Goal: Task Accomplishment & Management: Manage account settings

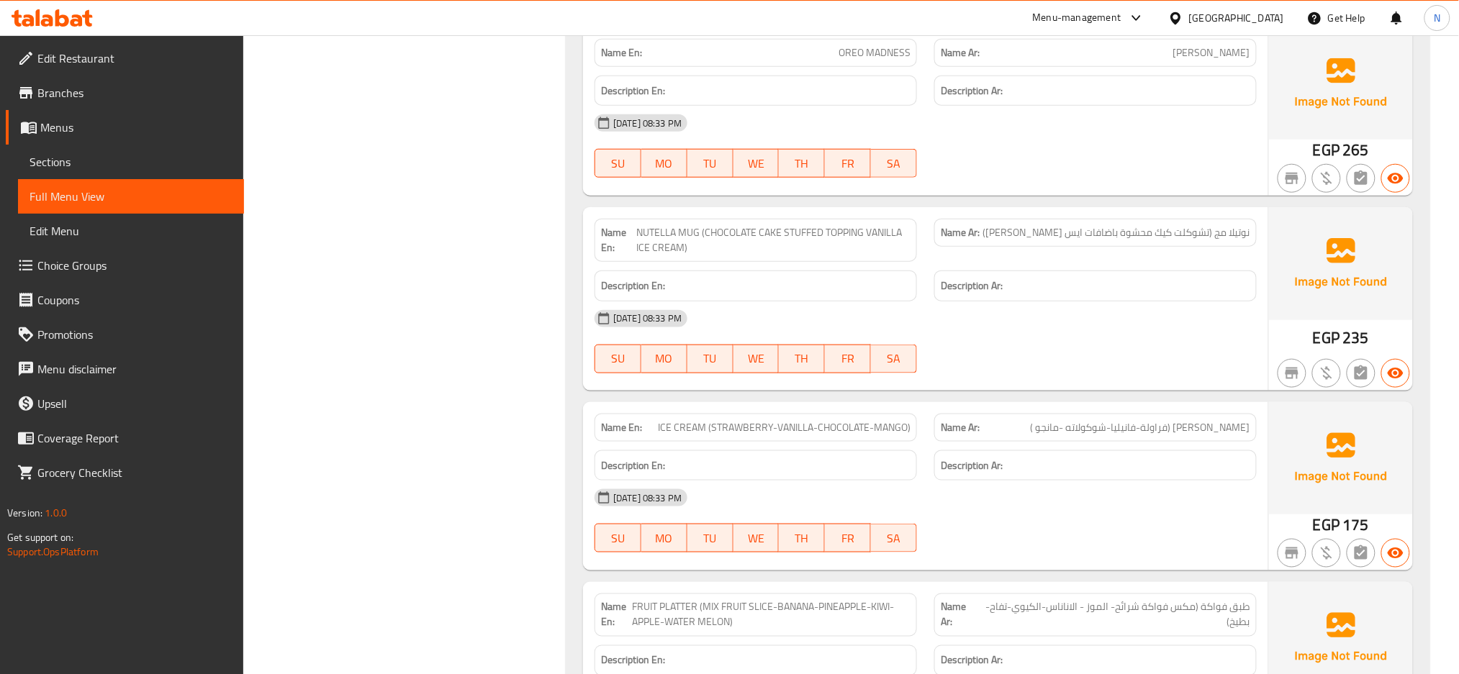
scroll to position [24317, 0]
copy span "ICE CREAM (STRAWBERRY-VANILLA-CHOCOLATE-MANGO)"
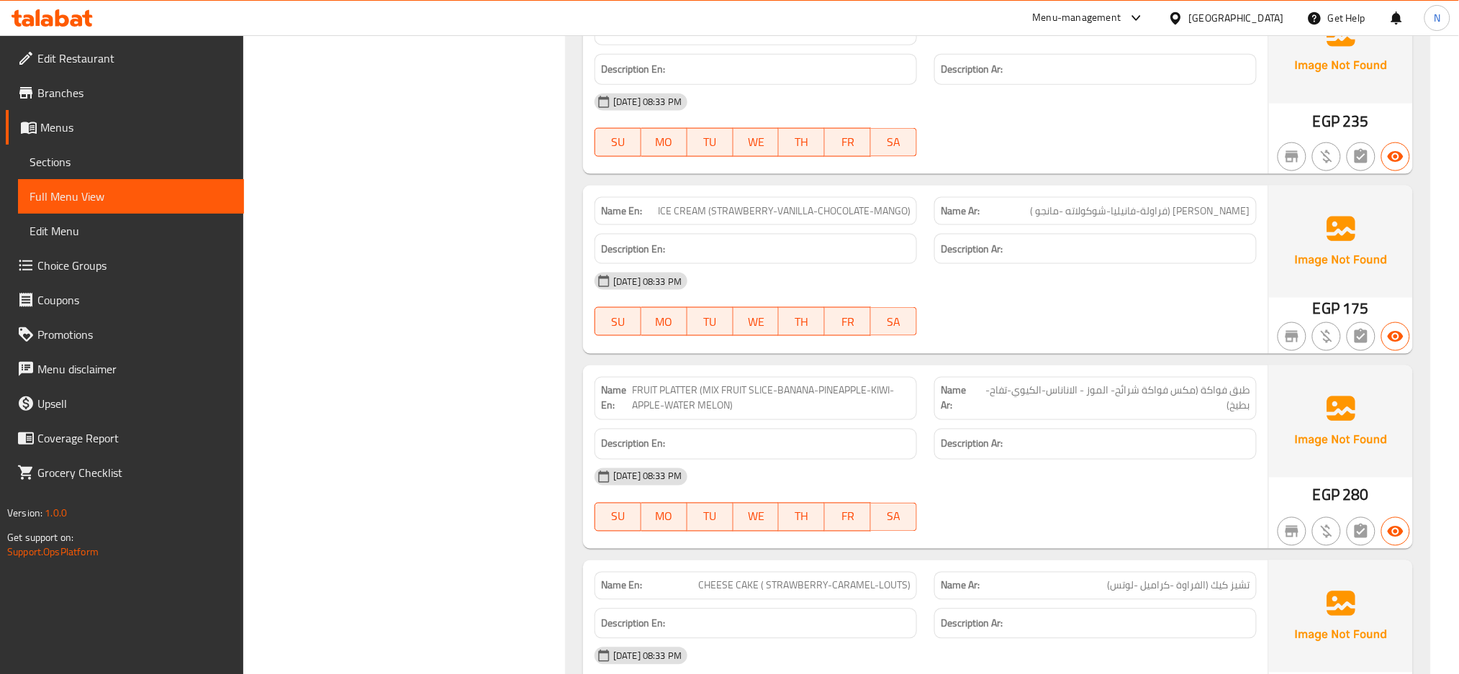
scroll to position [24585, 0]
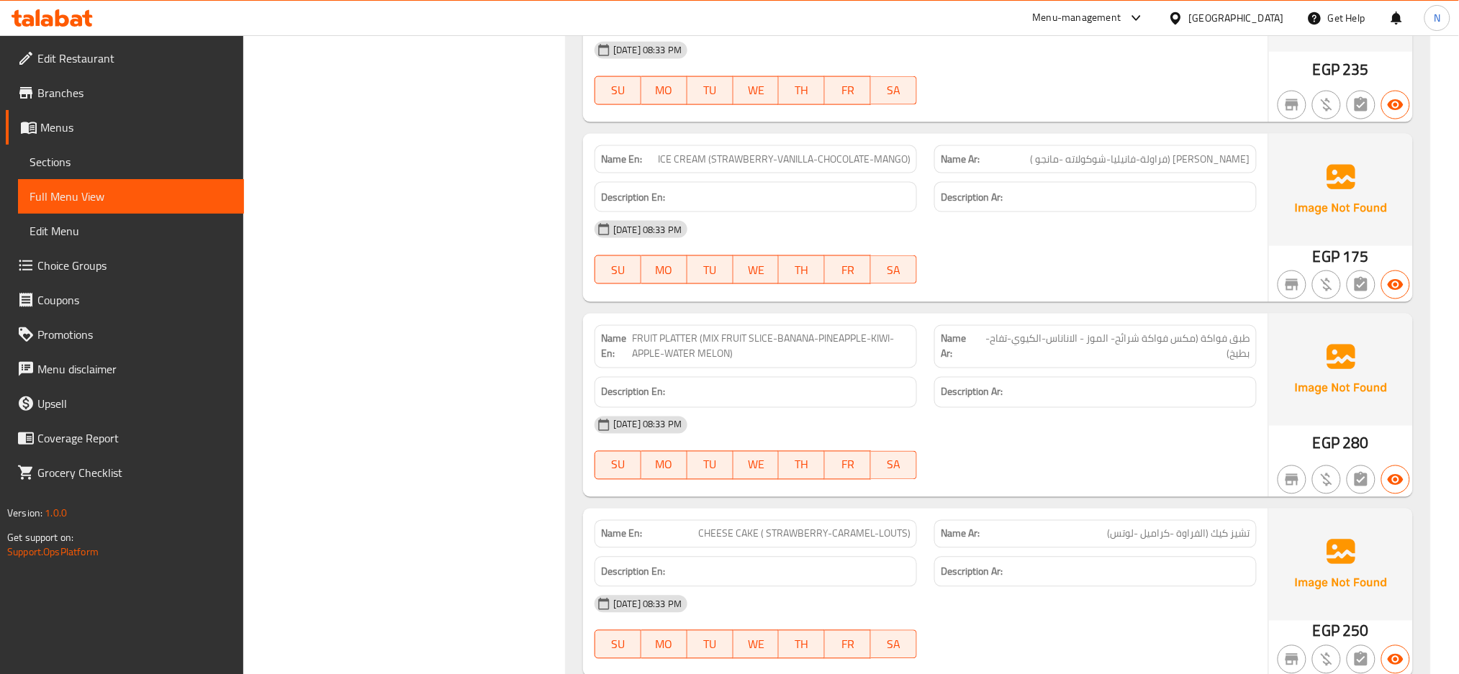
copy span "STRAWBERRY"
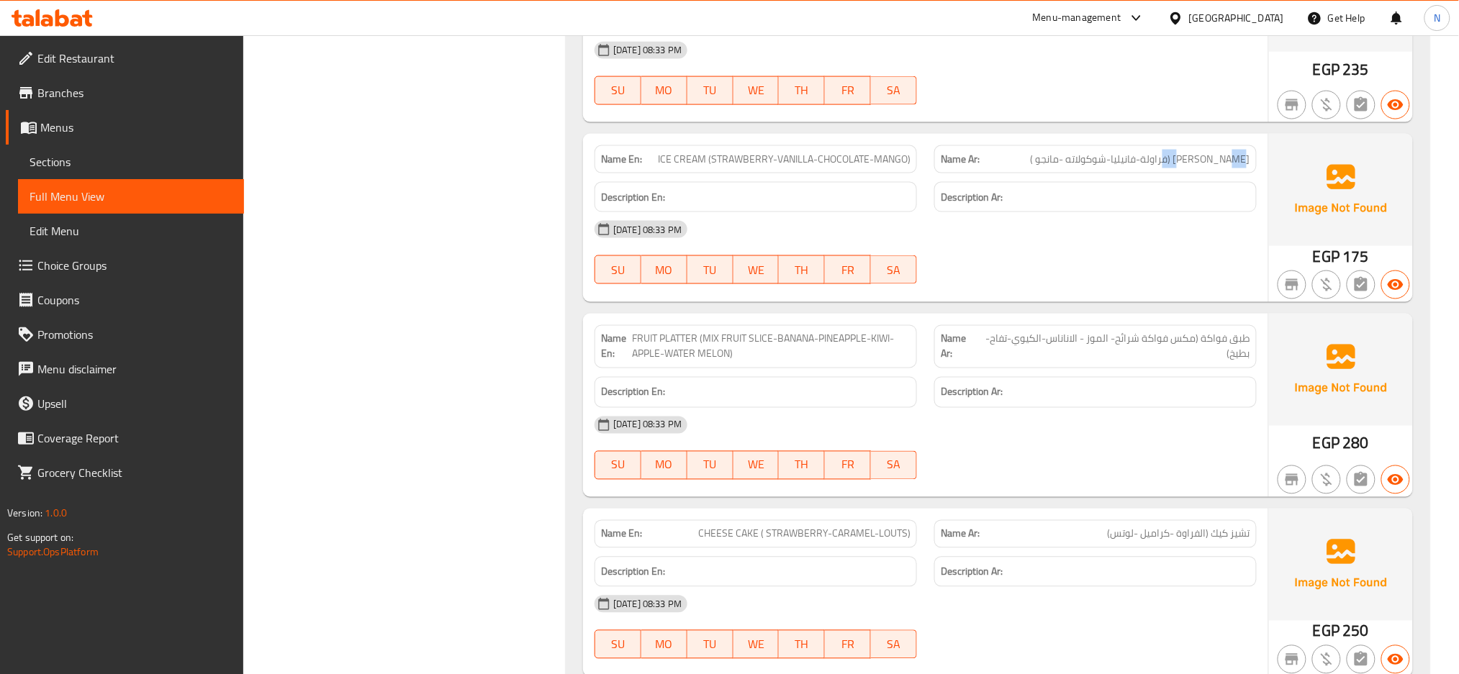
copy span "فراولة"
copy span "فانيليا"
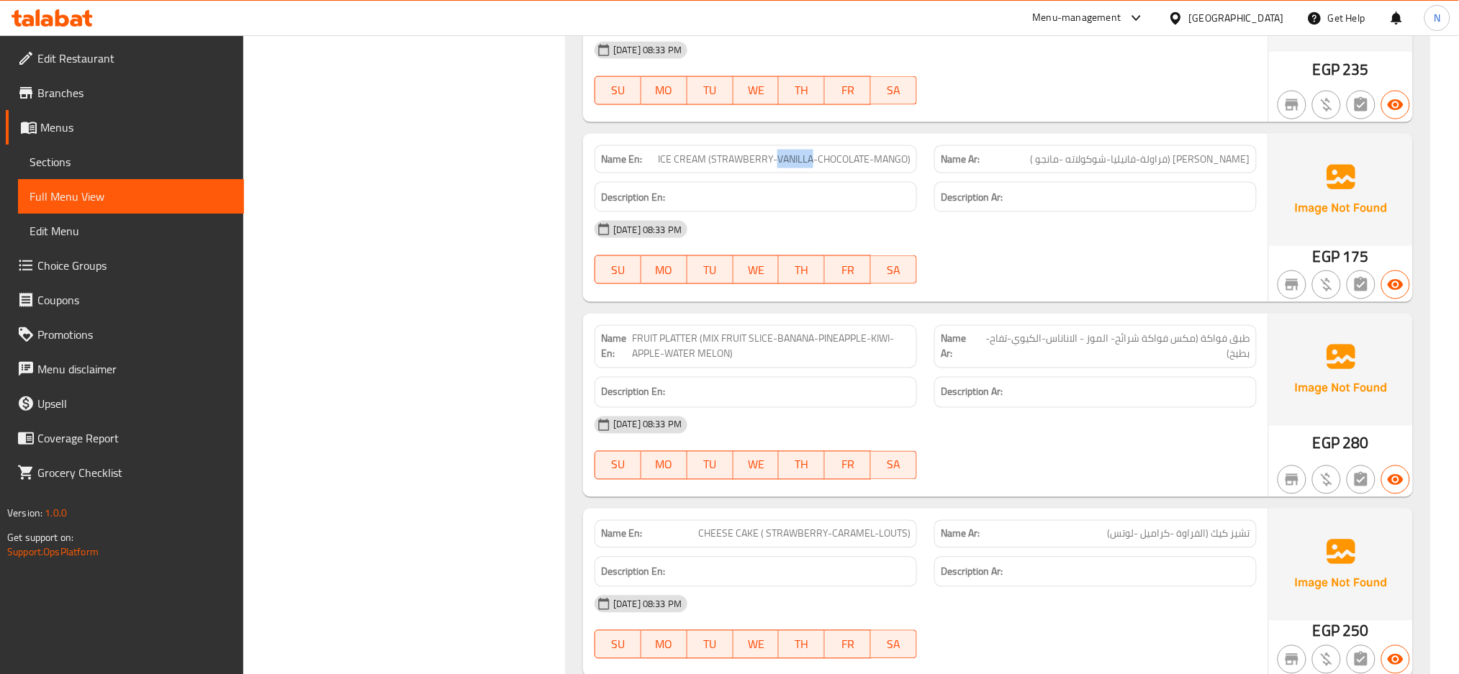
copy span "VANILLA"
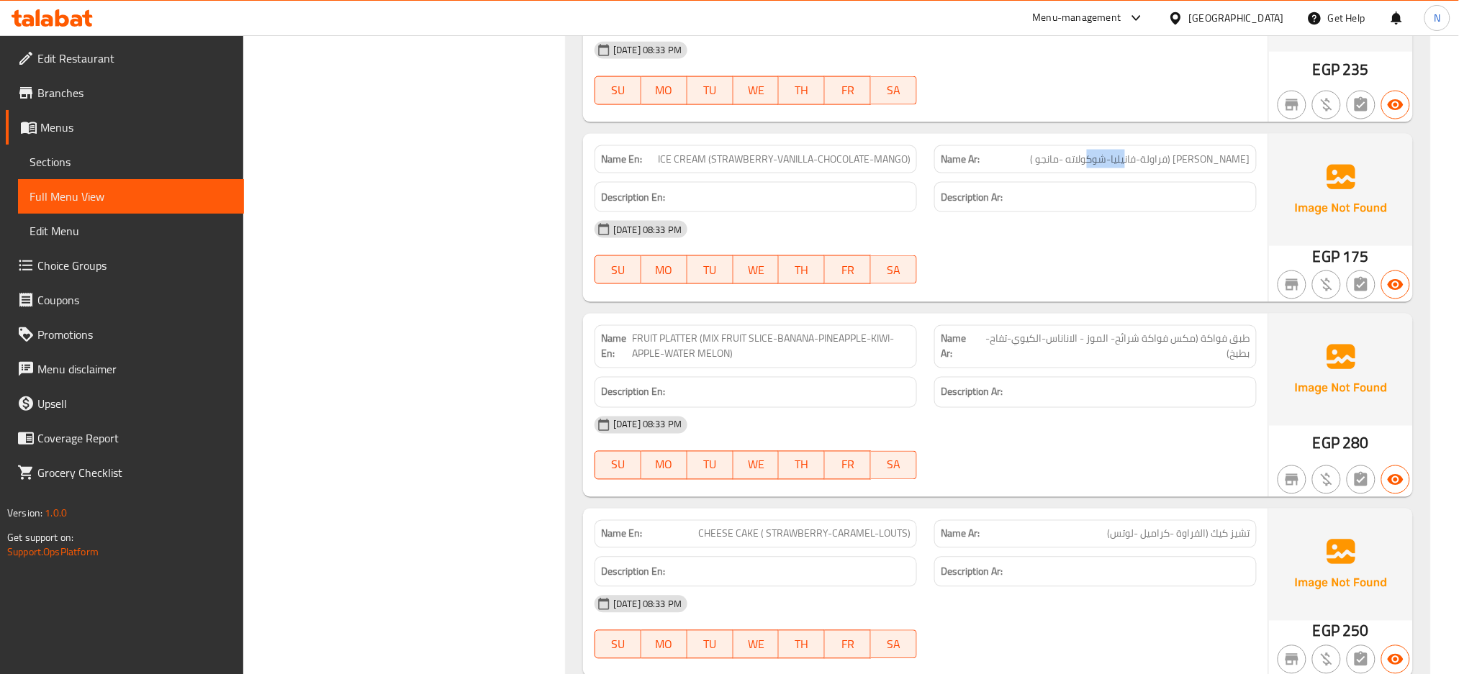
copy span "شوكولاته"
copy span "CHOCOLATE"
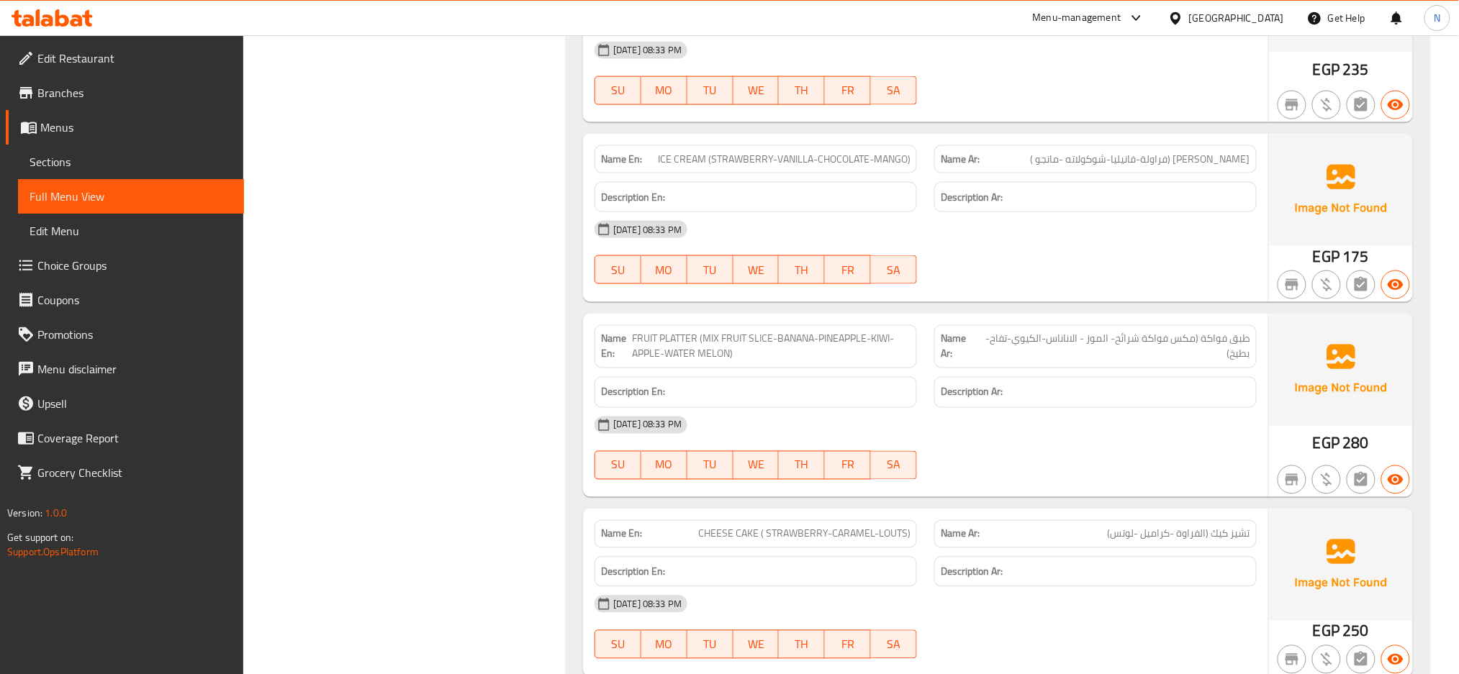
copy span "مانجو"
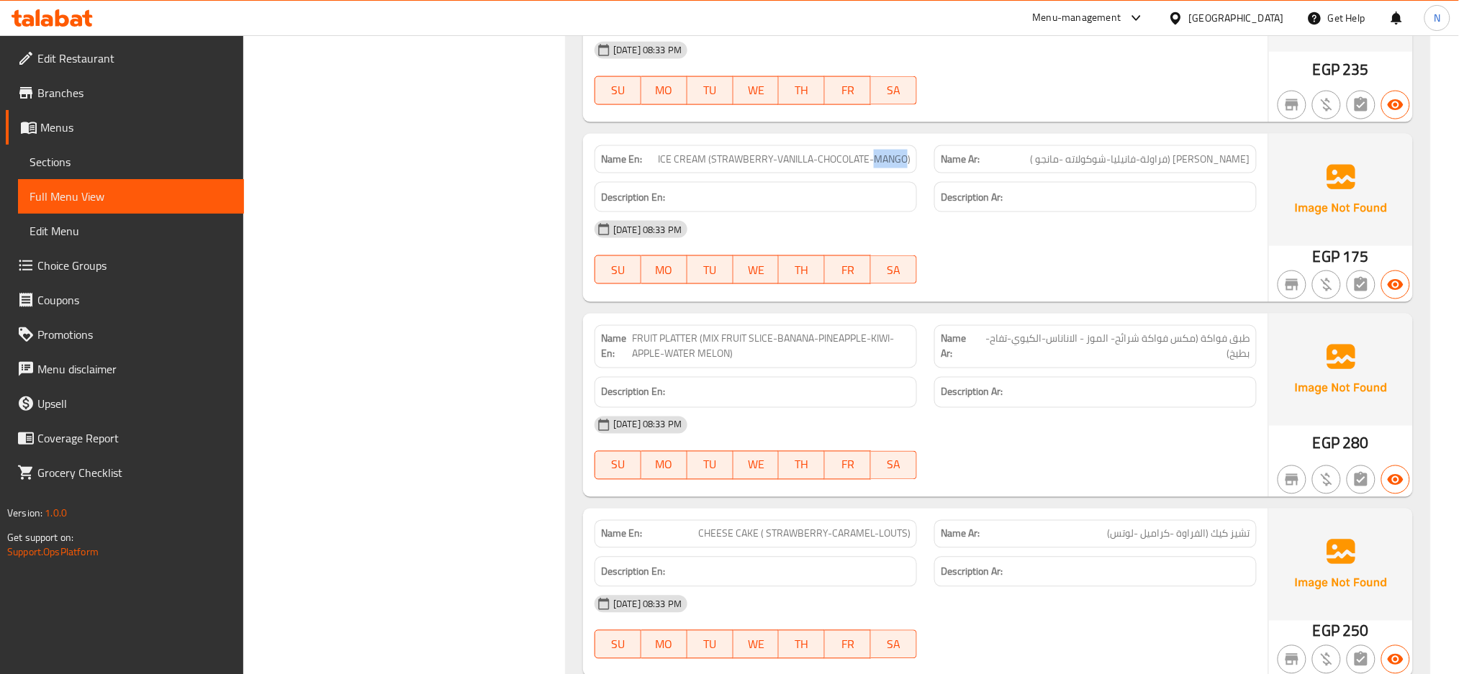
copy span "MANGO"
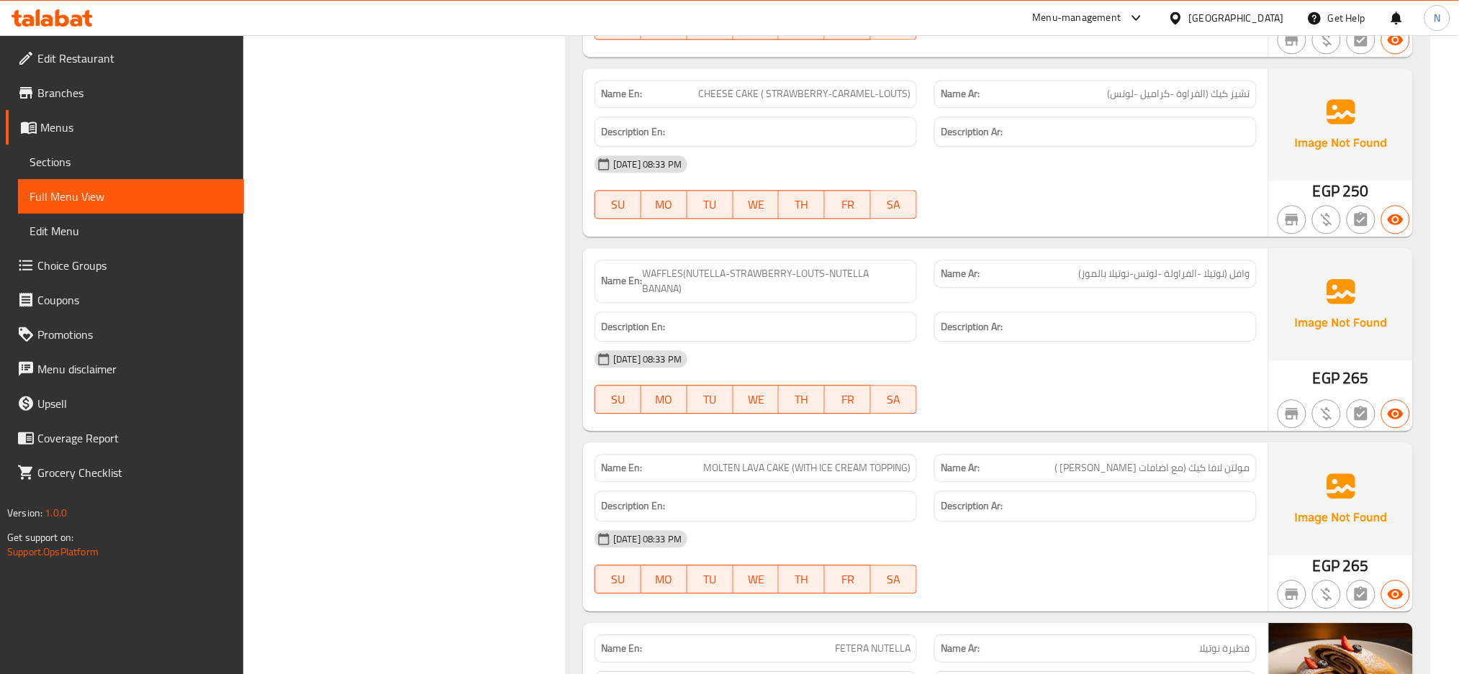
scroll to position [25026, 0]
copy span "NUTELLA"
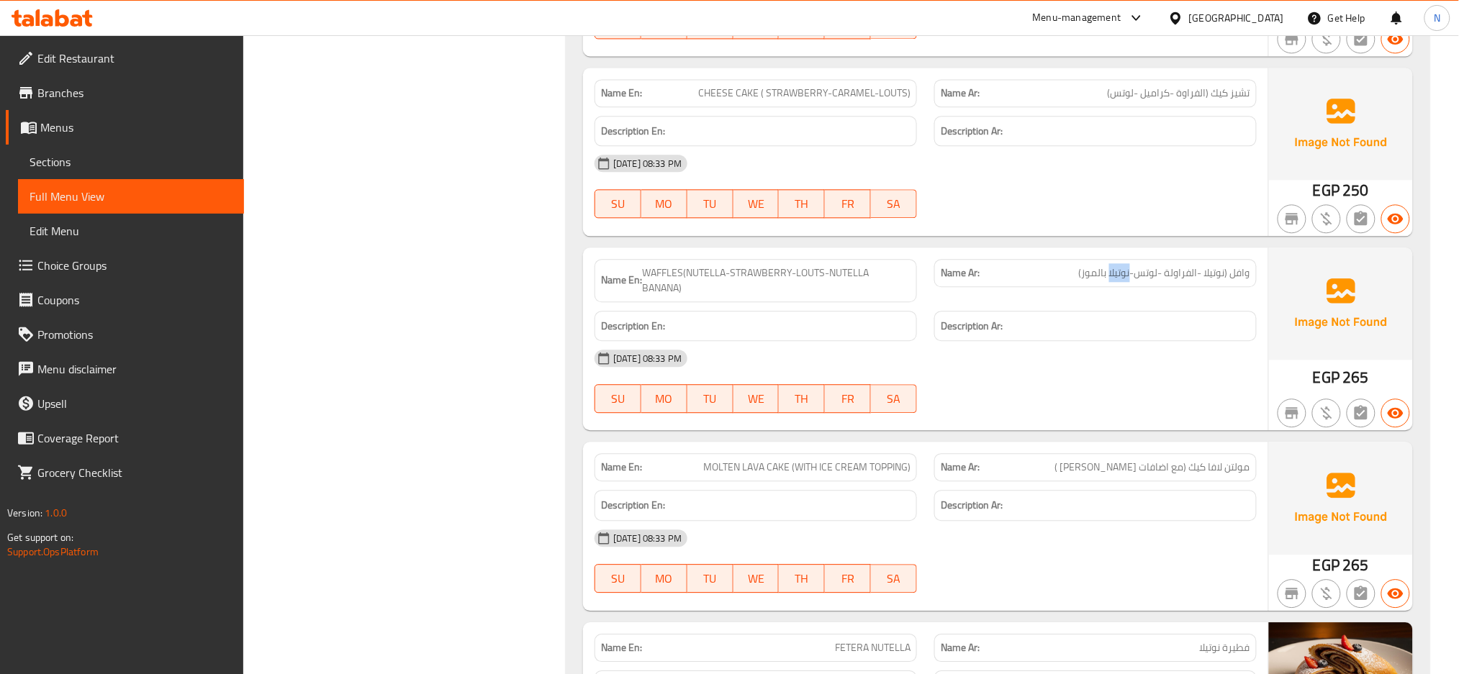
drag, startPoint x: 1131, startPoint y: 289, endPoint x: 1080, endPoint y: 285, distance: 51.2
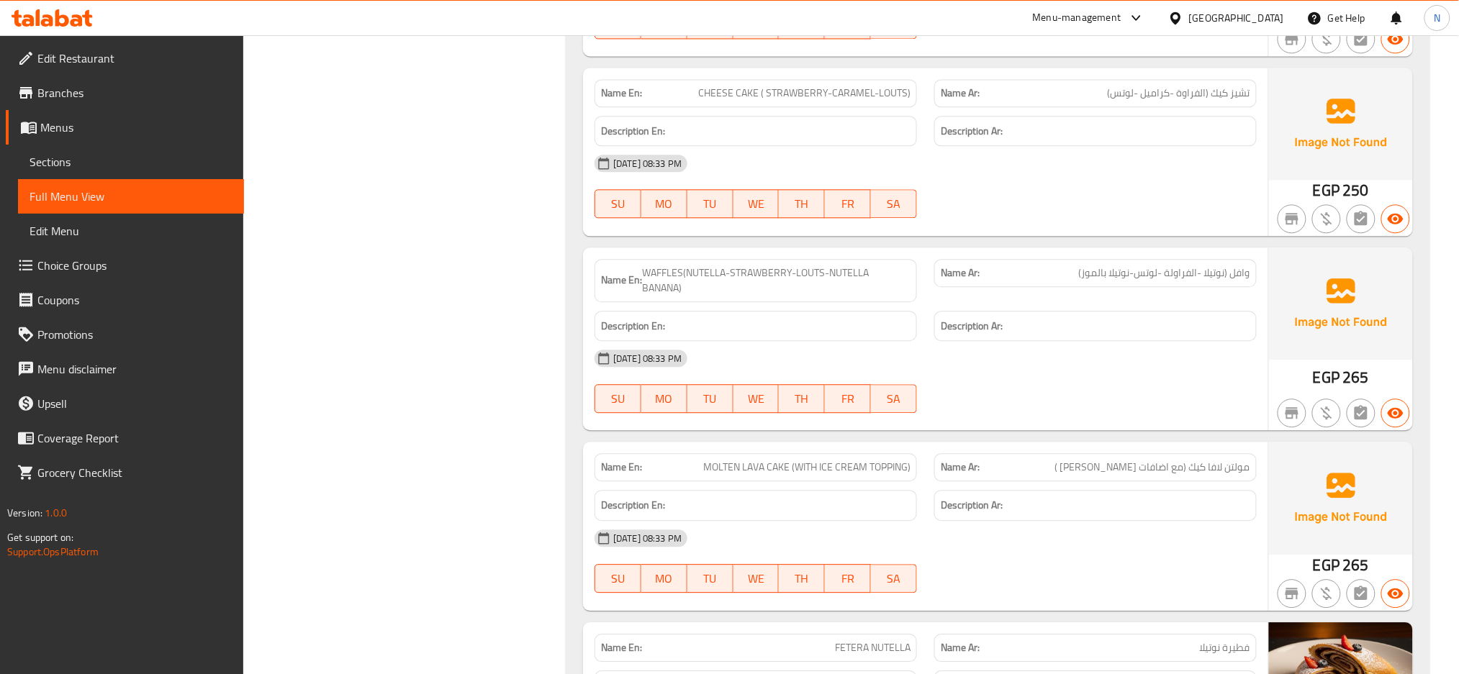
drag, startPoint x: 830, startPoint y: 285, endPoint x: 905, endPoint y: 289, distance: 75.6
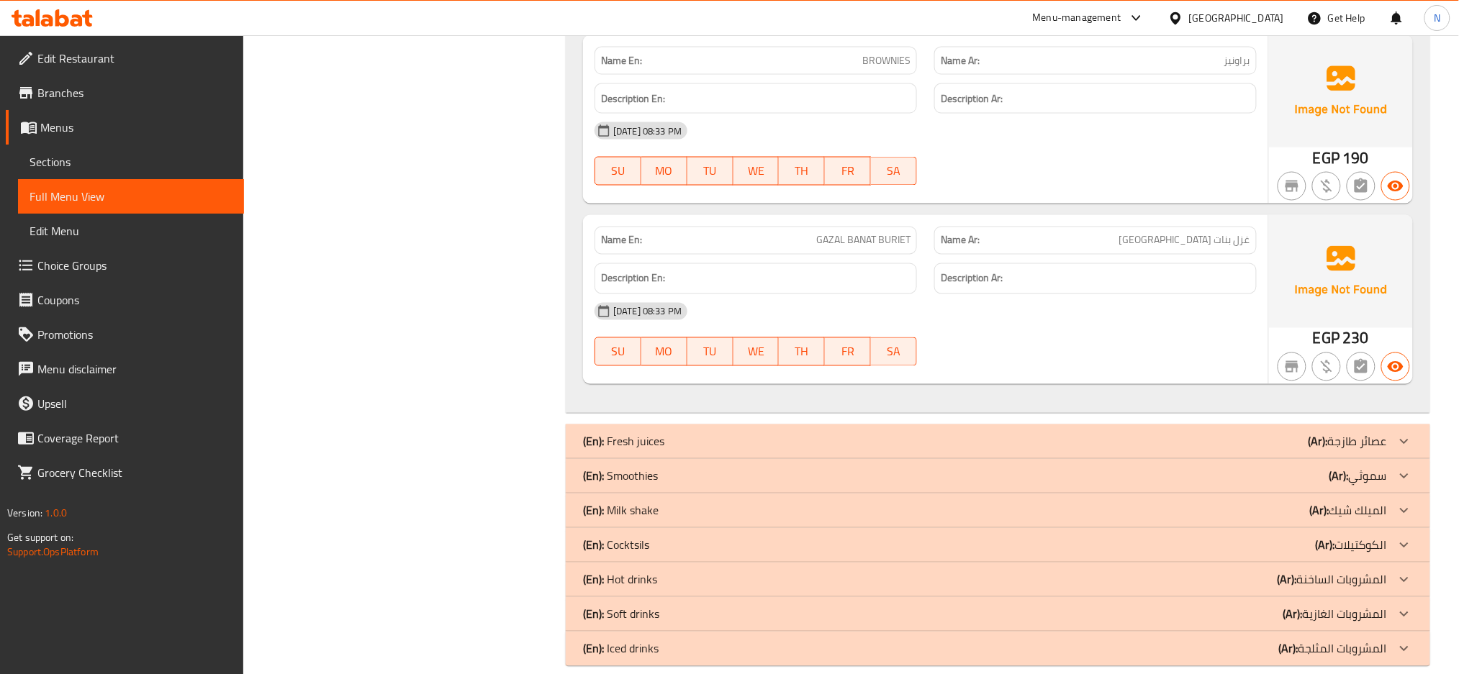
scroll to position [26715, 0]
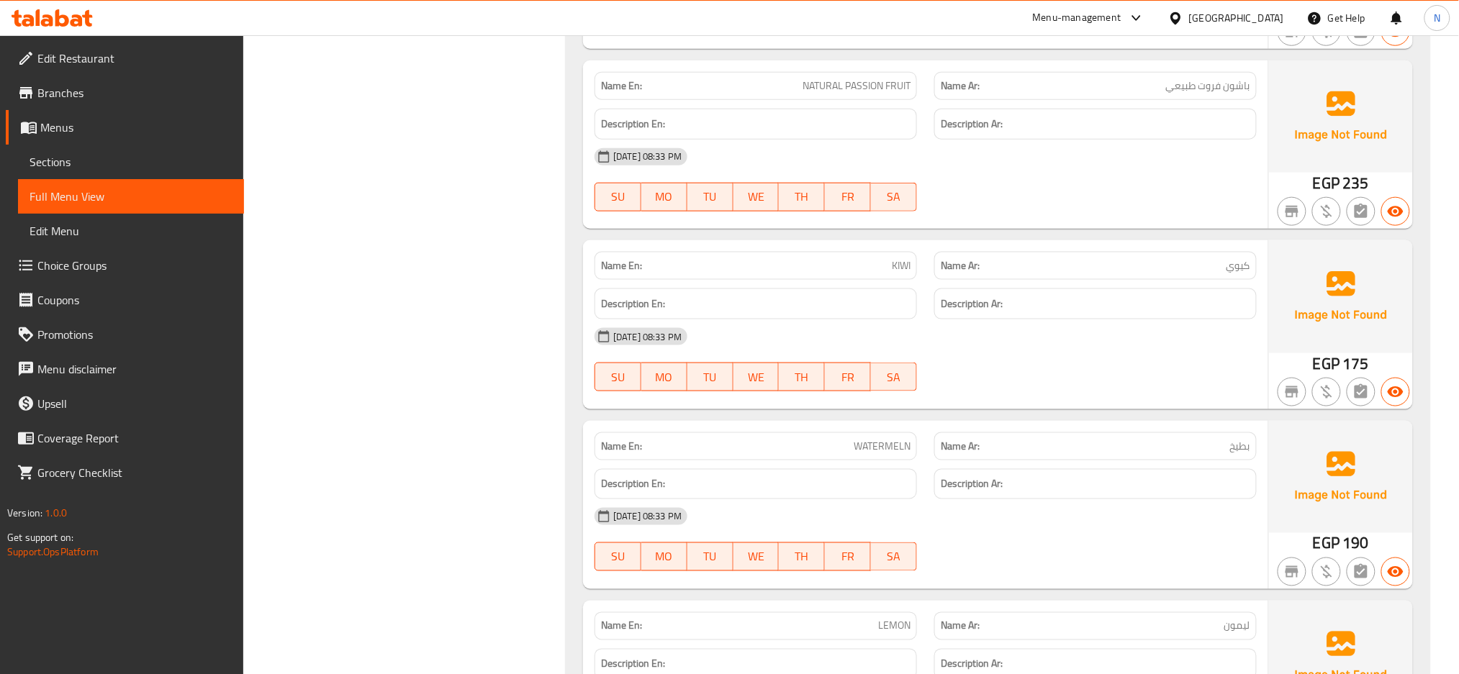
scroll to position [28638, 0]
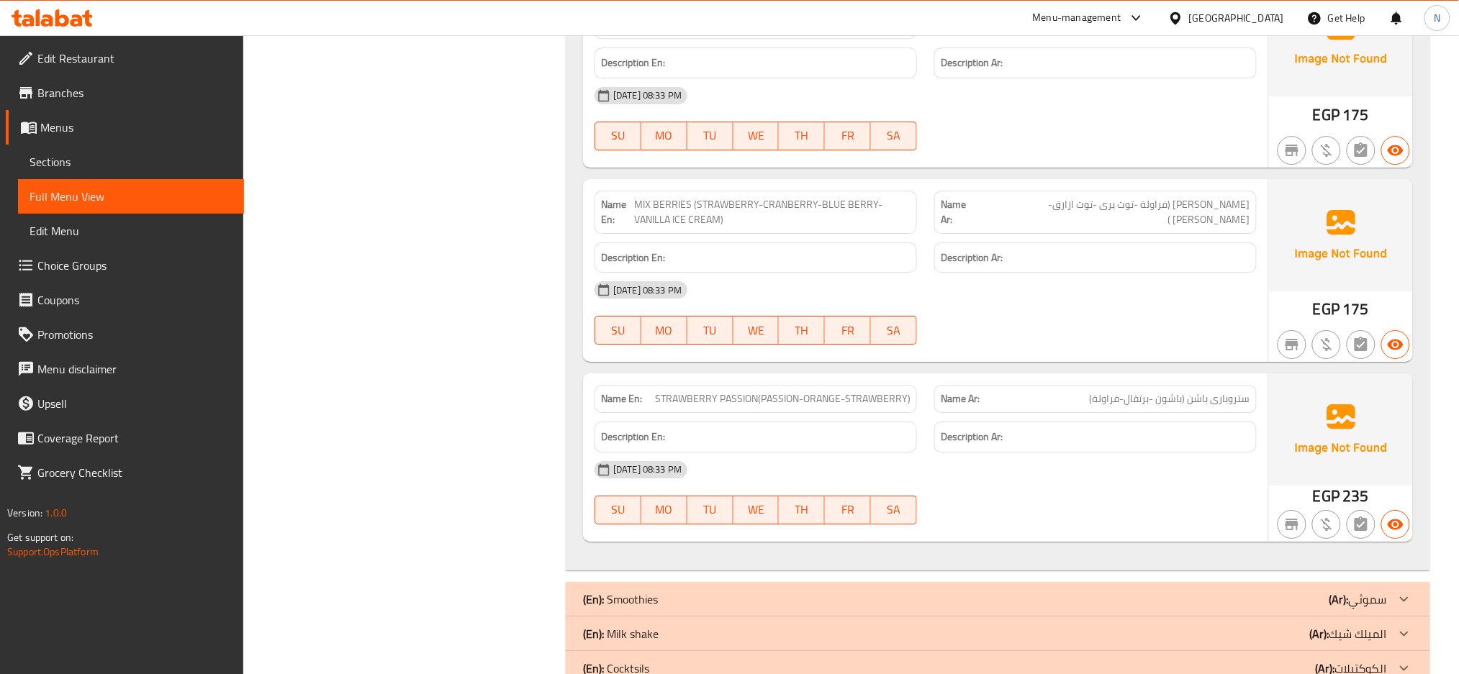
scroll to position [29553, 0]
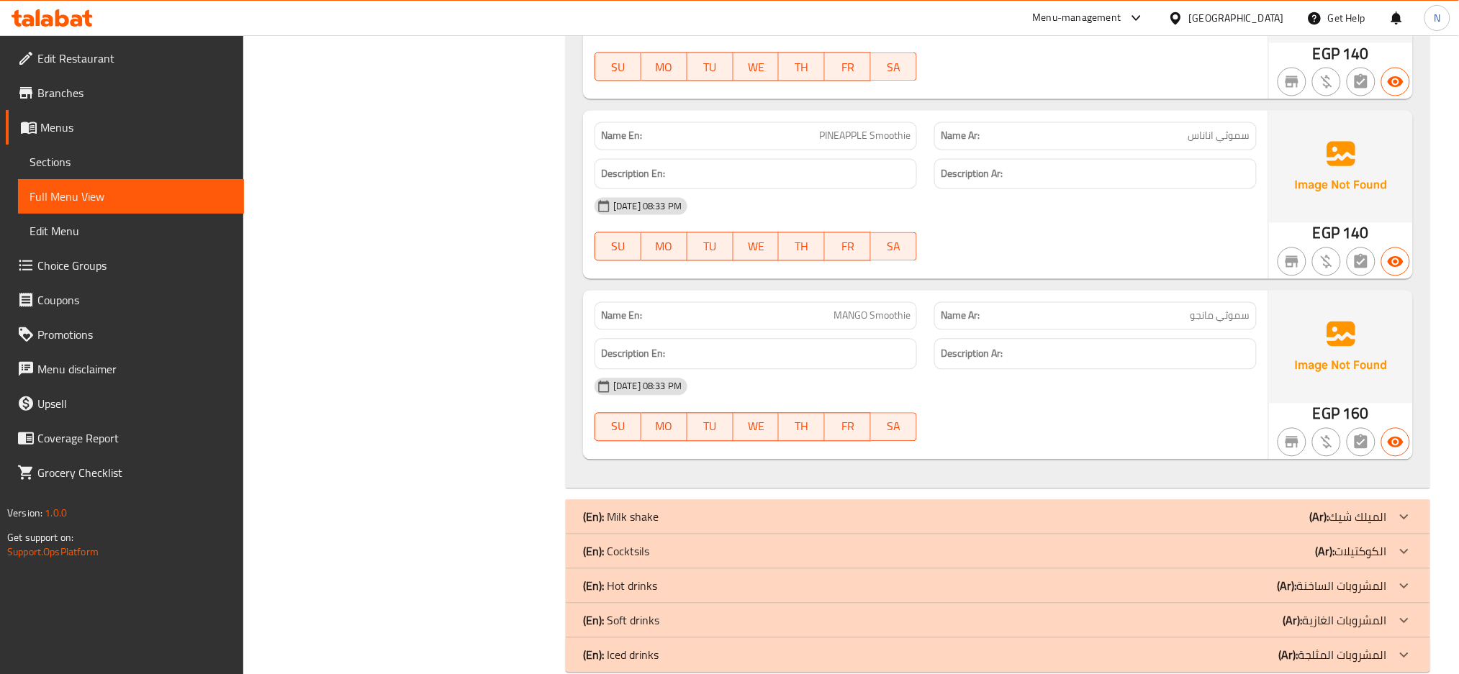
scroll to position [30773, 0]
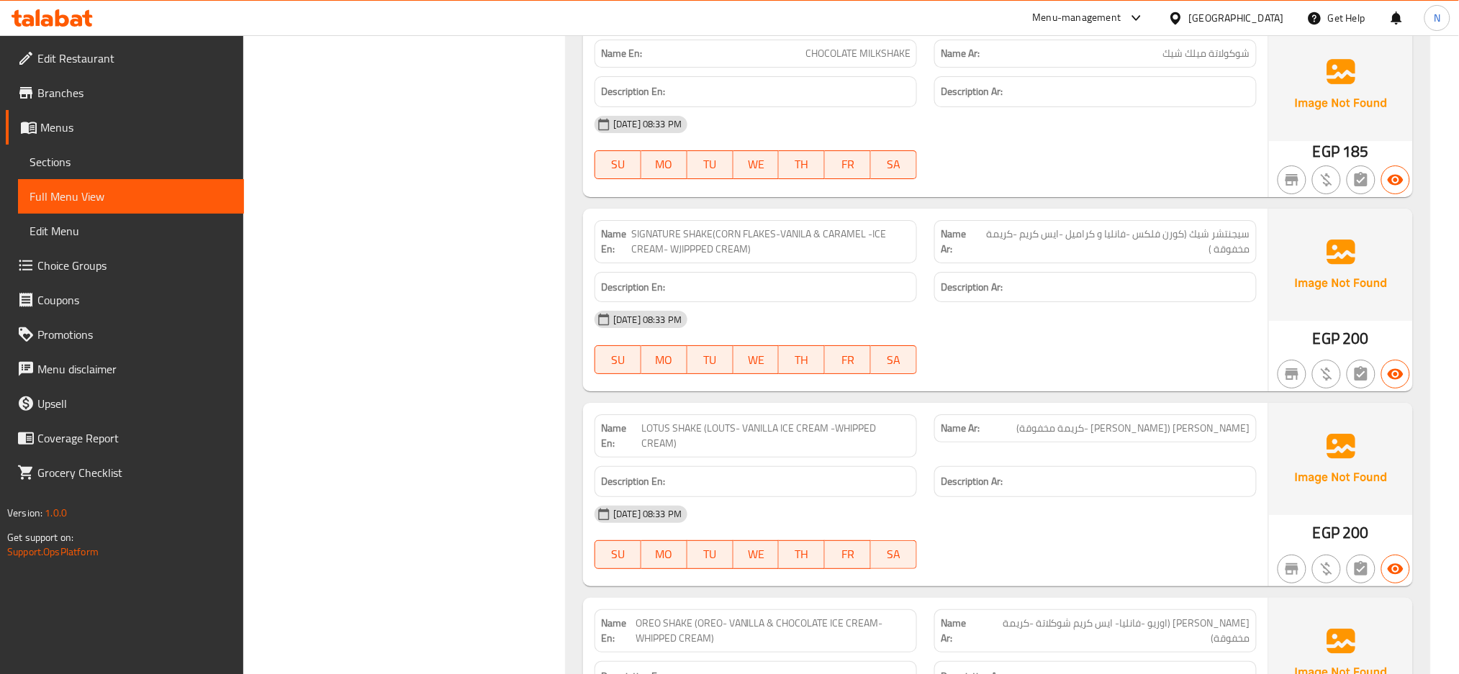
scroll to position [31656, 0]
drag, startPoint x: 499, startPoint y: 149, endPoint x: 435, endPoint y: 200, distance: 82.5
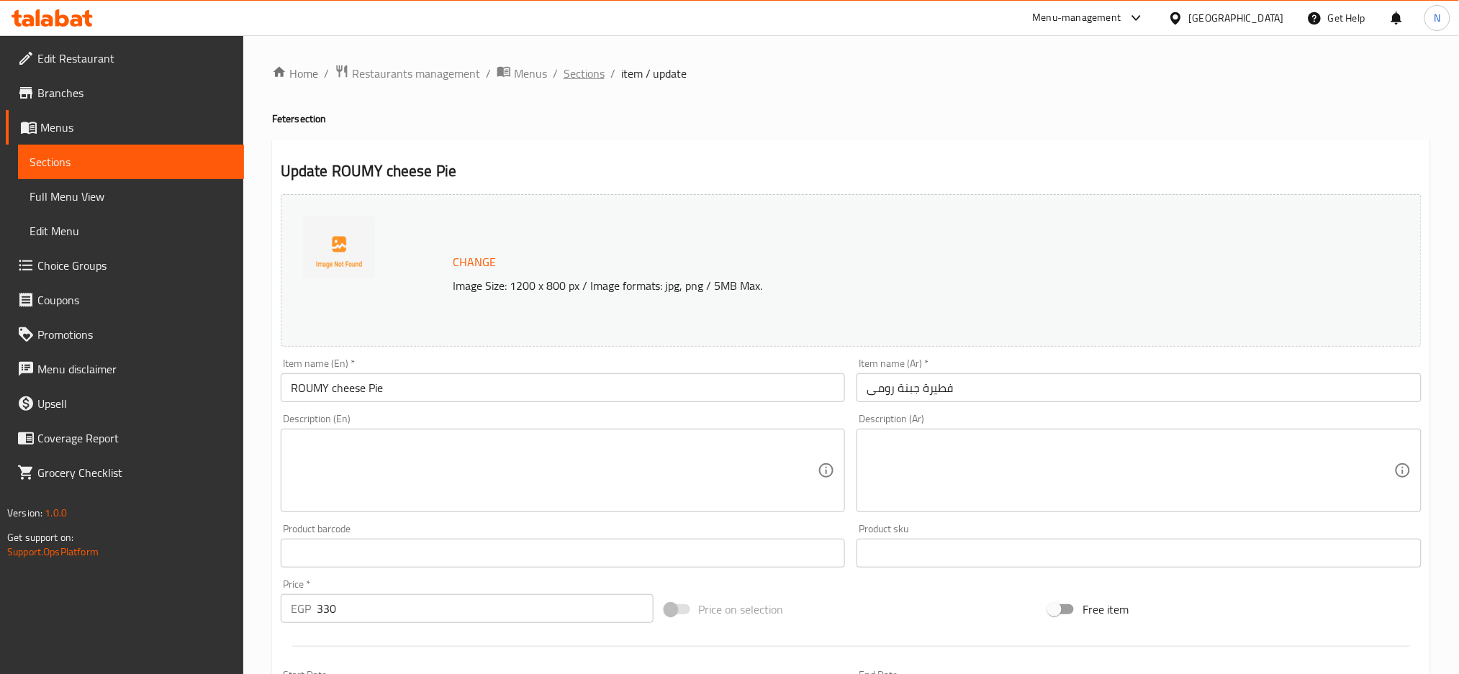
click at [576, 82] on span "Sections" at bounding box center [583, 73] width 41 height 17
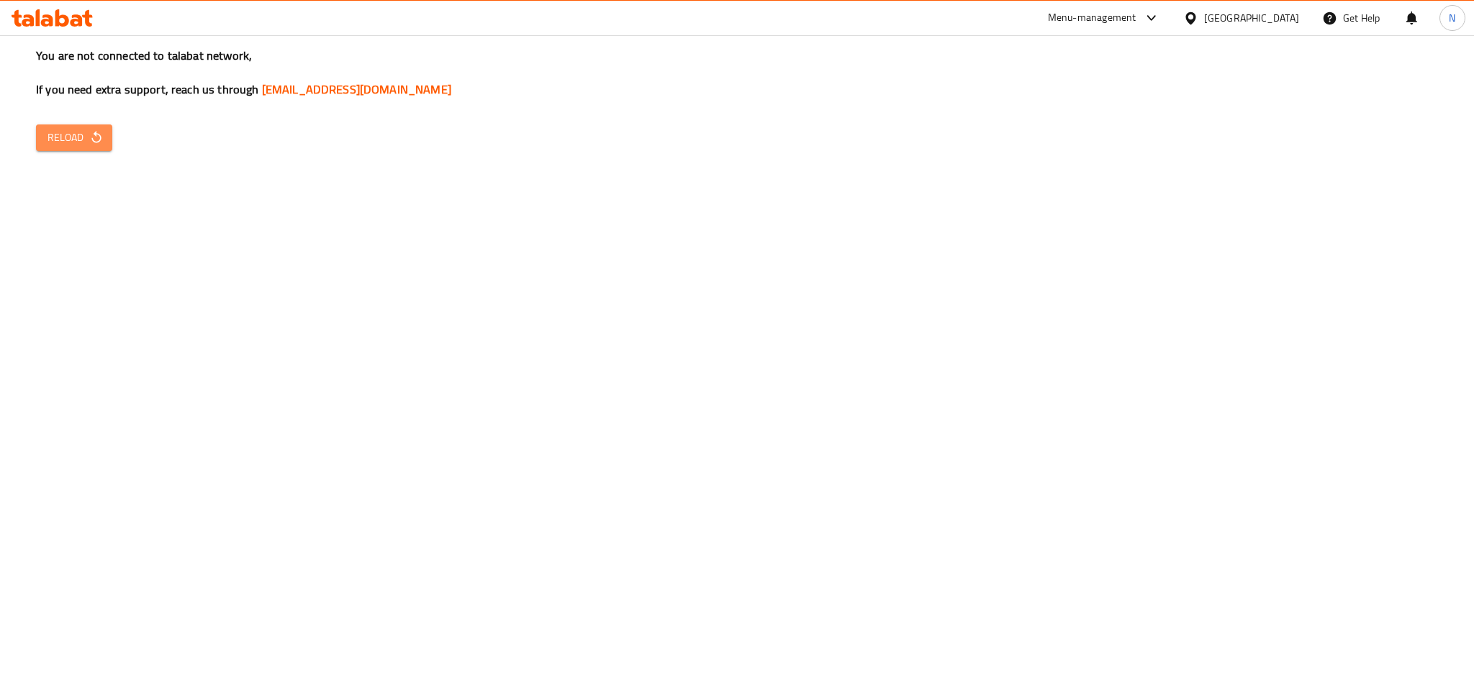
click at [91, 149] on button "Reload" at bounding box center [74, 137] width 76 height 27
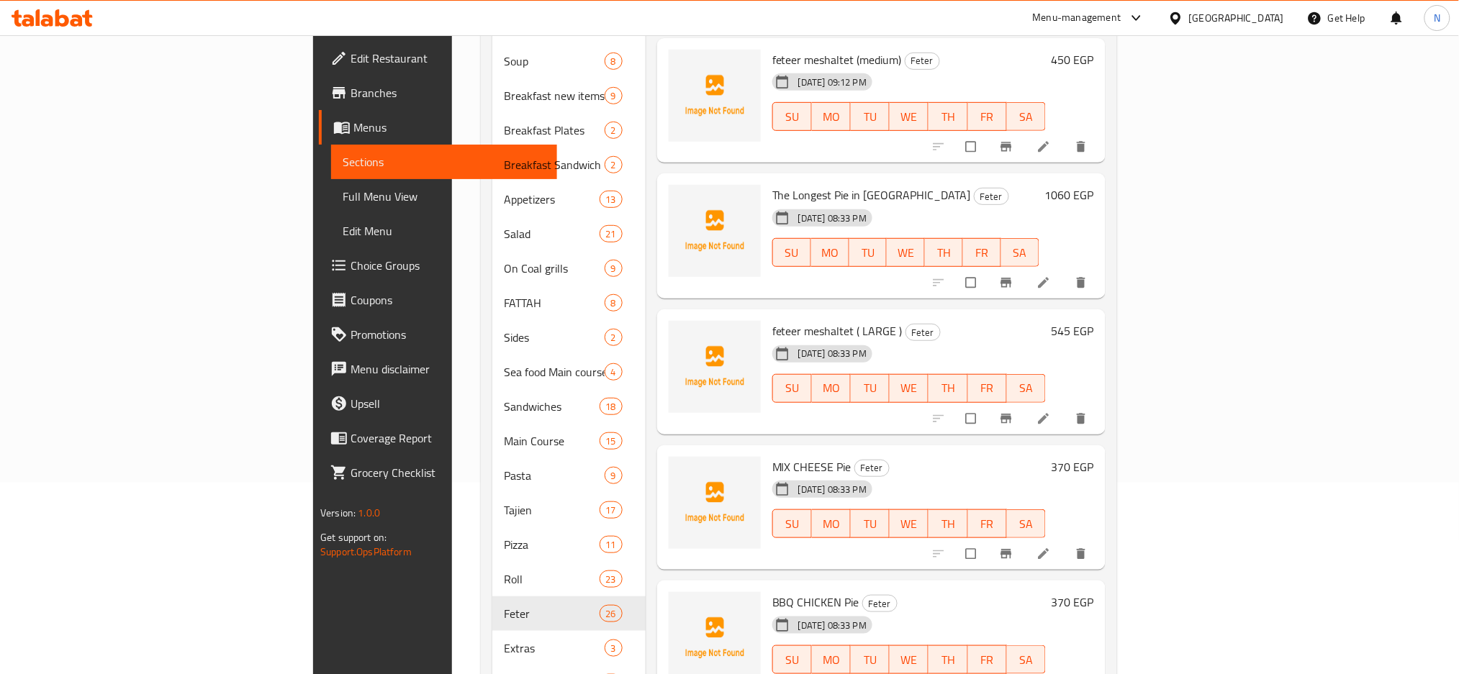
scroll to position [230, 0]
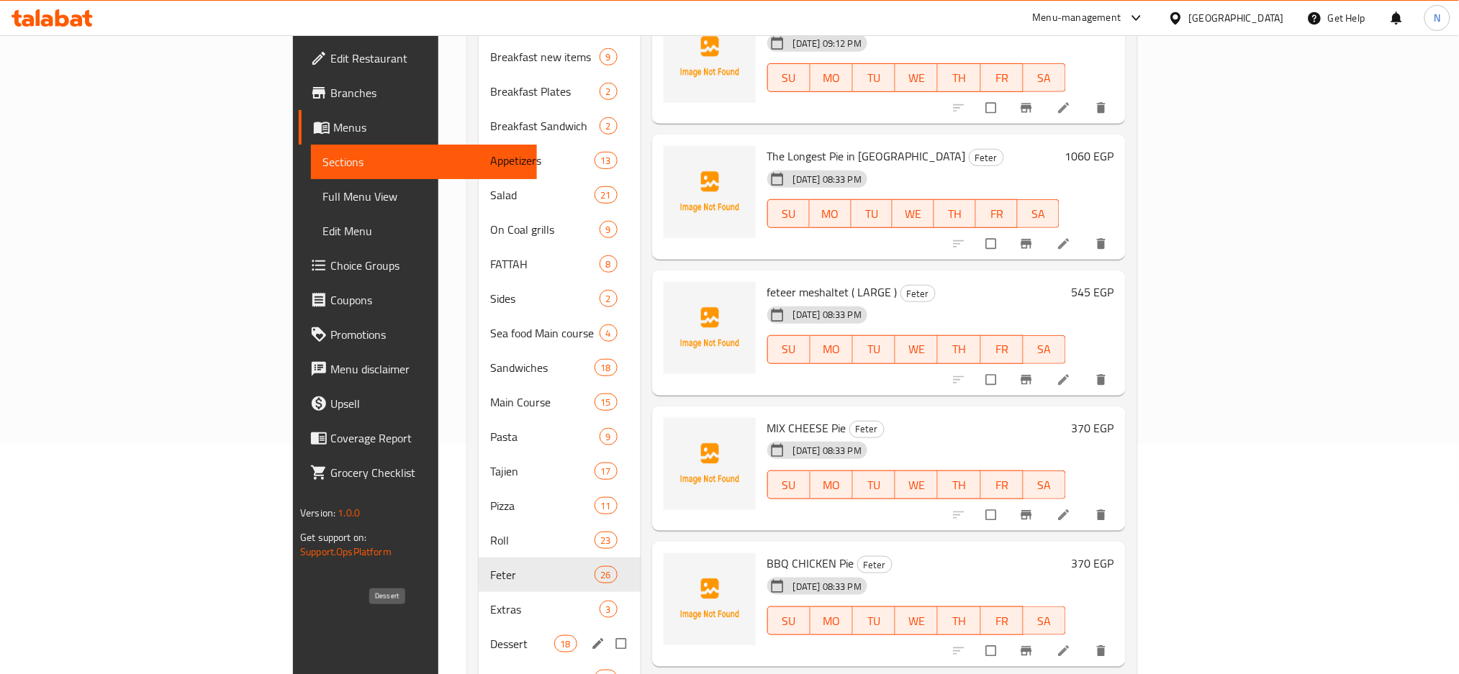
click at [490, 635] on span "Dessert" at bounding box center [521, 643] width 63 height 17
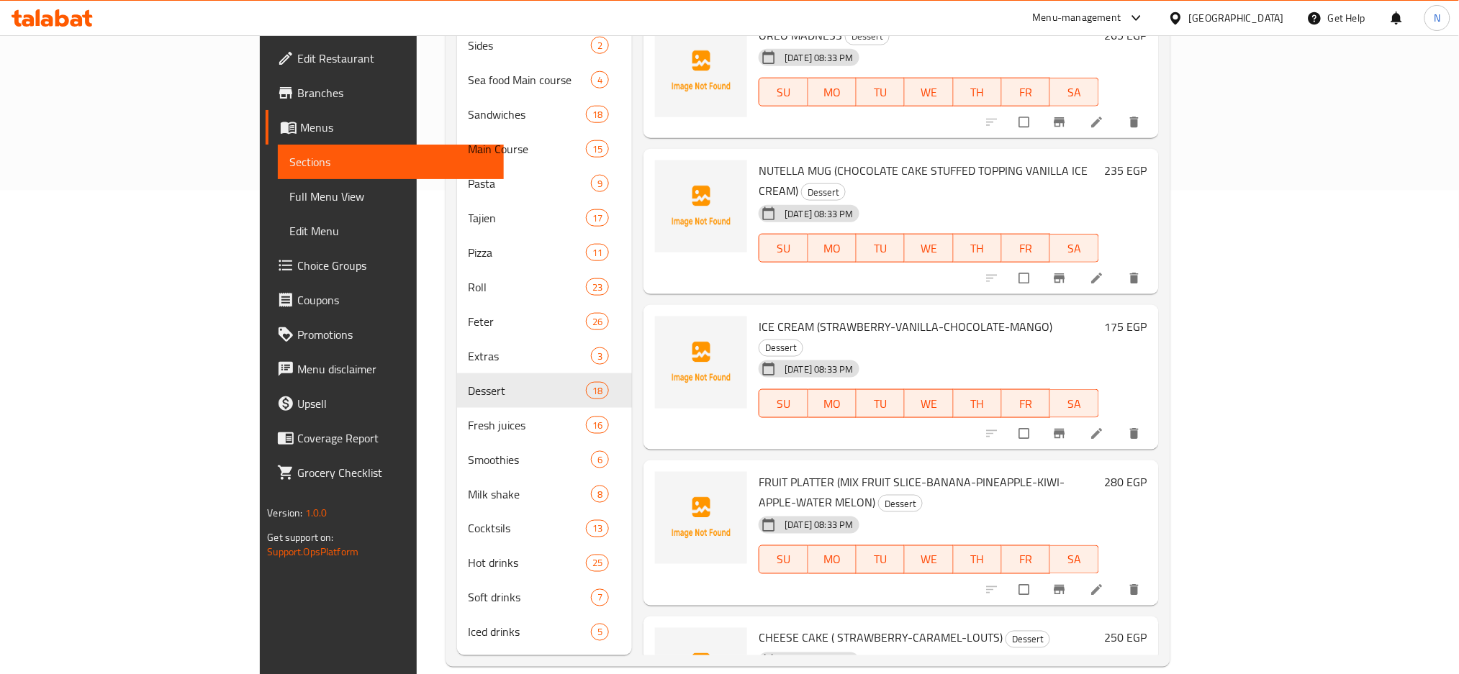
scroll to position [140, 0]
click at [1104, 271] on icon at bounding box center [1096, 278] width 14 height 14
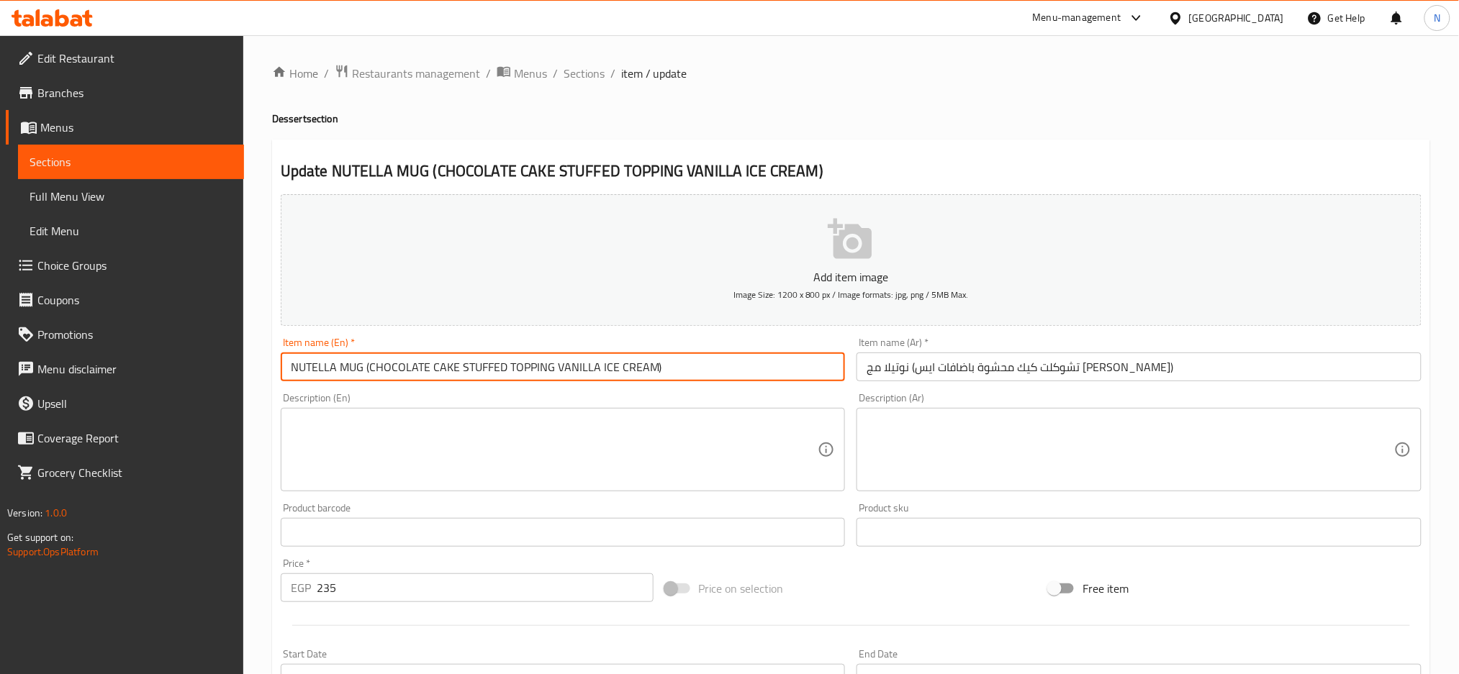
drag, startPoint x: 366, startPoint y: 364, endPoint x: 707, endPoint y: 407, distance: 343.7
click at [707, 407] on div "Add item image Image Size: 1200 x 800 px / Image formats: jpg, png / 5MB Max. I…" at bounding box center [851, 499] width 1152 height 620
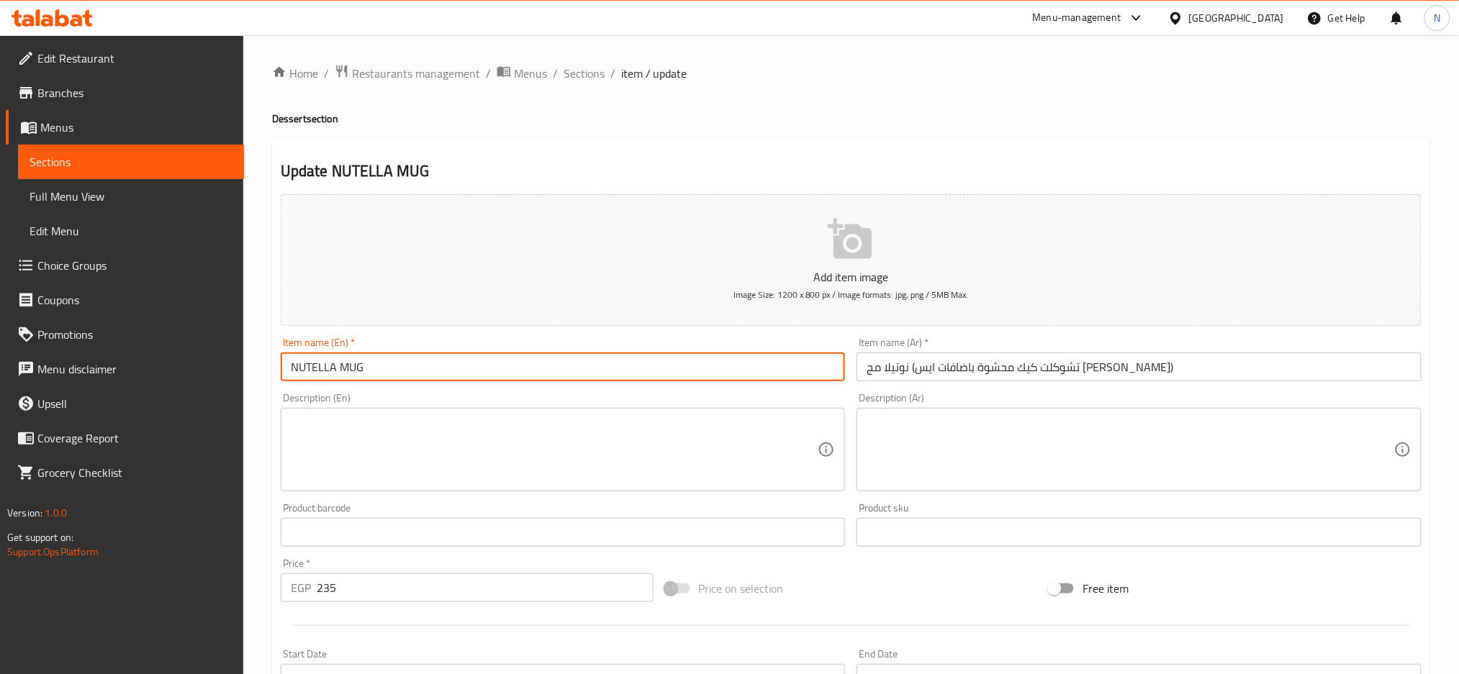
type input "NUTELLA MUG"
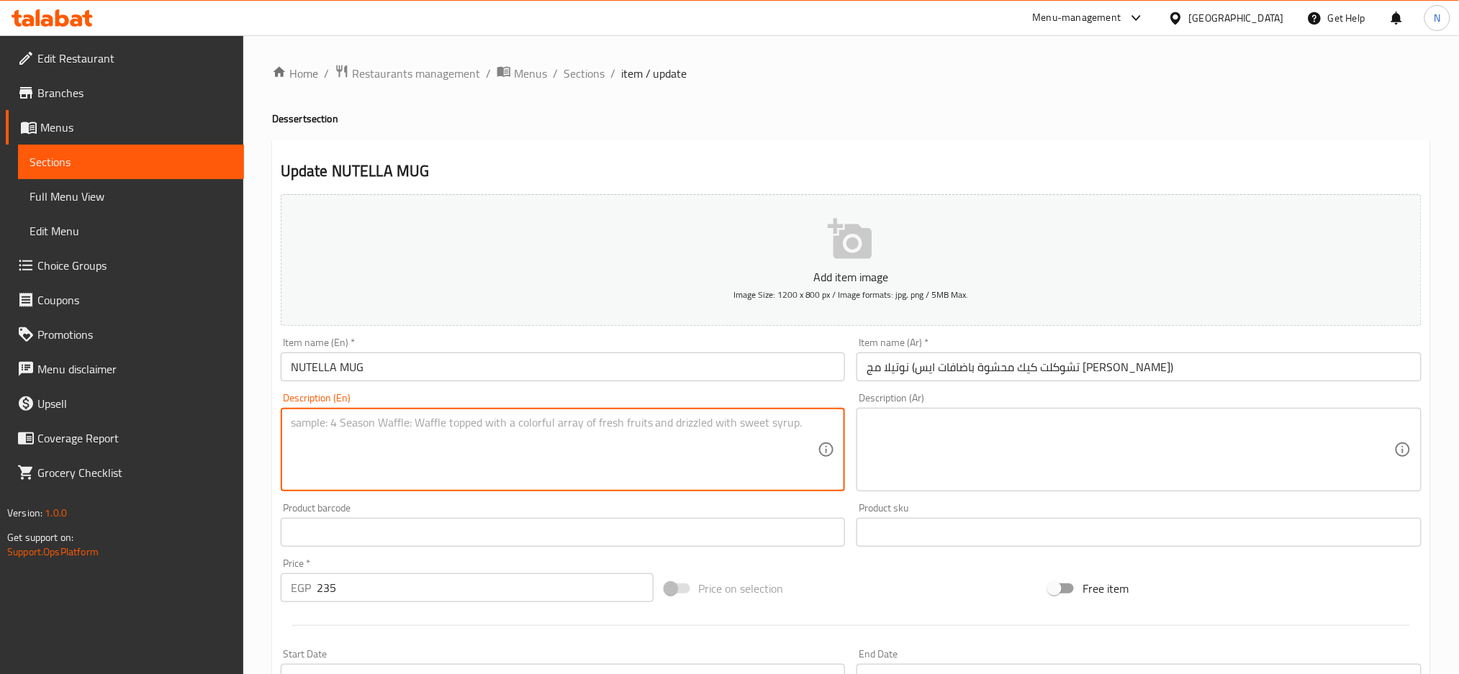
click at [553, 438] on textarea at bounding box center [554, 450] width 527 height 68
paste textarea "(CHOCOLATE CAKE STUFFED TOPPING VANILLA ICE CREAM)"
type textarea "(CHOCOLATE CAKE STUFFED TOPPING VANILLA ICE CREAM)"
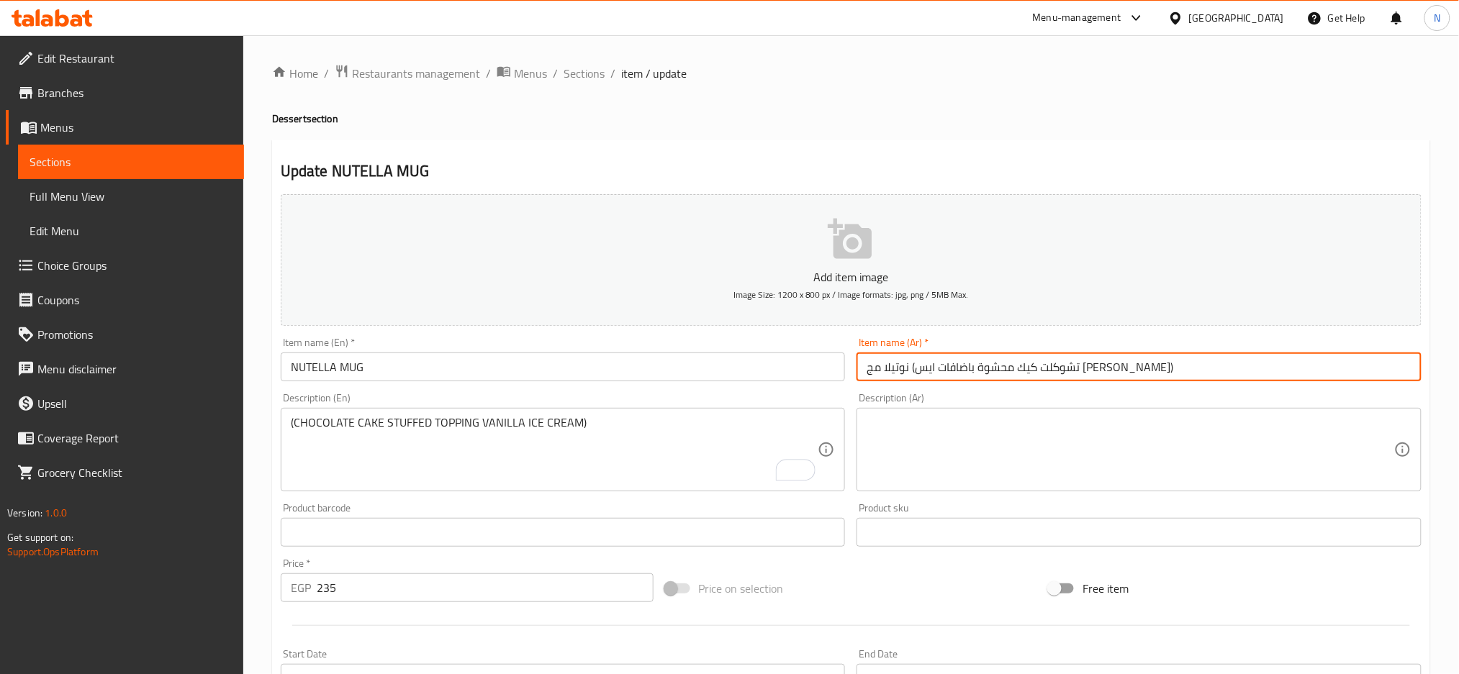
click at [1094, 366] on input "نوتيلا مج (تشوكلت كيك محشوة باضافات ايس كريم فانيليا)" at bounding box center [1138, 367] width 565 height 29
drag, startPoint x: 1094, startPoint y: 366, endPoint x: 848, endPoint y: 374, distance: 247.0
click at [848, 374] on div "Add item image Image Size: 1200 x 800 px / Image formats: jpg, png / 5MB Max. I…" at bounding box center [851, 499] width 1152 height 620
type input "نوتيلا مج"
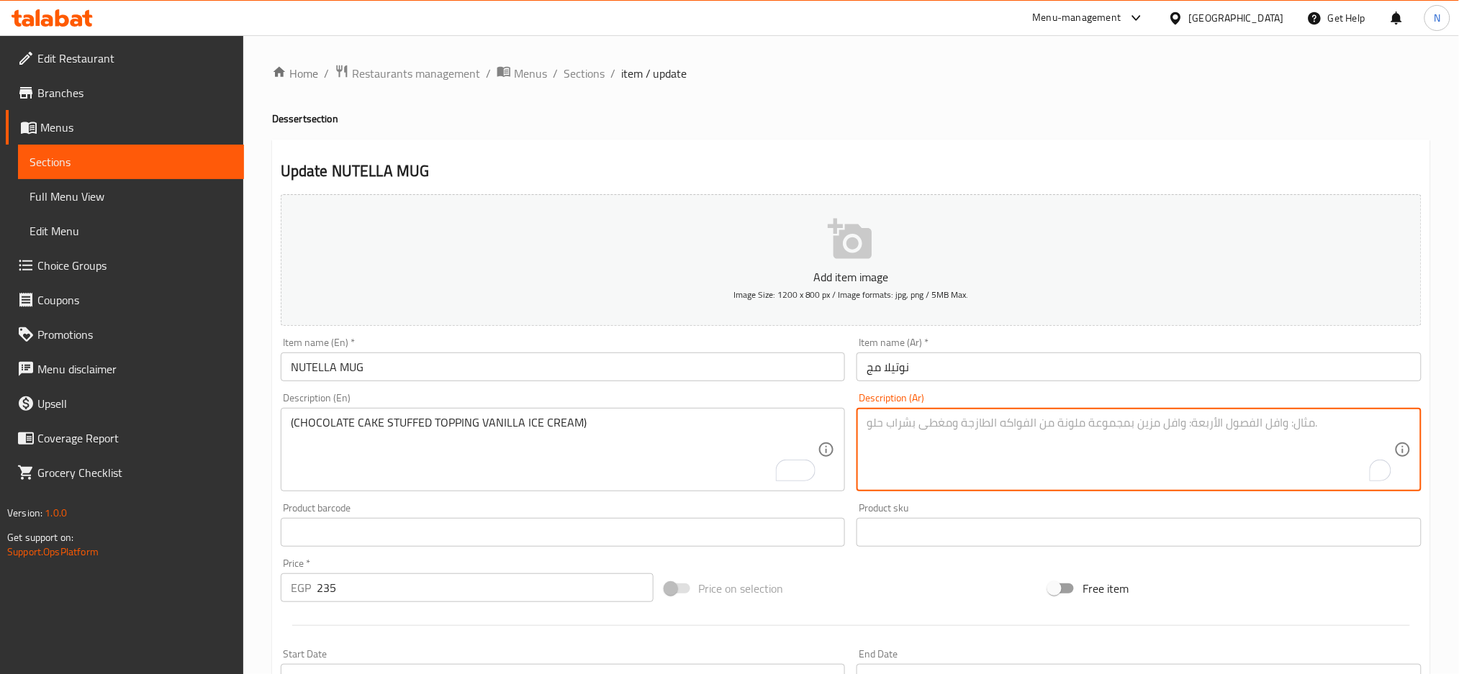
click at [900, 421] on textarea "To enrich screen reader interactions, please activate Accessibility in Grammarl…" at bounding box center [1129, 450] width 527 height 68
paste textarea "(تشوكلت كيك محشوة باضافات ايس كريم فانيليا)"
type textarea "(تشوكلت كيك محشوة باضافات ايس كريم فانيليا)"
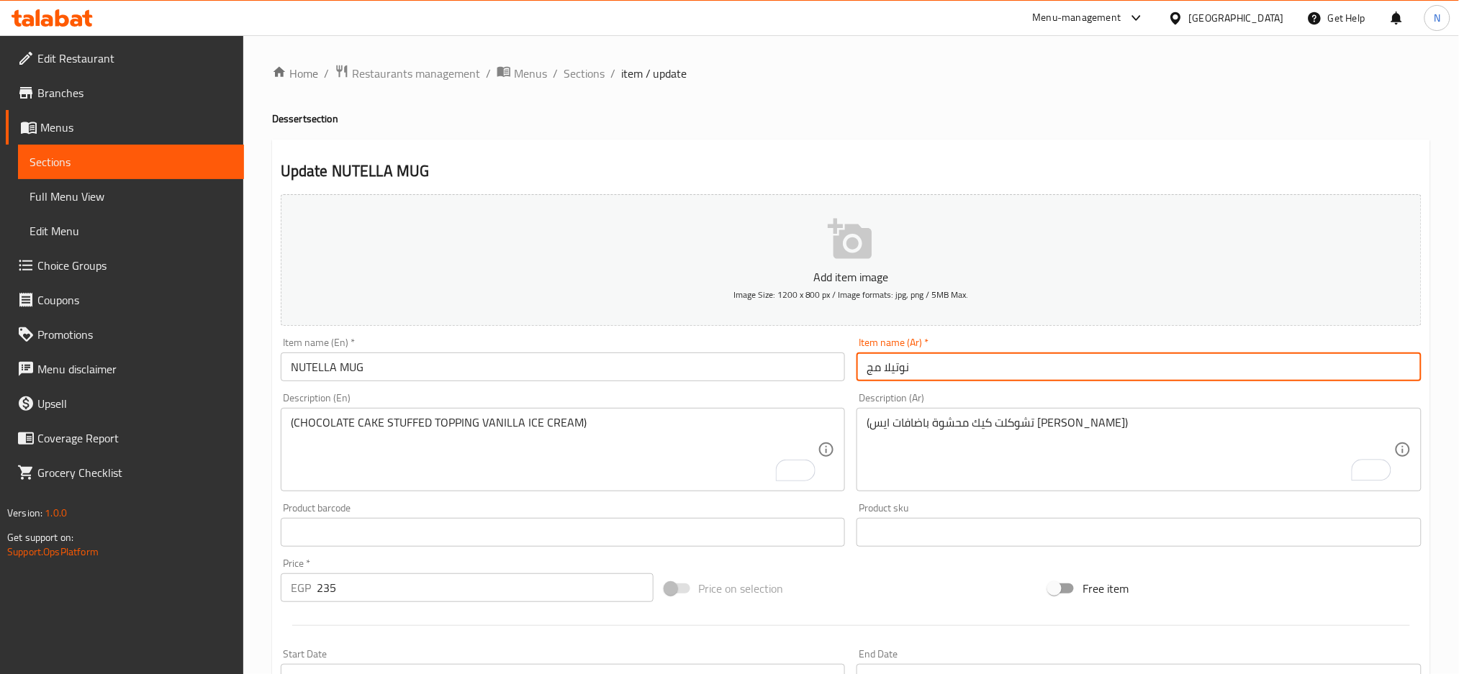
click at [990, 371] on input "نوتيلا مج" at bounding box center [1138, 367] width 565 height 29
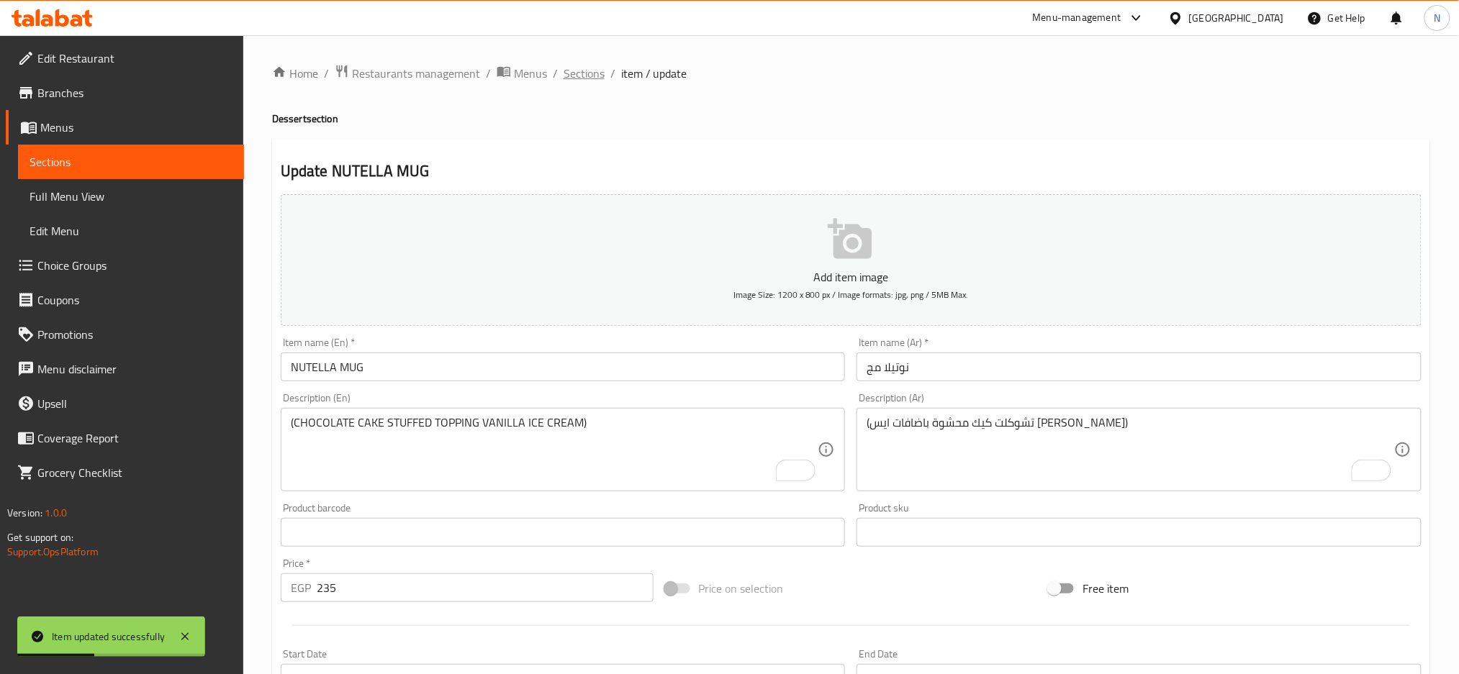
click at [591, 75] on span "Sections" at bounding box center [583, 73] width 41 height 17
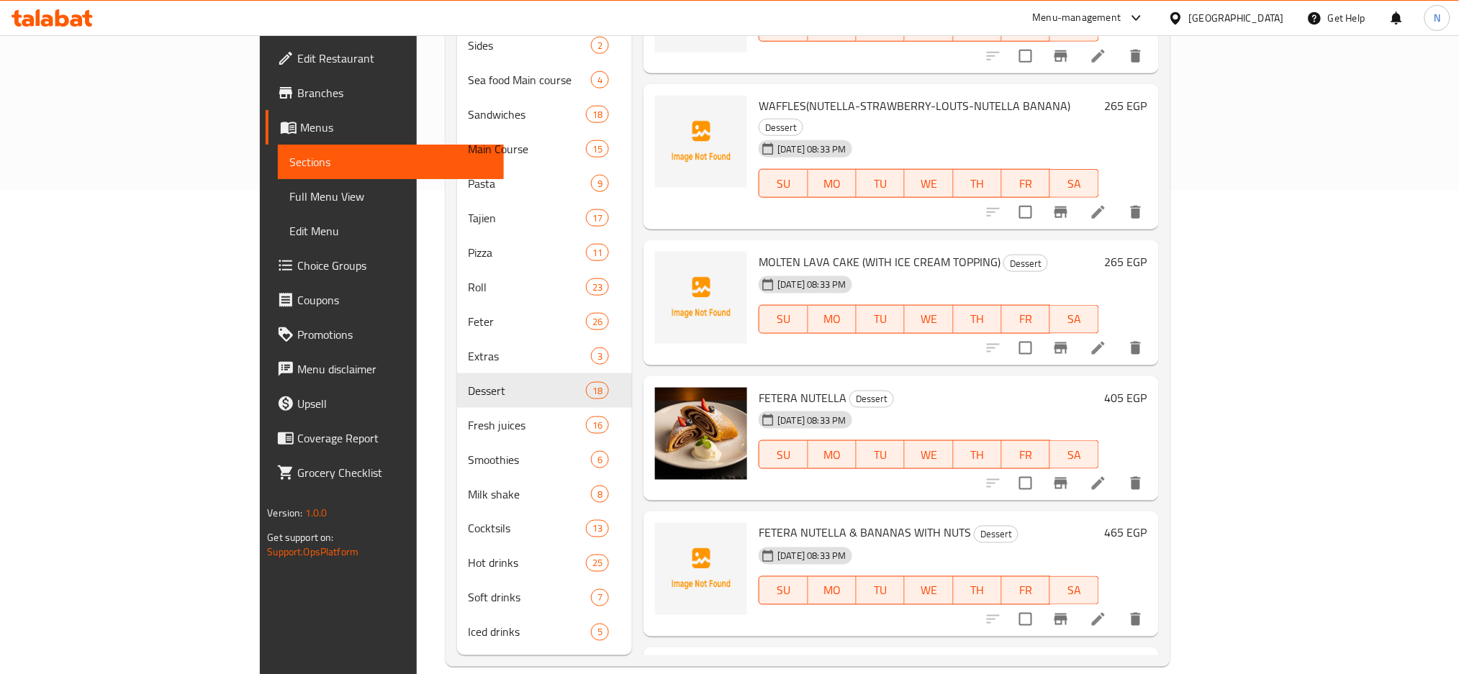
scroll to position [836, 0]
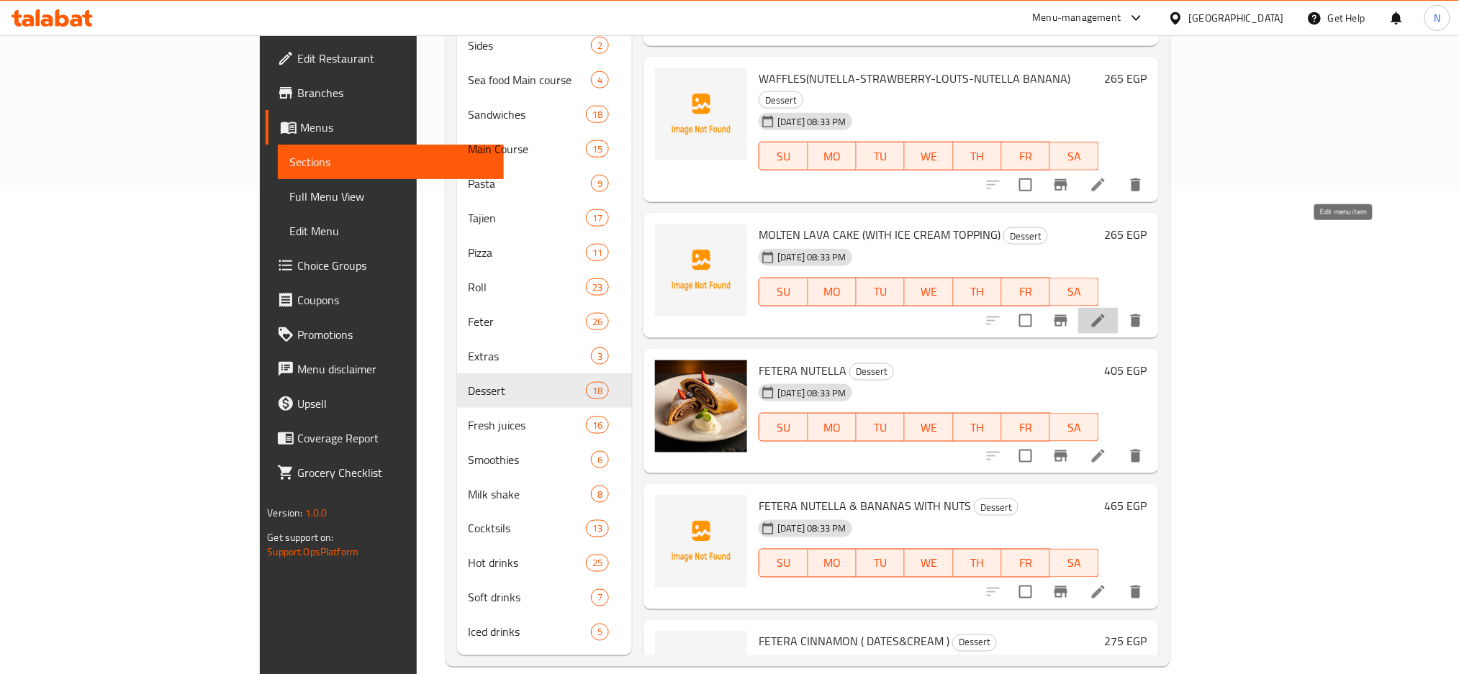
click at [1107, 312] on icon at bounding box center [1097, 320] width 17 height 17
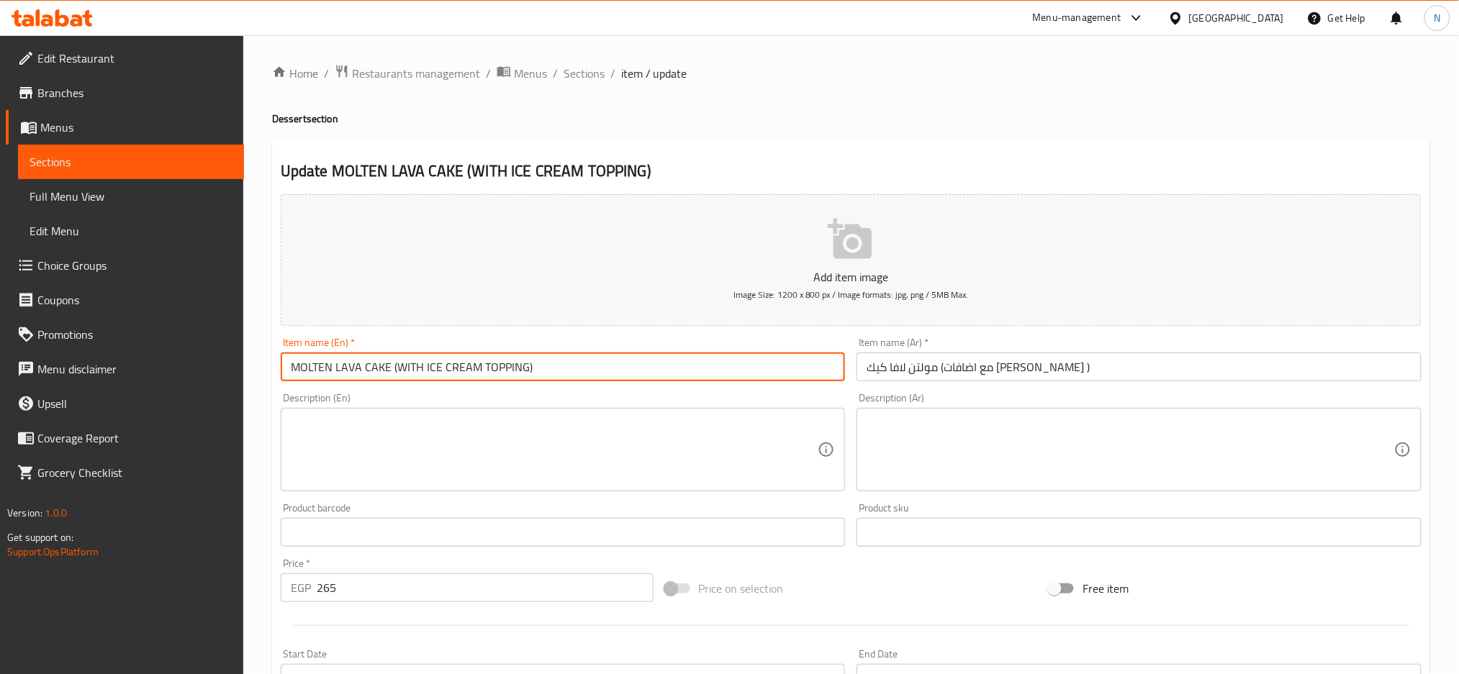
click at [391, 363] on input "MOLTEN LAVA CAKE (WITH ICE CREAM TOPPING)" at bounding box center [563, 367] width 565 height 29
drag, startPoint x: 391, startPoint y: 364, endPoint x: 627, endPoint y: 354, distance: 235.5
click at [628, 358] on input "MOLTEN LAVA CAKE (WITH ICE CREAM TOPPING)" at bounding box center [563, 367] width 565 height 29
type input "MOLTEN LAVA CAKE"
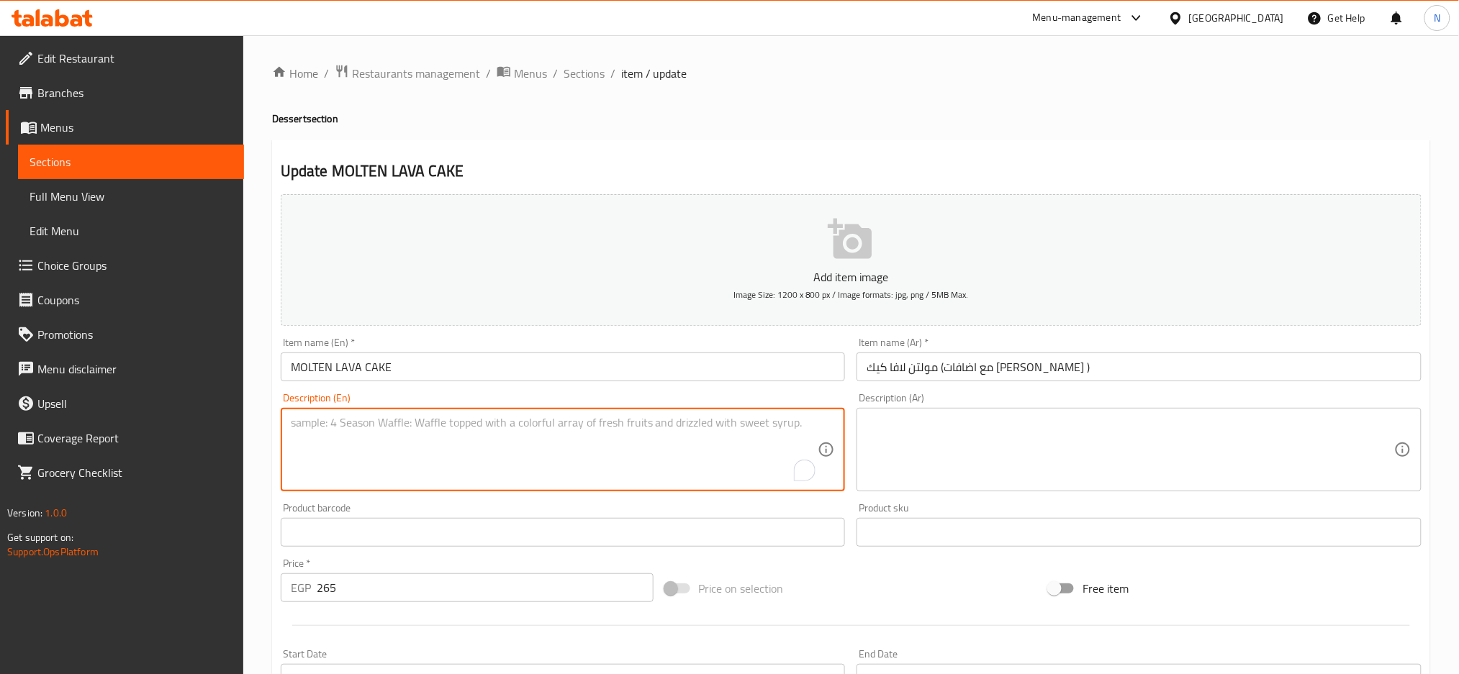
click at [545, 420] on textarea "To enrich screen reader interactions, please activate Accessibility in Grammarl…" at bounding box center [554, 450] width 527 height 68
paste textarea "(WITH ICE CREAM TOPPING)"
type textarea "(WITH ICE CREAM TOPPING)"
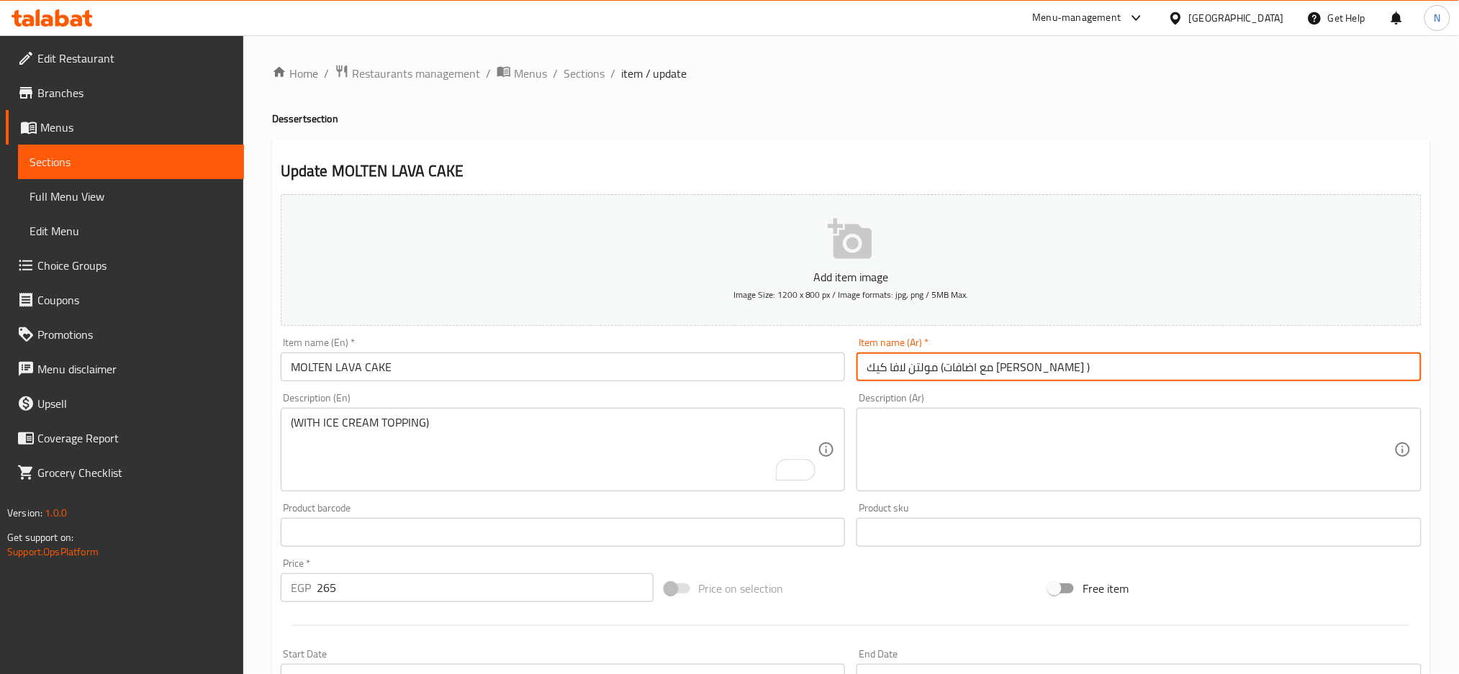
click at [976, 369] on input "مولتن لافا كيك (مع اضافات ايس كريم )" at bounding box center [1138, 367] width 565 height 29
drag, startPoint x: 976, startPoint y: 369, endPoint x: 861, endPoint y: 364, distance: 116.0
click at [861, 364] on input "مولتن لافا كيك (مع اضافات ايس كريم )" at bounding box center [1138, 367] width 565 height 29
type input "مولتن لافا كيك"
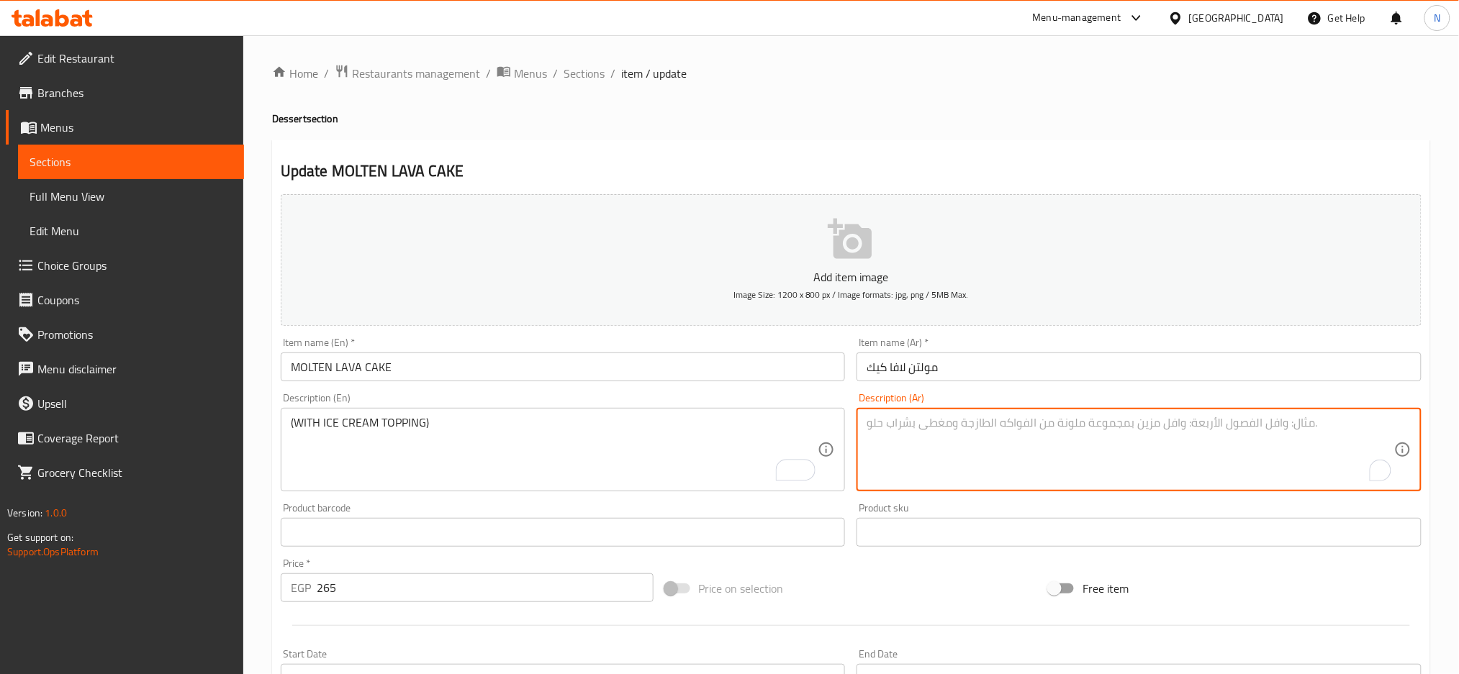
click at [892, 418] on textarea "To enrich screen reader interactions, please activate Accessibility in Grammarl…" at bounding box center [1129, 450] width 527 height 68
paste textarea "(مع اضافات ايس كريم )"
type textarea "(مع اضافات ايس كريم )"
click at [738, 367] on input "MOLTEN LAVA CAKE" at bounding box center [563, 367] width 565 height 29
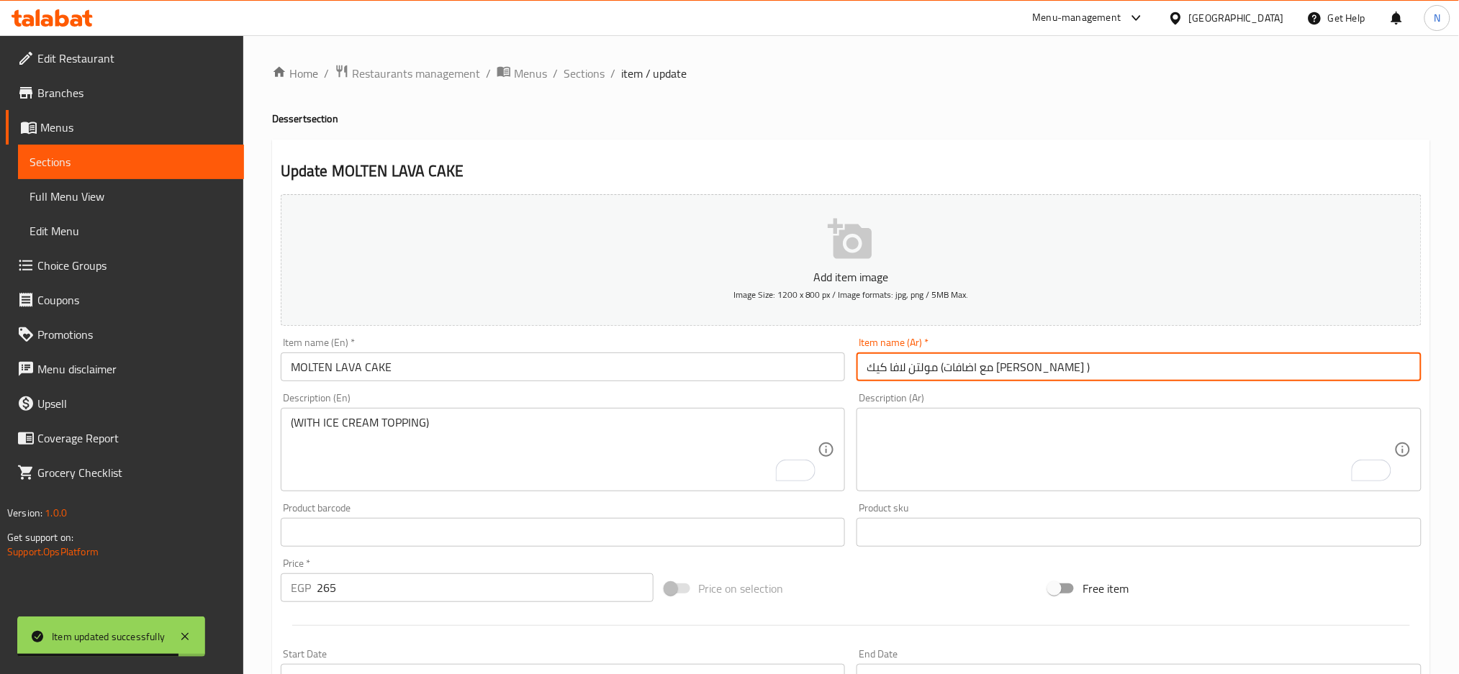
type input "مولتن لافا كيك (مع اضافات ايس كريم )"
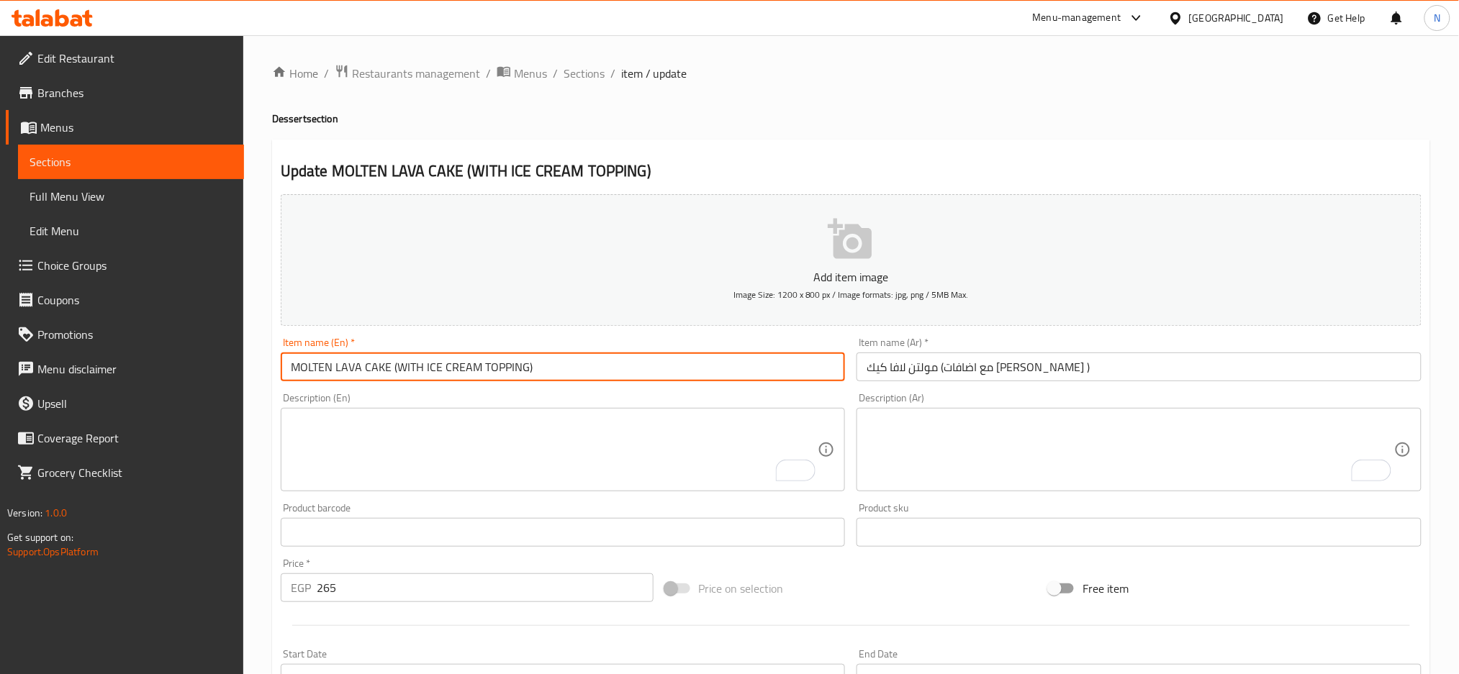
click at [457, 369] on input "MOLTEN LAVA CAKE (WITH ICE CREAM TOPPING)" at bounding box center [563, 367] width 565 height 29
type input "MOLTEN LAVA CAKE (WITH ICE CREAM TOPPING)"
click at [923, 366] on input "مولتن لافا كيك (مع اضافات ايس كريم )" at bounding box center [1138, 367] width 565 height 29
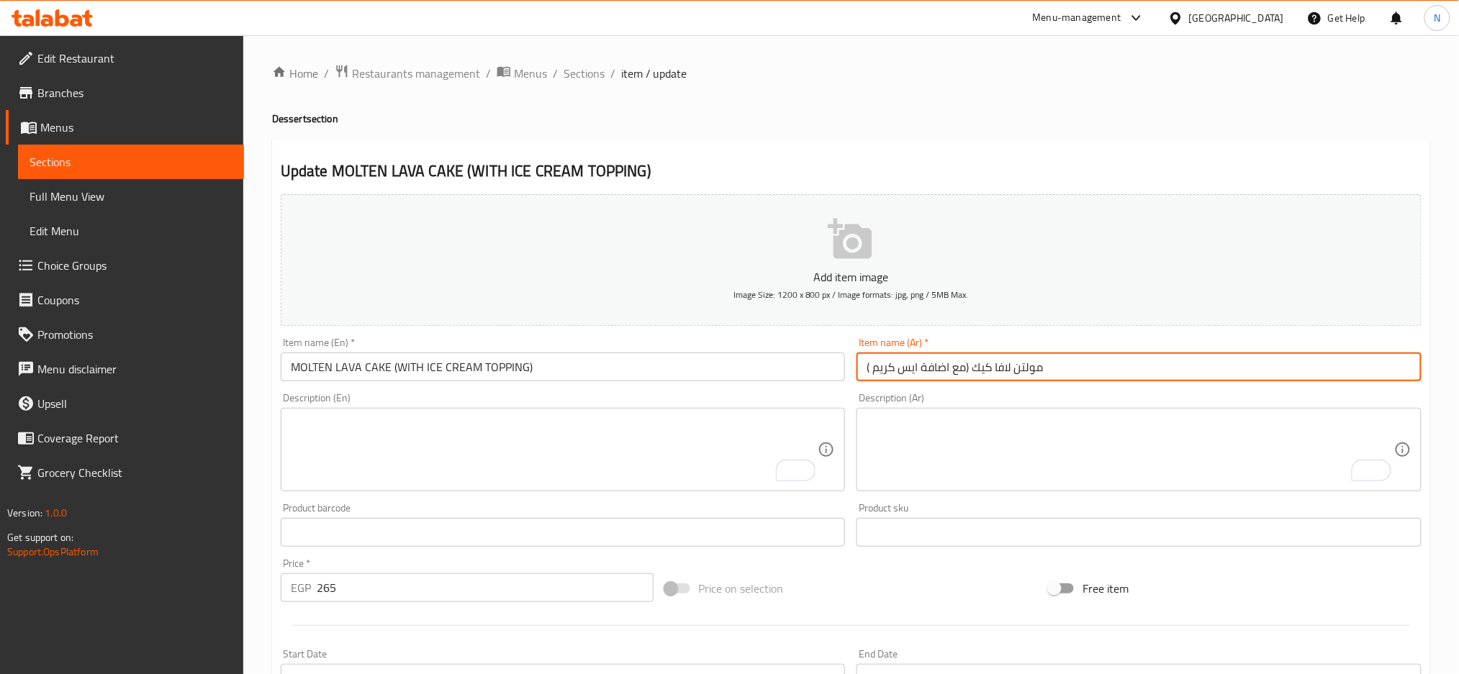
type input "مولتن لافا كيك (مع اضافة ايس كريم )"
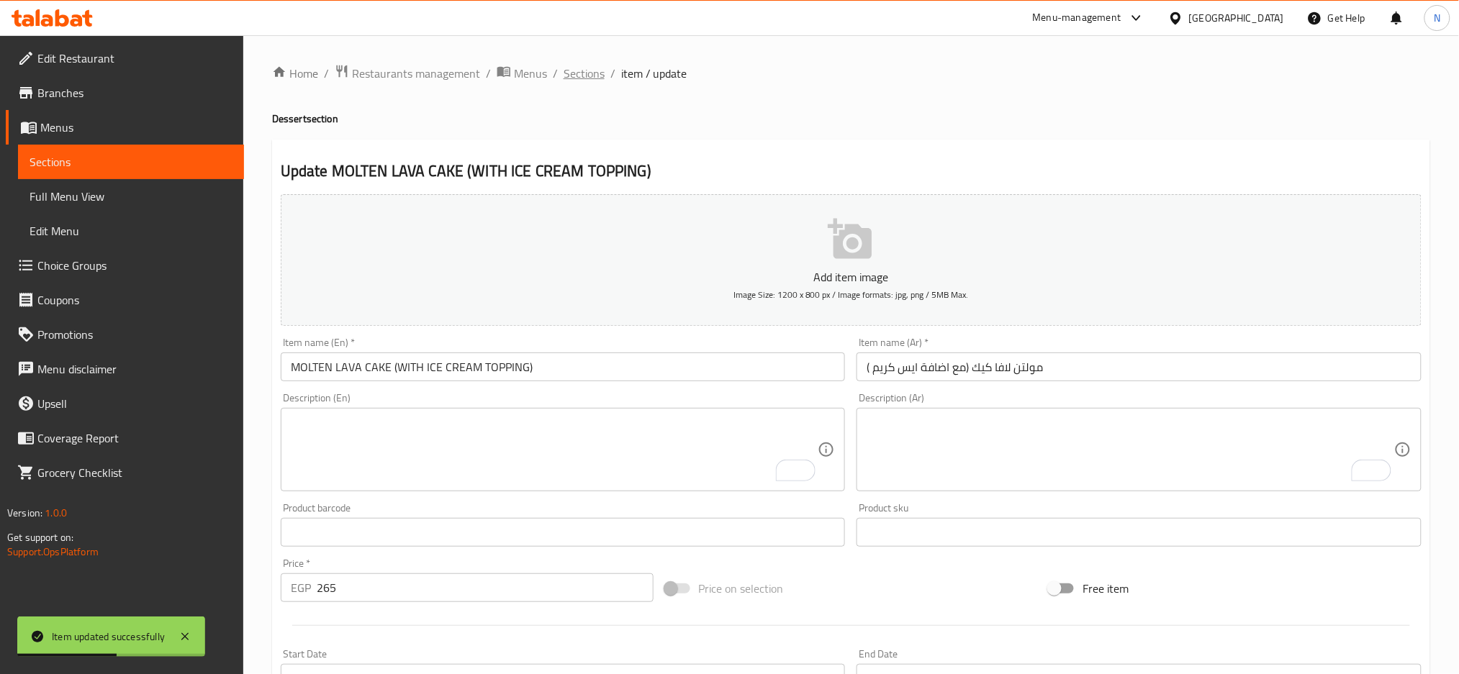
click at [574, 67] on span "Sections" at bounding box center [583, 73] width 41 height 17
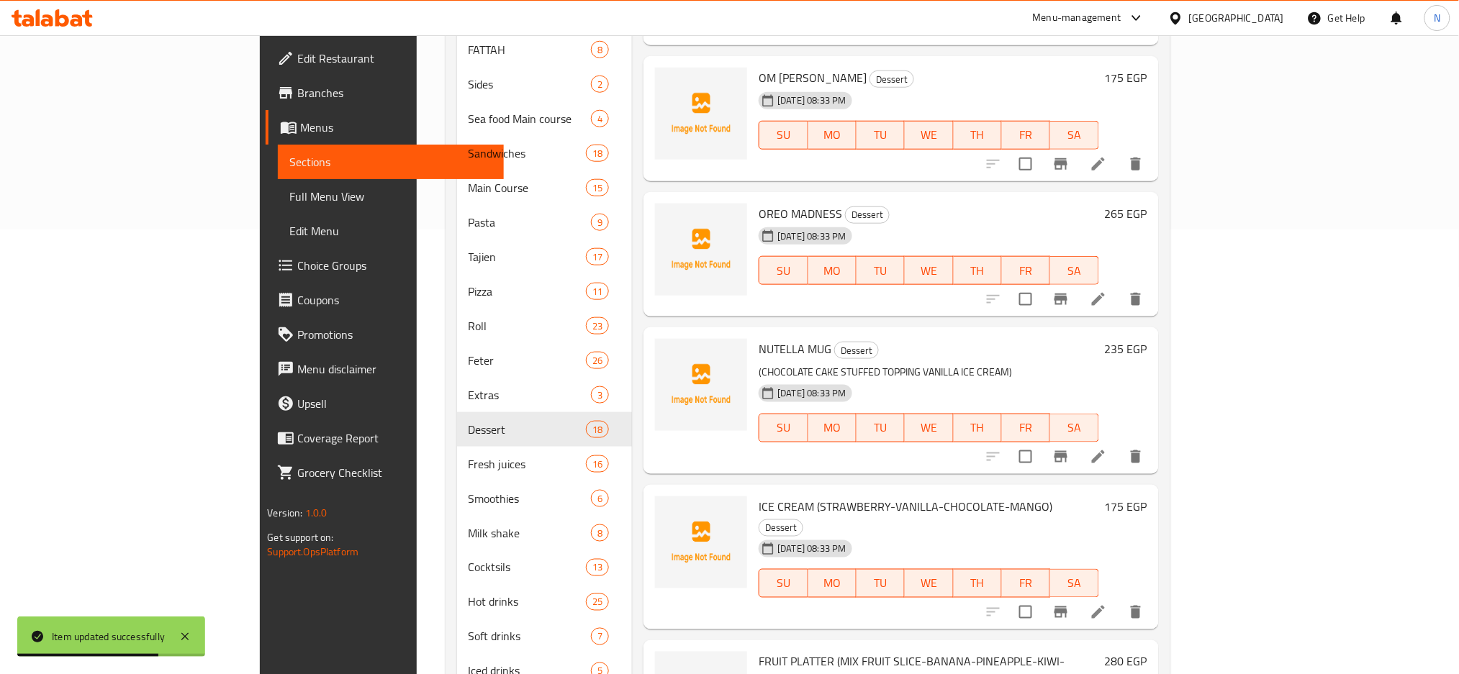
scroll to position [484, 0]
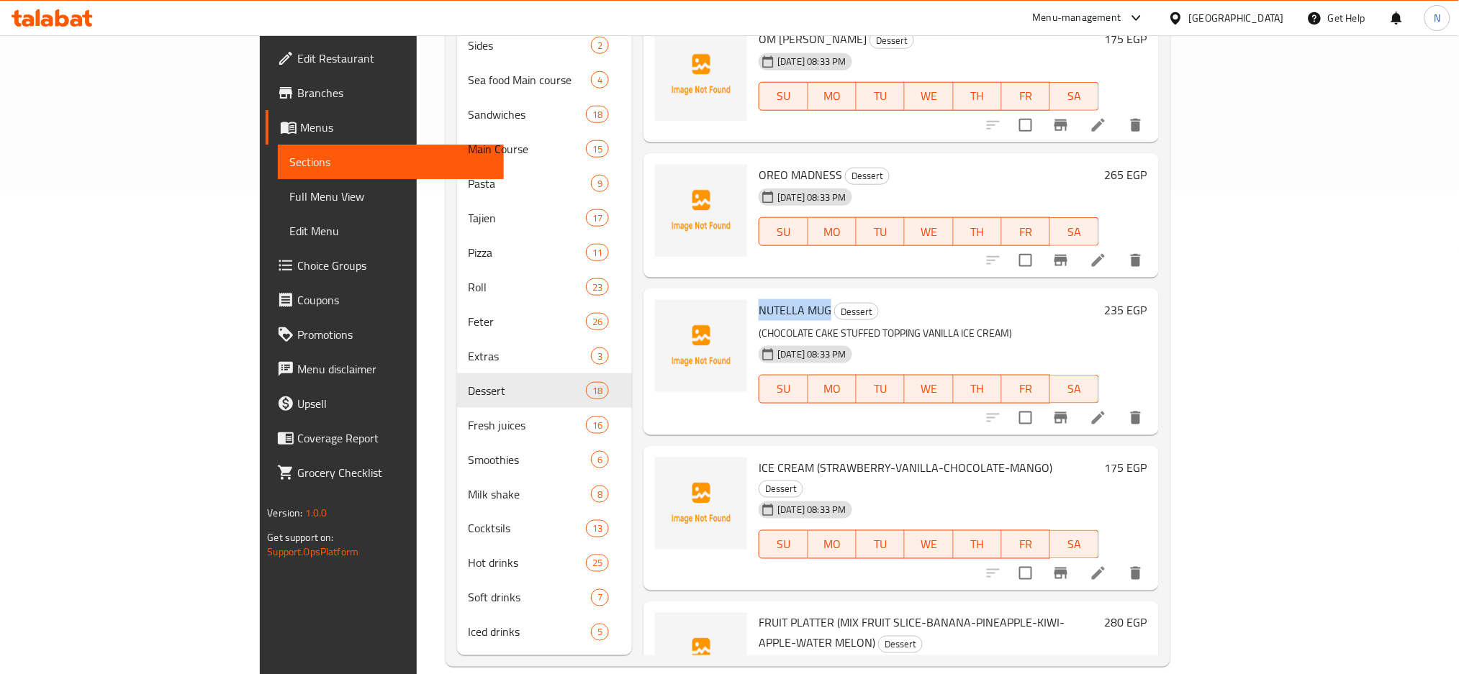
drag, startPoint x: 763, startPoint y: 284, endPoint x: 689, endPoint y: 293, distance: 75.3
click at [753, 294] on div "NUTELLA MUG Dessert (CHOCOLATE CAKE STUFFED TOPPING VANILLA ICE CREAM) 13-08-20…" at bounding box center [928, 361] width 351 height 135
click at [1117, 446] on div "ICE CREAM (STRAWBERRY-VANILLA-CHOCOLATE-MANGO) Dessert 13-08-2025 08:33 PM SU M…" at bounding box center [900, 518] width 514 height 145
click at [1118, 561] on li at bounding box center [1098, 574] width 40 height 26
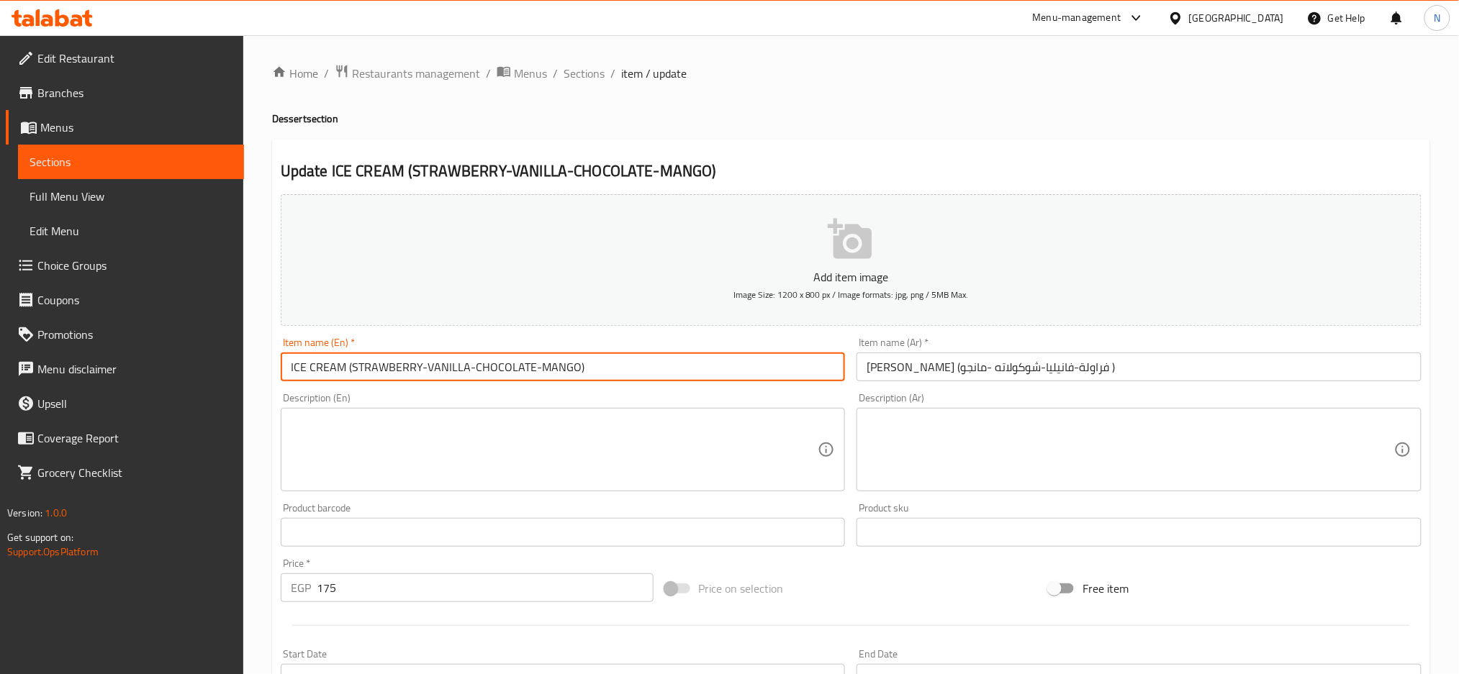
click at [346, 371] on input "ICE CREAM (STRAWBERRY-VANILLA-CHOCOLATE-MANGO)" at bounding box center [563, 367] width 565 height 29
drag, startPoint x: 345, startPoint y: 372, endPoint x: 553, endPoint y: 379, distance: 207.4
click at [595, 377] on input "ICE CREAM (STRAWBERRY-VANILLA-CHOCOLATE-MANGO)" at bounding box center [563, 367] width 565 height 29
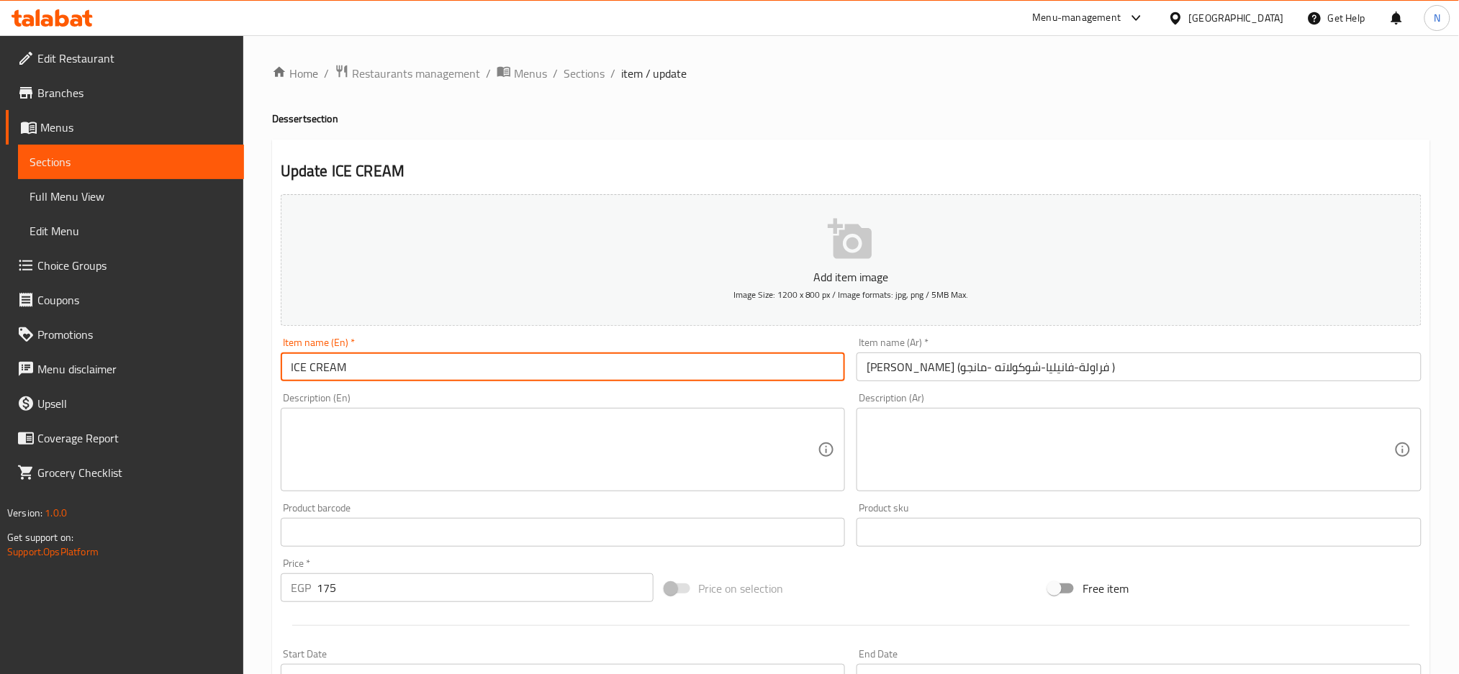
type input "ICE CREAM"
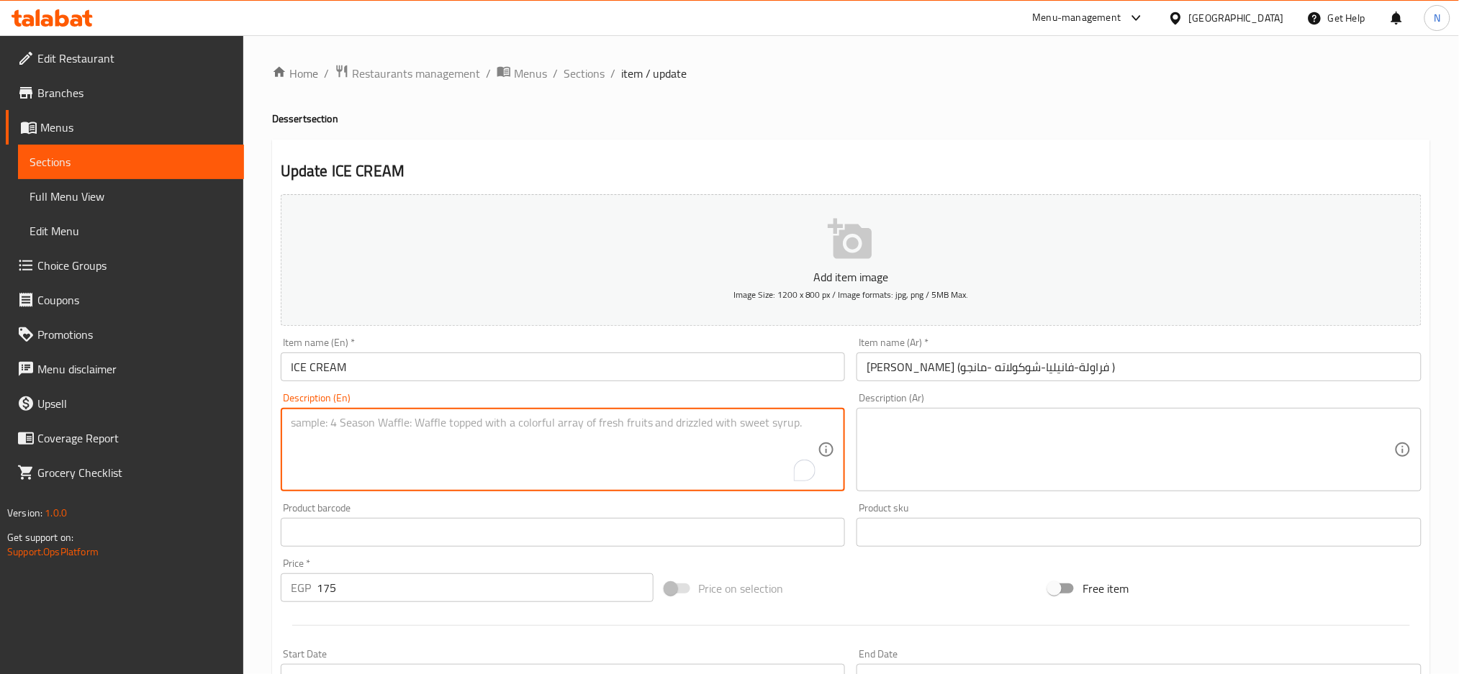
click at [545, 444] on textarea "To enrich screen reader interactions, please activate Accessibility in Grammarl…" at bounding box center [554, 450] width 527 height 68
paste textarea "(STRAWBERRY-VANILLA-CHOCOLATE-MANGO)"
type textarea "(STRAWBERRY-VANILLA-CHOCOLATE-MANGO)"
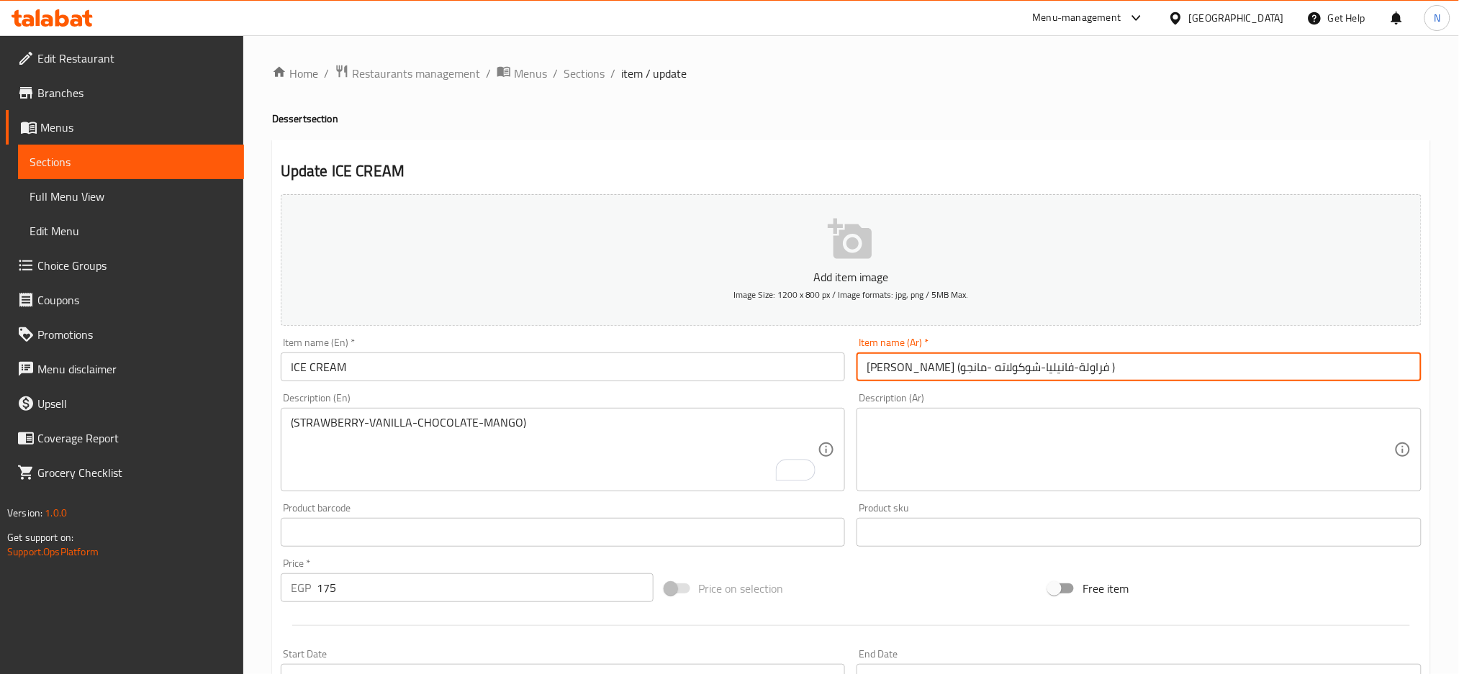
click at [1025, 371] on input "ايس كريم (فراولة-فانيليا-شوكولاته -مانجو )" at bounding box center [1138, 367] width 565 height 29
drag, startPoint x: 1025, startPoint y: 371, endPoint x: 856, endPoint y: 365, distance: 169.9
click at [856, 365] on div "Item name (Ar)   * ايس كريم (فراولة-فانيليا-شوكولاته -مانجو ) Item name (Ar) *" at bounding box center [1139, 359] width 576 height 55
type input "ايس كريم"
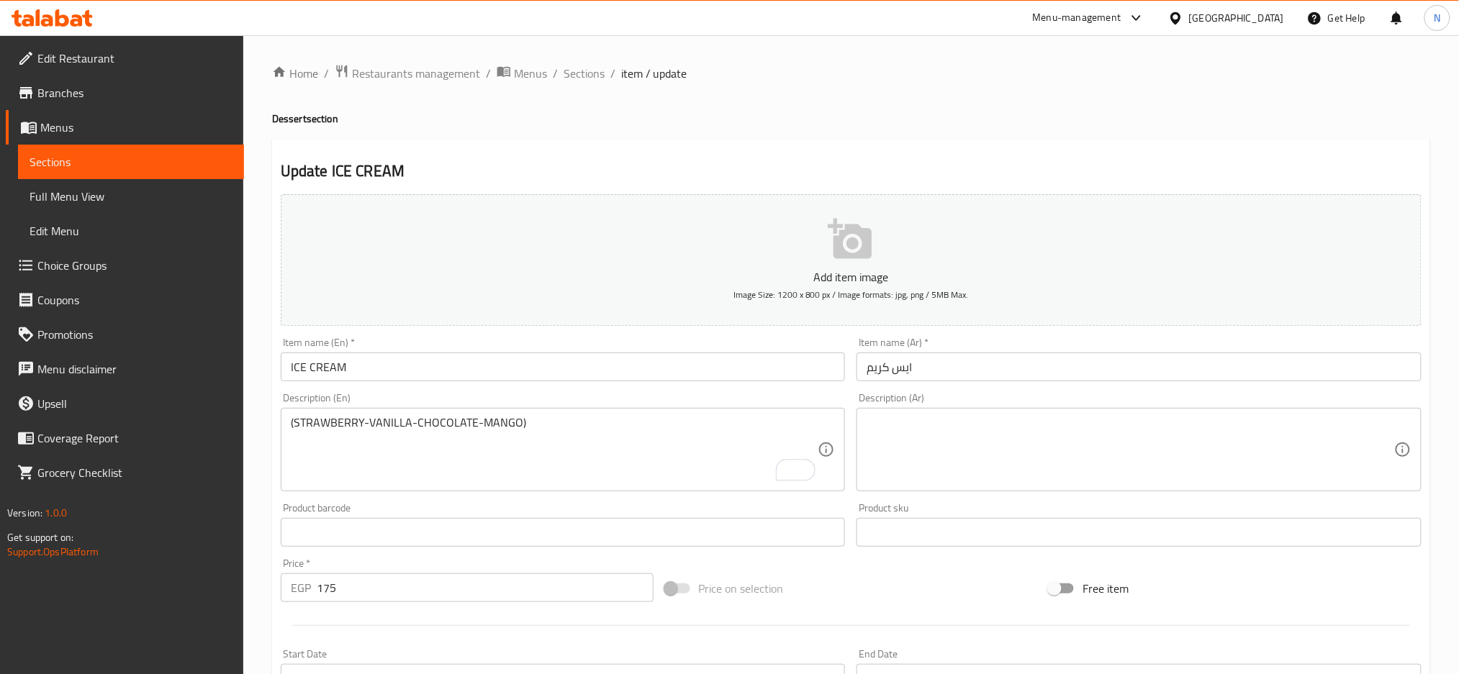
click at [921, 414] on div "Description (Ar)" at bounding box center [1138, 449] width 565 height 83
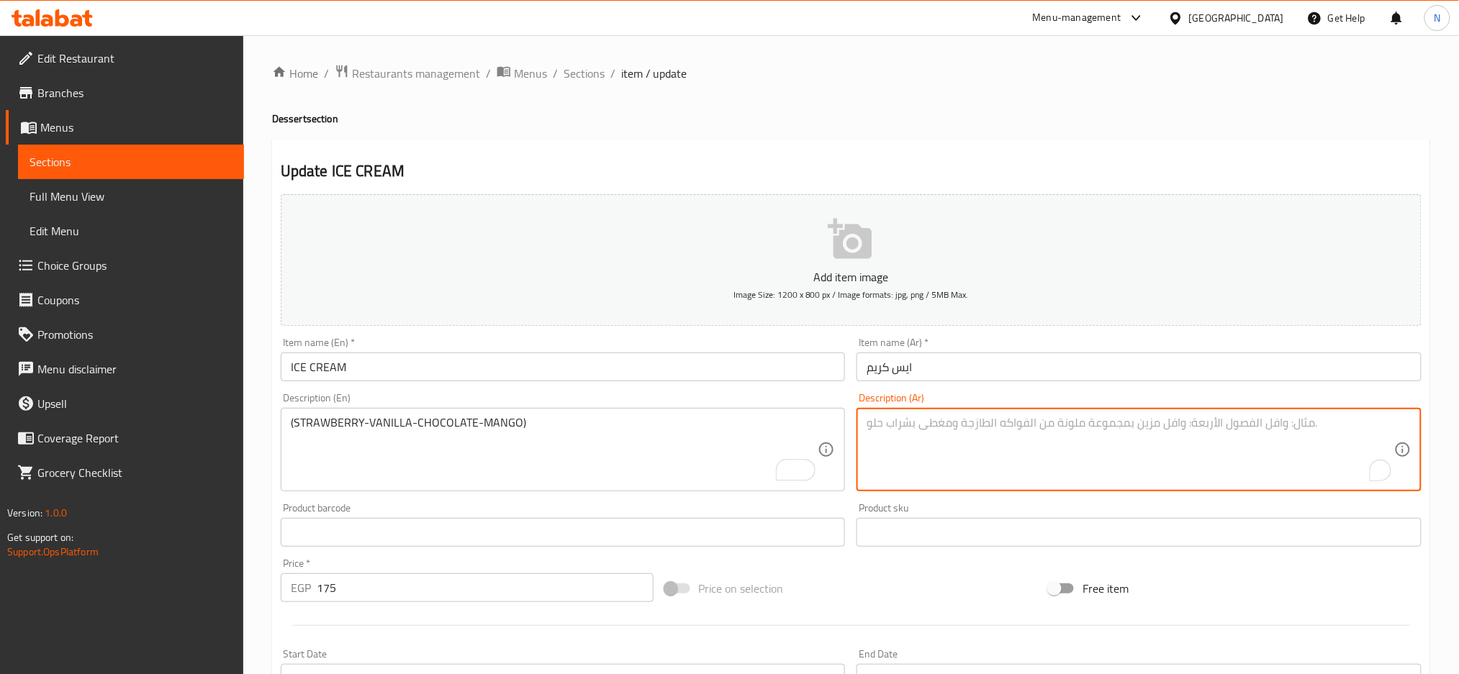
paste textarea "(فراولة-فانيليا-شوكولاته -مانجو )"
type textarea "(فراولة-فانيليا-شوكولاته -مانجو )"
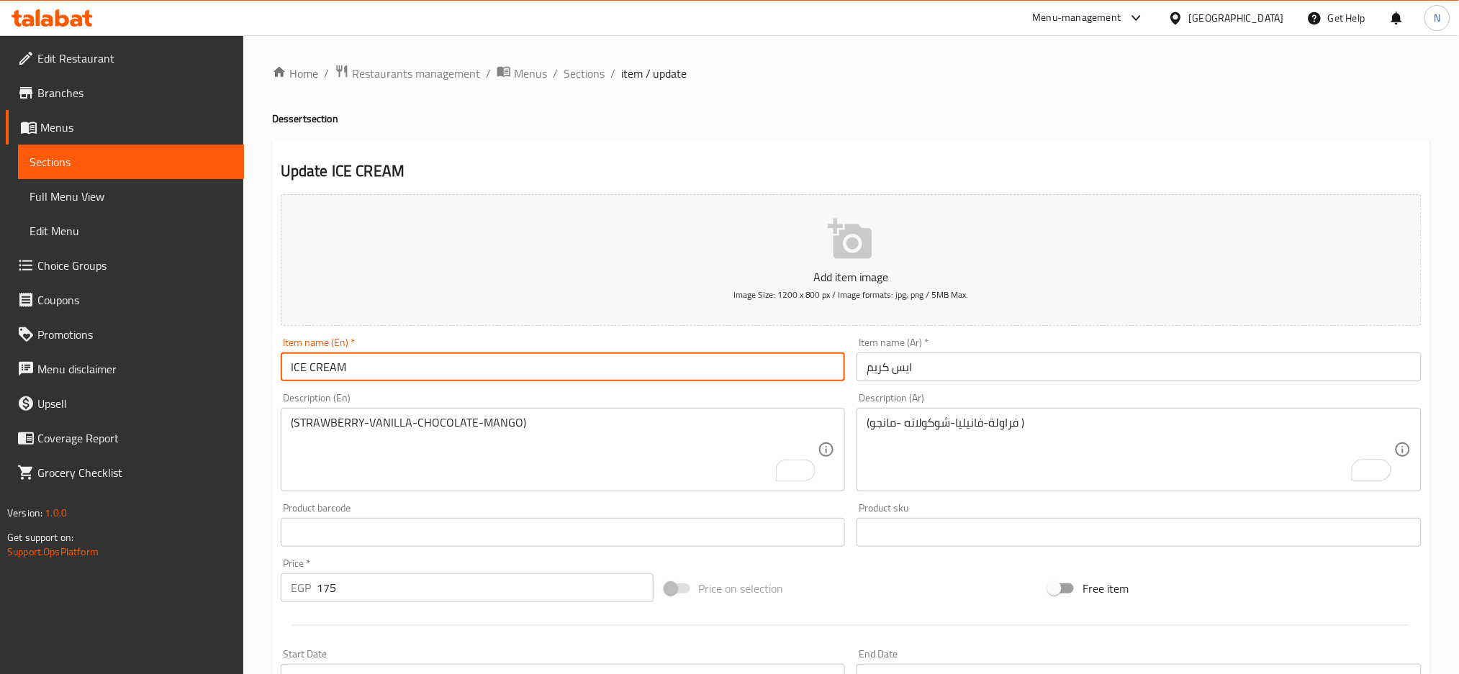
click at [697, 358] on input "ICE CREAM" at bounding box center [563, 367] width 565 height 29
click at [319, 366] on input "ICE CREAM" at bounding box center [563, 367] width 565 height 29
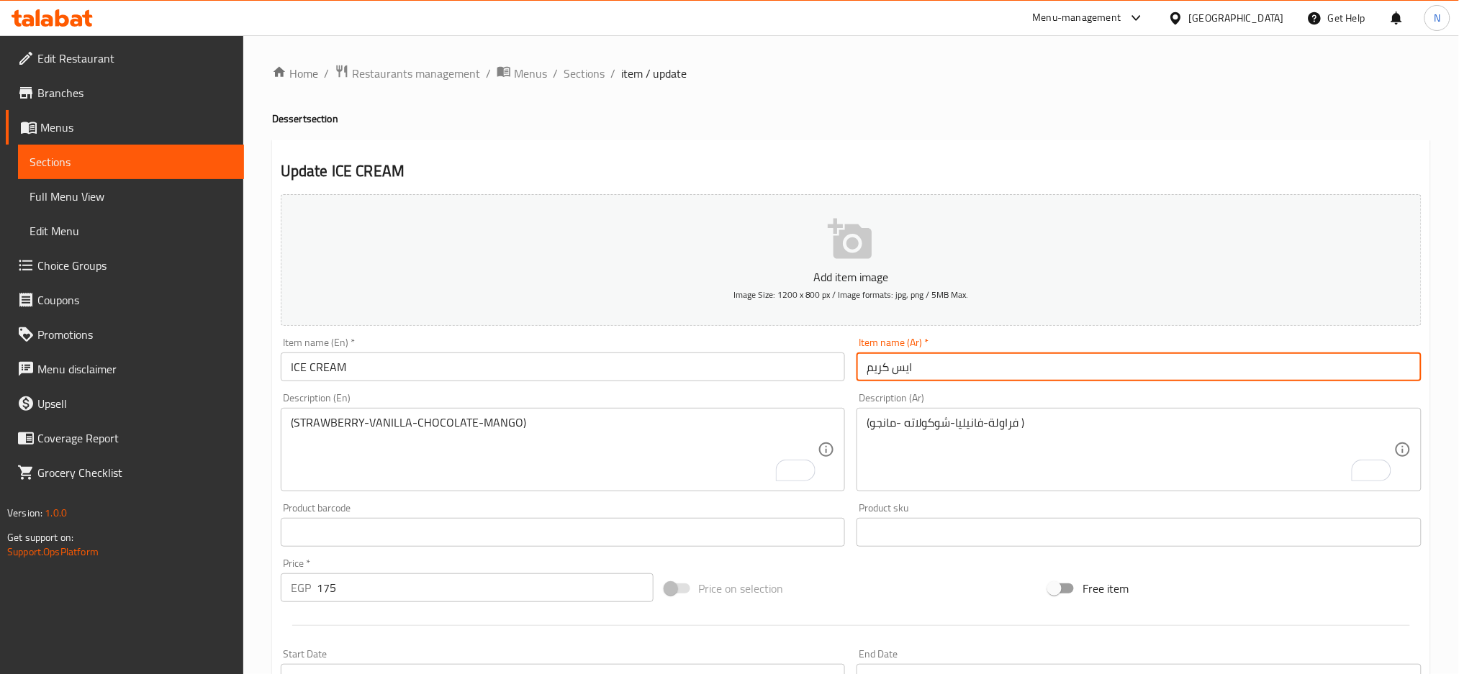
click at [908, 363] on input "ايس كريم" at bounding box center [1138, 367] width 565 height 29
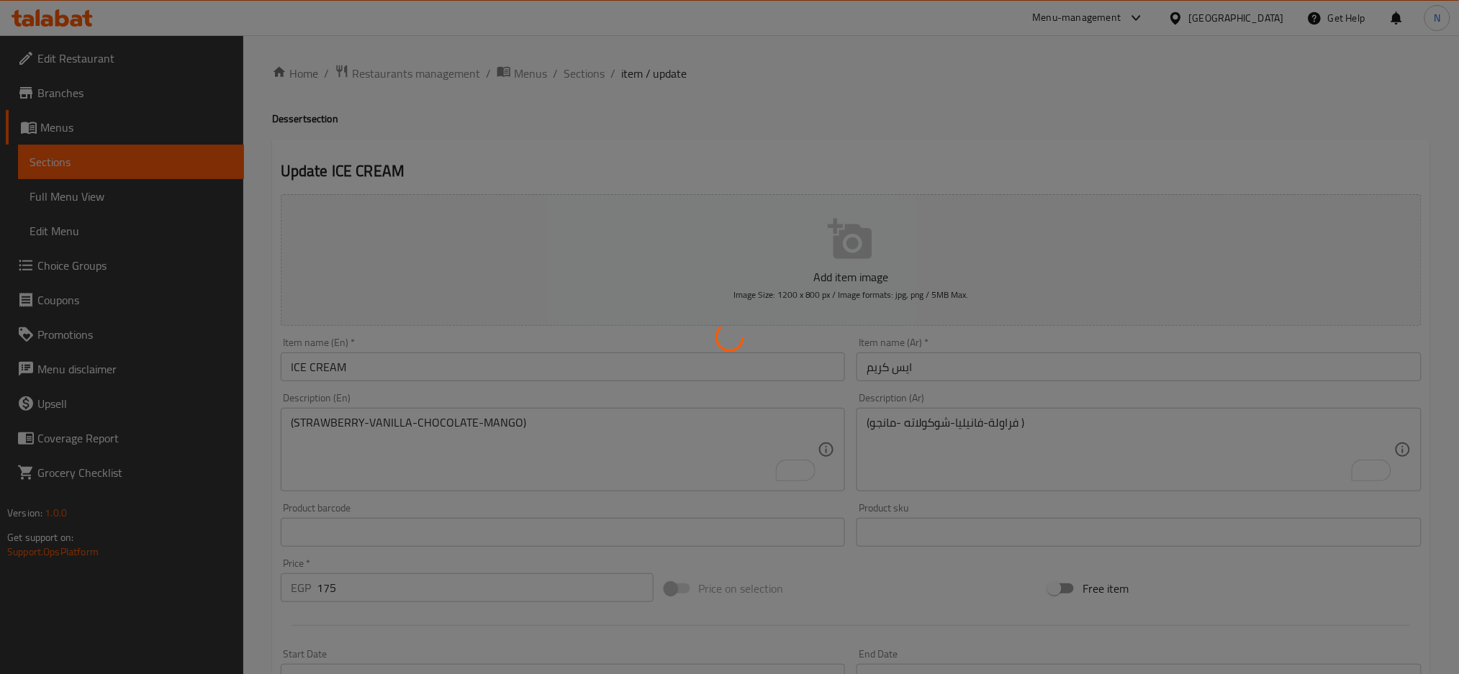
click at [573, 74] on div at bounding box center [729, 337] width 1459 height 674
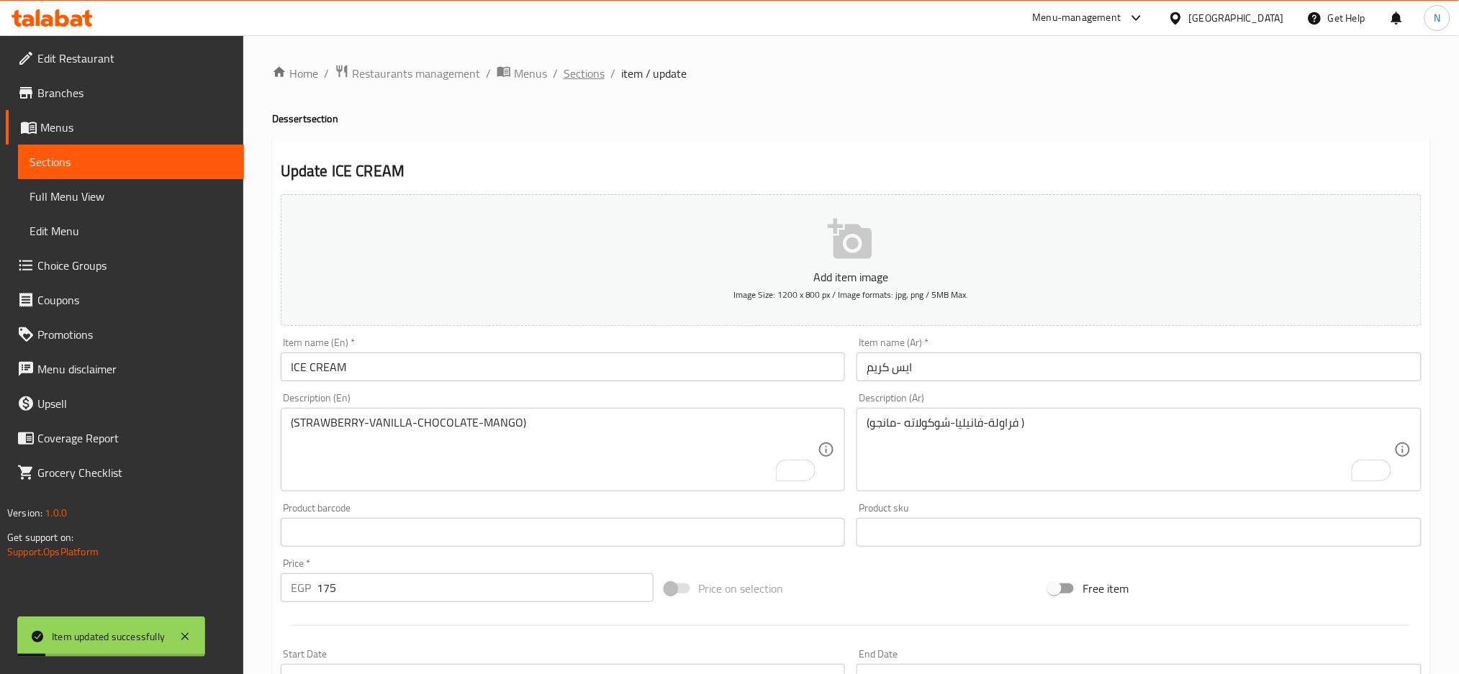
click at [565, 81] on span "Sections" at bounding box center [583, 73] width 41 height 17
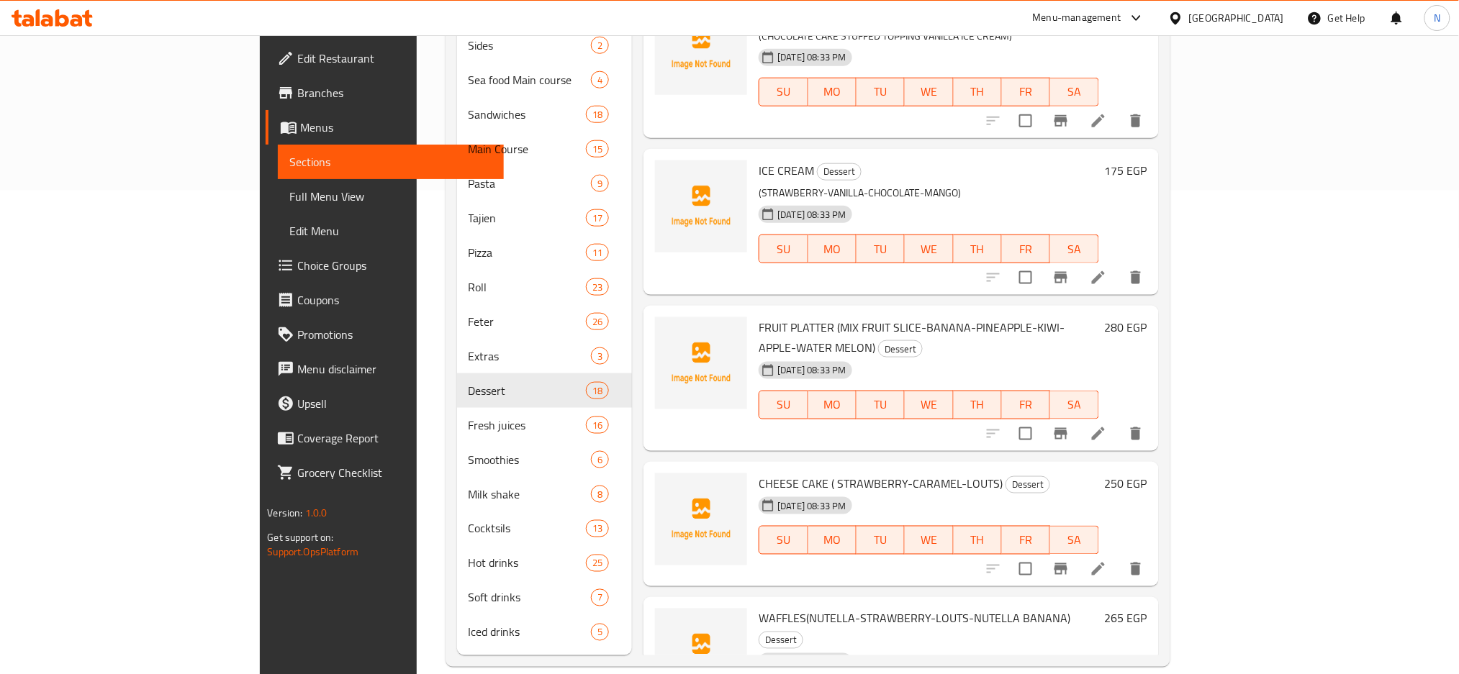
scroll to position [300, 0]
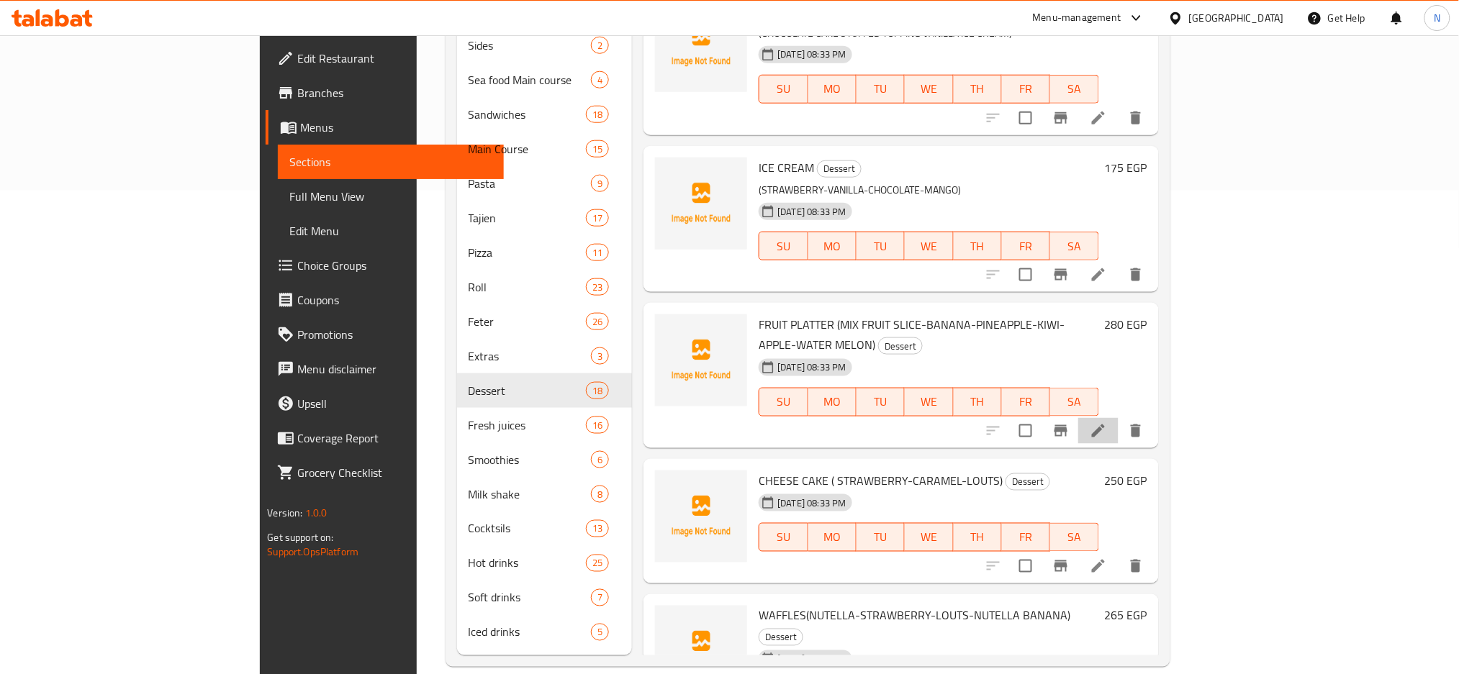
click at [1118, 418] on li at bounding box center [1098, 431] width 40 height 26
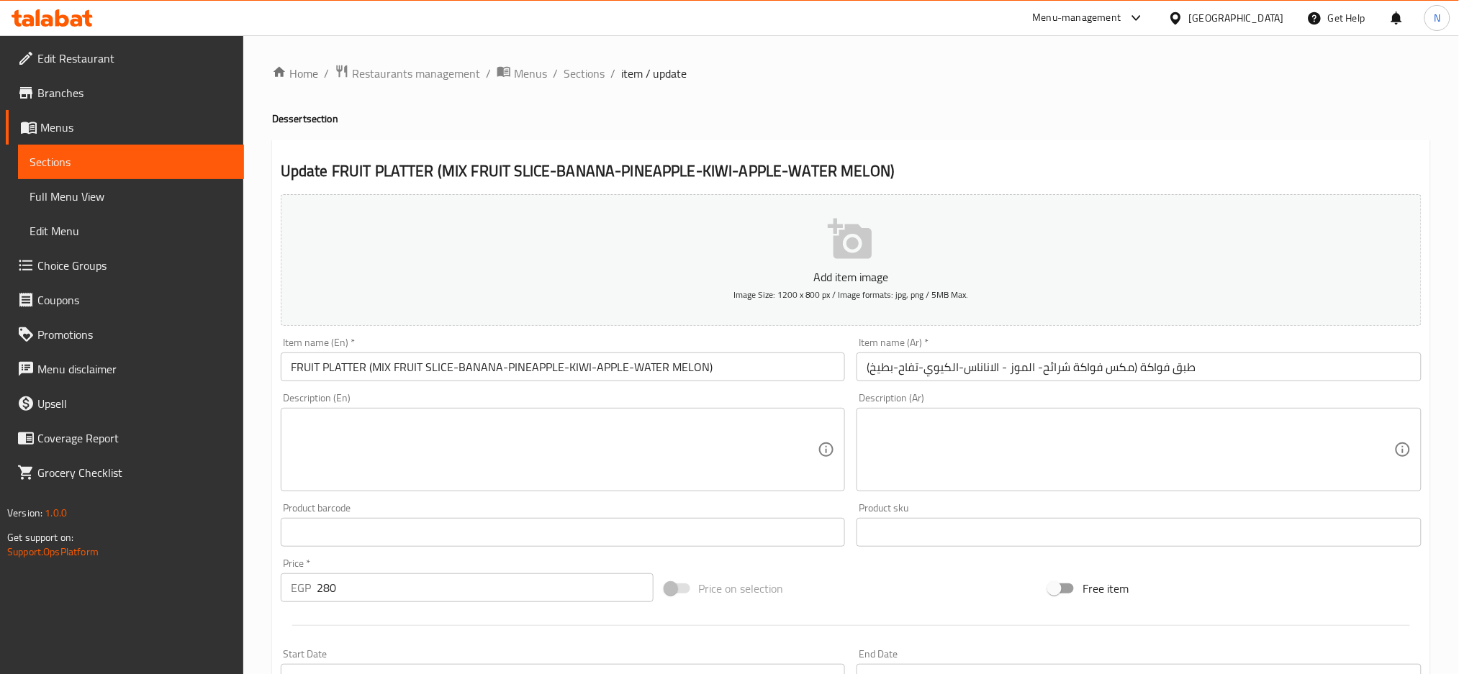
click at [370, 365] on input "FRUIT PLATTER (MIX FRUIT SLICE-BANANA-PINEAPPLE-KIWI-APPLE-WATER MELON)" at bounding box center [563, 367] width 565 height 29
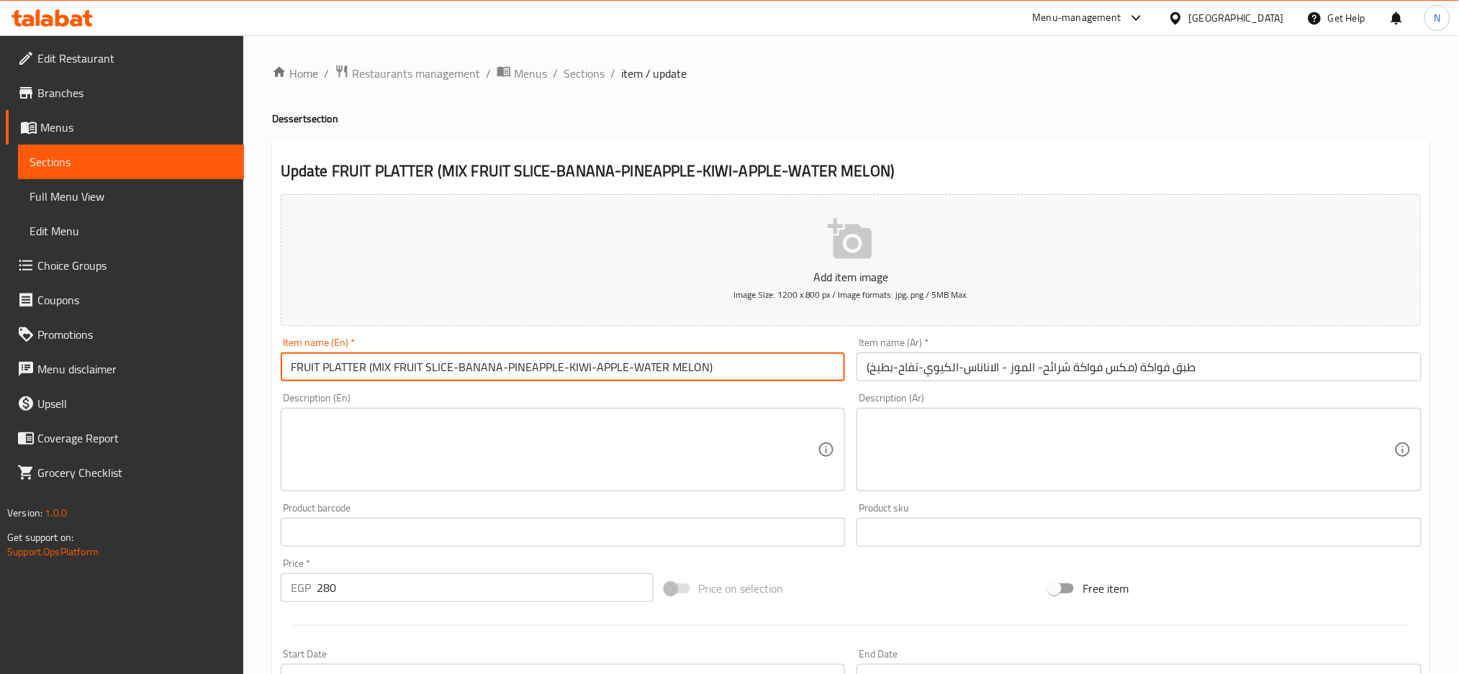
drag, startPoint x: 370, startPoint y: 365, endPoint x: 1044, endPoint y: 254, distance: 683.3
click at [1080, 301] on div "Add item image Image Size: 1200 x 800 px / Image formats: jpg, png / 5MB Max. I…" at bounding box center [851, 499] width 1152 height 620
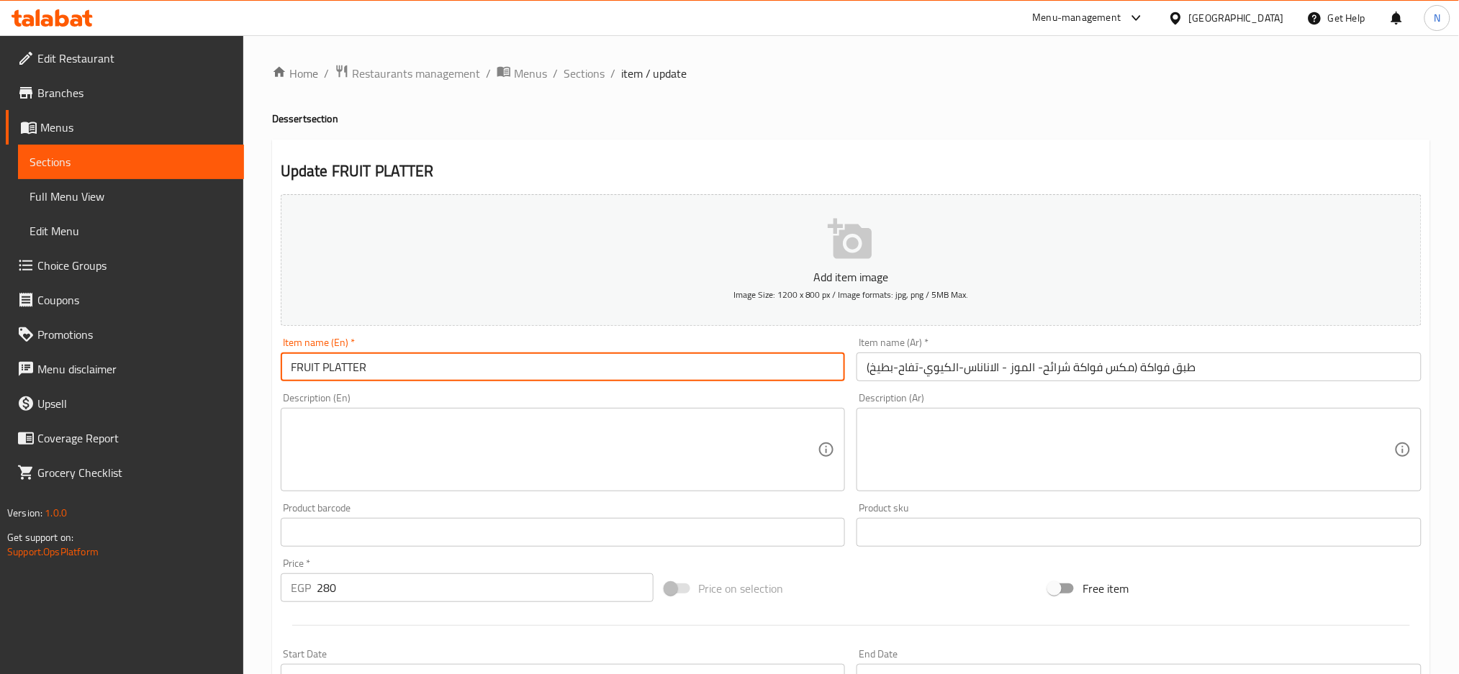
type input "FRUIT PLATTER"
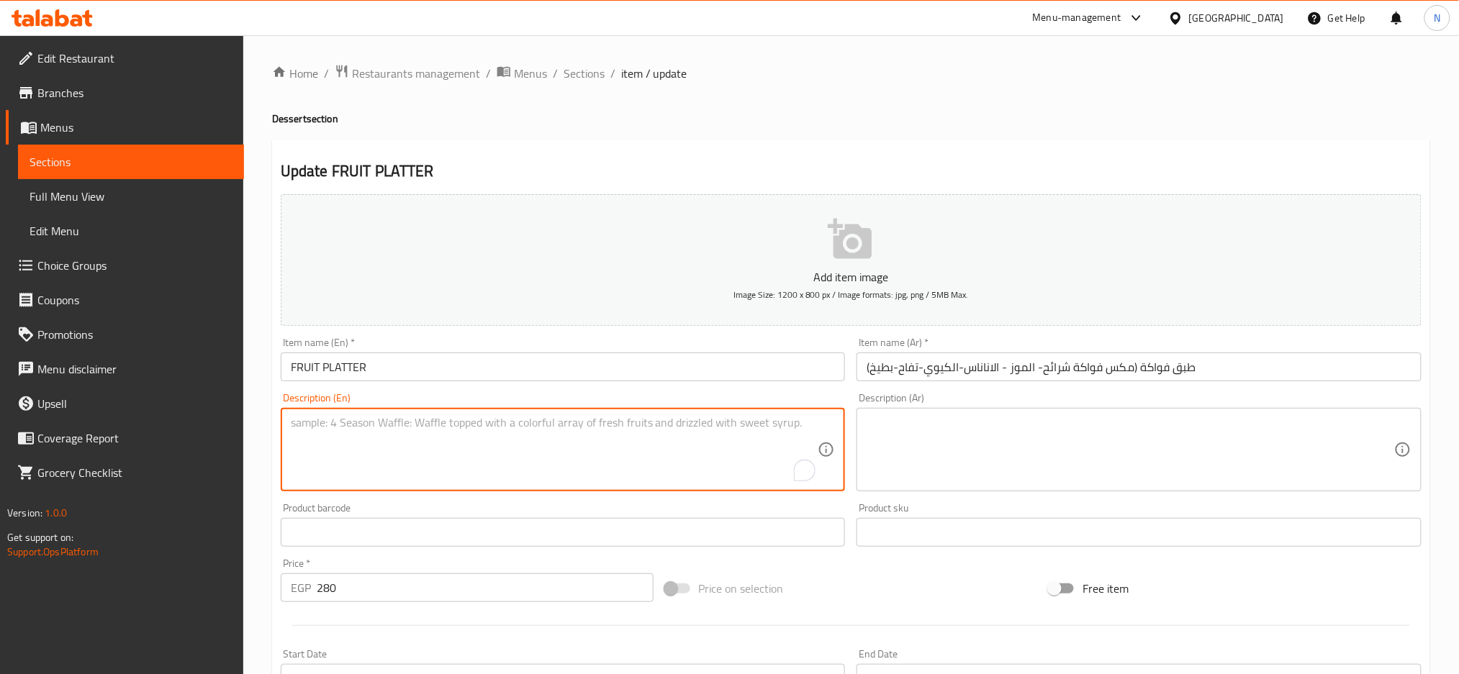
click at [646, 424] on textarea "To enrich screen reader interactions, please activate Accessibility in Grammarl…" at bounding box center [554, 450] width 527 height 68
paste textarea "(MIX FRUIT SLICE-BANANA-PINEAPPLE-KIWI-APPLE-WATER MELON)"
type textarea "(MIX FRUIT SLICE-BANANA-PINEAPPLE-KIWI-APPLE-WATER MELON)"
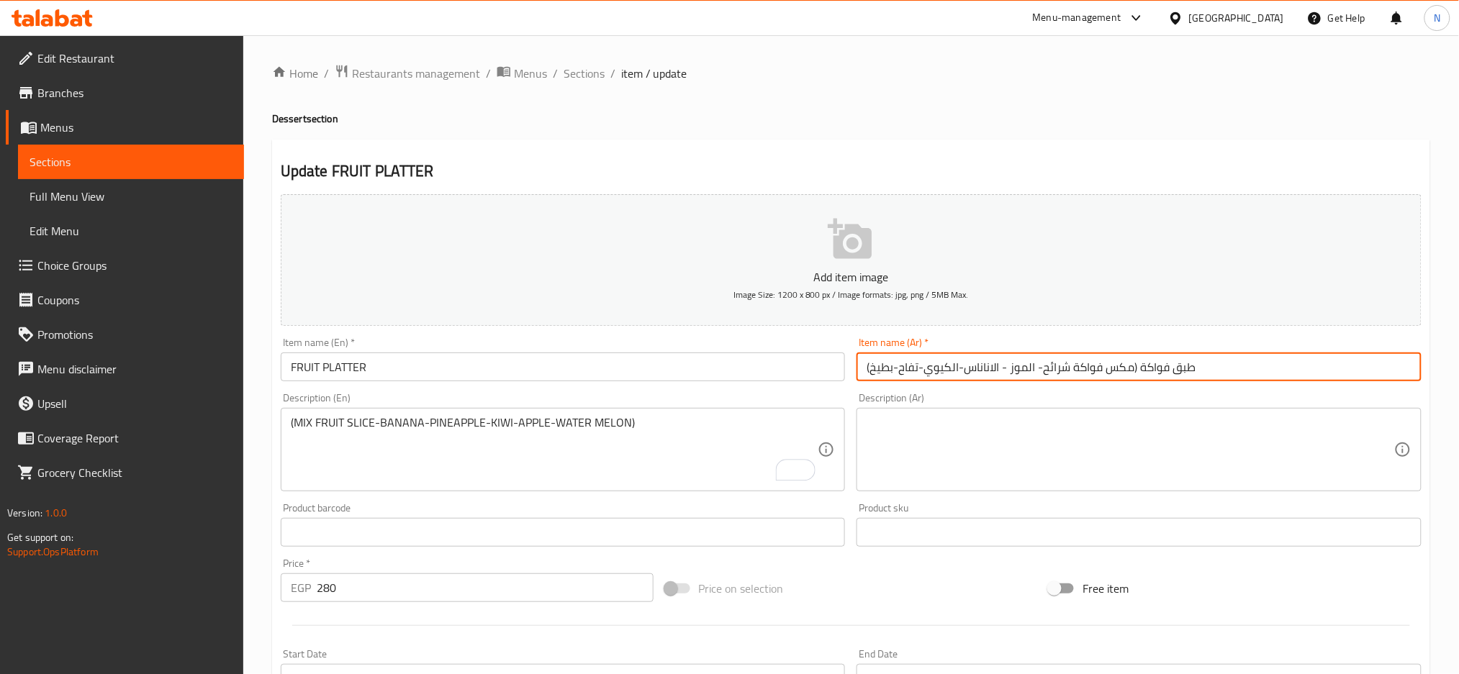
click at [1138, 366] on input "طبق فواكة (مكس فواكة شرائح- الموز - الاناناس-الكيوي-تفاح-بطيخ)" at bounding box center [1138, 367] width 565 height 29
drag, startPoint x: 1138, startPoint y: 366, endPoint x: 865, endPoint y: 367, distance: 272.7
click at [865, 367] on input "طبق فواكة (مكس فواكة شرائح- الموز - الاناناس-الكيوي-تفاح-بطيخ)" at bounding box center [1138, 367] width 565 height 29
type input "طبق فواكة"
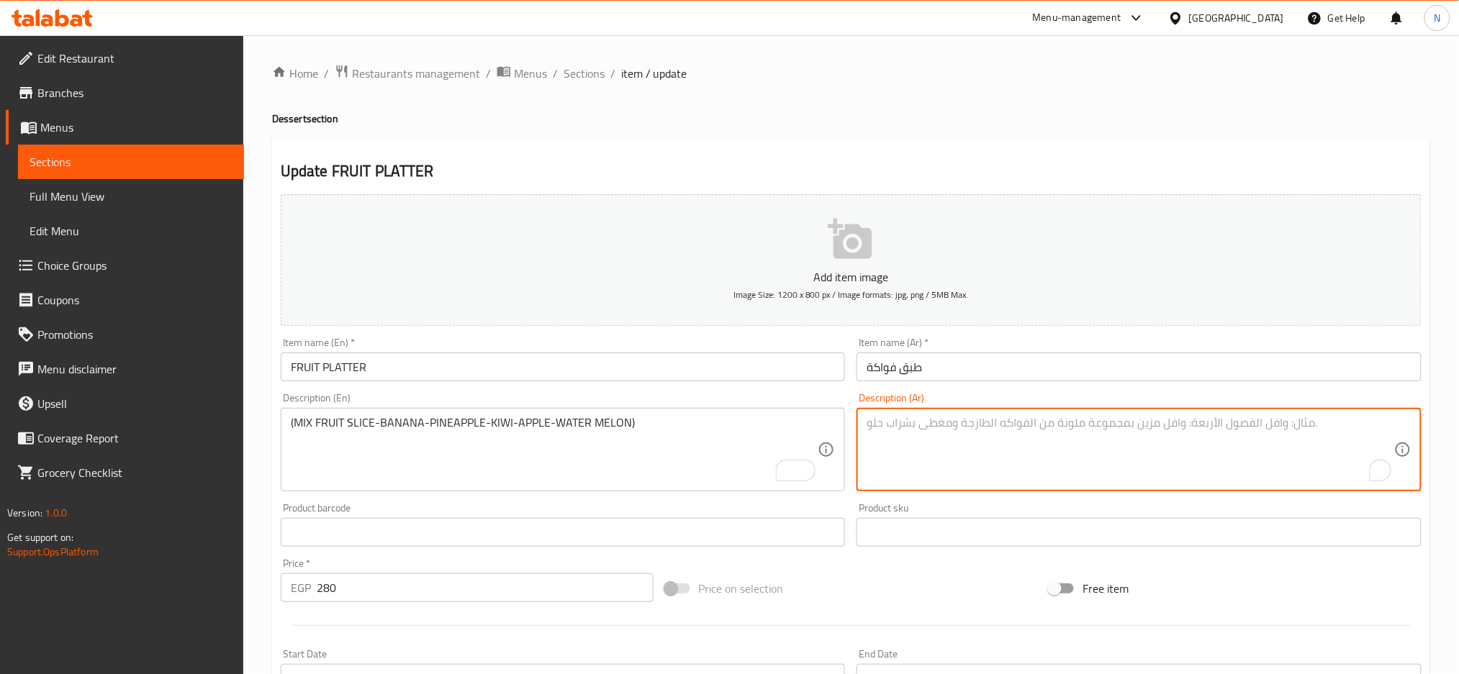
click at [896, 443] on textarea "To enrich screen reader interactions, please activate Accessibility in Grammarl…" at bounding box center [1129, 450] width 527 height 68
paste textarea "(مكس فواكة شرائح- الموز - الاناناس-الكيوي-تفاح-بطيخ)"
type textarea "(مكس فواكة شرائح- الموز - الاناناس-الكيوي-تفاح-بطيخ)"
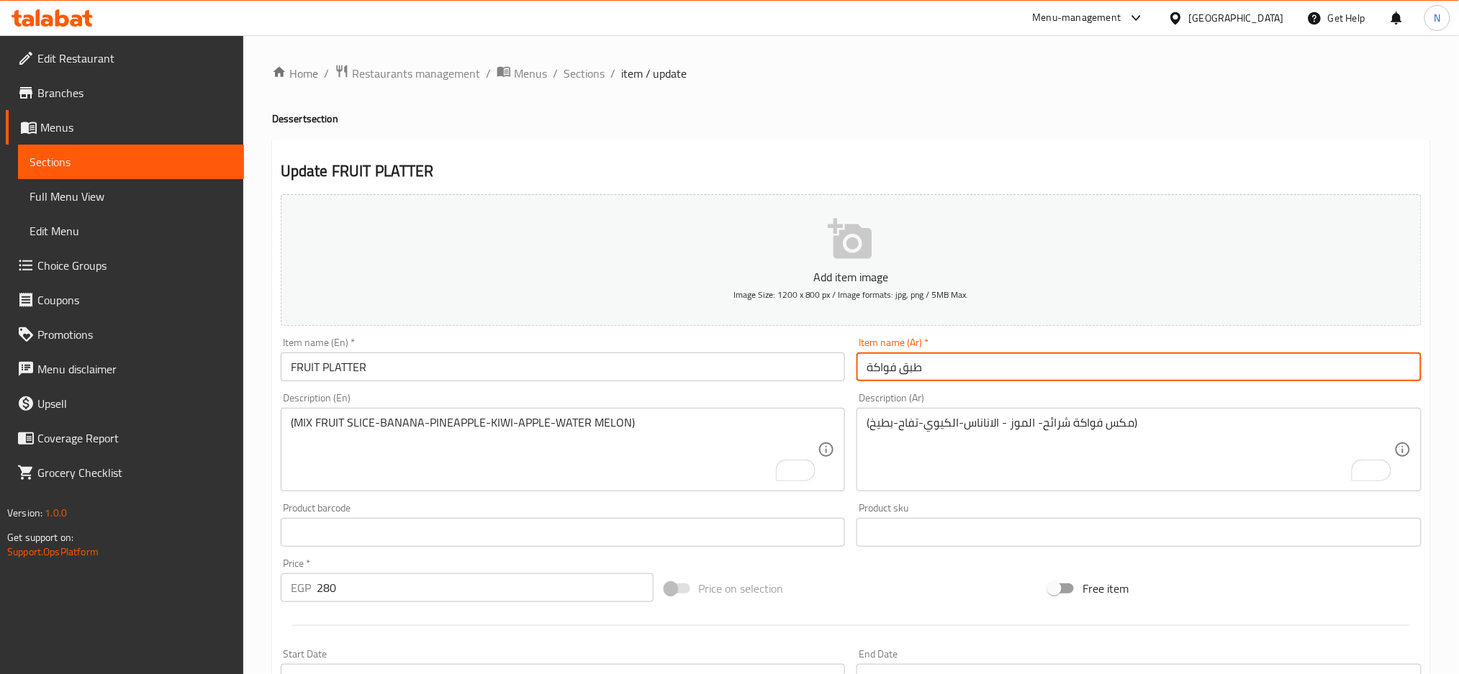
click at [930, 365] on input "طبق فواكة" at bounding box center [1138, 367] width 565 height 29
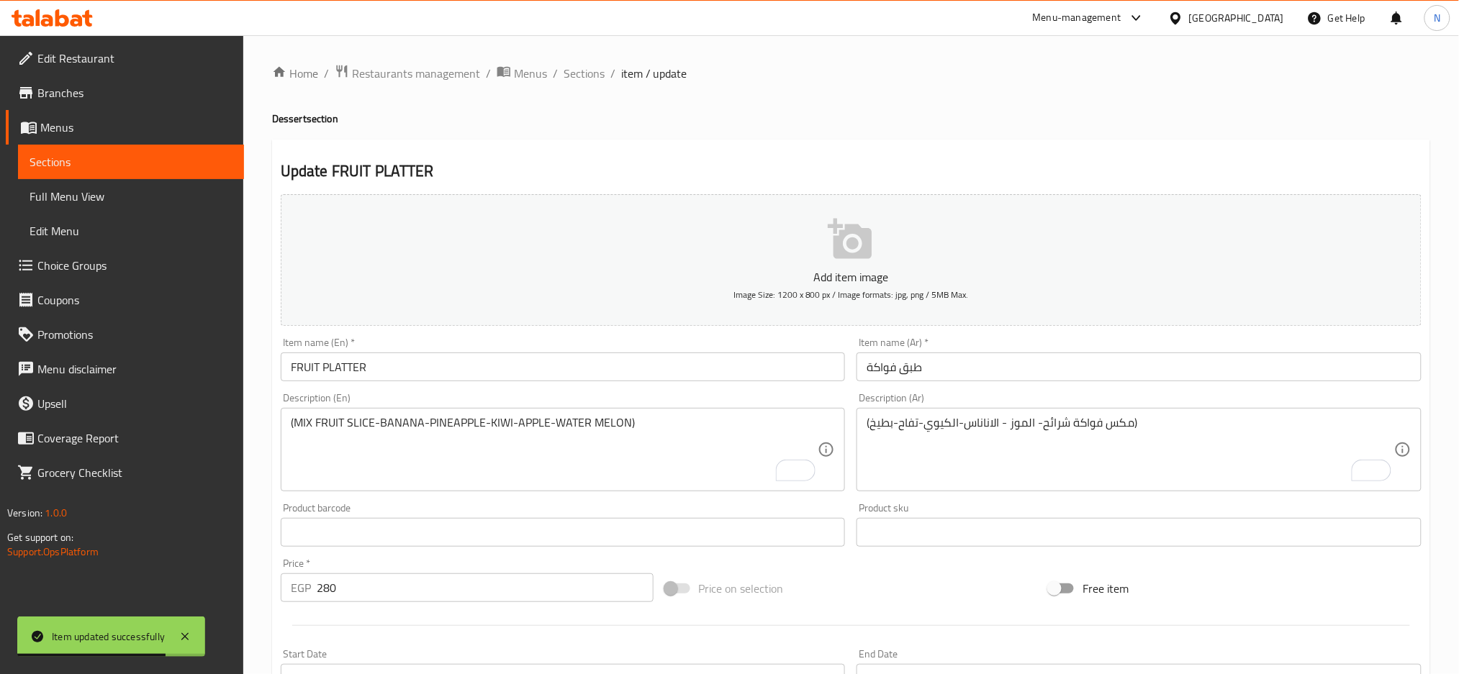
click at [343, 375] on input "FRUIT PLATTER" at bounding box center [563, 367] width 565 height 29
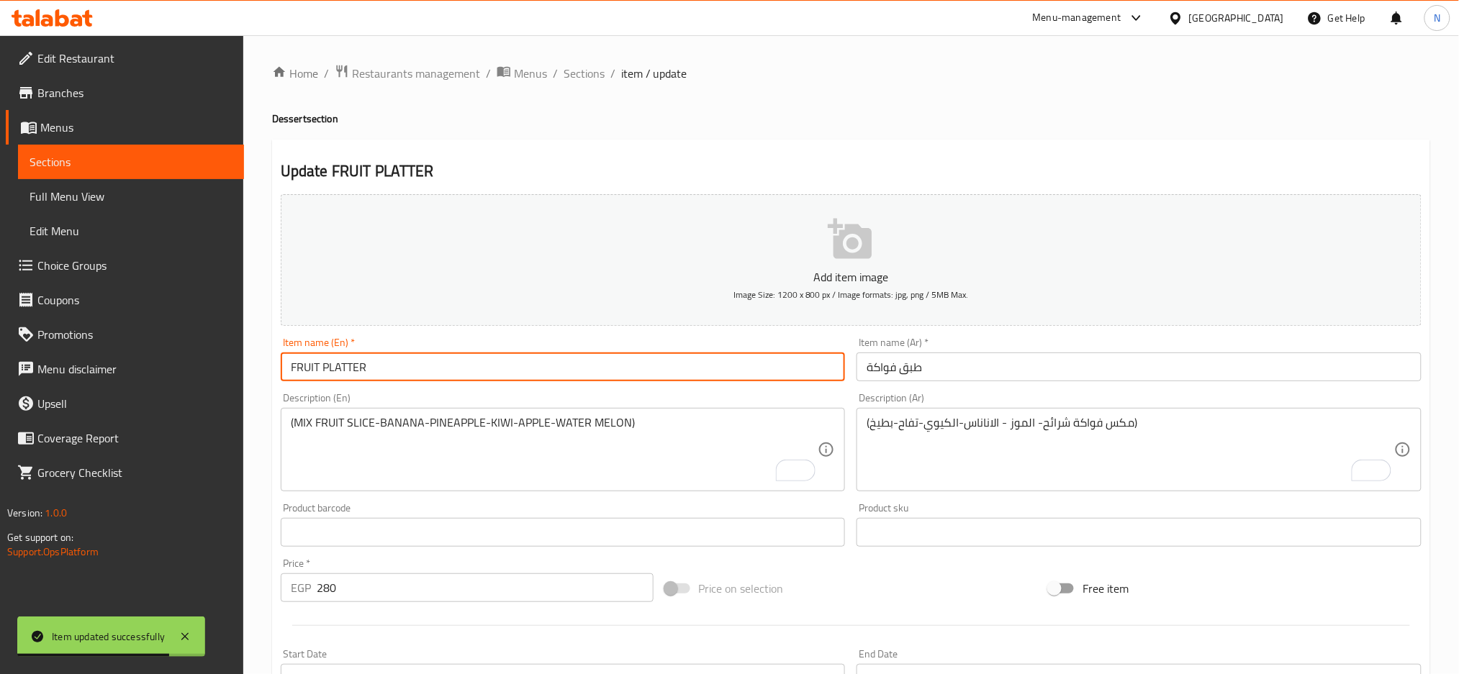
click at [343, 375] on input "FRUIT PLATTER" at bounding box center [563, 367] width 565 height 29
click at [430, 371] on input "FRUIT PLATTER" at bounding box center [563, 367] width 565 height 29
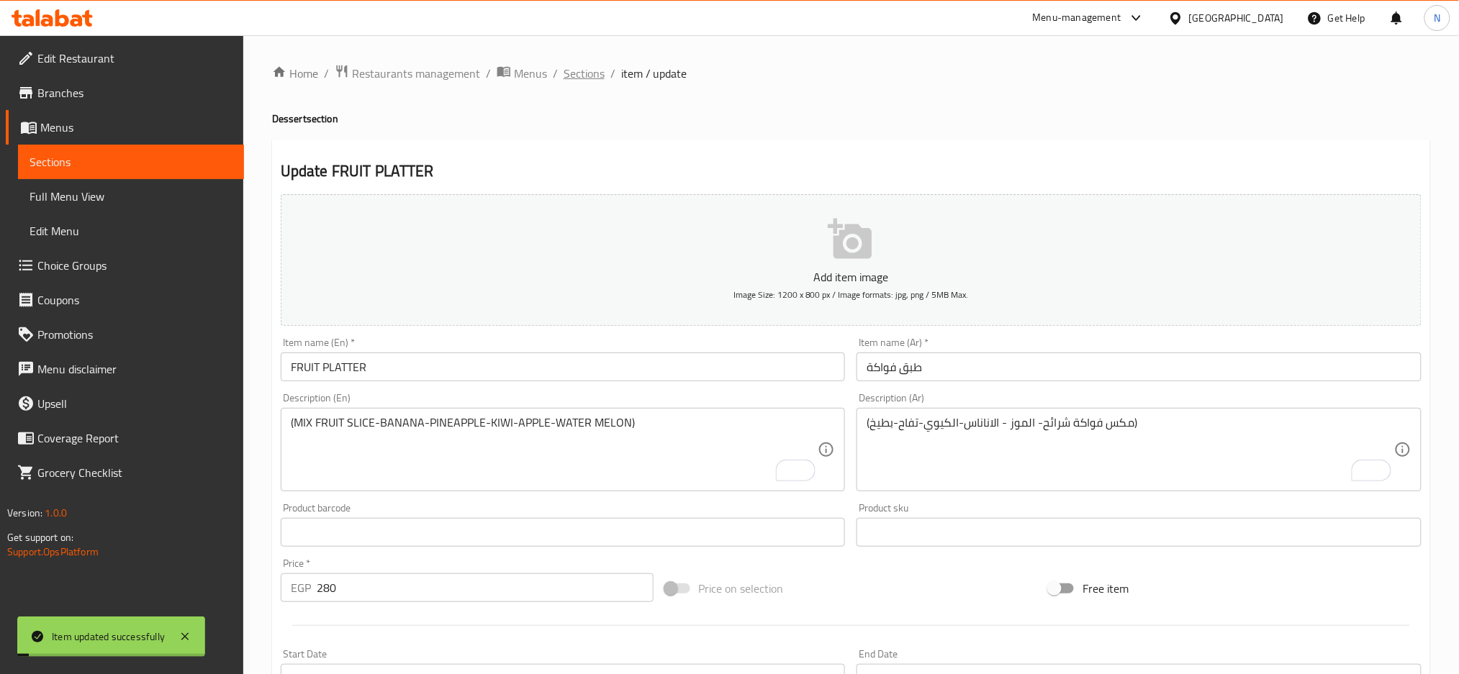
click at [583, 78] on span "Sections" at bounding box center [583, 73] width 41 height 17
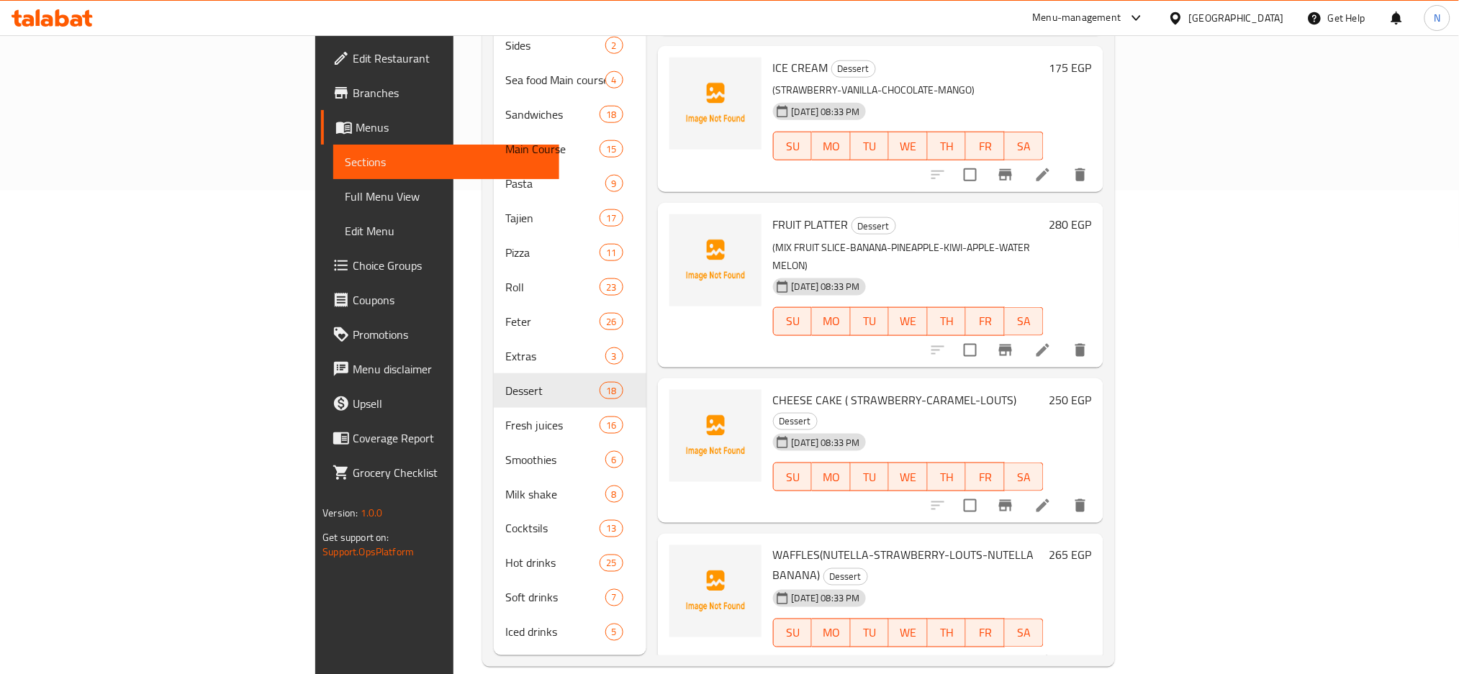
scroll to position [405, 0]
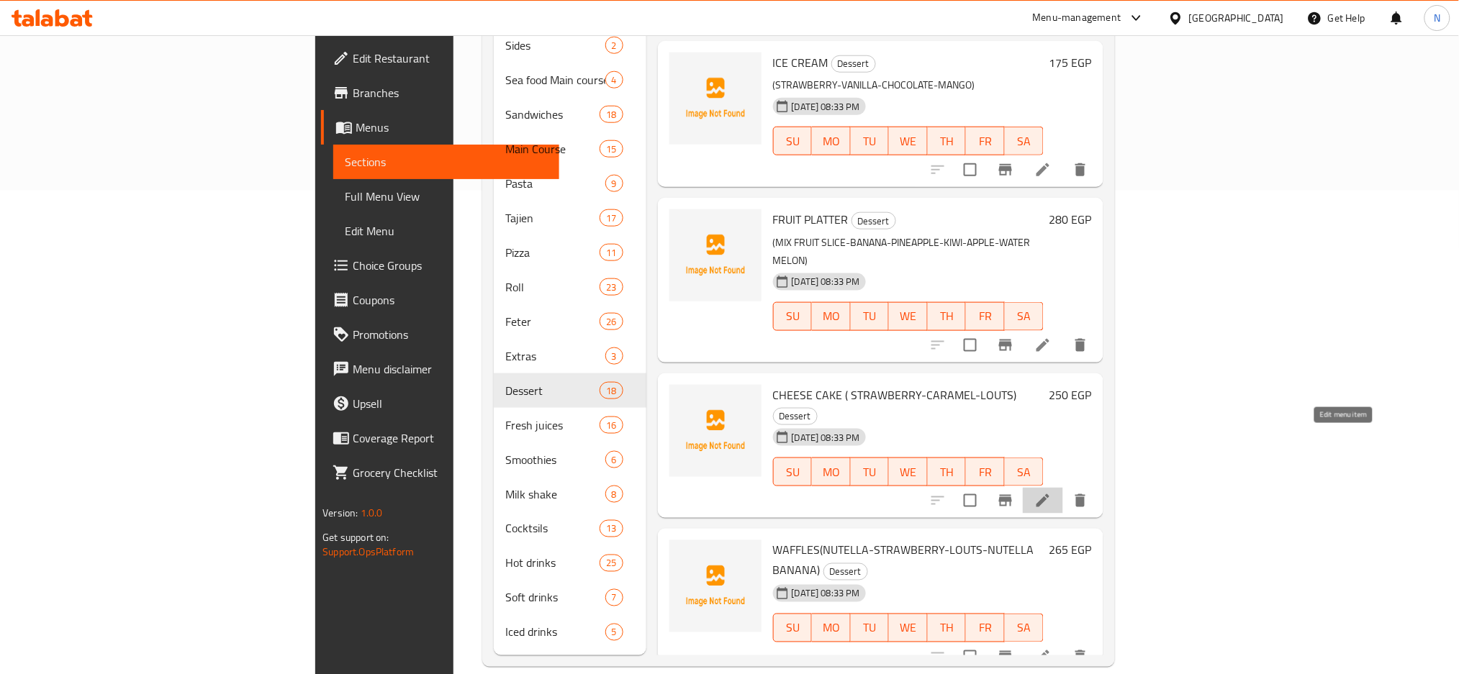
click at [1051, 492] on icon at bounding box center [1042, 500] width 17 height 17
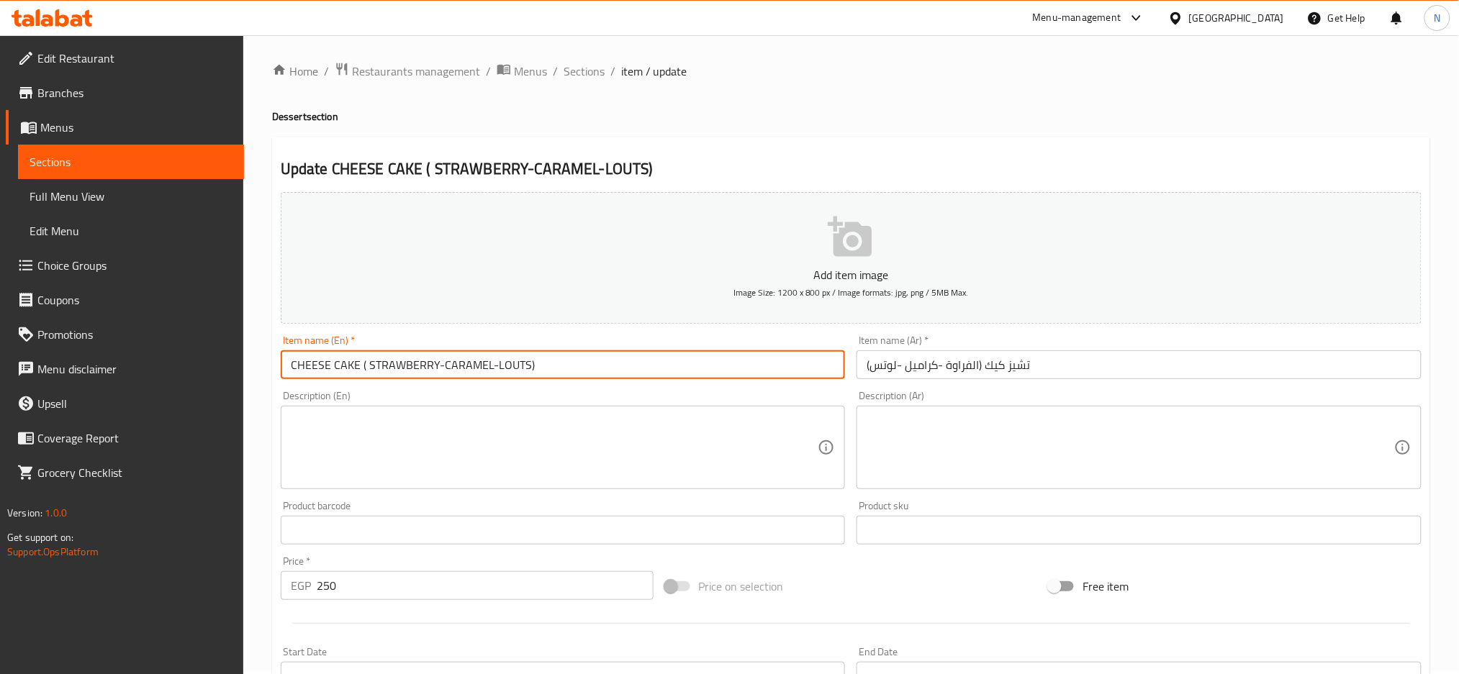
scroll to position [3, 0]
drag, startPoint x: 359, startPoint y: 362, endPoint x: 557, endPoint y: 338, distance: 199.3
click at [557, 338] on div "Item name (En)   * CHEESE CAKE ( STRAWBERRY-CARAMEL-LOUTS) Item name (En) *" at bounding box center [563, 357] width 565 height 44
type input "CHEESE CAKE"
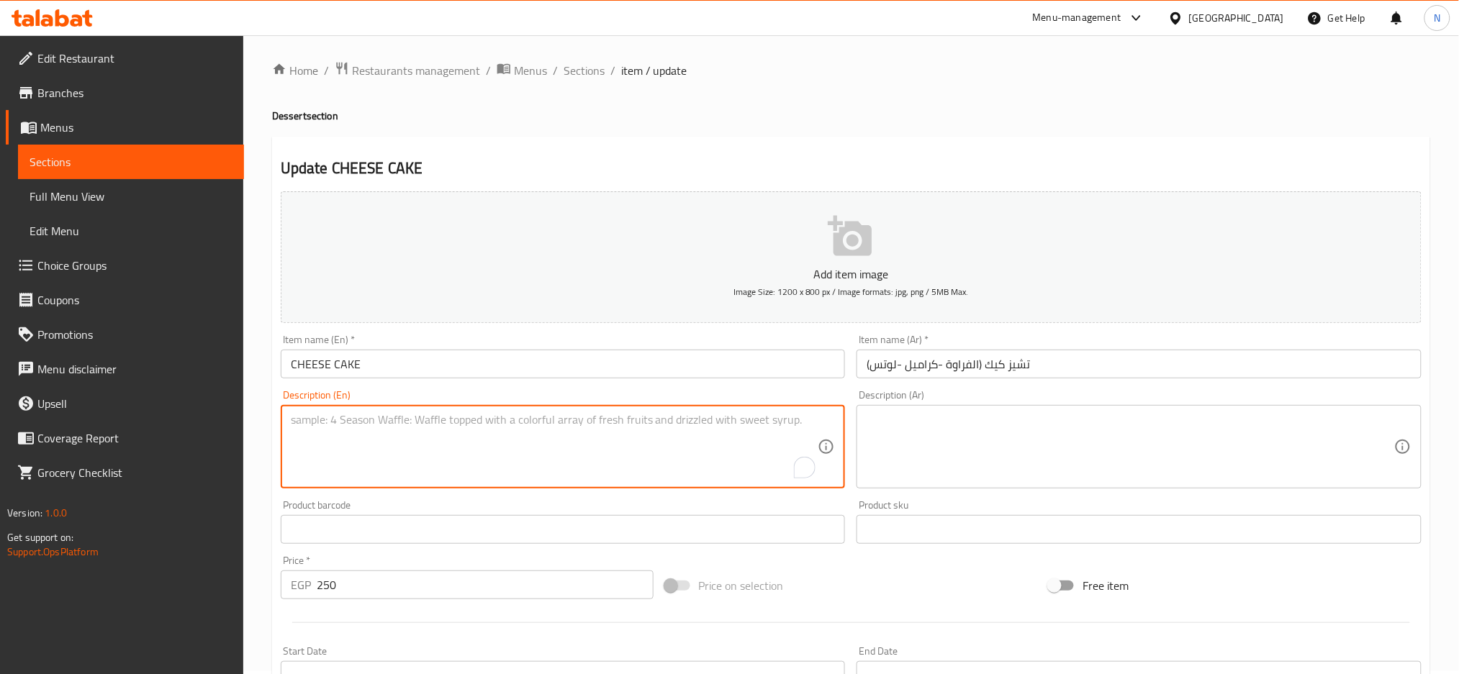
click at [386, 455] on textarea "To enrich screen reader interactions, please activate Accessibility in Grammarl…" at bounding box center [554, 447] width 527 height 68
paste textarea "( STRAWBERRY-CARAMEL-LOUTS)"
type textarea "( STRAWBERRY-CARAMEL-LOUTS)"
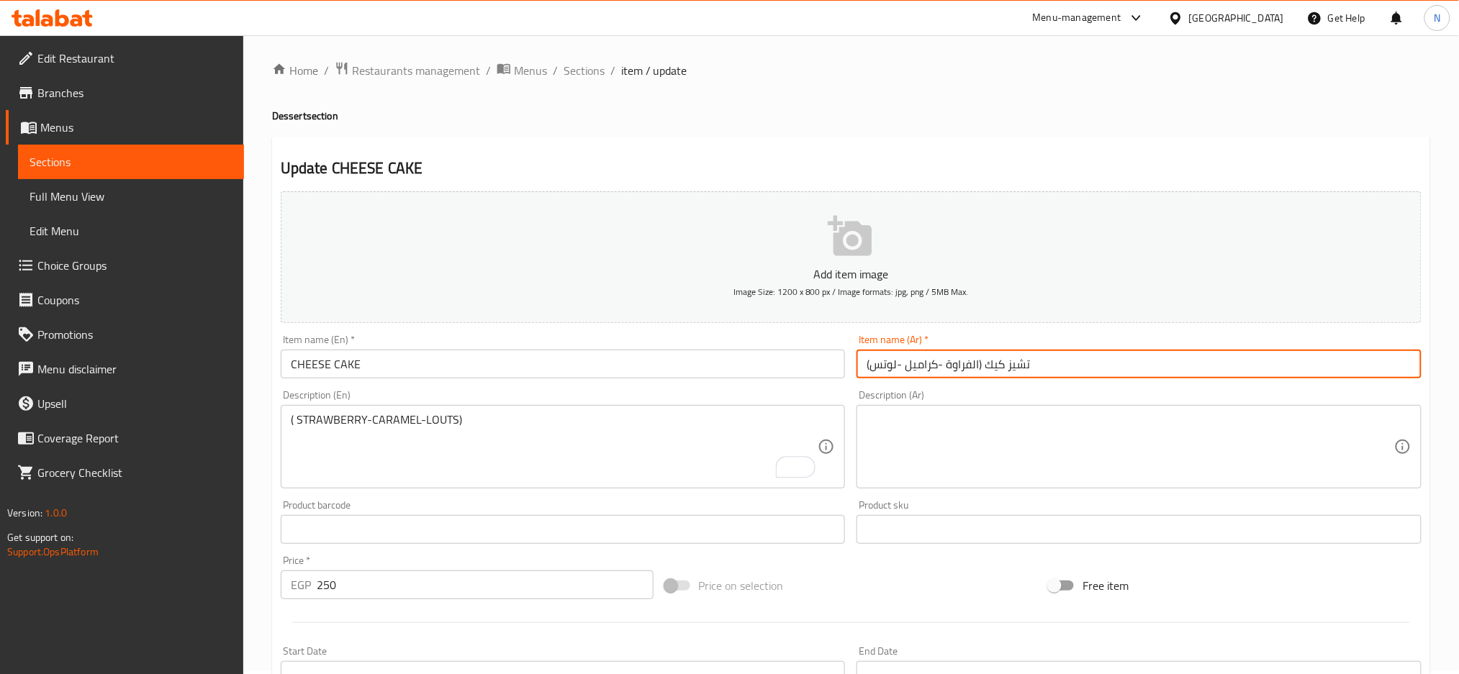
click at [985, 362] on input "تشيز كيك (الفراوة -كراميل -لوتس)" at bounding box center [1138, 364] width 565 height 29
drag, startPoint x: 985, startPoint y: 362, endPoint x: 847, endPoint y: 373, distance: 138.6
click at [847, 373] on div "Add item image Image Size: 1200 x 800 px / Image formats: jpg, png / 5MB Max. I…" at bounding box center [851, 496] width 1152 height 620
type input "تشيز كيك"
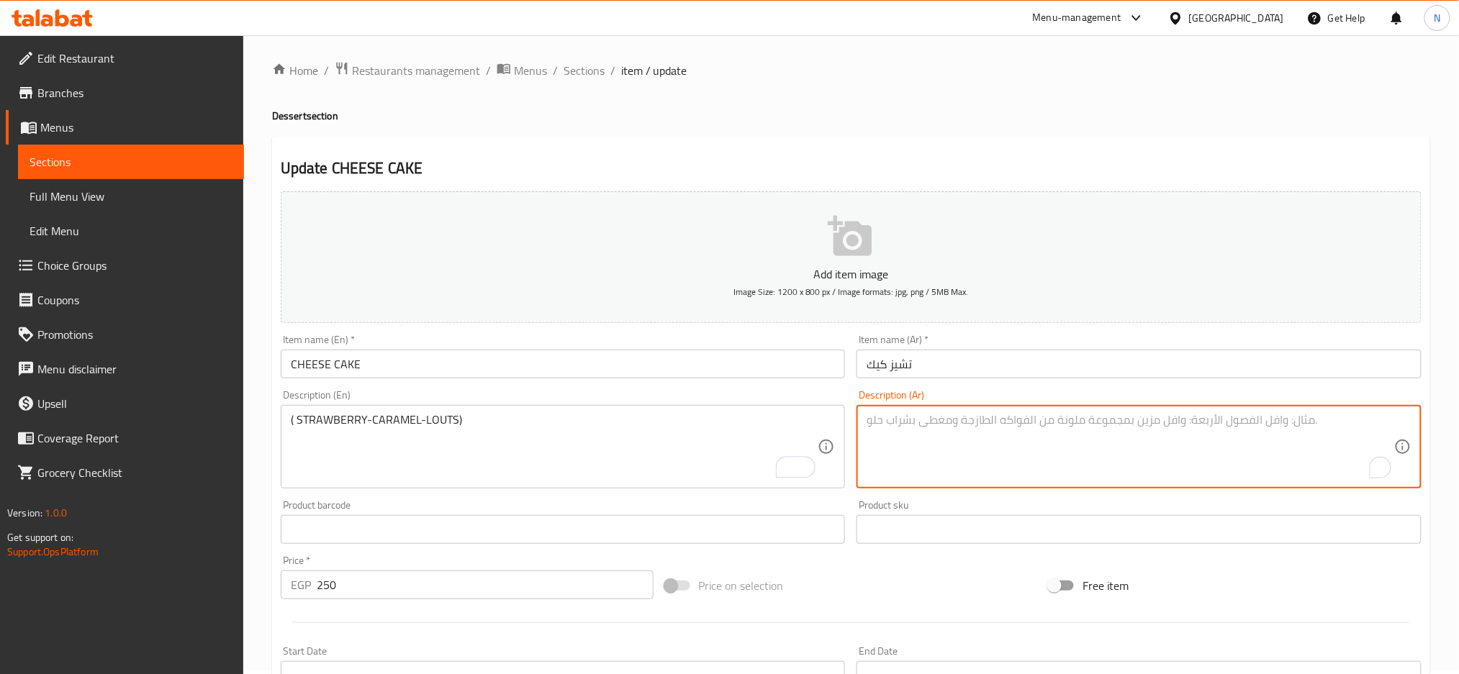
click at [887, 417] on textarea "To enrich screen reader interactions, please activate Accessibility in Grammarl…" at bounding box center [1129, 447] width 527 height 68
paste textarea "(الفراوة -كراميل -لوتس)"
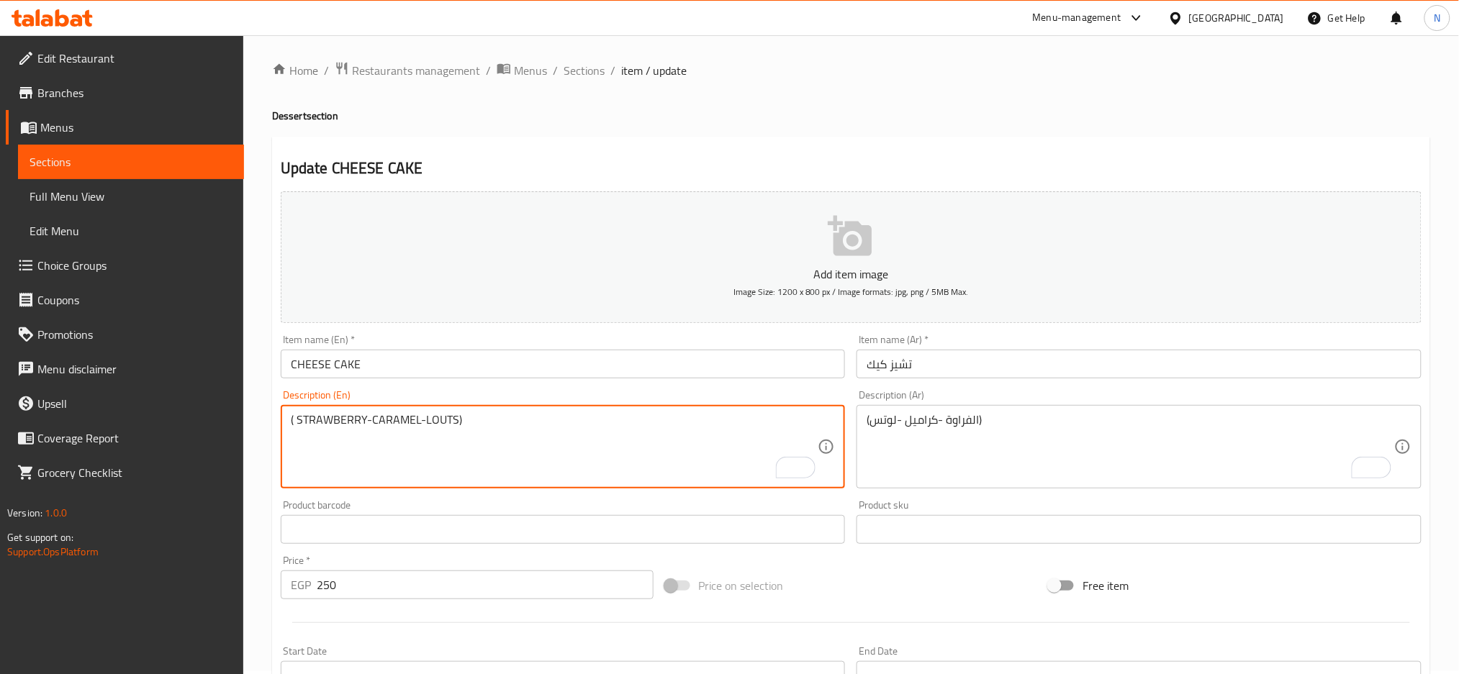
click at [329, 417] on textarea "( STRAWBERRY-CARAMEL-LOUTS)" at bounding box center [554, 447] width 527 height 68
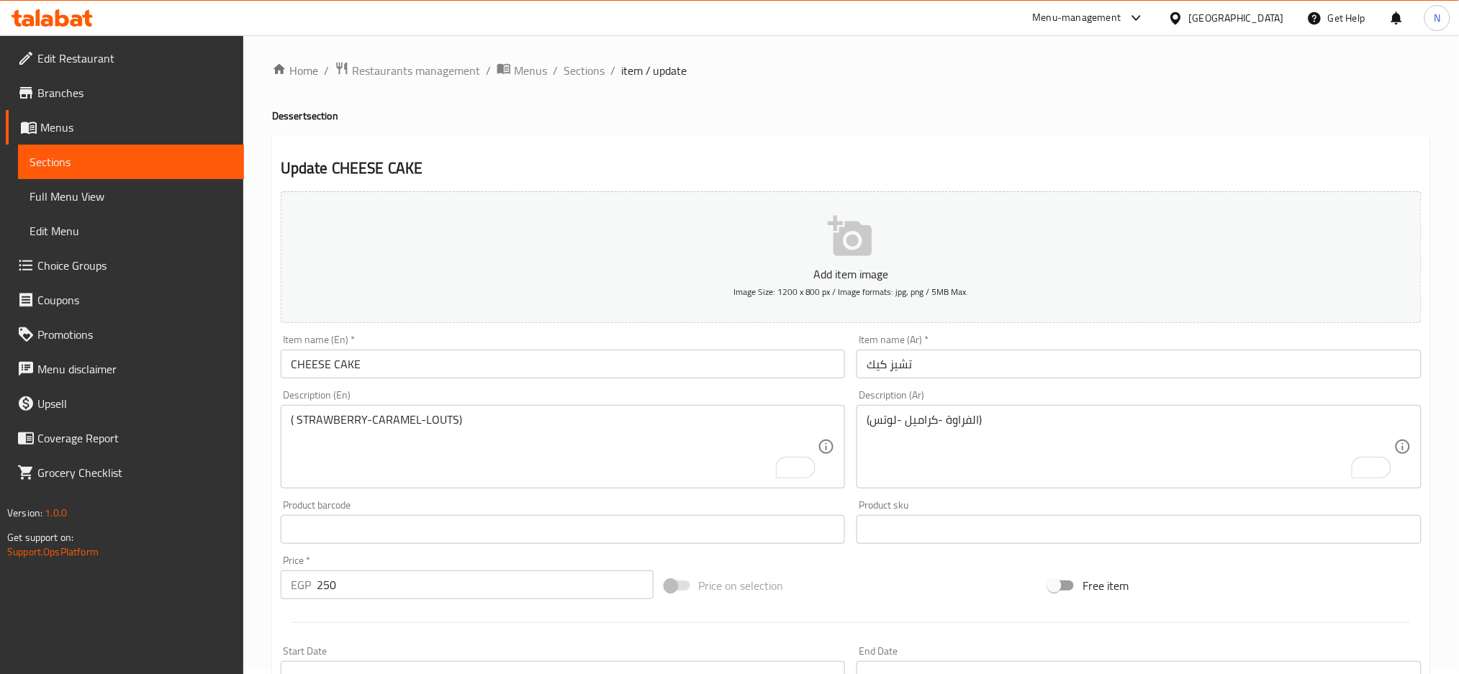
click at [404, 360] on input "CHEESE CAKE" at bounding box center [563, 364] width 565 height 29
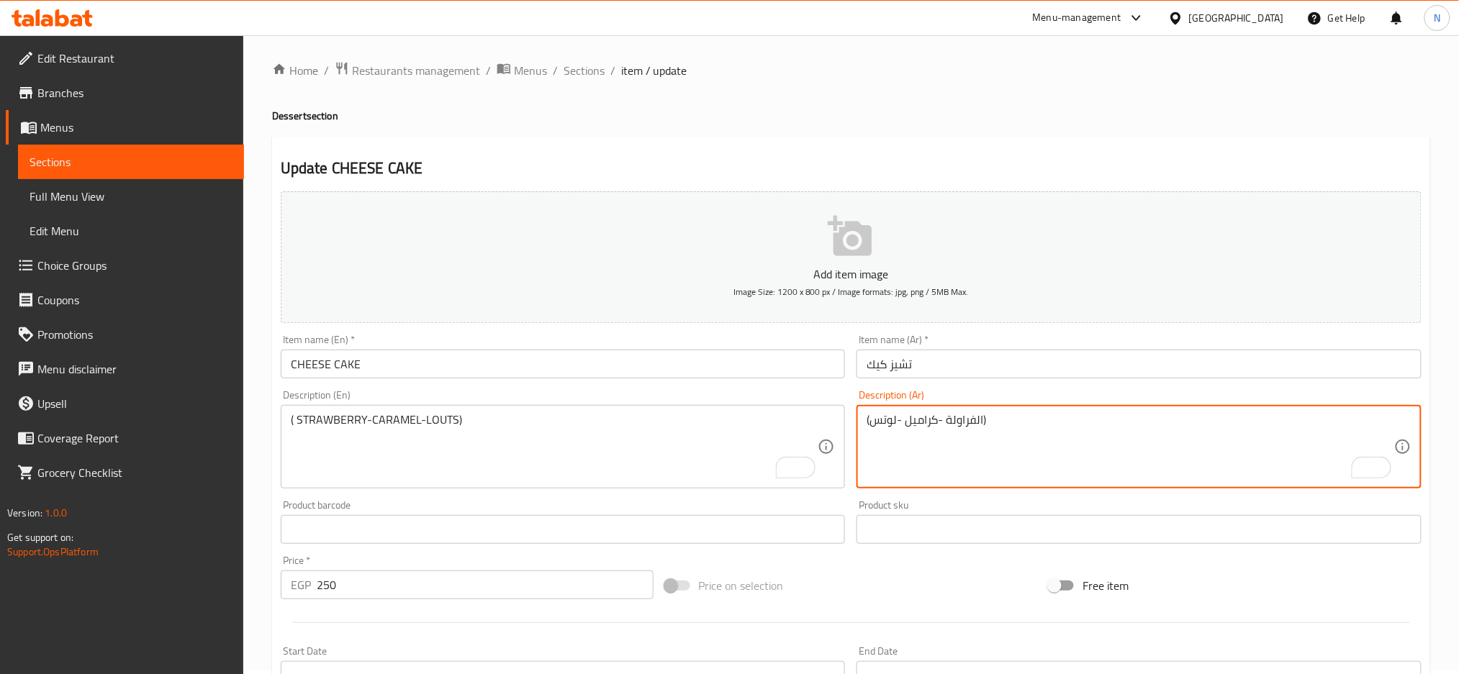
type textarea "(الفراولة -كراميل -لوتس)"
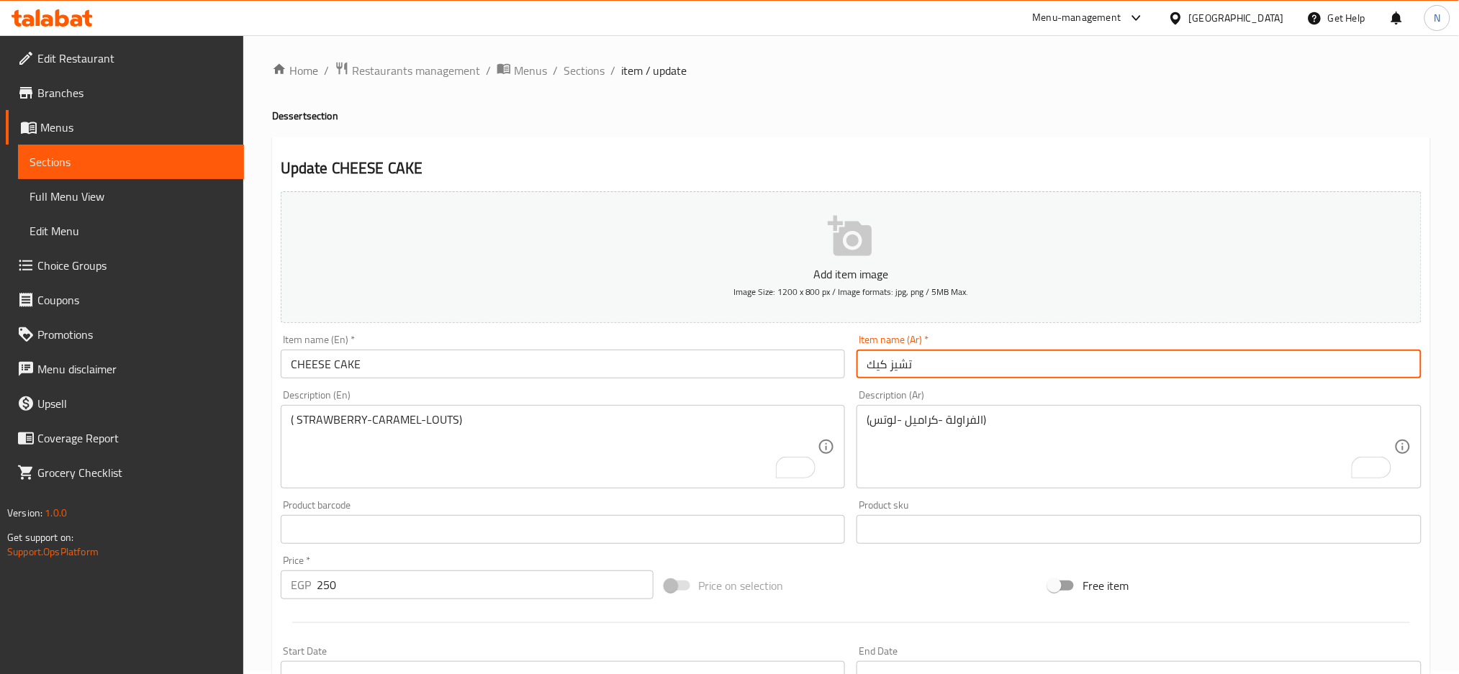
click at [940, 361] on input "تشيز كيك" at bounding box center [1138, 364] width 565 height 29
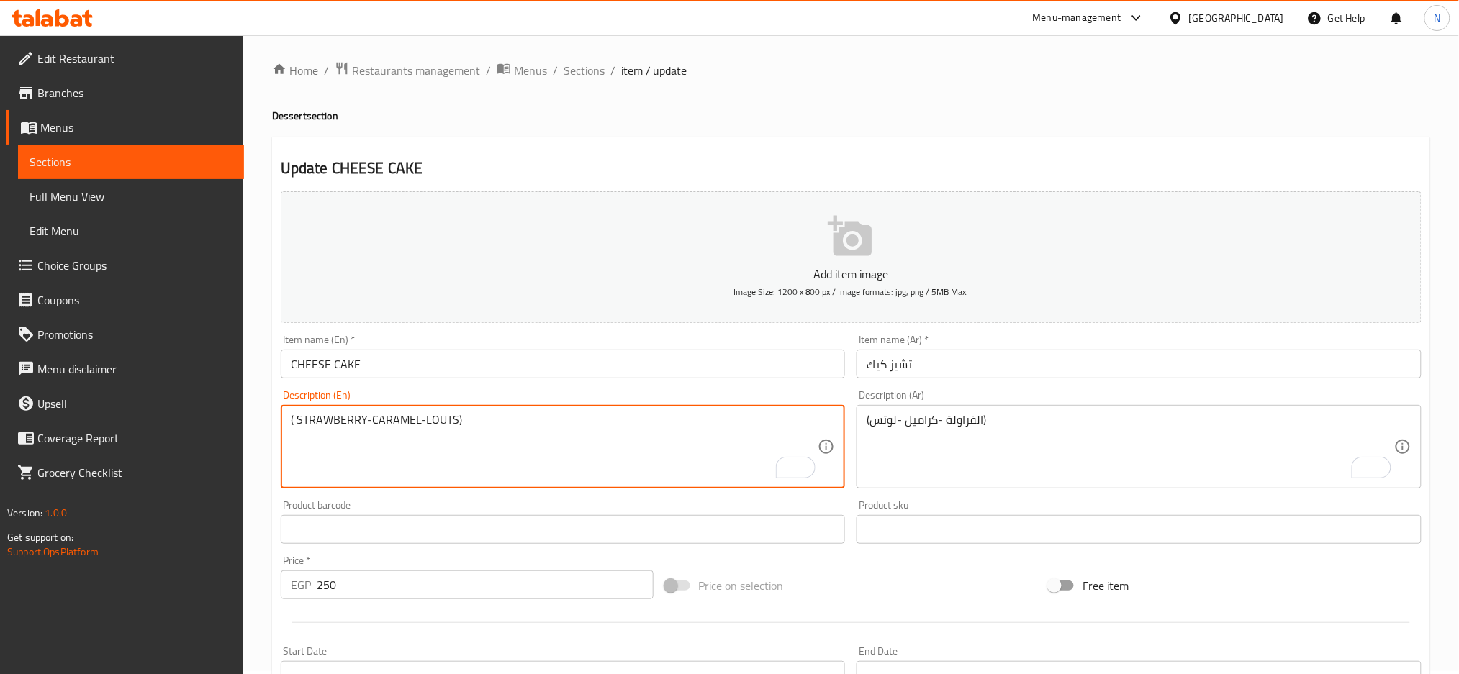
click at [330, 424] on textarea "( STRAWBERRY-CARAMEL-LOUTS)" at bounding box center [554, 447] width 527 height 68
click at [404, 418] on textarea "( STRAWBERRY-CARAMEL-LOUTS)" at bounding box center [554, 447] width 527 height 68
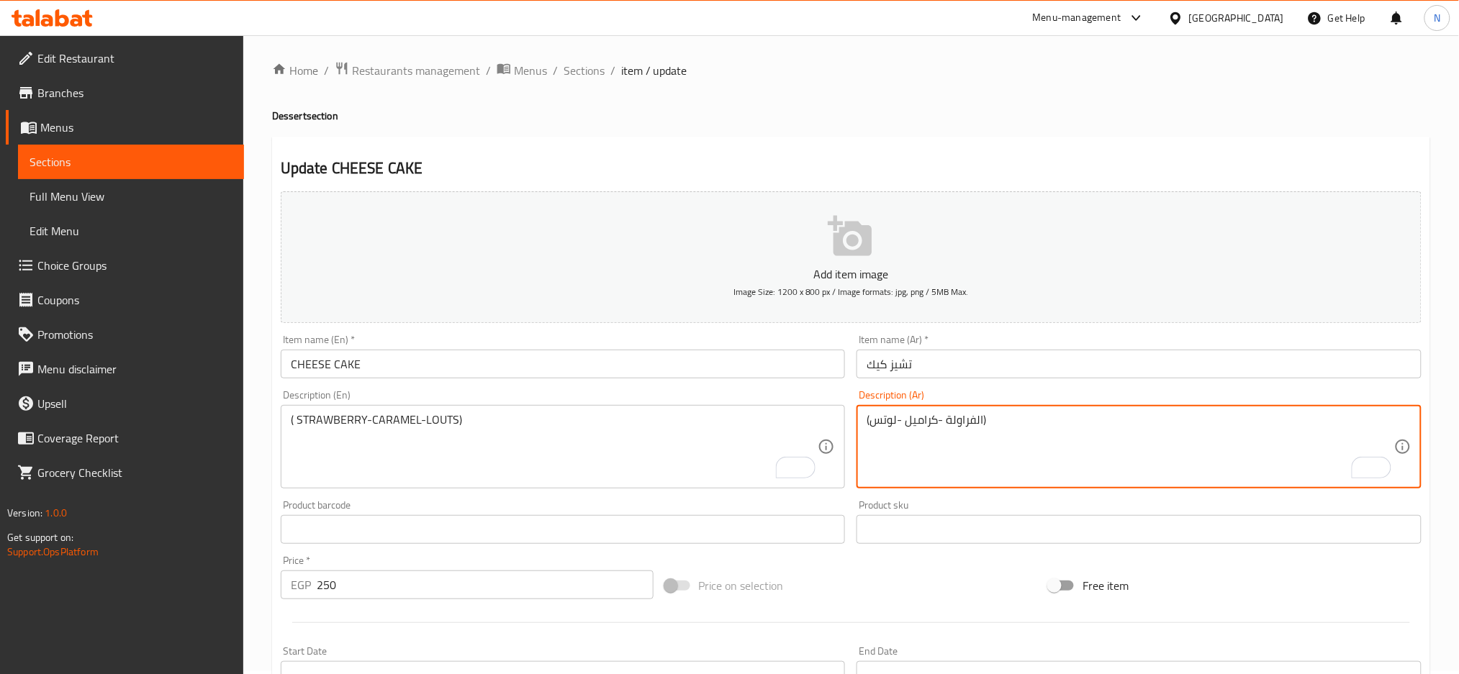
click at [918, 425] on textarea "(الفراولة -كراميل -لوتس)" at bounding box center [1129, 447] width 527 height 68
click at [888, 416] on textarea "(الفراولة -كراميل -لوتس)" at bounding box center [1129, 447] width 527 height 68
click at [902, 421] on textarea "(الفراولة -كراميل -لوتس)" at bounding box center [1129, 447] width 527 height 68
drag, startPoint x: 899, startPoint y: 417, endPoint x: 872, endPoint y: 417, distance: 27.3
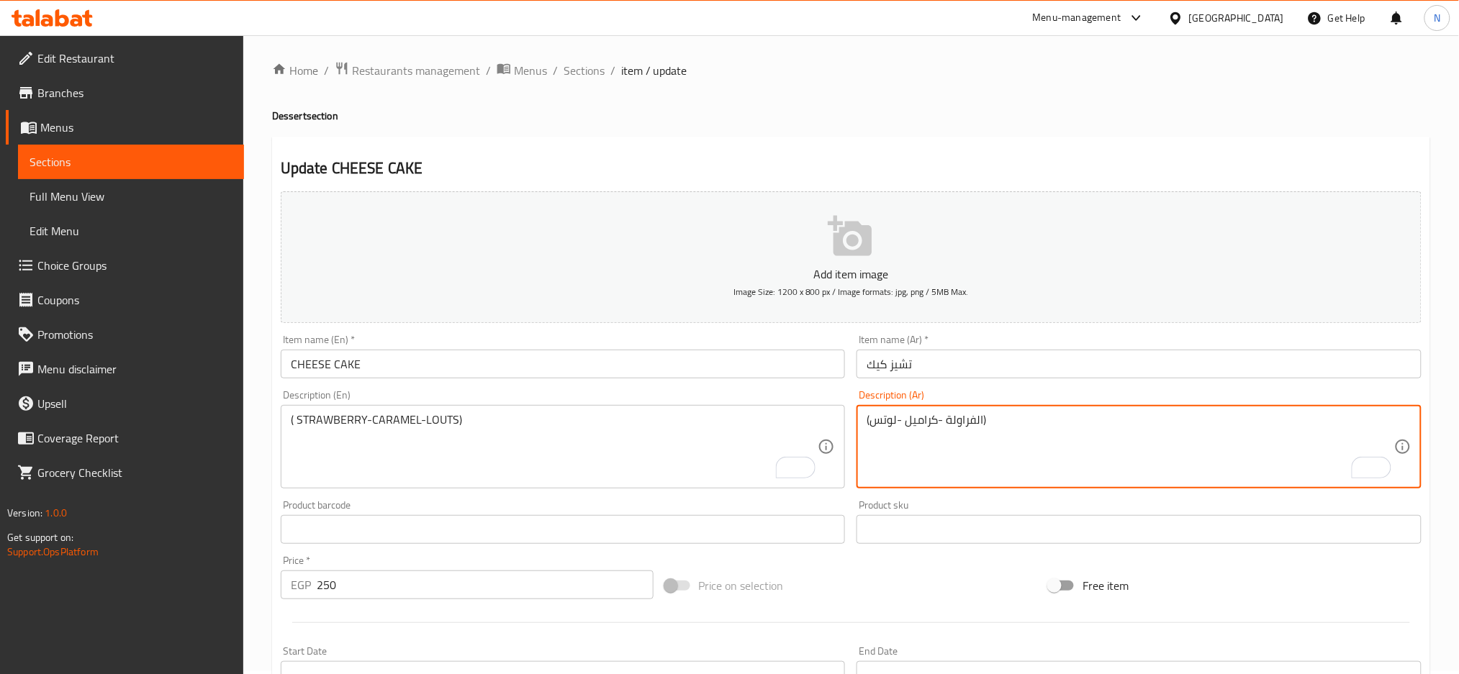
click at [872, 417] on textarea "(الفراولة -كراميل -لوتس)" at bounding box center [1129, 447] width 527 height 68
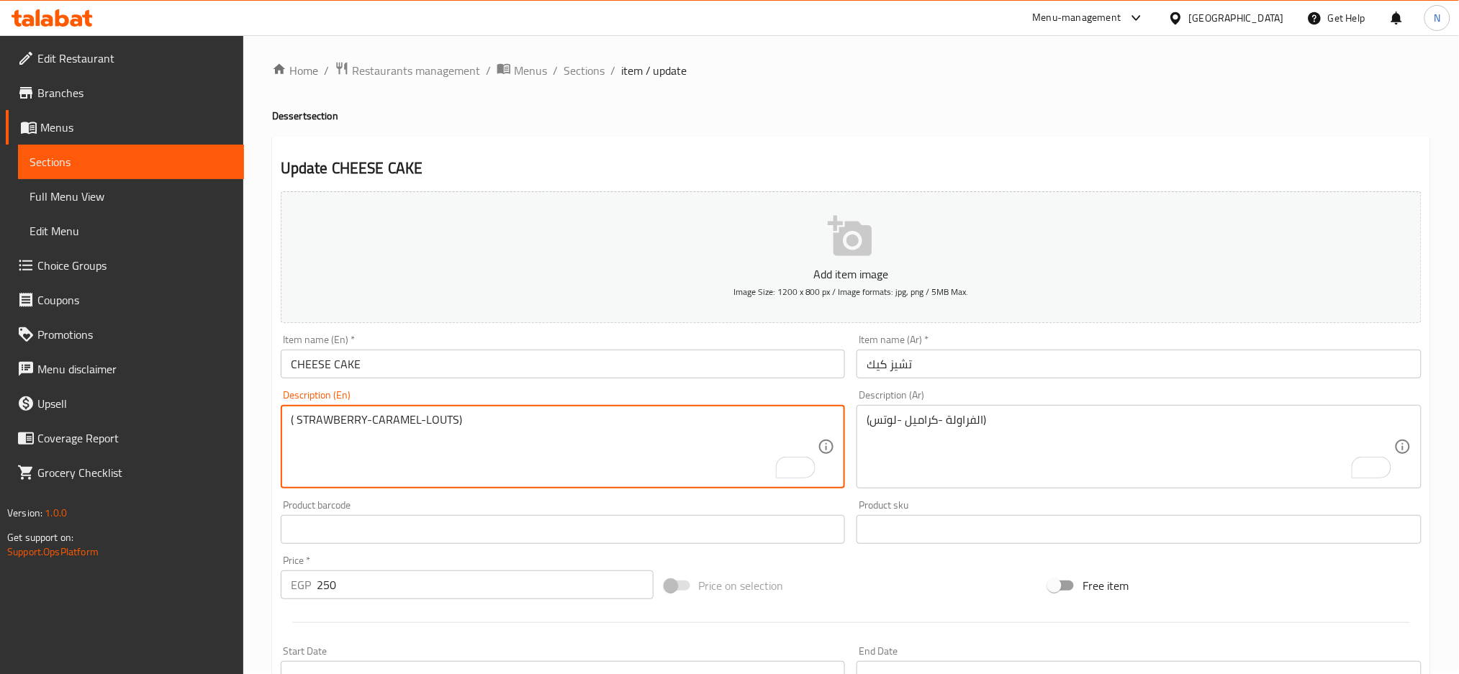
click at [440, 413] on textarea "( STRAWBERRY-CARAMEL-LOUTS)" at bounding box center [554, 447] width 527 height 68
click at [467, 427] on textarea "( STRAWBERRY-CARAMEL-LOUTS)" at bounding box center [554, 447] width 527 height 68
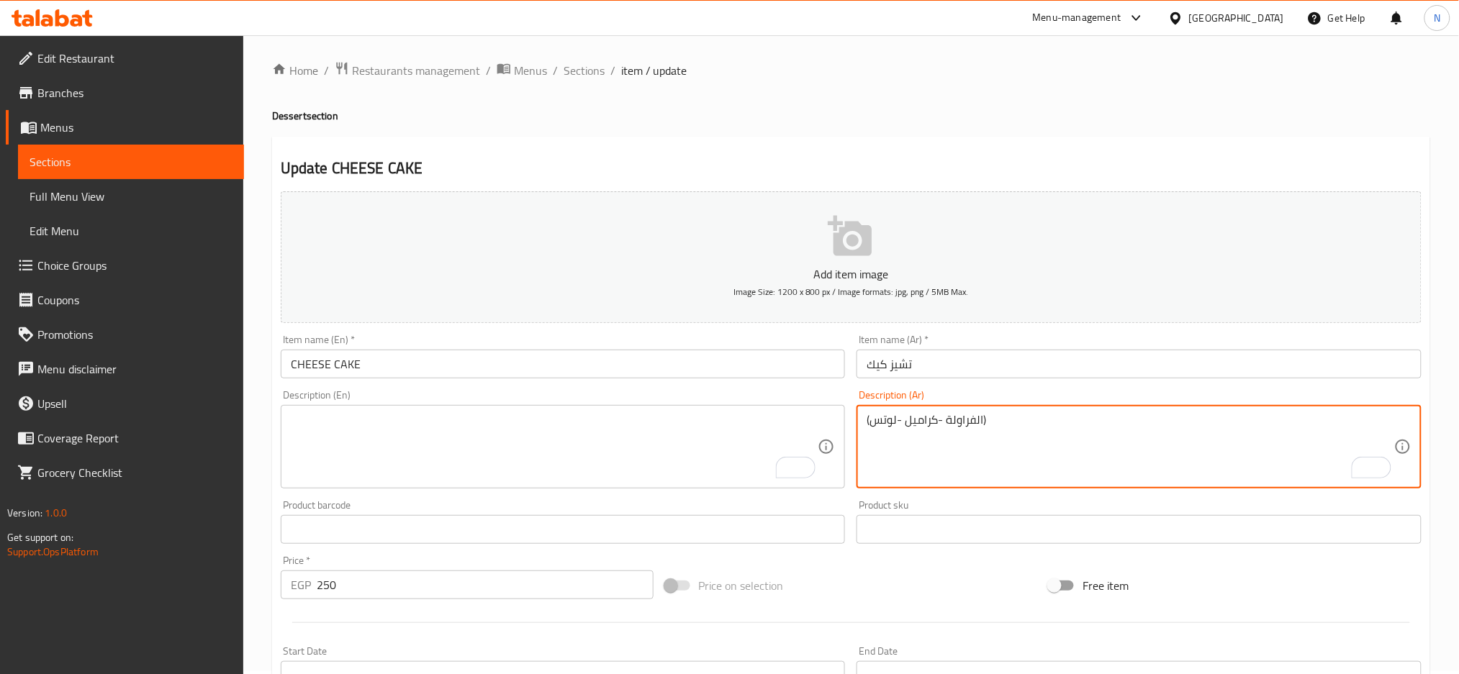
click at [922, 420] on textarea "(الفراولة -كراميل -لوتس)" at bounding box center [1129, 447] width 527 height 68
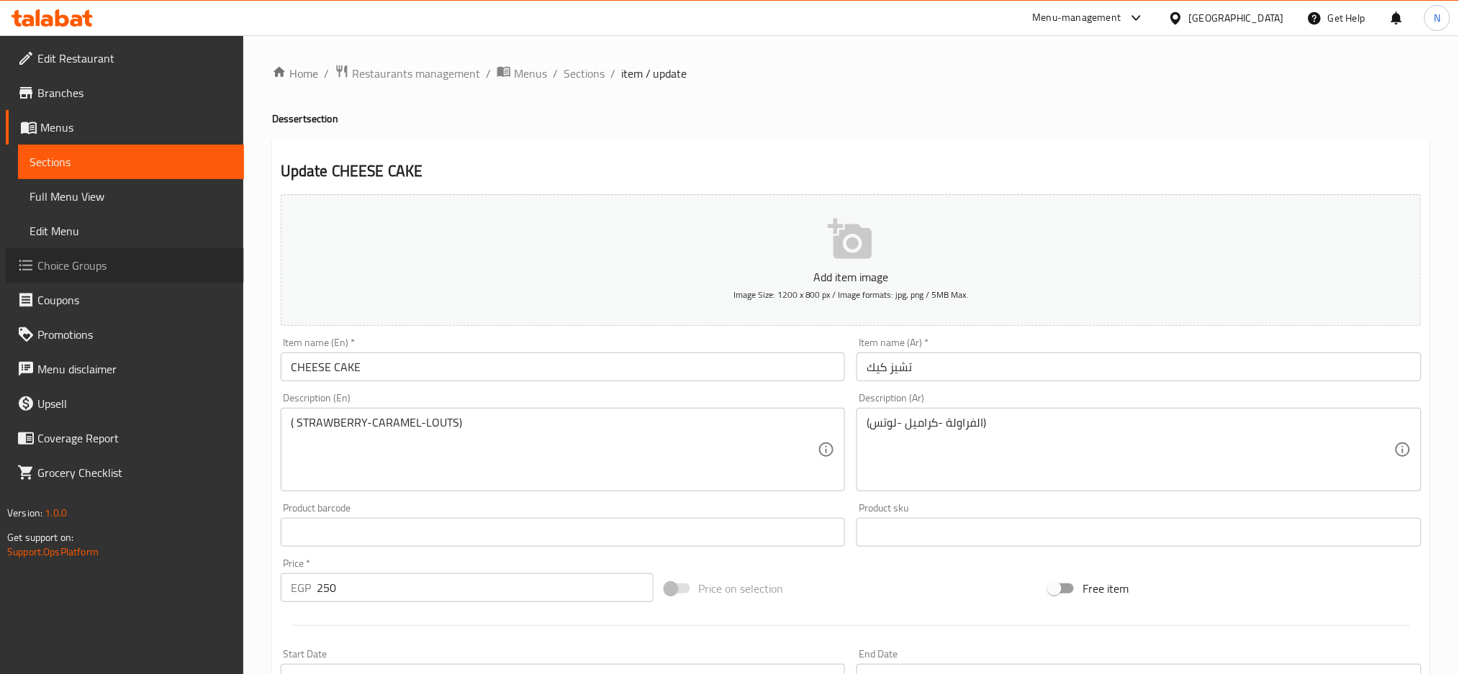
click at [106, 250] on link "Choice Groups" at bounding box center [125, 265] width 238 height 35
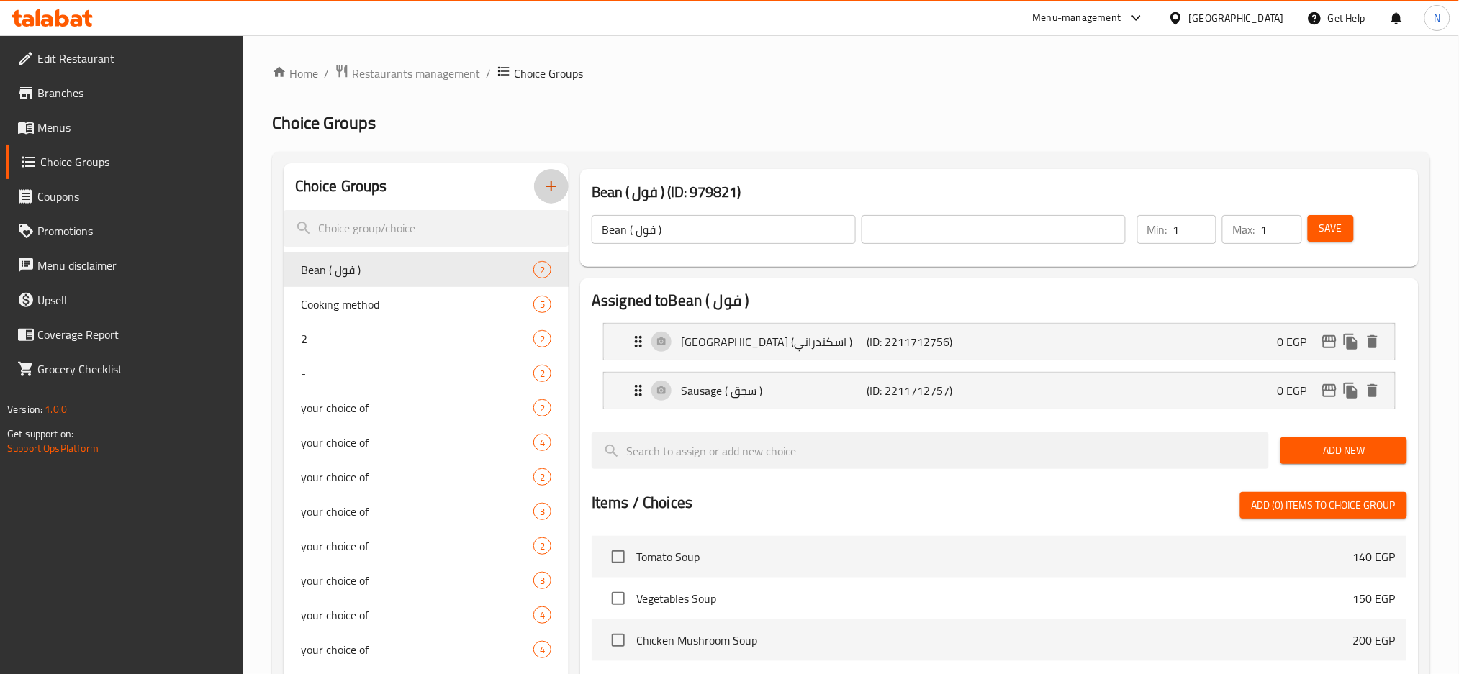
click at [555, 183] on icon "button" at bounding box center [551, 186] width 17 height 17
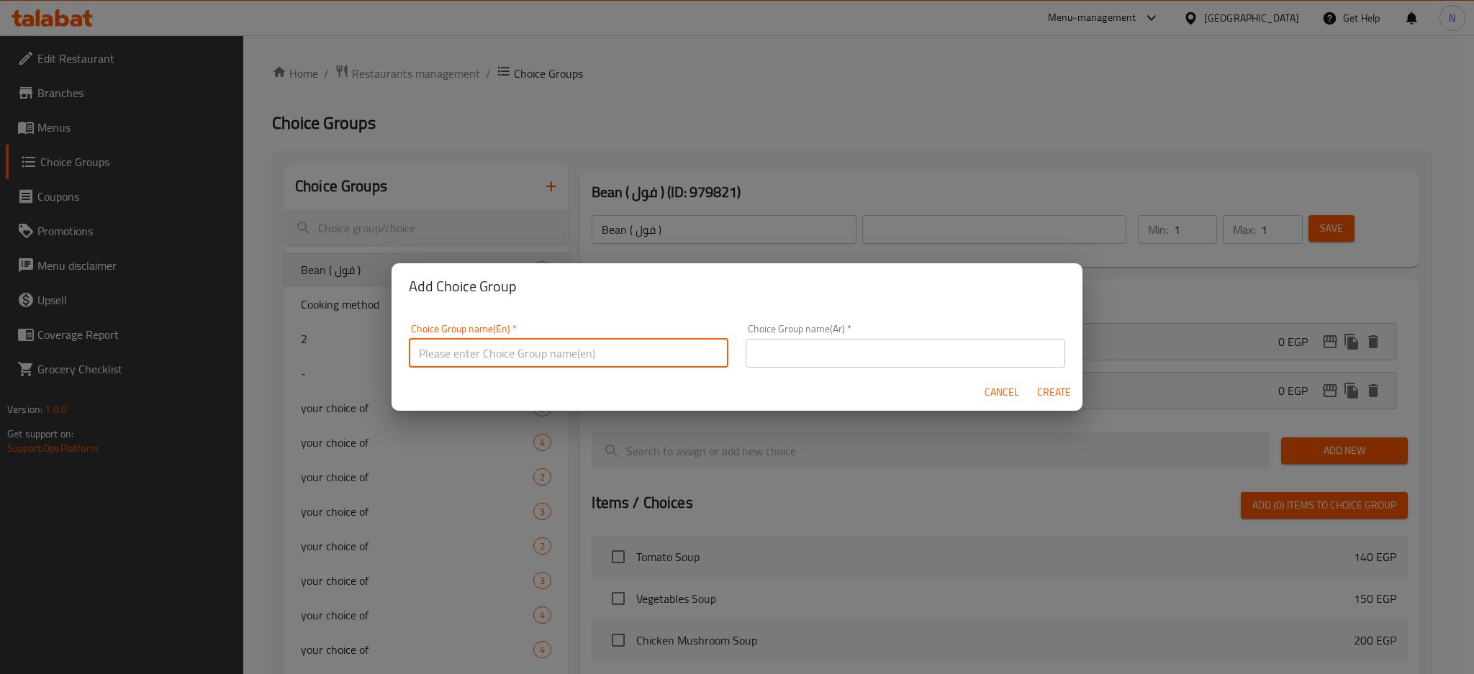
click at [625, 353] on input "text" at bounding box center [568, 353] width 319 height 29
type input "Your Choice Of:"
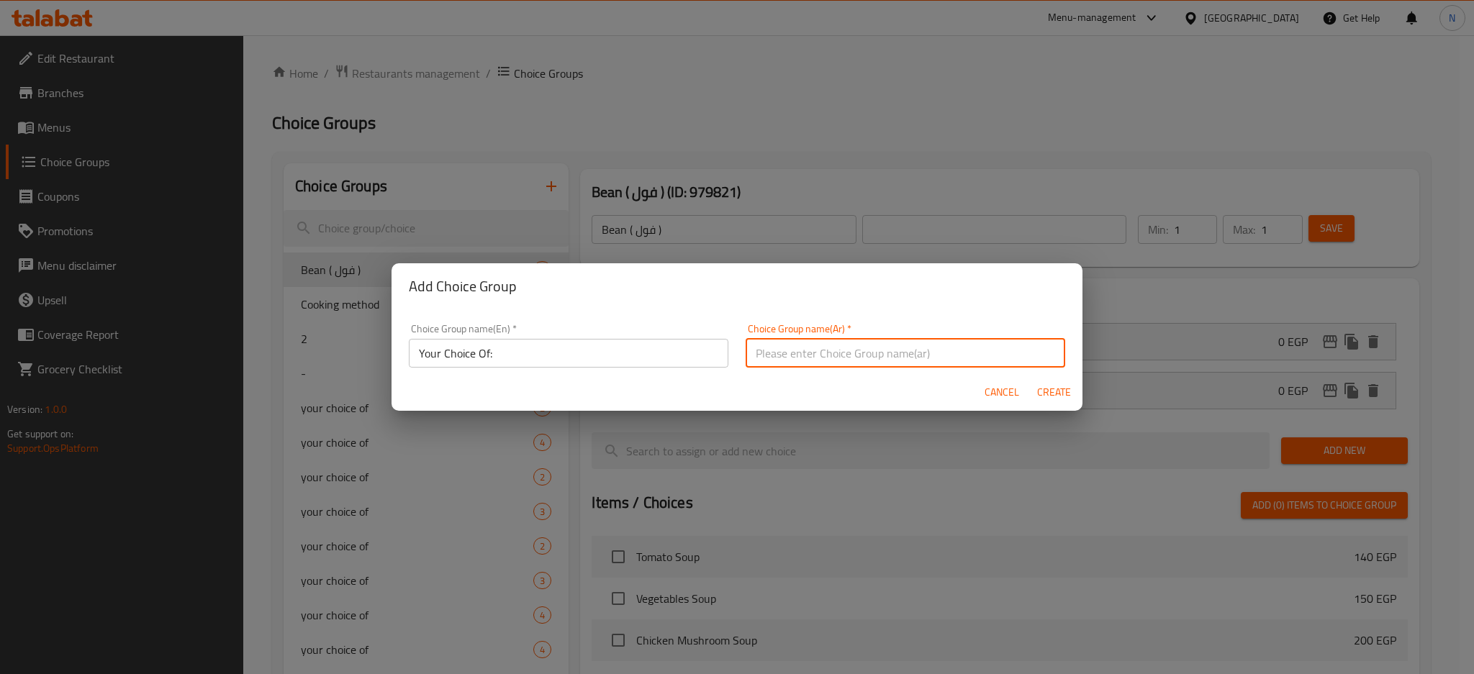
click at [863, 347] on input "text" at bounding box center [904, 353] width 319 height 29
type input "اختيارك الأول:"
click at [874, 354] on input "اختيارك الأول:" at bounding box center [904, 353] width 319 height 29
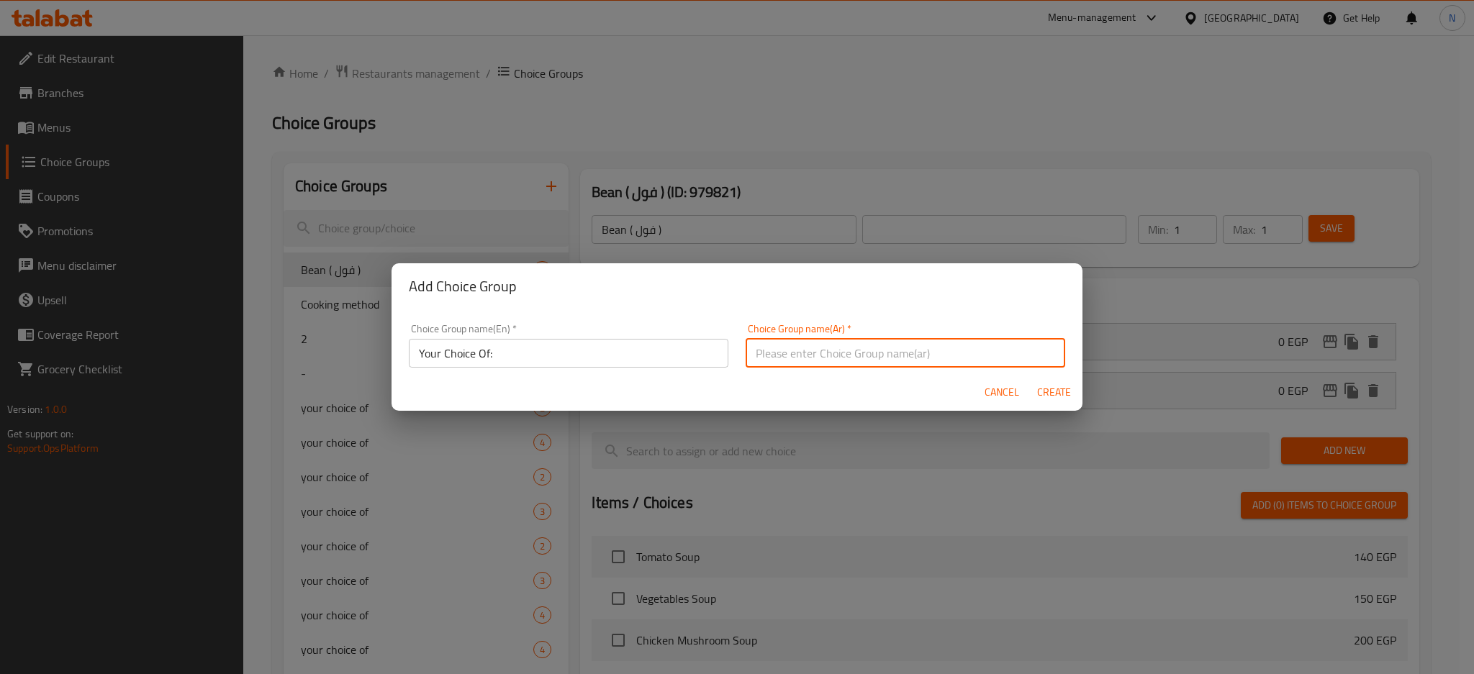
click at [874, 354] on input "text" at bounding box center [904, 353] width 319 height 29
type input "إختيارك من:"
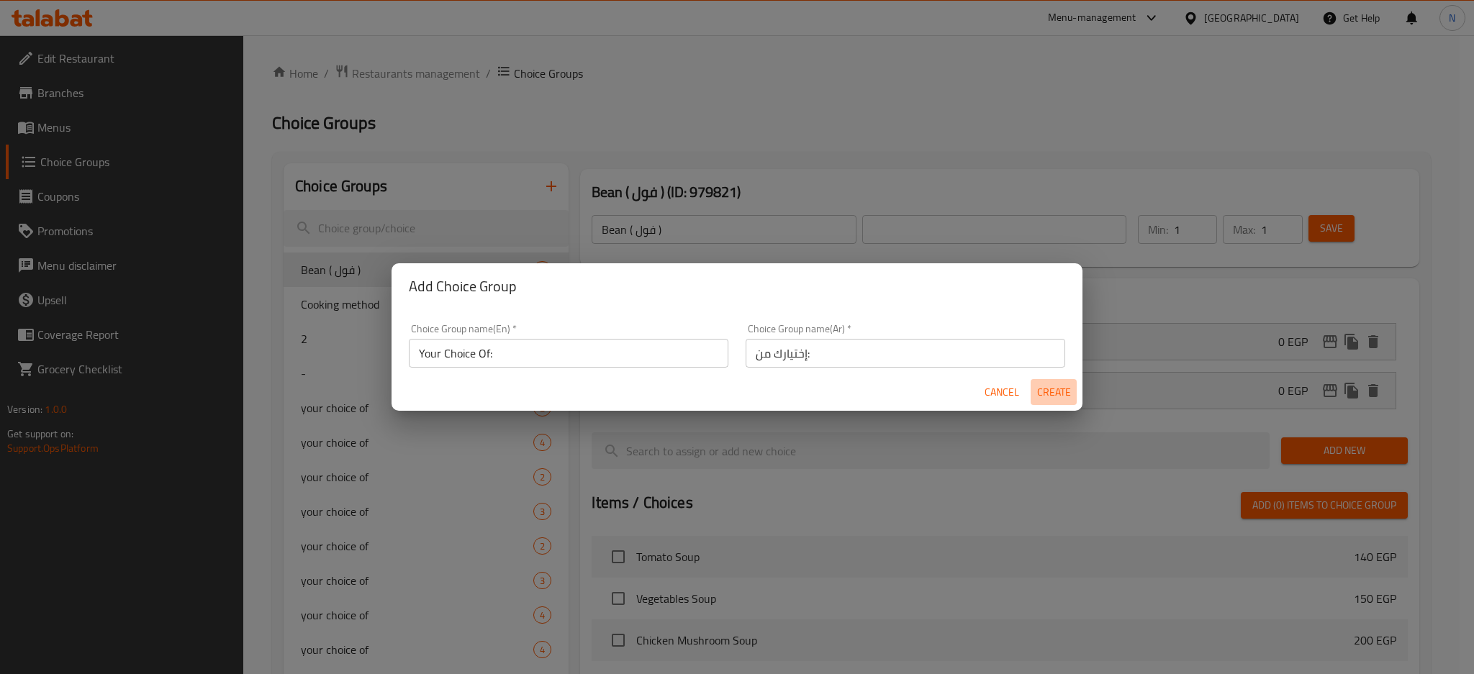
click at [1060, 394] on span "Create" at bounding box center [1053, 393] width 35 height 18
type input "Your Choice Of:"
type input "إختيارك من:"
type input "0"
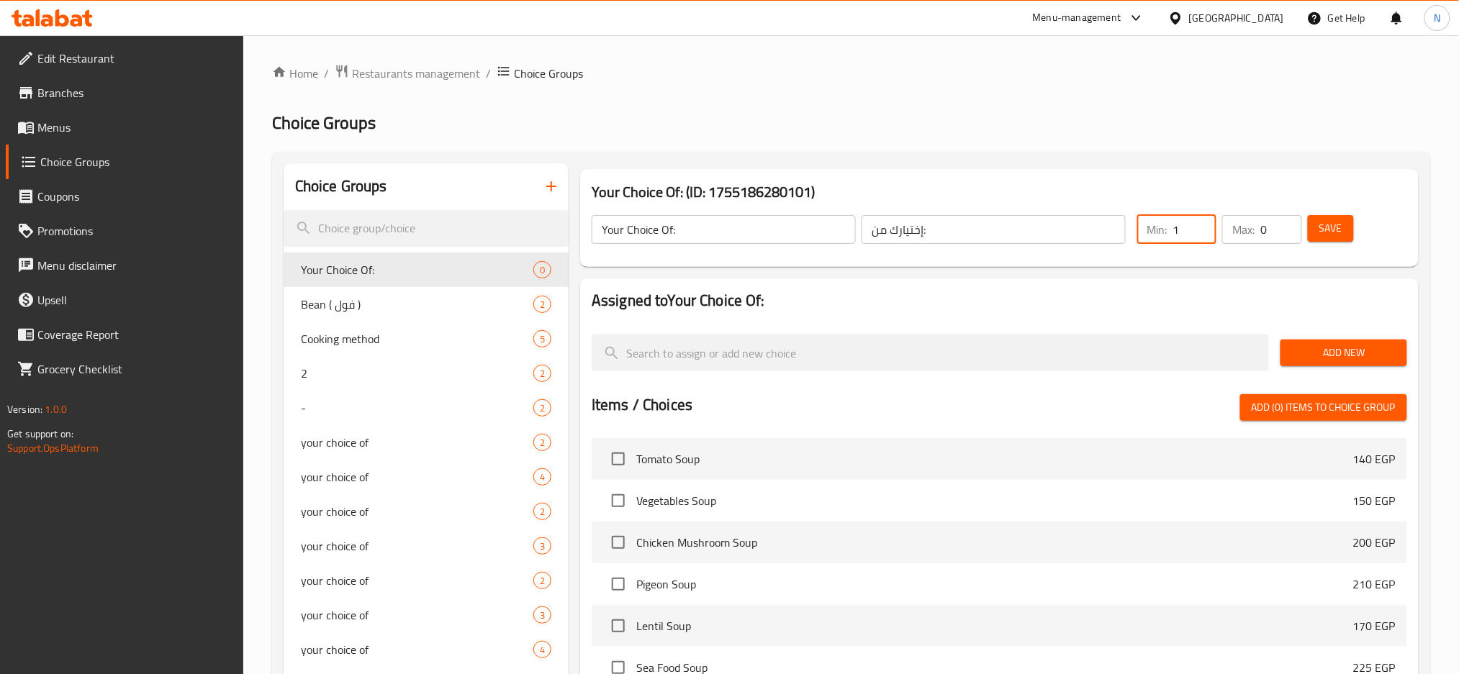
type input "1"
click at [1200, 223] on input "1" at bounding box center [1194, 229] width 43 height 29
type input "1"
click at [1284, 223] on input "1" at bounding box center [1280, 229] width 41 height 29
click at [1307, 349] on span "Add New" at bounding box center [1343, 353] width 103 height 18
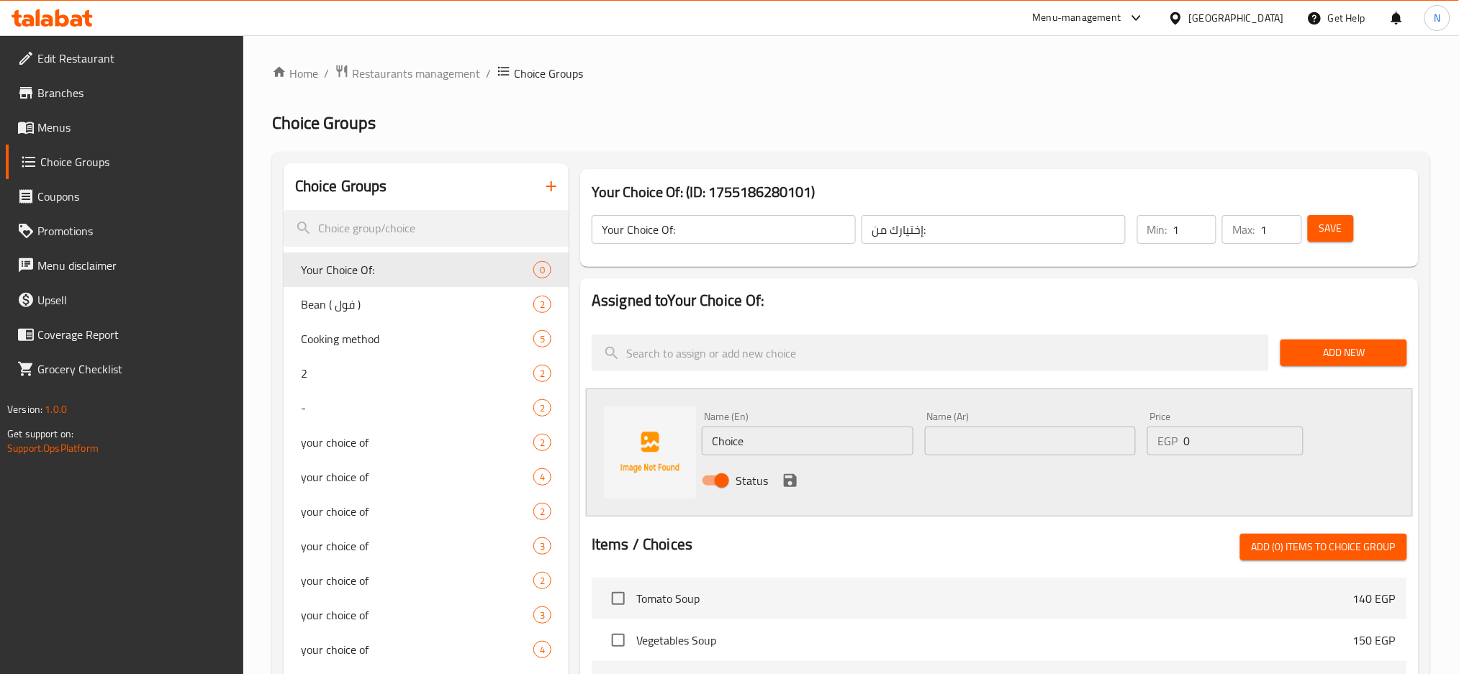
click at [781, 438] on input "Choice" at bounding box center [808, 441] width 212 height 29
paste input "STRAWBERRY"
type input "STRAWBERRY"
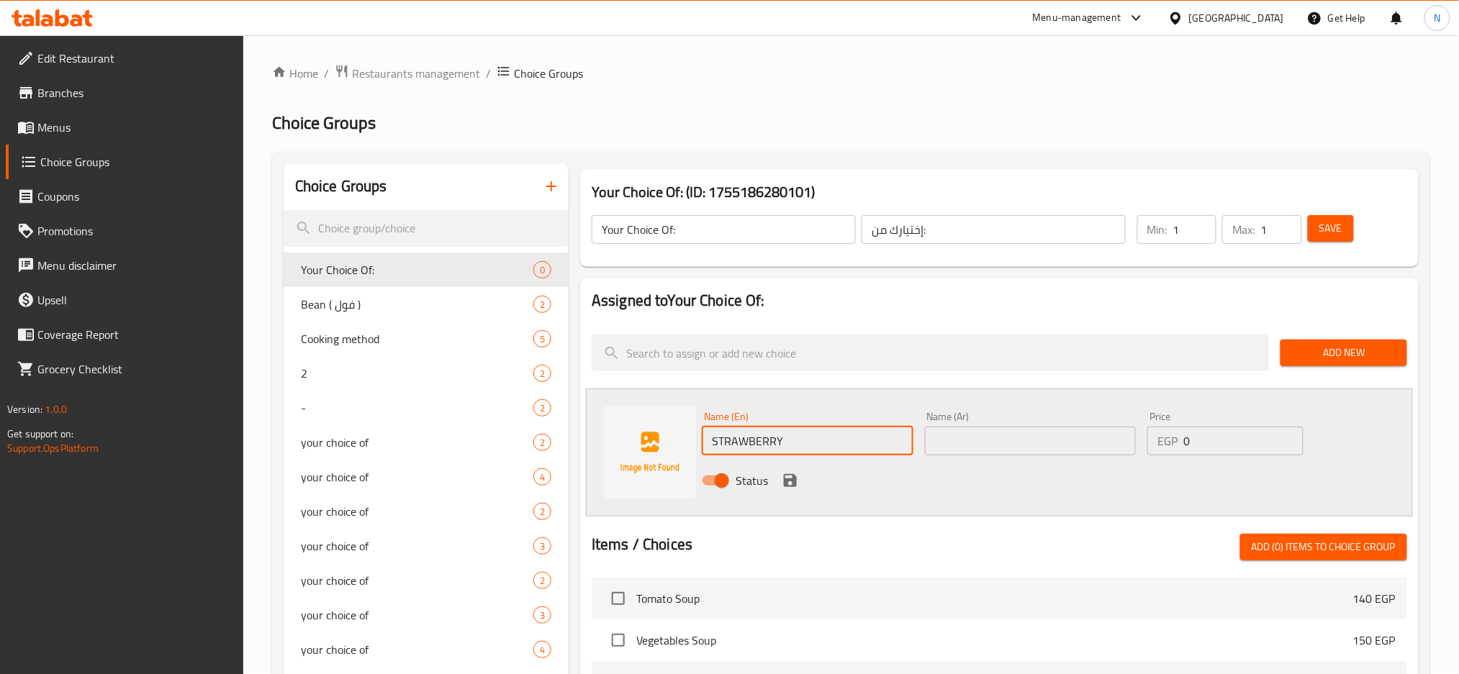
click at [1051, 443] on input "text" at bounding box center [1031, 441] width 212 height 29
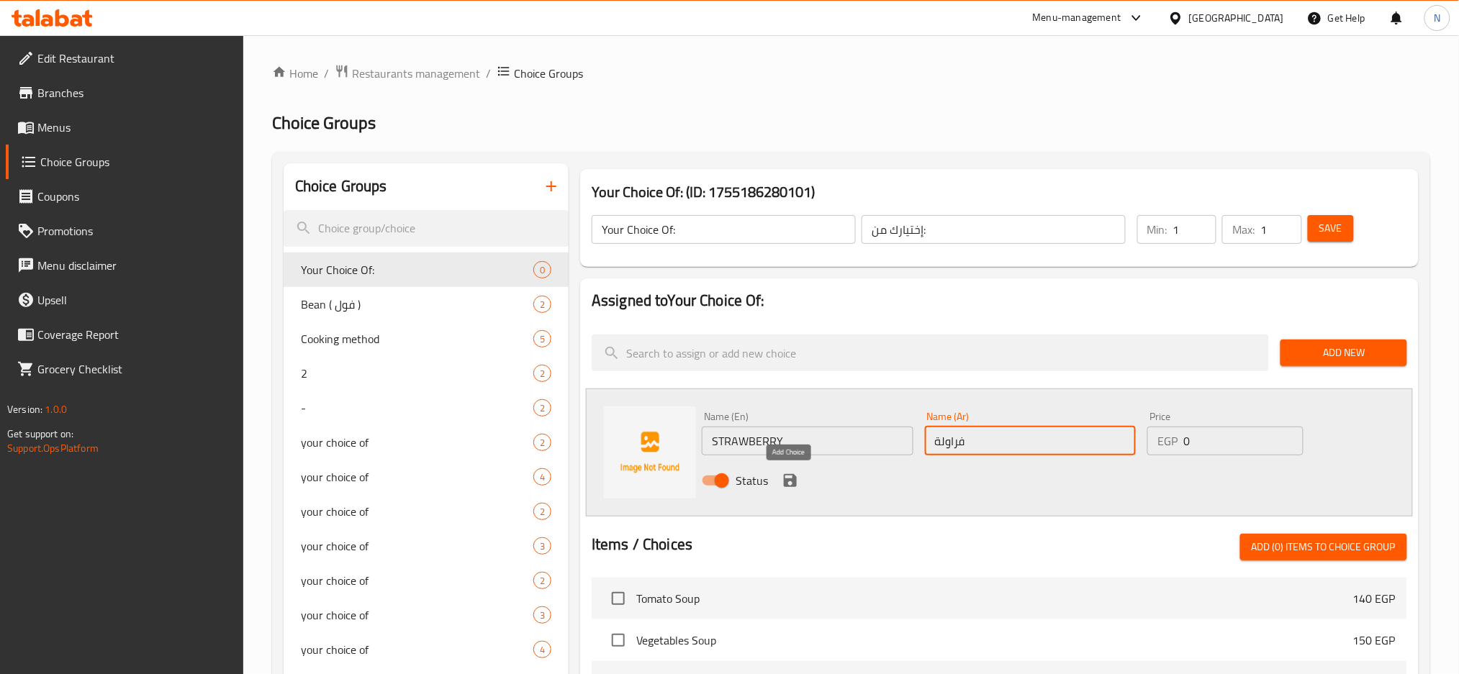
type input "فراولة"
click at [784, 476] on icon "save" at bounding box center [790, 480] width 13 height 13
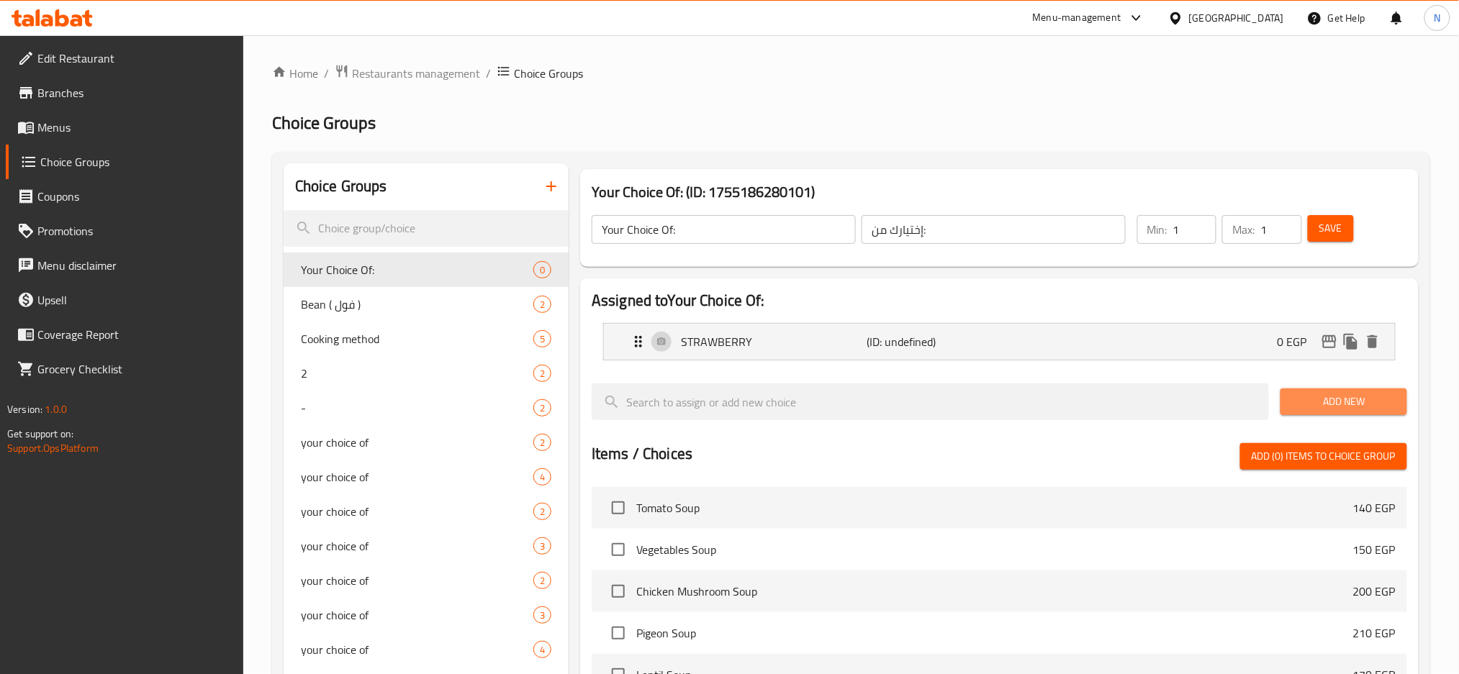
click at [1328, 396] on span "Add New" at bounding box center [1343, 402] width 103 height 18
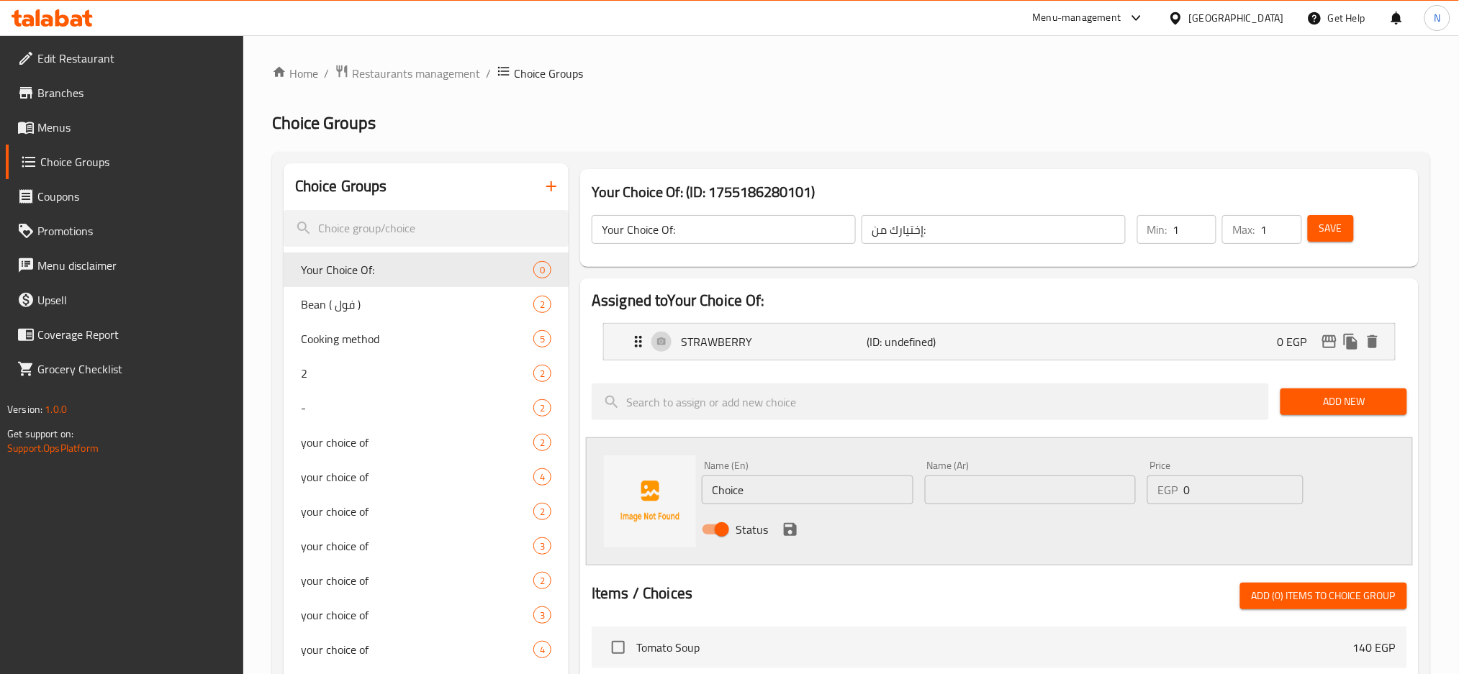
click at [735, 480] on input "Choice" at bounding box center [808, 490] width 212 height 29
paste input "ARAMEL"
type input "CARAMEL"
click at [962, 475] on div "Name (Ar) Name (Ar)" at bounding box center [1031, 483] width 212 height 44
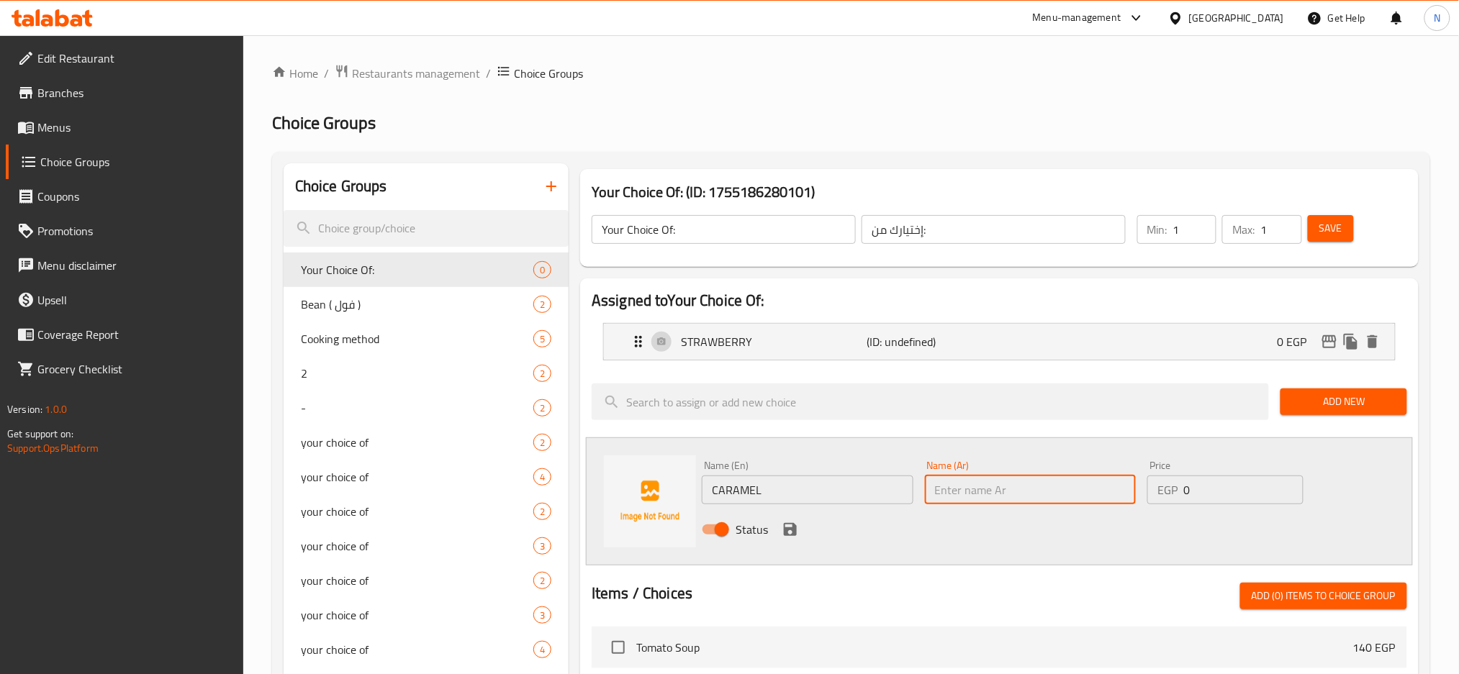
click at [963, 489] on input "text" at bounding box center [1031, 490] width 212 height 29
paste input "كراميل"
type input "كراميل"
click at [789, 525] on icon "save" at bounding box center [789, 529] width 17 height 17
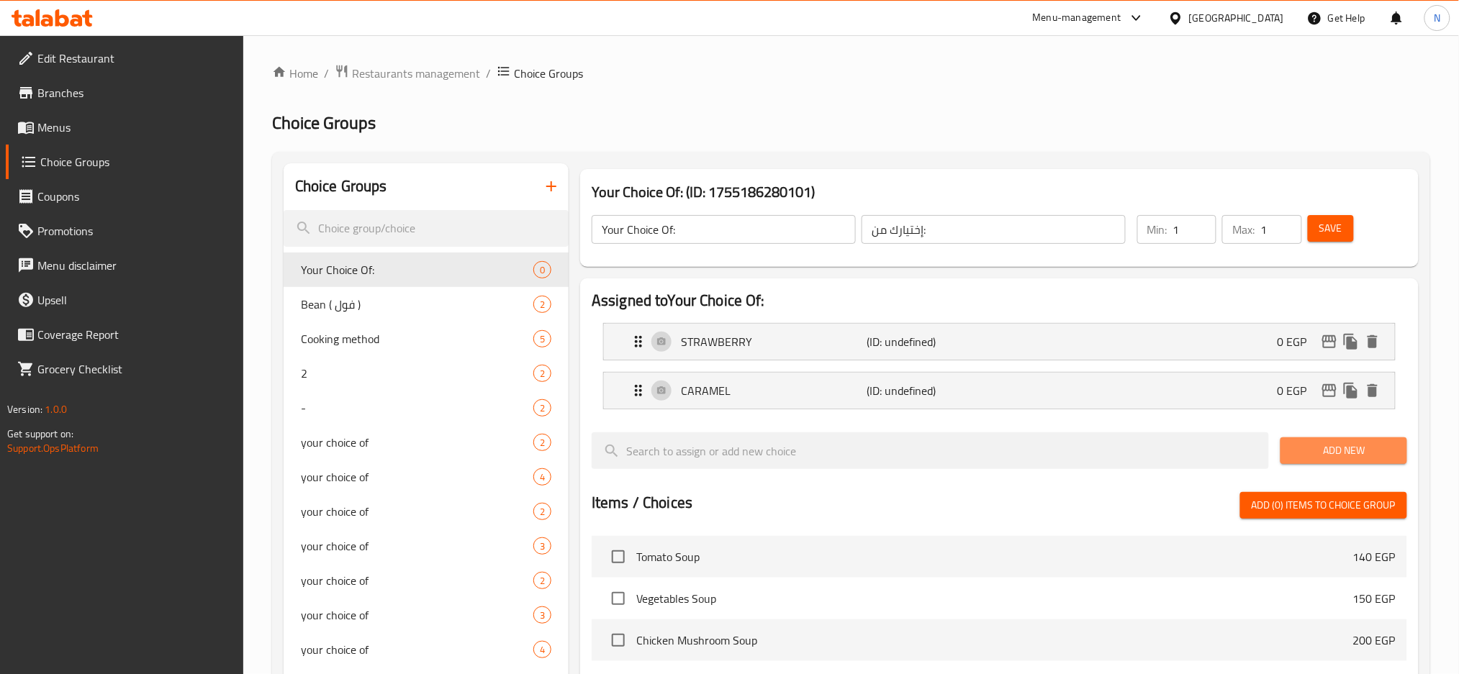
click at [1322, 461] on button "Add New" at bounding box center [1343, 451] width 126 height 27
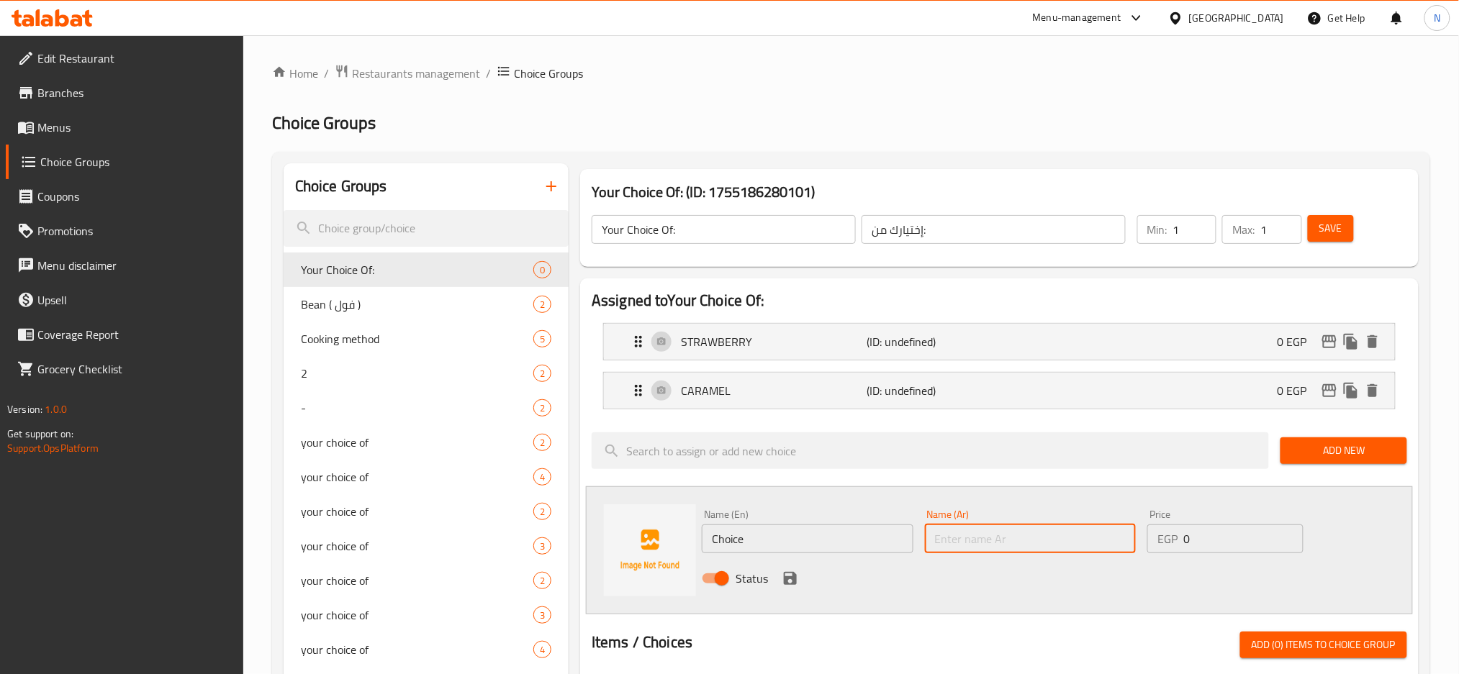
click at [971, 547] on input "text" at bounding box center [1031, 539] width 212 height 29
paste input "لوتس"
type input "لوتس"
click at [812, 532] on input "Choice" at bounding box center [808, 539] width 212 height 29
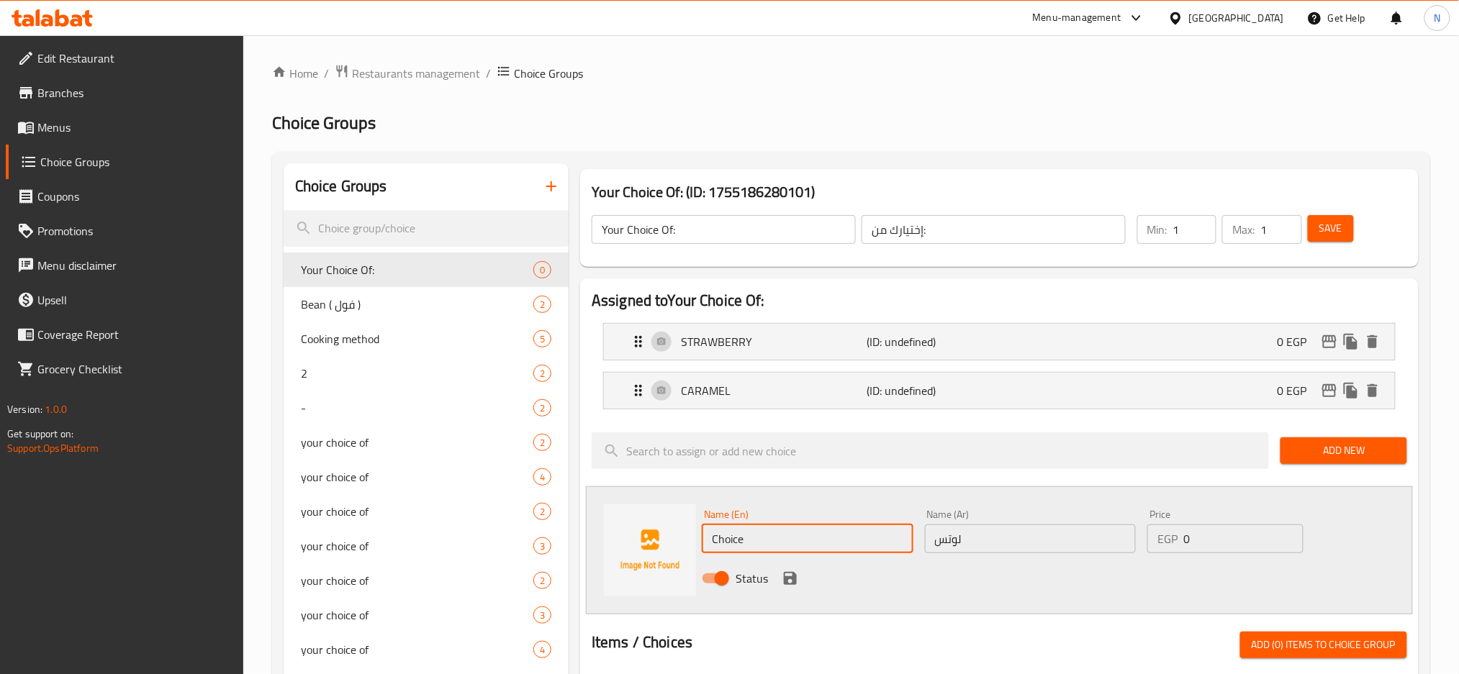
click at [812, 532] on input "Choice" at bounding box center [808, 539] width 212 height 29
paste input "LOUTS"
type input "LOUTS"
click at [793, 577] on icon "save" at bounding box center [790, 578] width 13 height 13
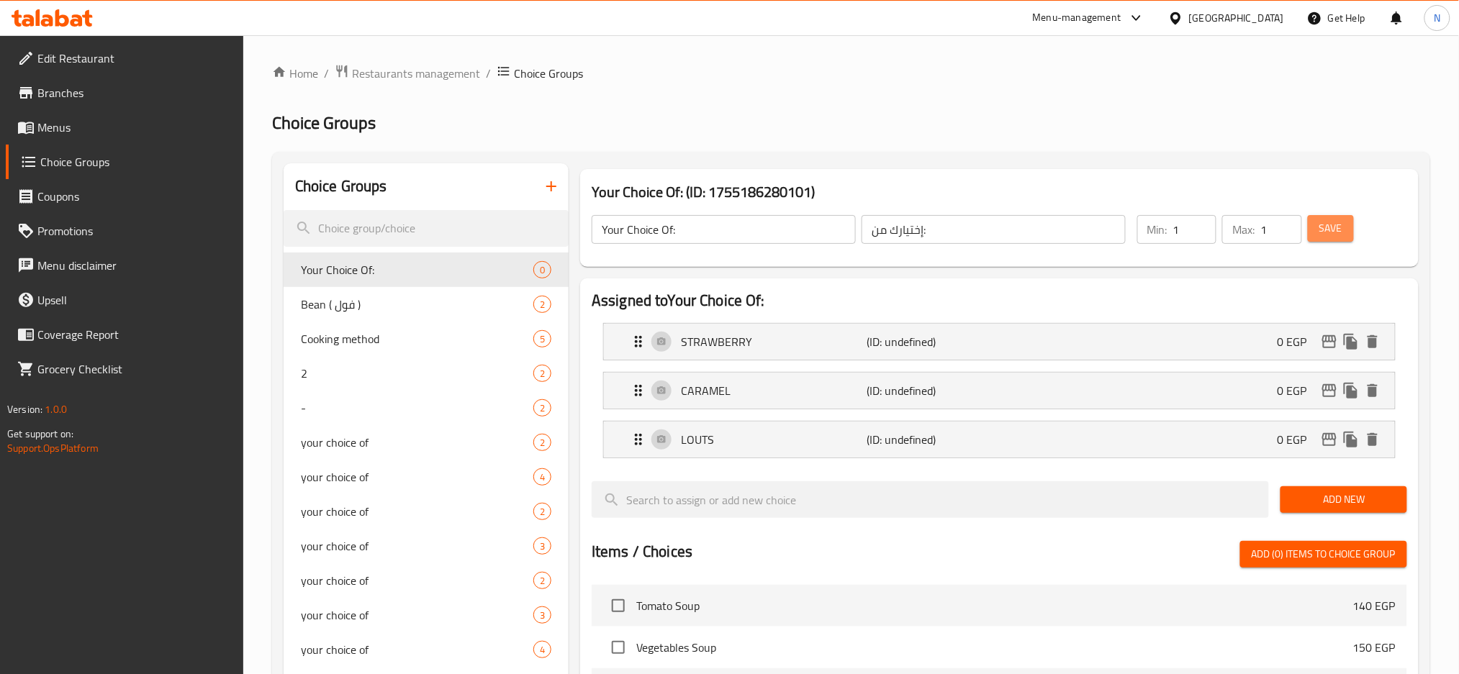
click at [1336, 220] on span "Save" at bounding box center [1330, 228] width 23 height 18
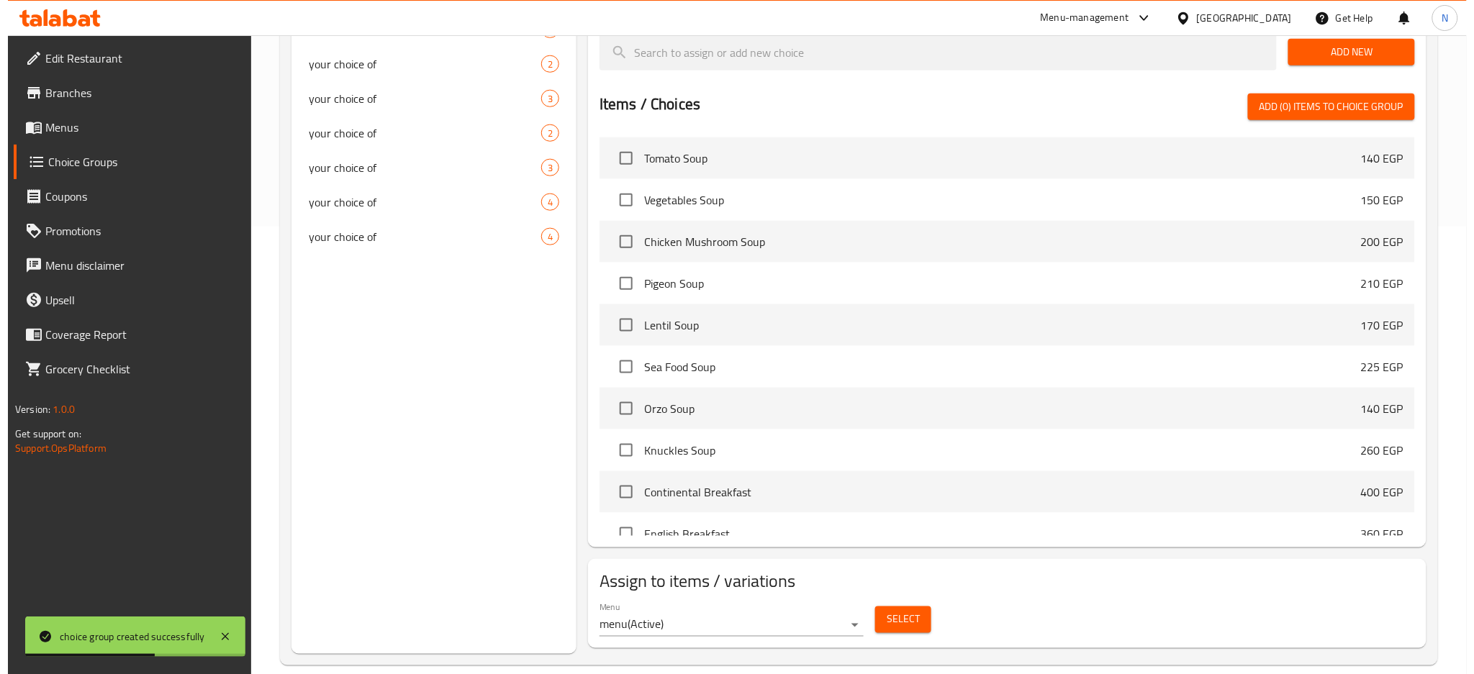
scroll to position [468, 0]
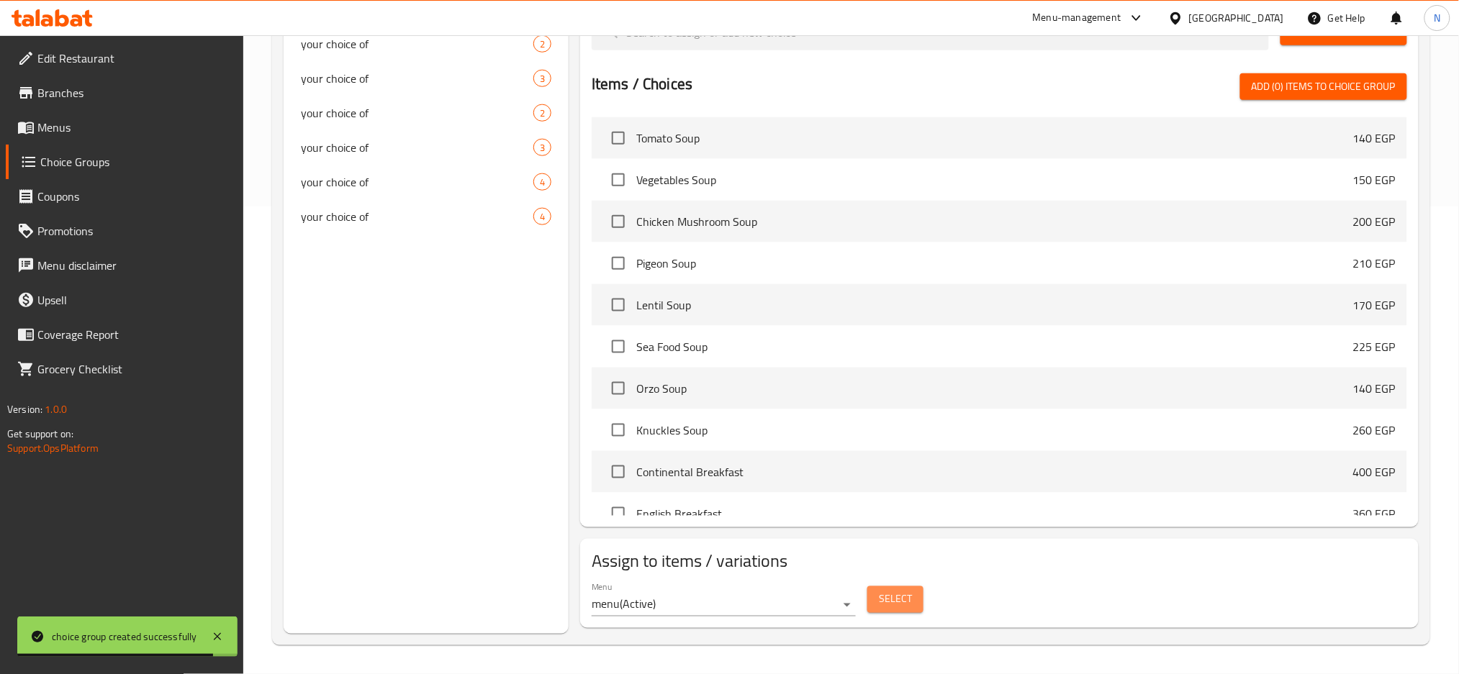
click at [894, 592] on span "Select" at bounding box center [895, 600] width 33 height 18
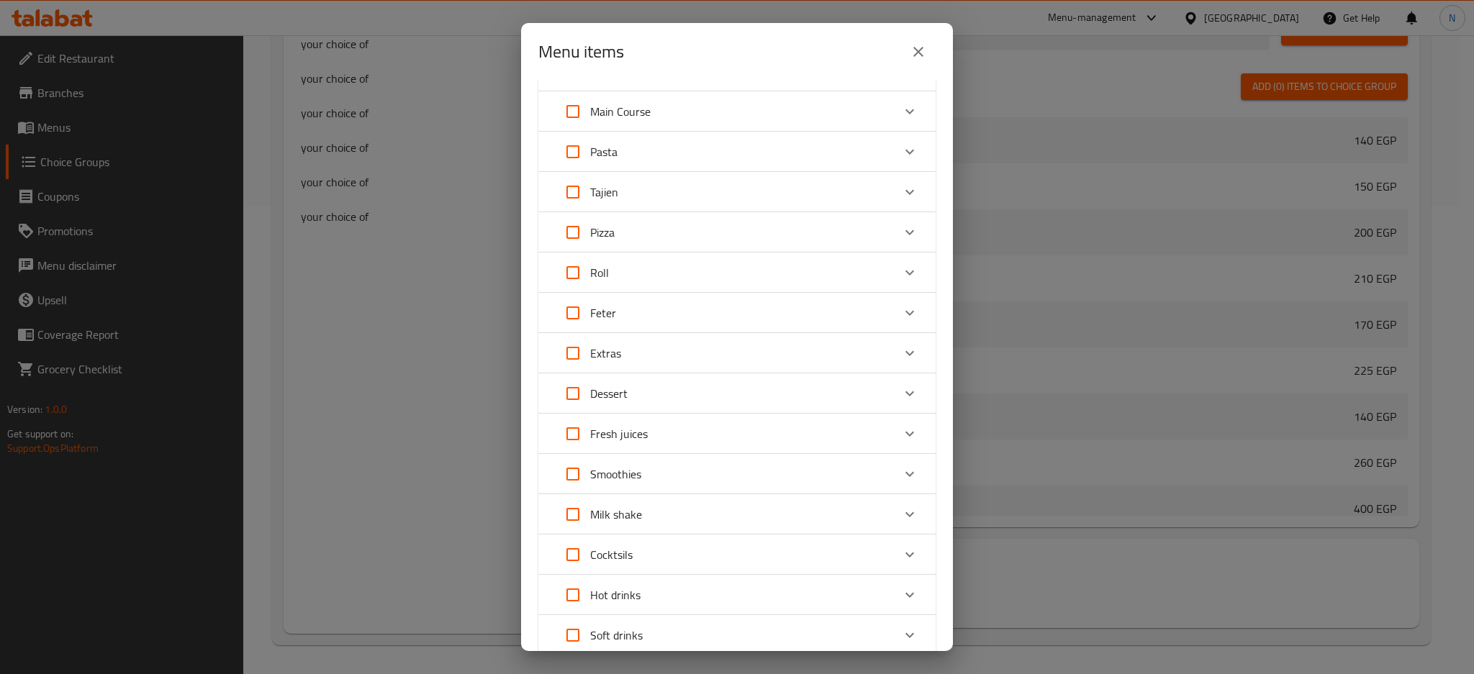
scroll to position [479, 0]
click at [750, 388] on div "Dessert" at bounding box center [724, 393] width 337 height 35
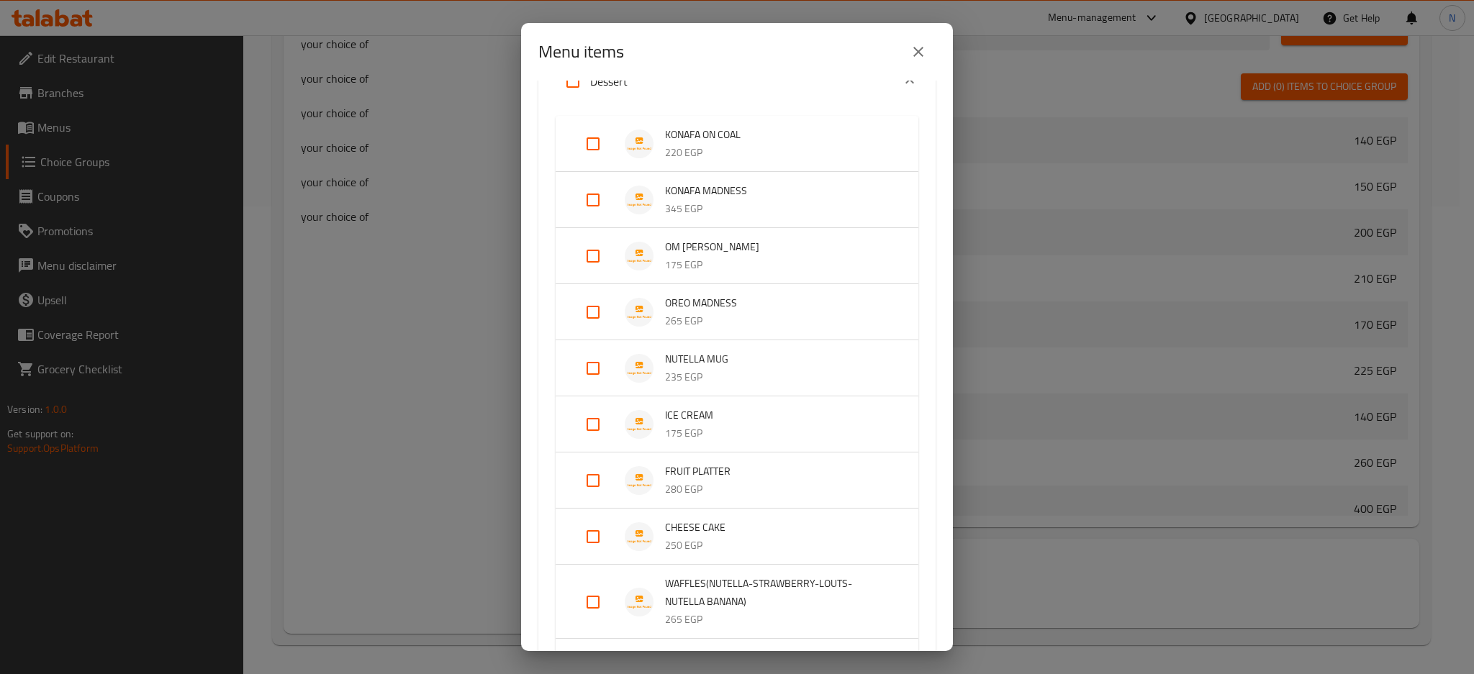
scroll to position [786, 0]
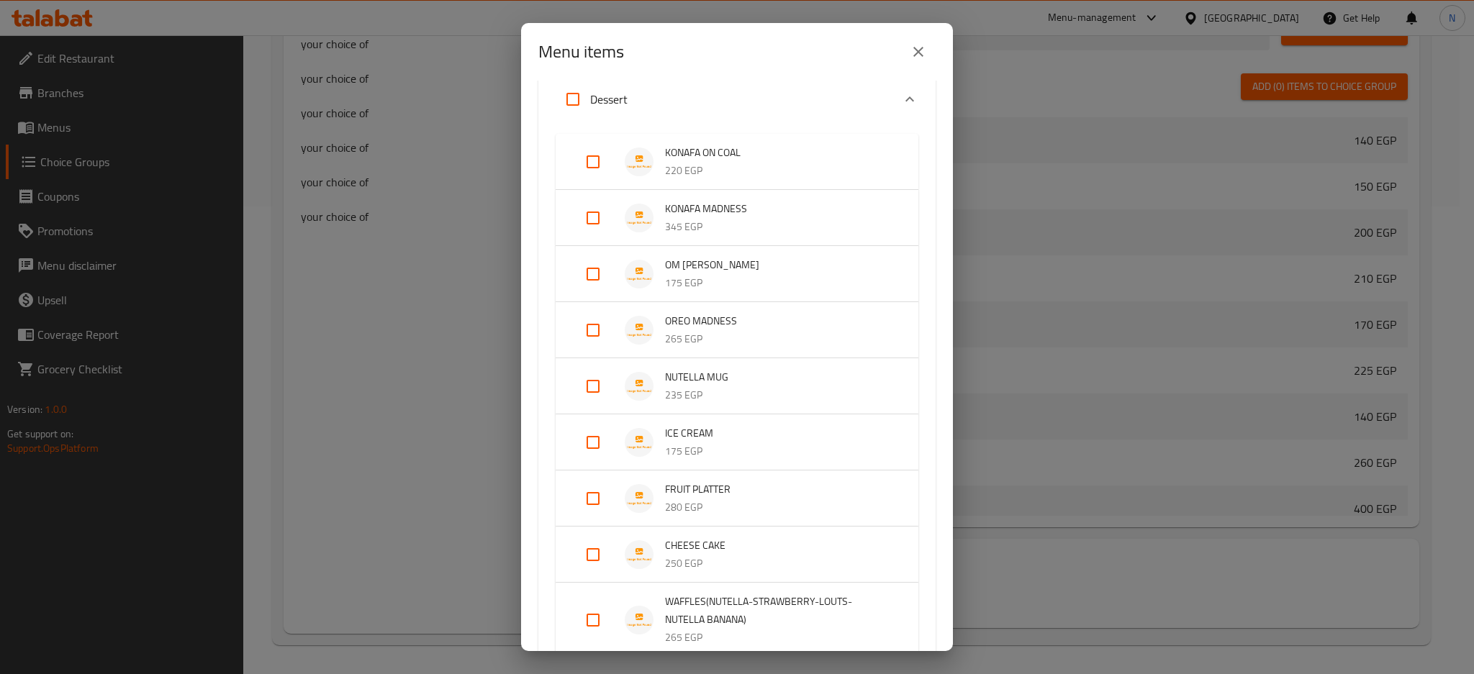
click at [589, 441] on input "Expand" at bounding box center [593, 442] width 35 height 35
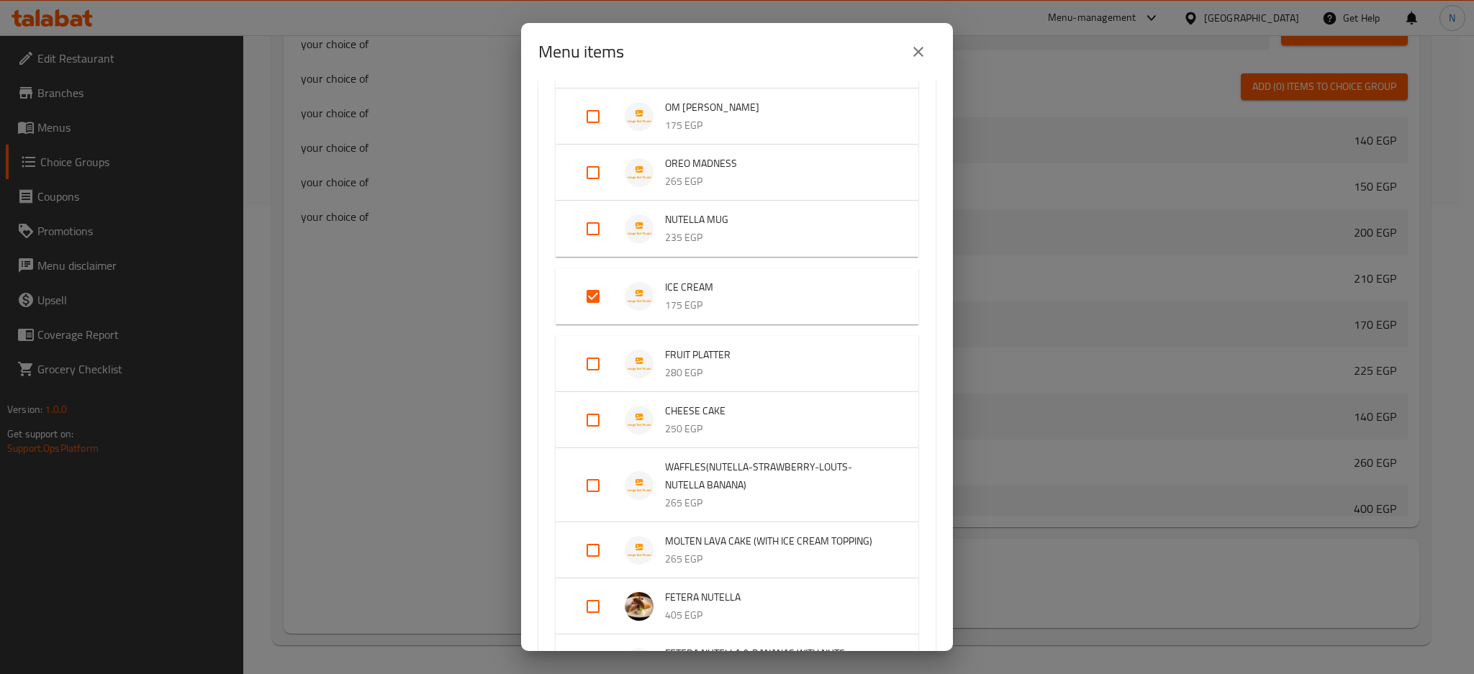
scroll to position [912, 0]
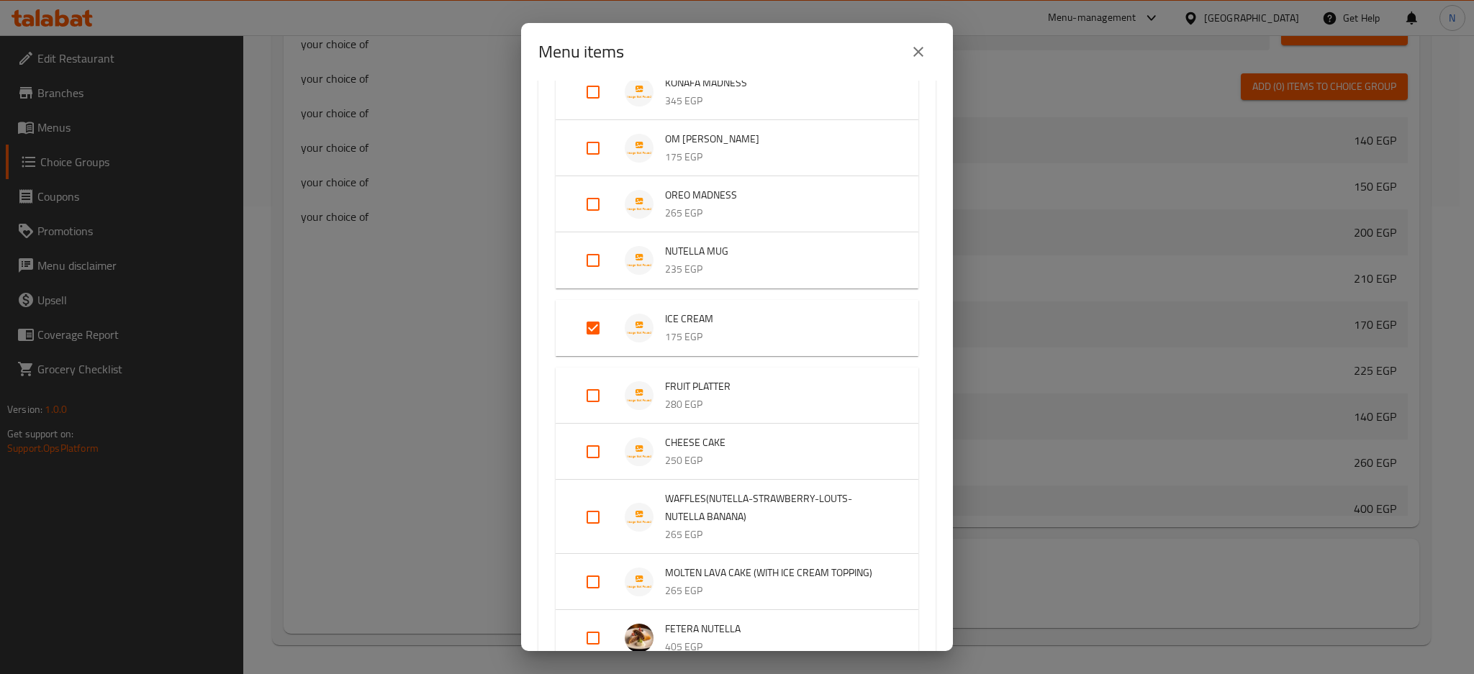
click at [591, 322] on input "Expand" at bounding box center [593, 328] width 35 height 35
checkbox input "false"
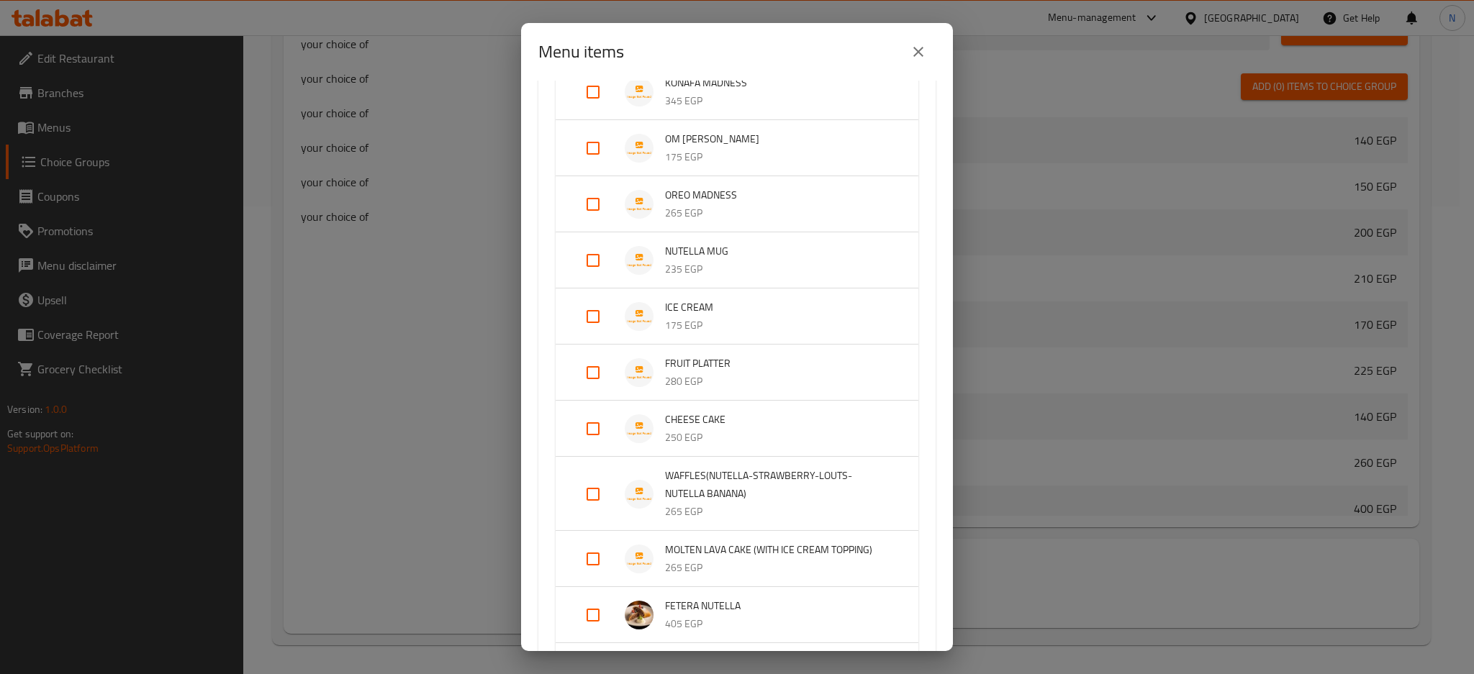
click at [589, 422] on input "Expand" at bounding box center [593, 429] width 35 height 35
checkbox input "true"
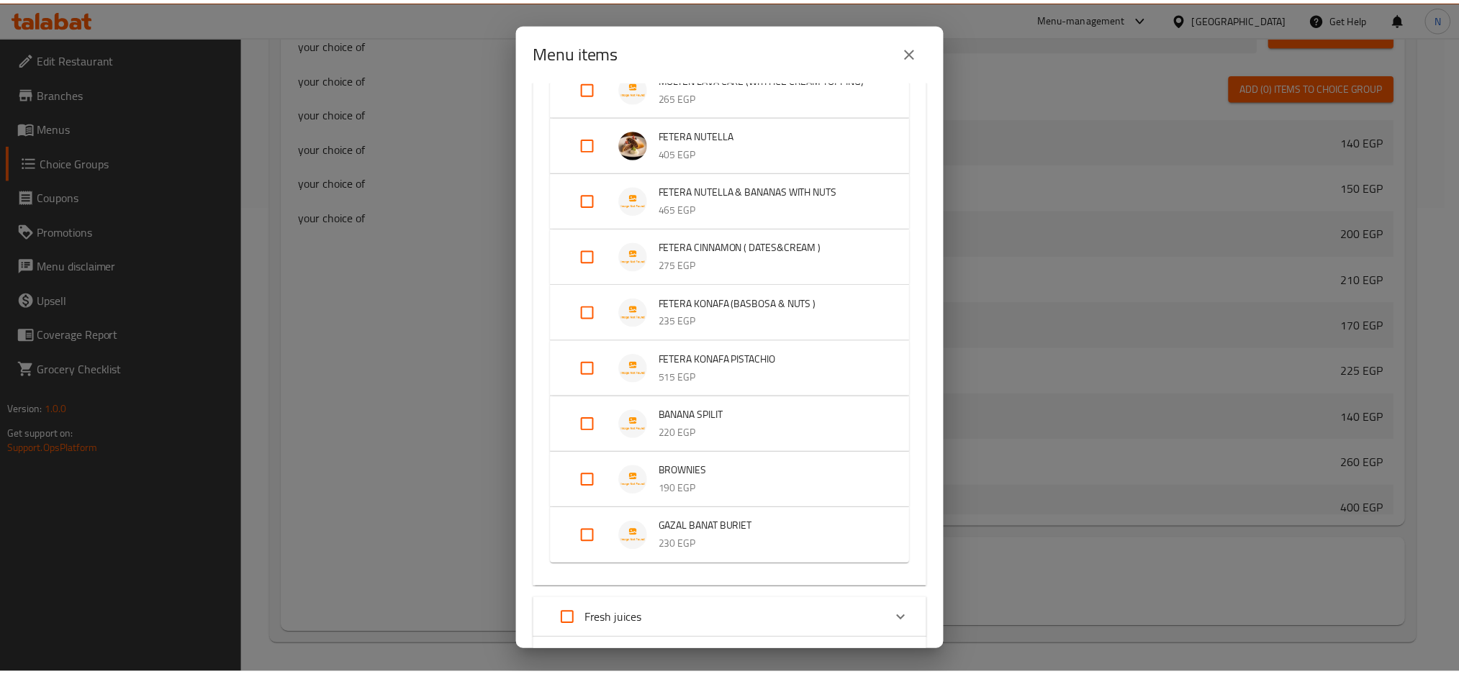
scroll to position [1736, 0]
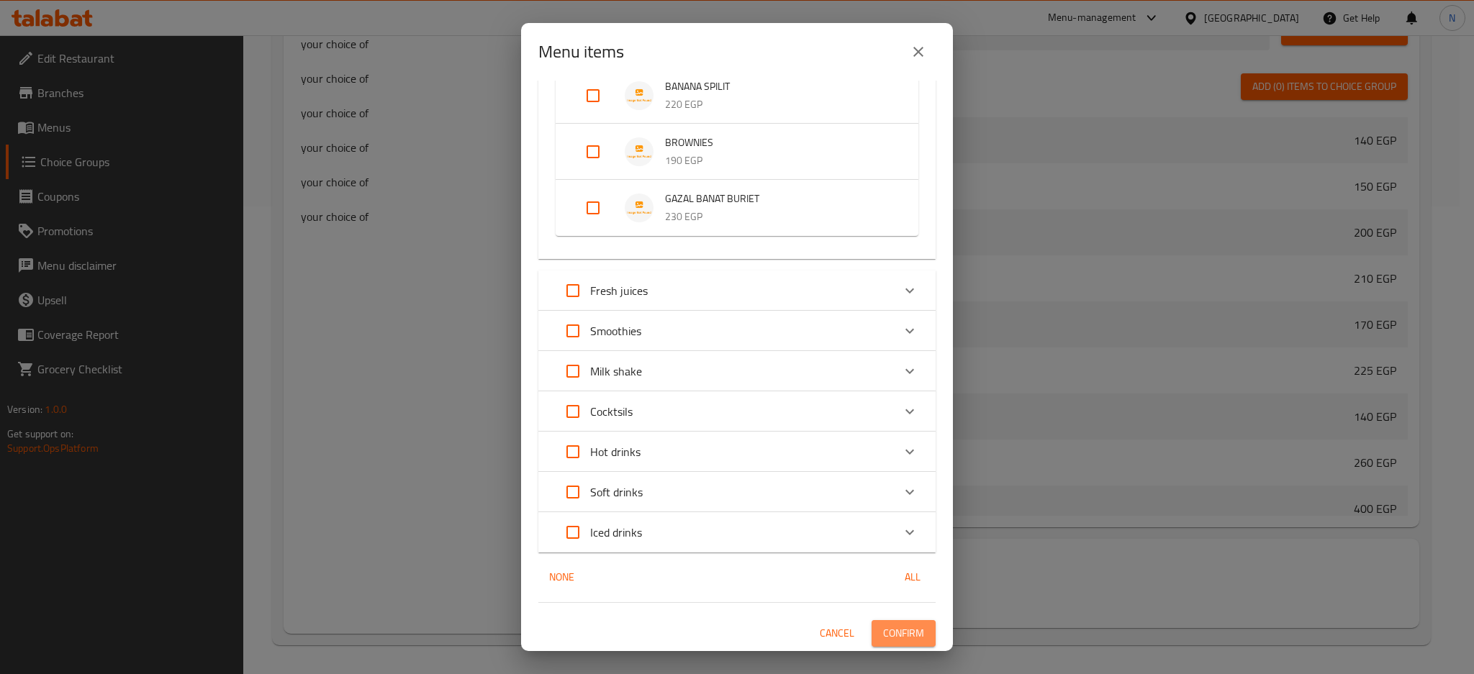
click at [903, 640] on span "Confirm" at bounding box center [903, 634] width 41 height 18
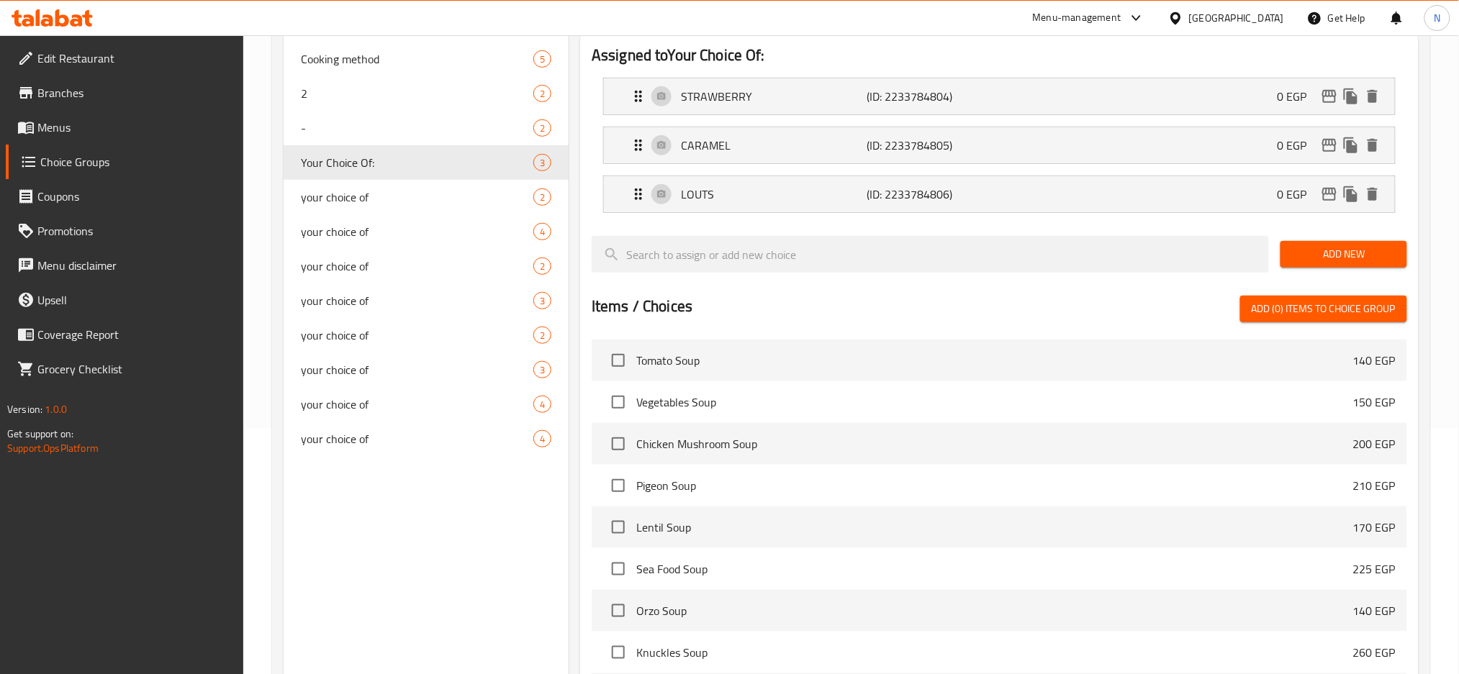
scroll to position [130, 0]
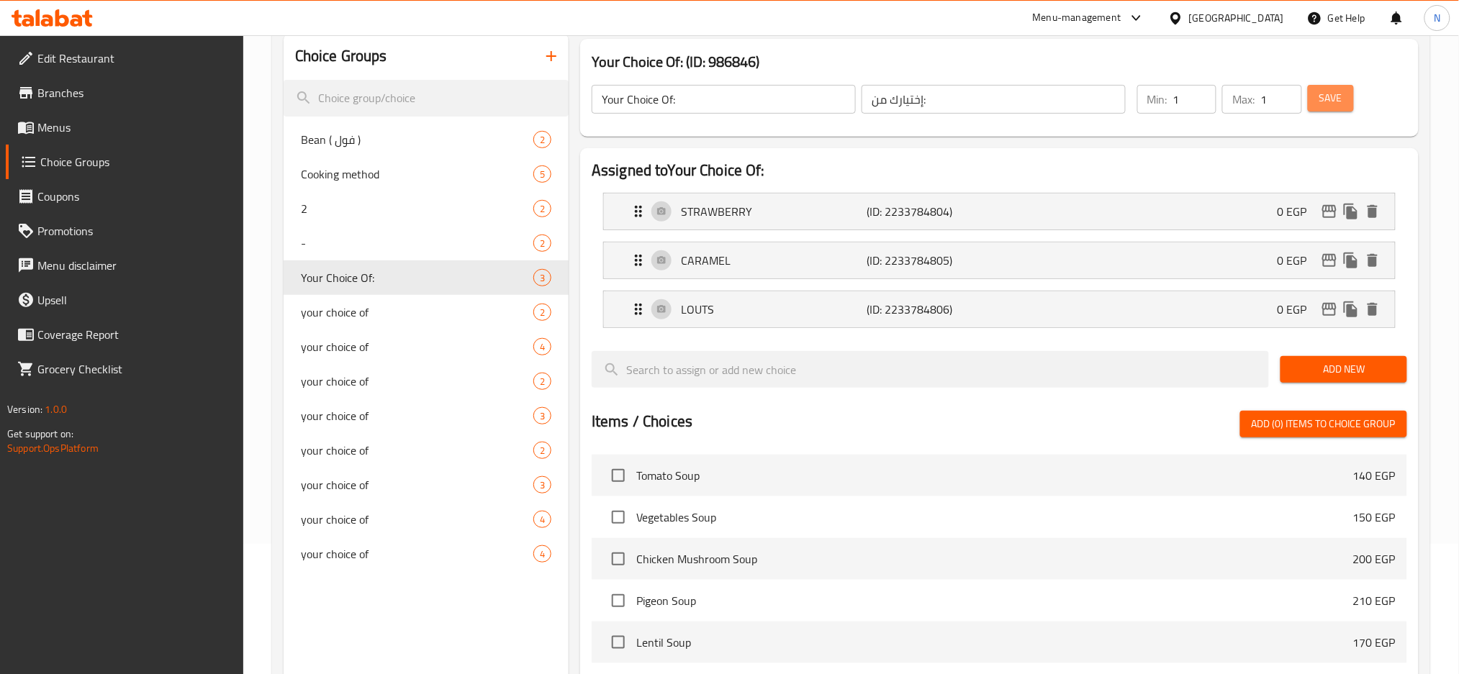
click at [1330, 96] on span "Save" at bounding box center [1330, 98] width 23 height 18
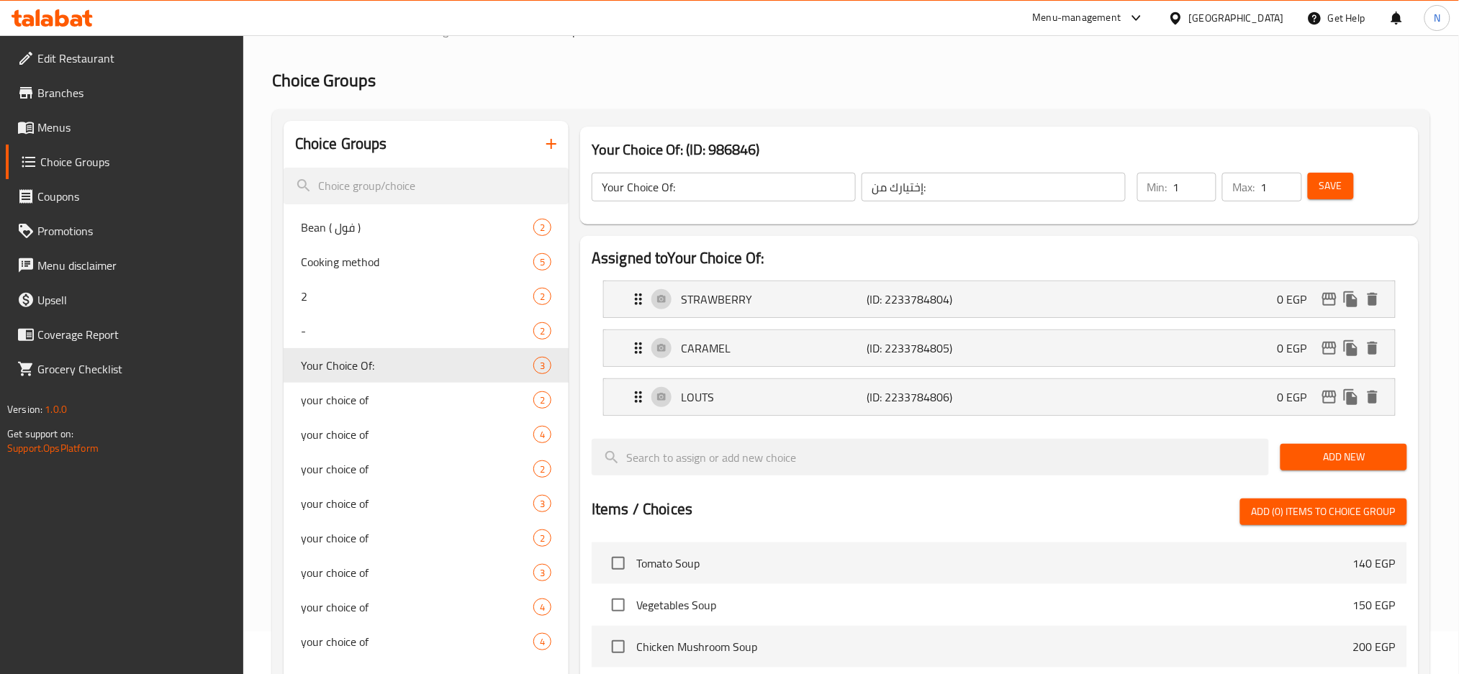
scroll to position [0, 0]
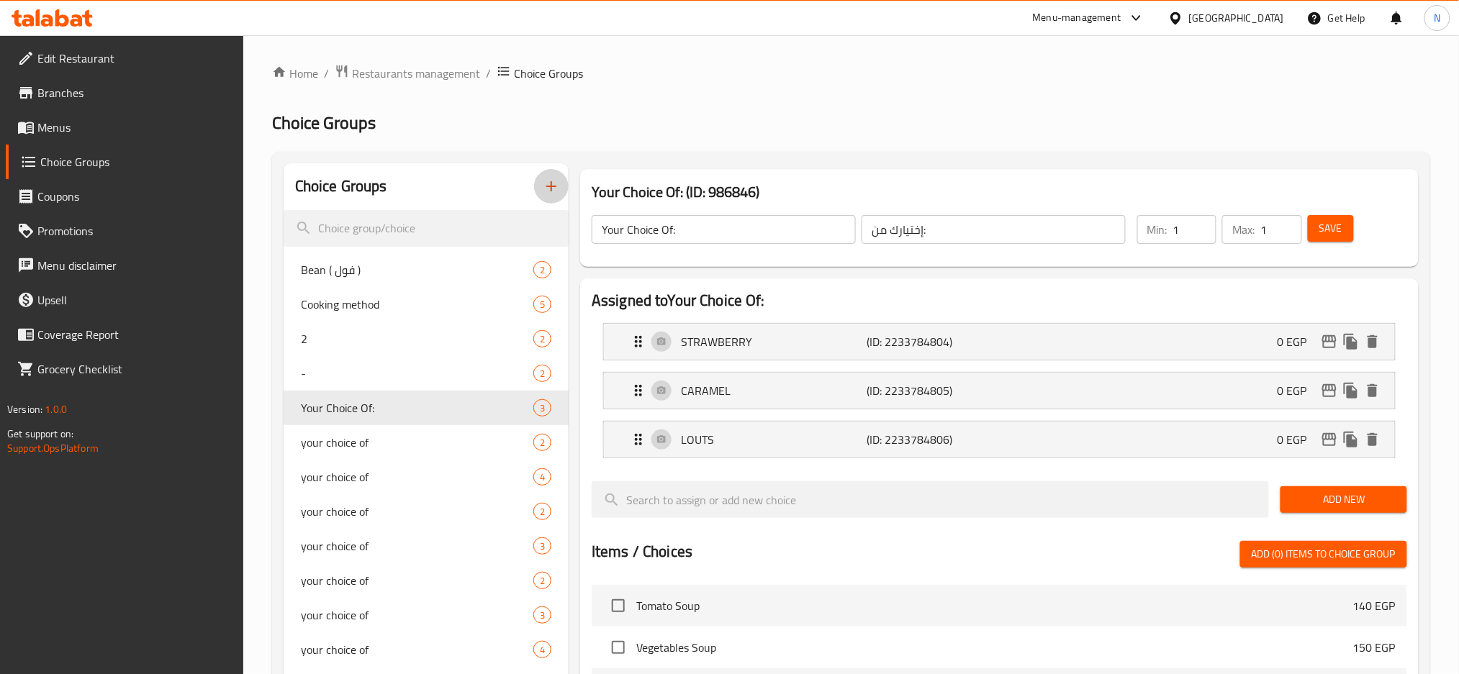
click at [545, 189] on icon "button" at bounding box center [551, 186] width 17 height 17
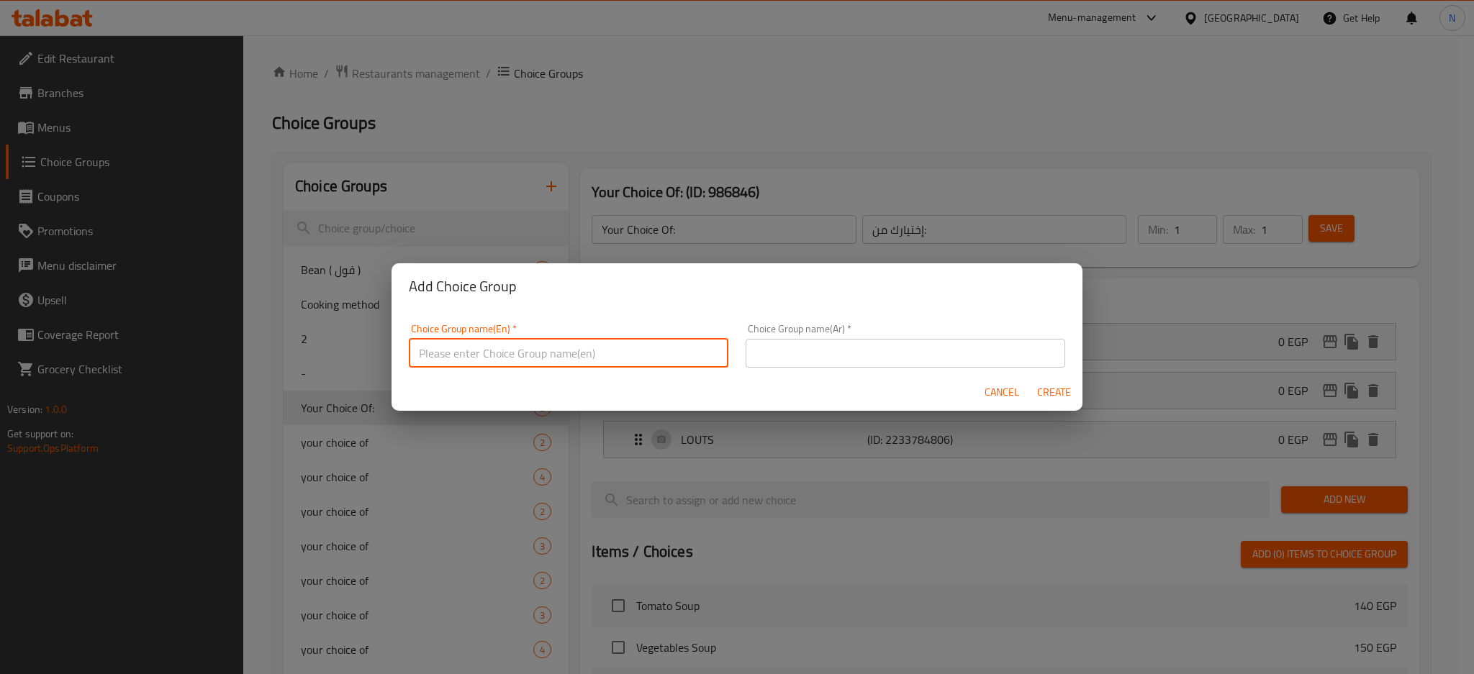
click at [498, 363] on input "text" at bounding box center [568, 353] width 319 height 29
type input "Your Choice Of:"
click at [807, 357] on input "text" at bounding box center [904, 353] width 319 height 29
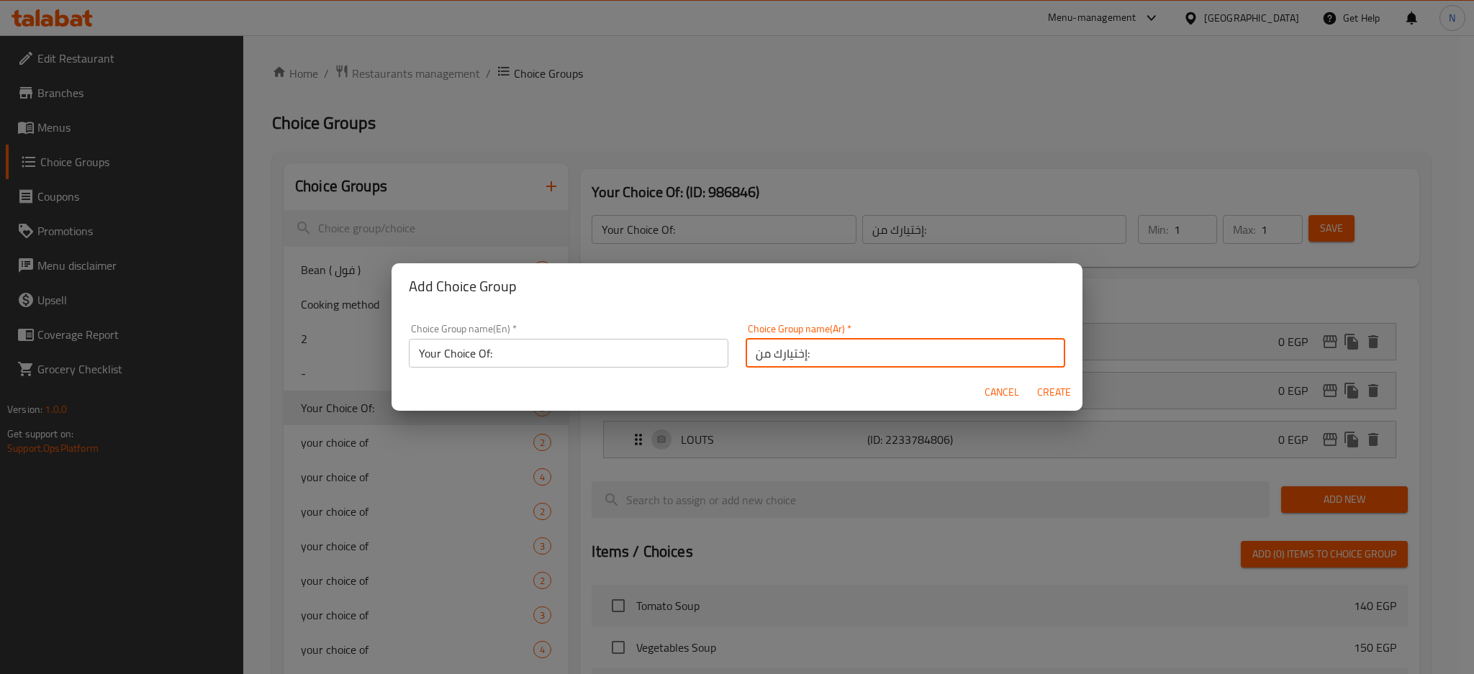
click at [745, 355] on input "إختيارك من:" at bounding box center [904, 353] width 319 height 29
type input "إختيارك من:"
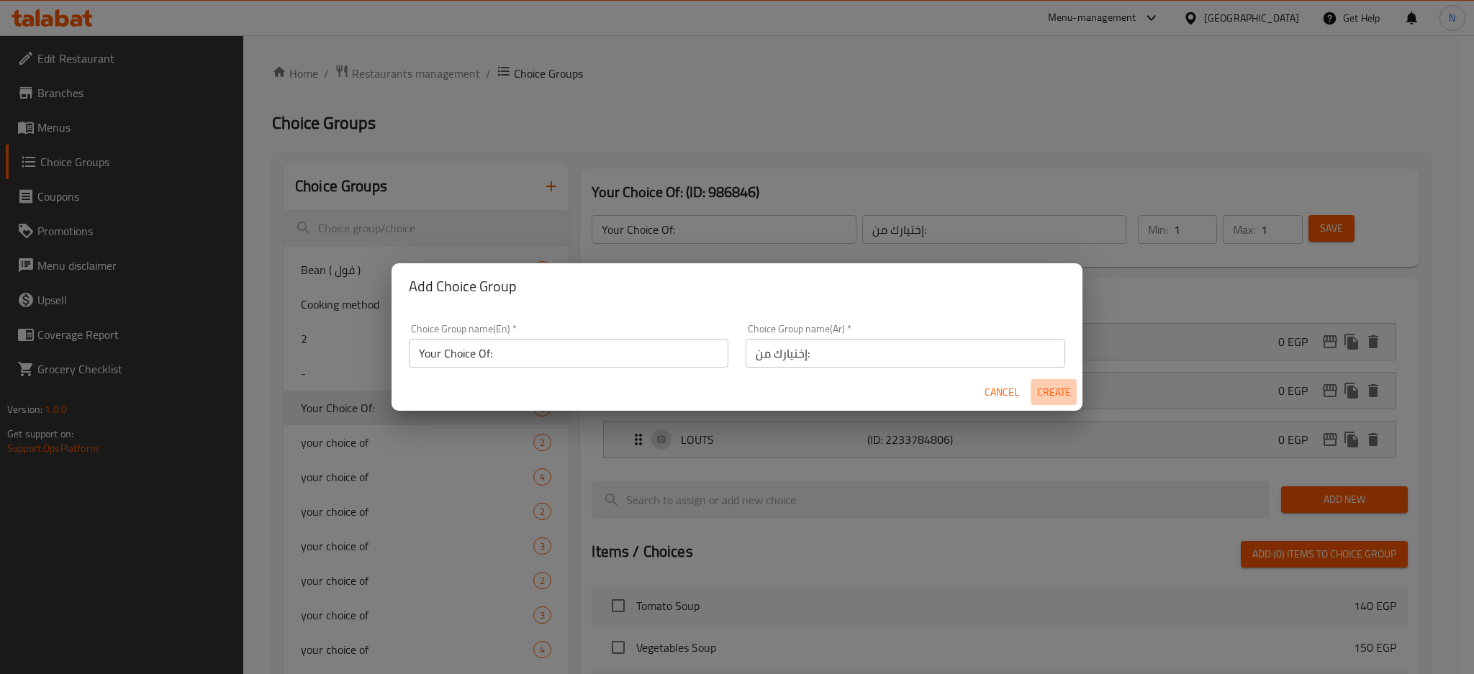
click at [1058, 386] on span "Create" at bounding box center [1053, 393] width 35 height 18
type input "Your Choice Of:"
type input "إختيارك من:"
type input "0"
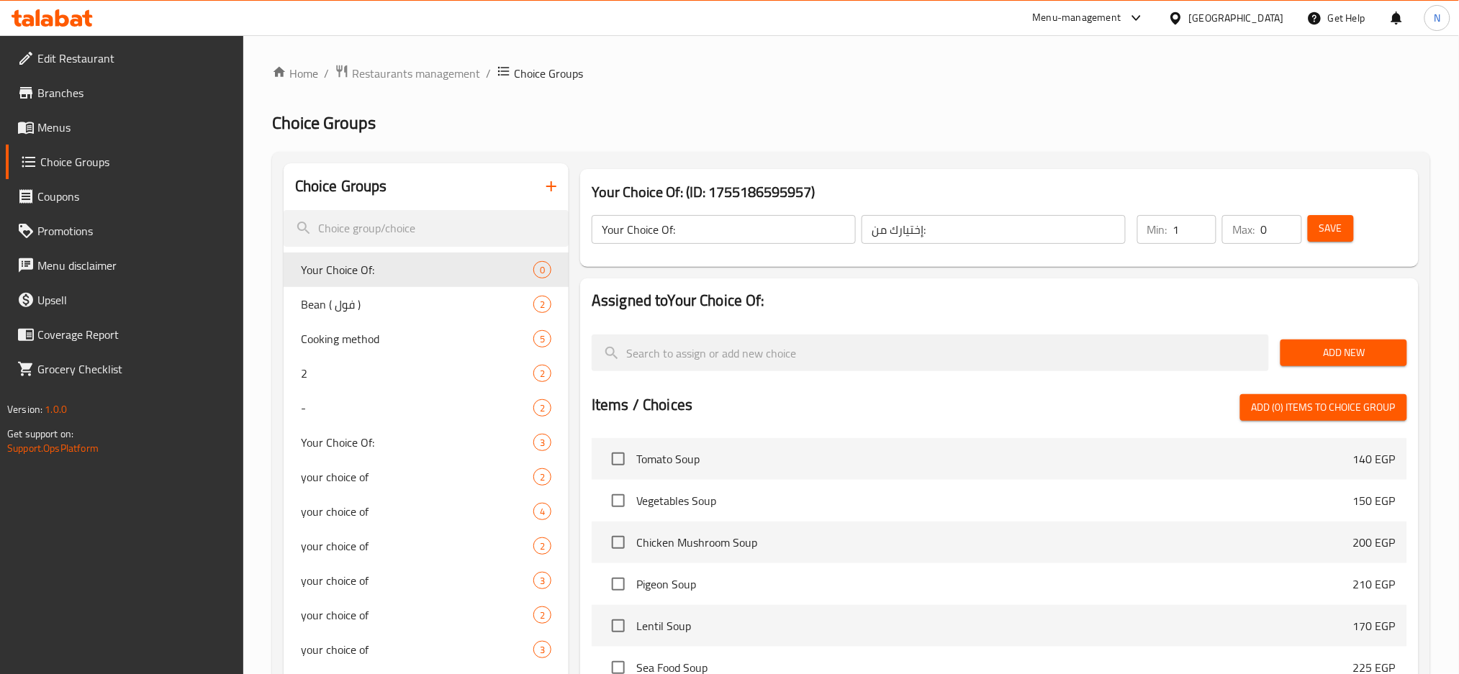
type input "1"
click at [1202, 222] on input "1" at bounding box center [1194, 229] width 43 height 29
type input "1"
click at [1288, 225] on input "1" at bounding box center [1280, 229] width 41 height 29
click at [1333, 351] on span "Add New" at bounding box center [1343, 353] width 103 height 18
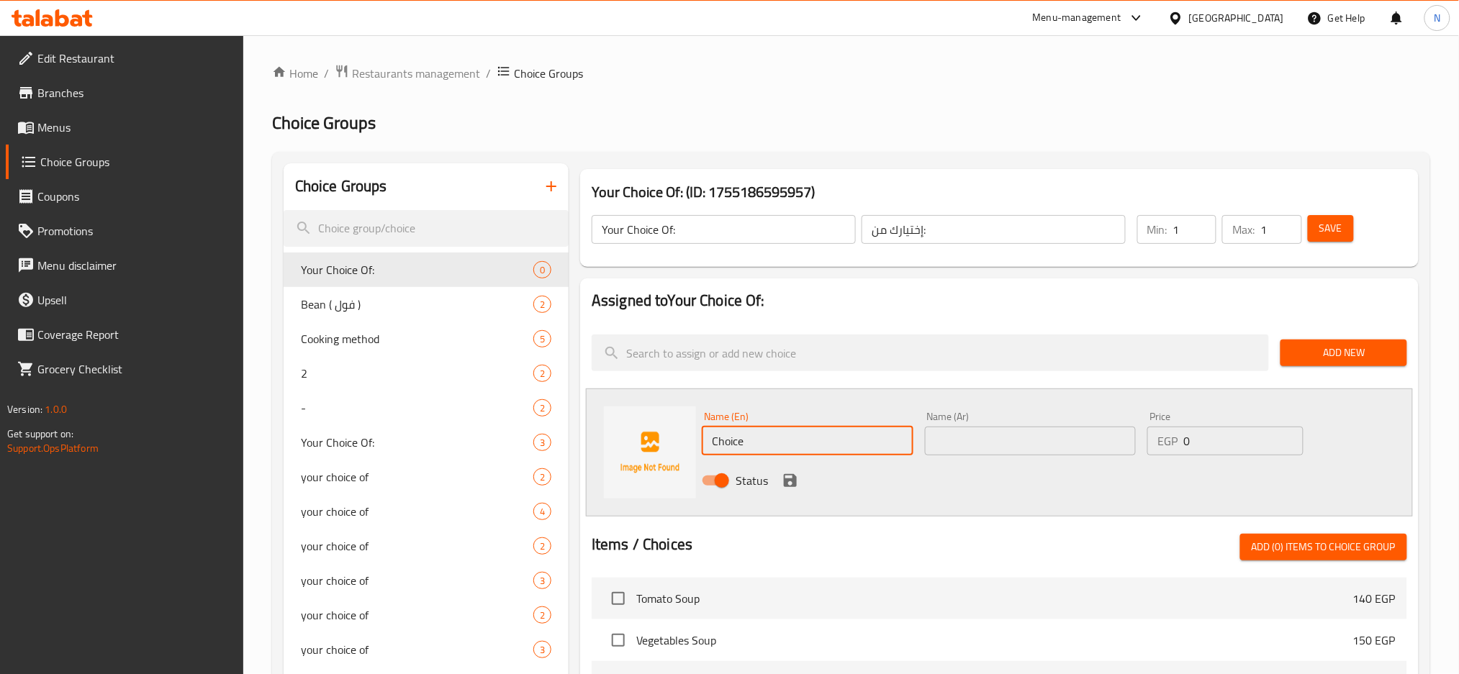
click at [769, 436] on input "Choice" at bounding box center [808, 441] width 212 height 29
paste input "STRAWBERRY"
type input "STRAWBERRY"
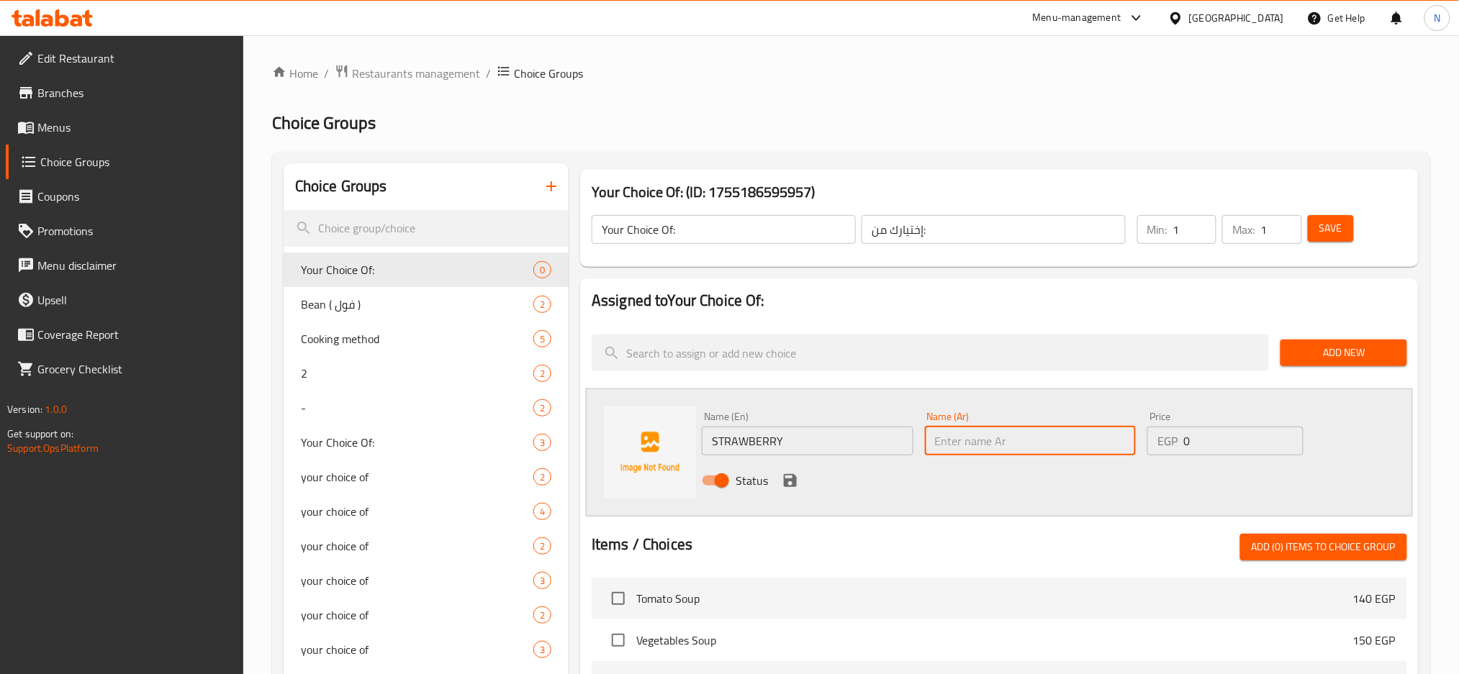
click at [1000, 437] on input "text" at bounding box center [1031, 441] width 212 height 29
paste input "فراولة"
type input "فراولة"
click at [786, 483] on icon "save" at bounding box center [790, 480] width 13 height 13
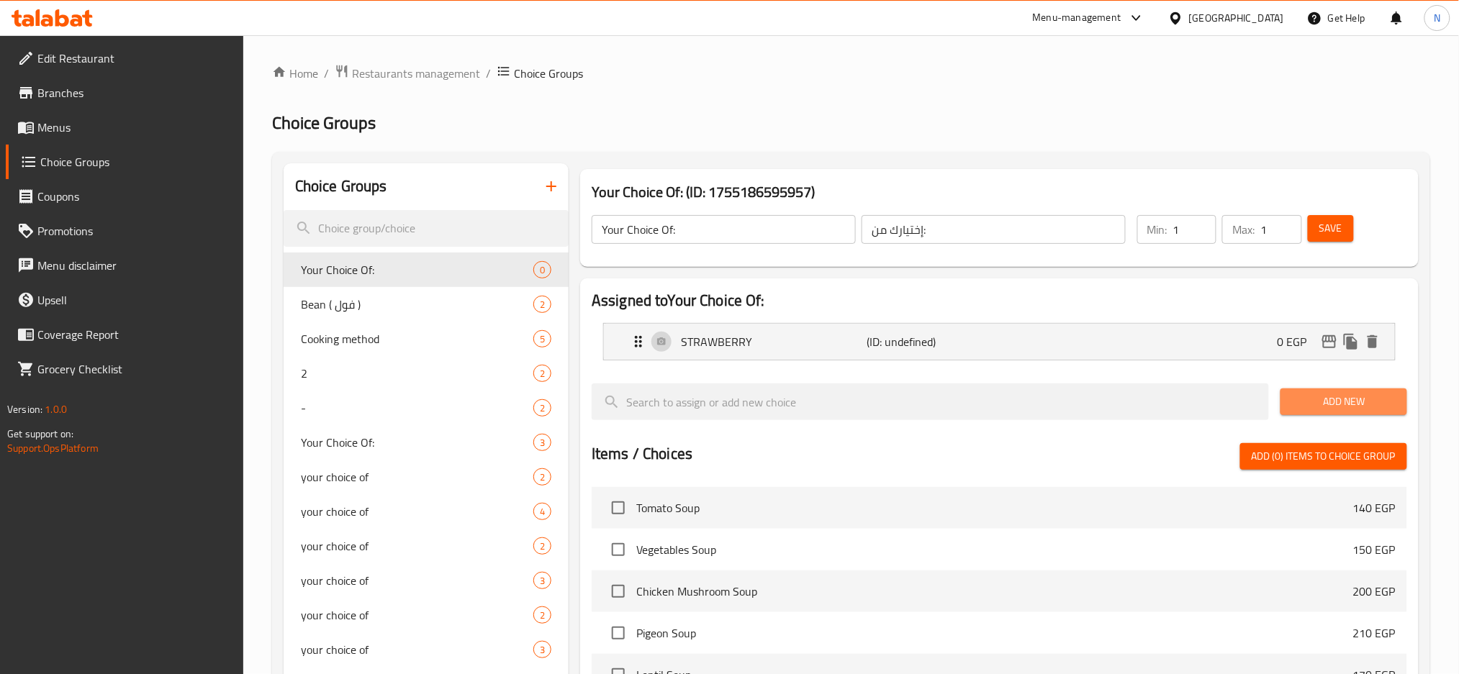
click at [1327, 408] on span "Add New" at bounding box center [1343, 402] width 103 height 18
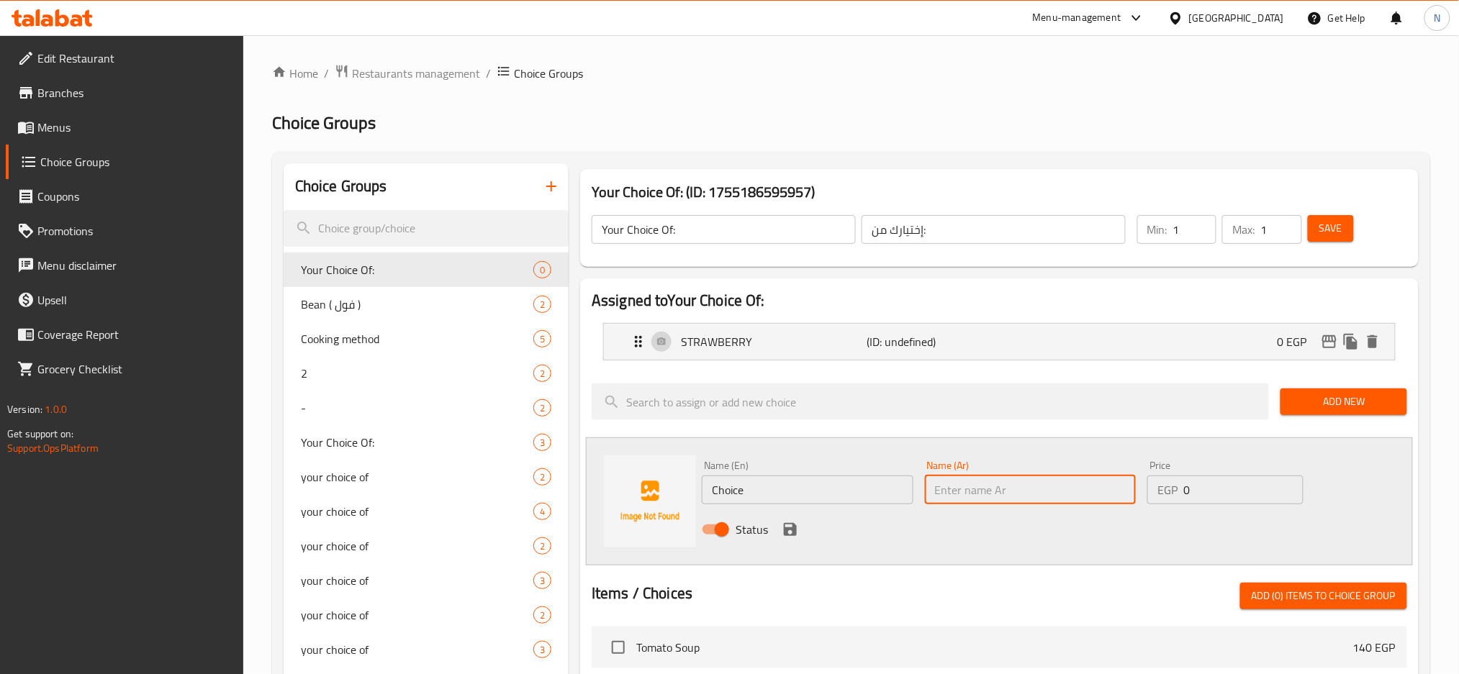
click at [1016, 495] on input "text" at bounding box center [1031, 490] width 212 height 29
paste input "فانيليا"
type input "فانيليا"
click at [773, 497] on input "Choice" at bounding box center [808, 490] width 212 height 29
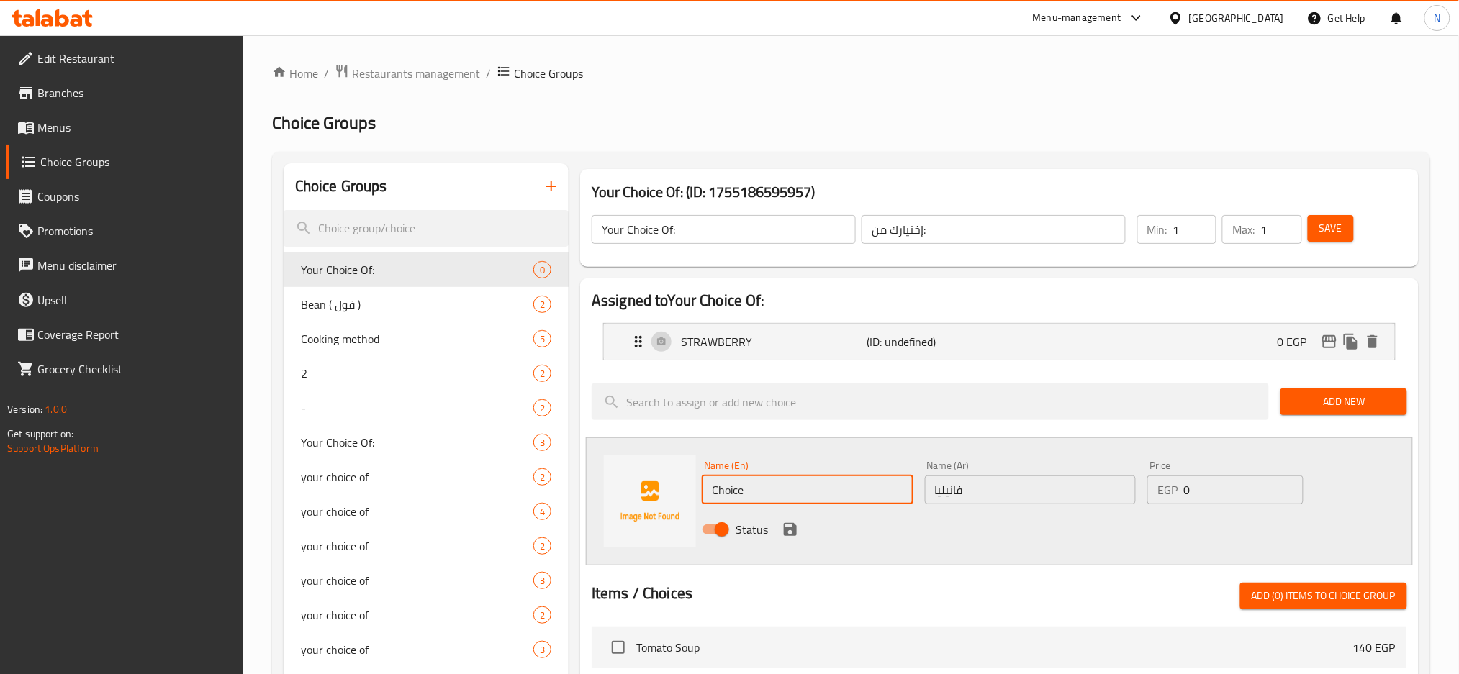
paste input "VANILLA"
type input "VANILLA"
click at [801, 526] on div "Status" at bounding box center [1030, 529] width 668 height 39
click at [786, 534] on icon "save" at bounding box center [790, 529] width 13 height 13
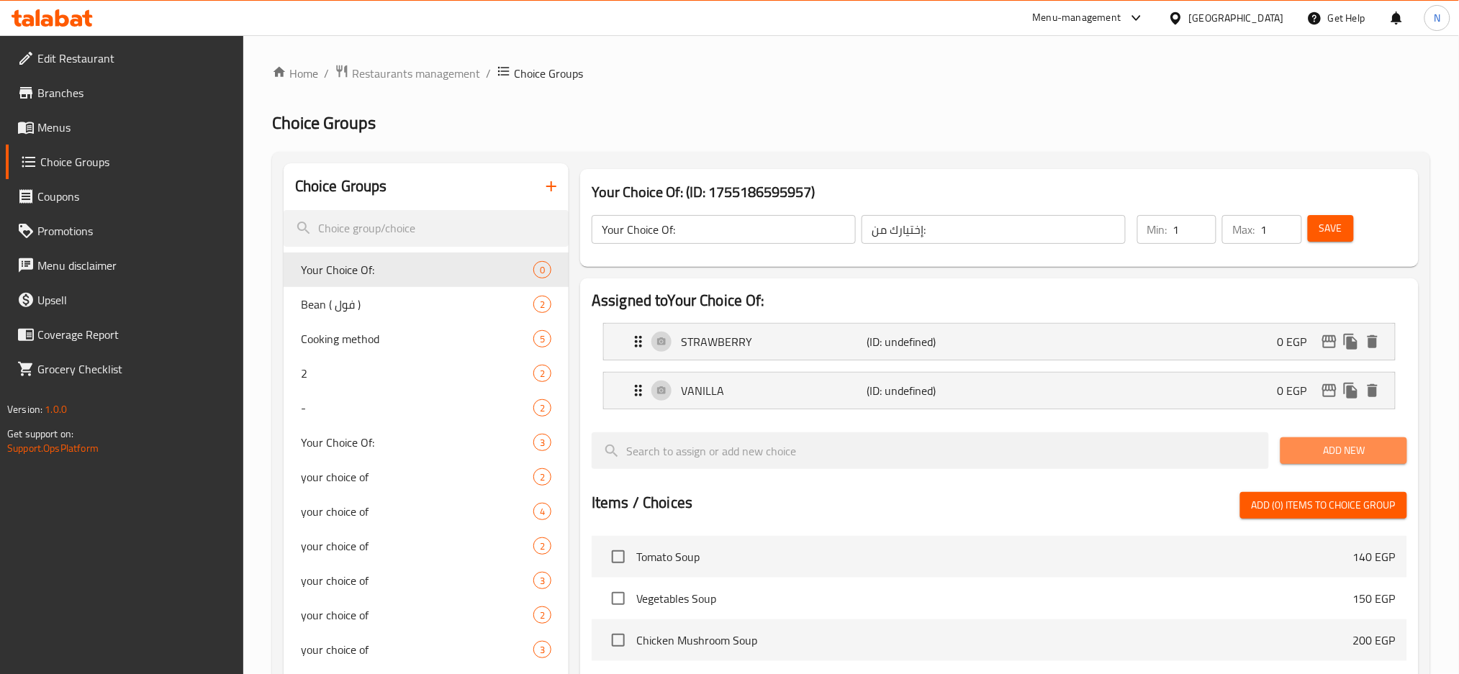
click at [1306, 459] on span "Add New" at bounding box center [1343, 451] width 103 height 18
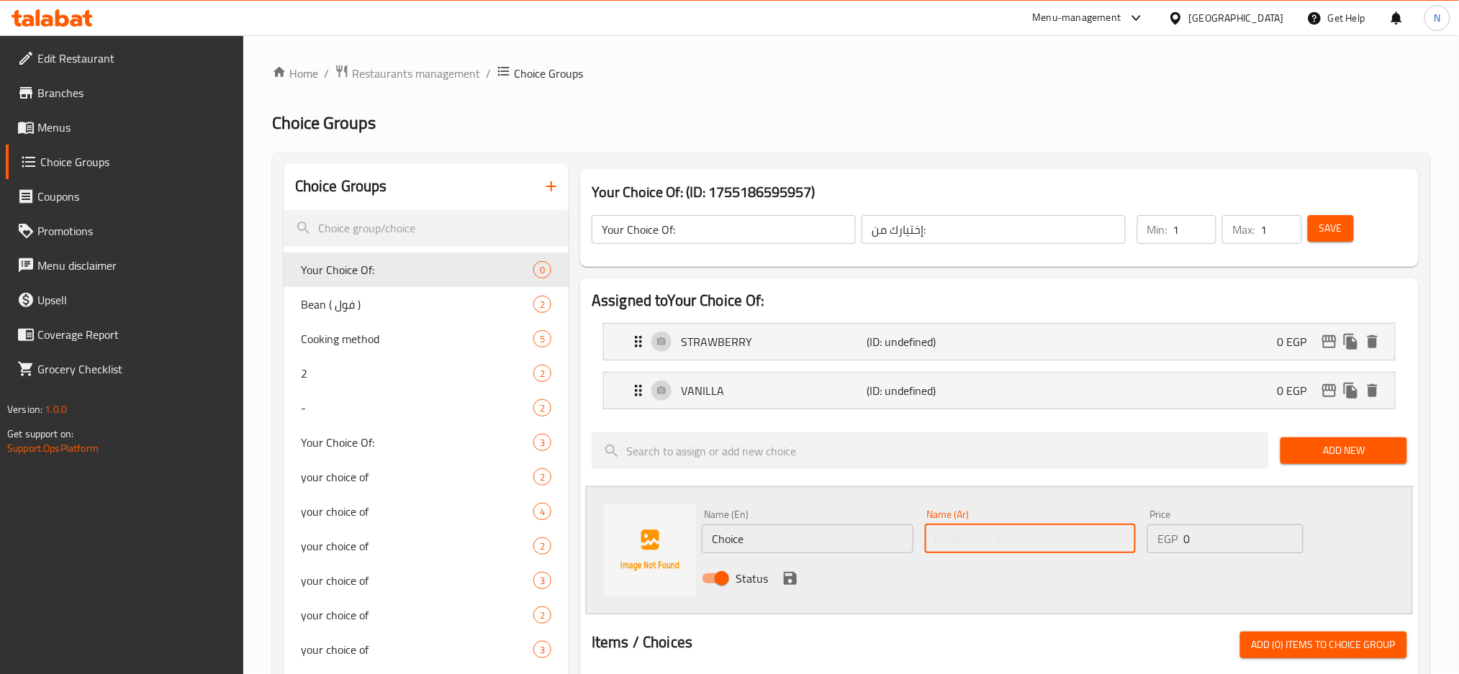
click at [993, 545] on input "text" at bounding box center [1031, 539] width 212 height 29
paste input "شوكولاته"
type input "شوكولاته"
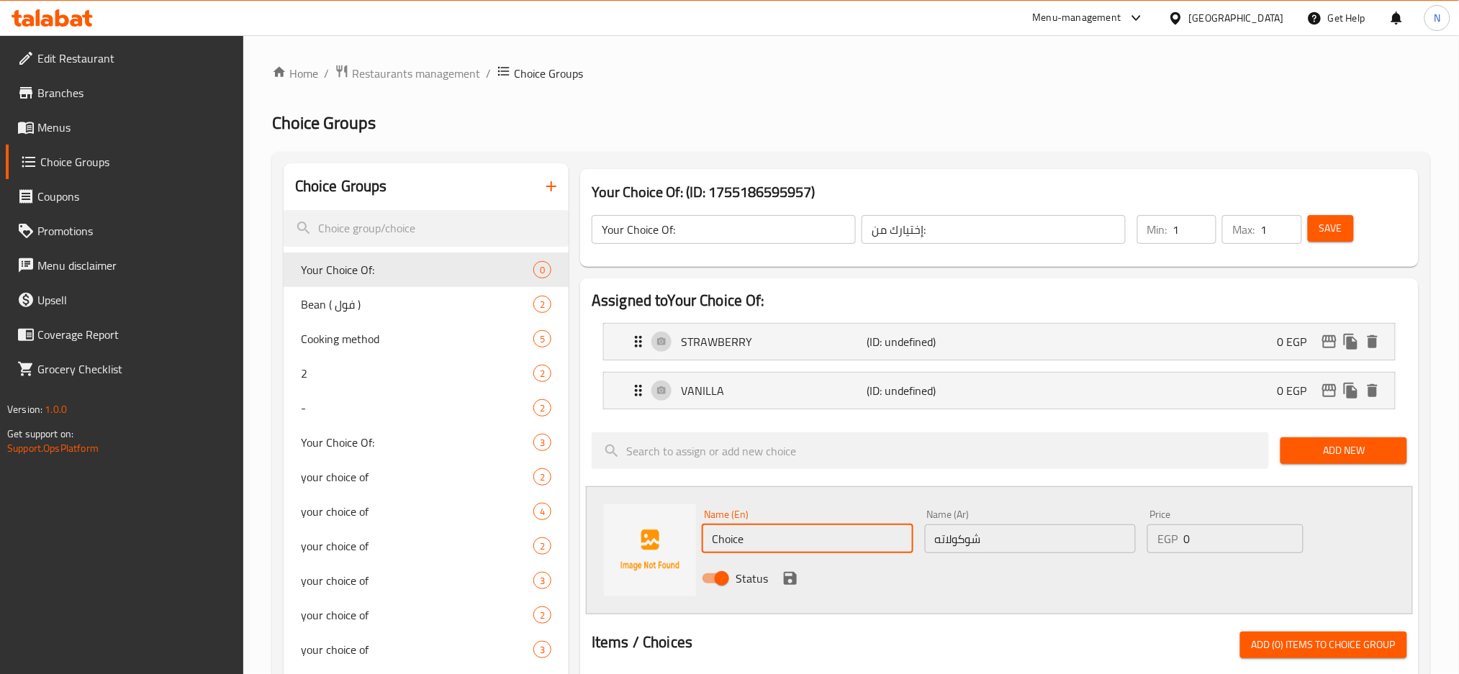
click at [755, 541] on input "Choice" at bounding box center [808, 539] width 212 height 29
paste input "HOCOLATE"
type input "CHOCOLATE"
click at [716, 506] on div "Name (En) CHOCOLATE Name (En)" at bounding box center [807, 531] width 223 height 55
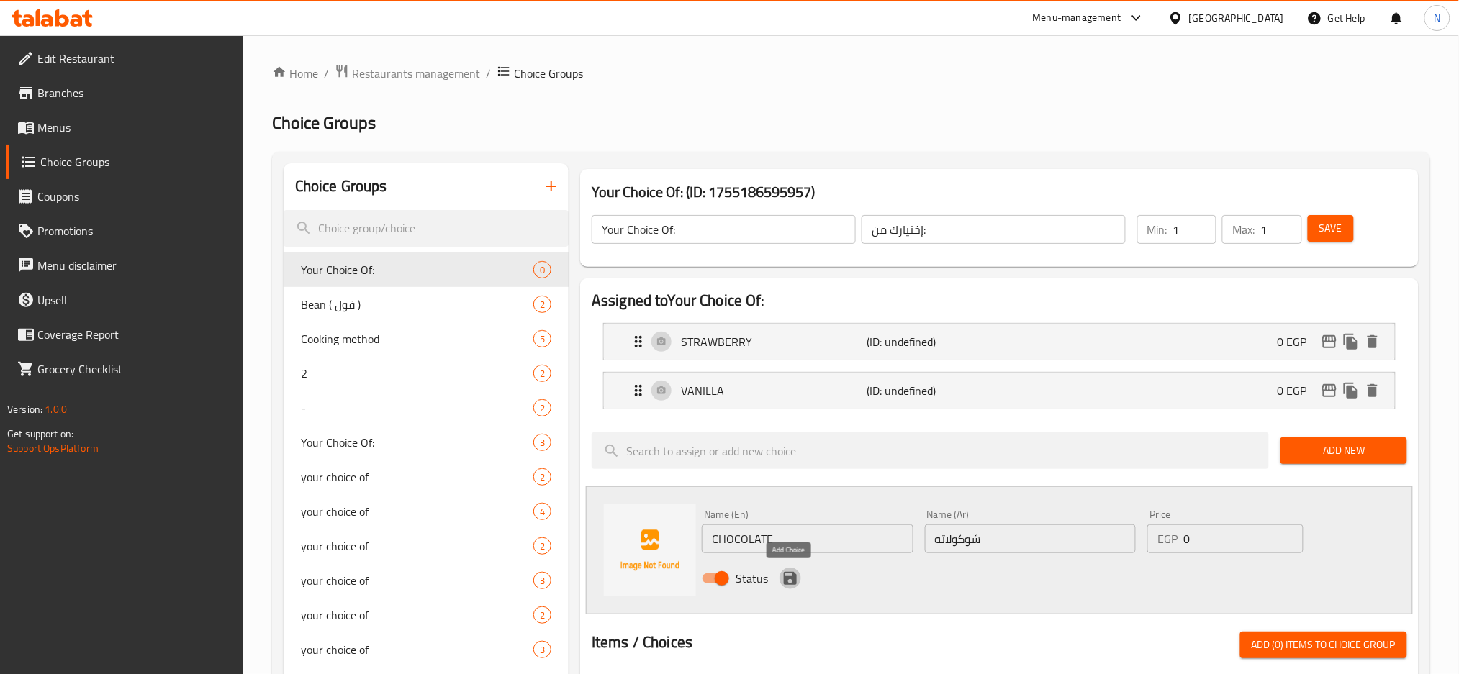
click at [785, 576] on icon "save" at bounding box center [789, 578] width 17 height 17
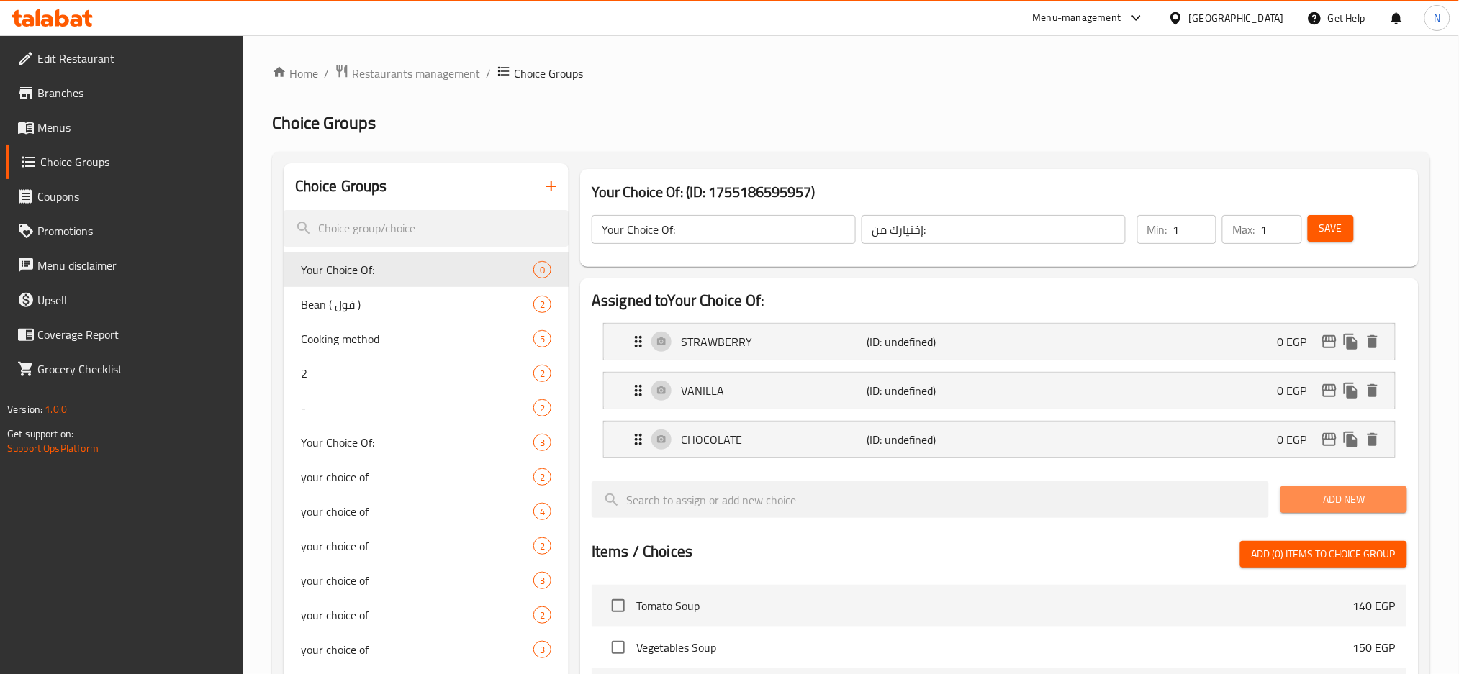
click at [1302, 495] on span "Add New" at bounding box center [1343, 500] width 103 height 18
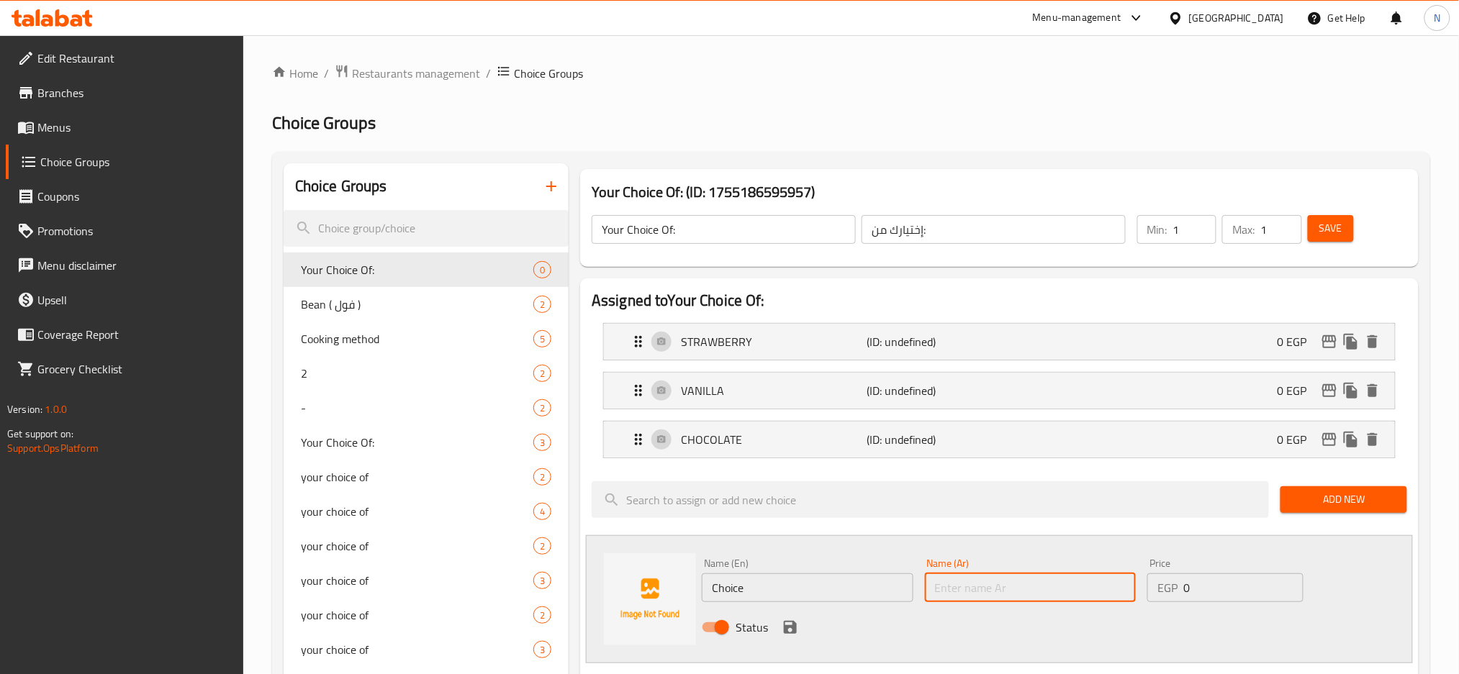
paste input "مانجو"
click at [971, 577] on input "text" at bounding box center [1031, 588] width 212 height 29
type input "مانجو"
click at [767, 593] on input "Choice" at bounding box center [808, 588] width 212 height 29
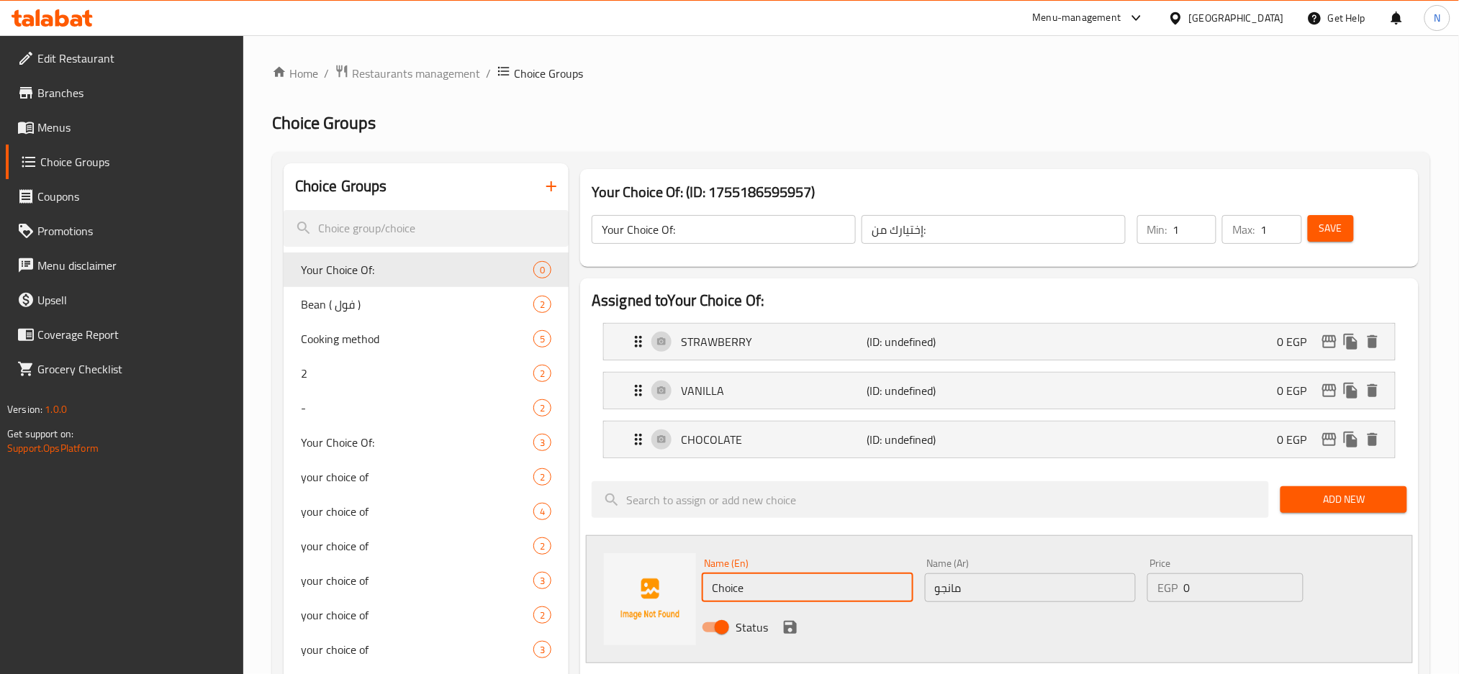
click at [767, 593] on input "Choice" at bounding box center [808, 588] width 212 height 29
paste input "MANGO"
type input "MANGO"
click at [784, 625] on icon "save" at bounding box center [790, 627] width 13 height 13
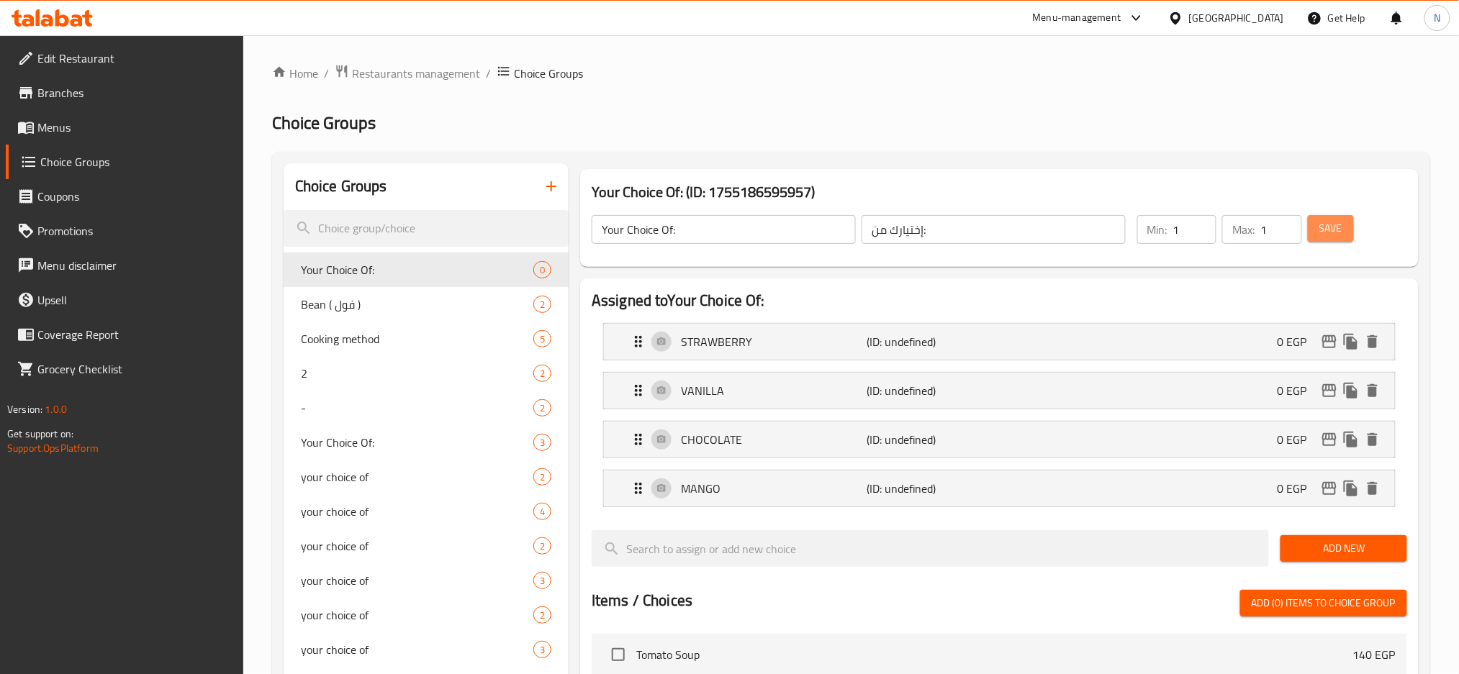
click at [1343, 225] on button "Save" at bounding box center [1330, 228] width 46 height 27
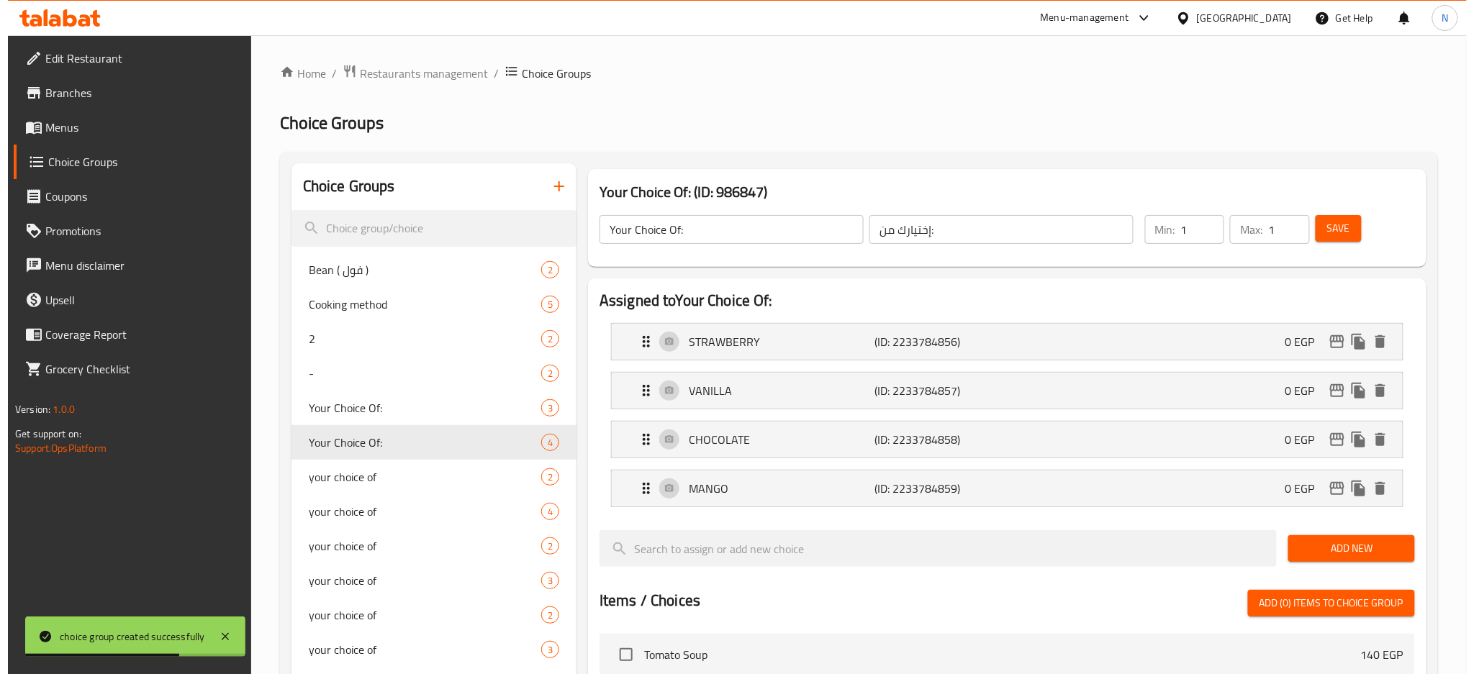
scroll to position [517, 0]
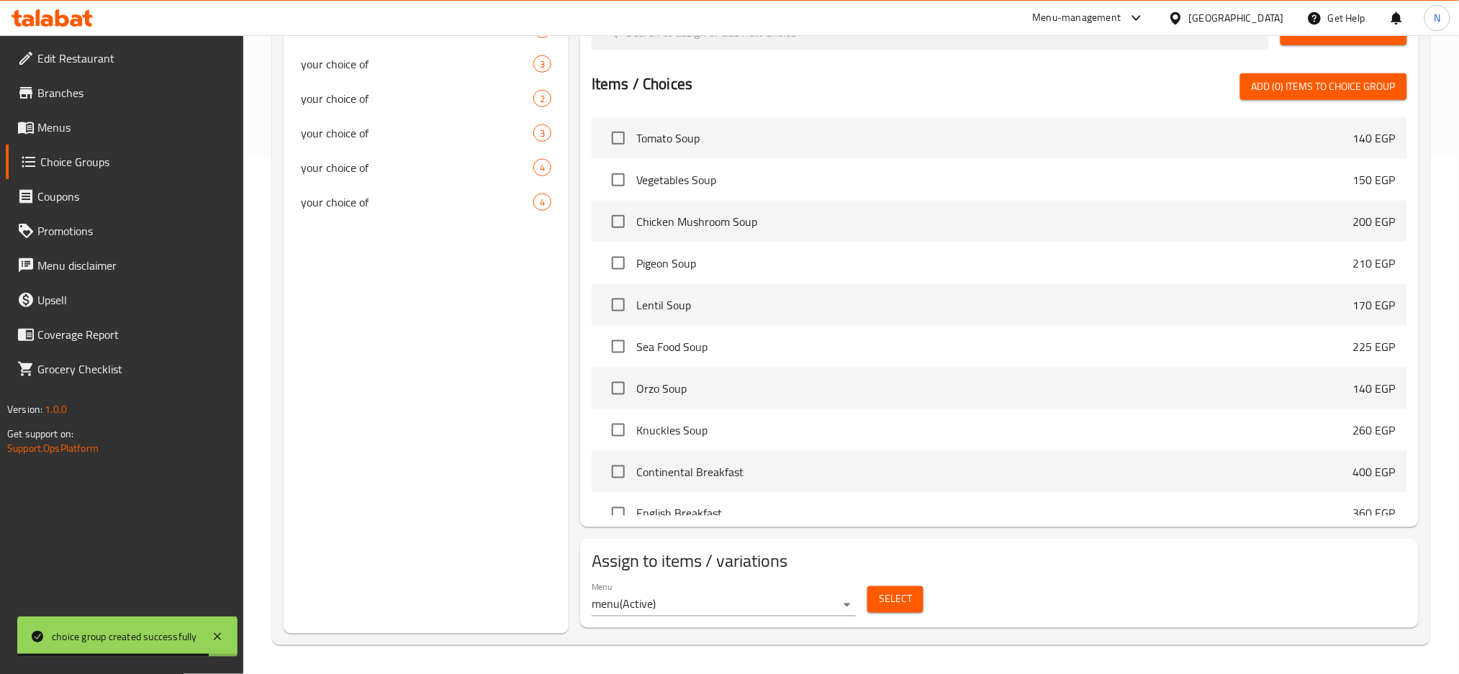
click at [888, 604] on span "Select" at bounding box center [895, 600] width 33 height 18
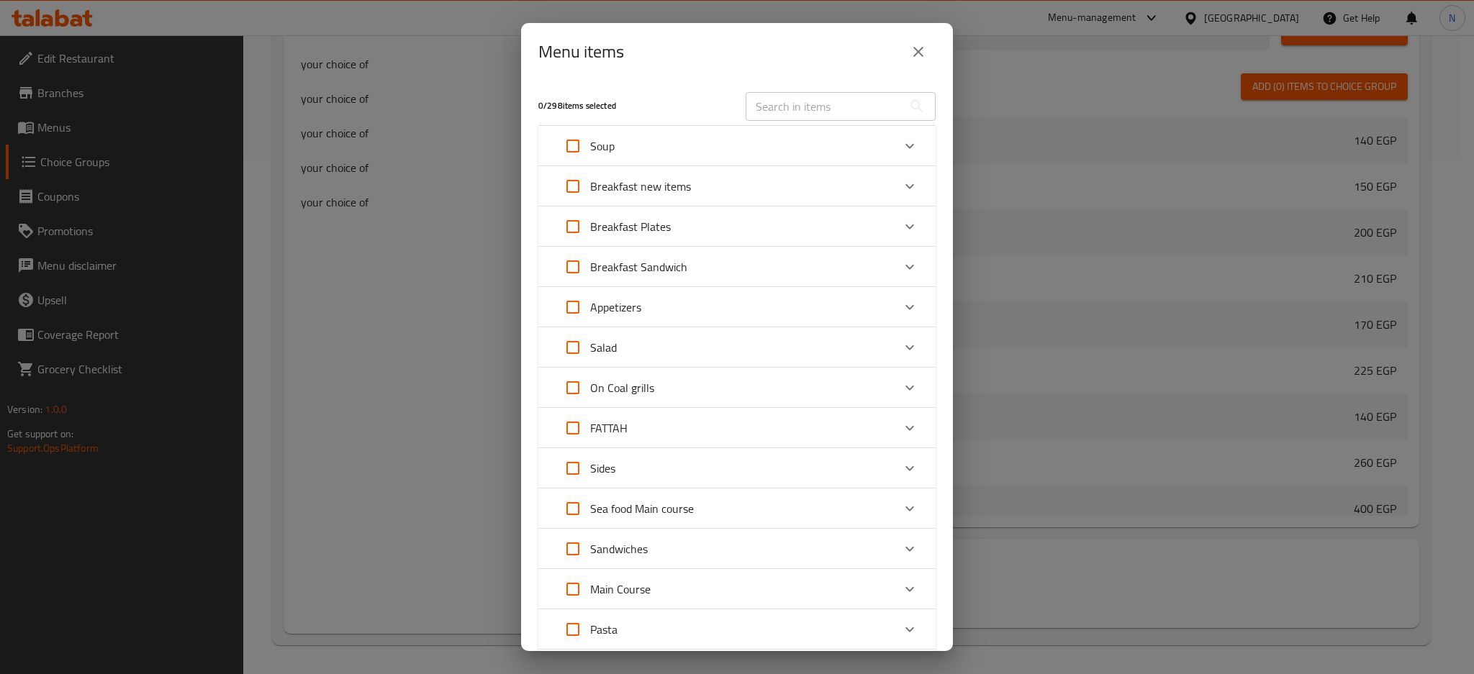
scroll to position [499, 0]
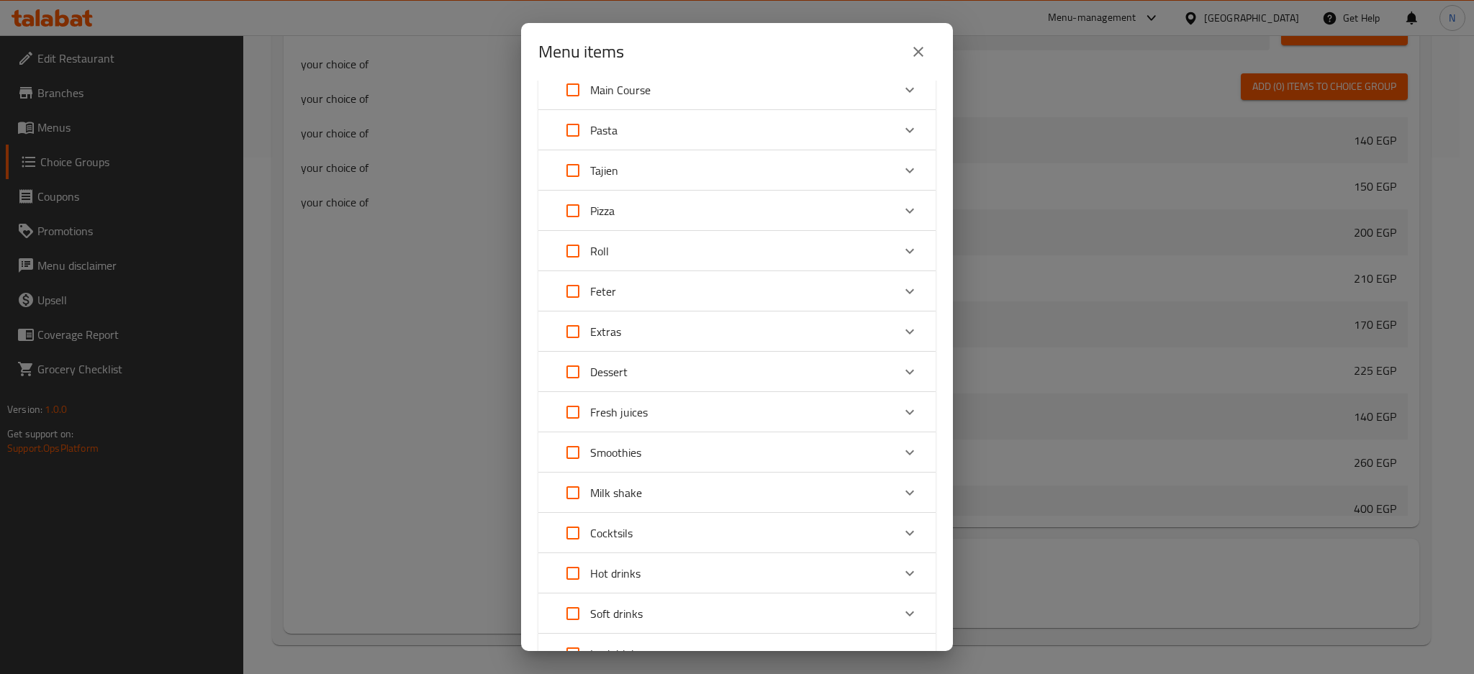
click at [812, 378] on div "Dessert" at bounding box center [724, 372] width 337 height 35
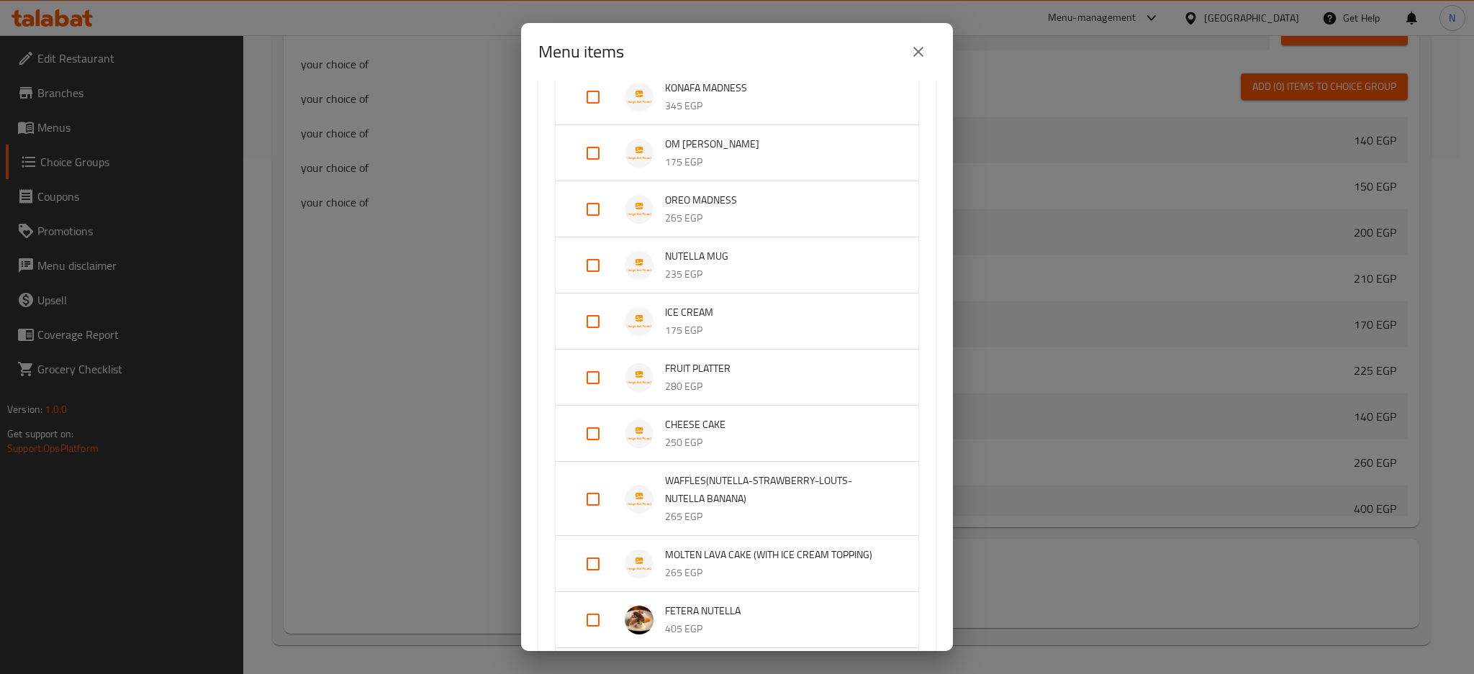
scroll to position [908, 0]
click at [715, 321] on p "175 EGP" at bounding box center [777, 330] width 225 height 18
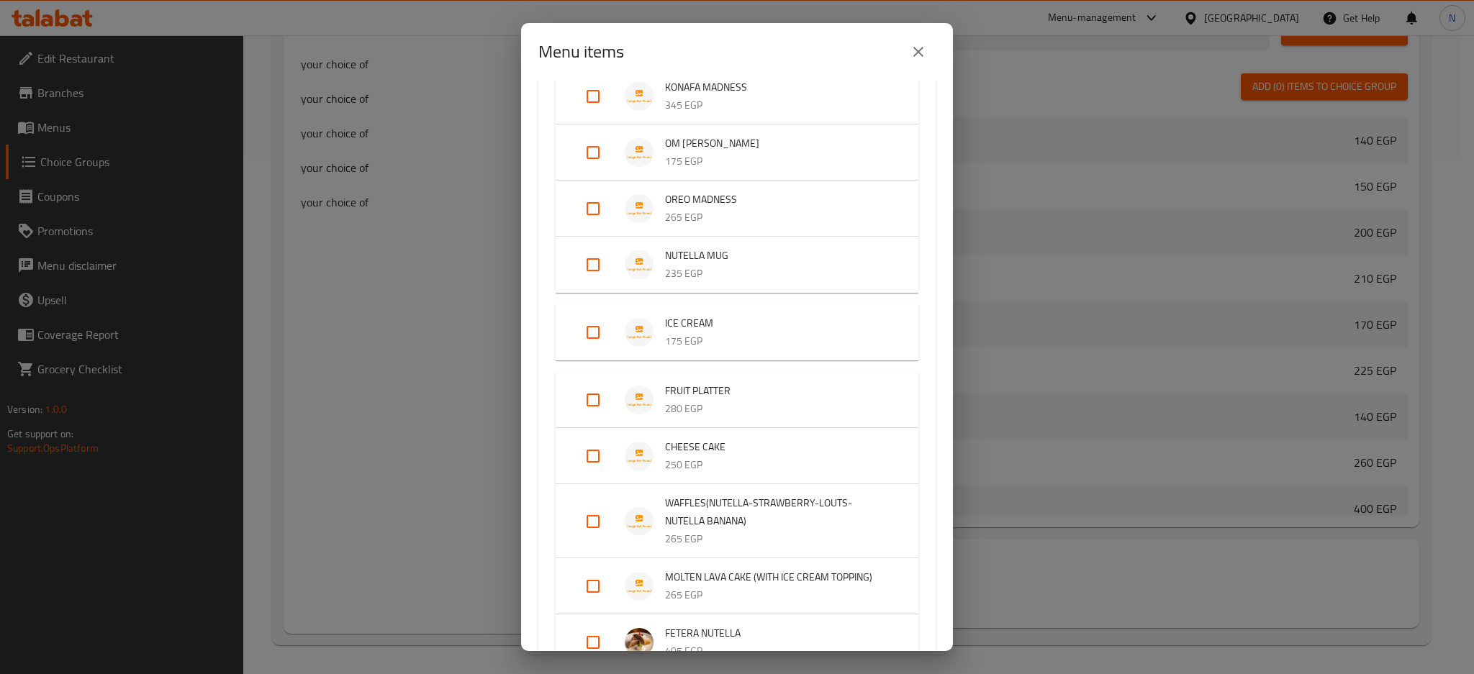
click at [595, 326] on input "Expand" at bounding box center [593, 332] width 35 height 35
checkbox input "true"
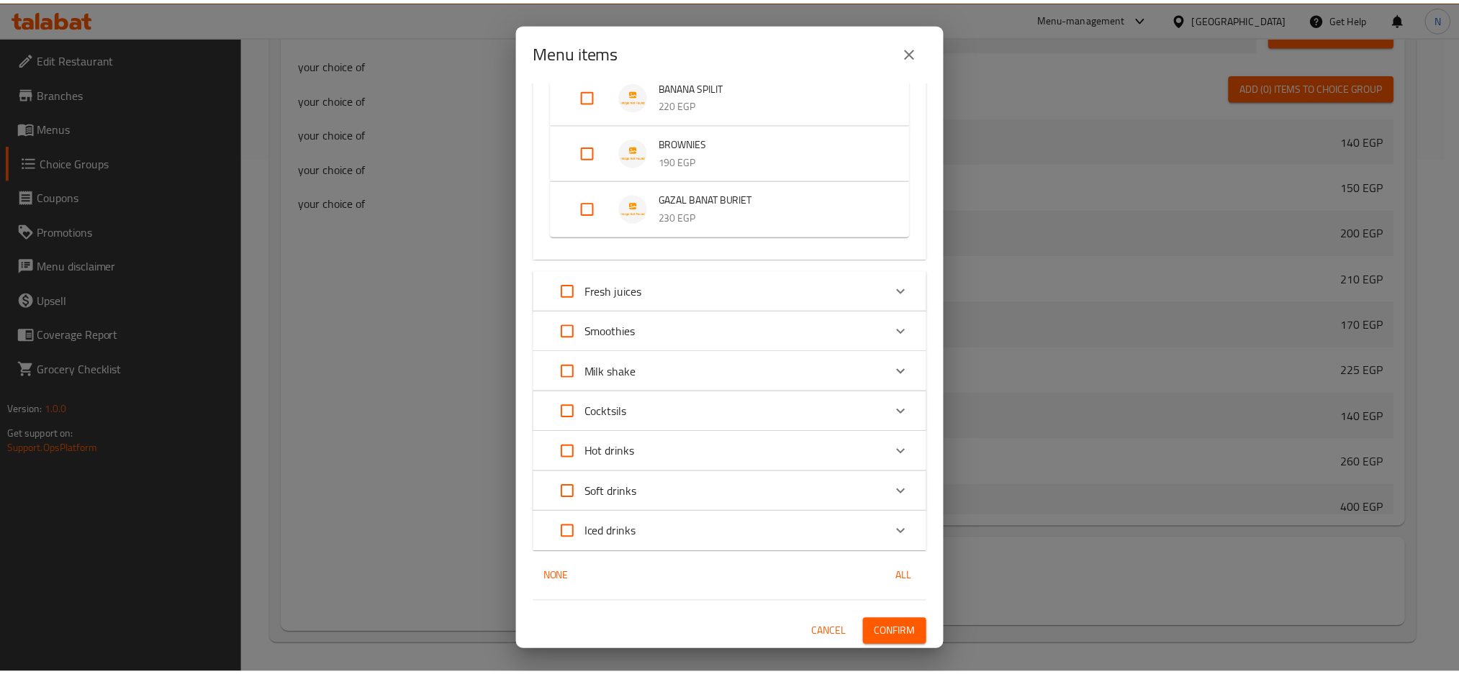
scroll to position [1710, 0]
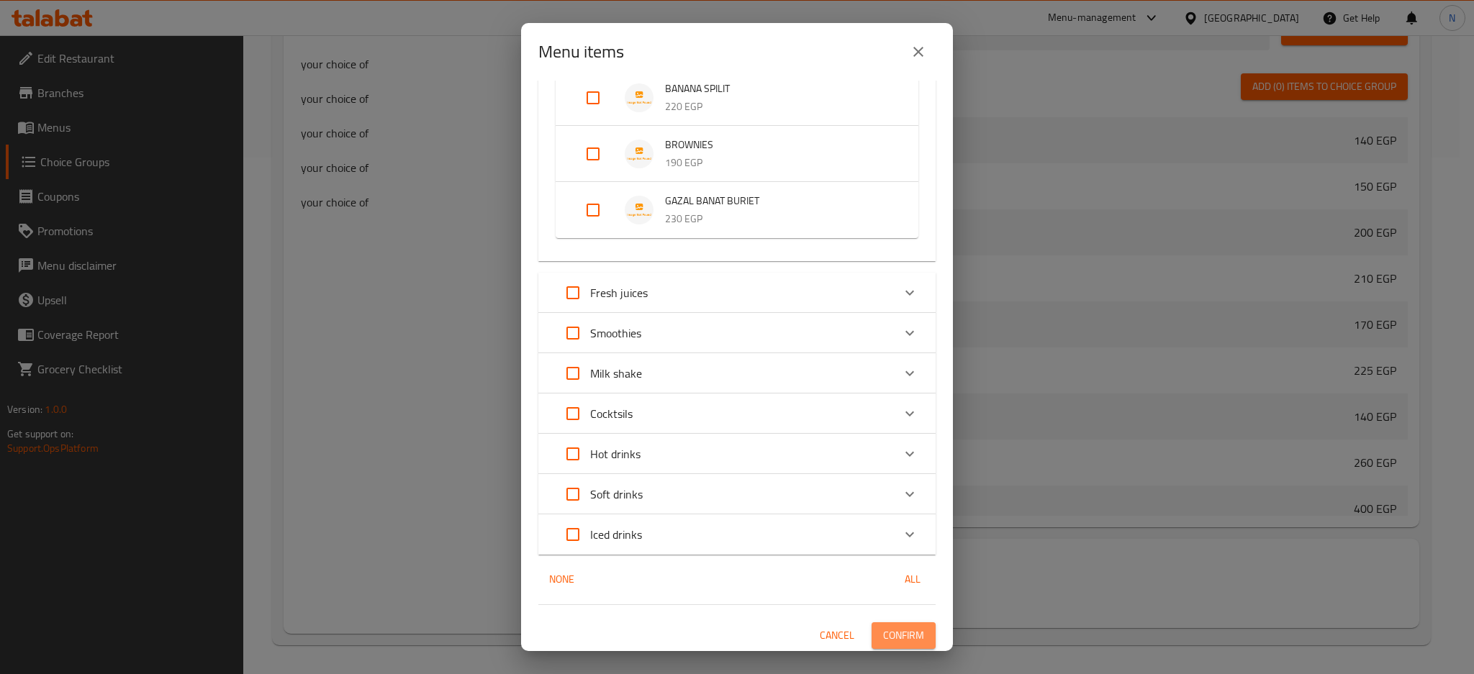
click at [896, 629] on span "Confirm" at bounding box center [903, 636] width 41 height 18
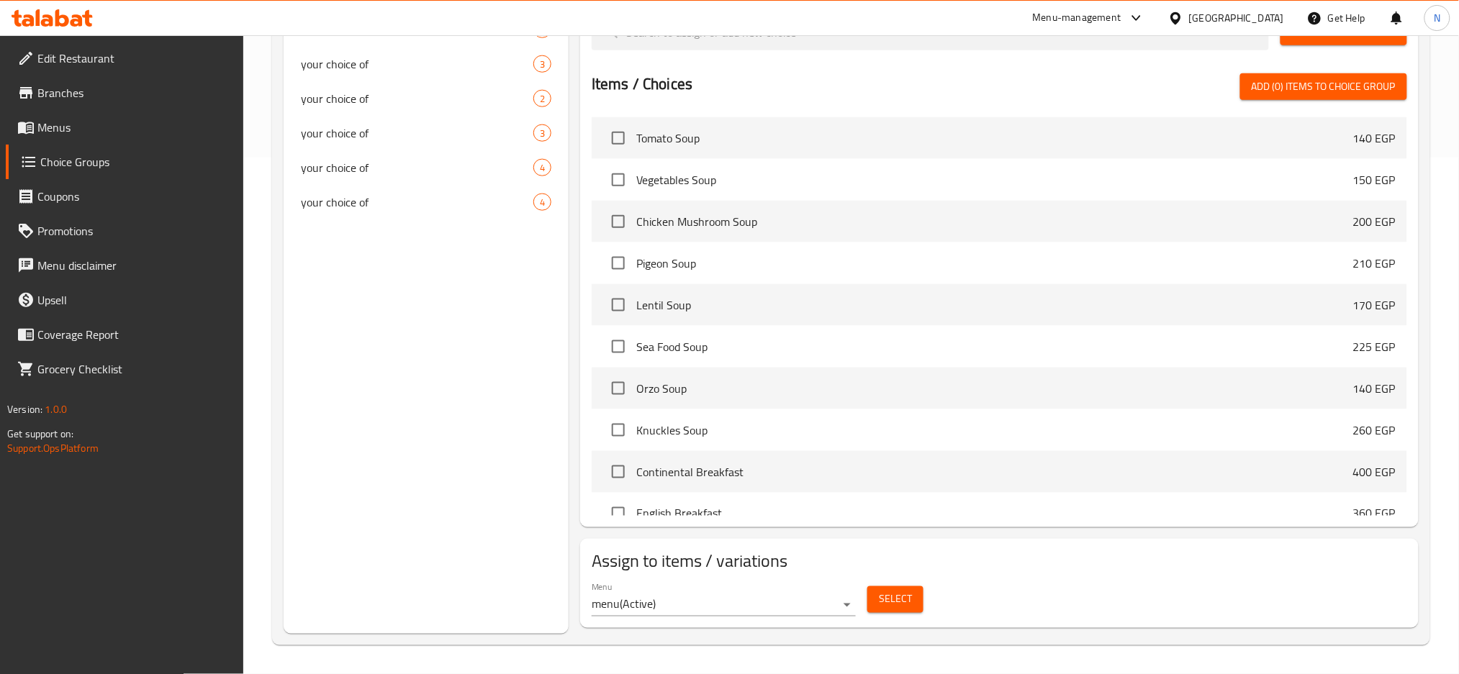
scroll to position [0, 0]
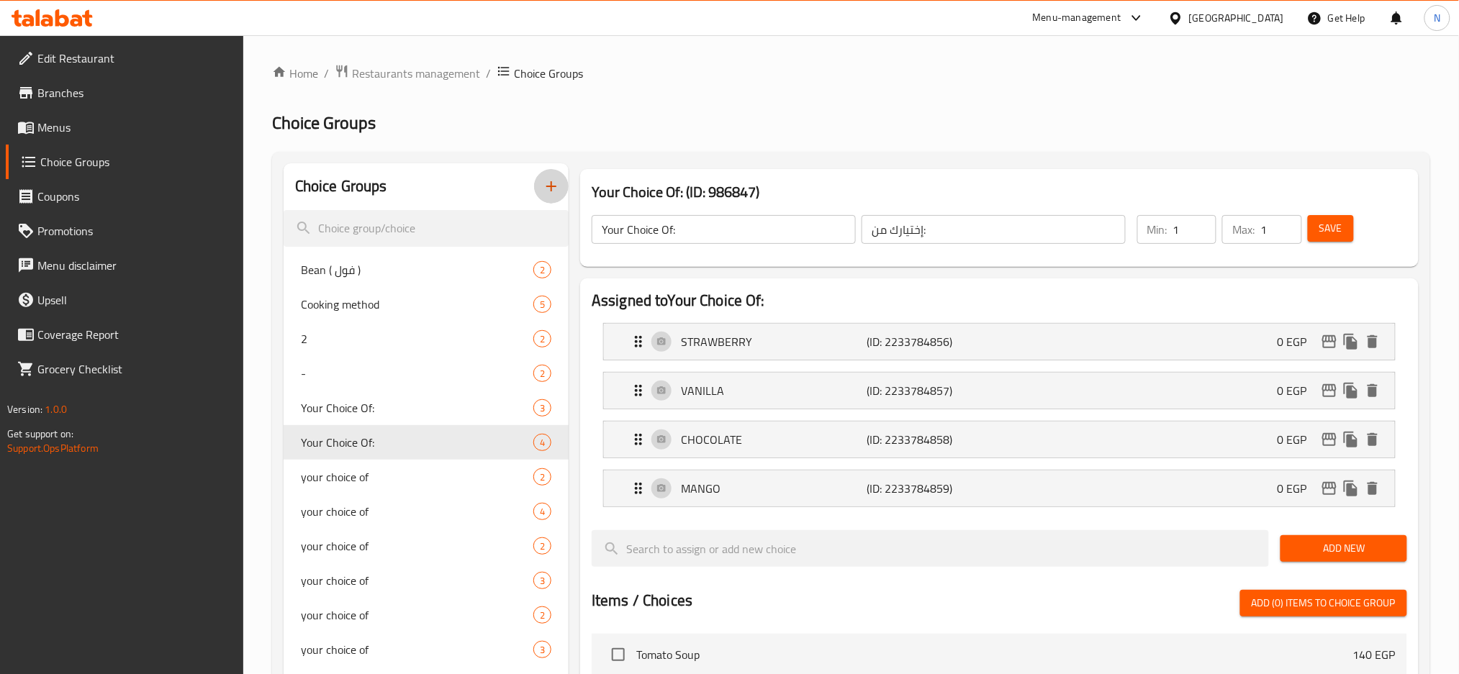
click at [551, 191] on icon "button" at bounding box center [551, 186] width 10 height 10
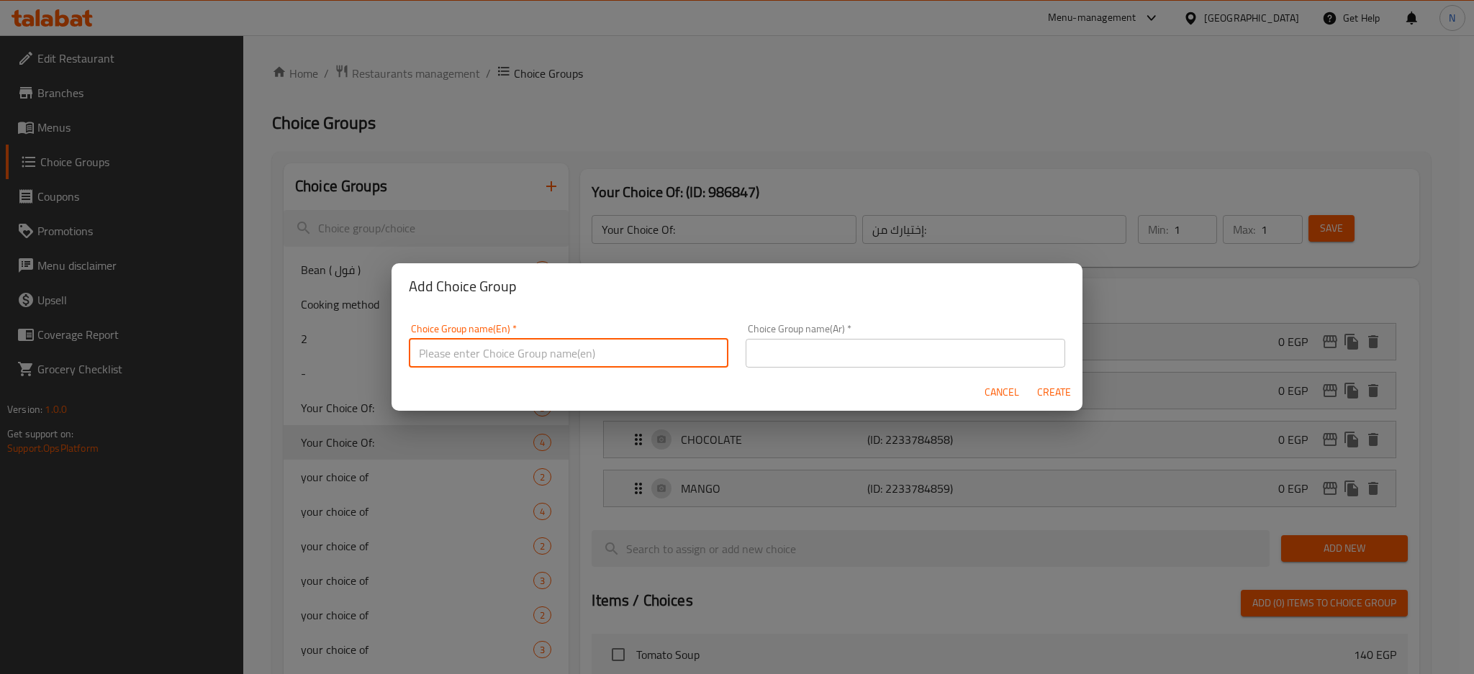
click at [577, 350] on input "text" at bounding box center [568, 353] width 319 height 29
type input "Your Choice Of:"
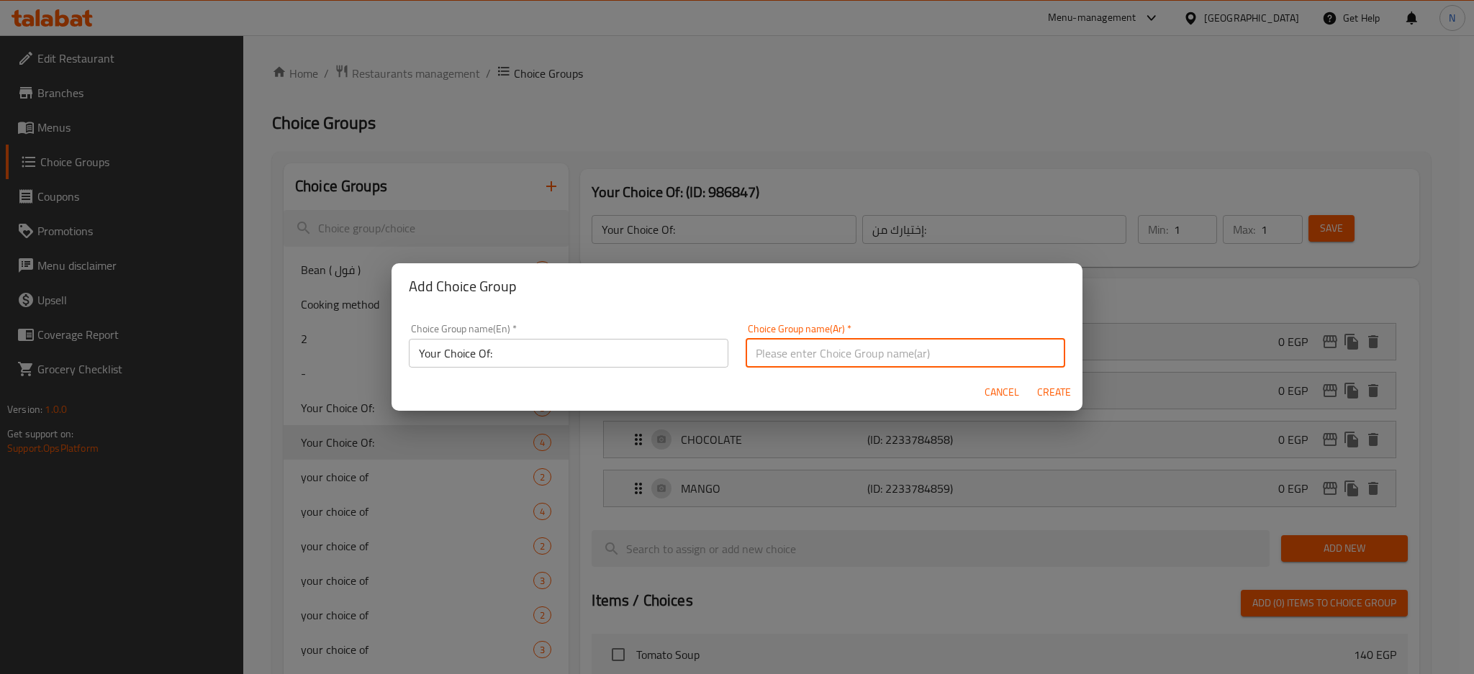
click at [888, 351] on input "text" at bounding box center [904, 353] width 319 height 29
click at [747, 355] on input "إختيارك من:" at bounding box center [904, 353] width 319 height 29
type input "إختيارك من:"
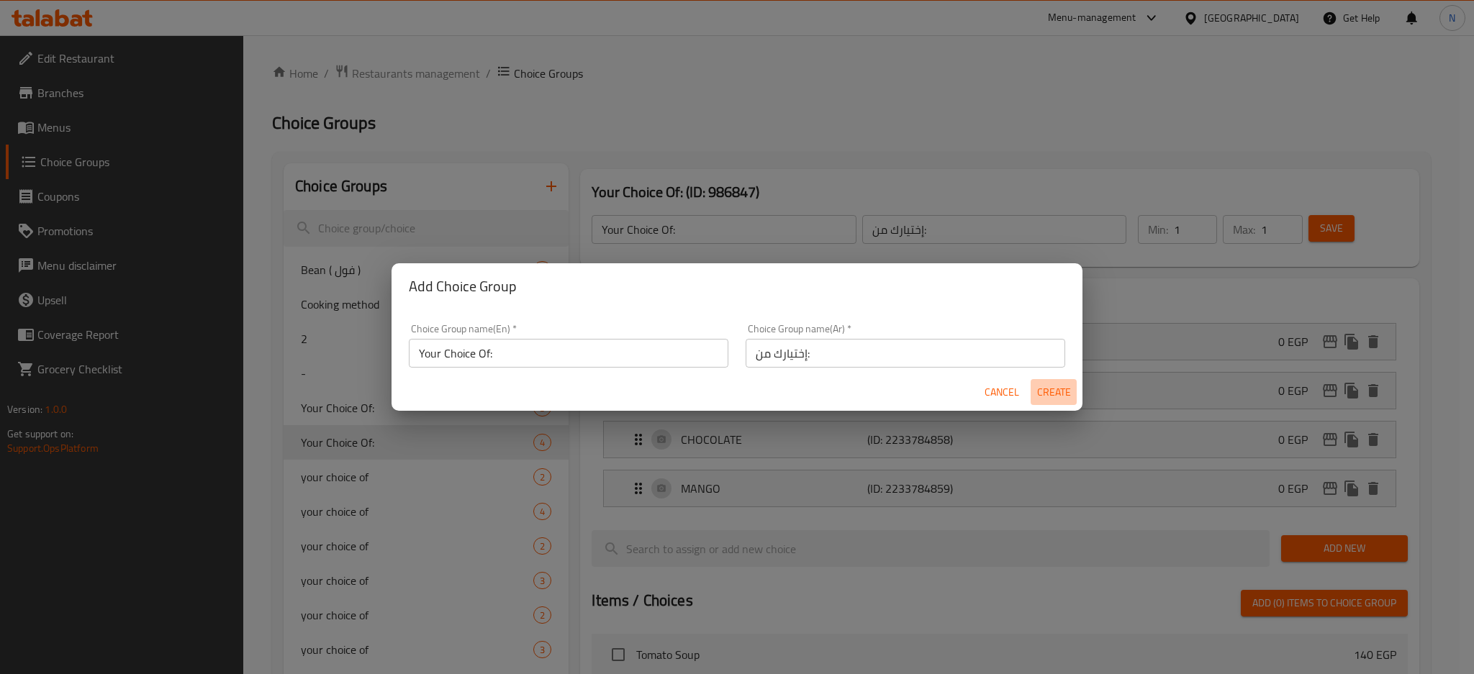
click at [1049, 396] on span "Create" at bounding box center [1053, 393] width 35 height 18
type input "Your Choice Of:"
type input "إختيارك من:"
type input "0"
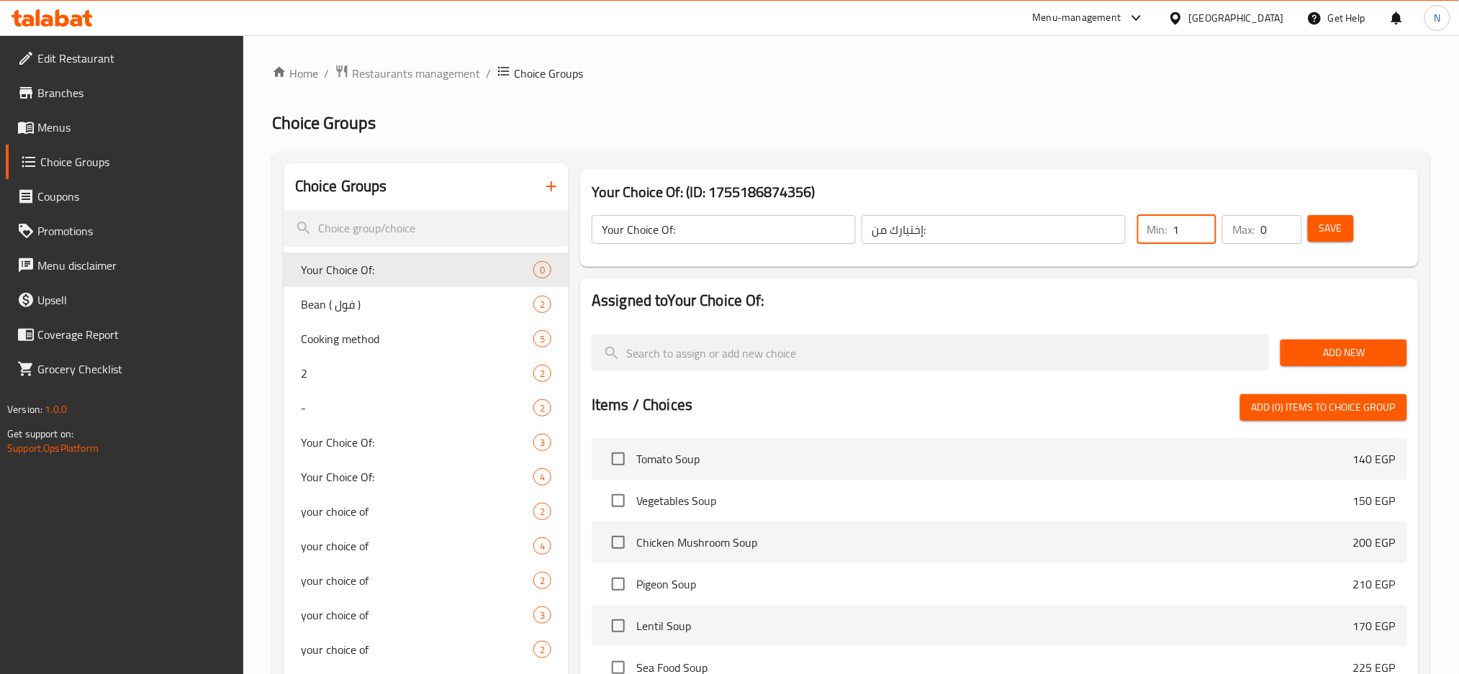
type input "1"
click at [1202, 219] on input "1" at bounding box center [1194, 229] width 43 height 29
type input "1"
click at [1284, 225] on input "1" at bounding box center [1280, 229] width 41 height 29
click at [1308, 349] on span "Add New" at bounding box center [1343, 353] width 103 height 18
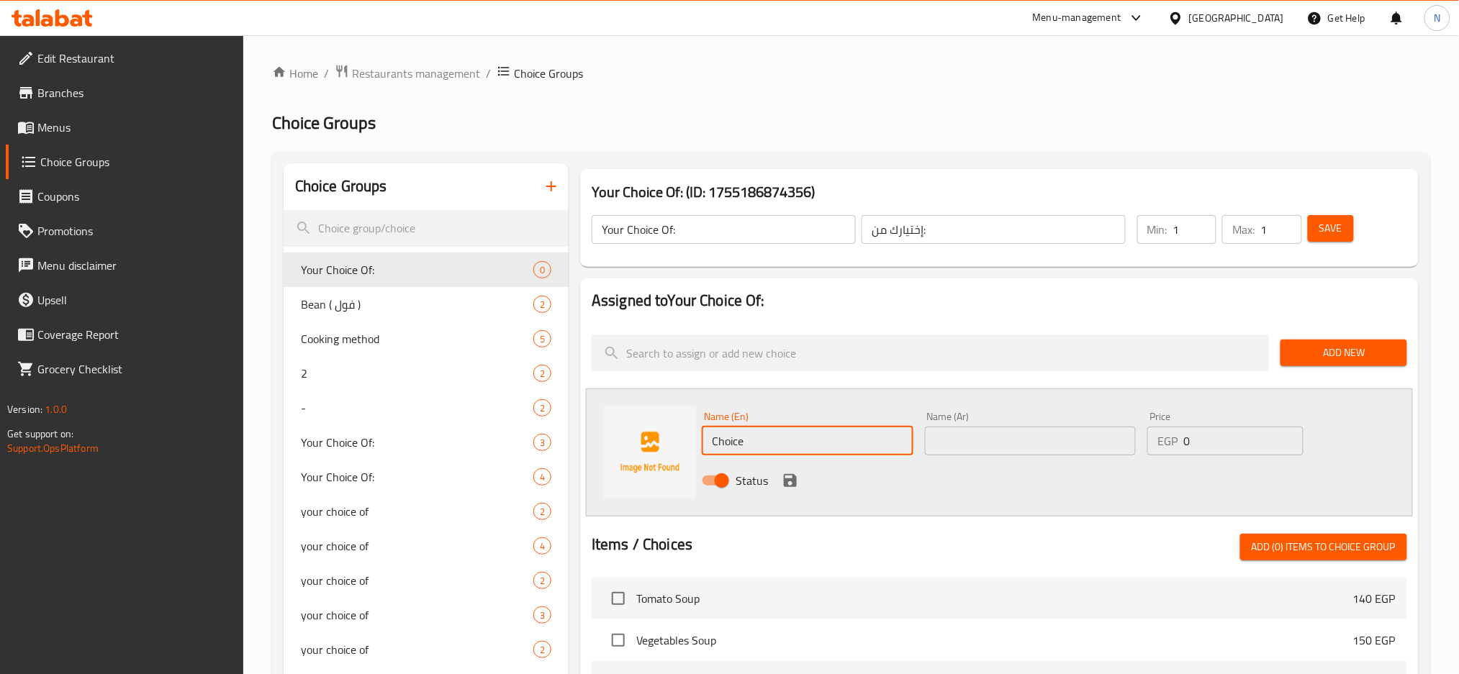
click at [812, 435] on input "Choice" at bounding box center [808, 441] width 212 height 29
paste input "NUTELLA"
type input "NUTELLA"
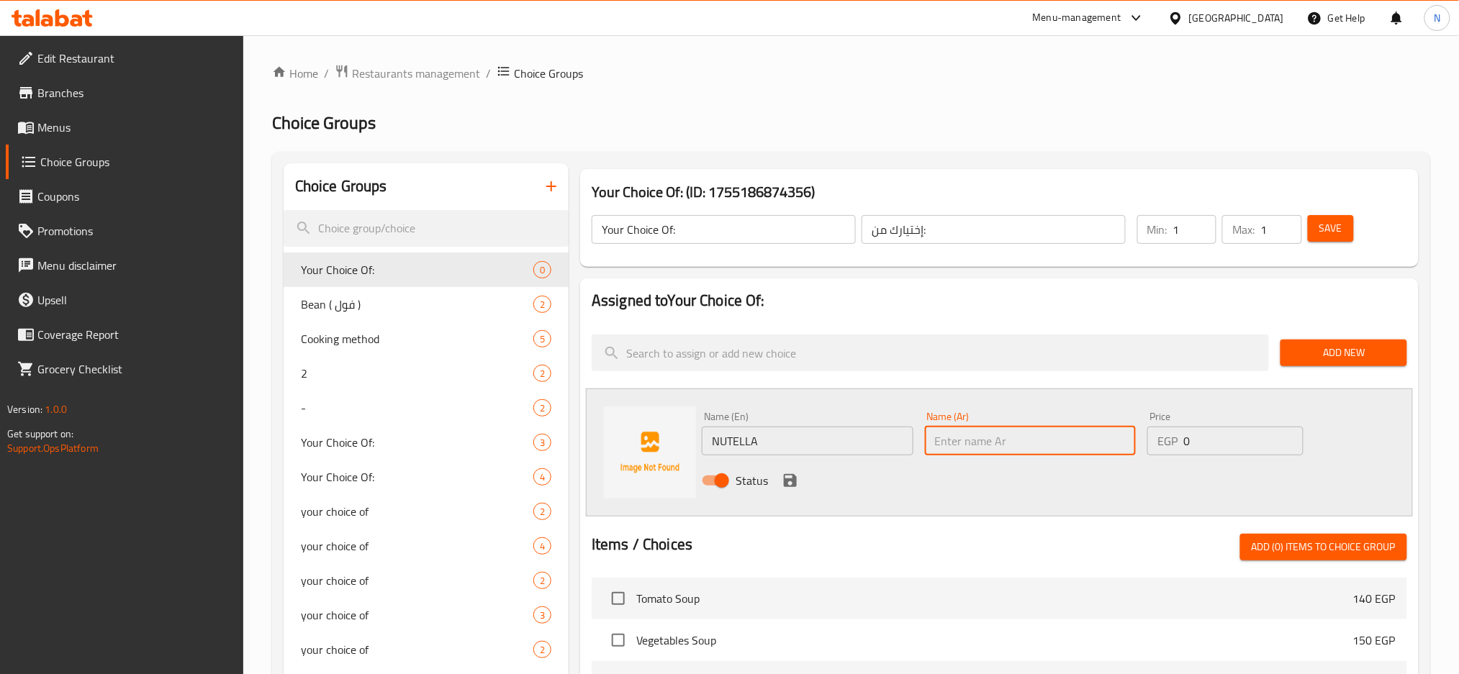
click at [1030, 445] on input "text" at bounding box center [1031, 441] width 212 height 29
paste input "نوتيلا"
type input "نوتيلا"
click at [791, 483] on icon "save" at bounding box center [789, 480] width 17 height 17
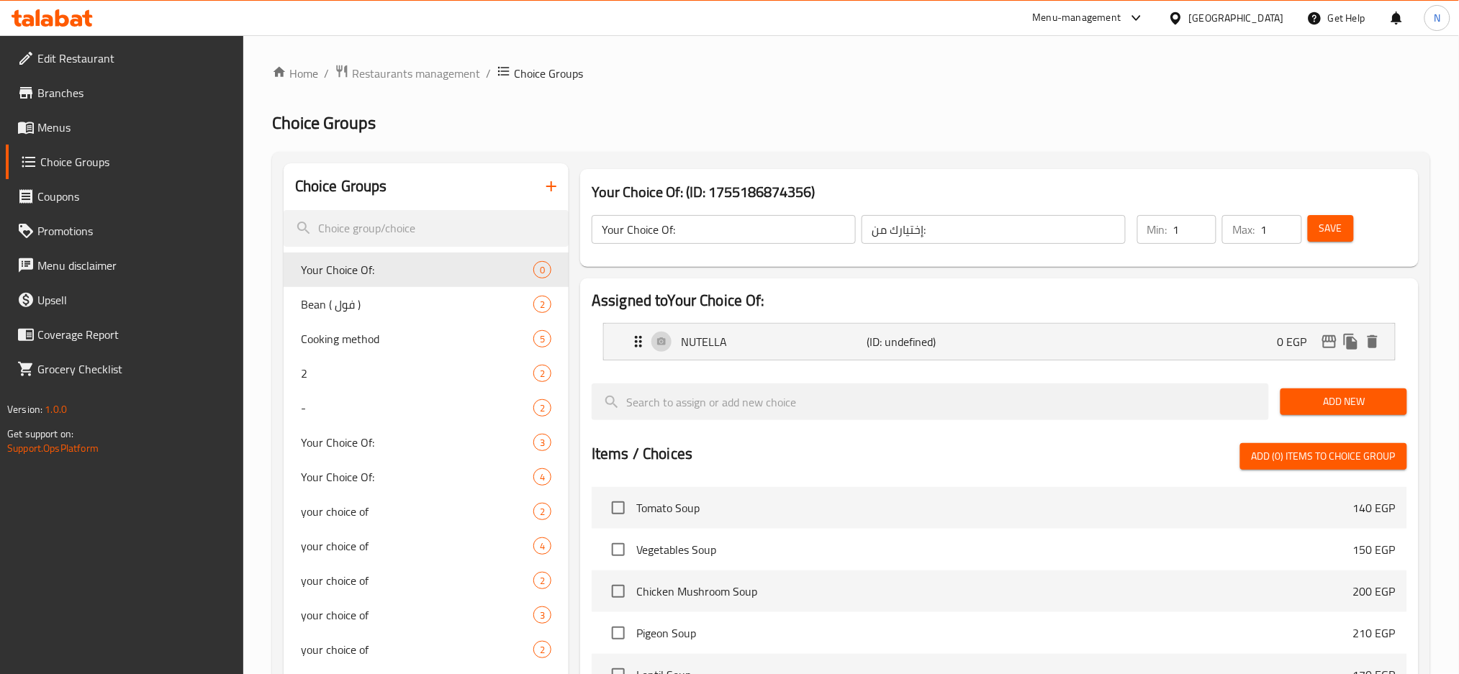
click at [1338, 398] on span "Add New" at bounding box center [1343, 402] width 103 height 18
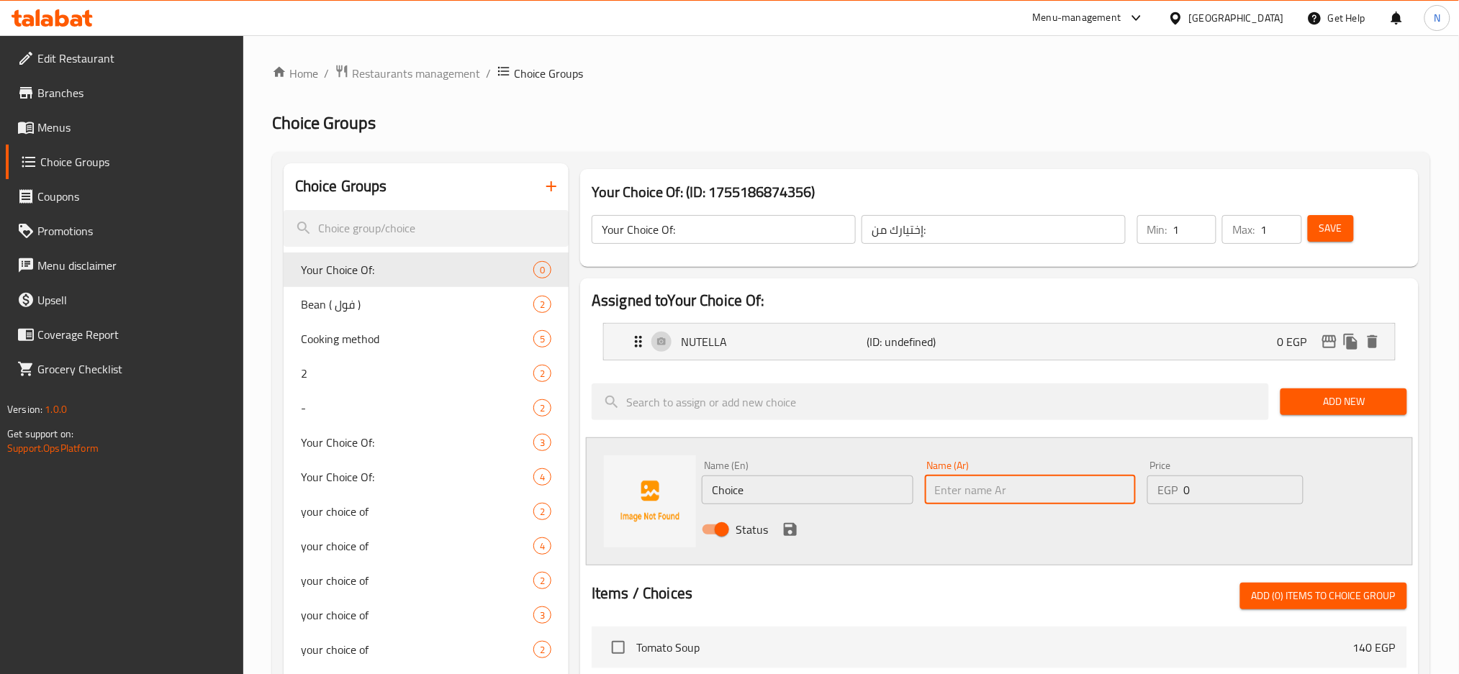
click at [982, 493] on input "text" at bounding box center [1031, 490] width 212 height 29
paste input "الفراولة"
type input "الفراولة"
click at [765, 489] on input "Choice" at bounding box center [808, 490] width 212 height 29
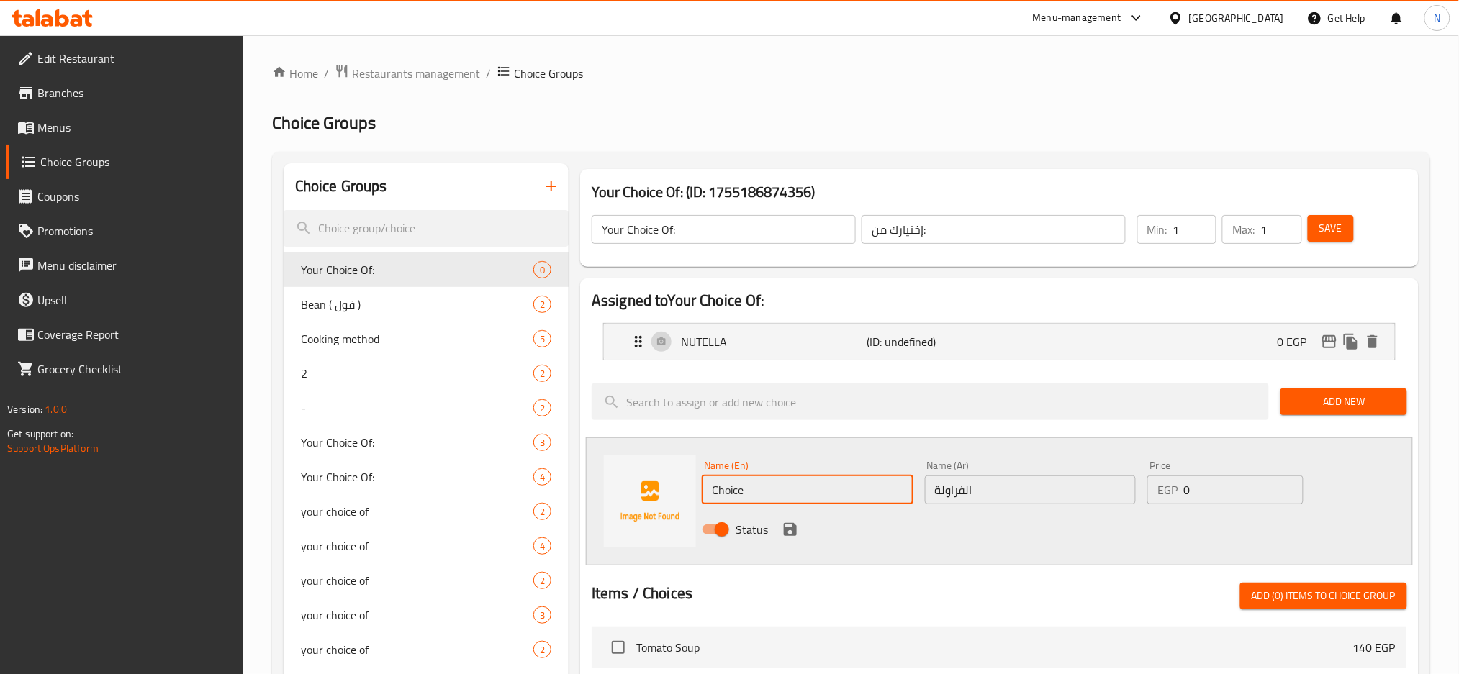
paste input "STRAWBERRY"
type input "STRAWBERRY"
click at [815, 444] on div "Name (En) STRAWBERRY Name (En) Name (Ar) الفراولة Name (Ar) Price EGP 0 Price S…" at bounding box center [999, 502] width 827 height 128
click at [792, 535] on icon "save" at bounding box center [790, 529] width 13 height 13
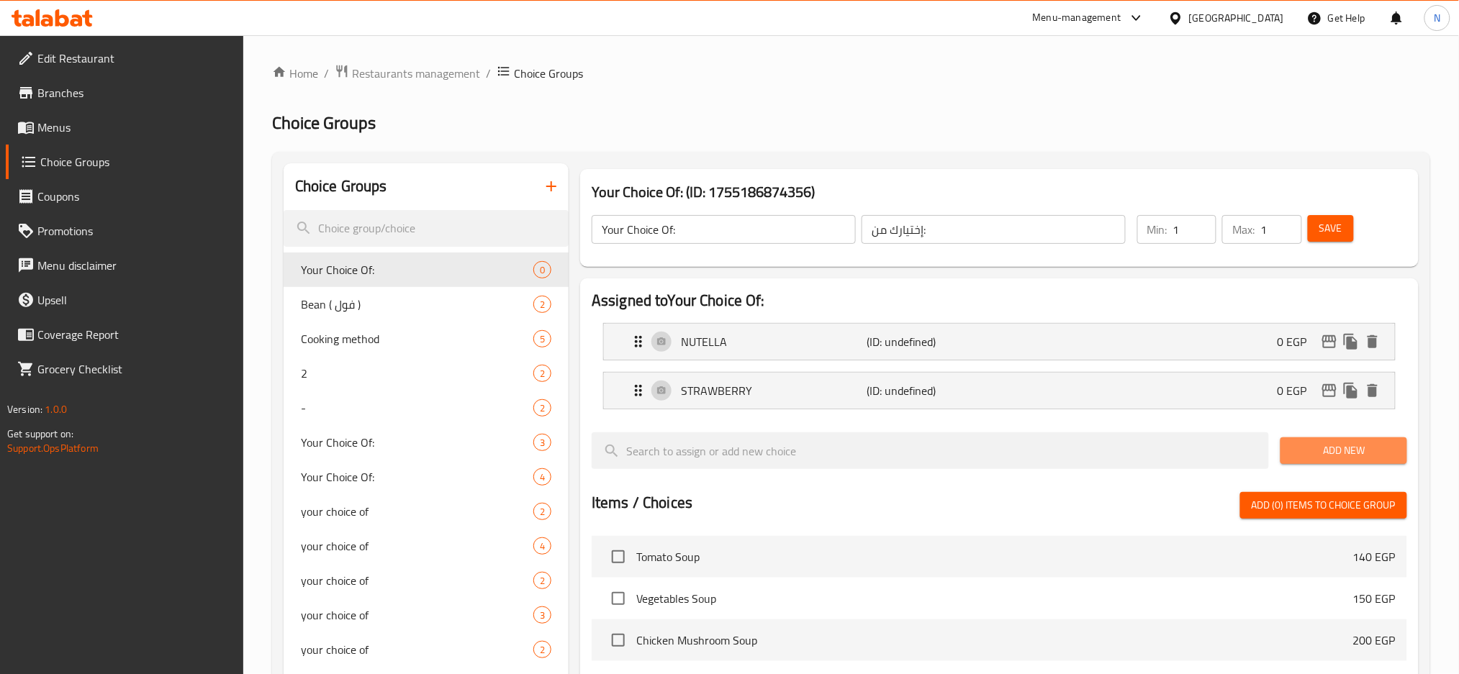
click at [1299, 438] on button "Add New" at bounding box center [1343, 451] width 126 height 27
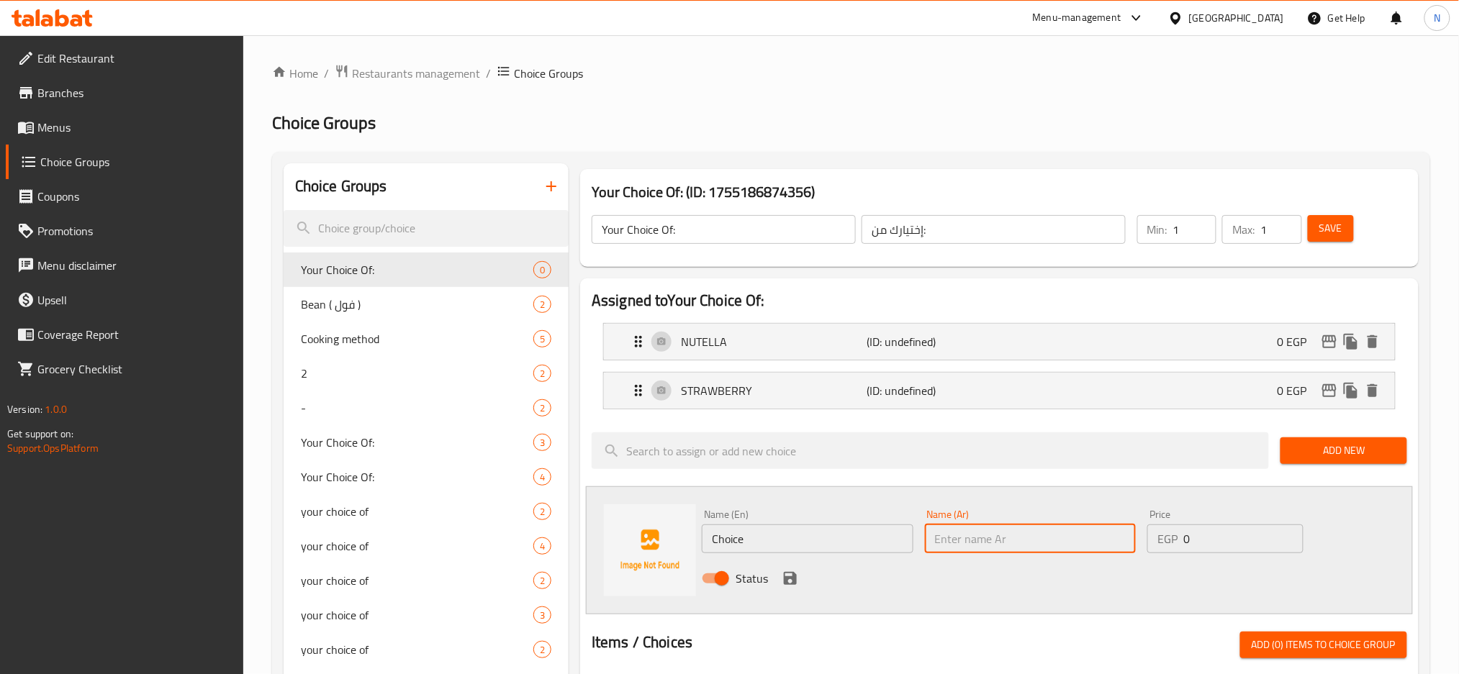
click at [998, 542] on input "text" at bounding box center [1031, 539] width 212 height 29
paste input "لوتس"
type input "لوتس"
click at [765, 536] on input "Choice" at bounding box center [808, 539] width 212 height 29
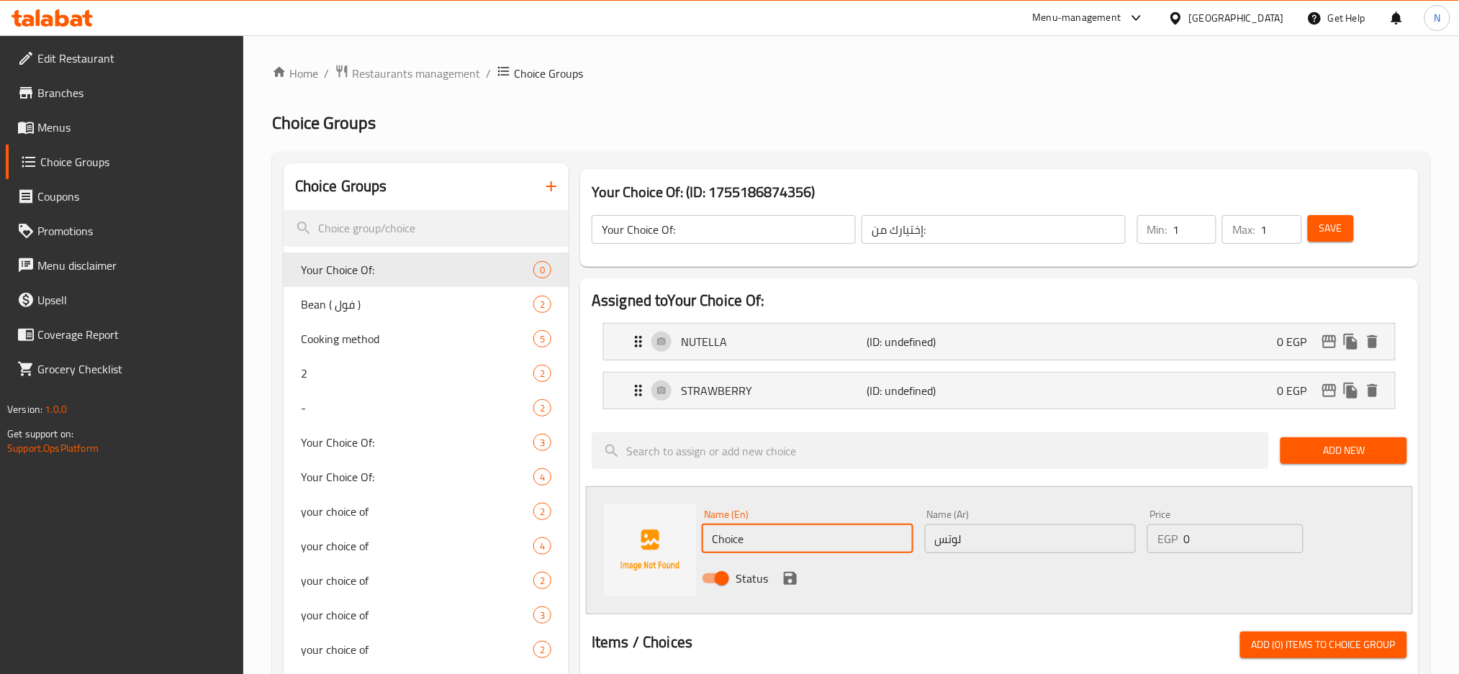
click at [765, 536] on input "Choice" at bounding box center [808, 539] width 212 height 29
paste input "LOUTS"
type input "LOUTS"
click at [784, 571] on icon "save" at bounding box center [789, 578] width 17 height 17
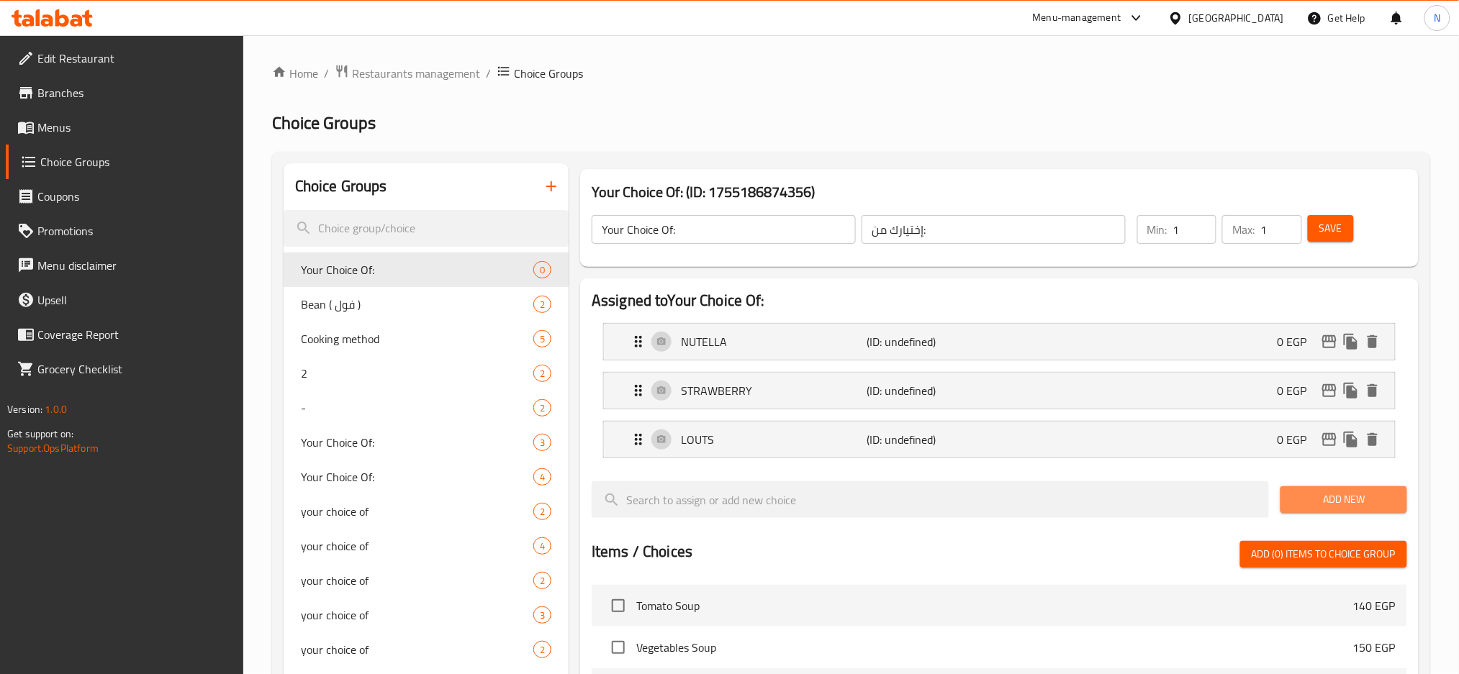
click at [1353, 503] on span "Add New" at bounding box center [1343, 500] width 103 height 18
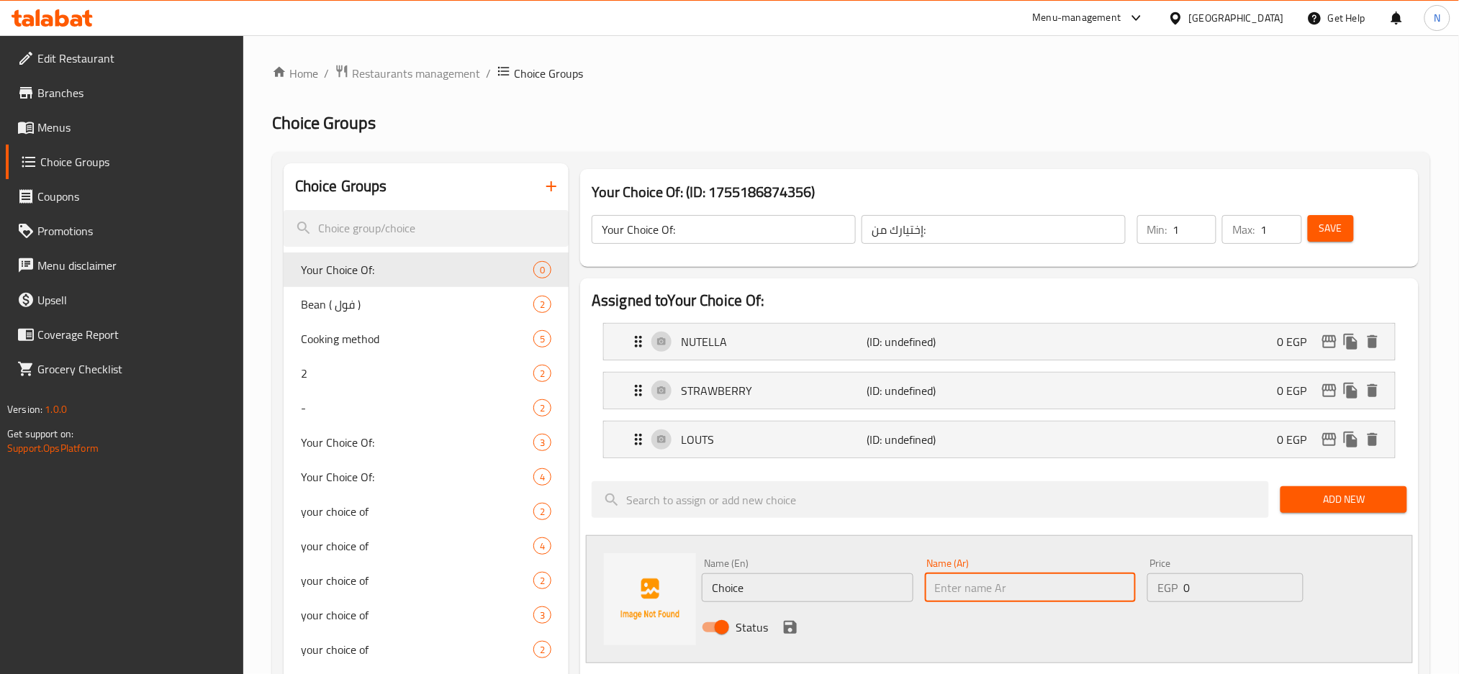
click at [976, 591] on input "text" at bounding box center [1031, 588] width 212 height 29
paste input "نوتيلا بالموز"
type input "نوتيلا بالموز"
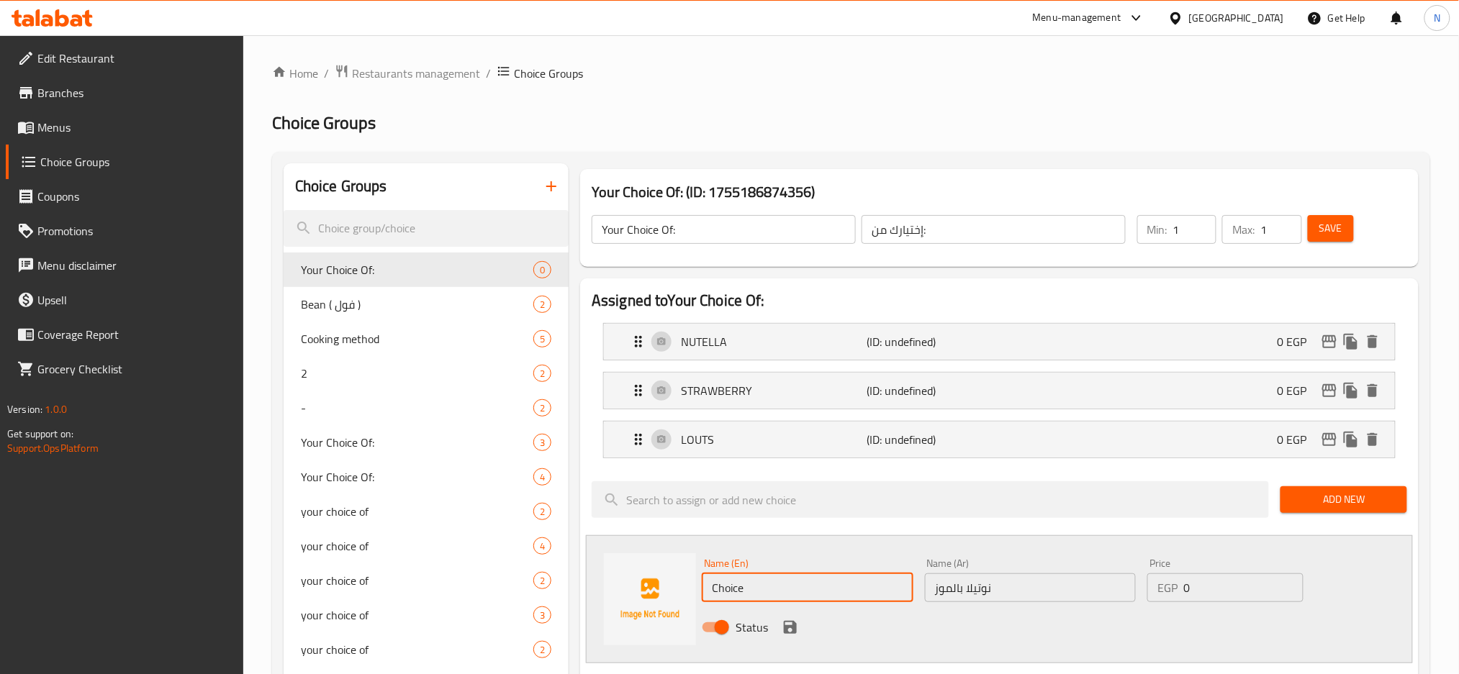
click at [763, 589] on input "Choice" at bounding box center [808, 588] width 212 height 29
paste input "NUTELLA BANANA"
type input "NUTELLA BANANA"
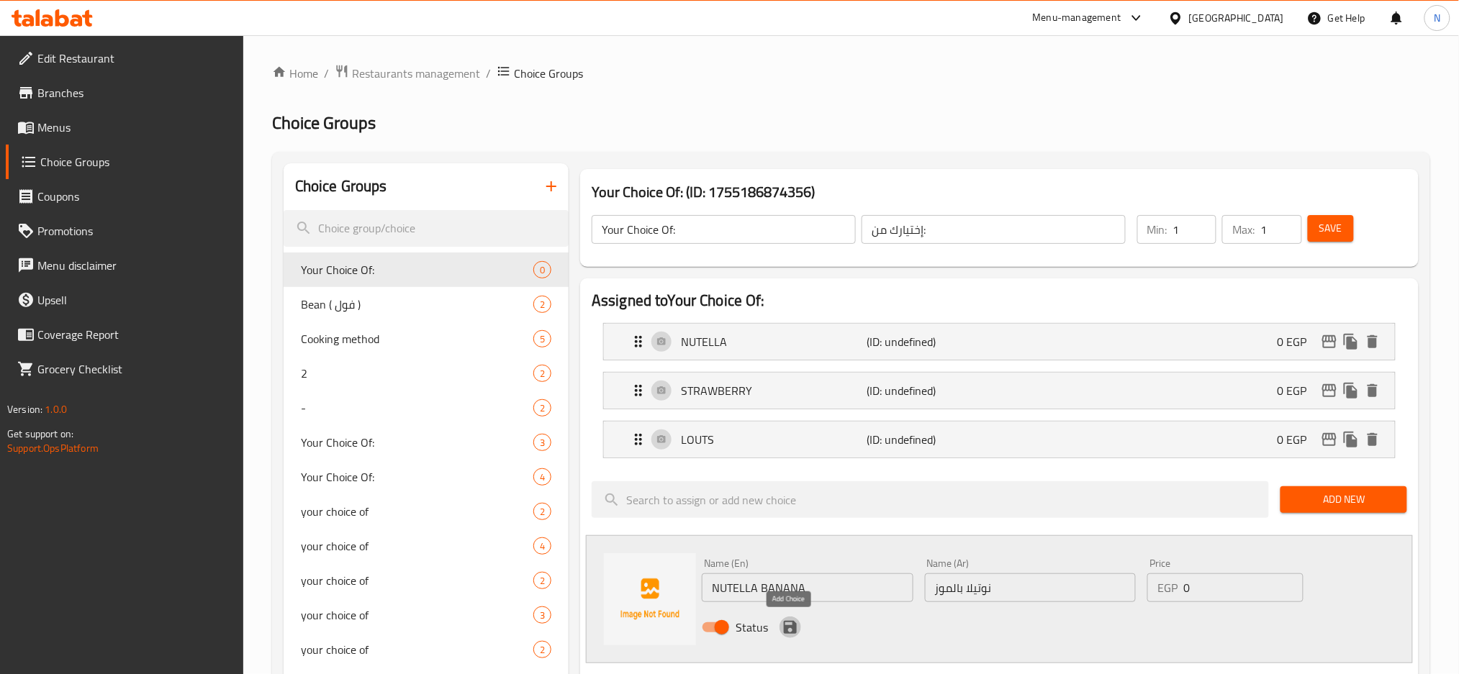
click at [784, 630] on icon "save" at bounding box center [790, 627] width 13 height 13
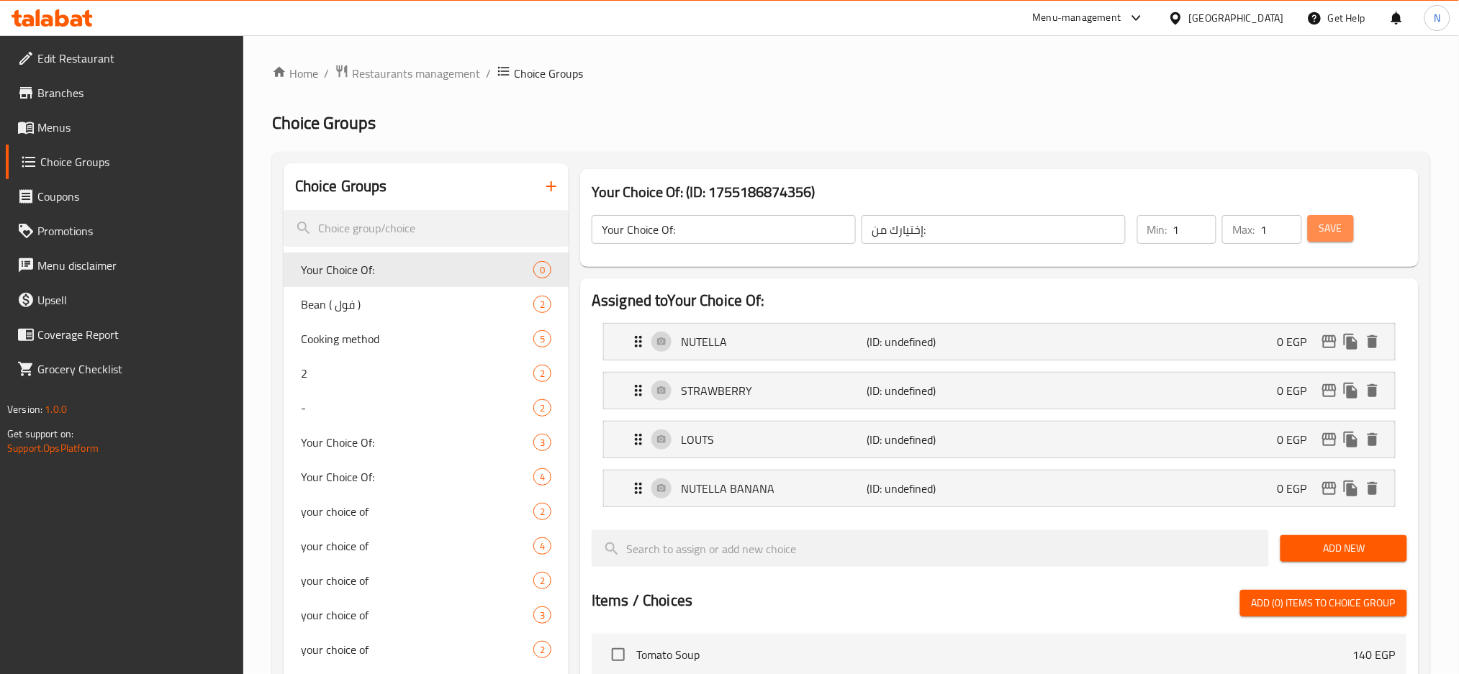
click at [1339, 222] on span "Save" at bounding box center [1330, 228] width 23 height 18
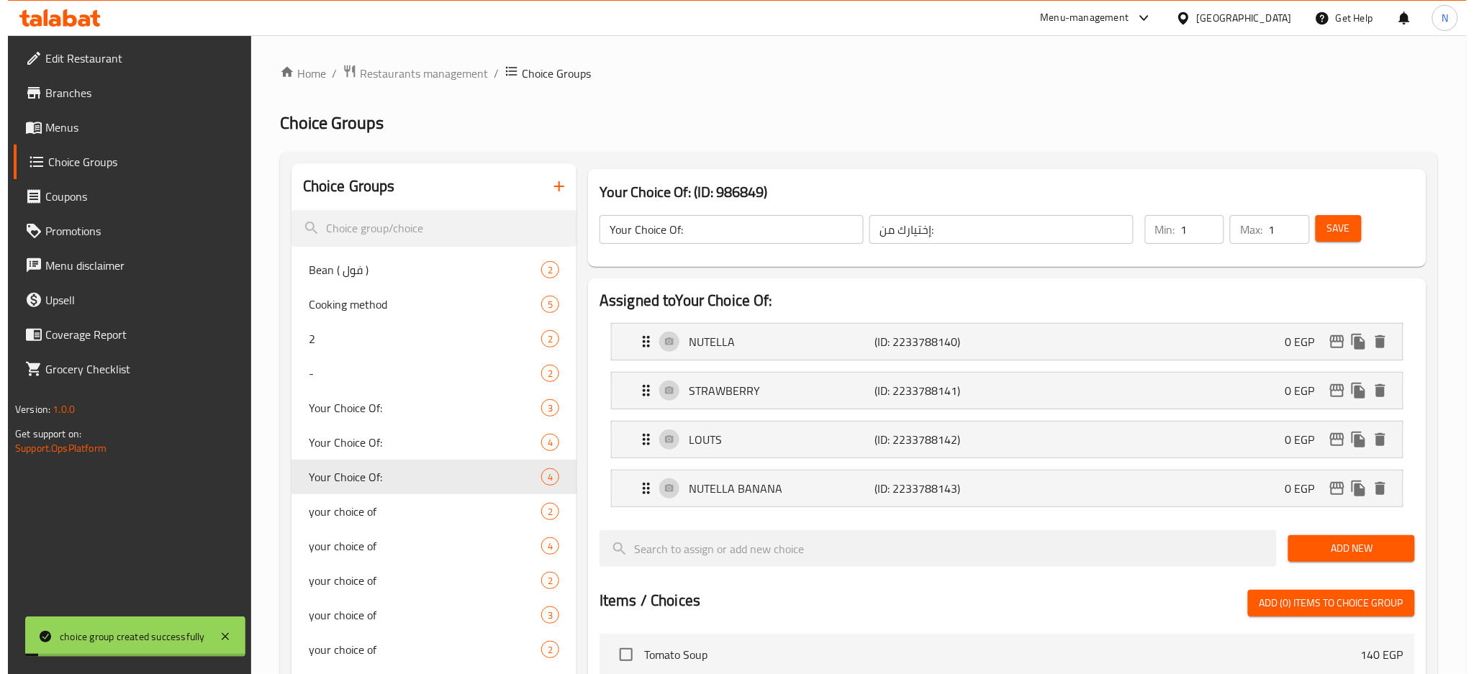
scroll to position [517, 0]
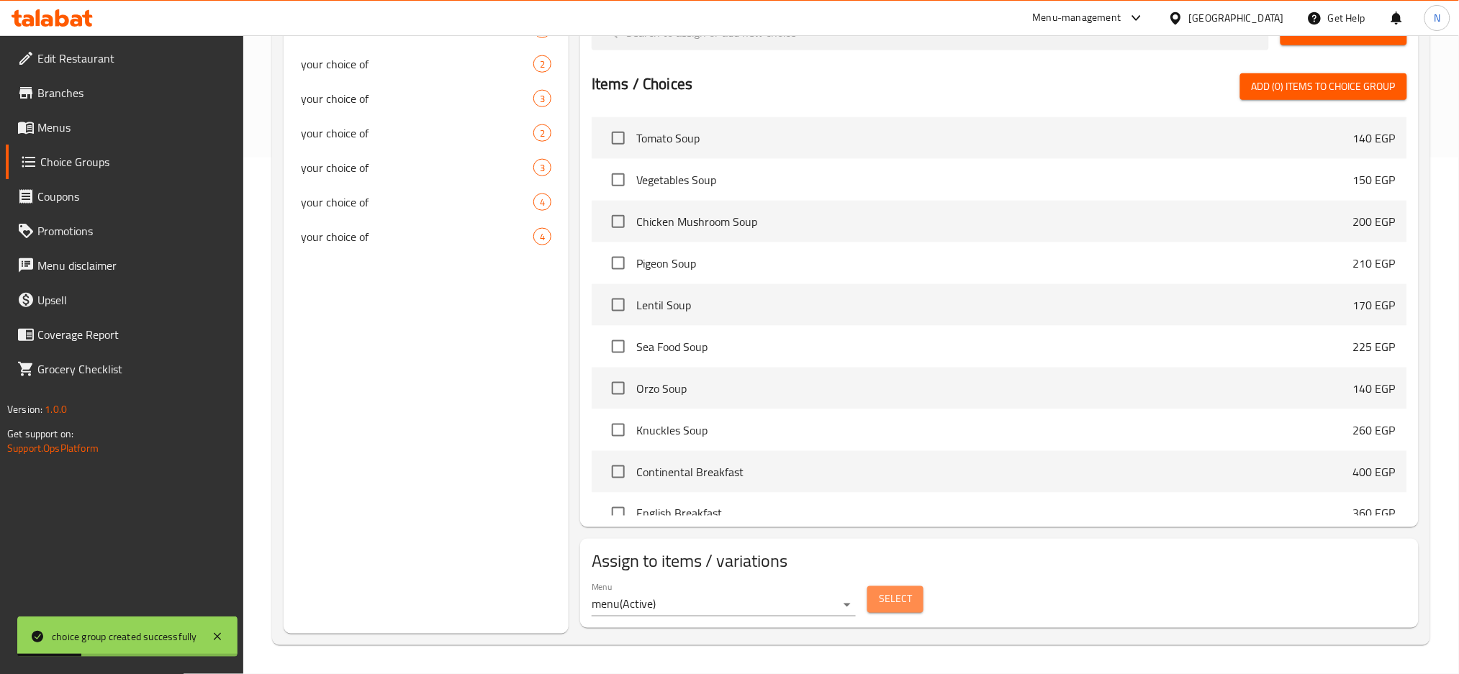
click at [901, 607] on span "Select" at bounding box center [895, 600] width 33 height 18
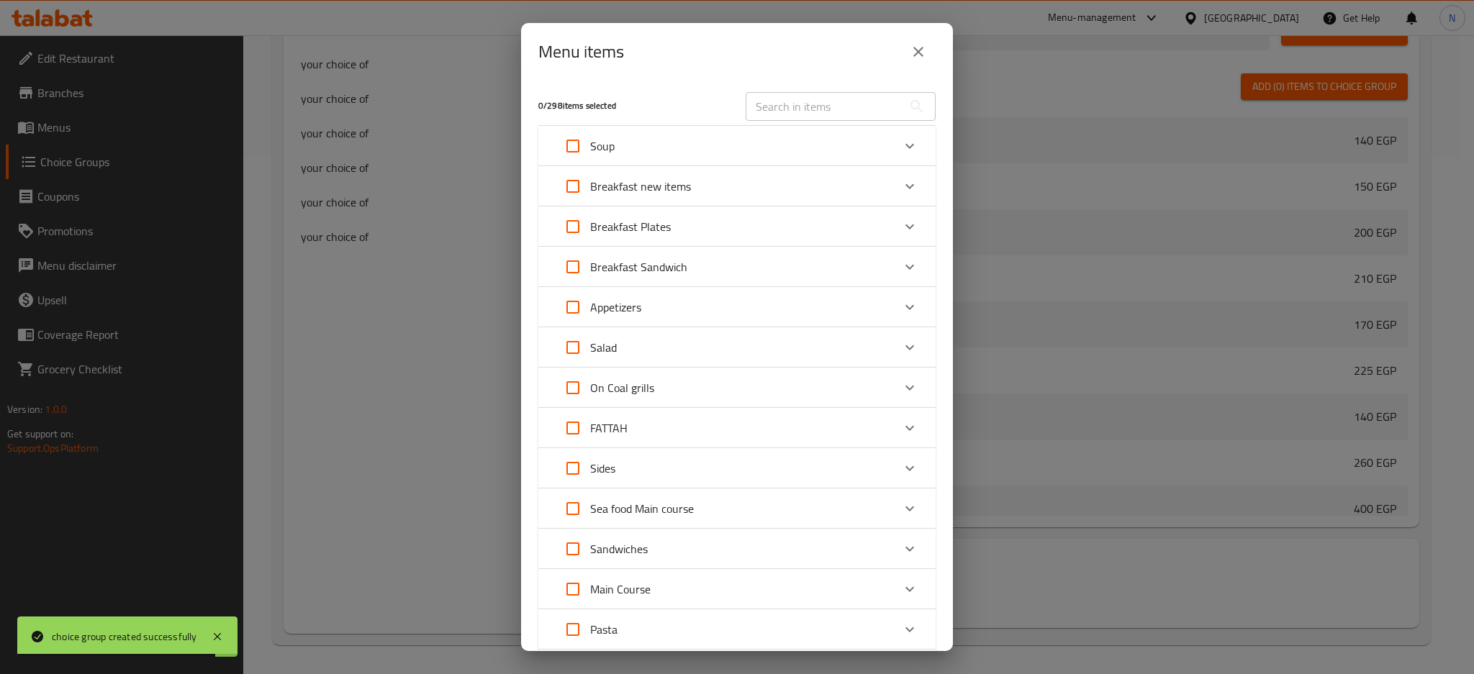
scroll to position [499, 0]
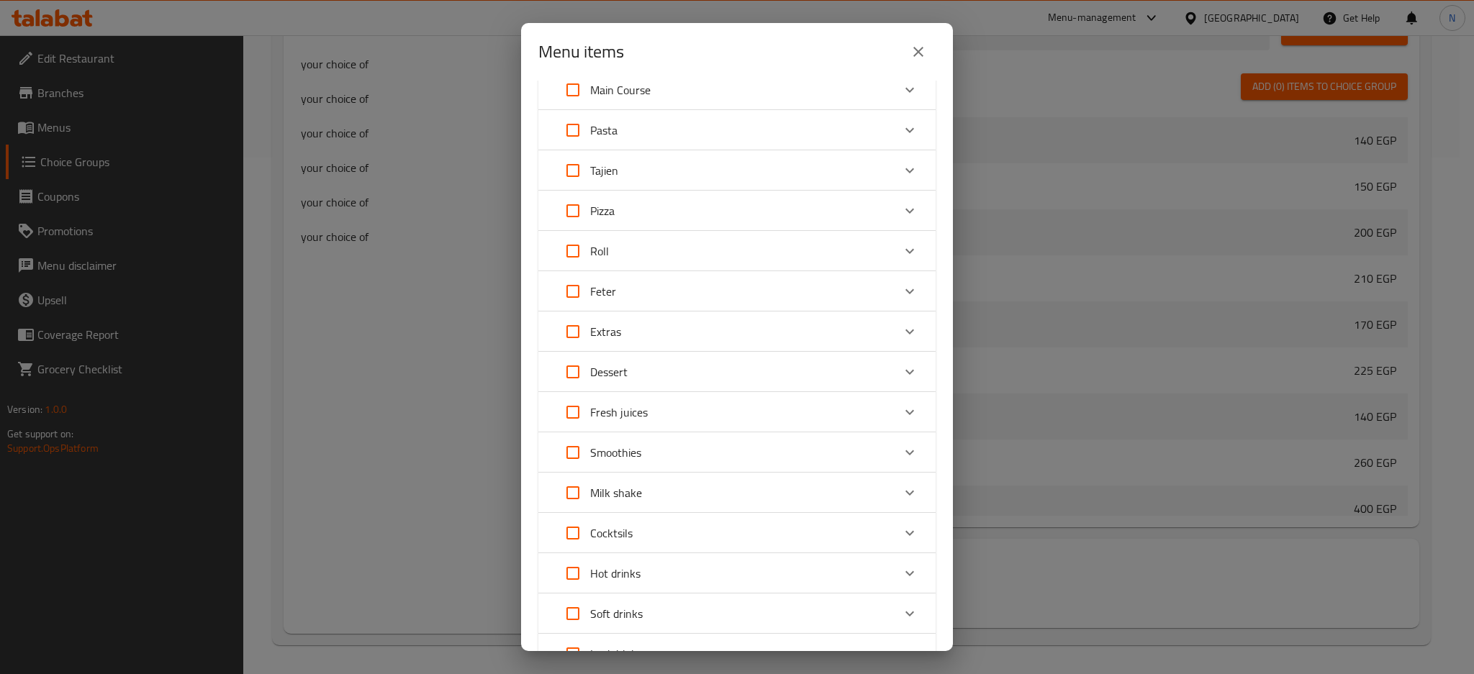
click at [706, 372] on div "Dessert" at bounding box center [724, 372] width 337 height 35
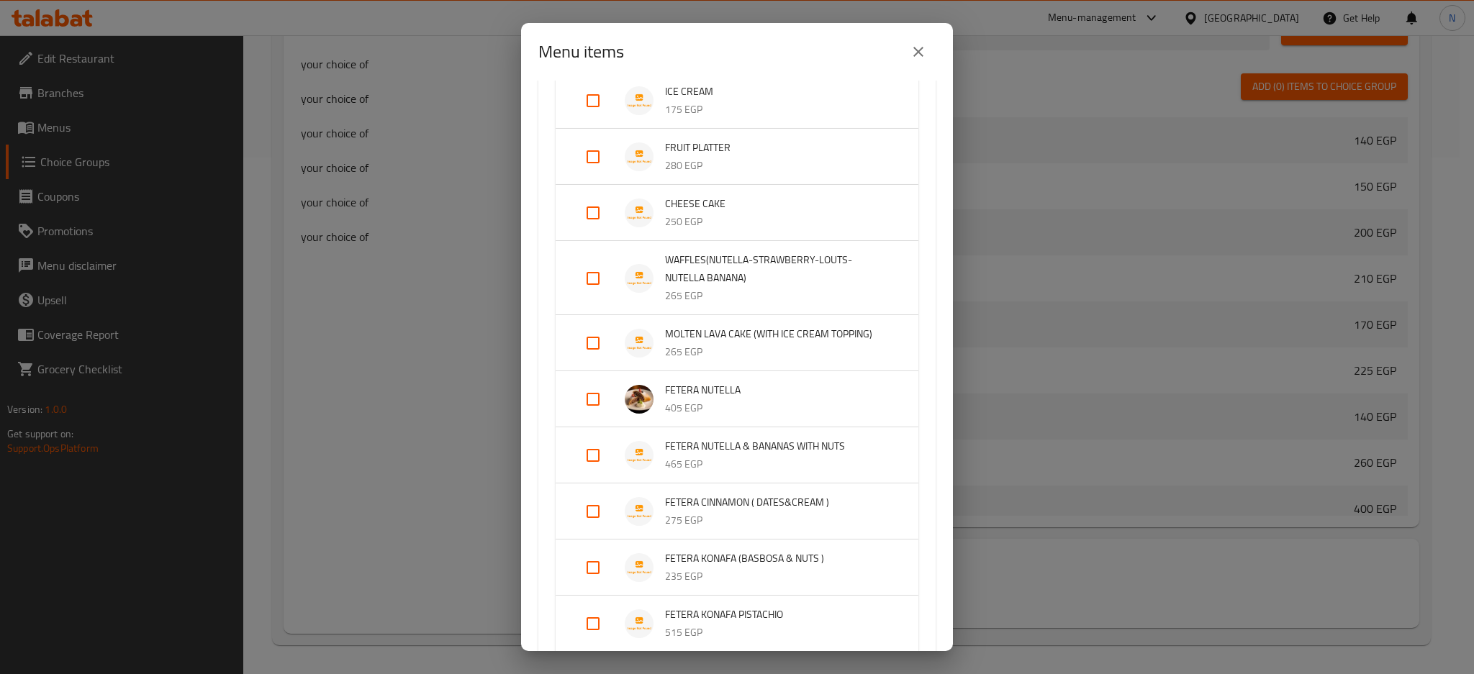
scroll to position [1122, 0]
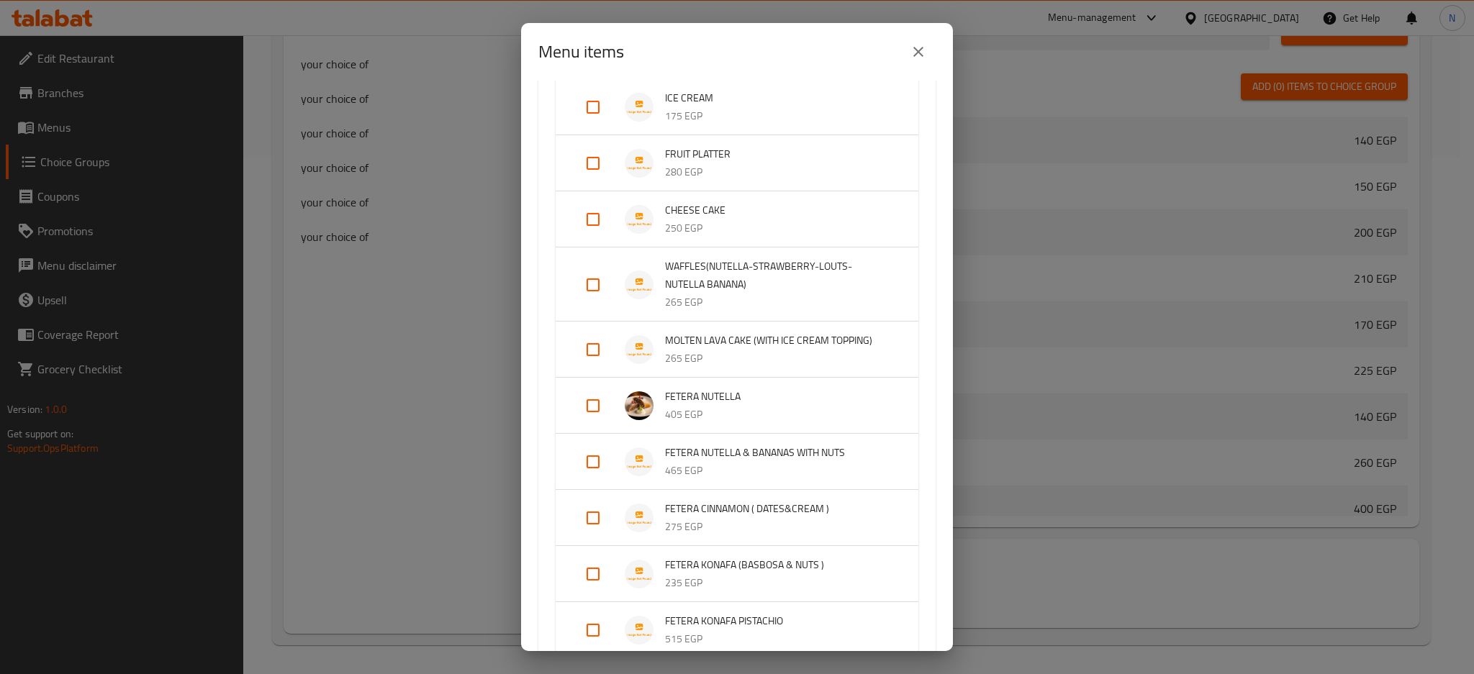
click at [590, 285] on input "Expand" at bounding box center [593, 285] width 35 height 35
checkbox input "true"
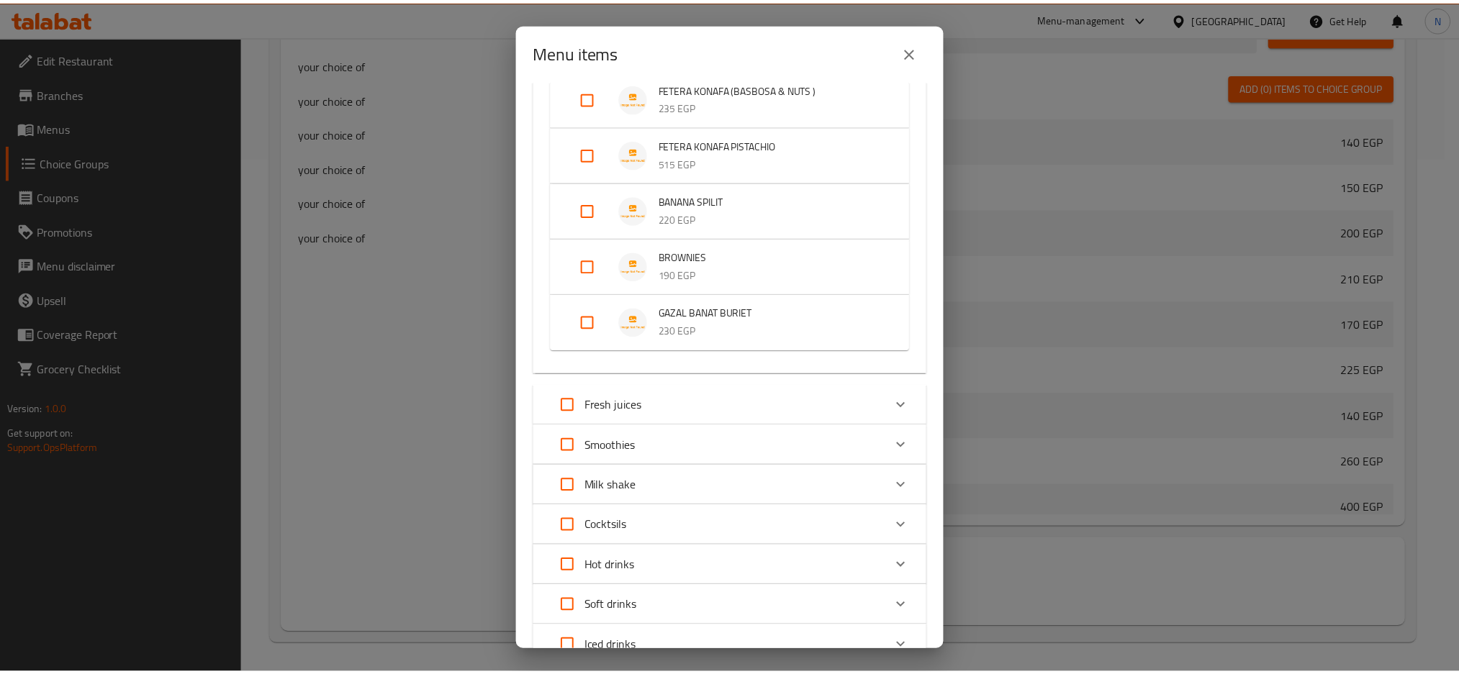
scroll to position [1736, 0]
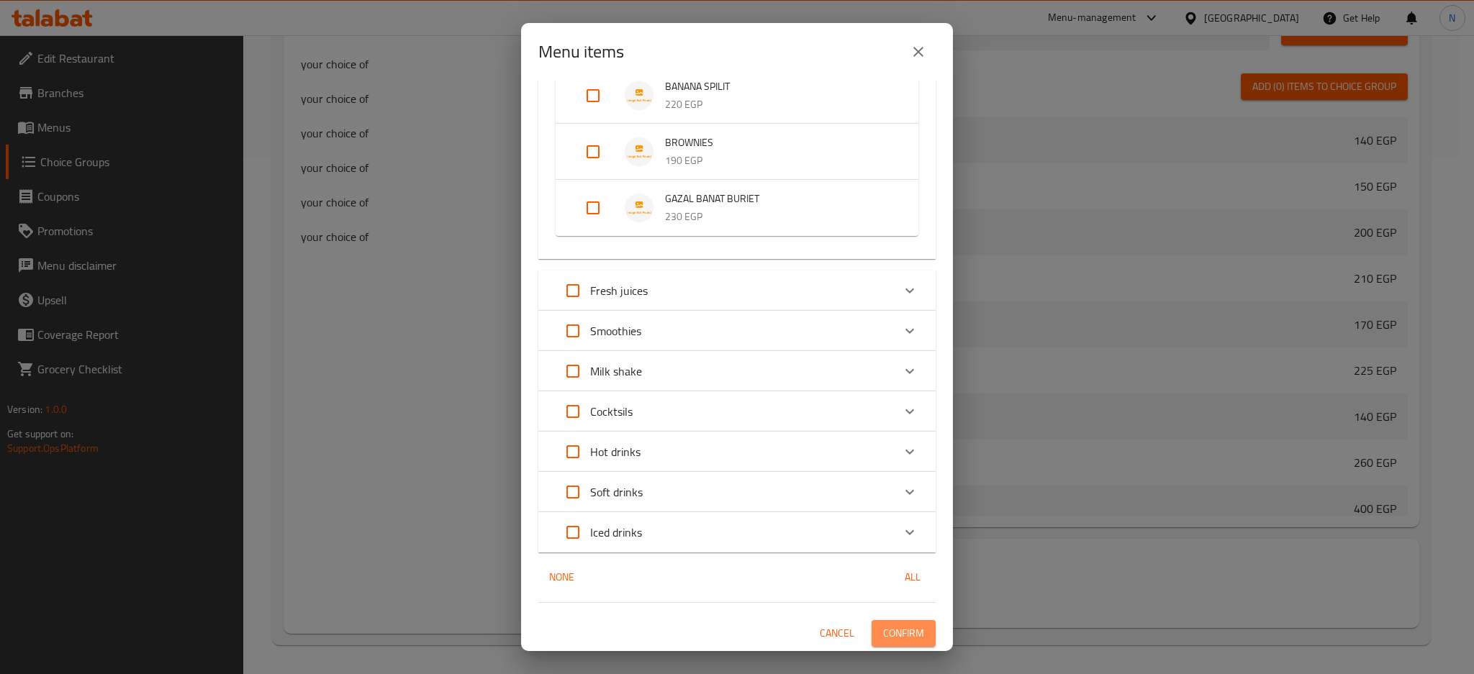
click at [887, 625] on span "Confirm" at bounding box center [903, 634] width 41 height 18
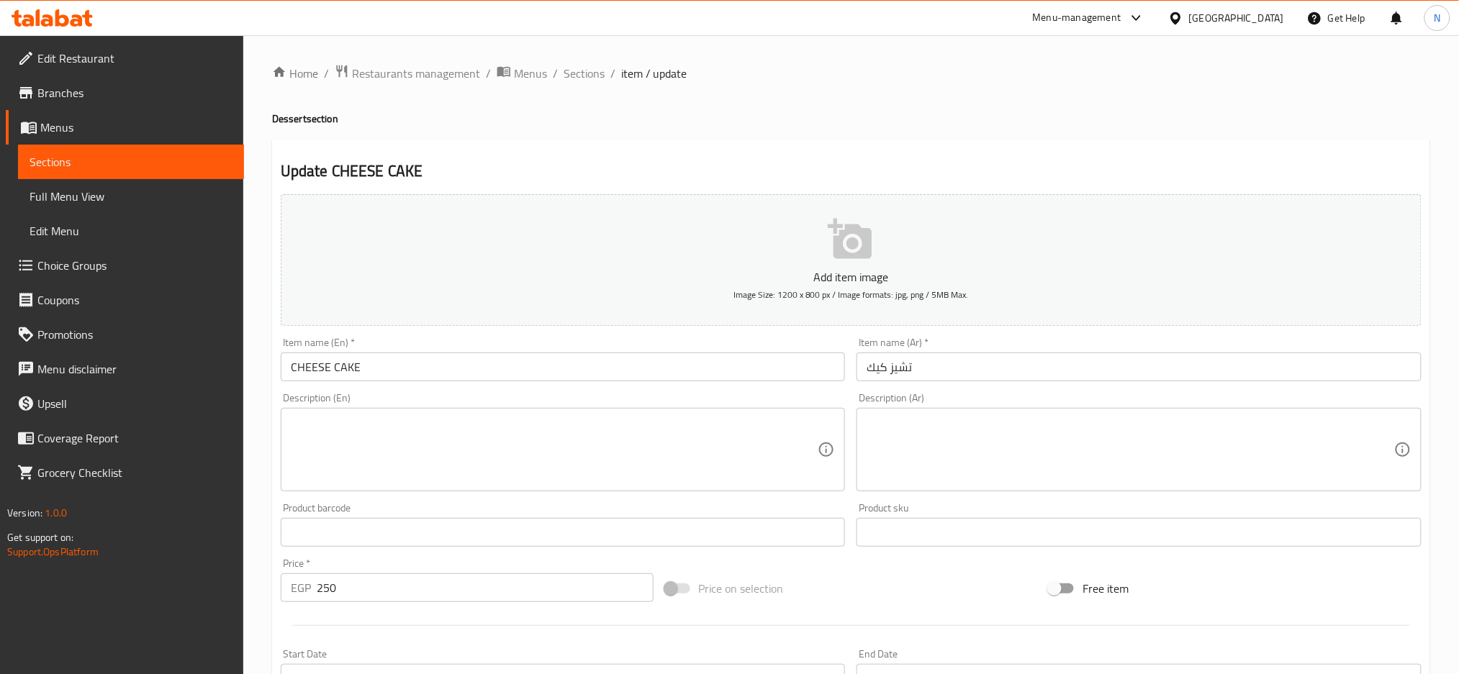
scroll to position [365, 0]
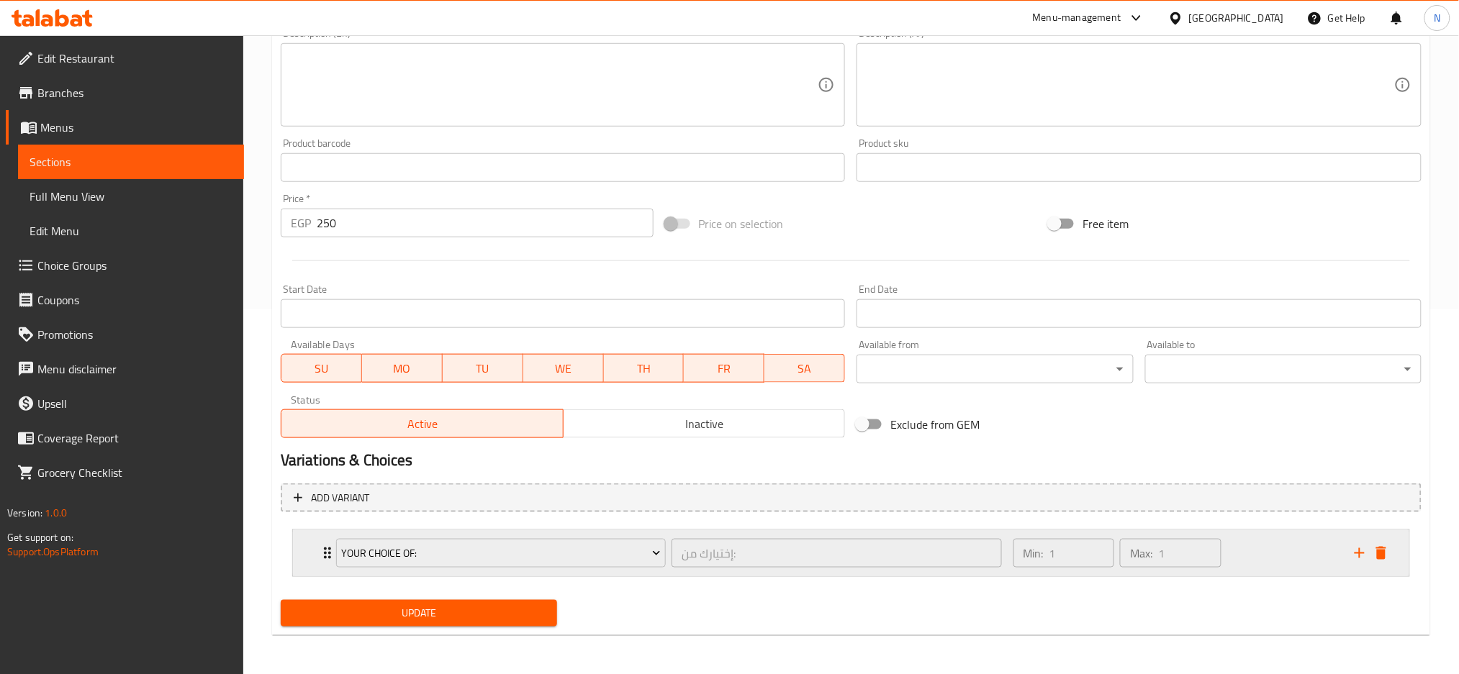
click at [327, 562] on div "Your Choice Of: إختيارك من: ​" at bounding box center [668, 553] width 683 height 46
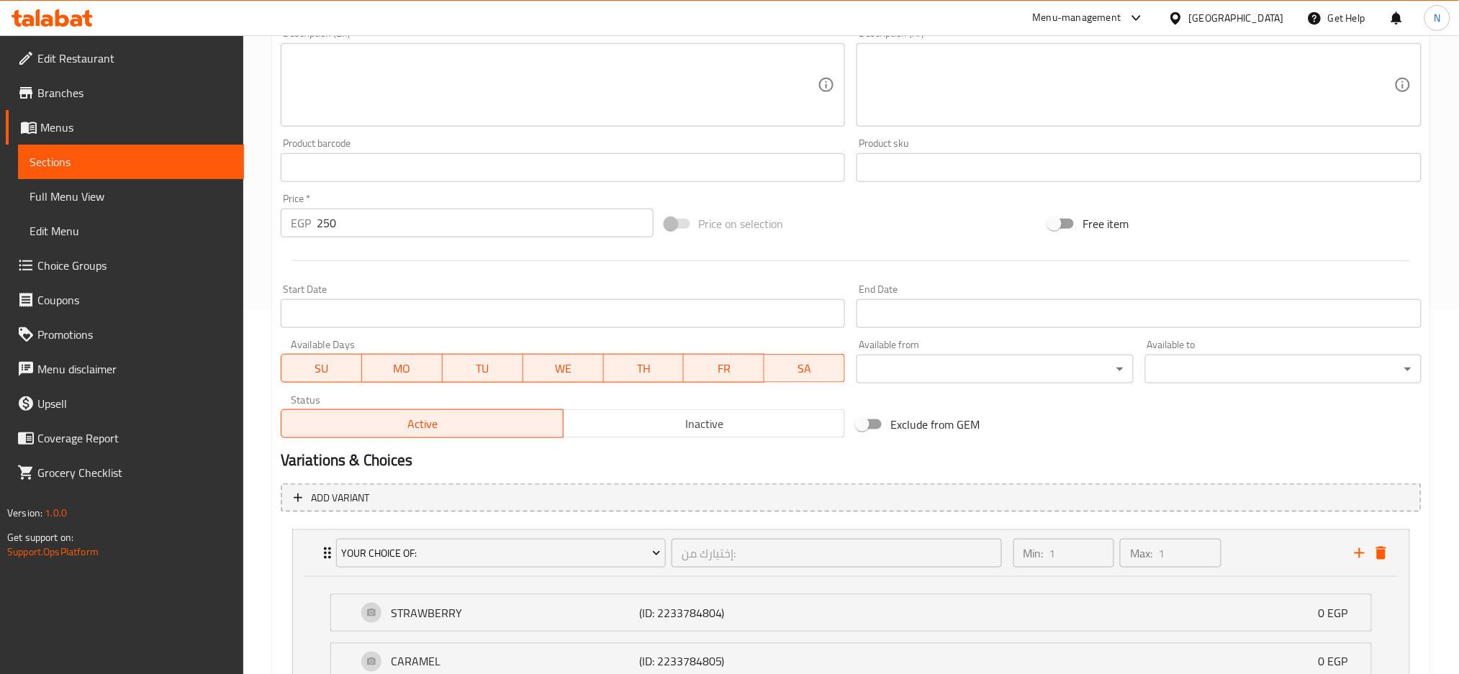
scroll to position [542, 0]
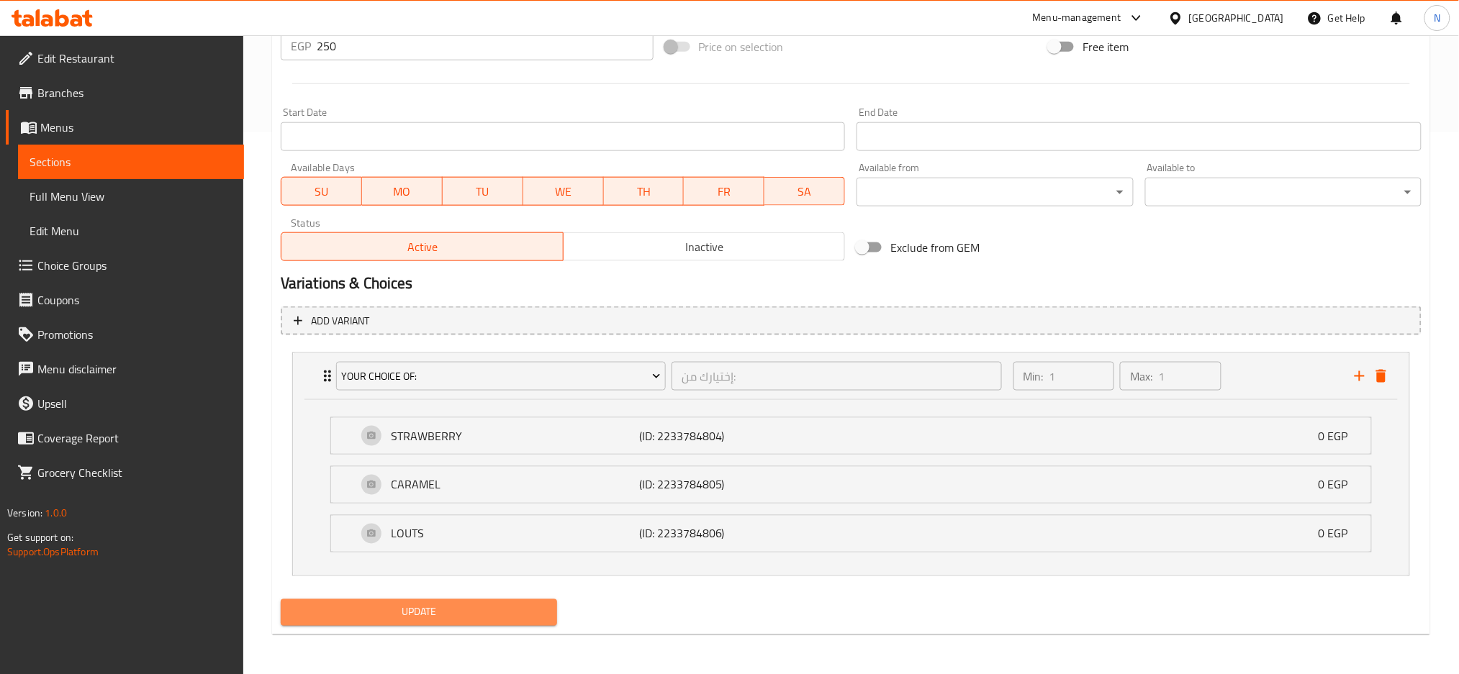
click at [518, 615] on span "Update" at bounding box center [418, 613] width 253 height 18
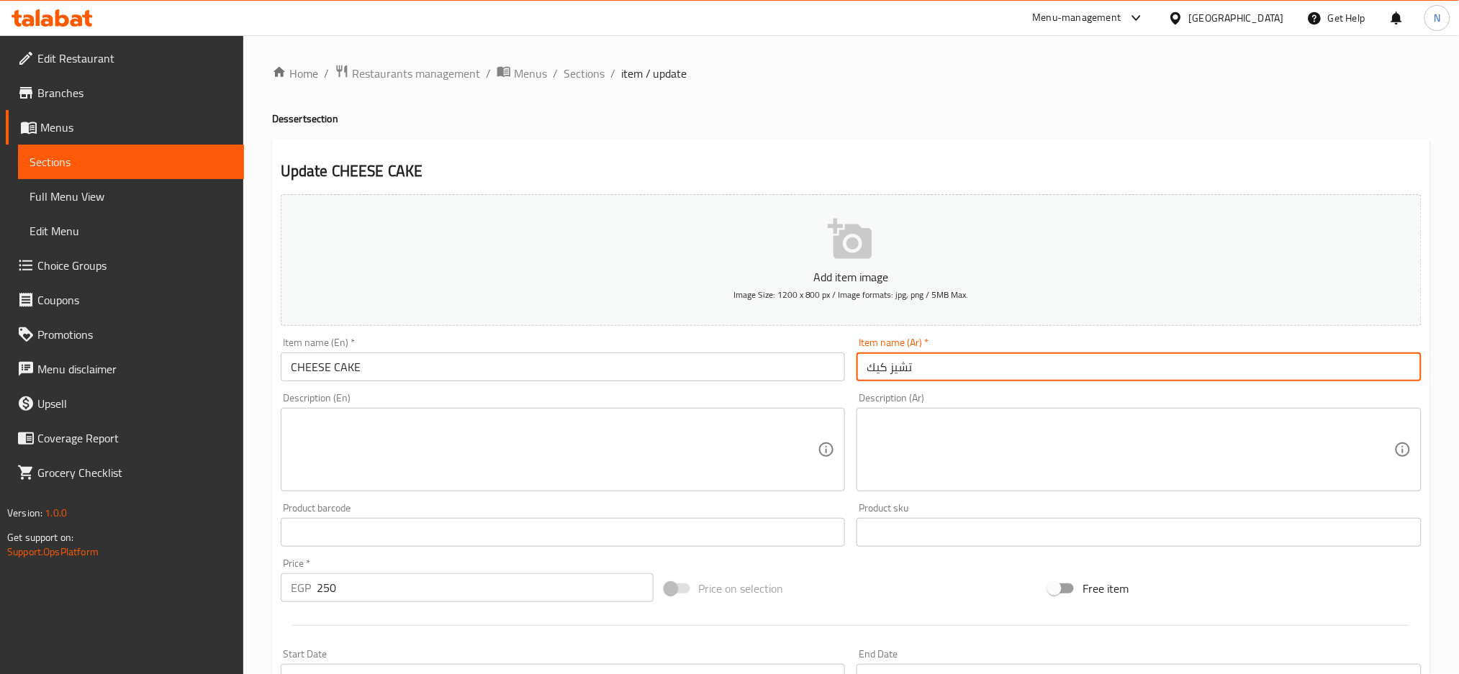
click at [922, 363] on input "تشيز كيك" at bounding box center [1138, 367] width 565 height 29
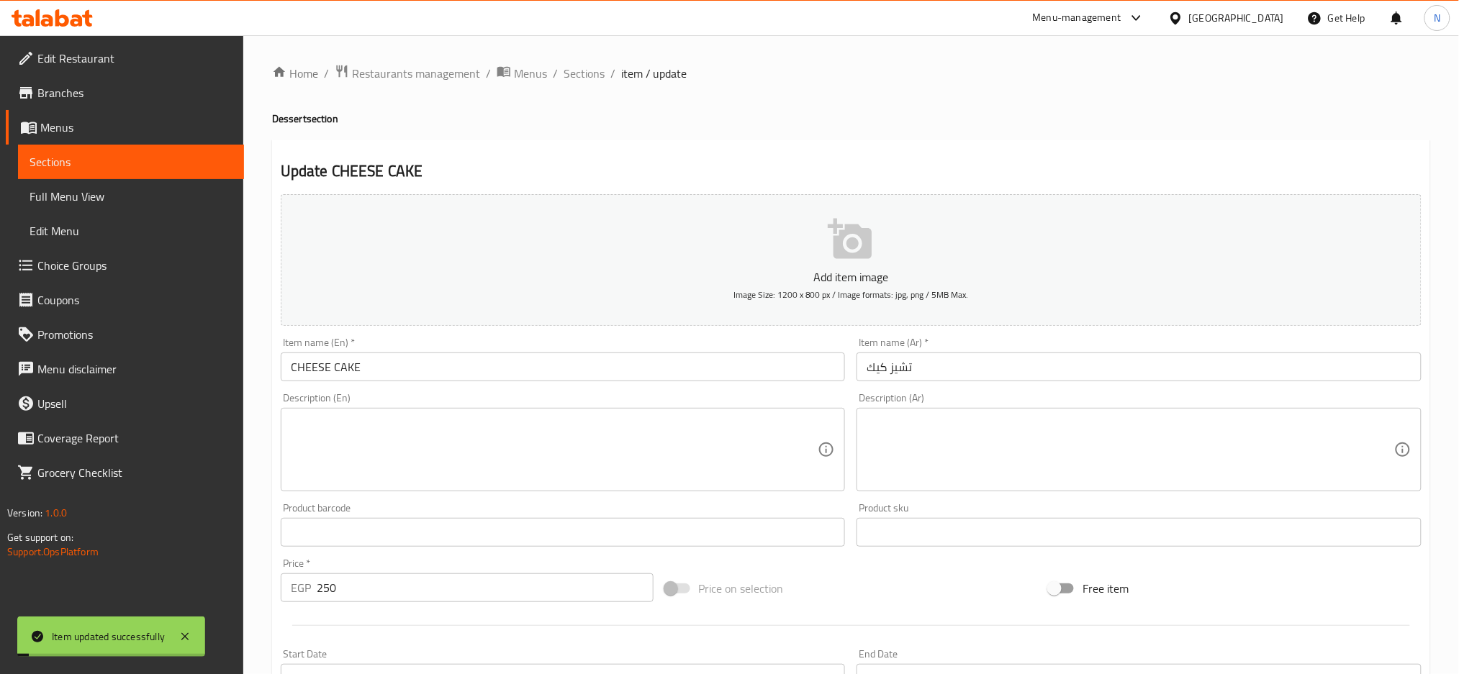
click at [581, 72] on span "Sections" at bounding box center [583, 73] width 41 height 17
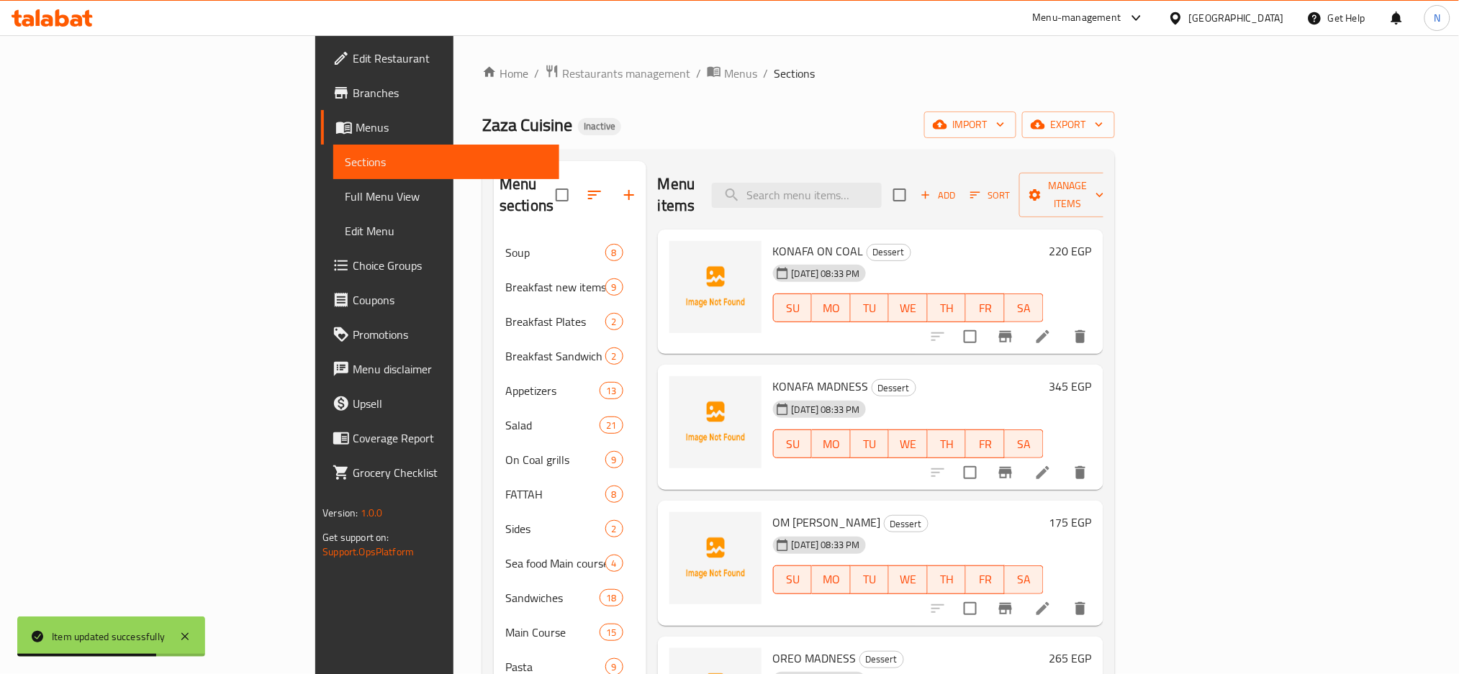
scroll to position [484, 0]
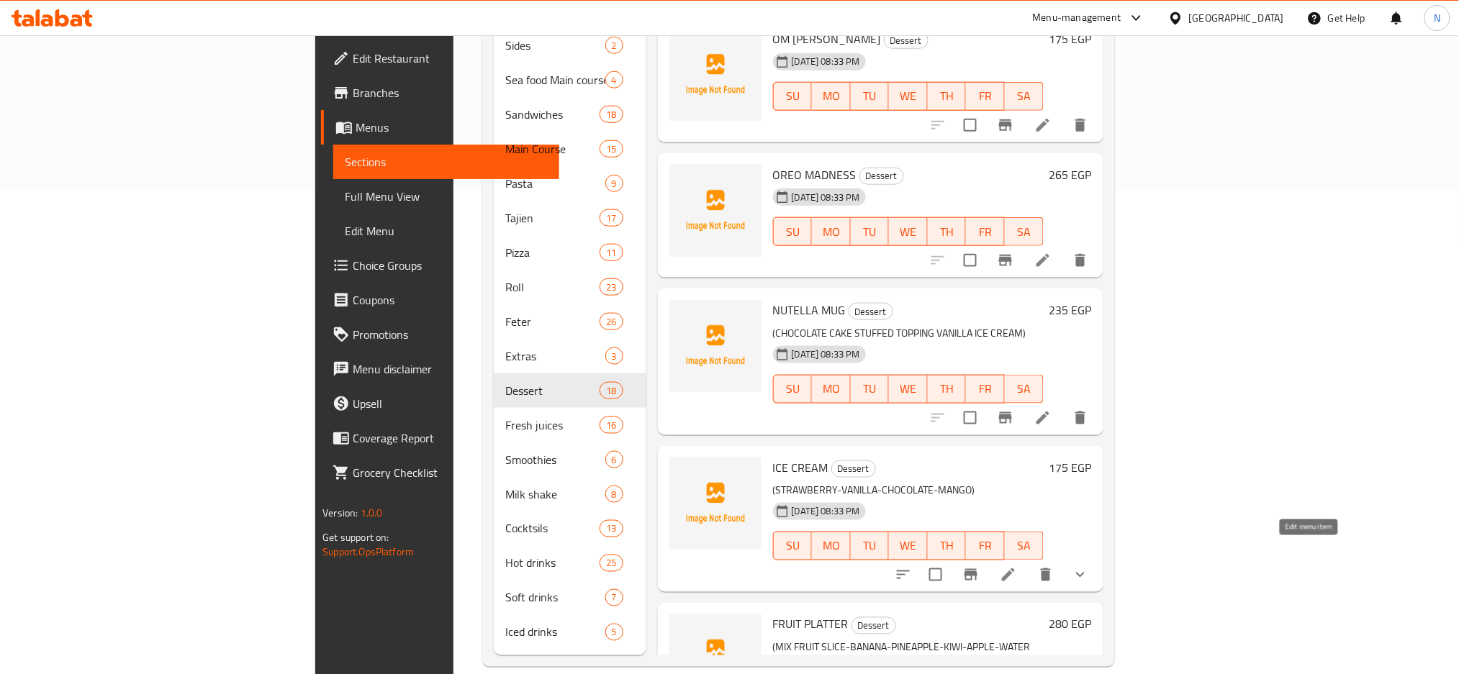
click at [1017, 566] on icon at bounding box center [1007, 574] width 17 height 17
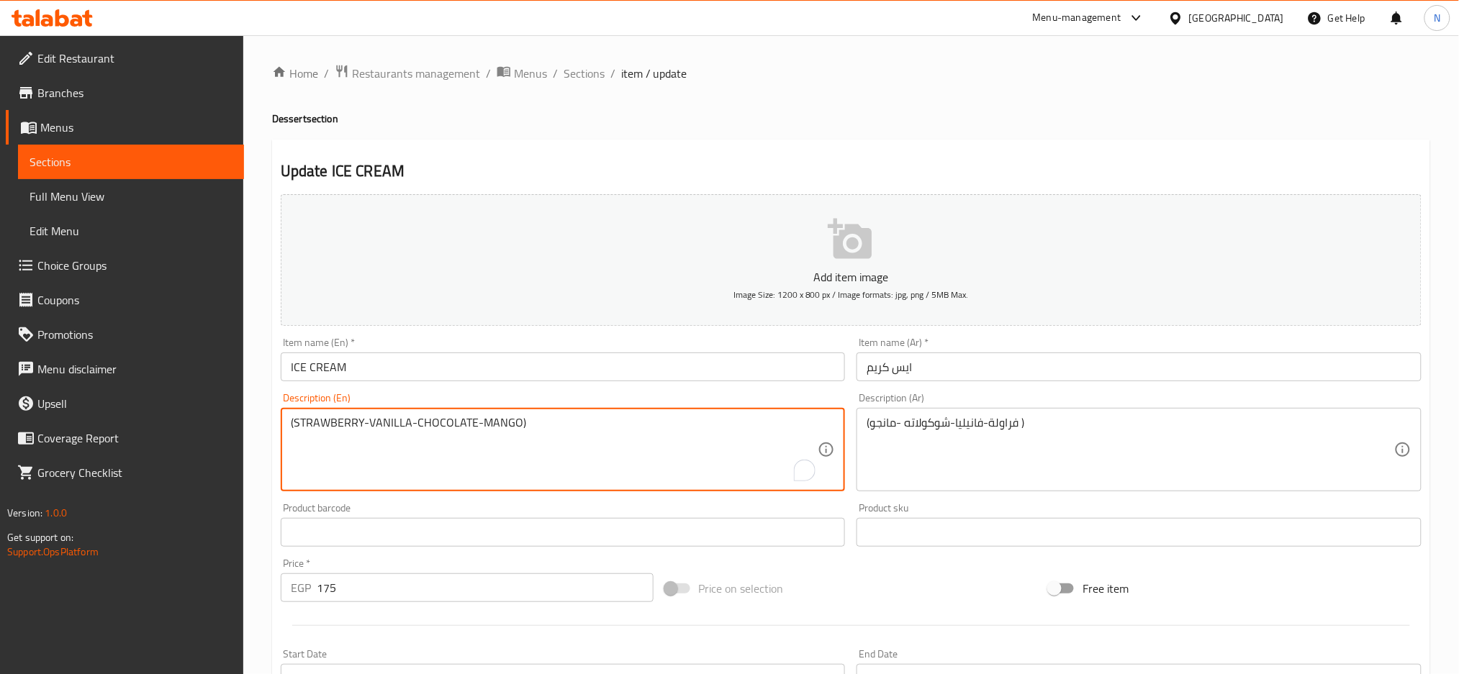
click at [553, 430] on textarea "(STRAWBERRY-VANILLA-CHOCOLATE-MANGO)" at bounding box center [554, 450] width 527 height 68
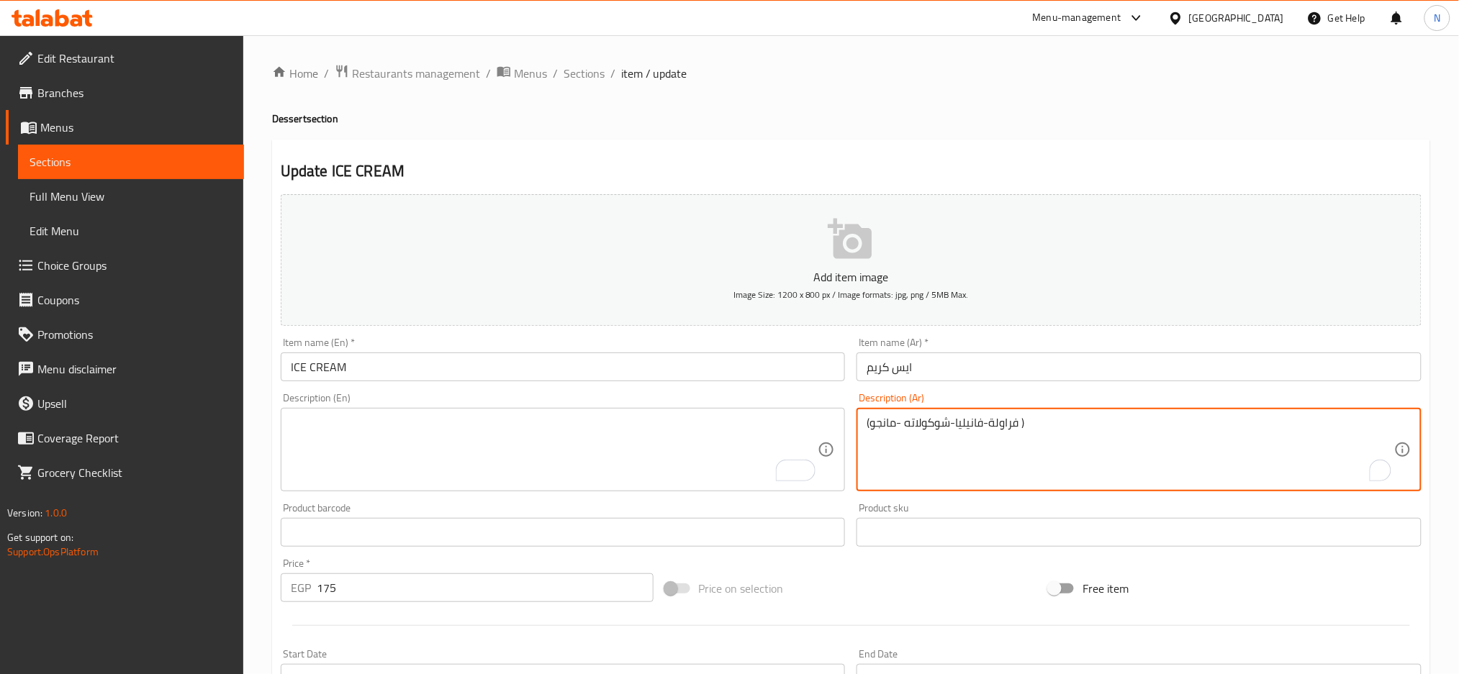
click at [913, 416] on textarea "(فراولة-فانيليا-شوكولاته -مانجو )" at bounding box center [1129, 450] width 527 height 68
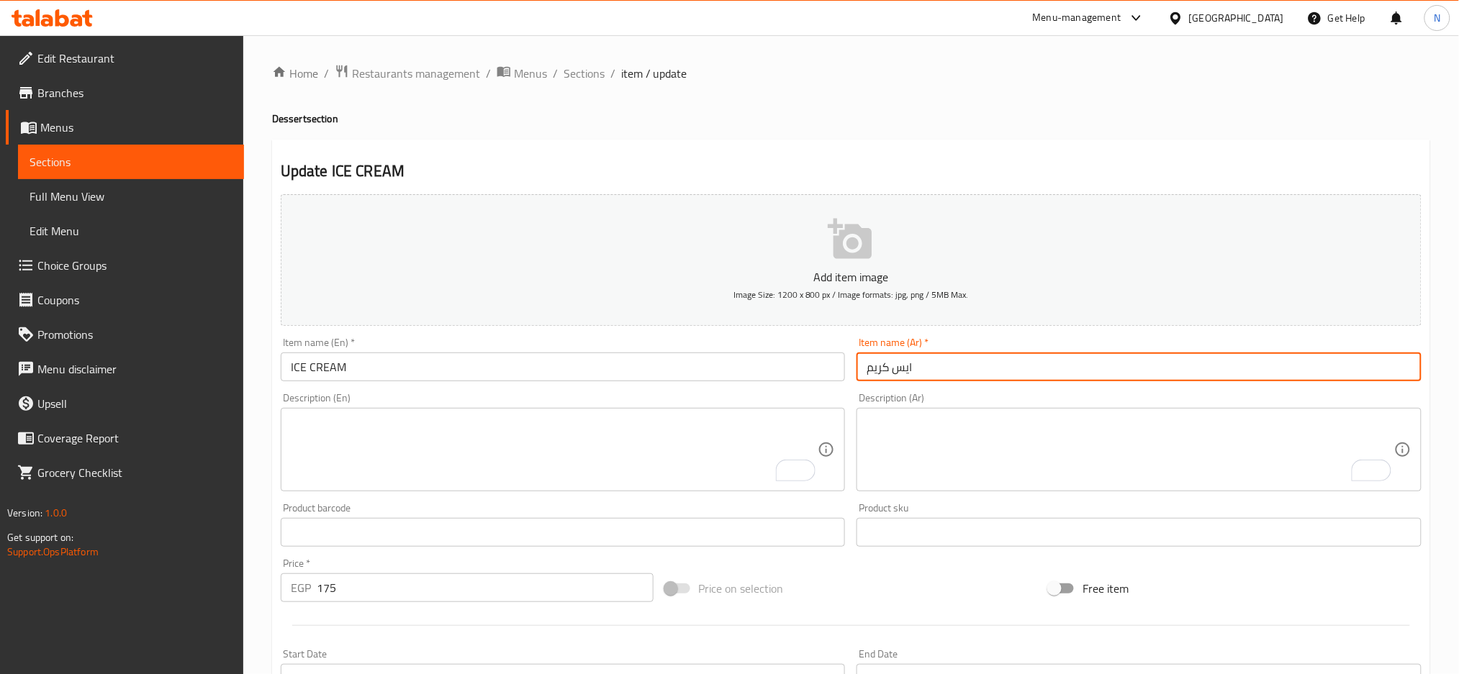
click at [937, 361] on input "ايس كريم" at bounding box center [1138, 367] width 565 height 29
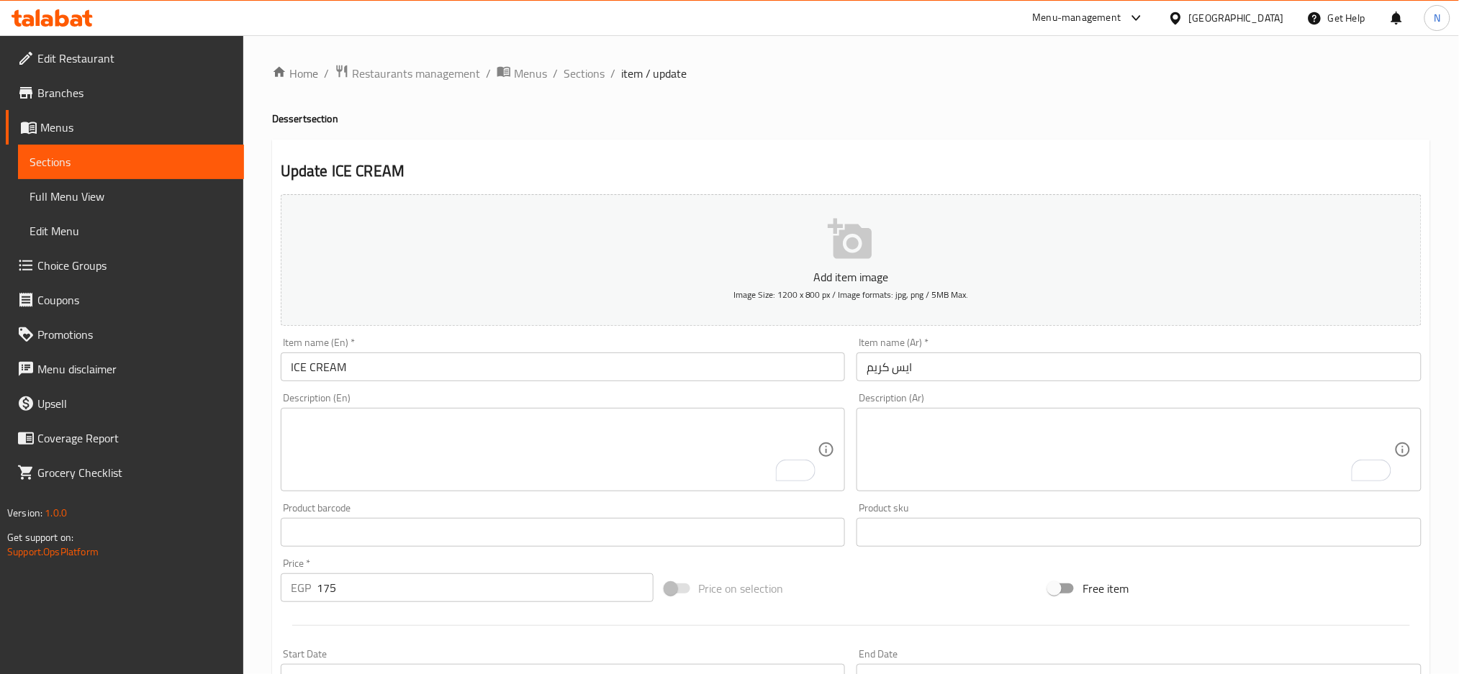
type input "إختيارك من:"
type input "1"
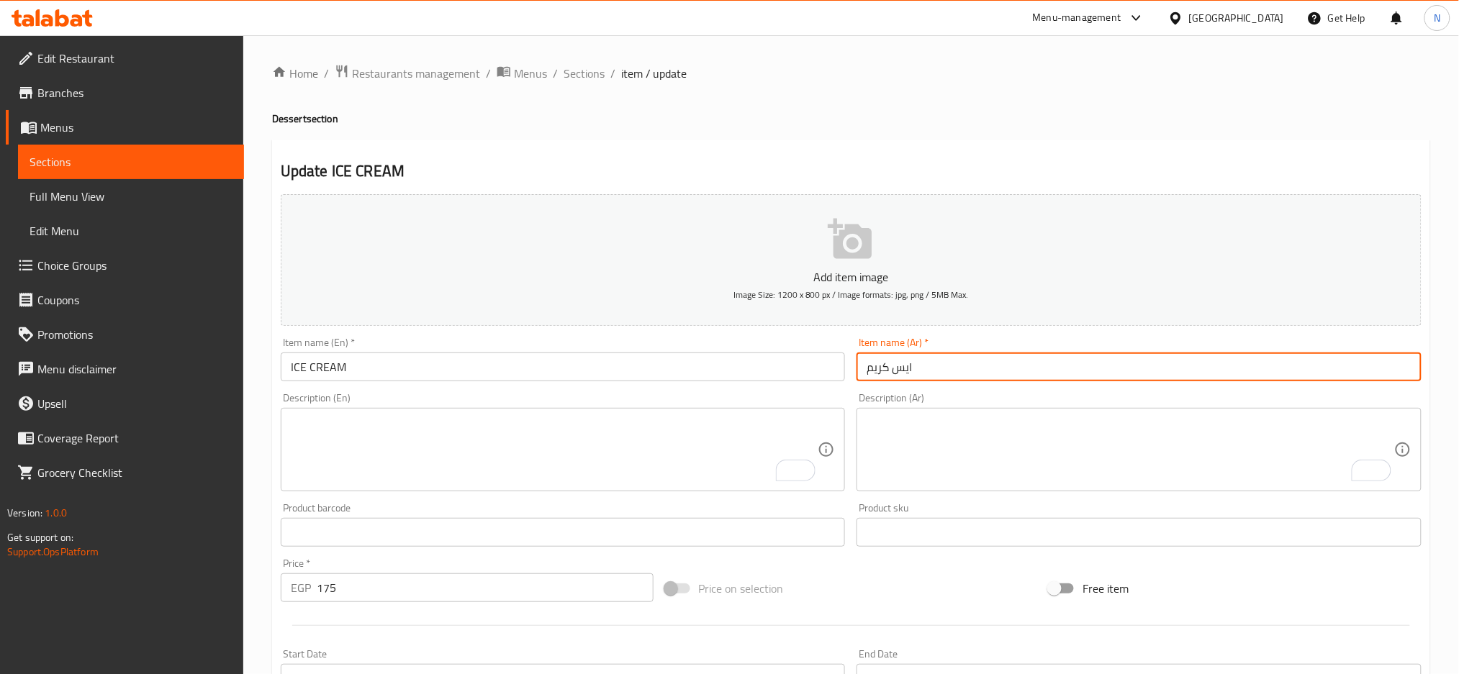
click at [1002, 366] on input "ايس كريم" at bounding box center [1138, 367] width 565 height 29
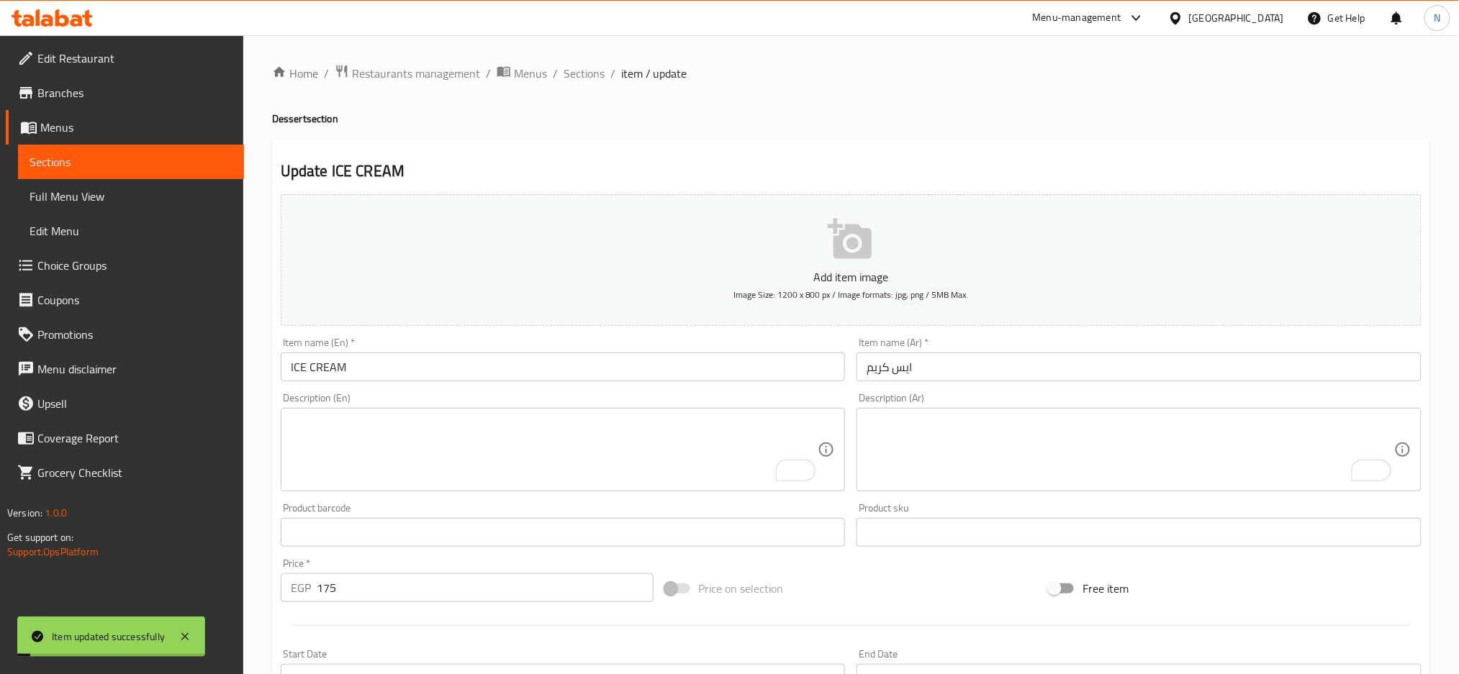
click at [581, 61] on div "Home / Restaurants management / Menus / Sections / item / update Dessert sectio…" at bounding box center [850, 537] width 1215 height 1005
click at [584, 76] on span "Sections" at bounding box center [583, 73] width 41 height 17
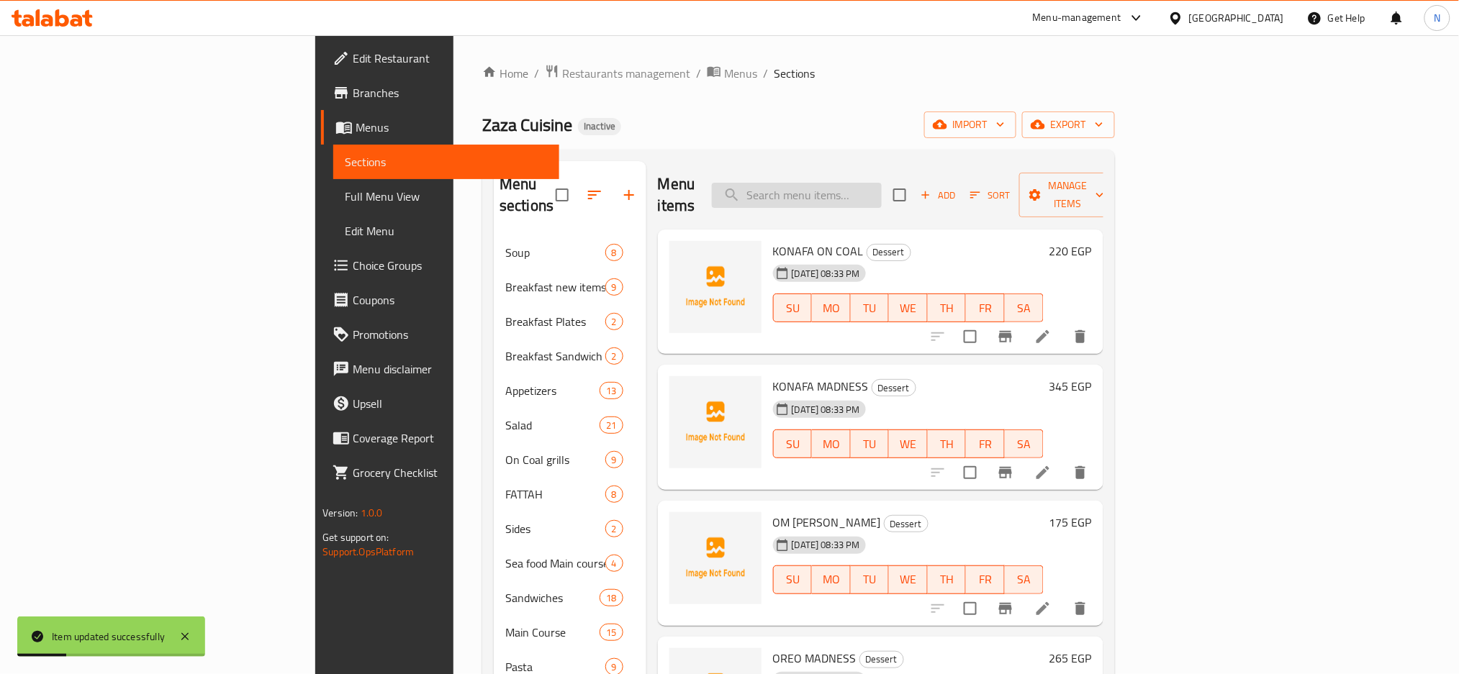
click at [881, 183] on input "search" at bounding box center [797, 195] width 170 height 25
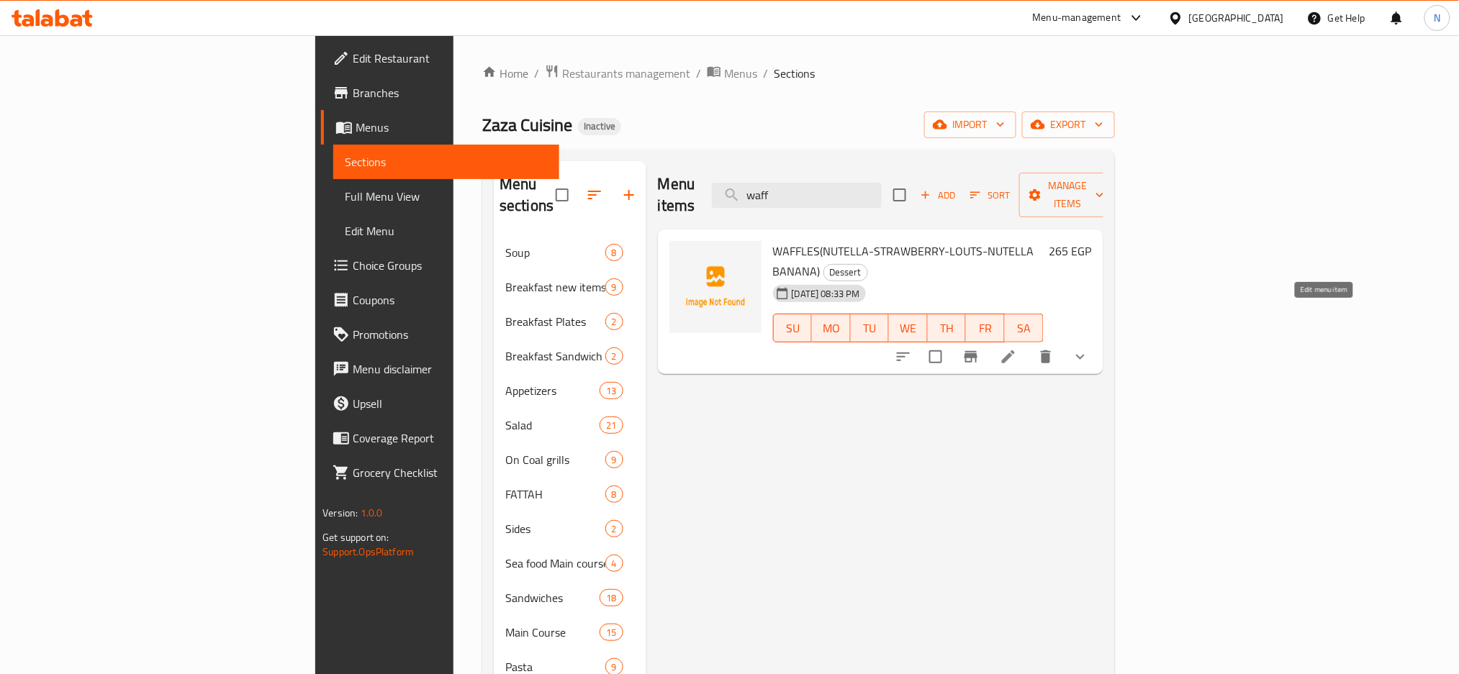
type input "waff"
click at [1015, 350] on icon at bounding box center [1008, 356] width 13 height 13
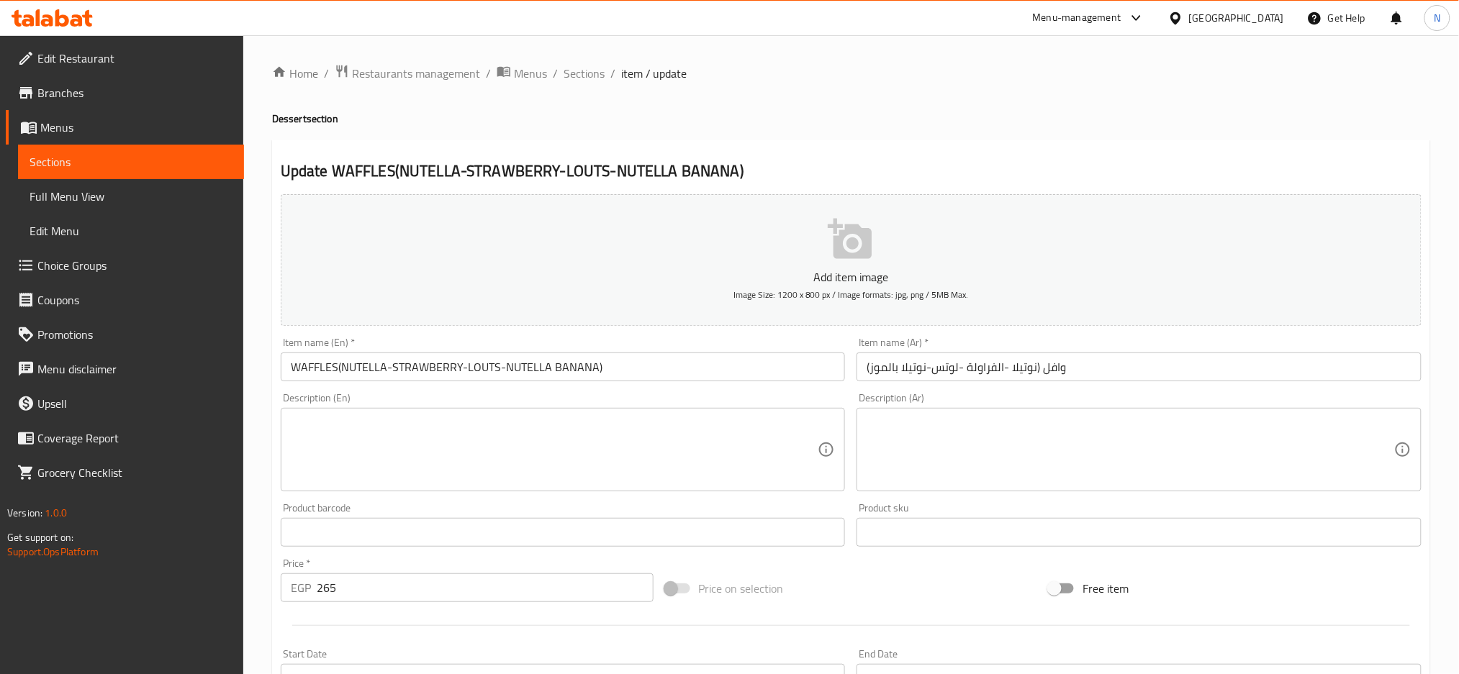
type input "إختيارك من:"
type input "1"
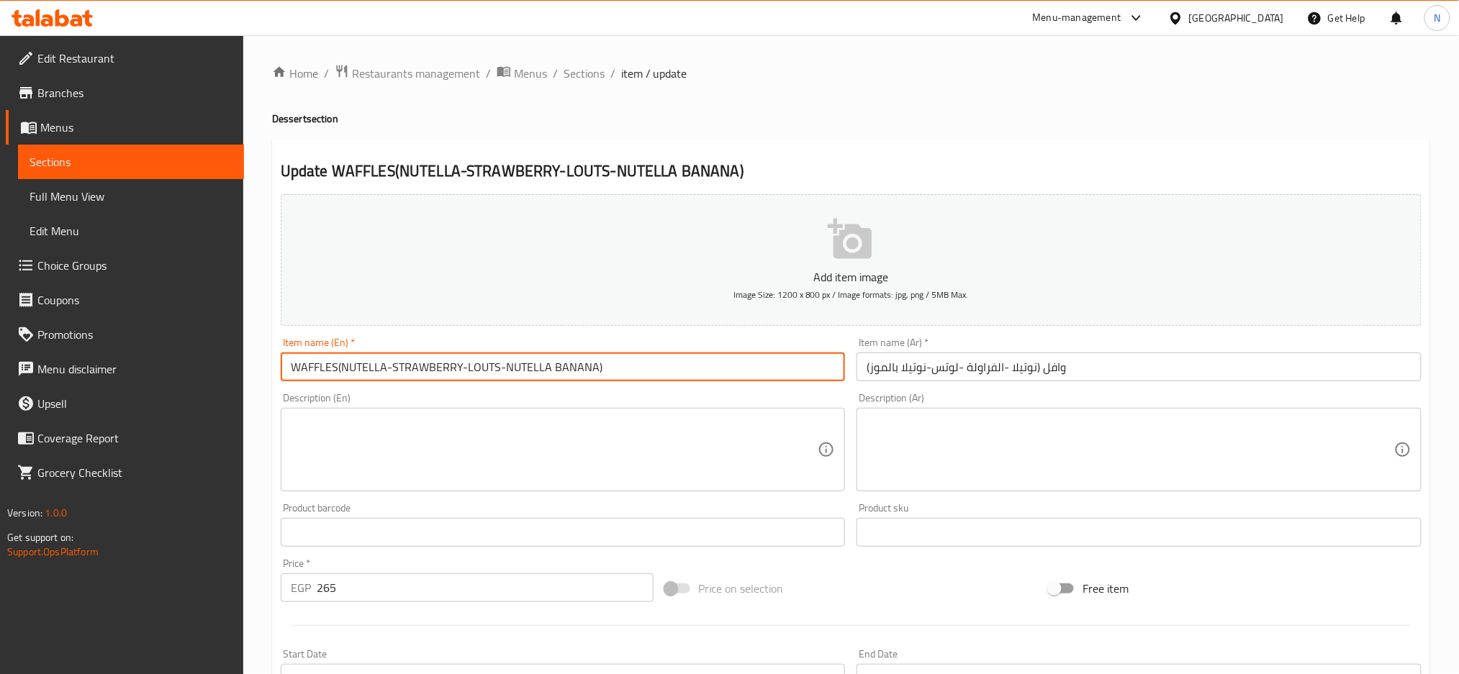
click at [338, 364] on input "WAFFLES(NUTELLA-STRAWBERRY-LOUTS-NUTELLA BANANA)" at bounding box center [563, 367] width 565 height 29
drag, startPoint x: 338, startPoint y: 364, endPoint x: 627, endPoint y: 404, distance: 292.1
click at [627, 404] on div "Add item image Image Size: 1200 x 800 px / Image formats: jpg, png / 5MB Max. I…" at bounding box center [851, 499] width 1152 height 620
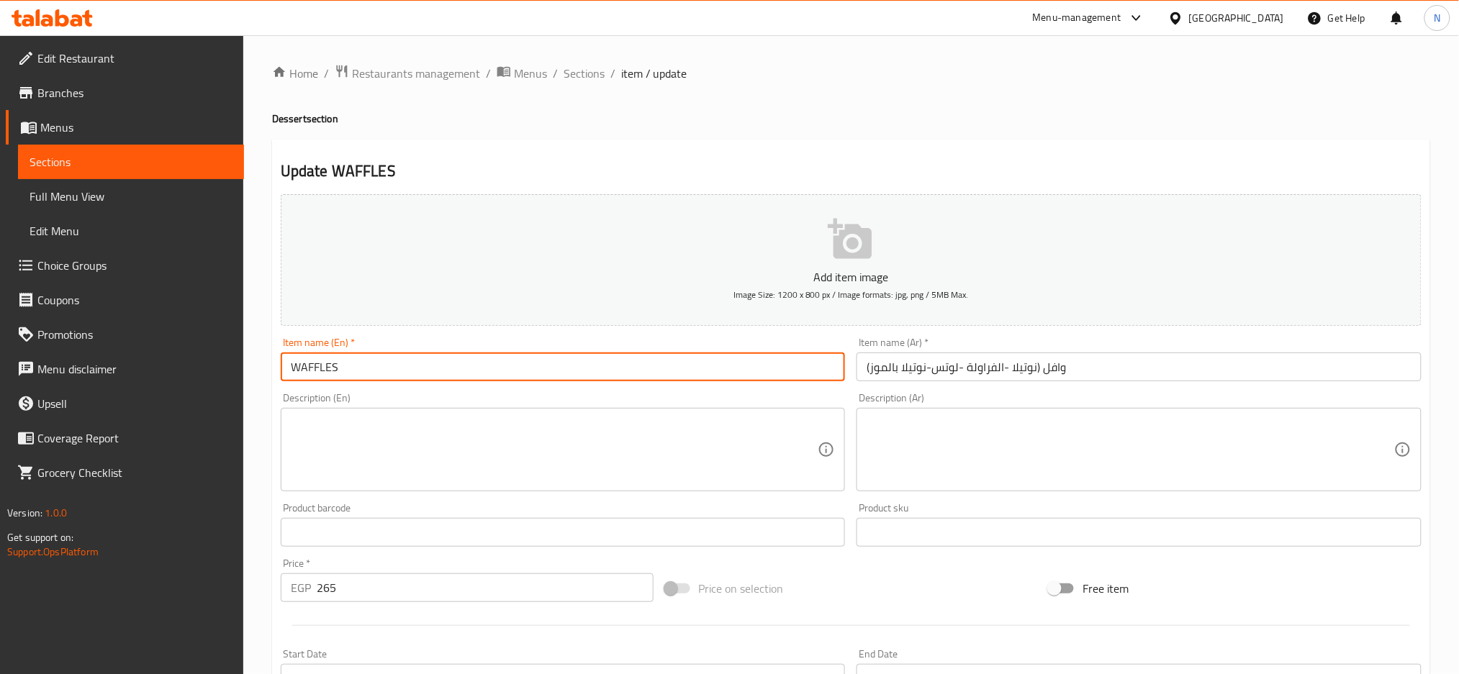
type input "WAFFLES"
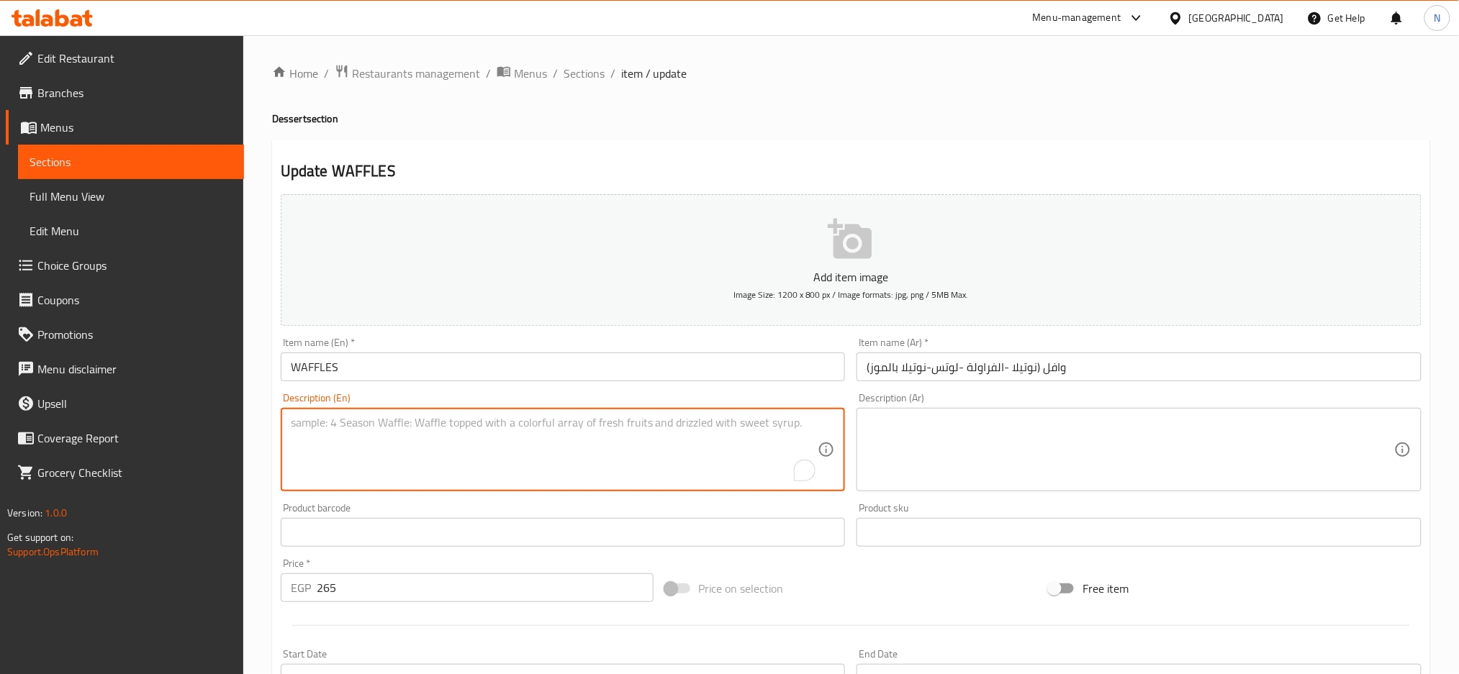
click at [551, 430] on textarea "To enrich screen reader interactions, please activate Accessibility in Grammarl…" at bounding box center [554, 450] width 527 height 68
paste textarea "(NUTELLA-STRAWBERRY-LOUTS-NUTELLA BANANA)"
type textarea "(NUTELLA-STRAWBERRY-LOUTS-NUTELLA BANANA)"
click at [1041, 368] on input "وافل (نوتيلا -الفراولة -لوتس-نوتيلا بالموز)" at bounding box center [1138, 367] width 565 height 29
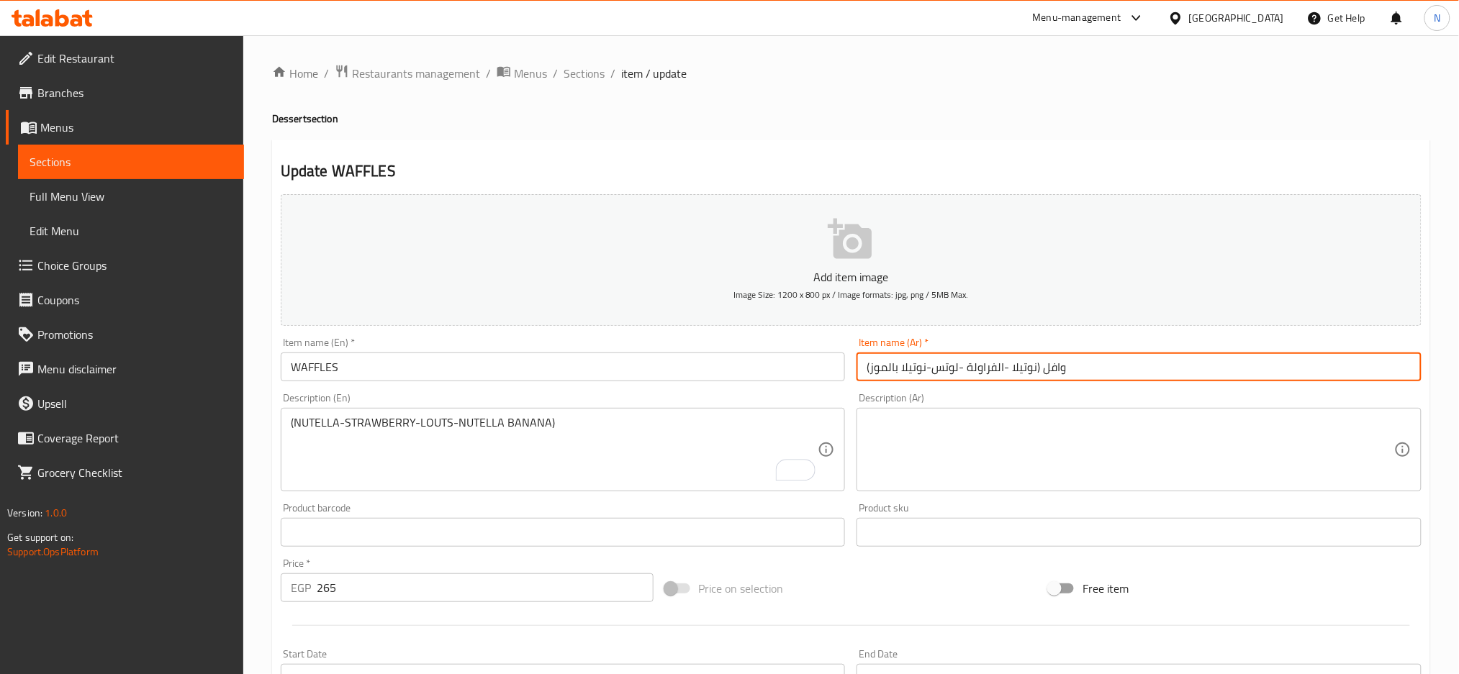
drag, startPoint x: 1041, startPoint y: 368, endPoint x: 846, endPoint y: 378, distance: 194.6
click at [846, 378] on div "Add item image Image Size: 1200 x 800 px / Image formats: jpg, png / 5MB Max. I…" at bounding box center [851, 499] width 1152 height 620
type input "وافل"
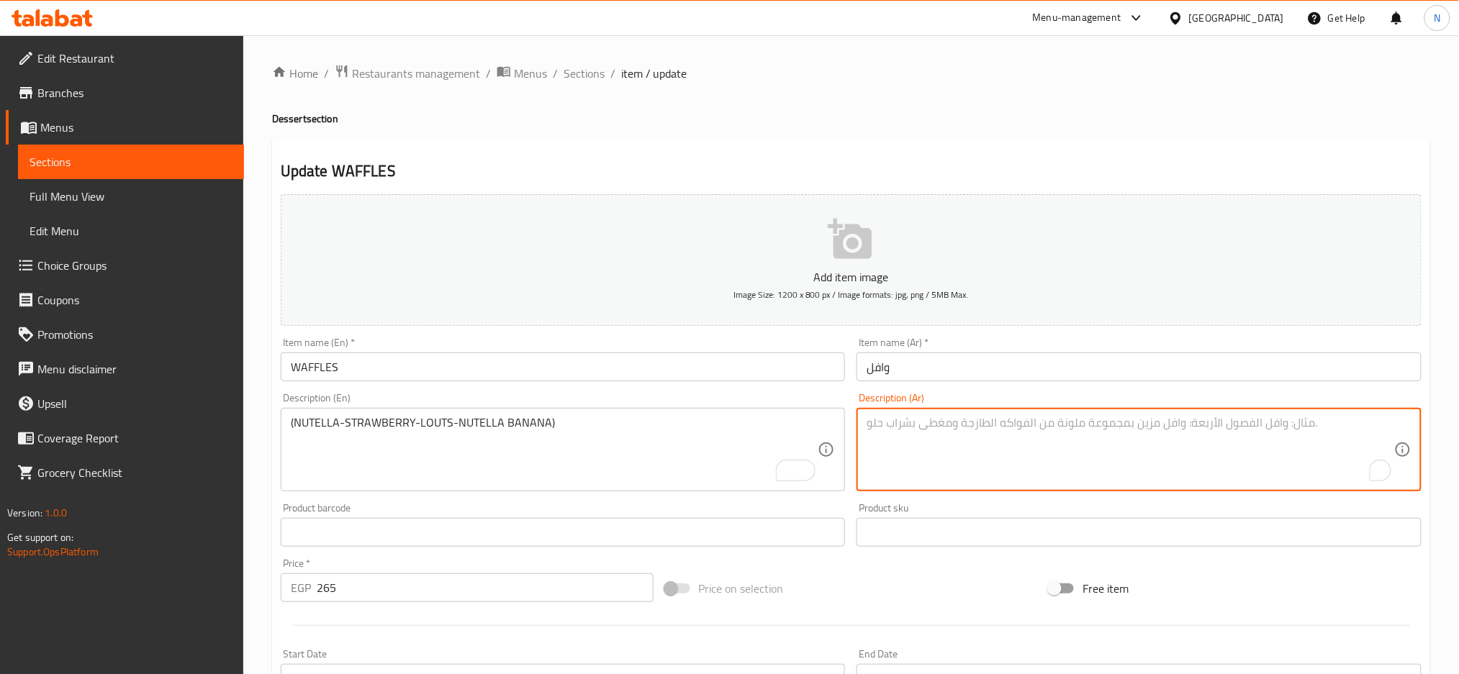
click at [942, 440] on textarea "To enrich screen reader interactions, please activate Accessibility in Grammarl…" at bounding box center [1129, 450] width 527 height 68
paste textarea "(نوتيلا -الفراولة -لوتس-نوتيلا بالموز)"
type textarea "(نوتيلا -الفراولة -لوتس-نوتيلا بالموز)"
click at [910, 358] on input "وافل" at bounding box center [1138, 367] width 565 height 29
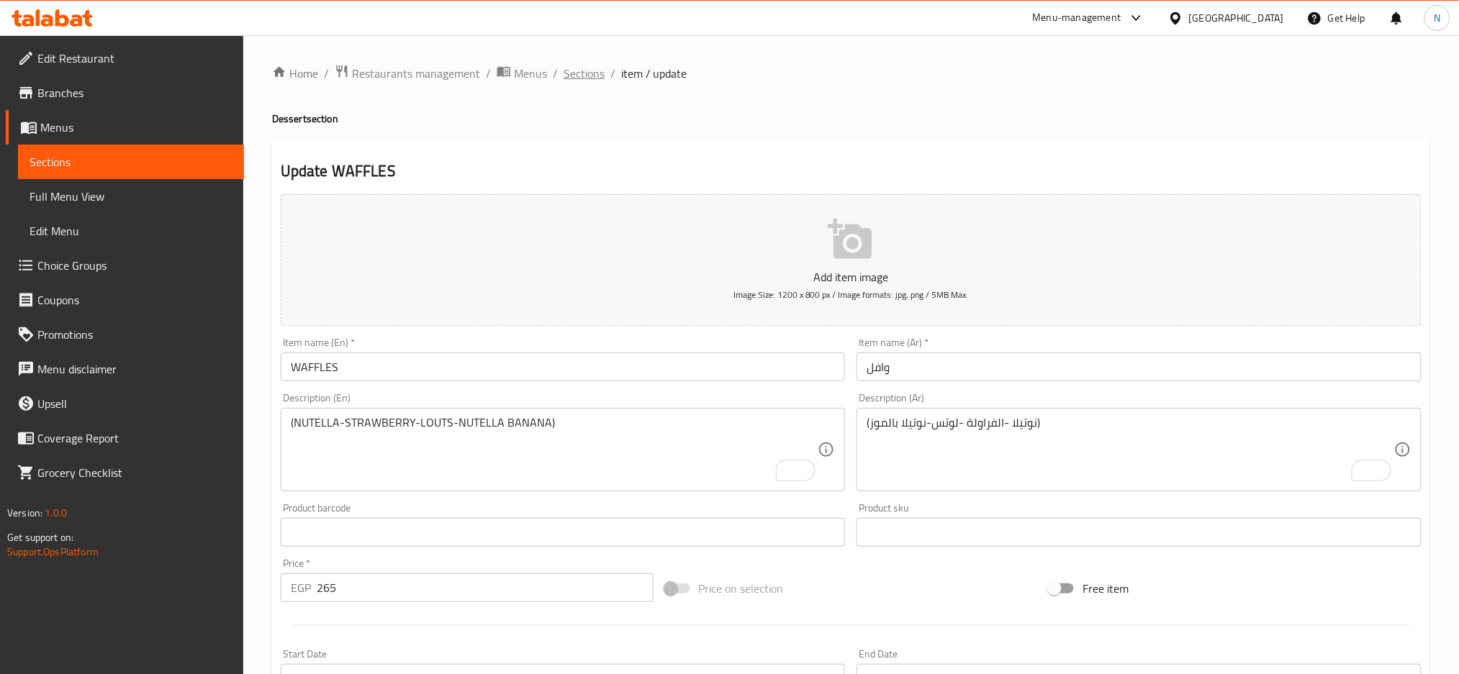
click at [584, 80] on span "Sections" at bounding box center [583, 73] width 41 height 17
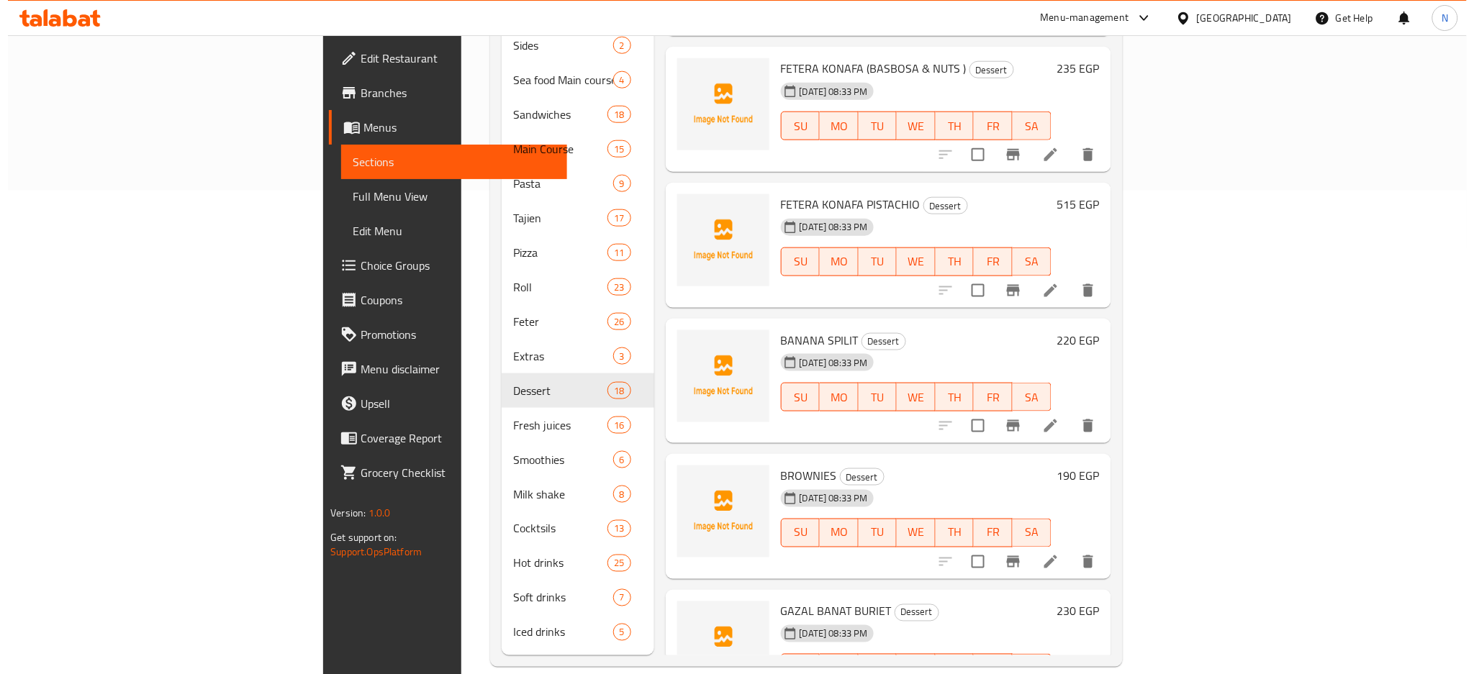
scroll to position [1586, 0]
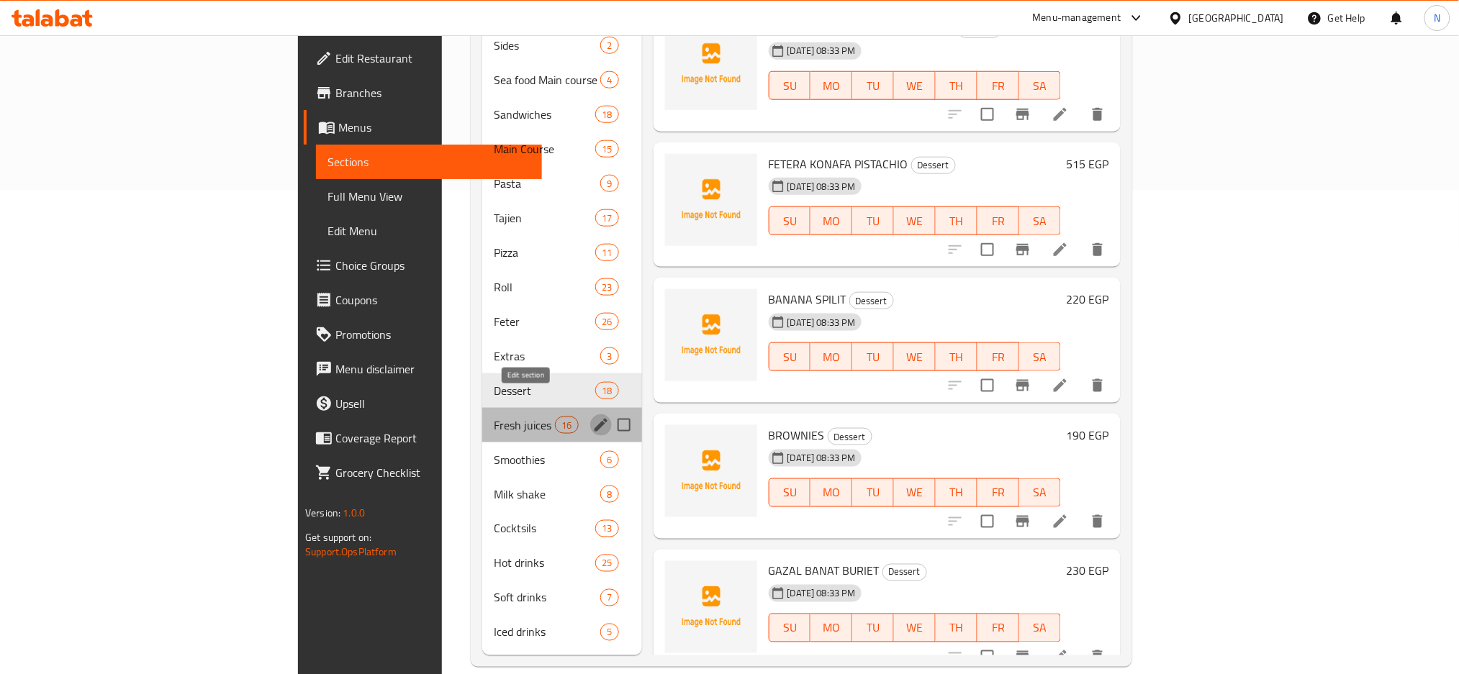
click at [592, 417] on icon "edit" at bounding box center [600, 425] width 17 height 17
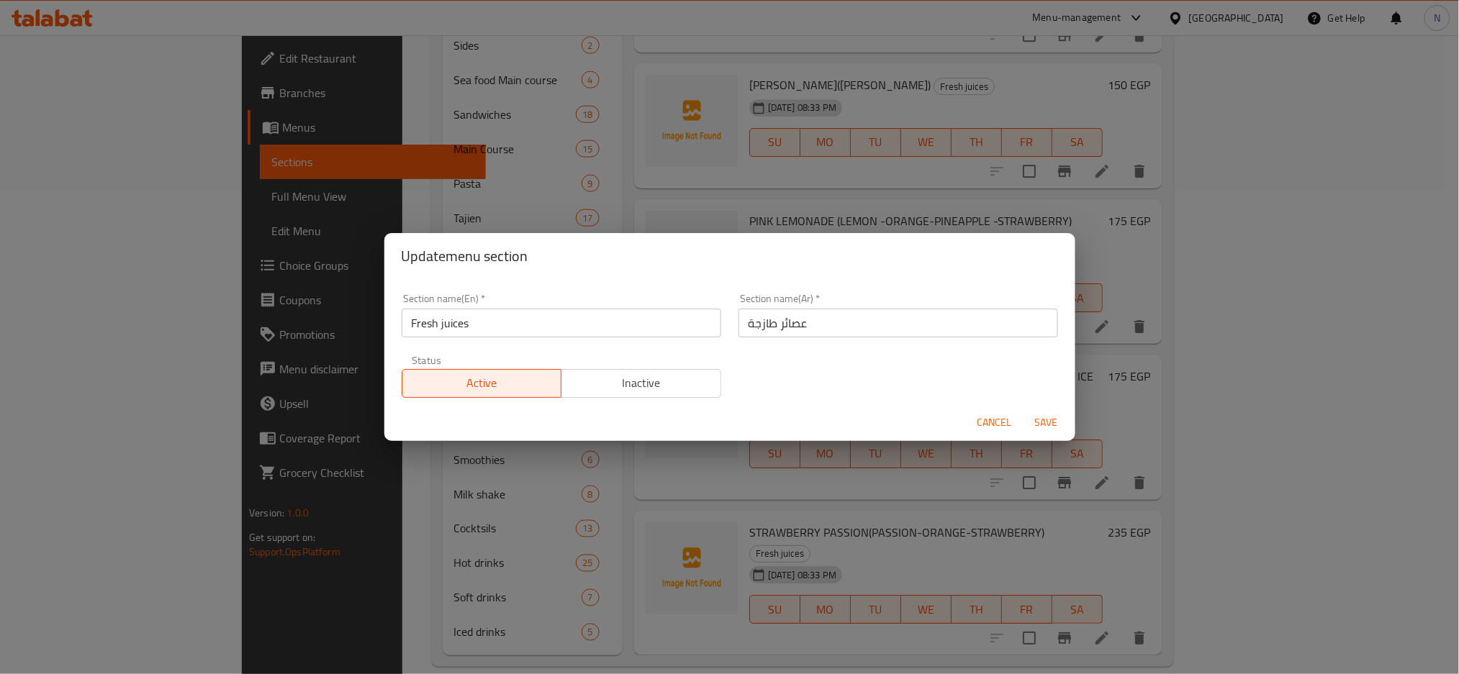
scroll to position [1251, 0]
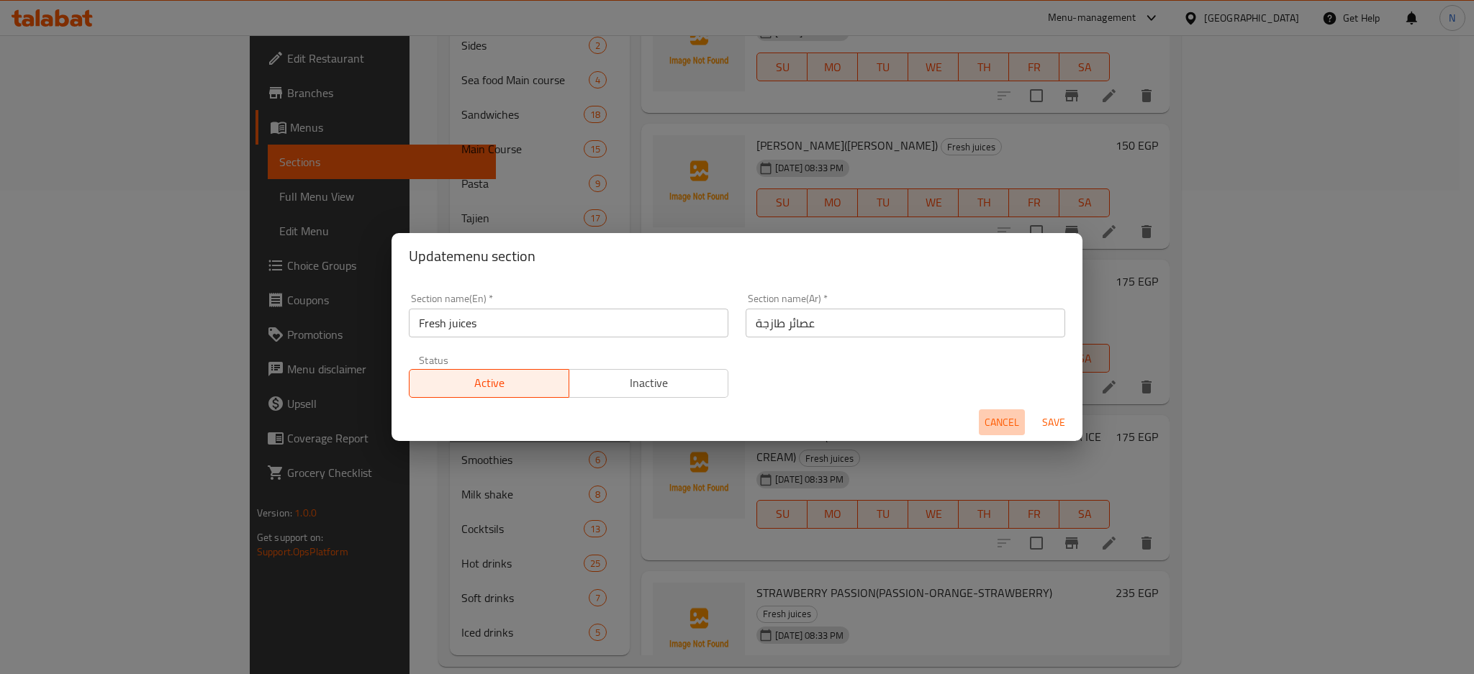
click at [995, 422] on span "Cancel" at bounding box center [1001, 423] width 35 height 18
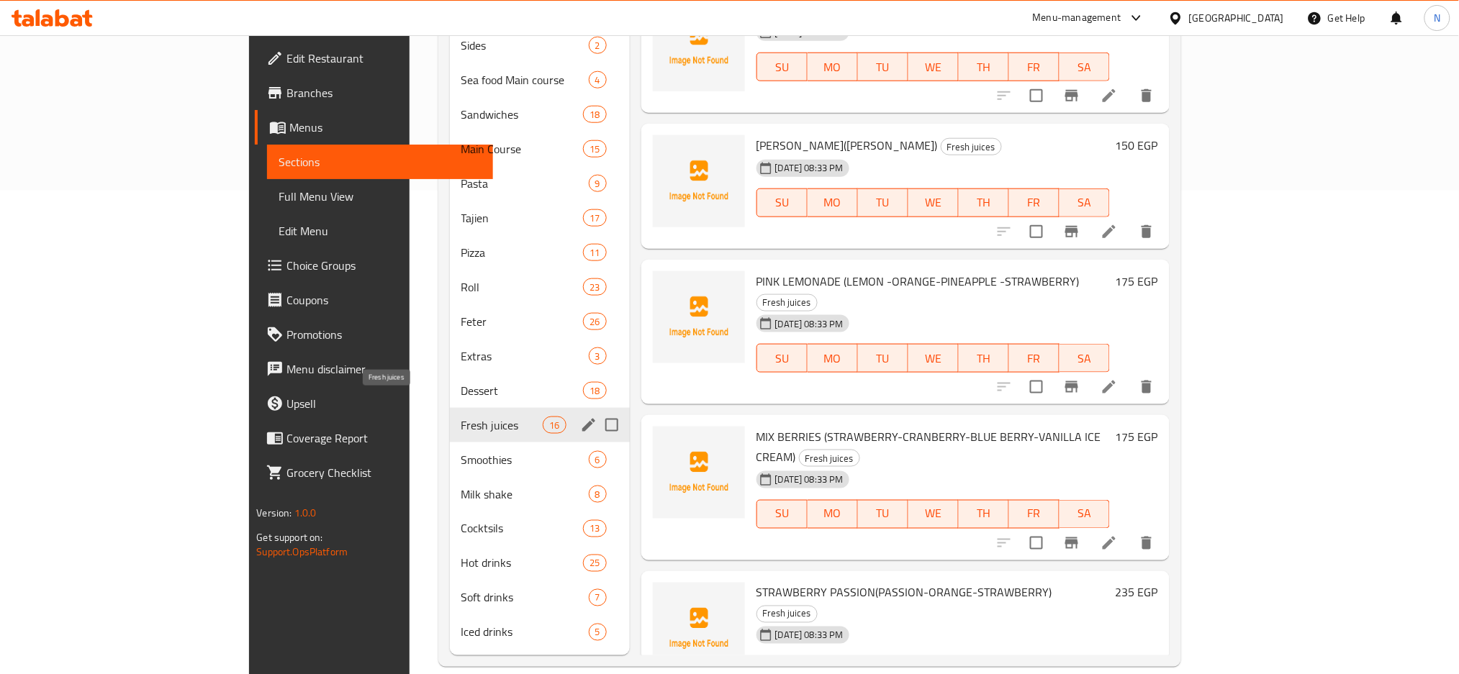
click at [461, 417] on span "Fresh juices" at bounding box center [502, 425] width 82 height 17
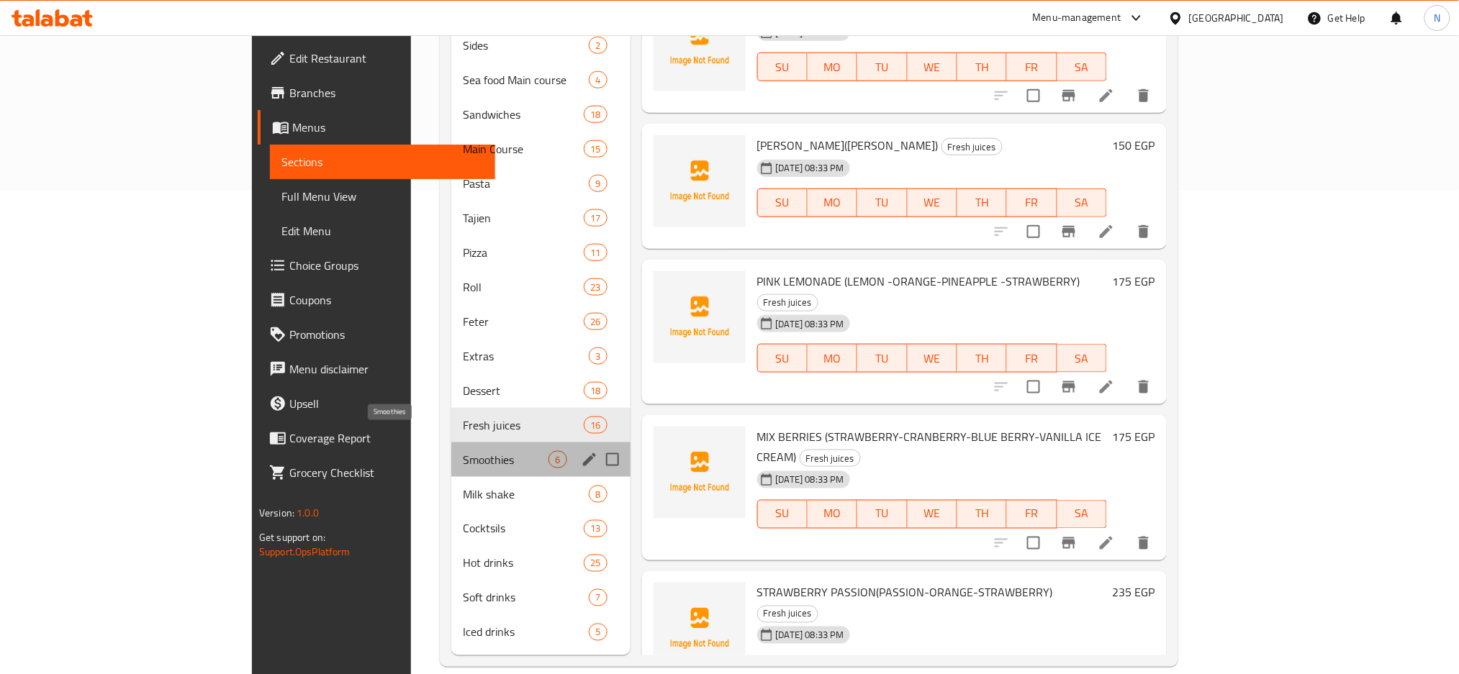
click at [472, 451] on span "Smoothies" at bounding box center [506, 459] width 86 height 17
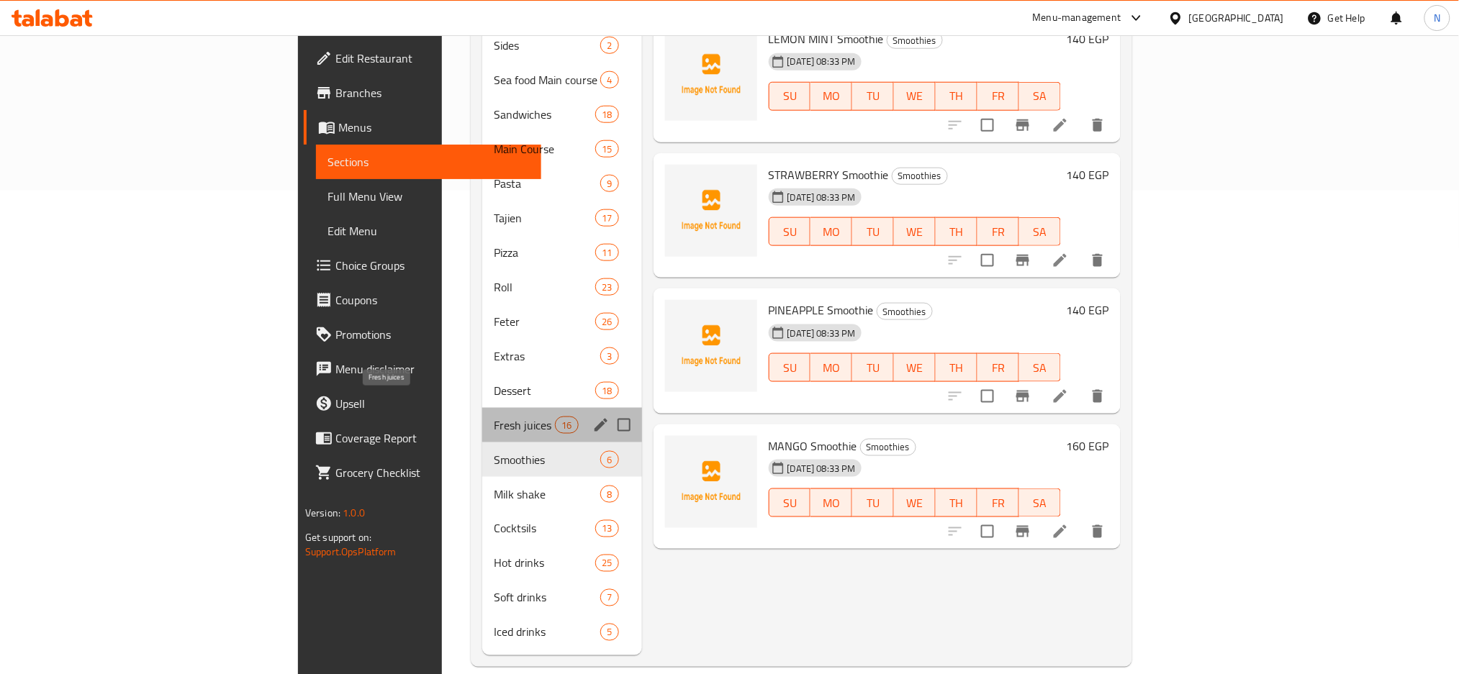
click at [494, 417] on span "Fresh juices" at bounding box center [524, 425] width 61 height 17
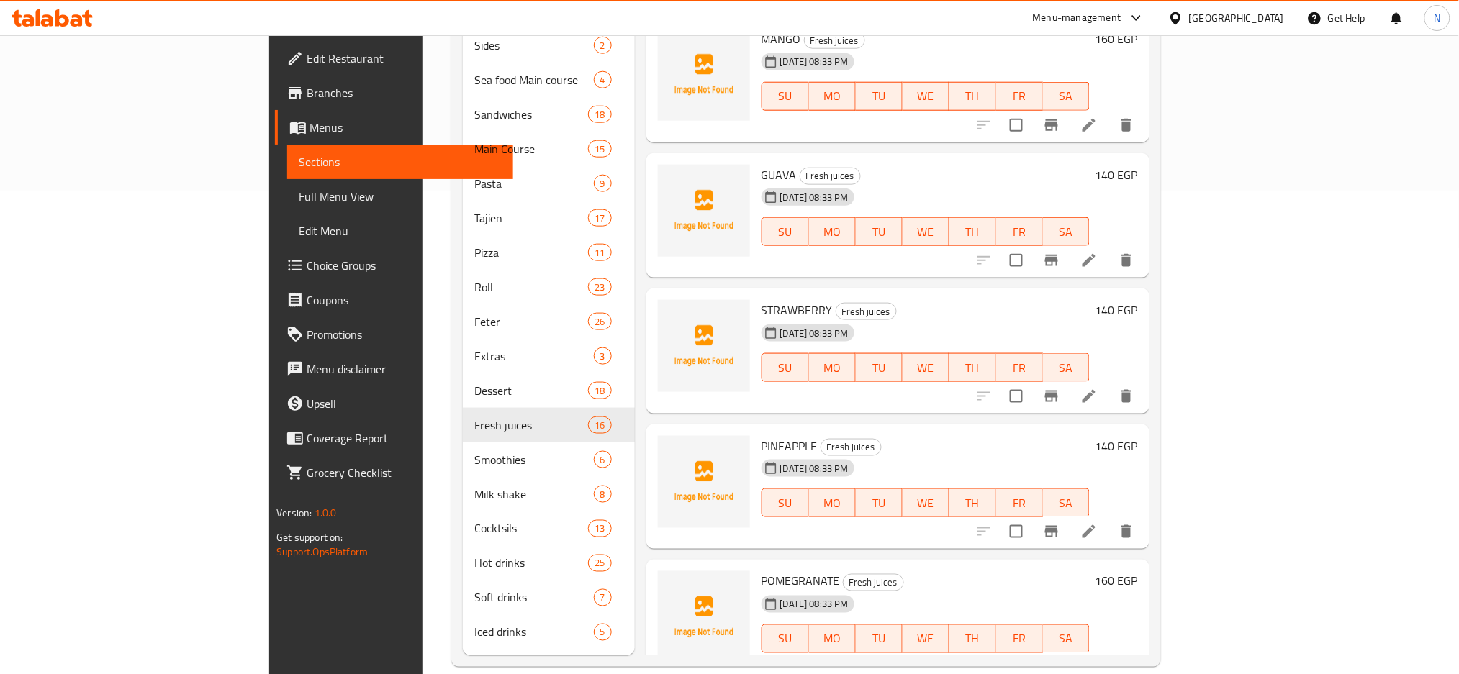
scroll to position [836, 0]
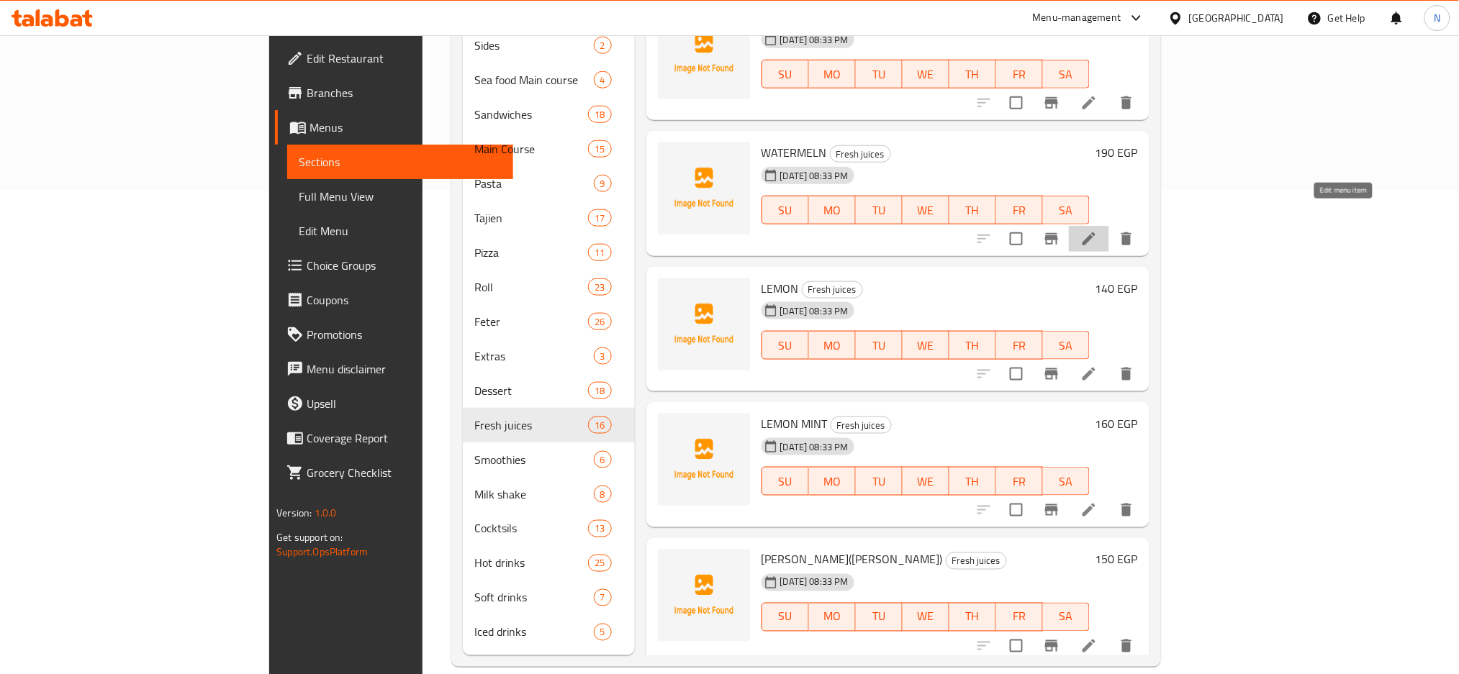
click at [1097, 230] on icon at bounding box center [1088, 238] width 17 height 17
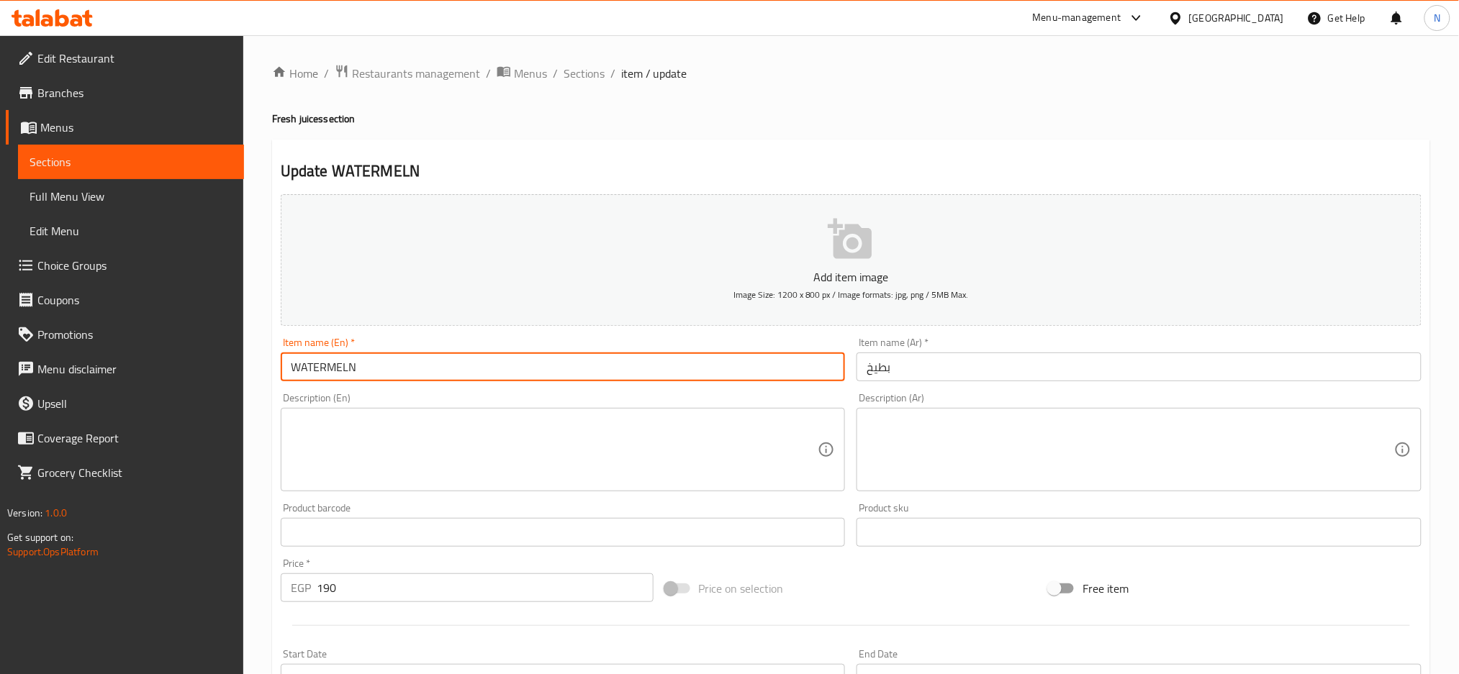
click at [347, 363] on input "WATERMELN" at bounding box center [563, 367] width 565 height 29
type input "WATERMELoN"
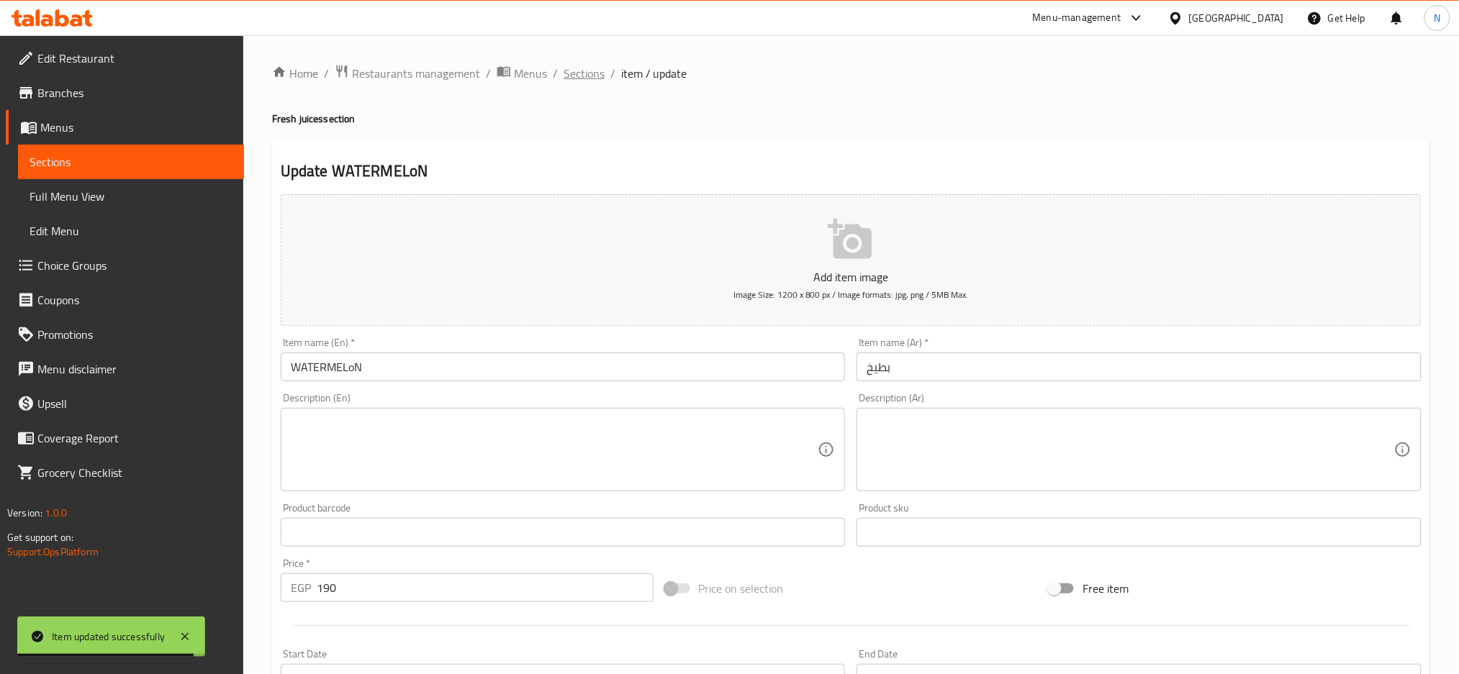
click at [591, 68] on span "Sections" at bounding box center [583, 73] width 41 height 17
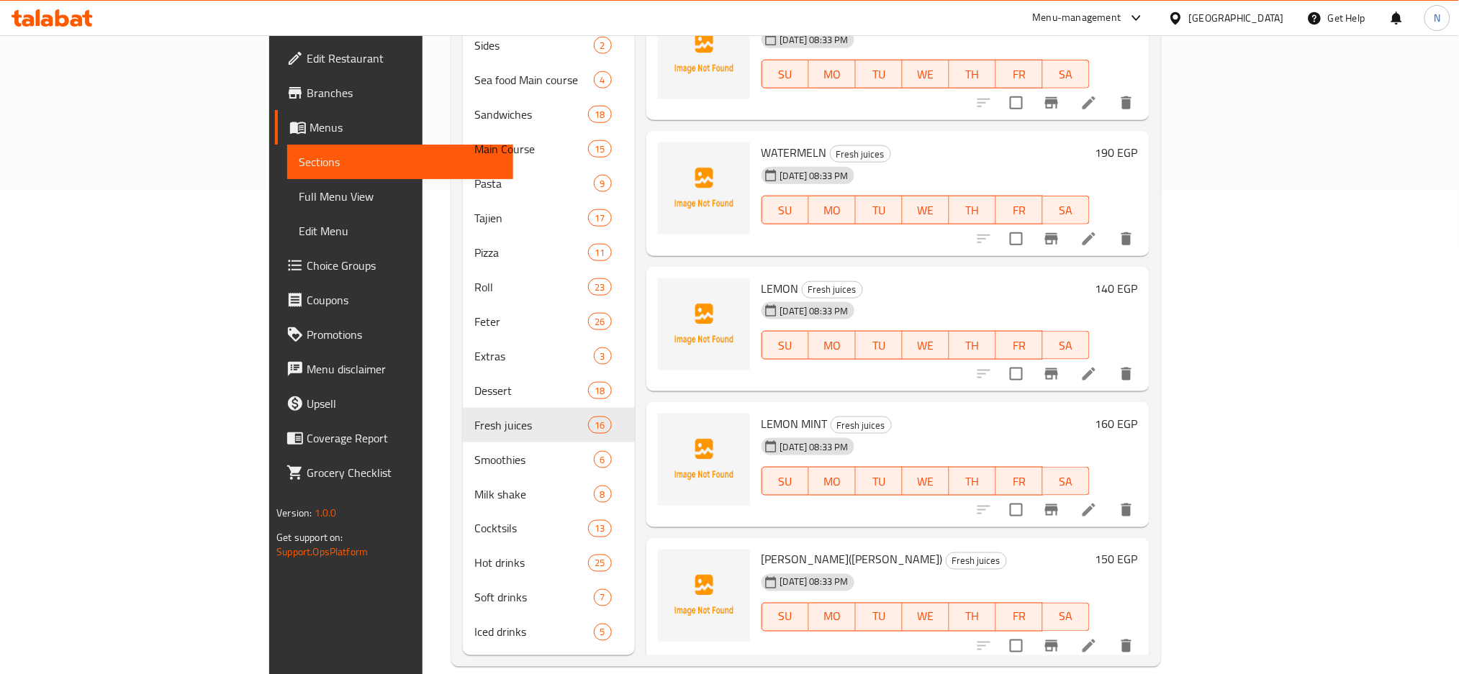
scroll to position [1251, 0]
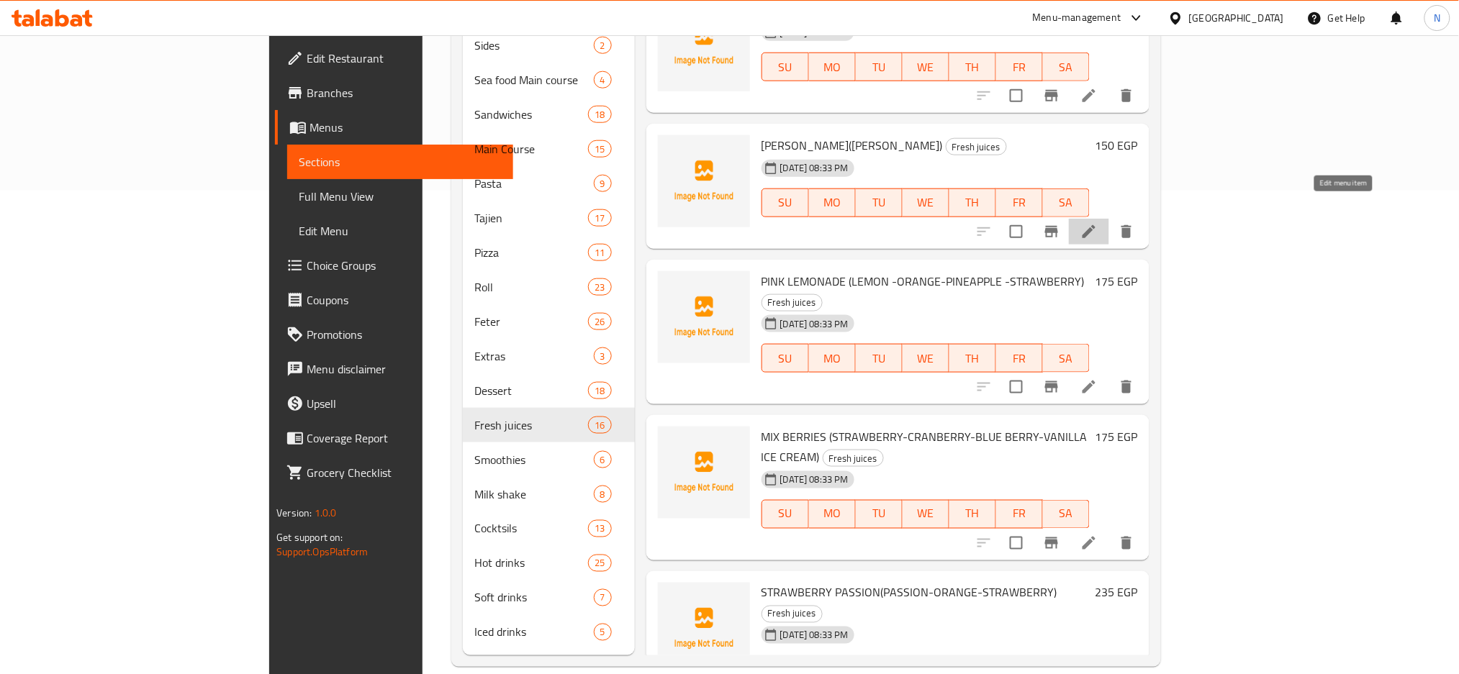
click at [1097, 223] on icon at bounding box center [1088, 231] width 17 height 17
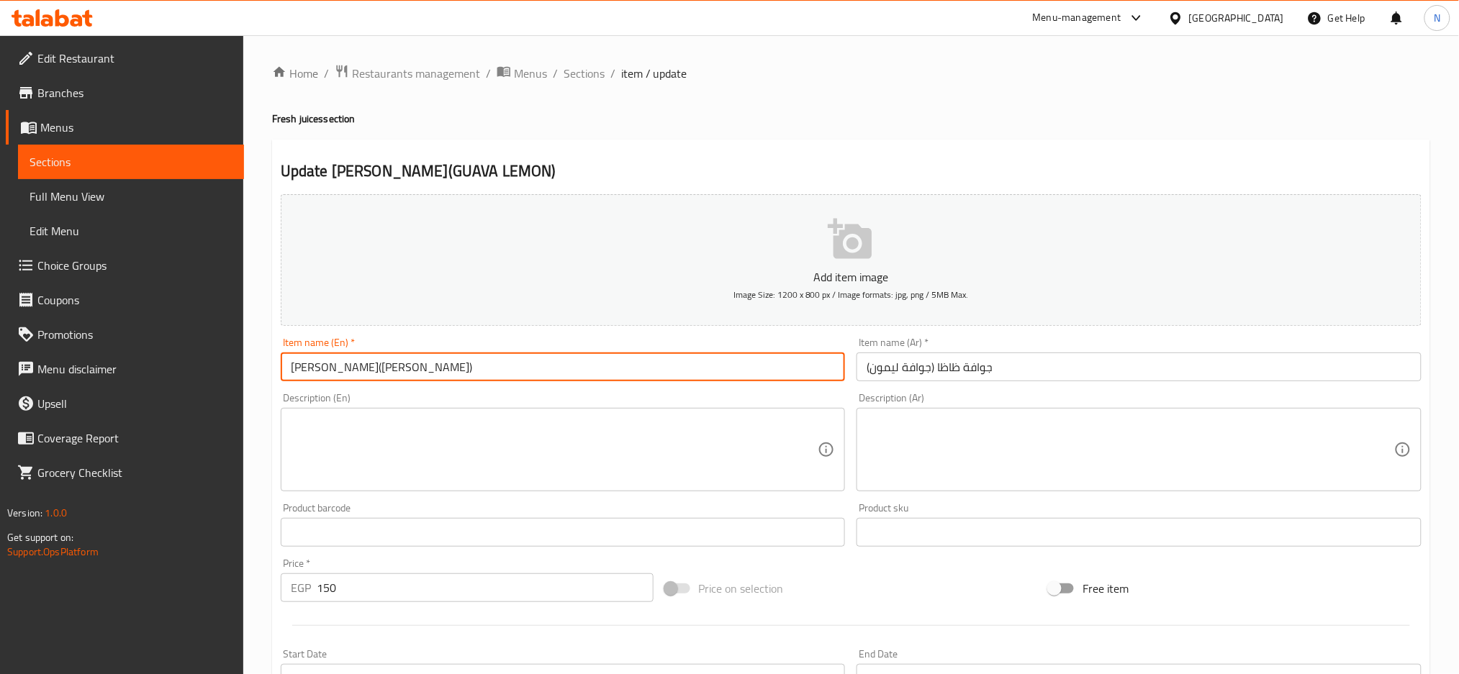
drag, startPoint x: 355, startPoint y: 370, endPoint x: 468, endPoint y: 361, distance: 114.0
click at [468, 361] on input "[PERSON_NAME]([PERSON_NAME])" at bounding box center [563, 367] width 565 height 29
drag, startPoint x: 468, startPoint y: 361, endPoint x: 354, endPoint y: 376, distance: 115.4
click at [354, 376] on input "[PERSON_NAME]([PERSON_NAME])" at bounding box center [563, 367] width 565 height 29
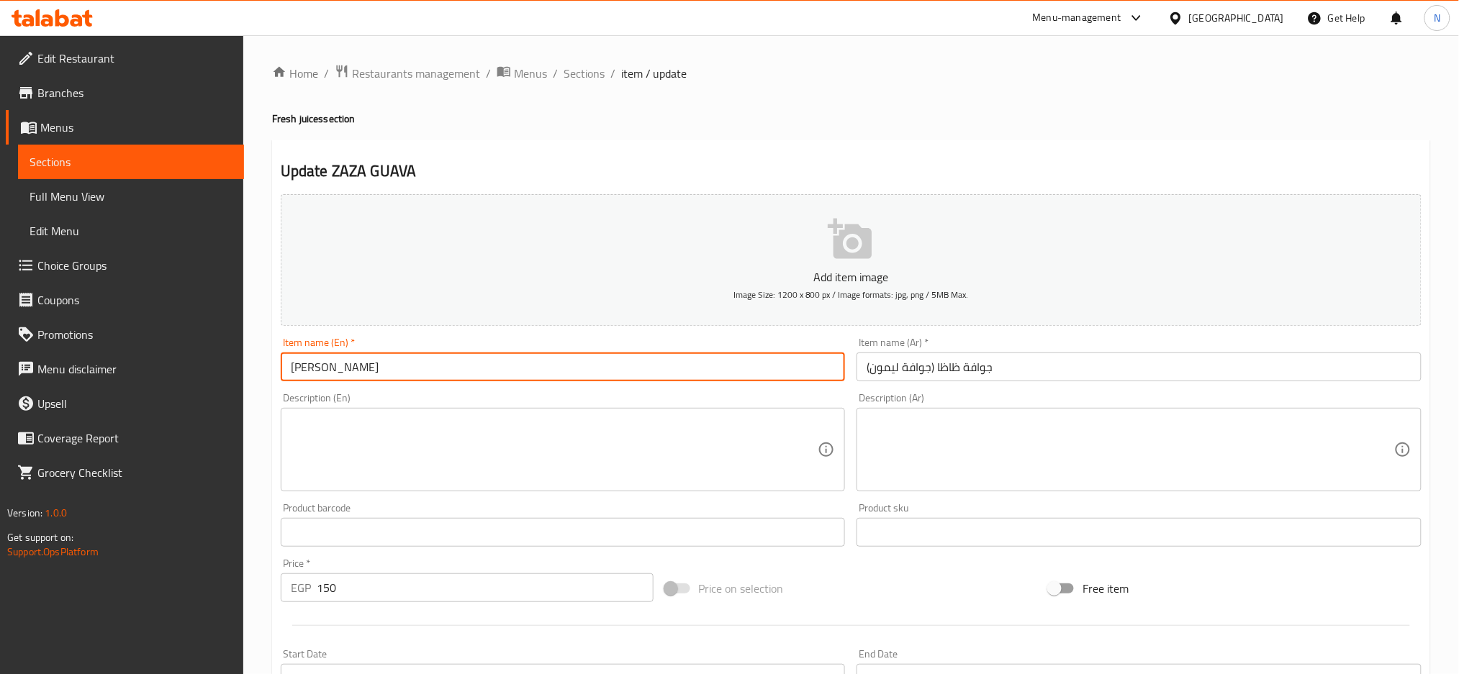
type input "[PERSON_NAME]"
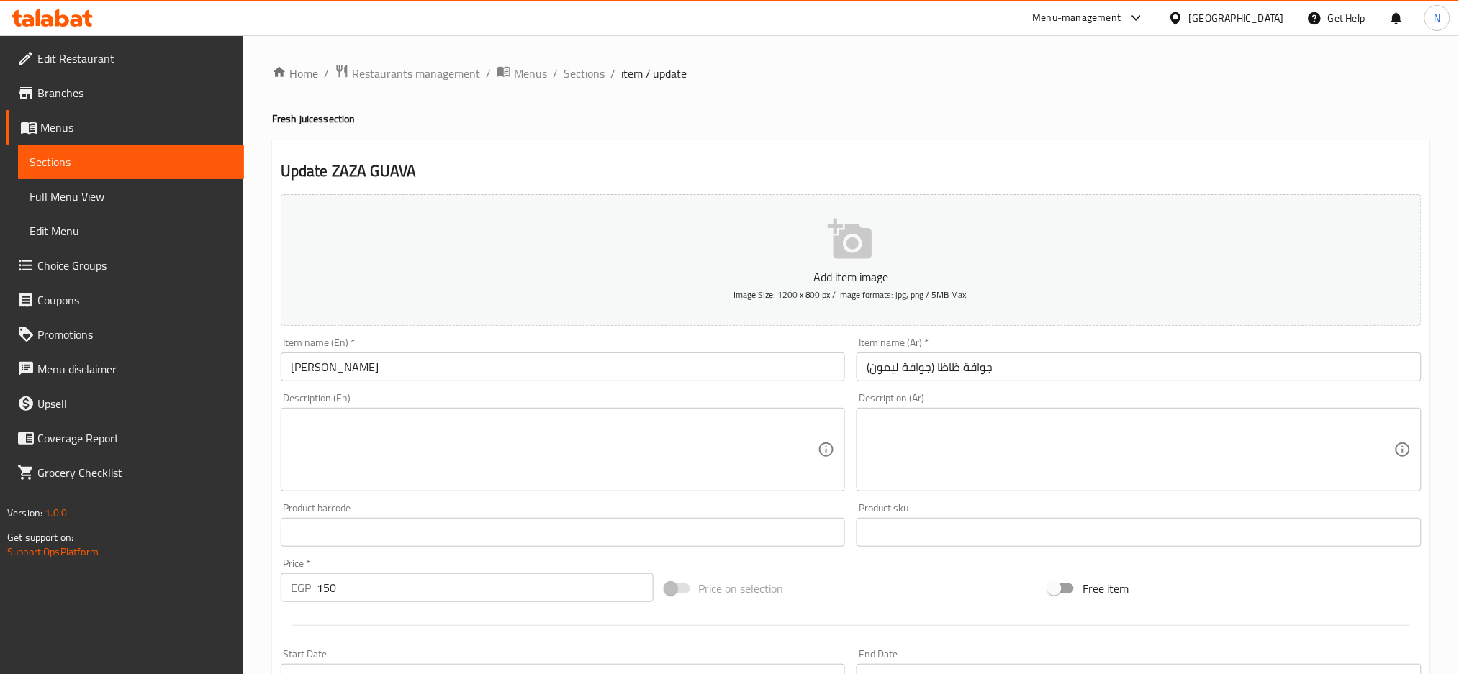
click at [361, 413] on div "Description (En)" at bounding box center [563, 449] width 565 height 83
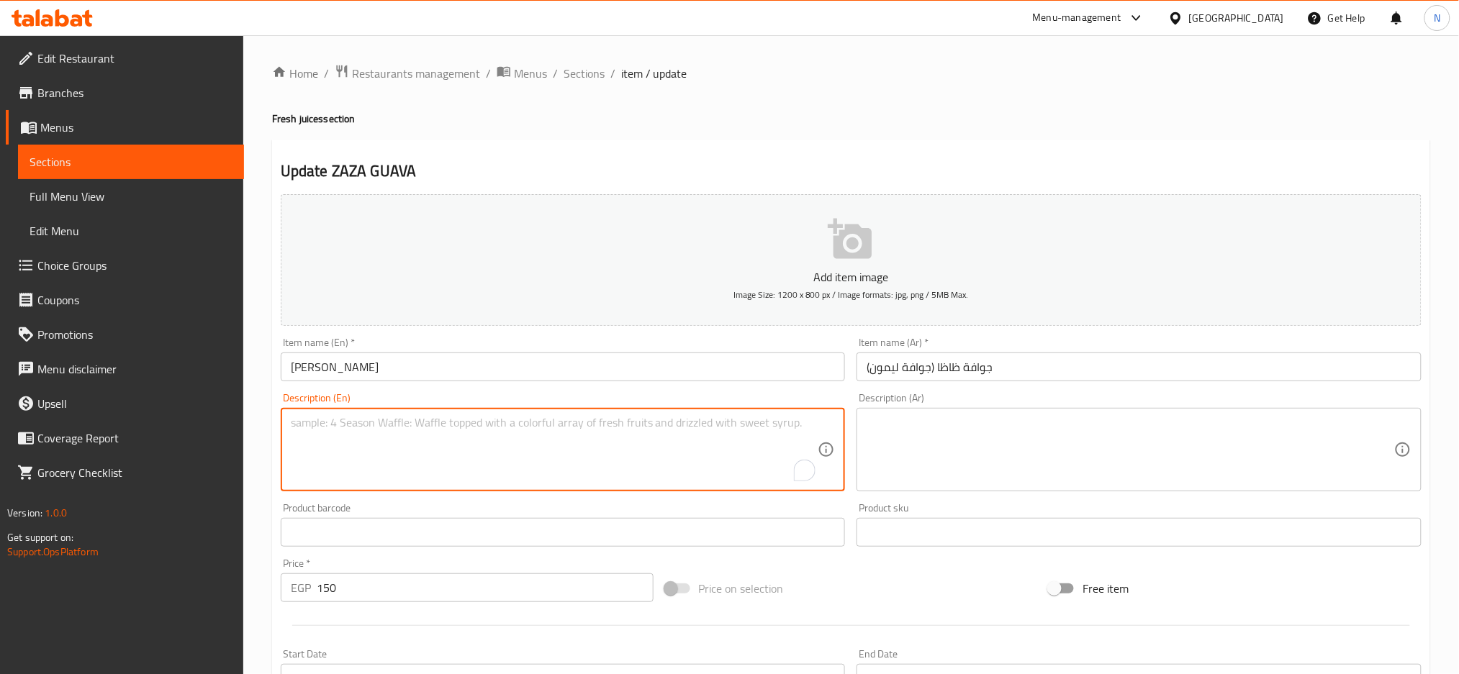
paste textarea "(GUAVA LEMON)"
type textarea "(GUAVA LEMON)"
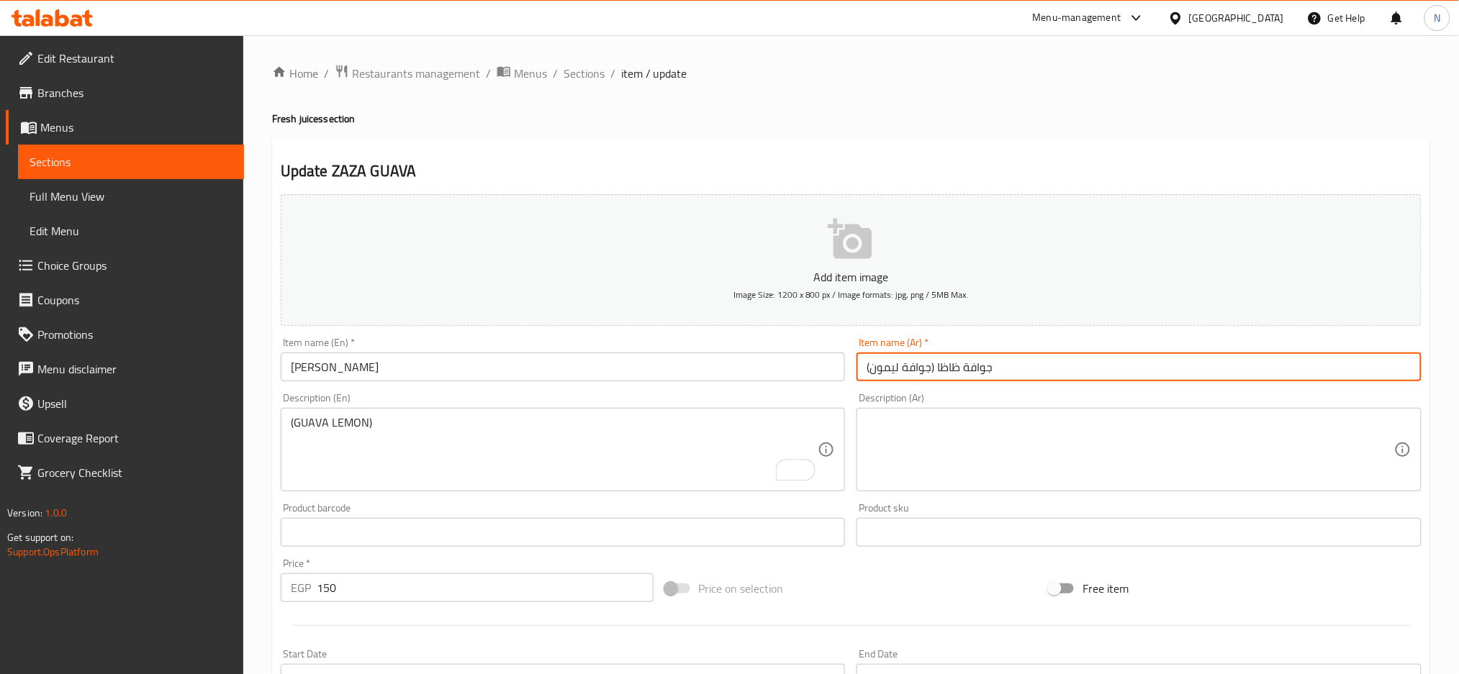
click at [933, 366] on input "جوافة ظاظا (جوافة ليمون)" at bounding box center [1138, 367] width 565 height 29
drag, startPoint x: 933, startPoint y: 366, endPoint x: 838, endPoint y: 370, distance: 95.1
click at [838, 370] on div "Add item image Image Size: 1200 x 800 px / Image formats: jpg, png / 5MB Max. I…" at bounding box center [851, 499] width 1152 height 620
type input "جوافة ظاظا"
click at [928, 441] on textarea at bounding box center [1129, 450] width 527 height 68
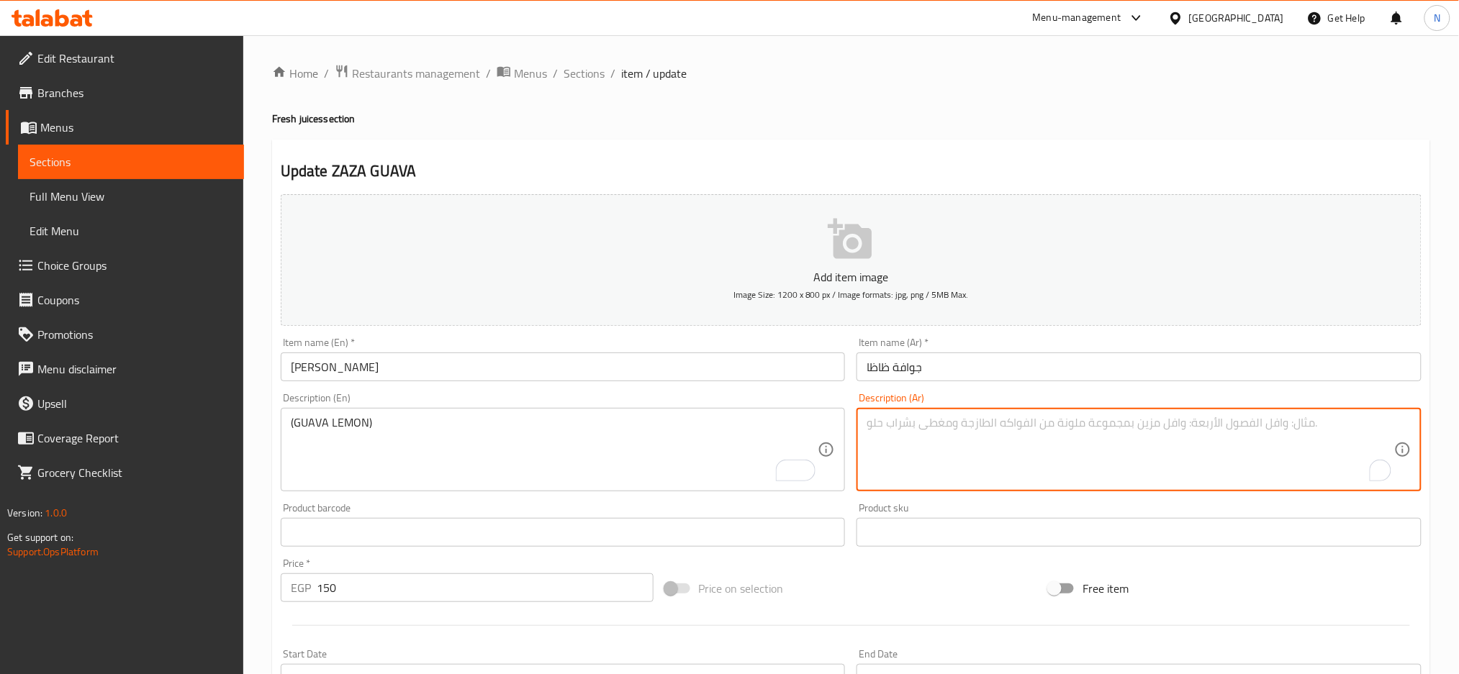
paste textarea "(جوافة ليمون)"
type textarea "(جوافة ليمون)"
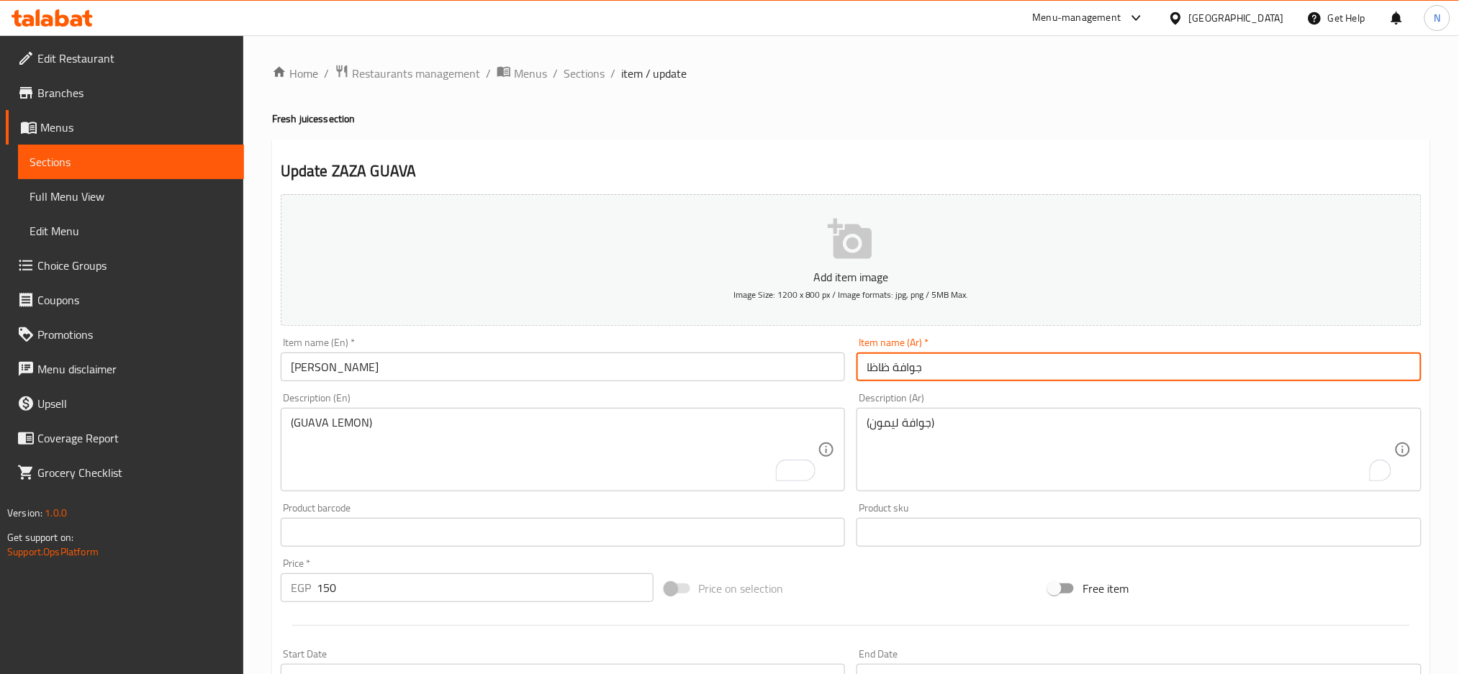
click at [885, 370] on input "جوافة ظاظا" at bounding box center [1138, 367] width 565 height 29
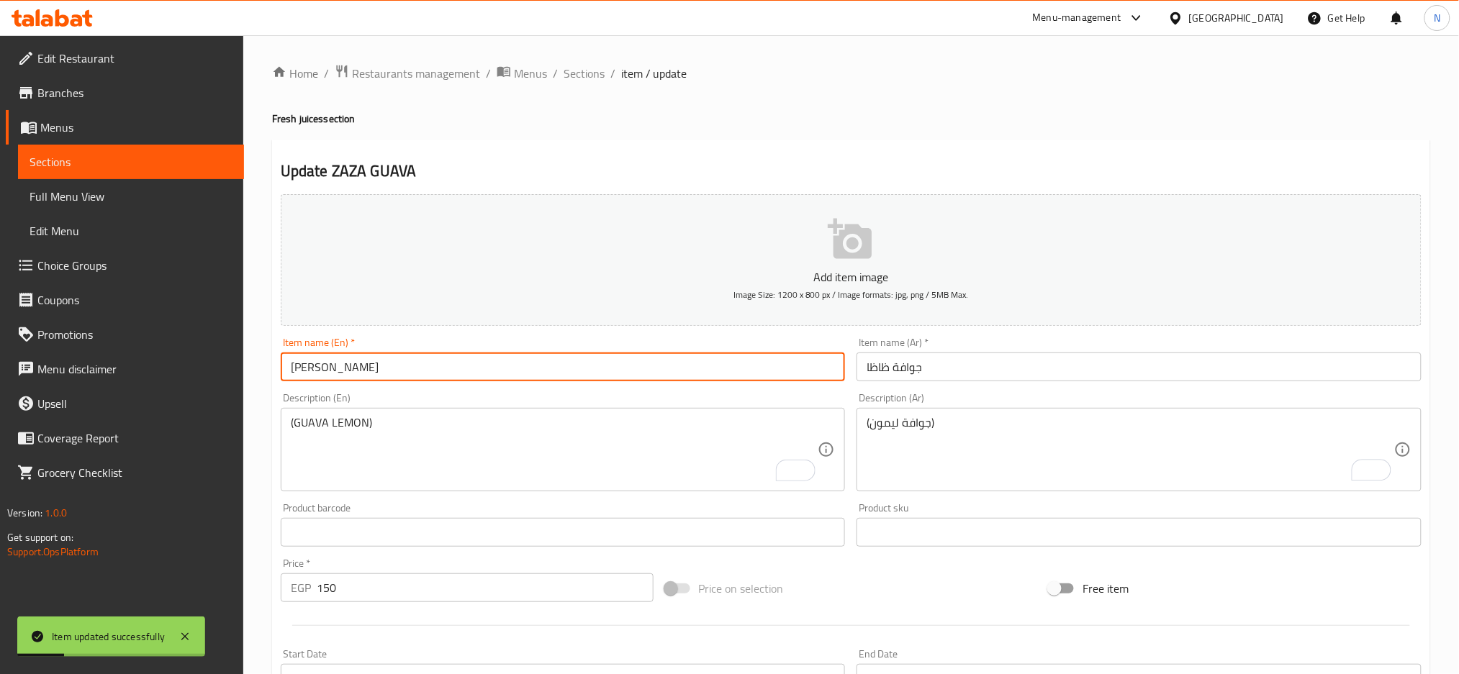
click at [665, 363] on input "[PERSON_NAME]" at bounding box center [563, 367] width 565 height 29
click at [514, 368] on input "[PERSON_NAME]" at bounding box center [563, 367] width 565 height 29
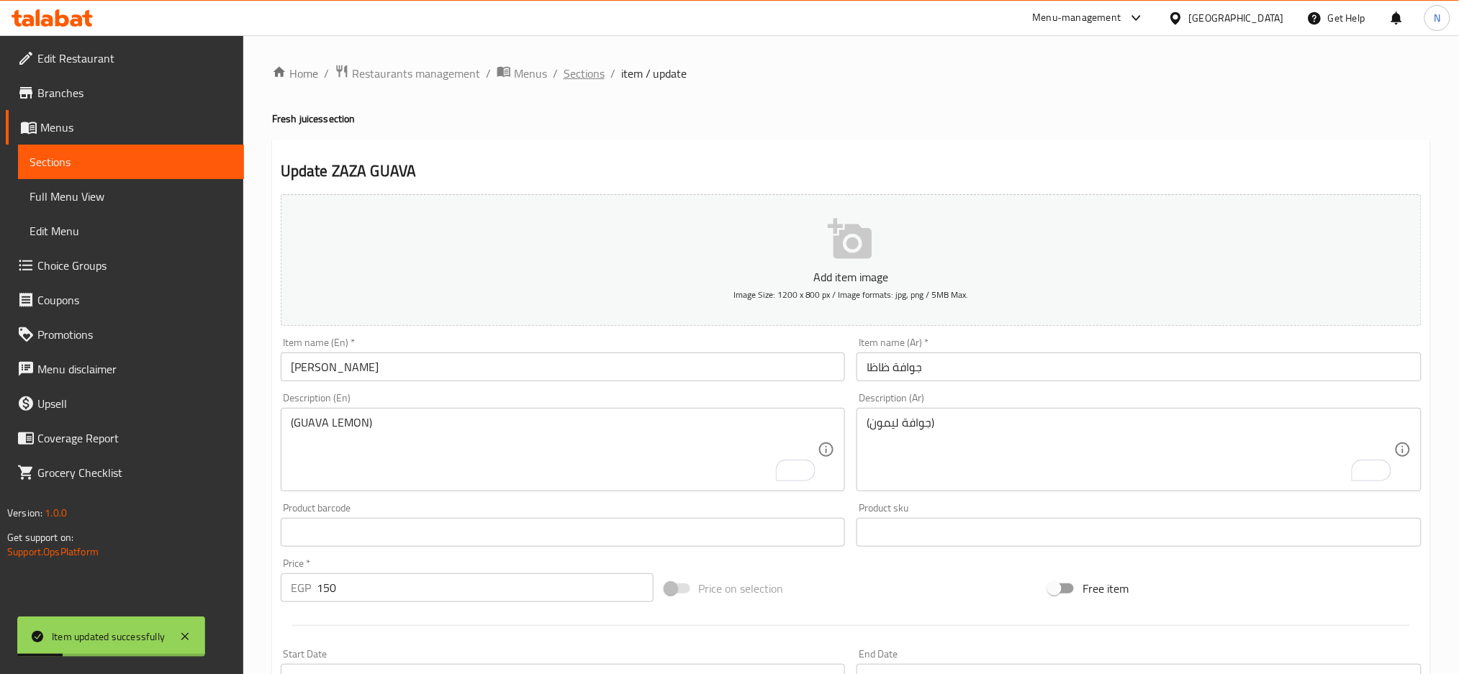
click at [571, 74] on span "Sections" at bounding box center [583, 73] width 41 height 17
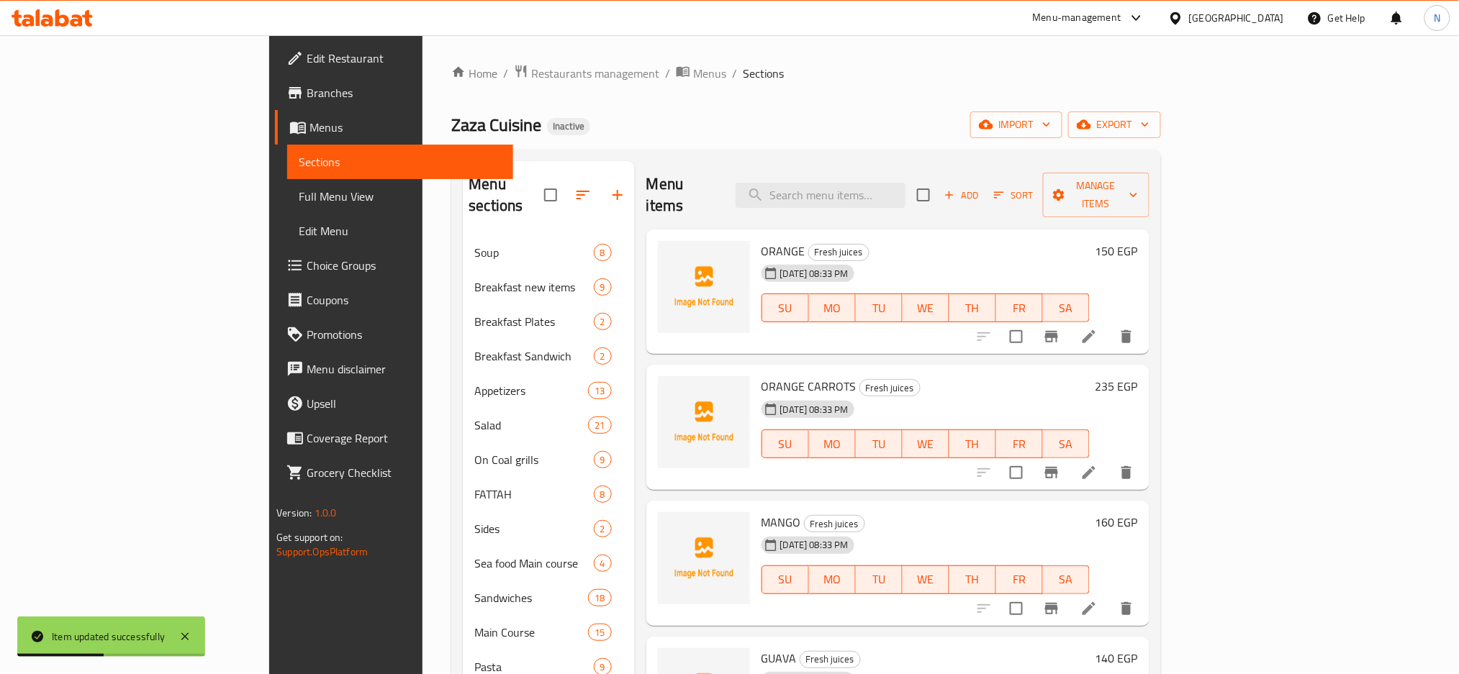
scroll to position [484, 0]
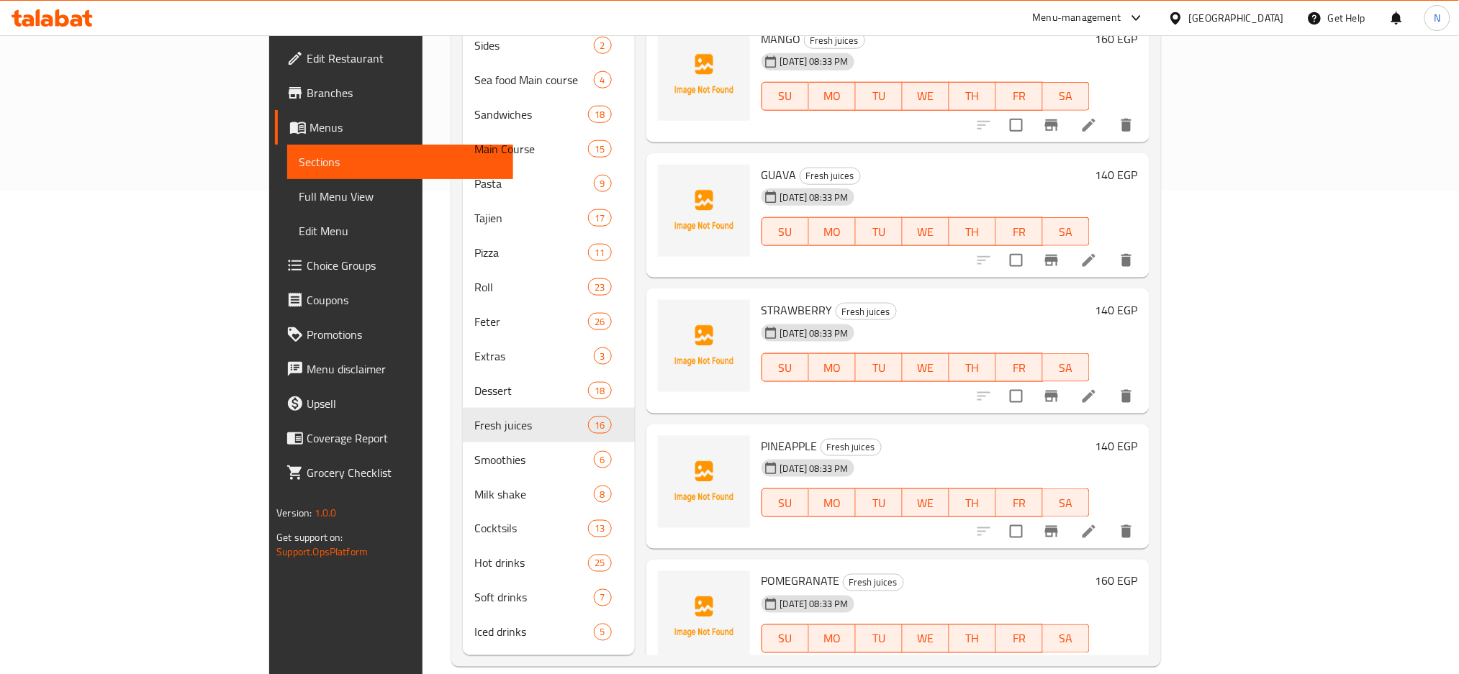
click at [1160, 450] on div "Menu sections Soup 8 Breakfast new items 9 Breakfast Plates 2 Breakfast Sandwic…" at bounding box center [805, 166] width 709 height 1001
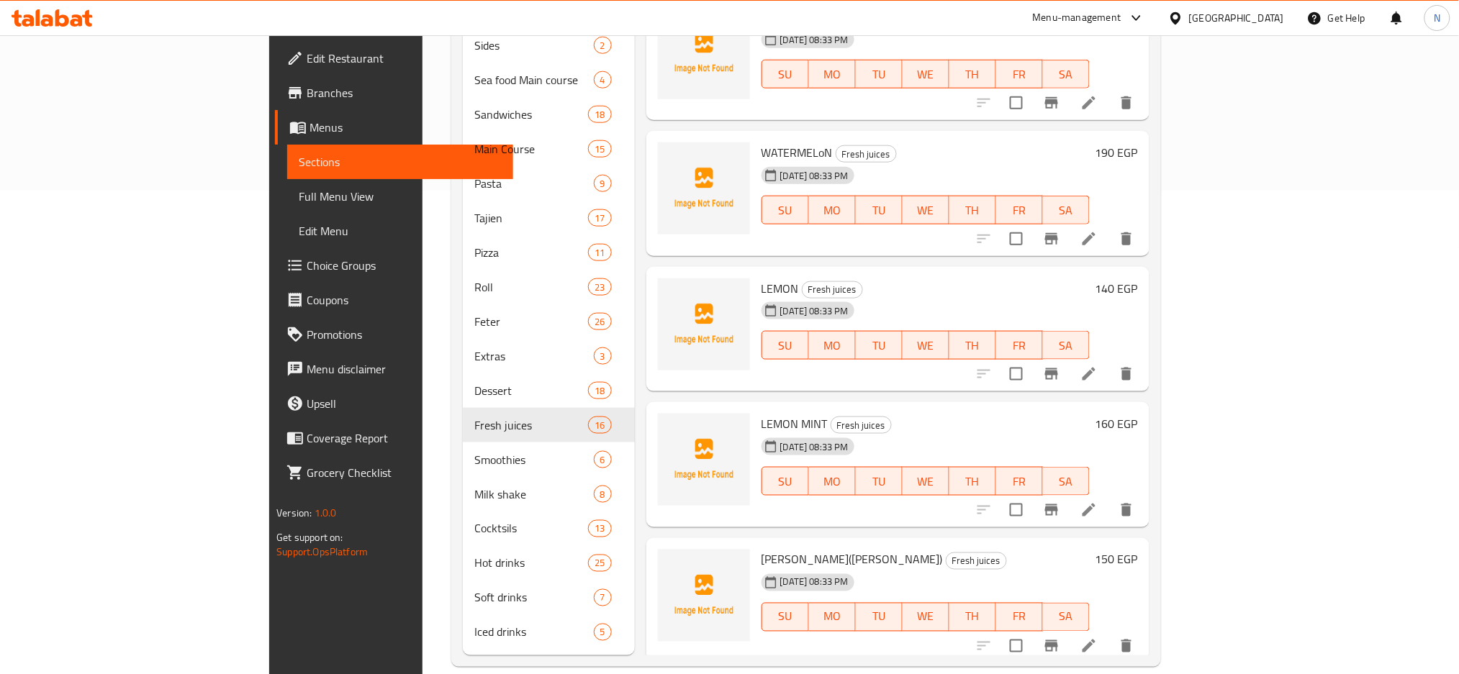
scroll to position [1251, 0]
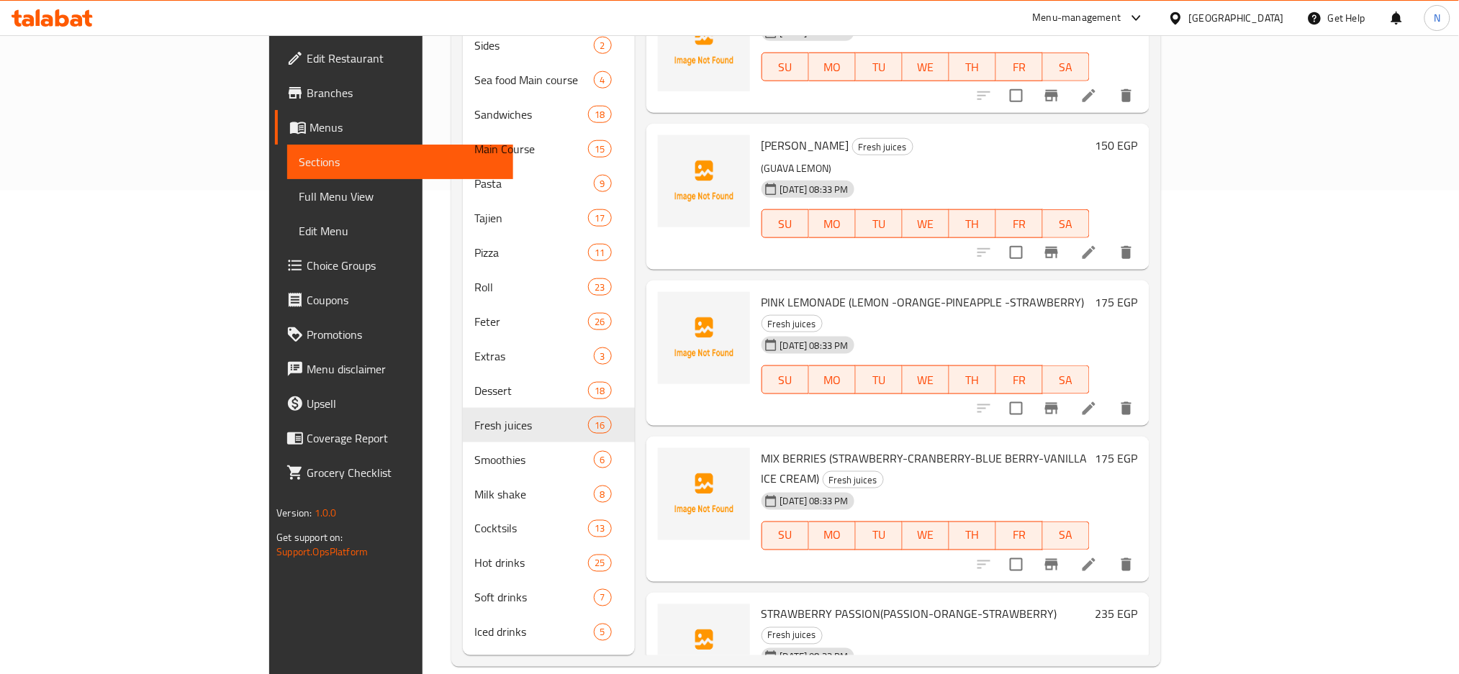
click at [778, 291] on span "PINK LEMONADE (LEMON -ORANGE-PINEAPPLE -STRAWBERRY)" at bounding box center [922, 302] width 323 height 22
drag, startPoint x: 778, startPoint y: 278, endPoint x: 689, endPoint y: 282, distance: 88.6
click at [756, 286] on div "PINK LEMONADE (LEMON -ORANGE-PINEAPPLE -STRAWBERRY) Fresh juices 13-08-2025 08:…" at bounding box center [926, 353] width 340 height 134
copy span "PINK LEMONADE"
click at [1095, 487] on div "13-08-2025 08:33 PM SU MO TU WE TH FR SA" at bounding box center [926, 526] width 340 height 78
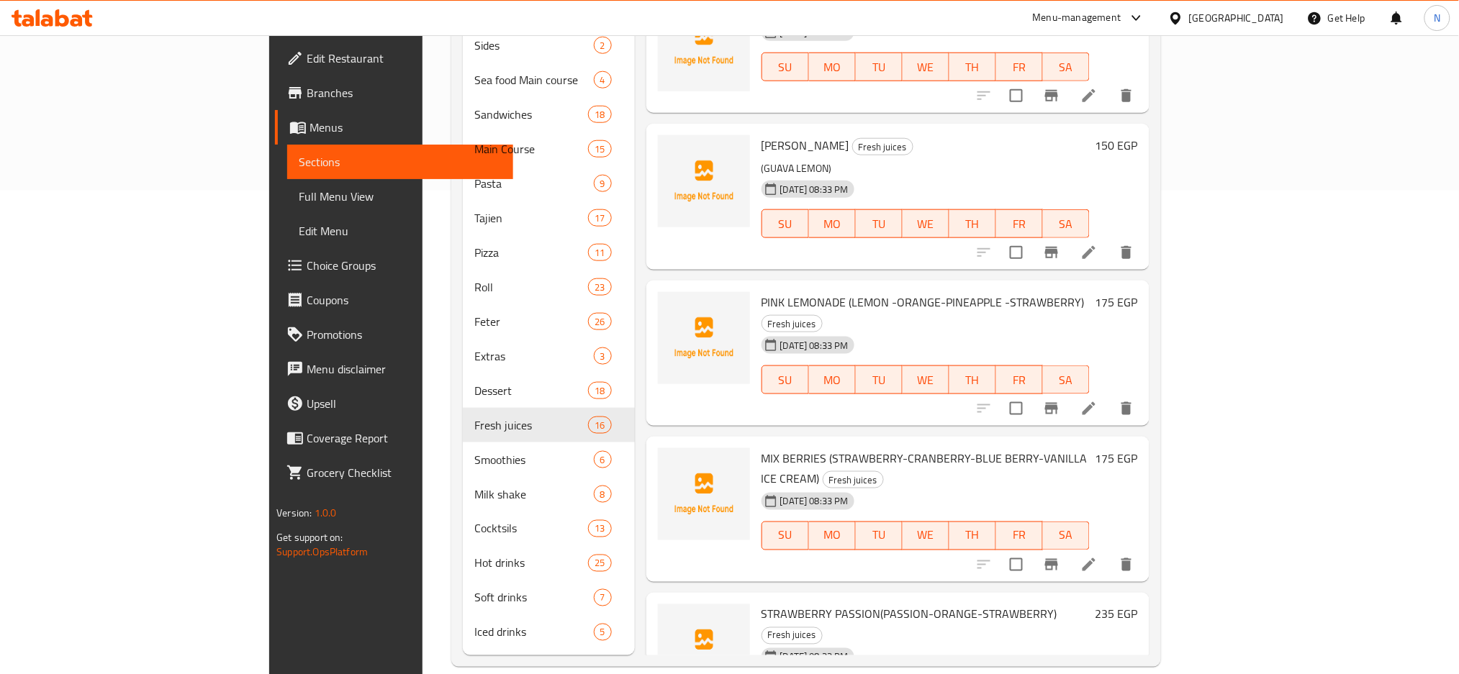
click at [761, 448] on span "MIX BERRIES (STRAWBERRY-CRANBERRY-BLUE BERRY-VANILLA ICE CREAM)" at bounding box center [924, 469] width 326 height 42
drag, startPoint x: 758, startPoint y: 416, endPoint x: 698, endPoint y: 416, distance: 60.4
click at [761, 448] on span "MIX BERRIES (STRAWBERRY-CRANBERRY-BLUE BERRY-VANILLA ICE CREAM)" at bounding box center [924, 469] width 326 height 42
copy span "MIX BERRIES"
click at [1095, 599] on div "STRAWBERRY PASSION(PASSION-ORANGE-STRAWBERRY) Fresh juices 13-08-2025 08:33 PM …" at bounding box center [926, 666] width 340 height 134
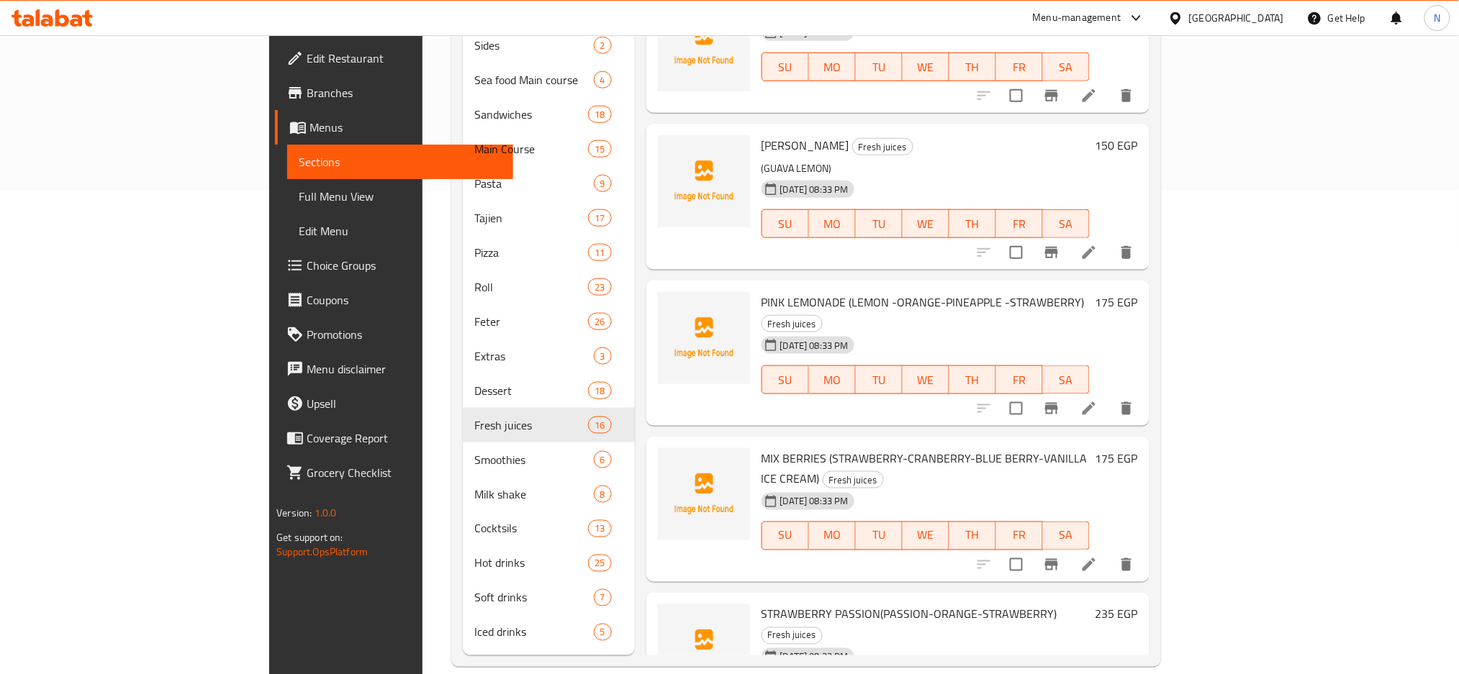
scroll to position [1272, 0]
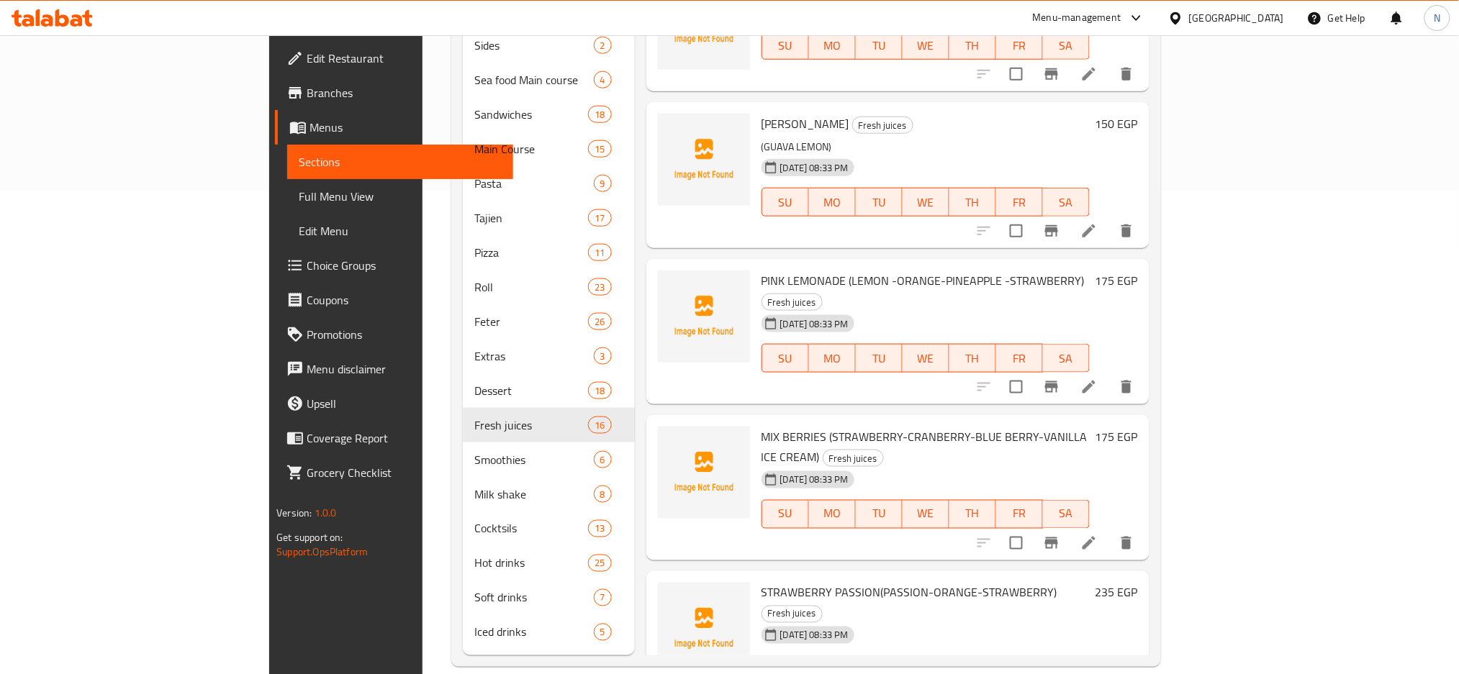
click at [812, 582] on span "STRAWBERRY PASSION(PASSION-ORANGE-STRAWBERRY)" at bounding box center [909, 593] width 296 height 22
drag, startPoint x: 812, startPoint y: 529, endPoint x: 688, endPoint y: 534, distance: 124.6
click at [756, 577] on div "STRAWBERRY PASSION(PASSION-ORANGE-STRAWBERRY) Fresh juices 13-08-2025 08:33 PM …" at bounding box center [926, 644] width 340 height 134
click at [1089, 583] on h6 "STRAWBERRY PASSION(PASSION-ORANGE-STRAWBERRY) Fresh juices" at bounding box center [925, 603] width 328 height 40
click at [810, 582] on span "STRAWBERRY PASSION(PASSION-ORANGE-STRAWBERRY)" at bounding box center [909, 593] width 296 height 22
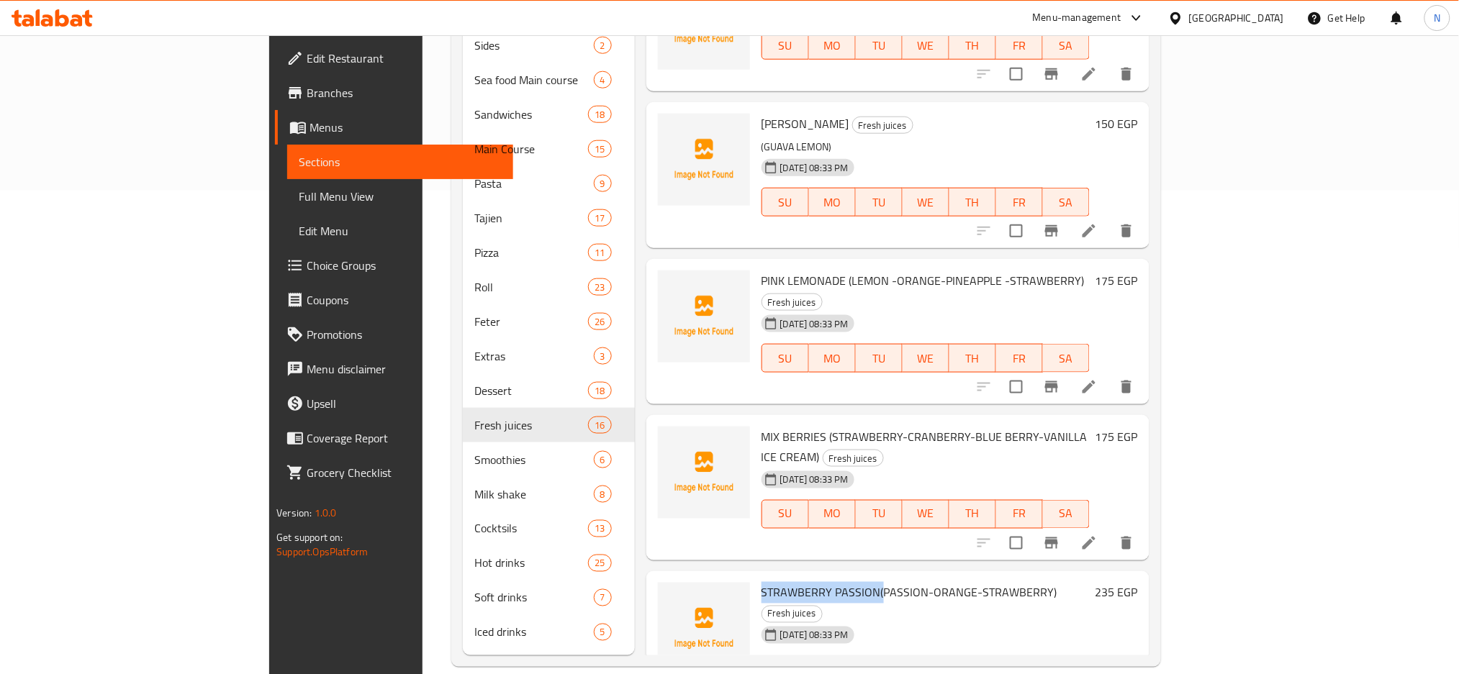
drag, startPoint x: 810, startPoint y: 528, endPoint x: 727, endPoint y: 527, distance: 82.8
click at [761, 582] on span "STRAWBERRY PASSION(PASSION-ORANGE-STRAWBERRY)" at bounding box center [909, 593] width 296 height 22
copy span "STRAWBERRY PASSION("
click at [1089, 583] on h6 "STRAWBERRY PASSION(PASSION-ORANGE-STRAWBERRY) Fresh juices" at bounding box center [925, 603] width 328 height 40
click at [1097, 378] on icon at bounding box center [1088, 386] width 17 height 17
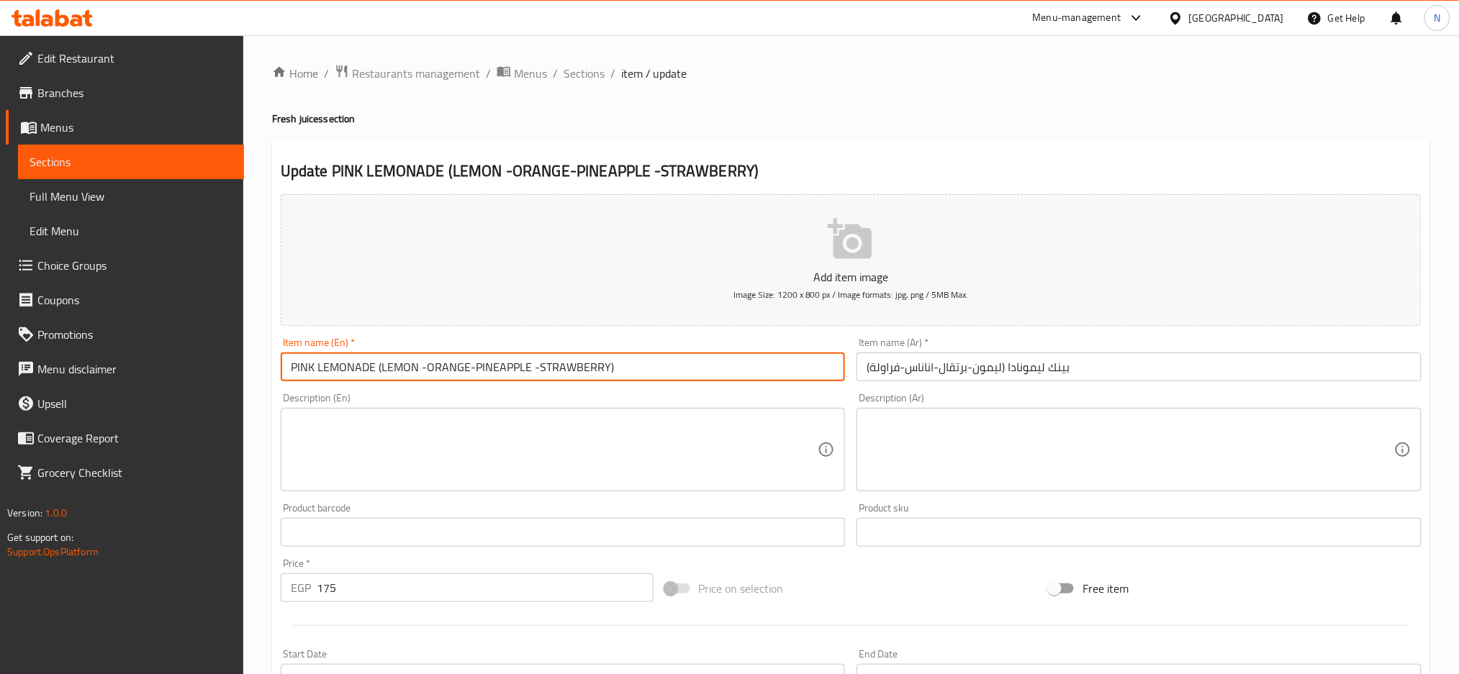
click at [377, 368] on input "PINK LEMONADE (LEMON -ORANGE-PINEAPPLE -STRAWBERRY)" at bounding box center [563, 367] width 565 height 29
drag, startPoint x: 377, startPoint y: 368, endPoint x: 631, endPoint y: 355, distance: 254.3
click at [631, 355] on input "PINK LEMONADE (LEMON -ORANGE-PINEAPPLE -STRAWBERRY)" at bounding box center [563, 367] width 565 height 29
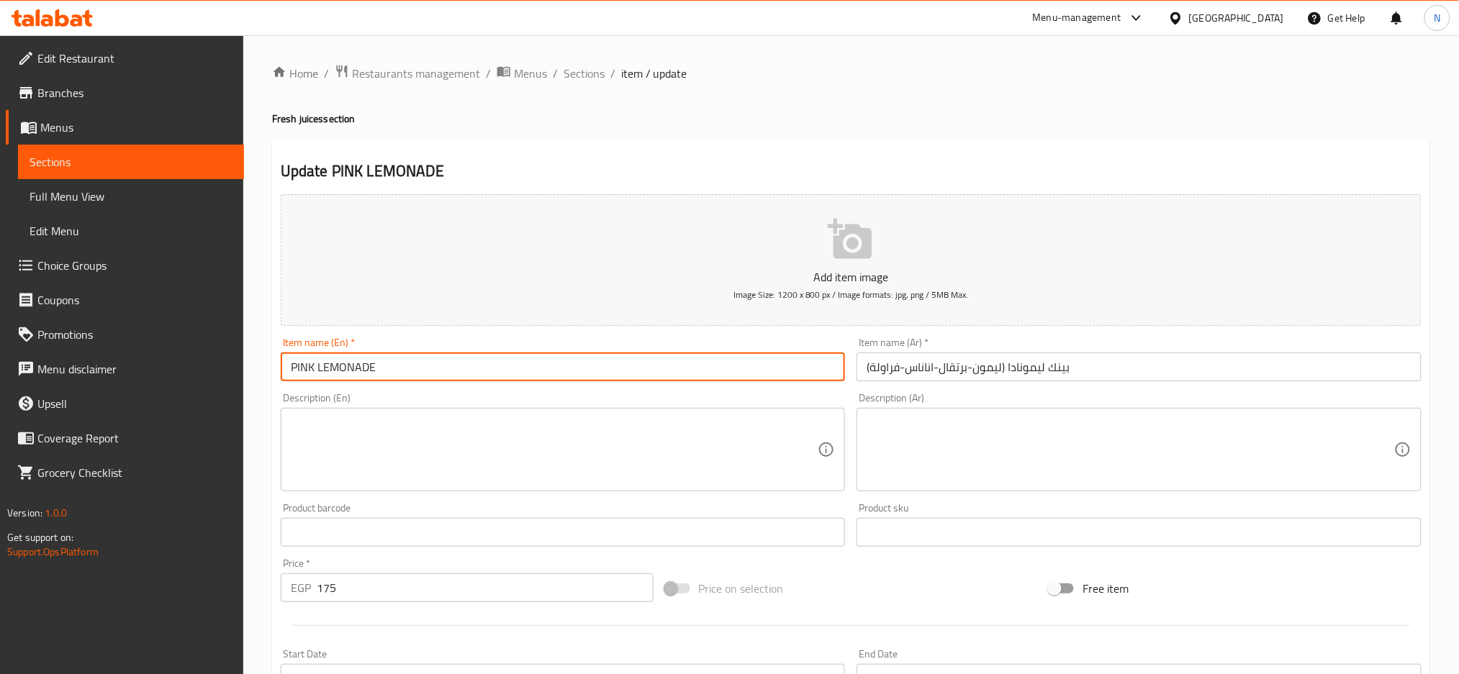
type input "PINK LEMONADE"
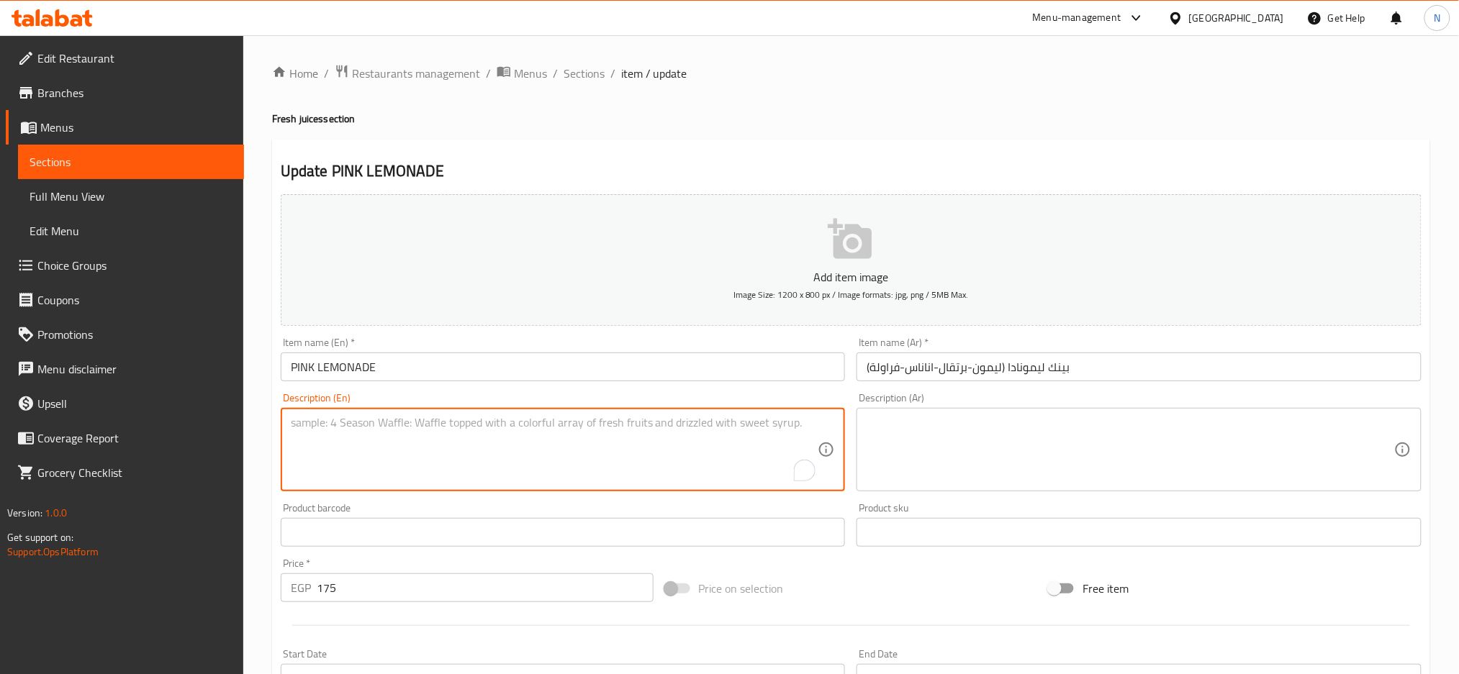
click at [555, 438] on textarea "To enrich screen reader interactions, please activate Accessibility in Grammarl…" at bounding box center [554, 450] width 527 height 68
paste textarea "(LEMON -ORANGE-PINEAPPLE -STRAWBERRY)"
type textarea "(LEMON -ORANGE-PINEAPPLE -STRAWBERRY)"
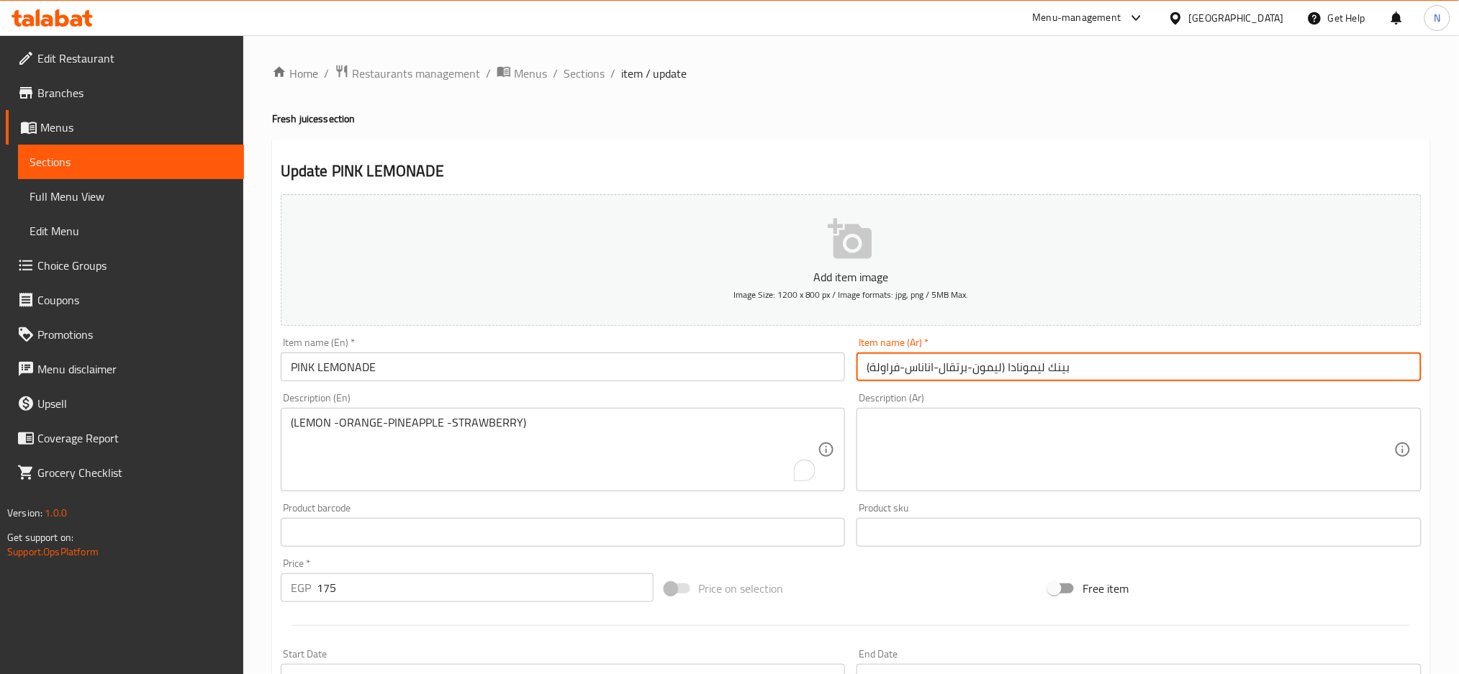
click at [1007, 372] on input "بينك ليمونادا (ليمون-برتقال-اناناس-فراولة)" at bounding box center [1138, 367] width 565 height 29
drag, startPoint x: 1007, startPoint y: 372, endPoint x: 848, endPoint y: 370, distance: 159.8
click at [848, 370] on div "Add item image Image Size: 1200 x 800 px / Image formats: jpg, png / 5MB Max. I…" at bounding box center [851, 499] width 1152 height 620
type input "بينك ليمونادا"
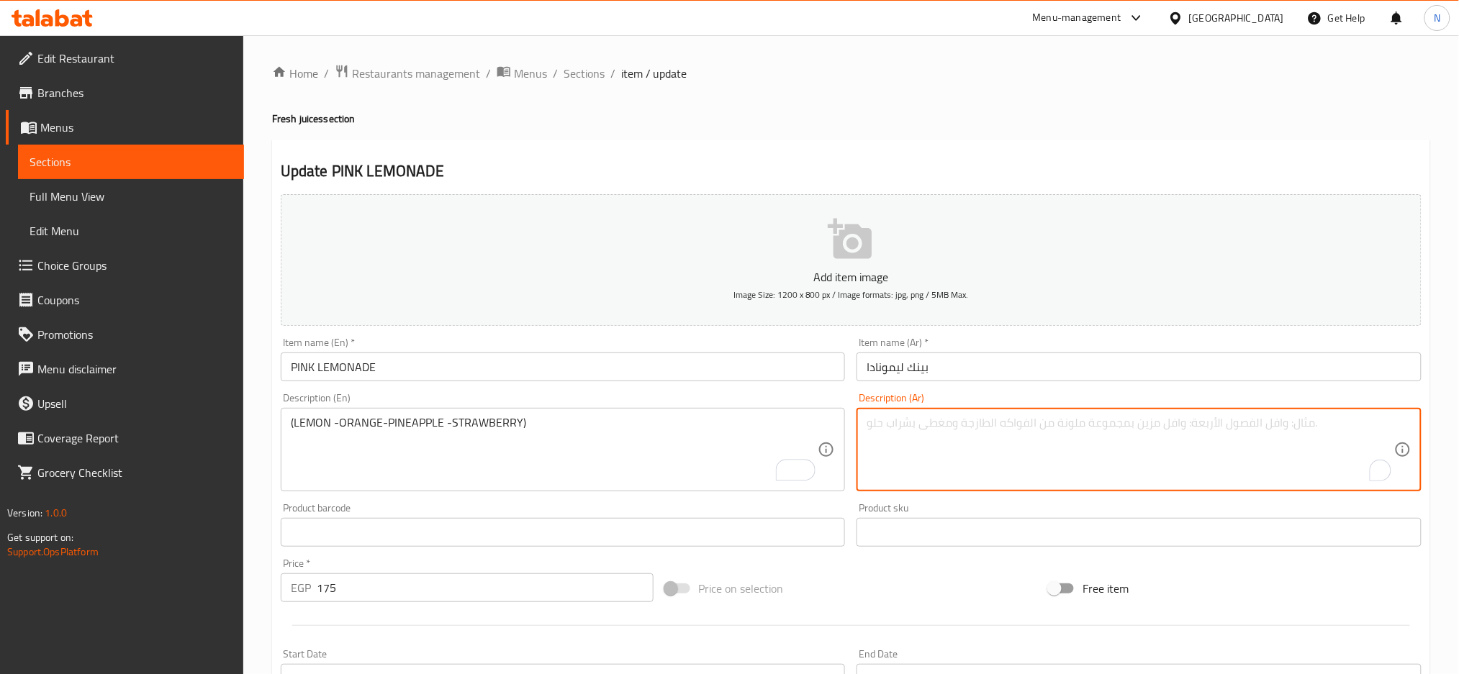
click at [890, 432] on textarea "To enrich screen reader interactions, please activate Accessibility in Grammarl…" at bounding box center [1129, 450] width 527 height 68
paste textarea "(ليمون-برتقال-اناناس-فراولة)"
type textarea "(ليمون-برتقال-اناناس-فراولة)"
click at [717, 368] on input "PINK LEMONADE" at bounding box center [563, 367] width 565 height 29
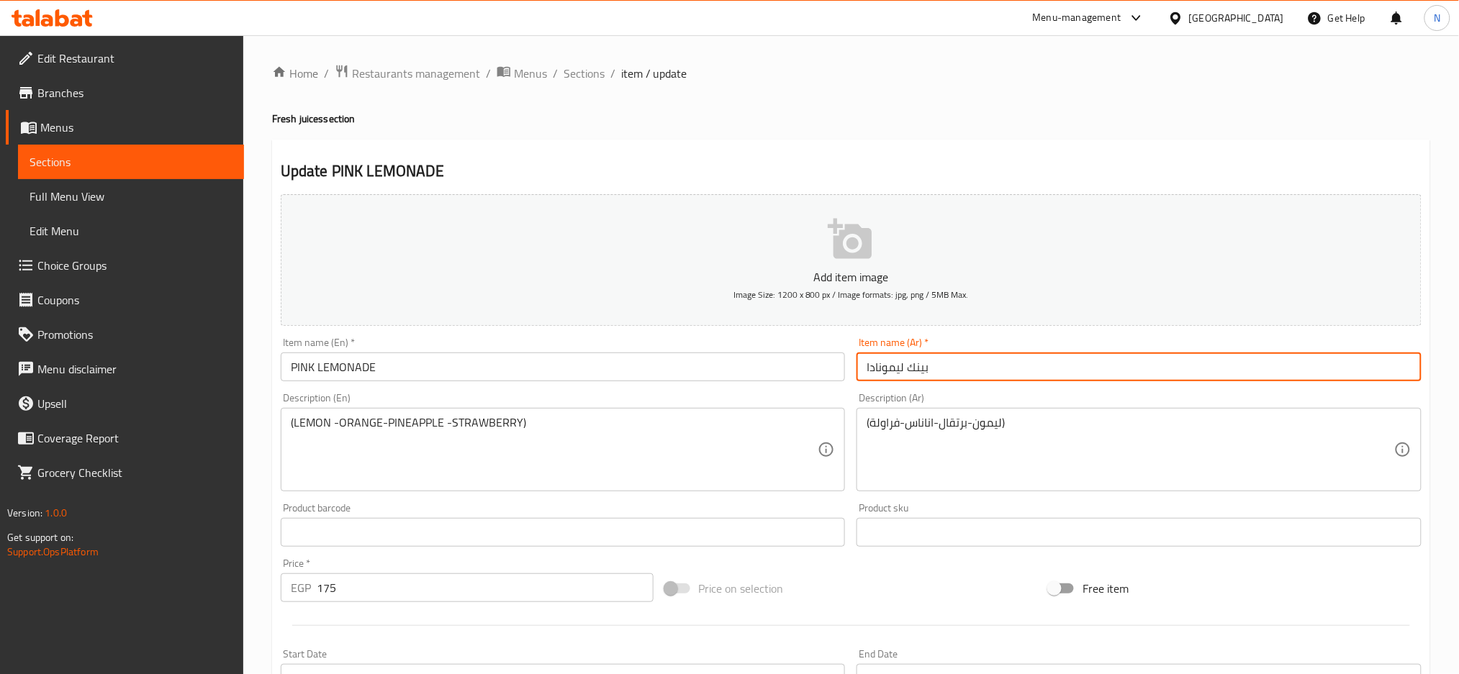
click at [948, 374] on input "بينك ليمونادا" at bounding box center [1138, 367] width 565 height 29
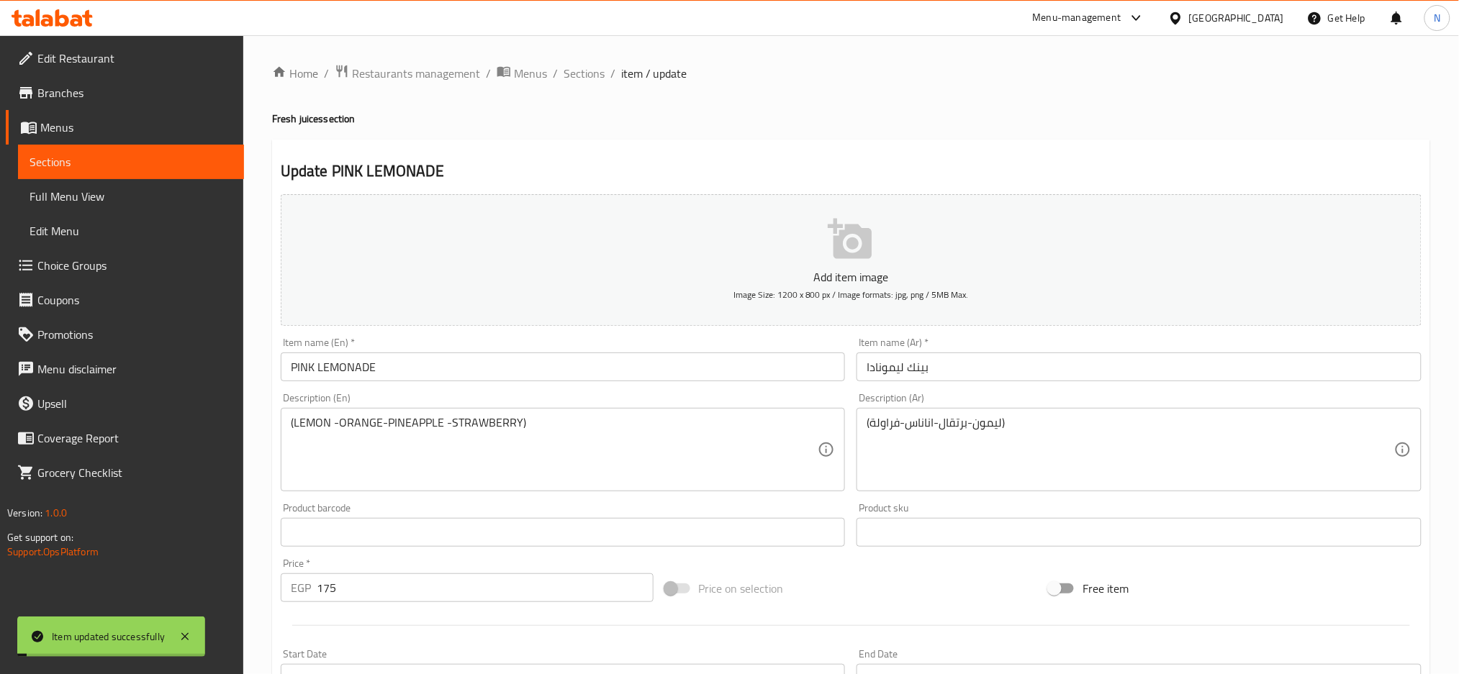
click at [591, 72] on span "Sections" at bounding box center [583, 73] width 41 height 17
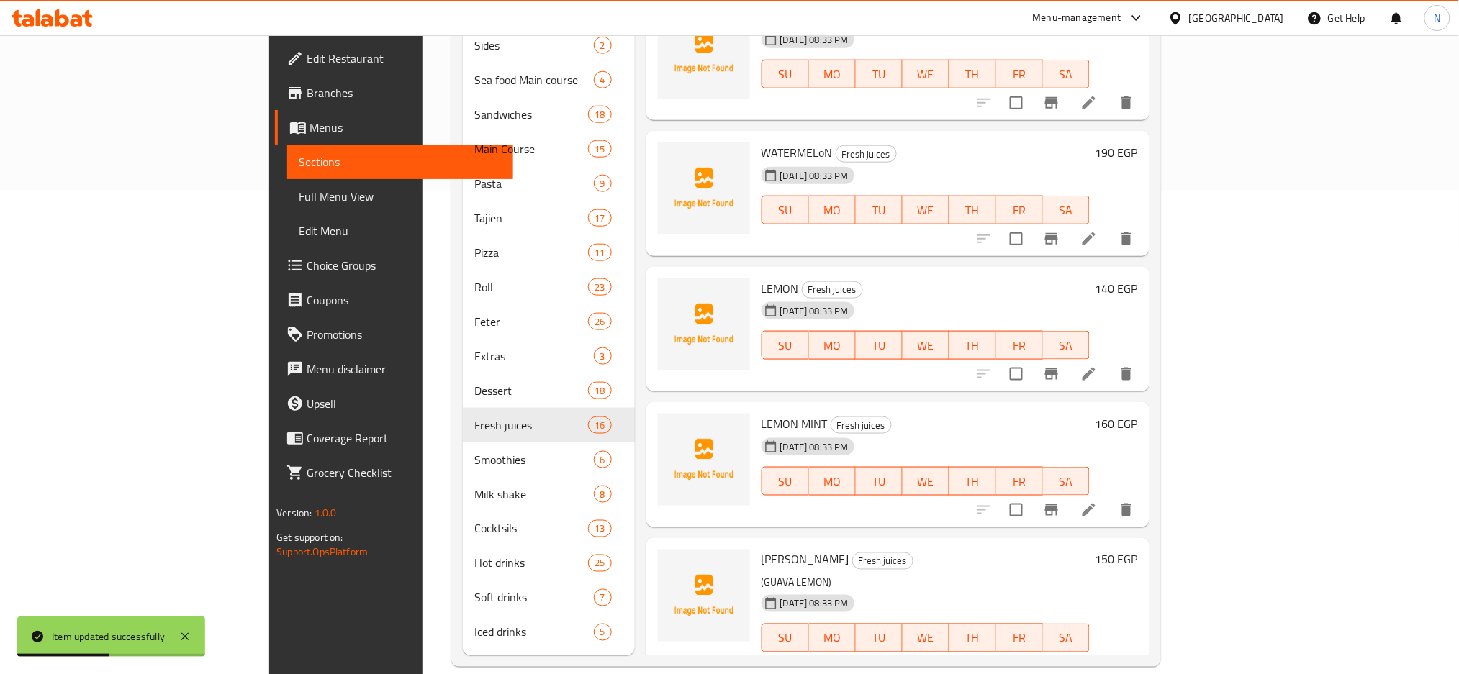
scroll to position [1294, 0]
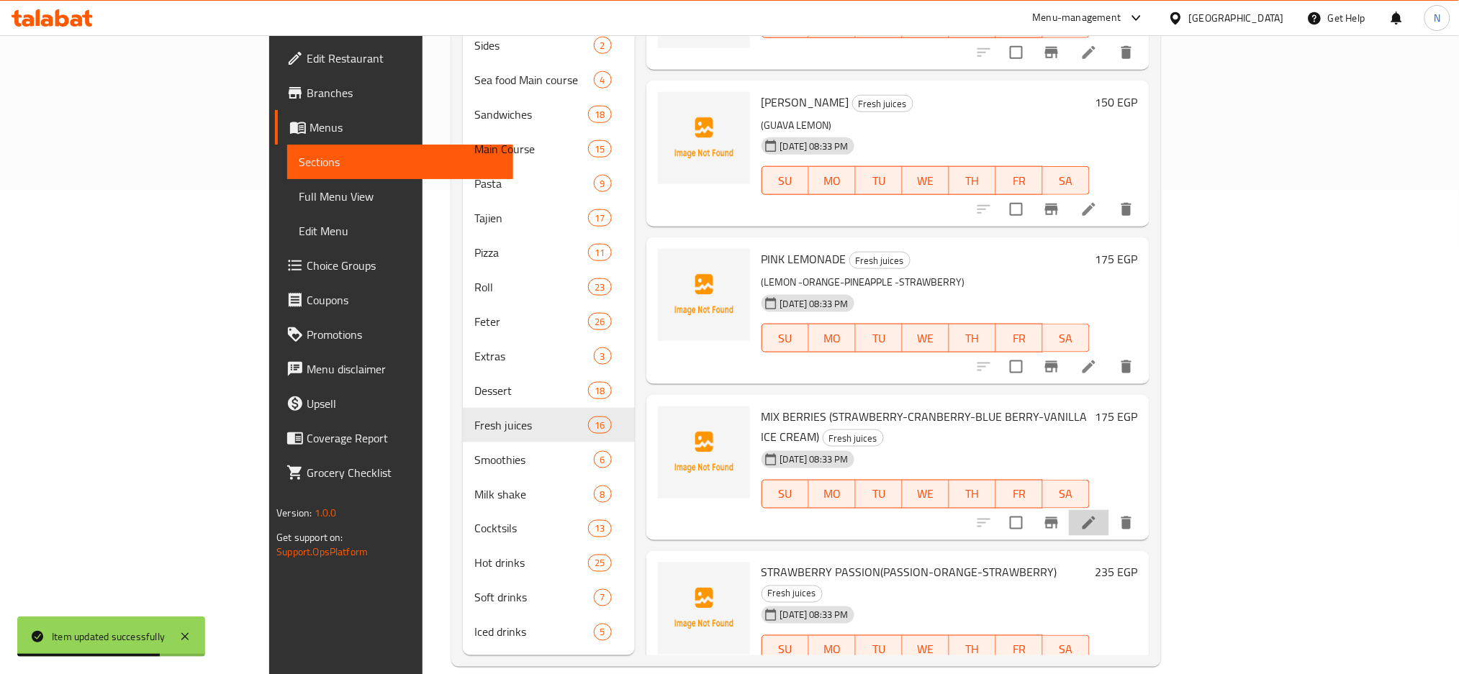
click at [1109, 510] on li at bounding box center [1089, 523] width 40 height 26
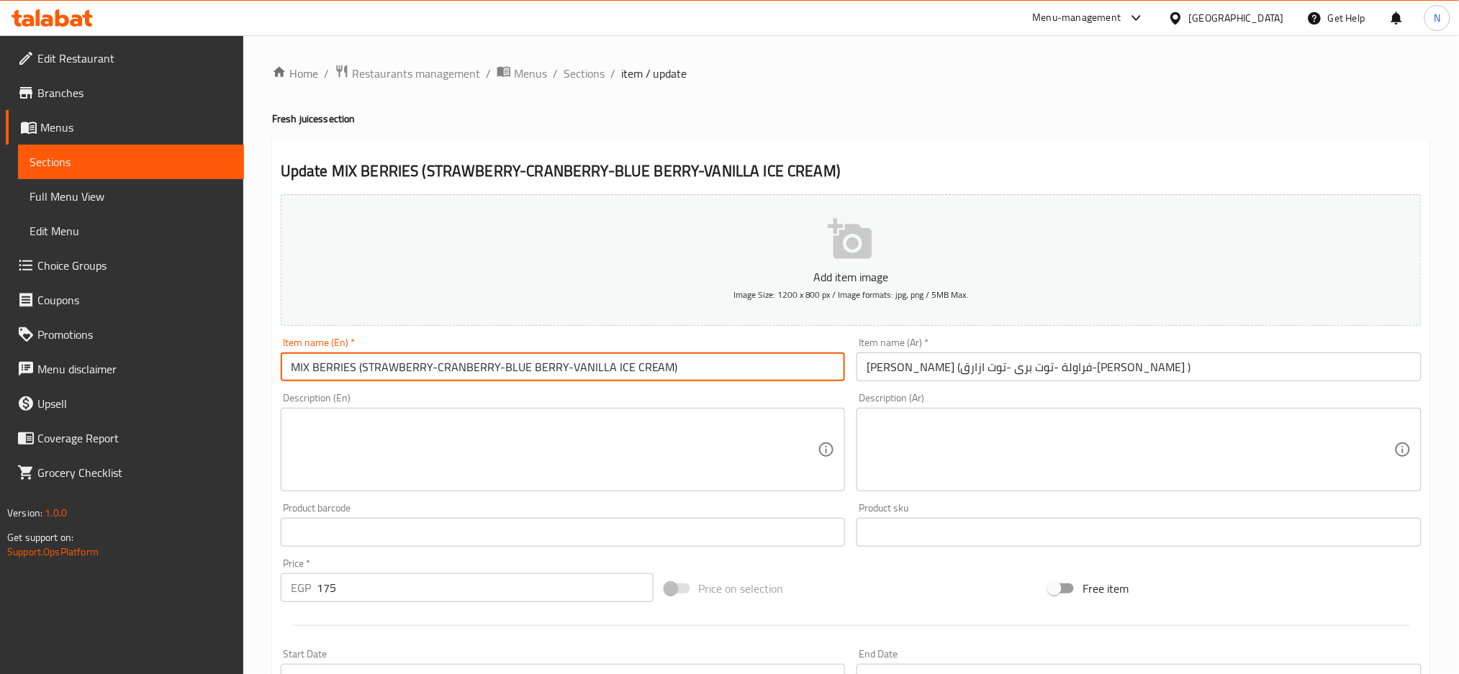
click at [358, 366] on input "MIX BERRIES (STRAWBERRY-CRANBERRY-BLUE BERRY-VANILLA ICE CREAM)" at bounding box center [563, 367] width 565 height 29
drag, startPoint x: 358, startPoint y: 366, endPoint x: 700, endPoint y: 411, distance: 344.7
click at [700, 411] on div "Add item image Image Size: 1200 x 800 px / Image formats: jpg, png / 5MB Max. I…" at bounding box center [851, 499] width 1152 height 620
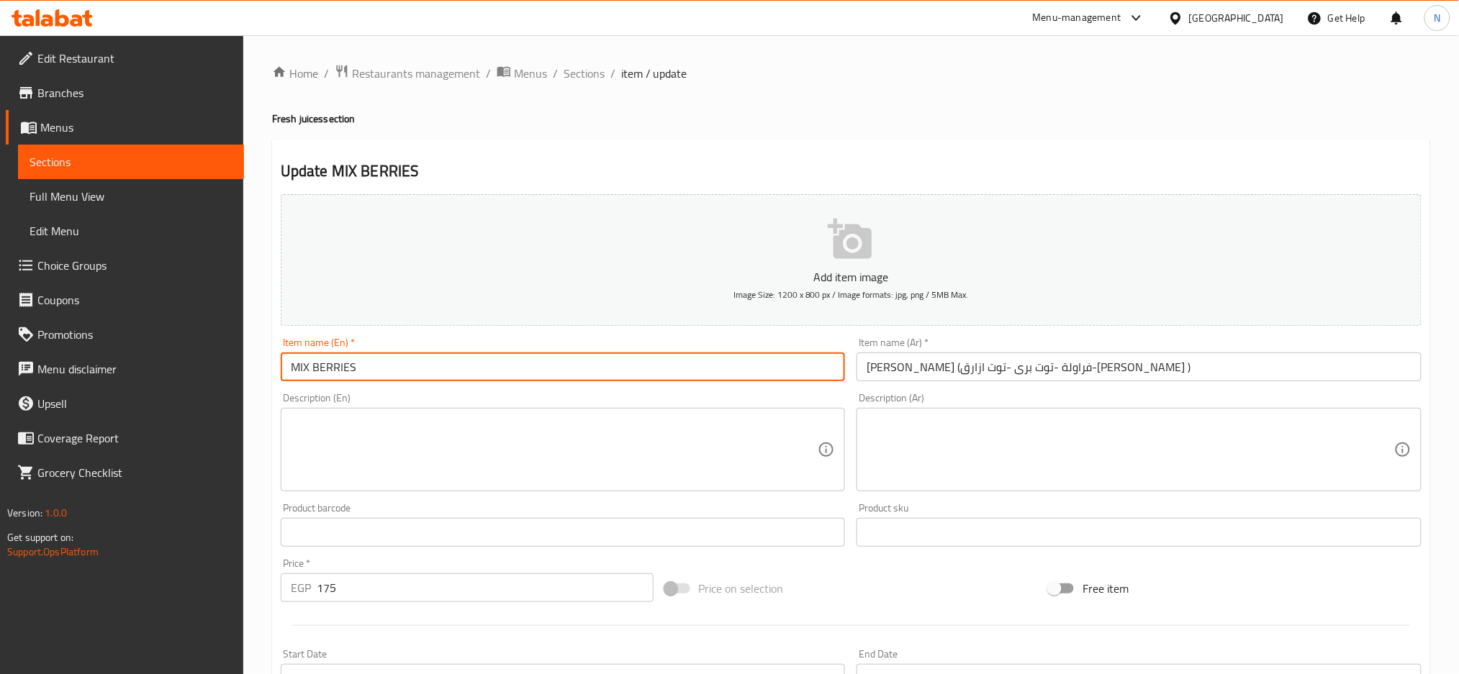
type input "MIX BERRIES"
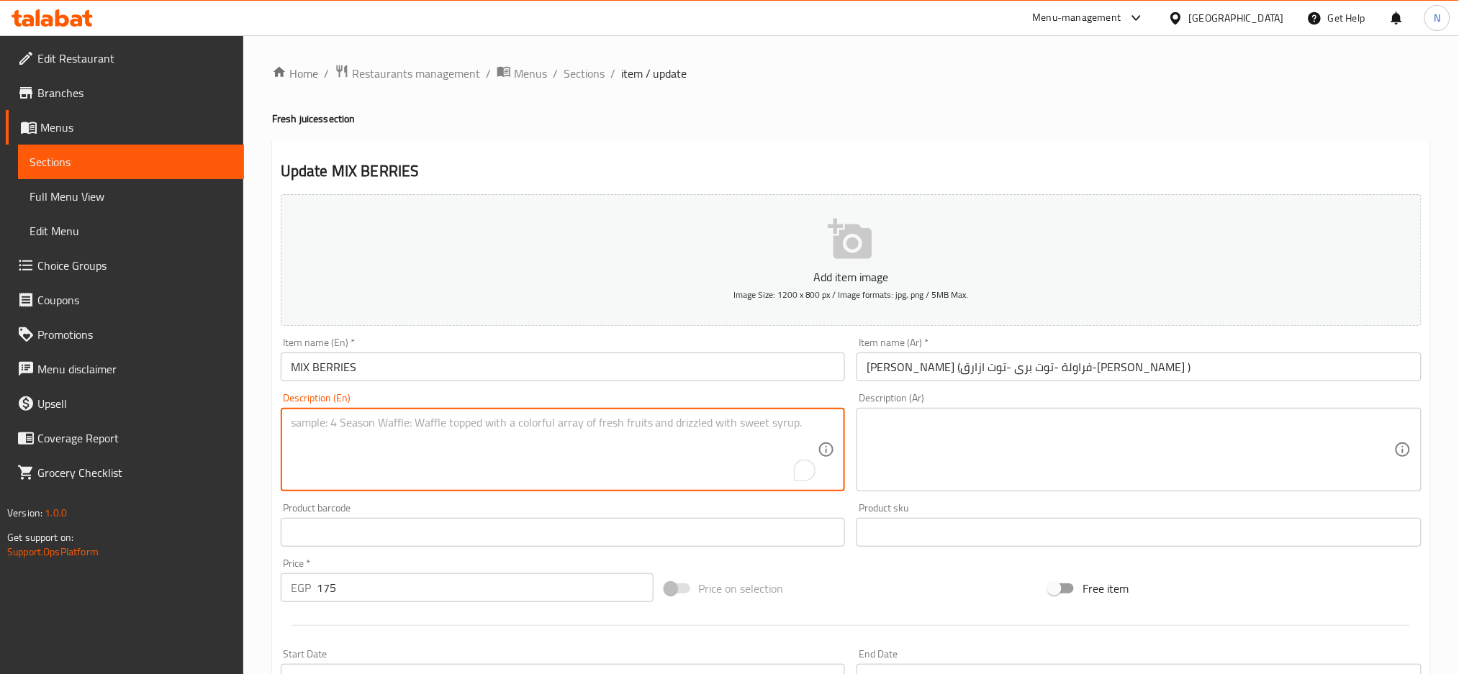
click at [545, 438] on textarea "To enrich screen reader interactions, please activate Accessibility in Grammarl…" at bounding box center [554, 450] width 527 height 68
paste textarea "(STRAWBERRY-CRANBERRY-BLUE BERRY-VANILLA ICE CREAM)"
type textarea "(STRAWBERRY-CRANBERRY-BLUE BERRY-VANILLA ICE CREAM)"
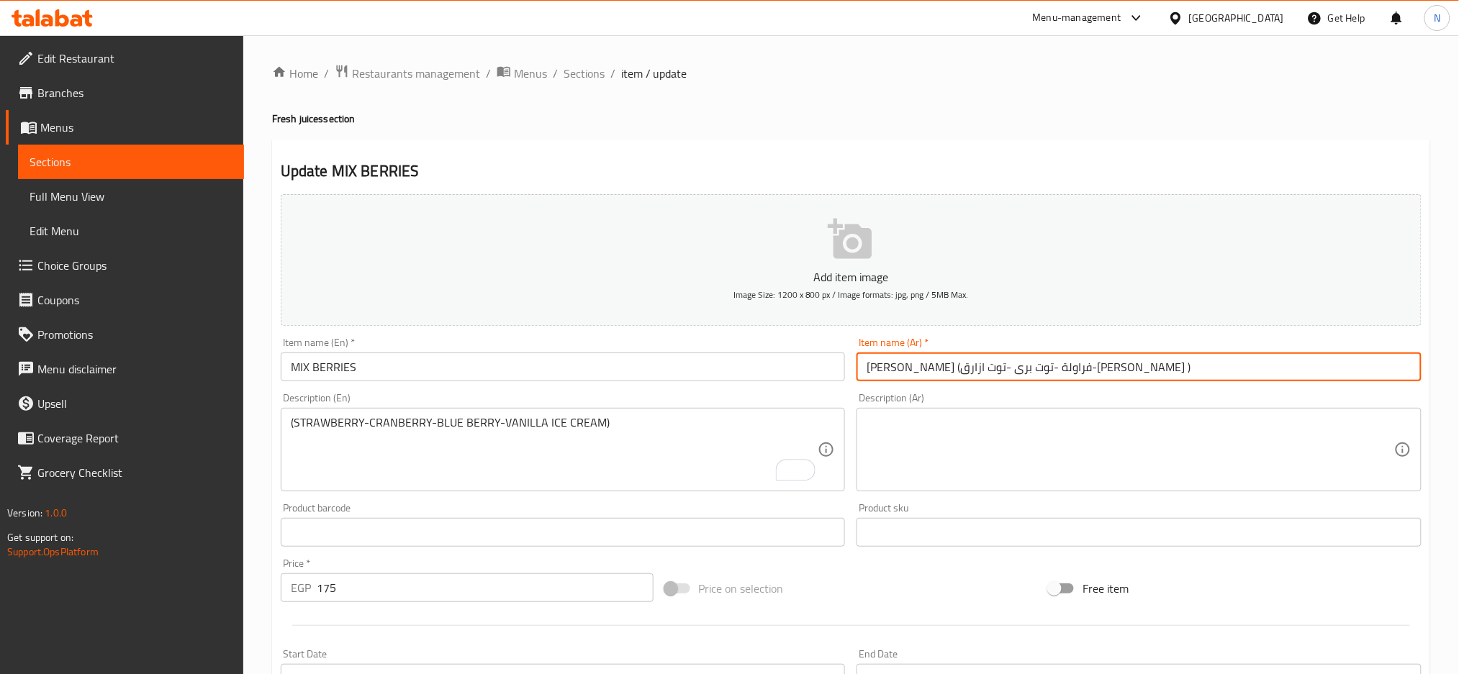
click at [1086, 364] on input "مكس بيريز (فراولة -توت برى -توت ازارق-فانليا ايس كريم )" at bounding box center [1138, 367] width 565 height 29
drag, startPoint x: 1087, startPoint y: 363, endPoint x: 861, endPoint y: 370, distance: 225.3
click at [861, 370] on input "مكس بيريز (فراولة -توت برى -توت ازارق-فانليا ايس كريم )" at bounding box center [1138, 367] width 565 height 29
type input "مكس بيريز"
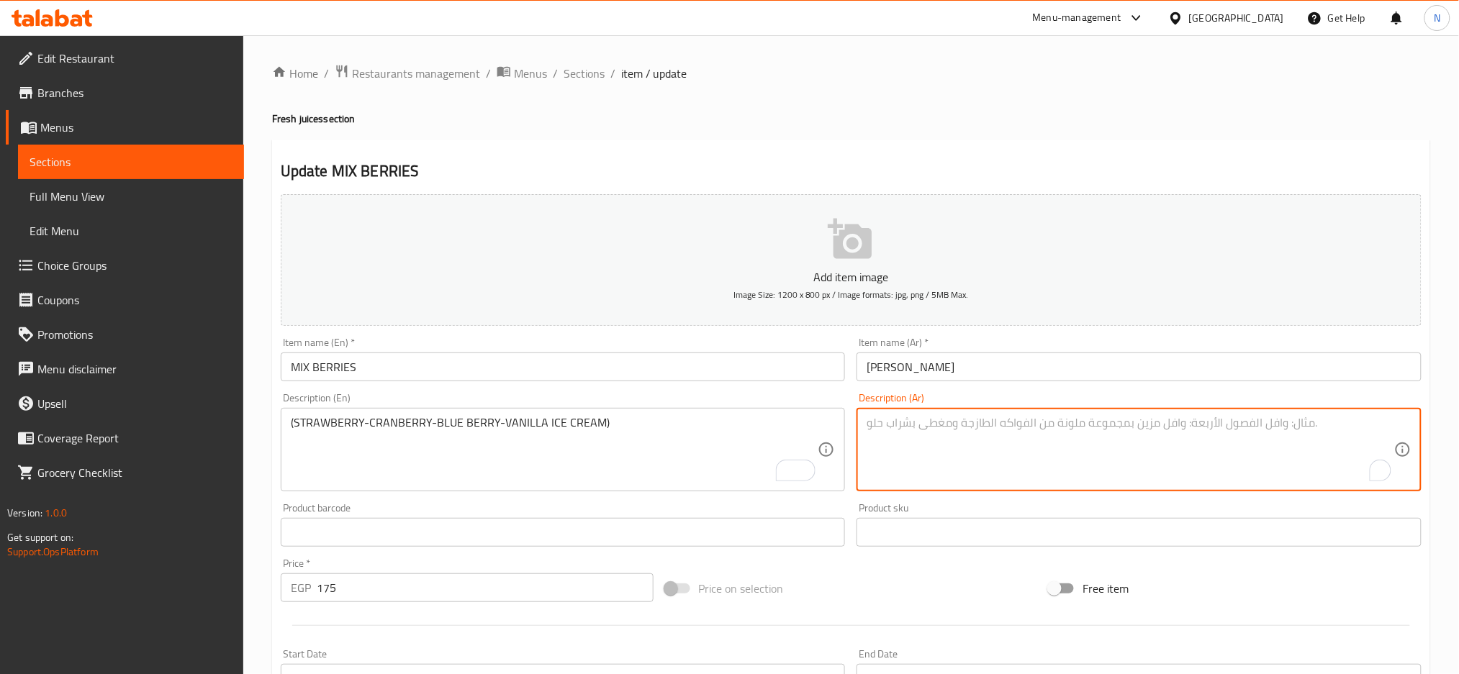
click at [897, 430] on textarea "To enrich screen reader interactions, please activate Accessibility in Grammarl…" at bounding box center [1129, 450] width 527 height 68
paste textarea "(فراولة -توت برى -توت ازارق-فانليا ايس كريم )"
type textarea "(فراولة -توت برى -توت ازارق-فانليا ايس كريم )"
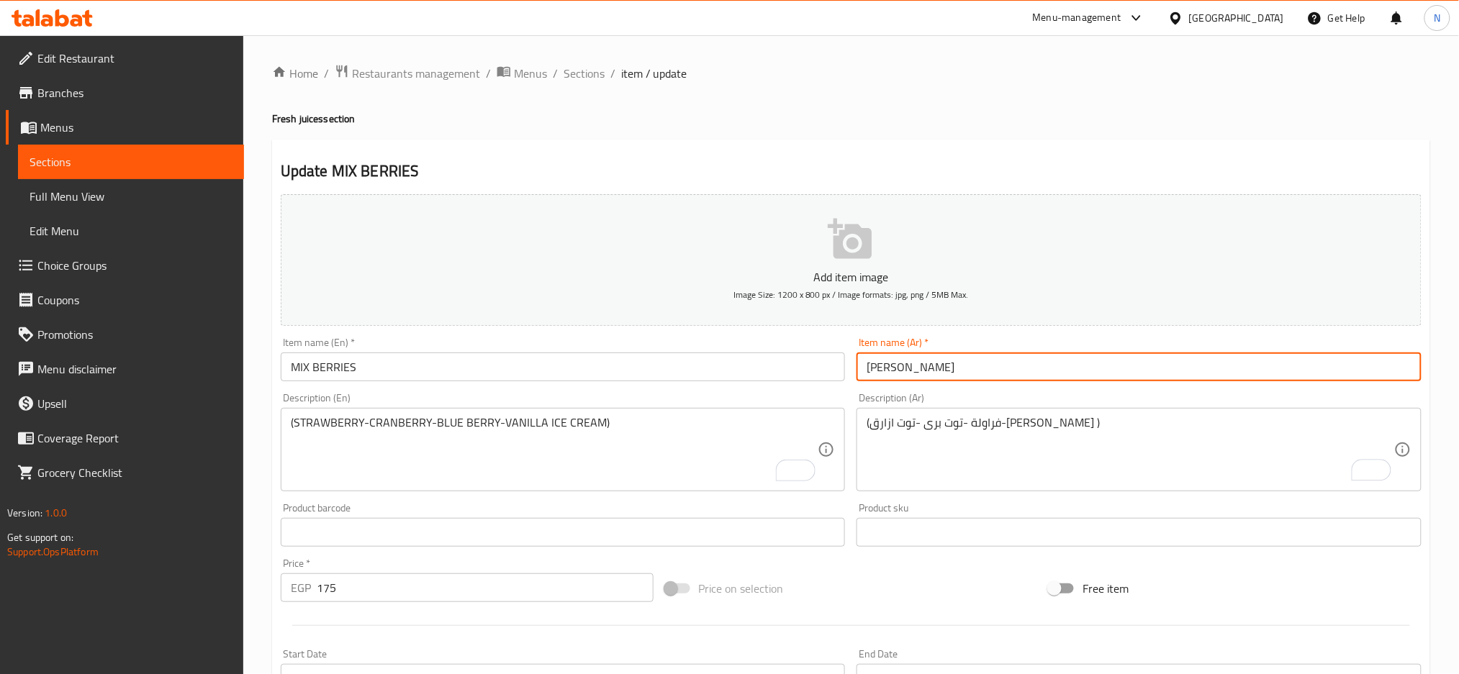
click at [908, 368] on input "مكس بيريز" at bounding box center [1138, 367] width 565 height 29
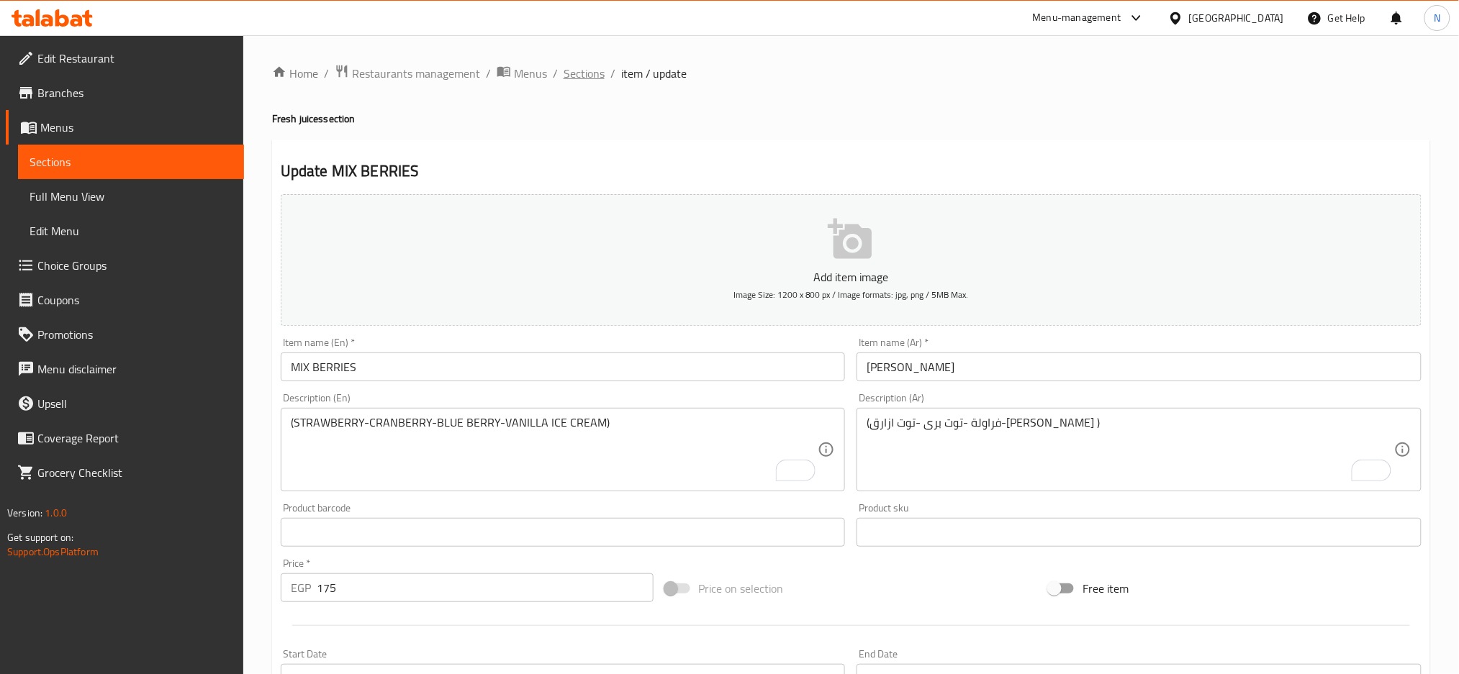
click at [589, 75] on span "Sections" at bounding box center [583, 73] width 41 height 17
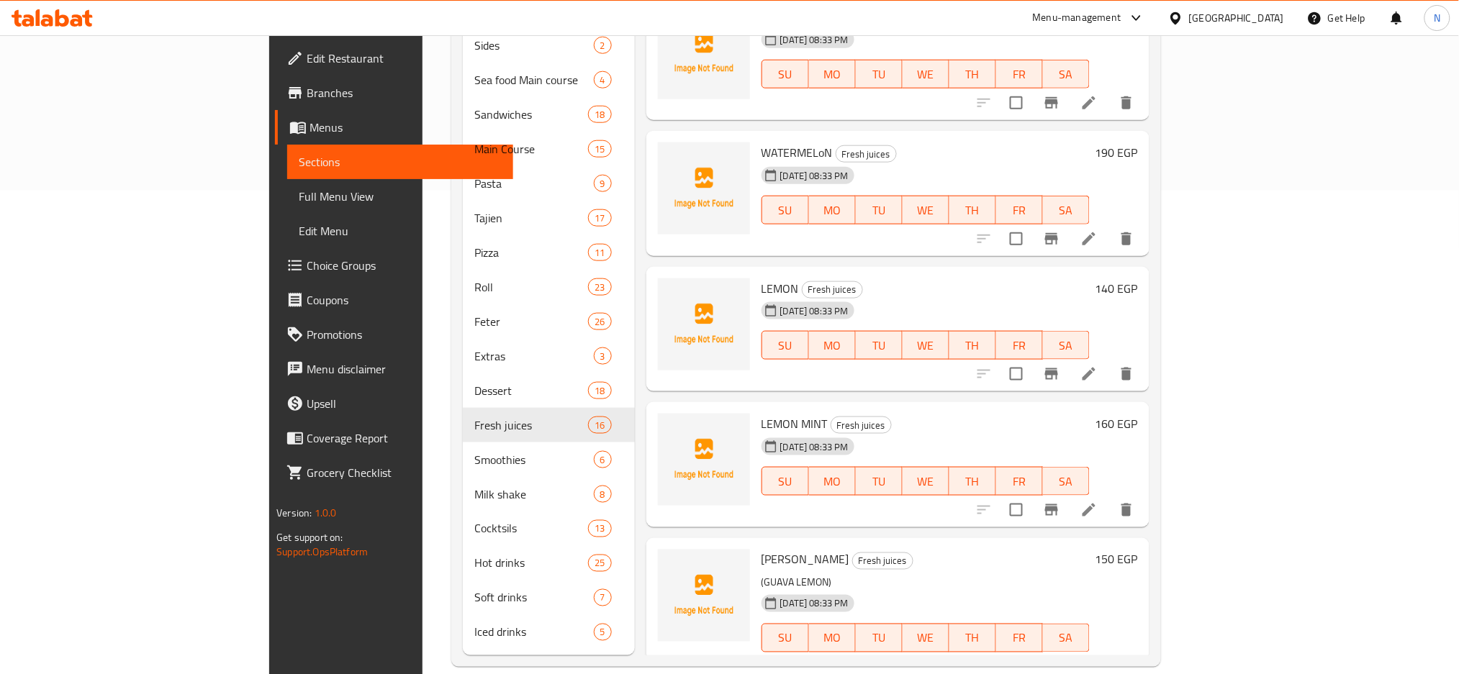
scroll to position [1294, 0]
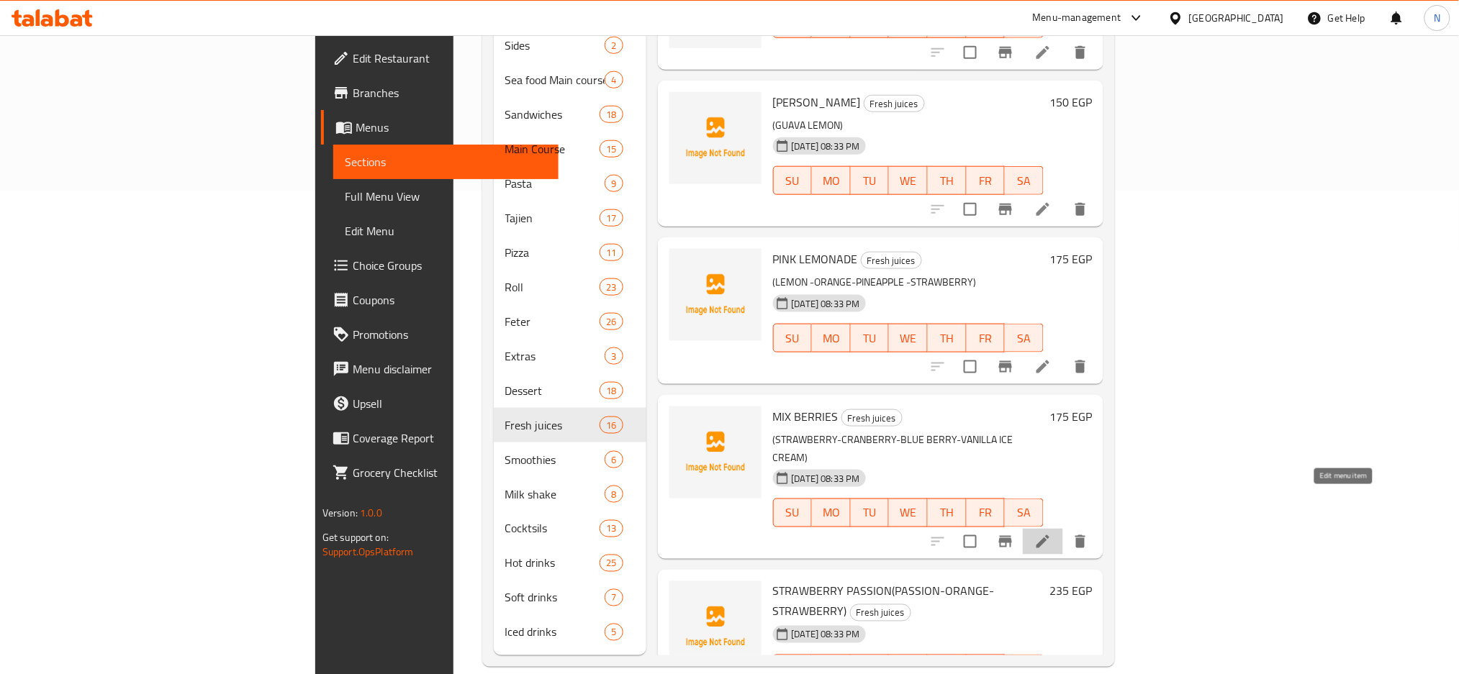
click at [1049, 535] on icon at bounding box center [1042, 541] width 13 height 13
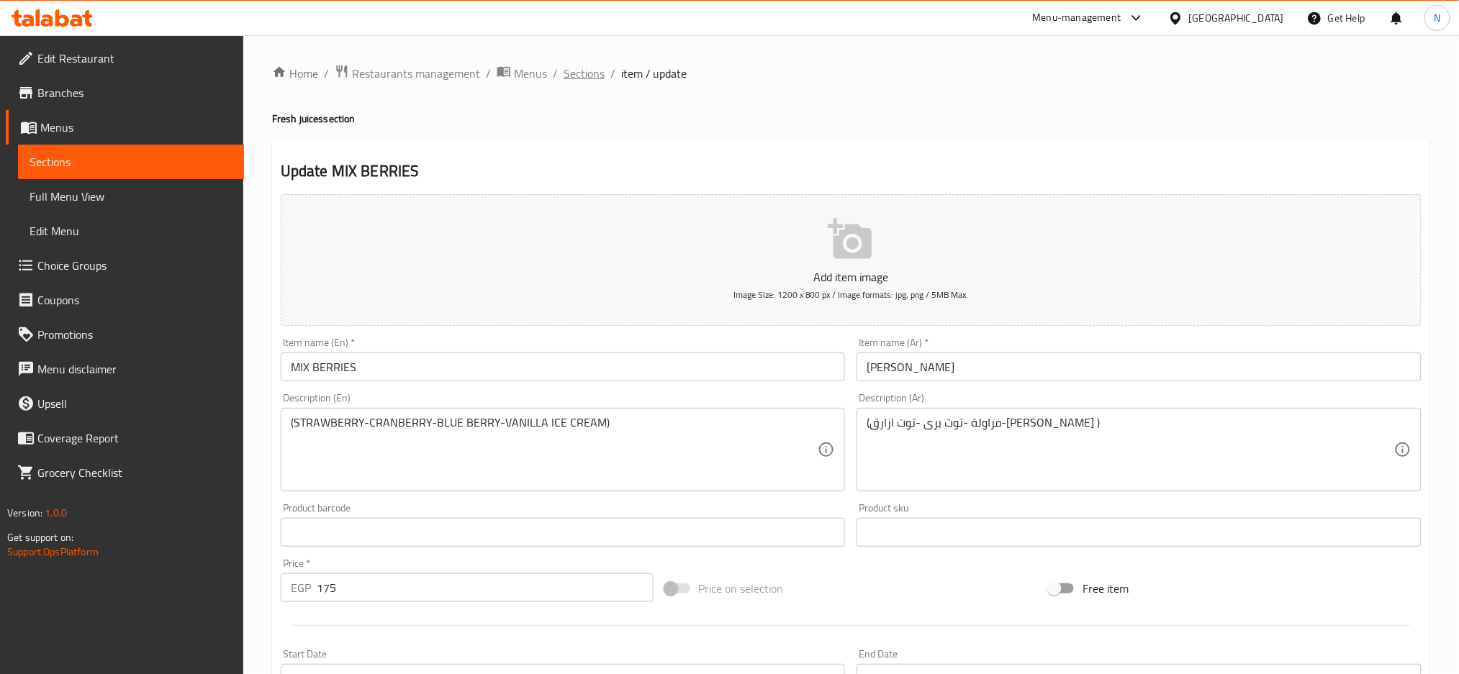
click at [585, 65] on span "Sections" at bounding box center [583, 73] width 41 height 17
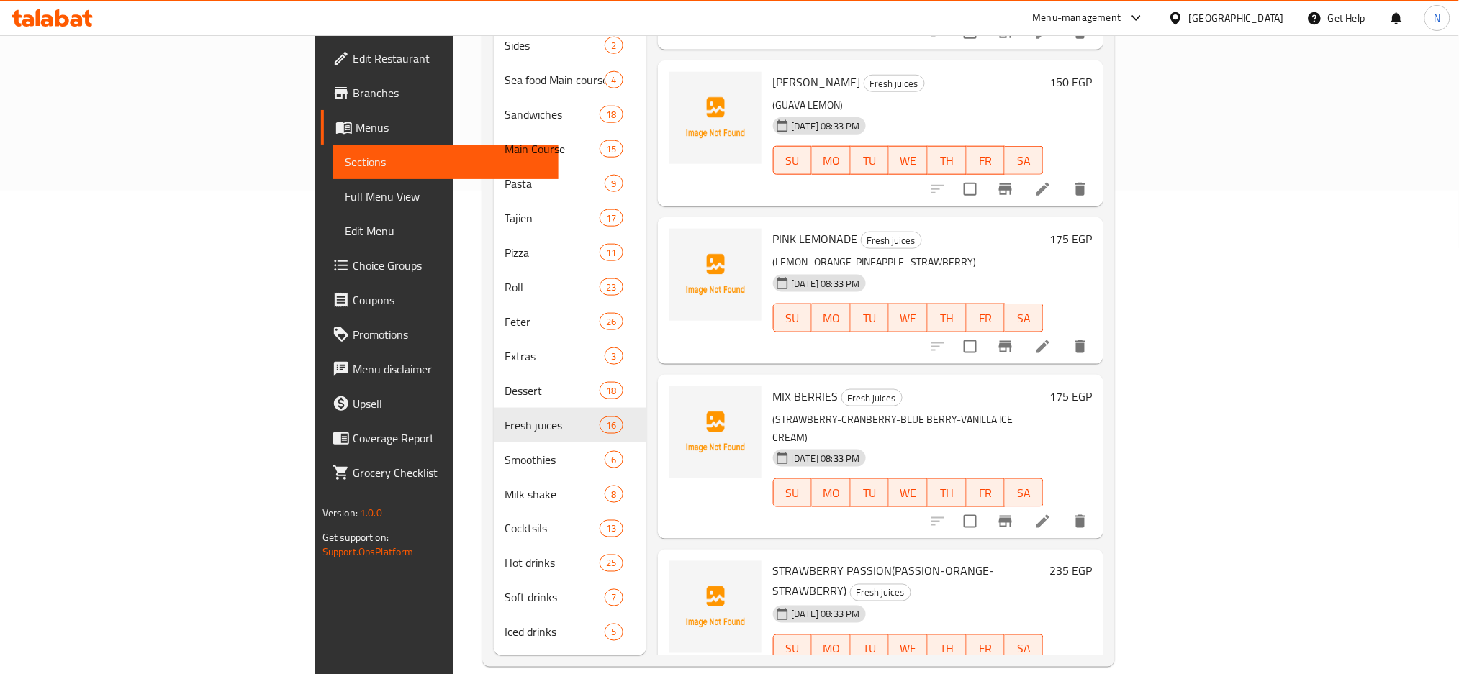
scroll to position [1315, 0]
click at [1049, 670] on icon at bounding box center [1042, 676] width 13 height 13
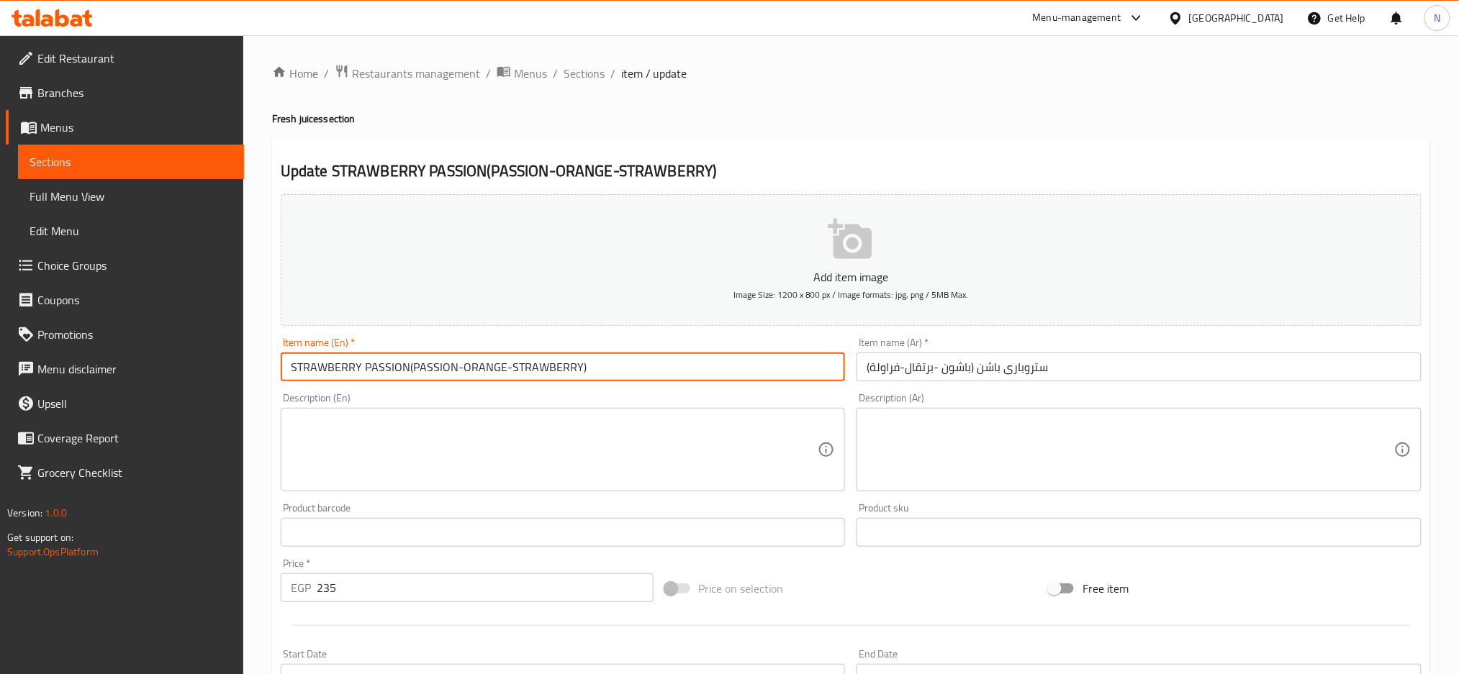
click at [407, 361] on input "STRAWBERRY PASSION(PASSION-ORANGE-STRAWBERRY)" at bounding box center [563, 367] width 565 height 29
drag, startPoint x: 407, startPoint y: 361, endPoint x: 699, endPoint y: 372, distance: 292.4
click at [699, 372] on input "STRAWBERRY PASSION(PASSION-ORANGE-STRAWBERRY)" at bounding box center [563, 367] width 565 height 29
type input "STRAWBERRY PASSION"
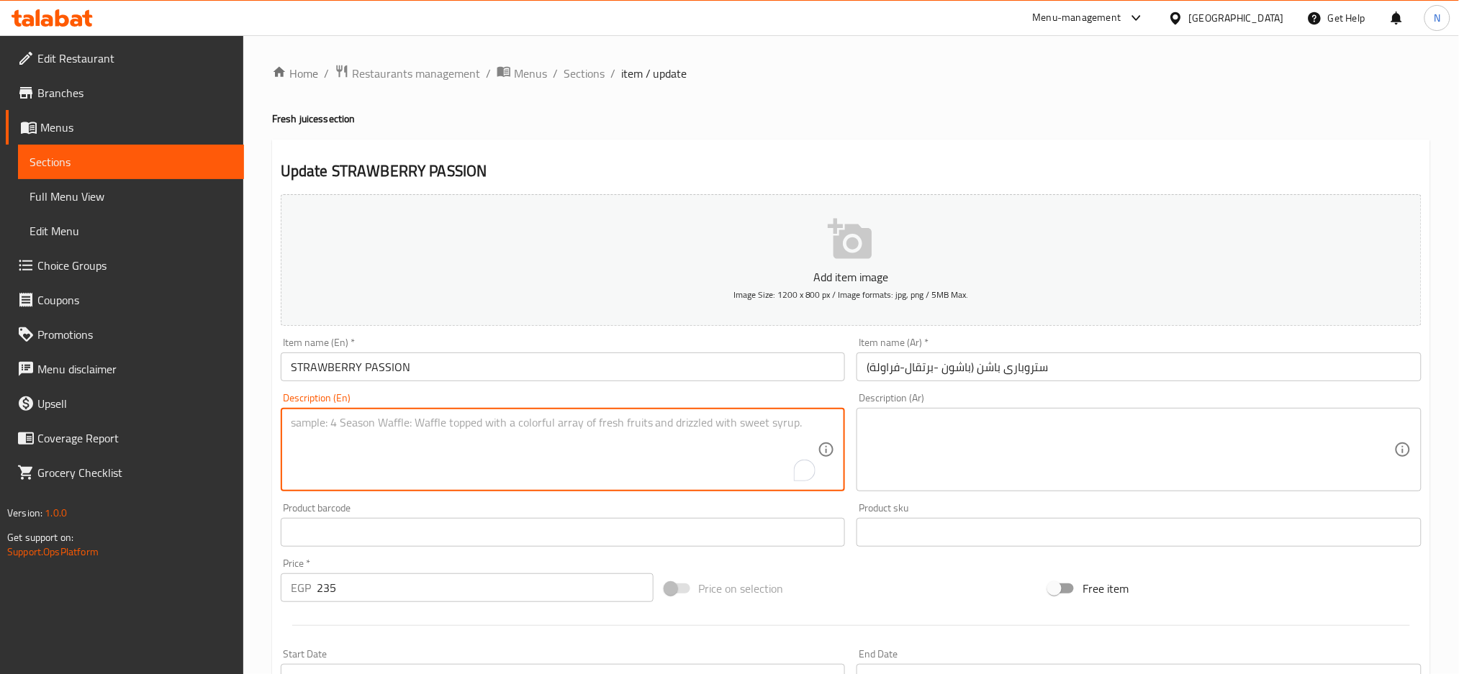
click at [479, 445] on textarea "To enrich screen reader interactions, please activate Accessibility in Grammarl…" at bounding box center [554, 450] width 527 height 68
paste textarea "(PASSION-ORANGE-STRAWBERRY)"
type textarea "(PASSION-ORANGE-STRAWBERRY)"
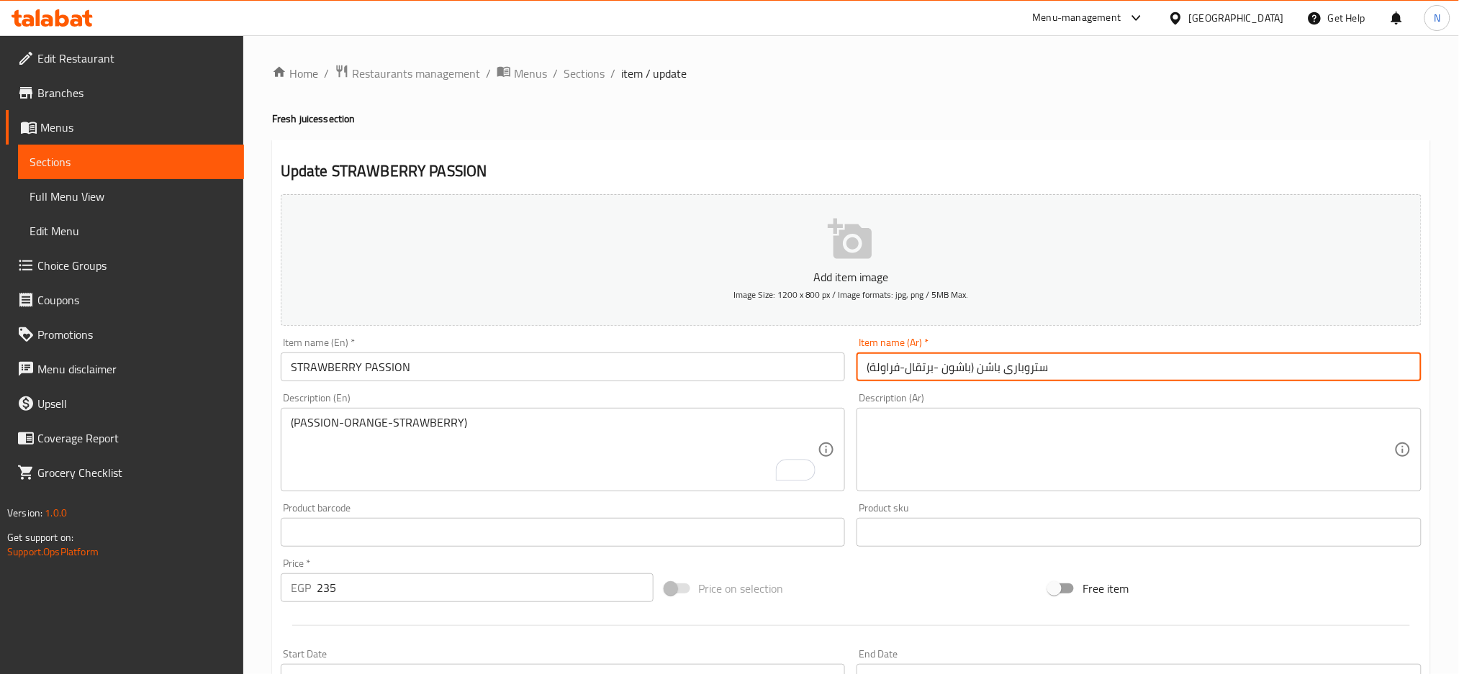
click at [973, 366] on input "ستروبارى باشن (باشون -برتقال-فراولة)" at bounding box center [1138, 367] width 565 height 29
drag, startPoint x: 973, startPoint y: 366, endPoint x: 864, endPoint y: 369, distance: 108.7
click at [864, 369] on input "ستروبارى باشن (باشون -برتقال-فراولة)" at bounding box center [1138, 367] width 565 height 29
click at [976, 368] on input "ستروبارى باشن (باشون -برتقال-فراولة)" at bounding box center [1138, 367] width 565 height 29
drag, startPoint x: 976, startPoint y: 368, endPoint x: 797, endPoint y: 371, distance: 178.5
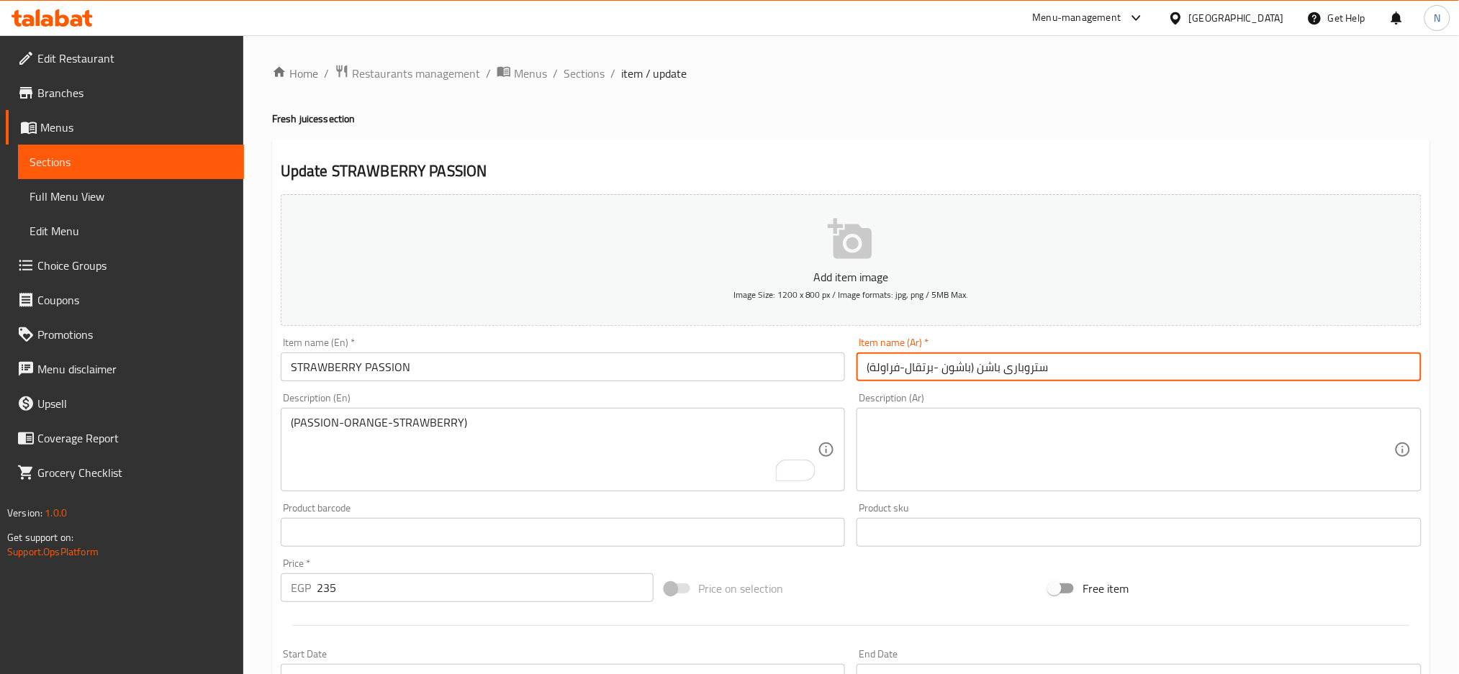
click at [797, 371] on div "Add item image Image Size: 1200 x 800 px / Image formats: jpg, png / 5MB Max. I…" at bounding box center [851, 499] width 1152 height 620
type input "ستروبارى باشن"
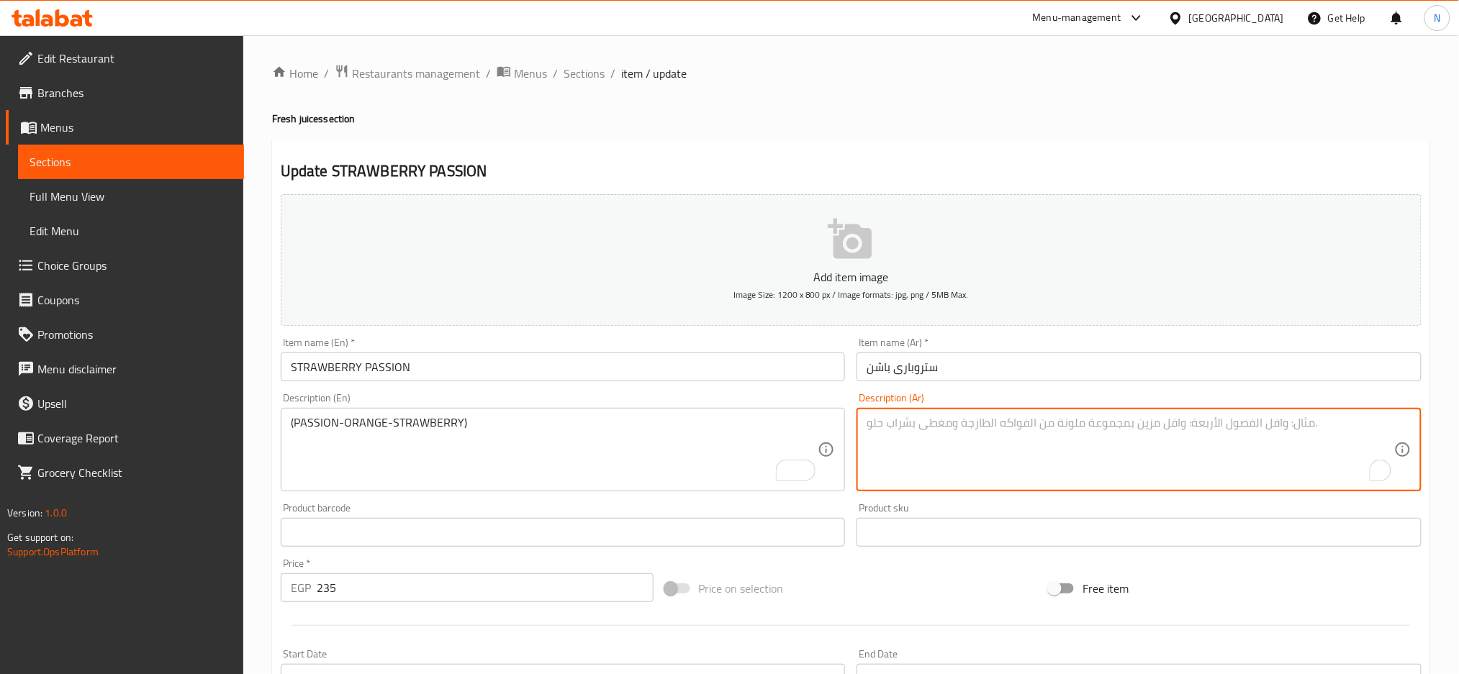
click at [880, 442] on textarea "To enrich screen reader interactions, please activate Accessibility in Grammarl…" at bounding box center [1129, 450] width 527 height 68
paste textarea "(باشون -برتقال-فراولة)"
type textarea "(باشون -برتقال-فراولة)"
click at [723, 367] on input "STRAWBERRY PASSION" at bounding box center [563, 367] width 565 height 29
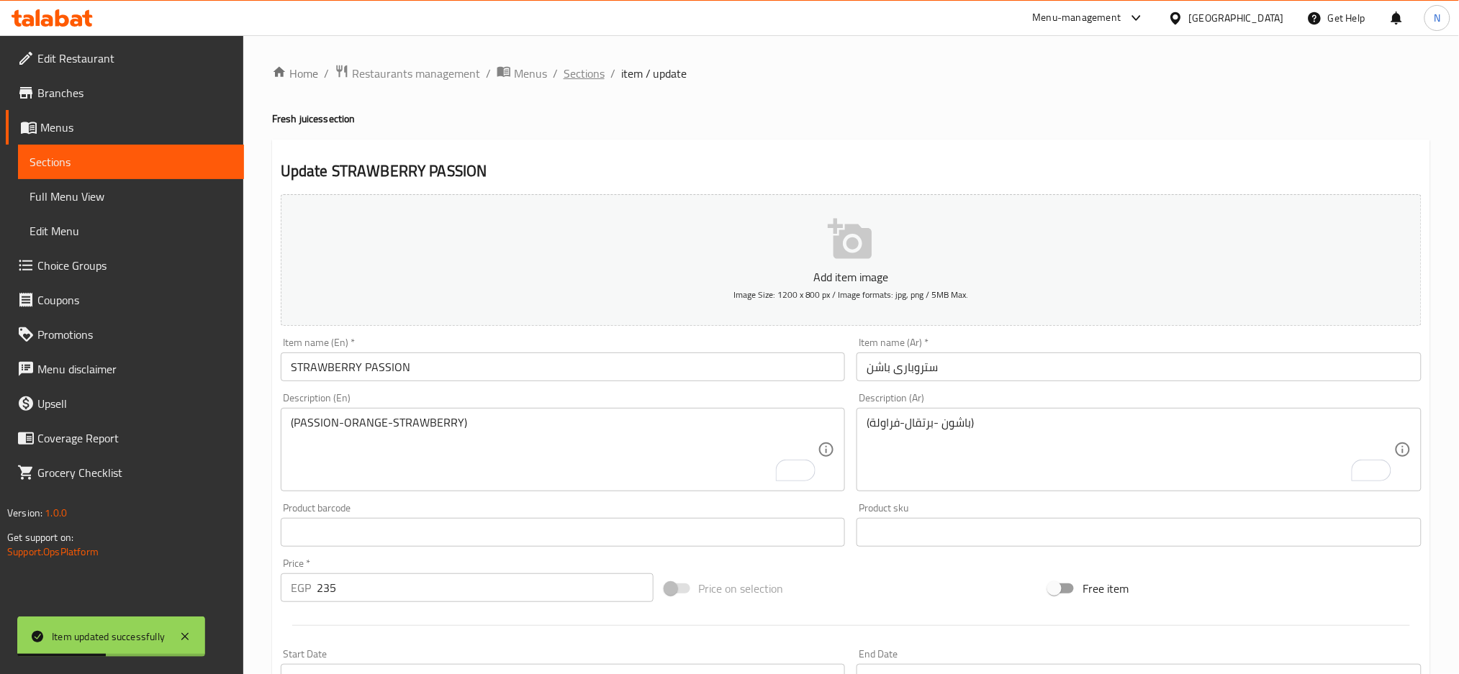
click at [589, 75] on span "Sections" at bounding box center [583, 73] width 41 height 17
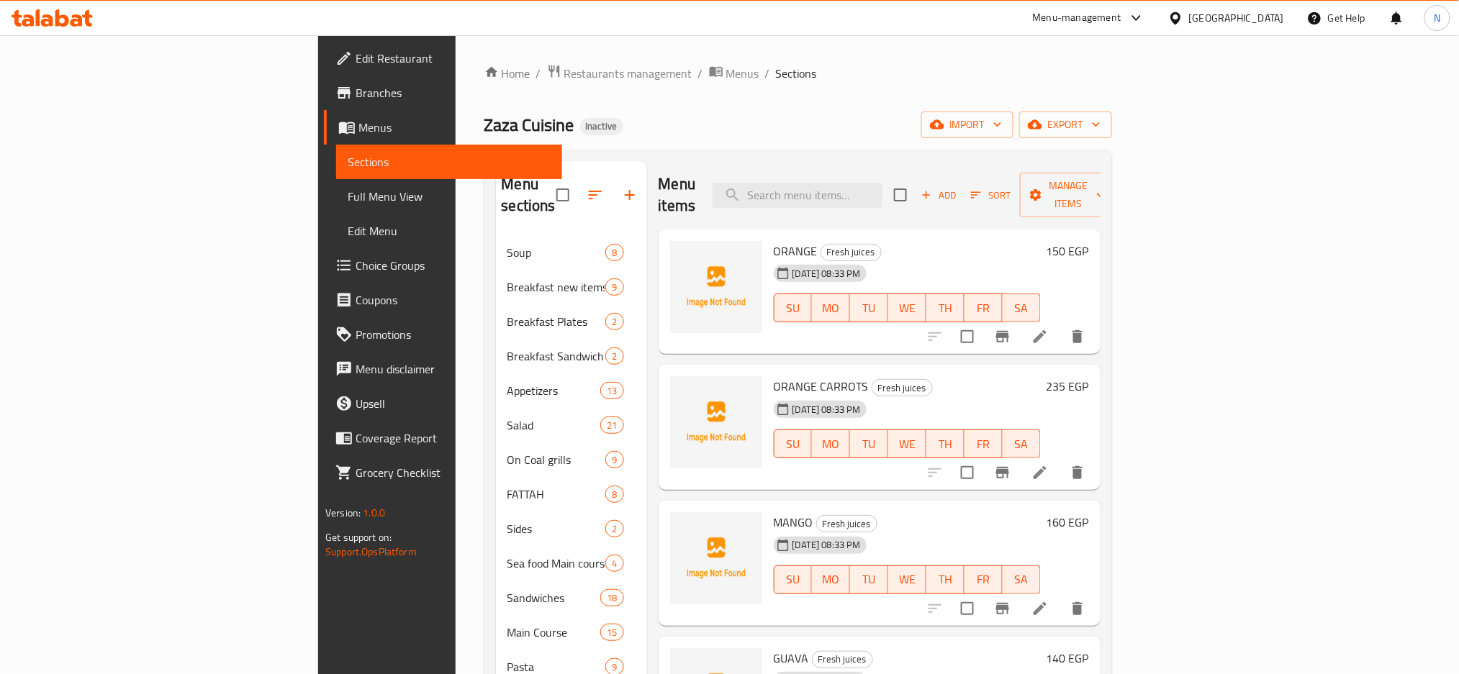
scroll to position [484, 0]
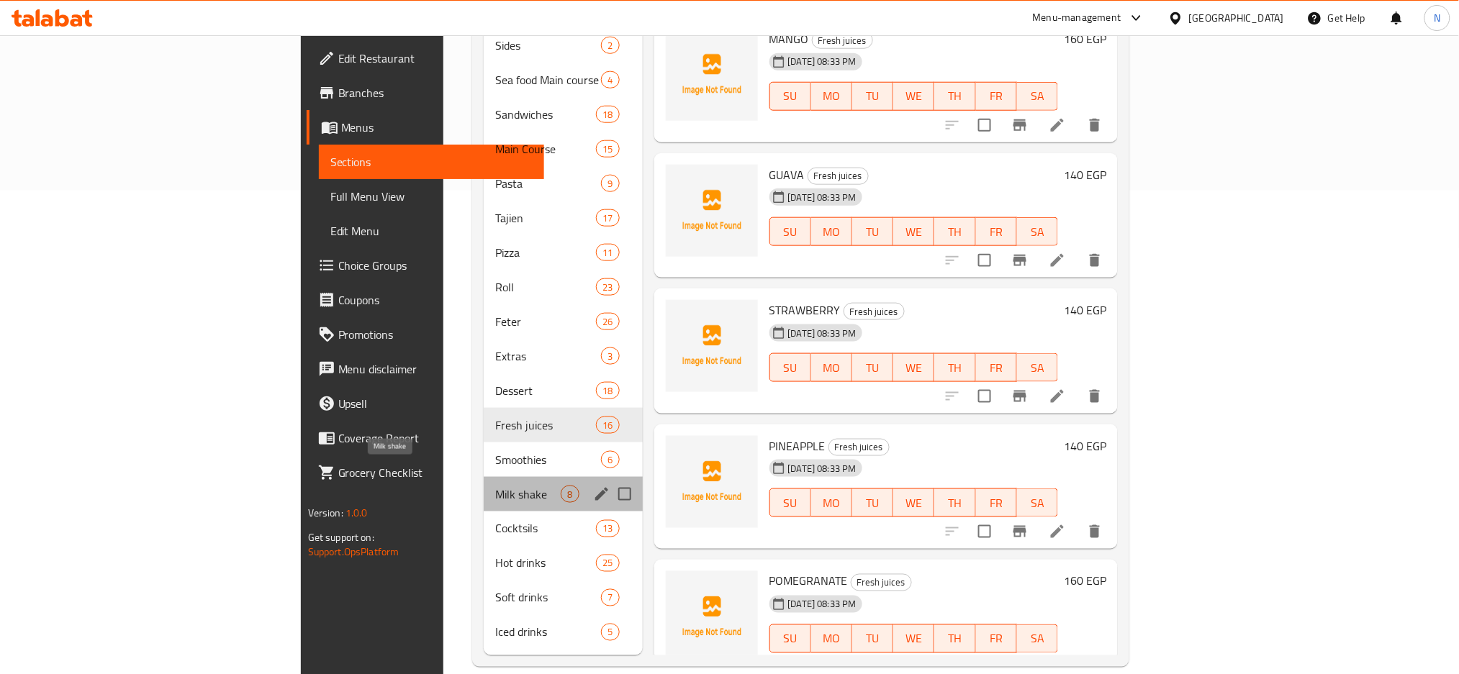
click at [495, 486] on span "Milk shake" at bounding box center [527, 494] width 65 height 17
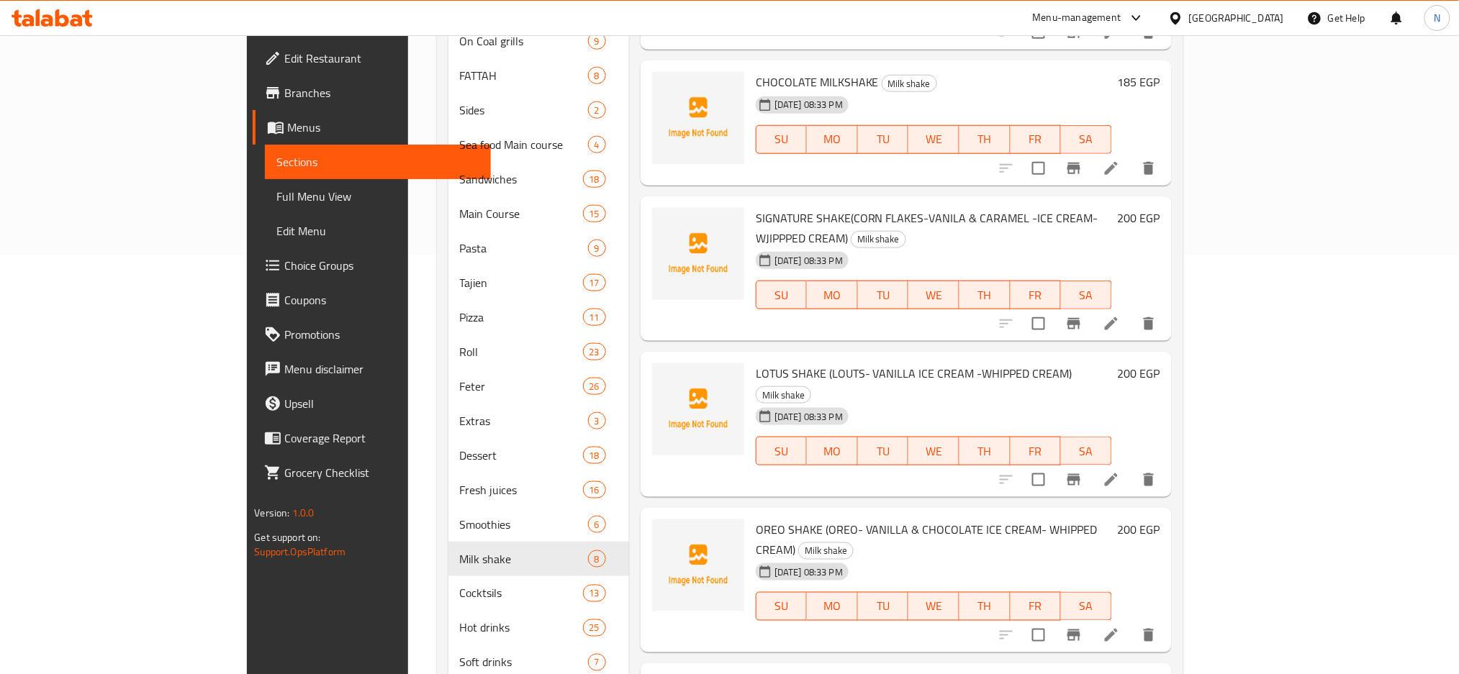
scroll to position [387, 0]
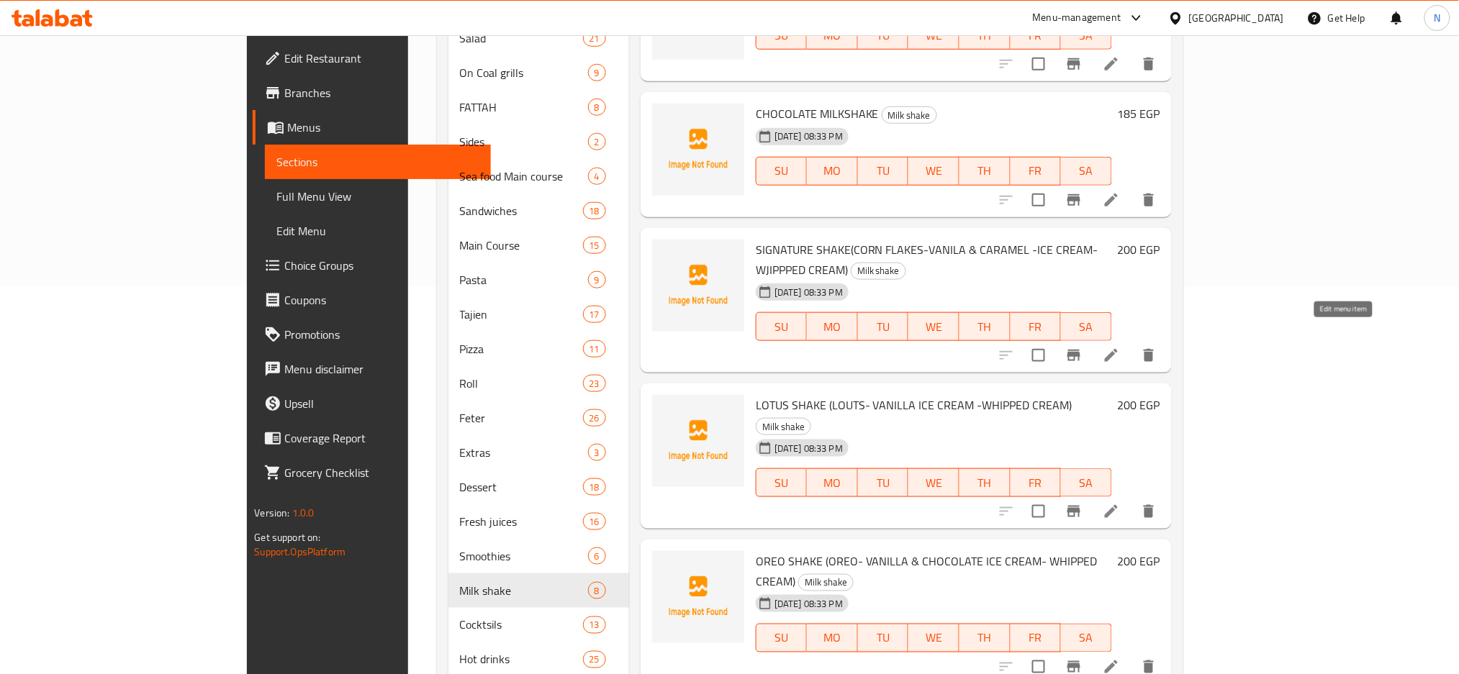
click at [1120, 347] on icon at bounding box center [1110, 355] width 17 height 17
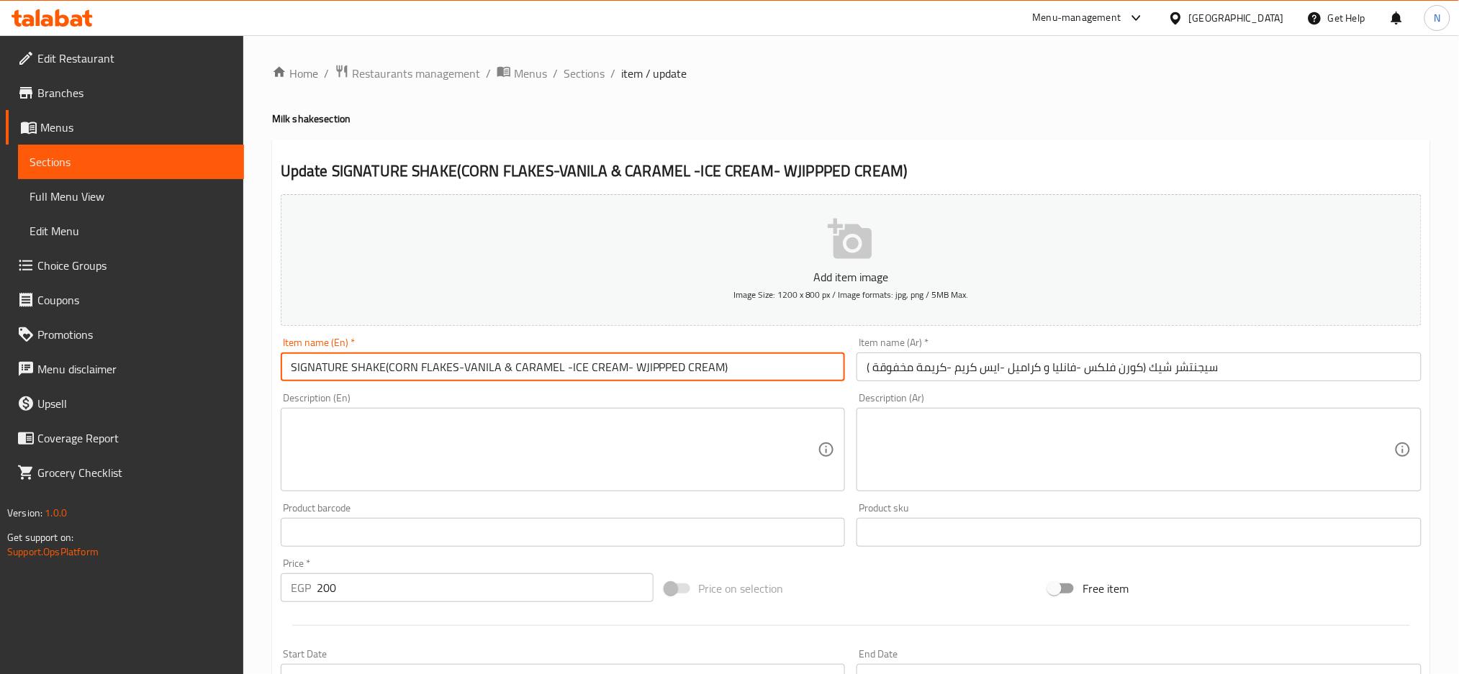
click at [384, 364] on input "SIGNATURE SHAKE(CORN FLAKES-VANILA & CARAMEL -ICE CREAM- WJIPPPED CREAM)" at bounding box center [563, 367] width 565 height 29
drag, startPoint x: 384, startPoint y: 364, endPoint x: 722, endPoint y: 386, distance: 338.9
click at [722, 386] on div "Item name (En)   * SIGNATURE SHAKE(CORN FLAKES-VANILA & CARAMEL -ICE CREAM- WJI…" at bounding box center [563, 359] width 576 height 55
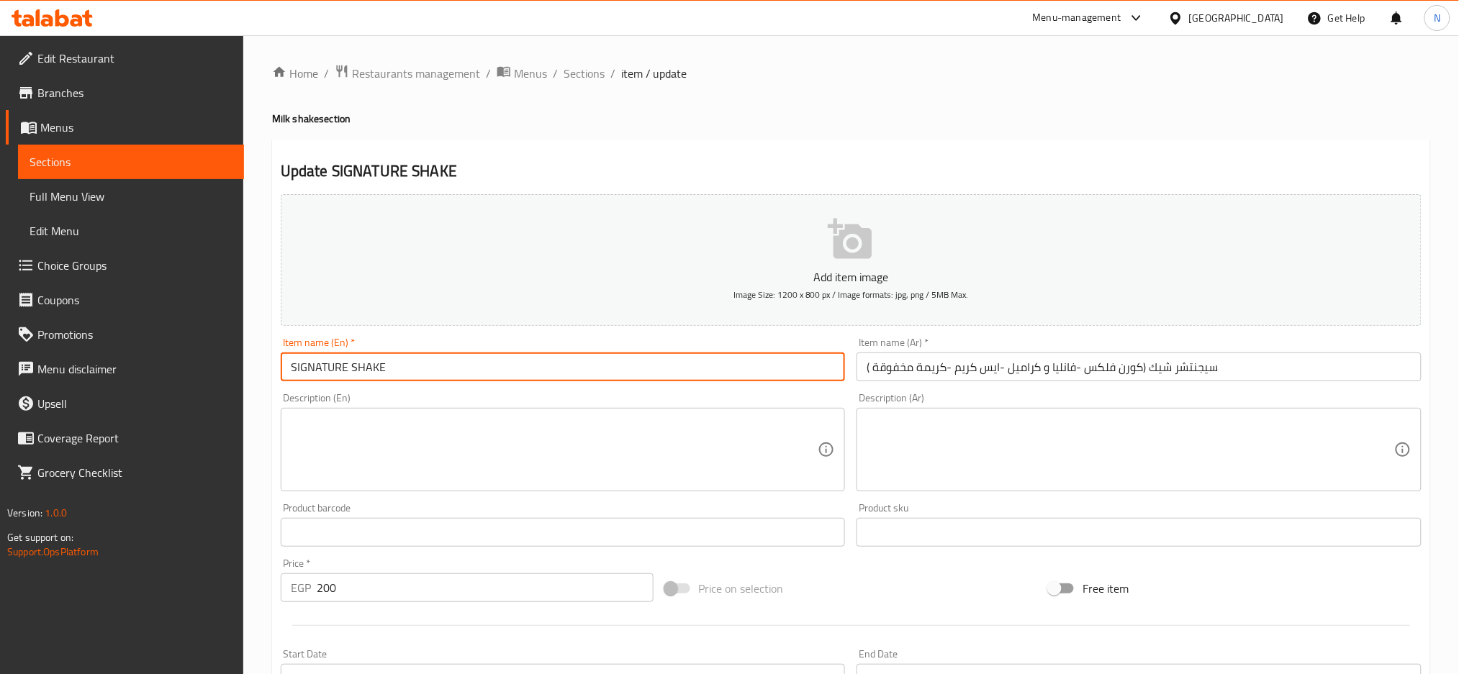
type input "SIGNATURE SHAKE"
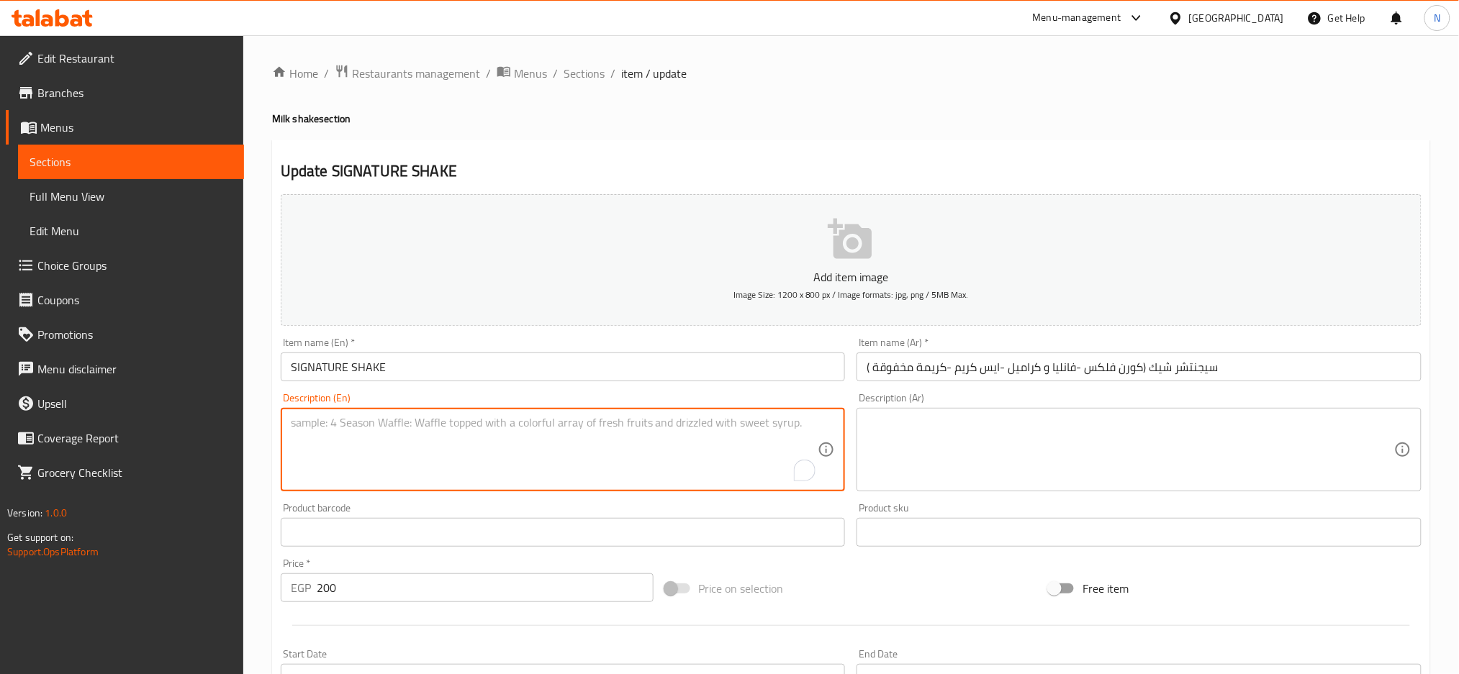
click at [558, 436] on textarea "To enrich screen reader interactions, please activate Accessibility in Grammarl…" at bounding box center [554, 450] width 527 height 68
paste textarea "(CORN FLAKES-VANILA & CARAMEL -ICE CREAM- WJIPPPED CREAM)"
type textarea "(CORN FLAKES-VANILA & CARAMEL -ICE CREAM- WJIPPPED CREAM)"
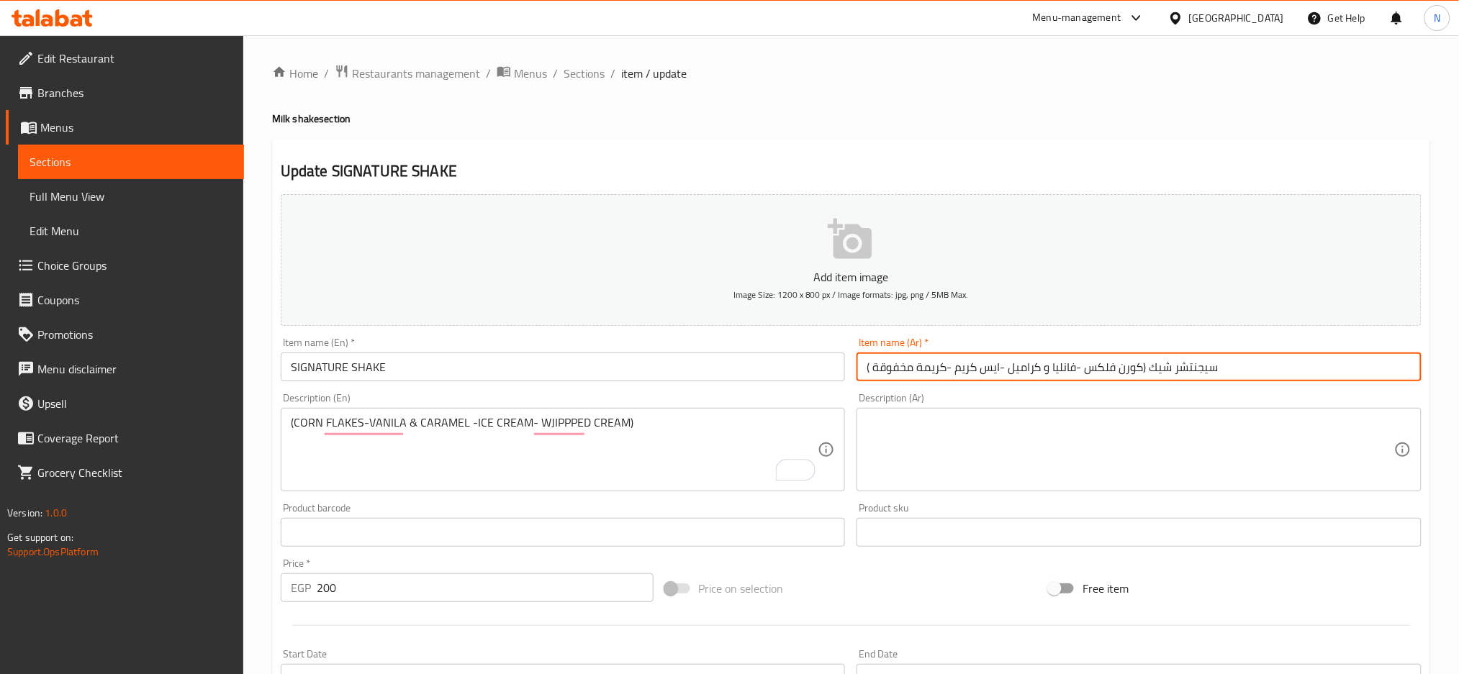
click at [1148, 368] on input "سيجنتشر شيك (كورن فلكس -فانليا و كراميل -ايس كريم -كريمة مخفوقة )" at bounding box center [1138, 367] width 565 height 29
drag, startPoint x: 1148, startPoint y: 368, endPoint x: 862, endPoint y: 388, distance: 286.4
click at [862, 388] on div "Add item image Image Size: 1200 x 800 px / Image formats: jpg, png / 5MB Max. I…" at bounding box center [851, 499] width 1152 height 620
type input "سيجنتشر شيك"
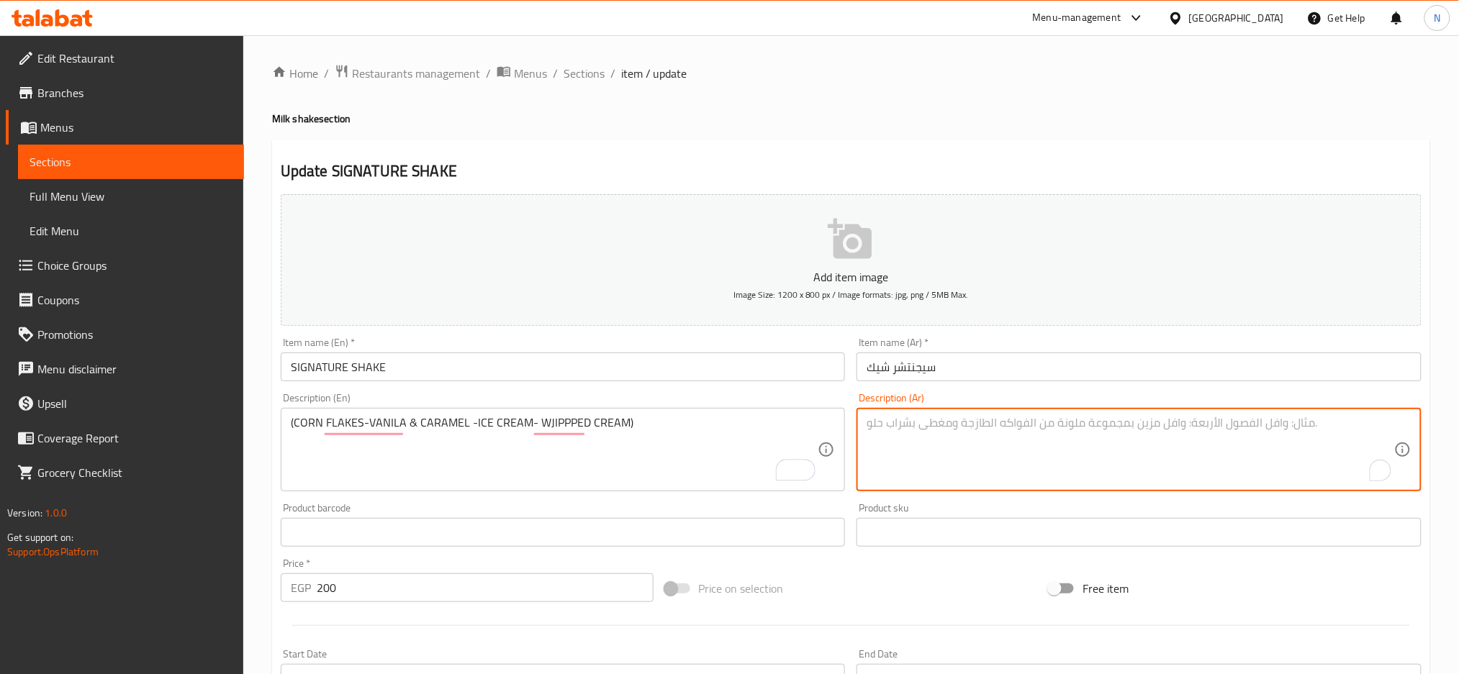
click at [891, 431] on textarea "To enrich screen reader interactions, please activate Accessibility in Grammarl…" at bounding box center [1129, 450] width 527 height 68
paste textarea "(كورن فلكس -فانليا و كراميل -ايس كريم -كريمة مخفوقة )"
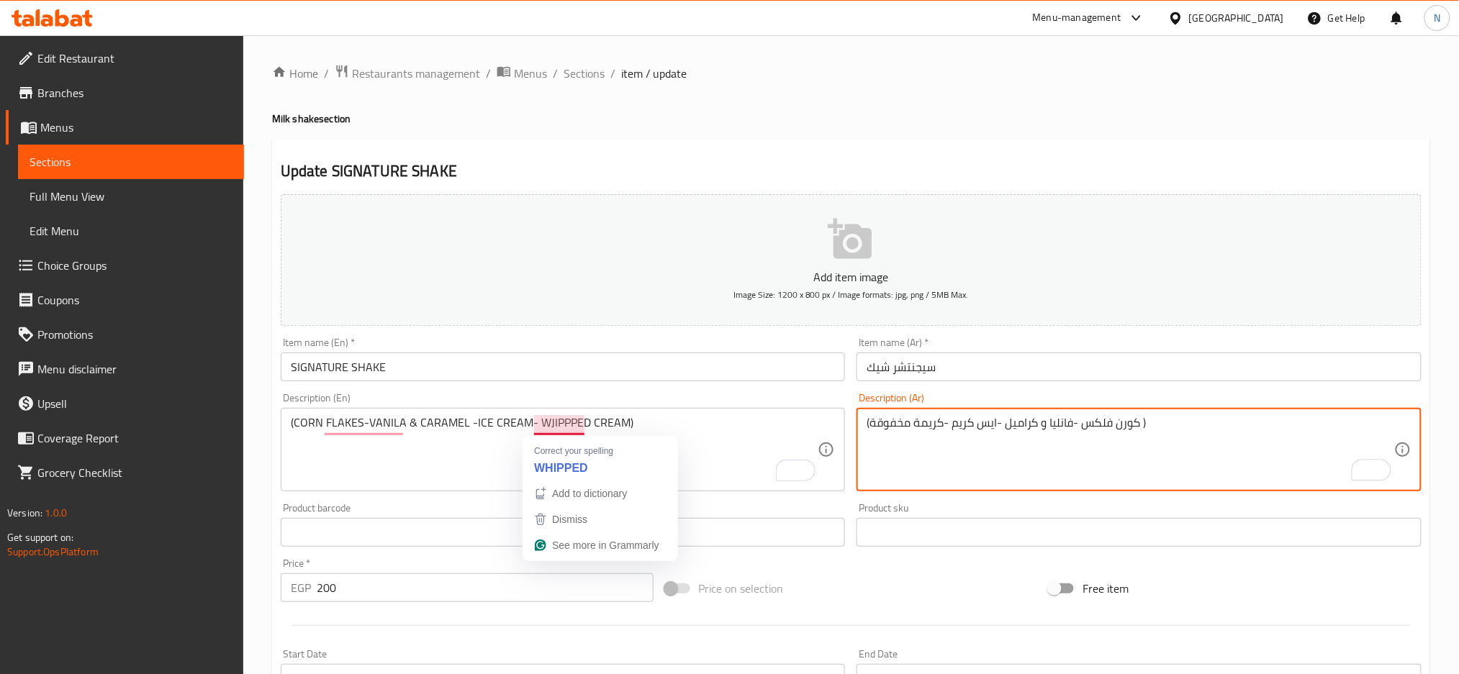
type textarea "(كورن فلكس -فانليا و كراميل -ايس كريم -كريمة مخفوقة )"
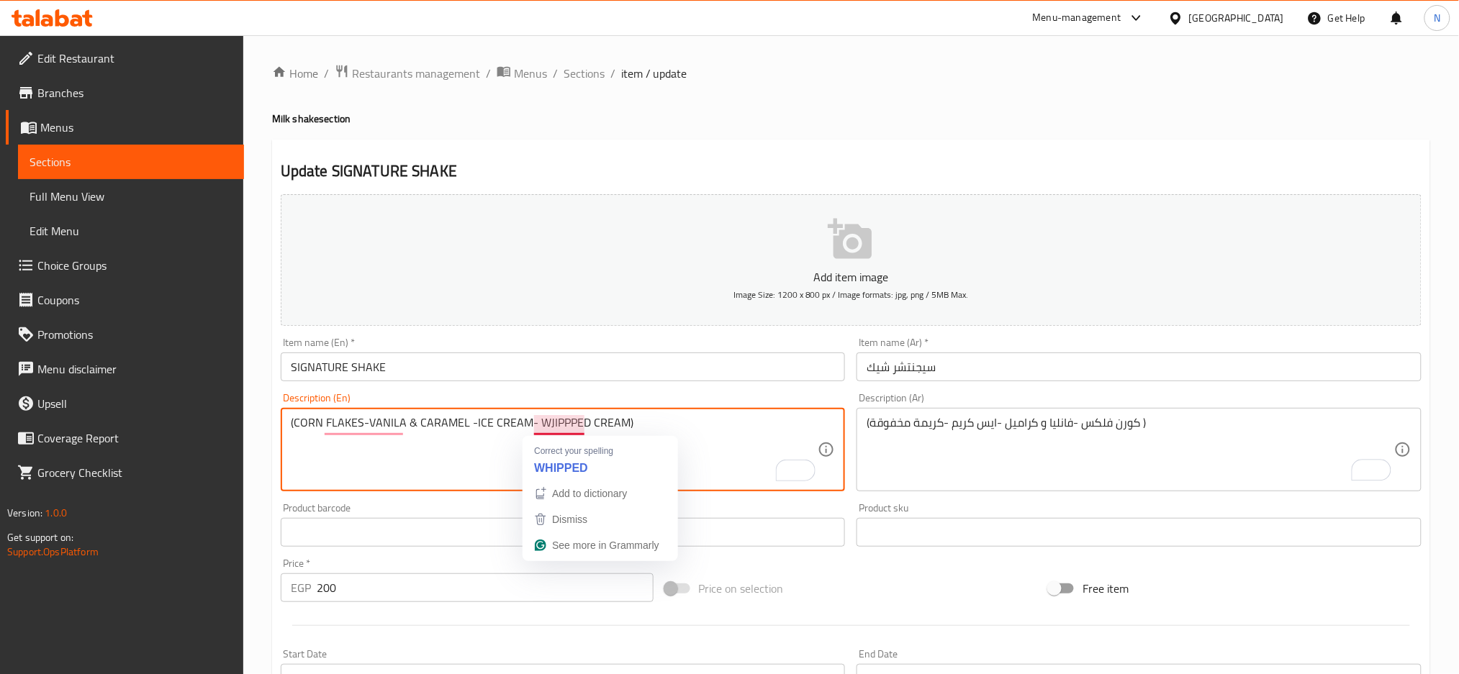
click at [561, 427] on textarea "(CORN FLAKES-VANILA & CARAMEL -ICE CREAM- WJIPPPED CREAM)" at bounding box center [554, 450] width 527 height 68
type textarea "(CORN FLAKES-VANILA & CARAMEL -ICE CREAM- WHIPPED CREAM)"
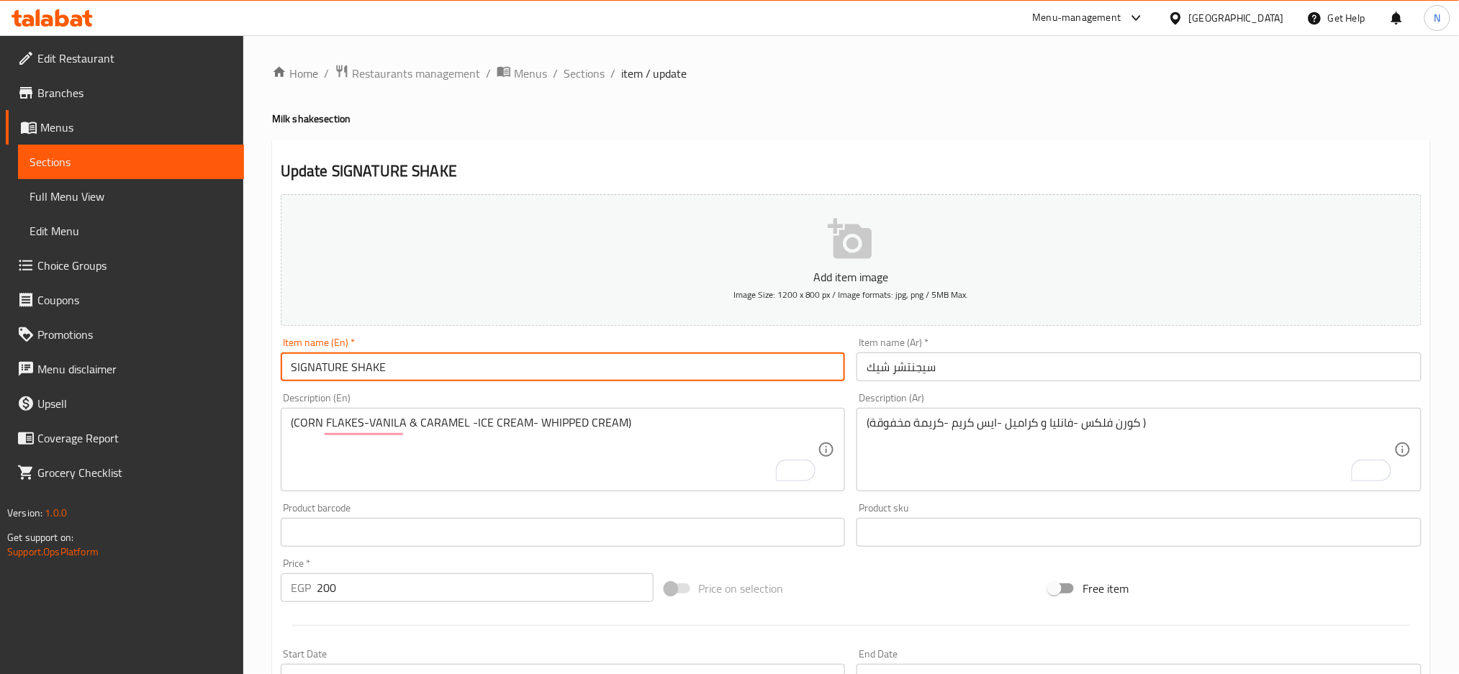
click at [442, 358] on input "SIGNATURE SHAKE" at bounding box center [563, 367] width 565 height 29
click at [371, 358] on input "SIGNATURE SHAKE" at bounding box center [563, 367] width 565 height 29
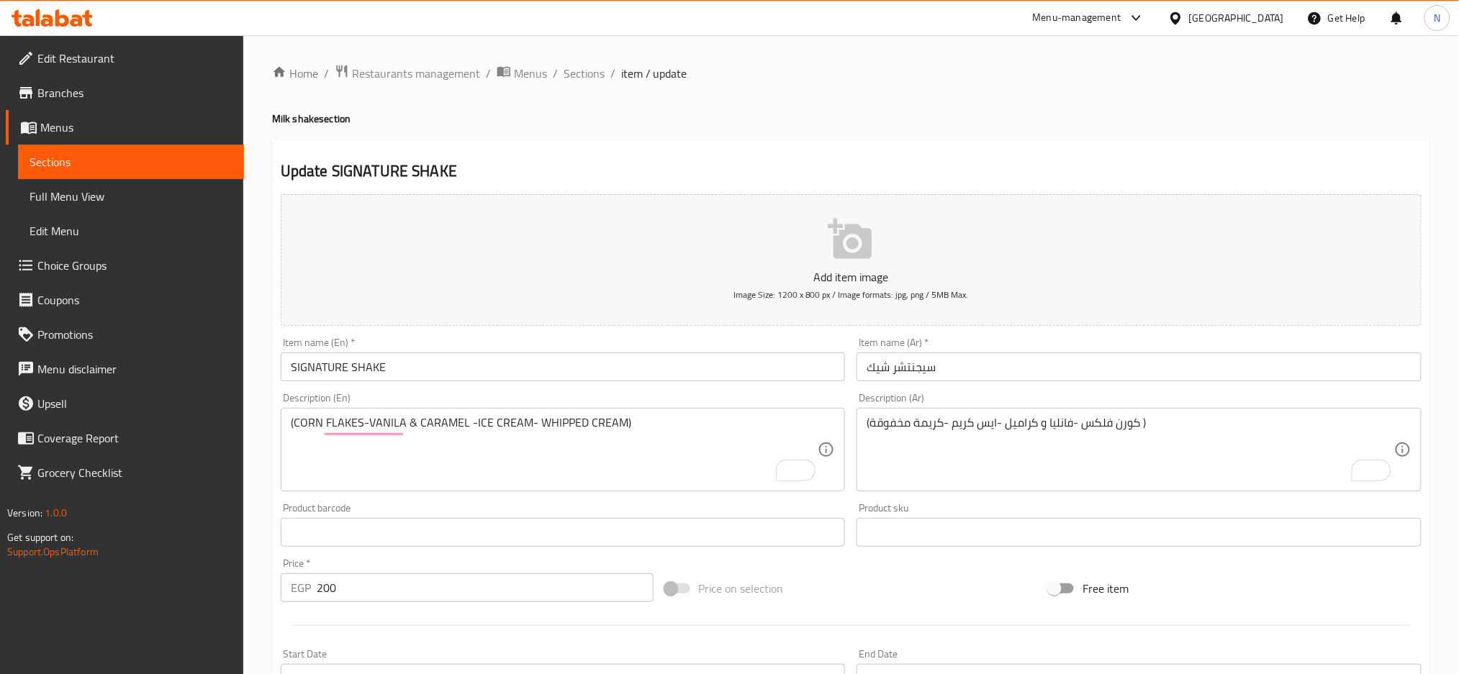
click at [512, 373] on input "SIGNATURE SHAKE" at bounding box center [563, 367] width 565 height 29
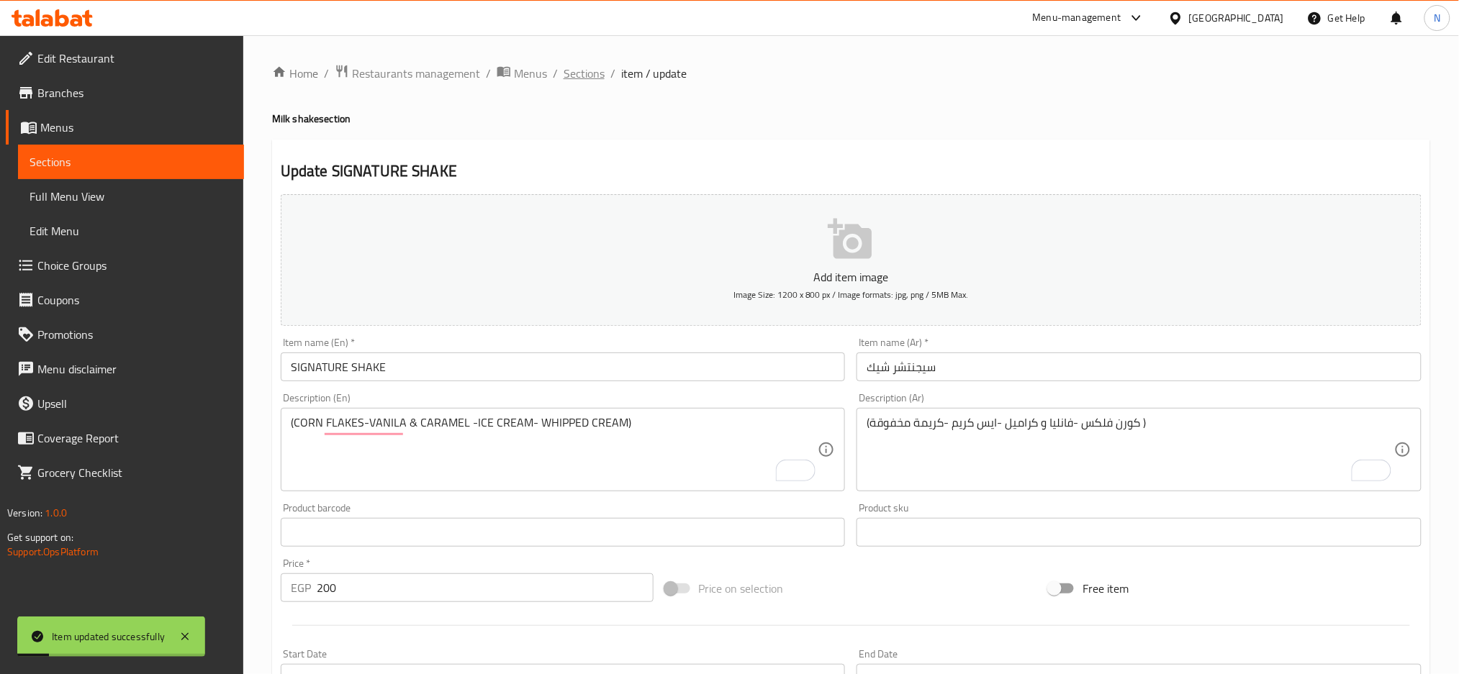
click at [588, 75] on span "Sections" at bounding box center [583, 73] width 41 height 17
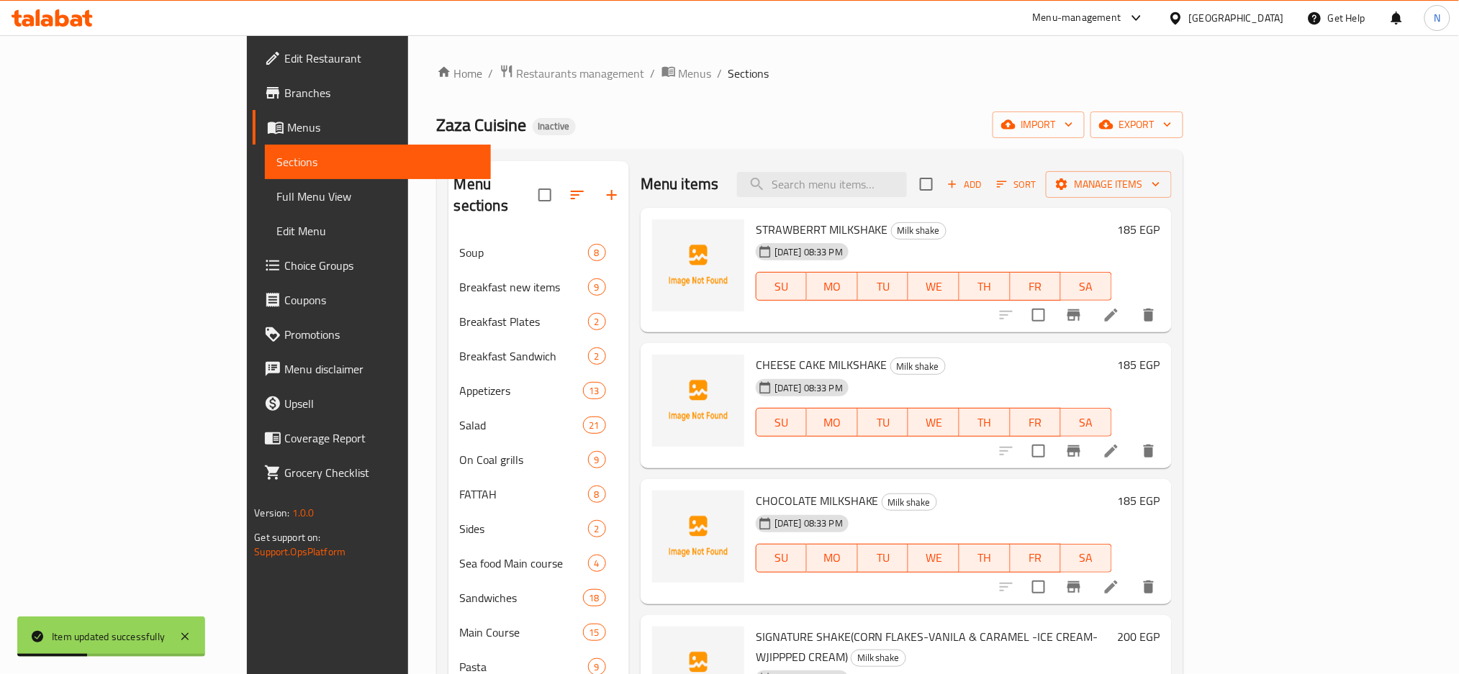
scroll to position [484, 0]
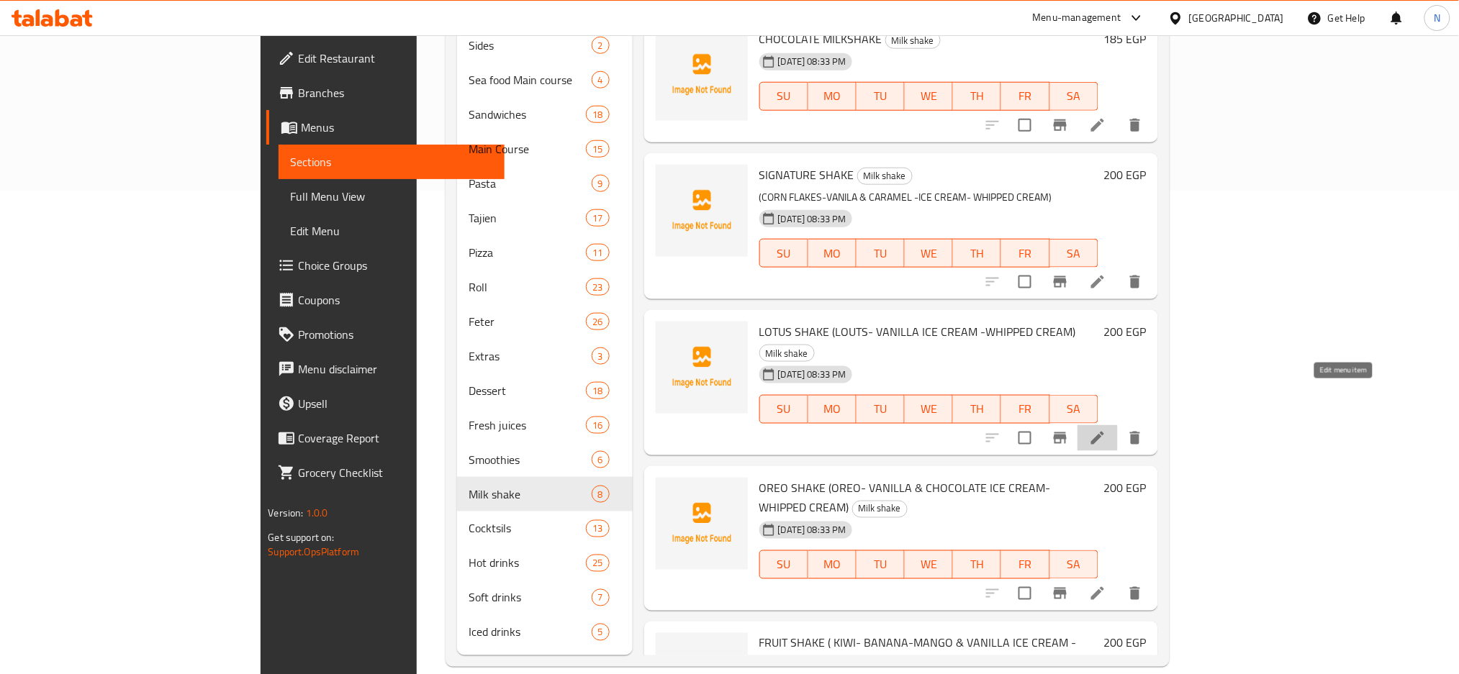
click at [1106, 430] on icon at bounding box center [1097, 438] width 17 height 17
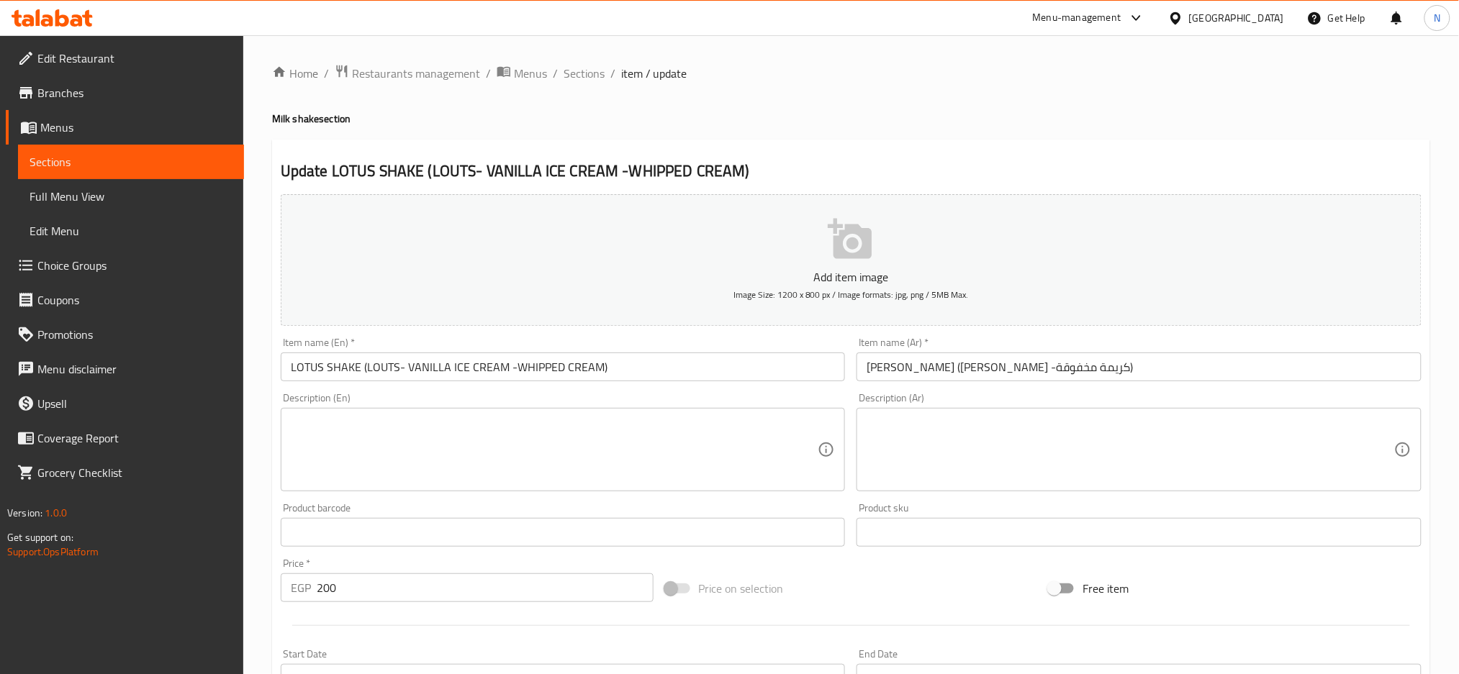
click at [362, 366] on input "LOTUS SHAKE (LOUTS- VANILLA ICE CREAM -WHIPPED CREAM)" at bounding box center [563, 367] width 565 height 29
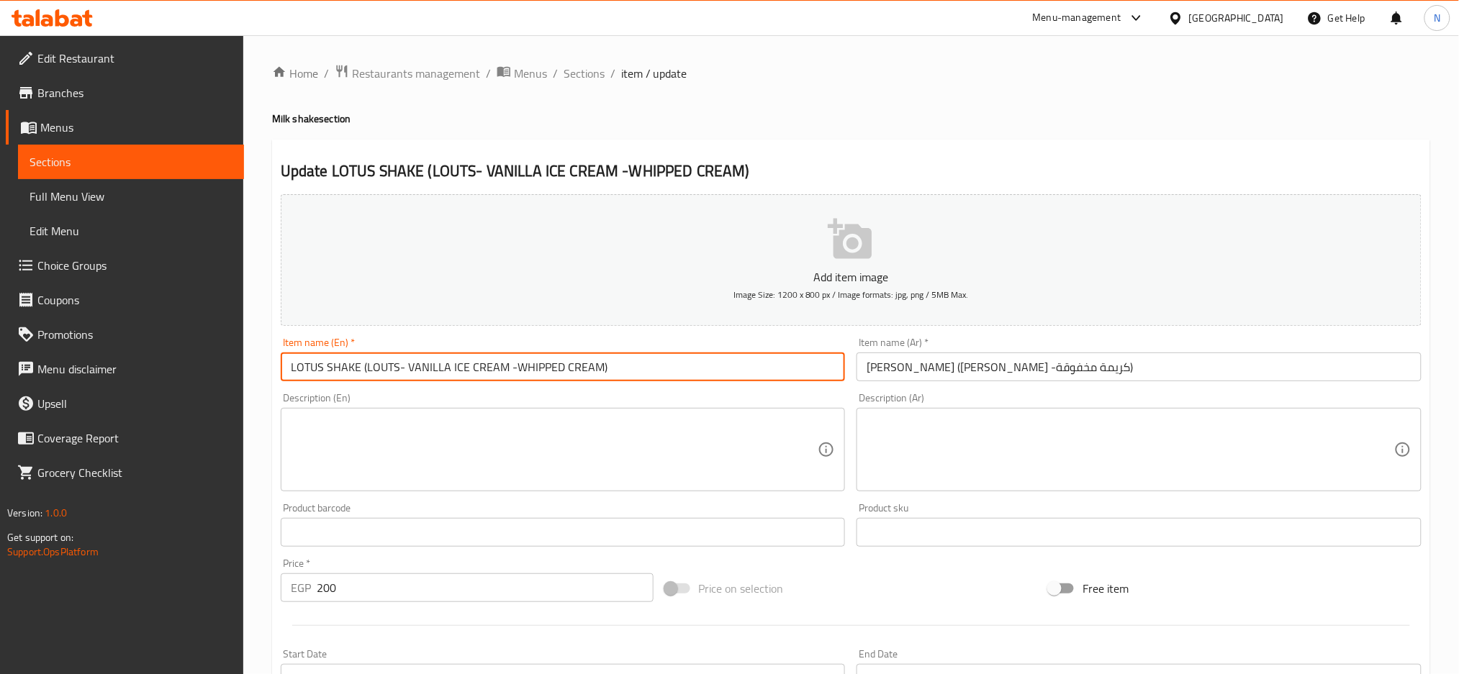
drag, startPoint x: 362, startPoint y: 366, endPoint x: 648, endPoint y: 370, distance: 285.7
click at [648, 370] on input "LOTUS SHAKE (LOUTS- VANILLA ICE CREAM -WHIPPED CREAM)" at bounding box center [563, 367] width 565 height 29
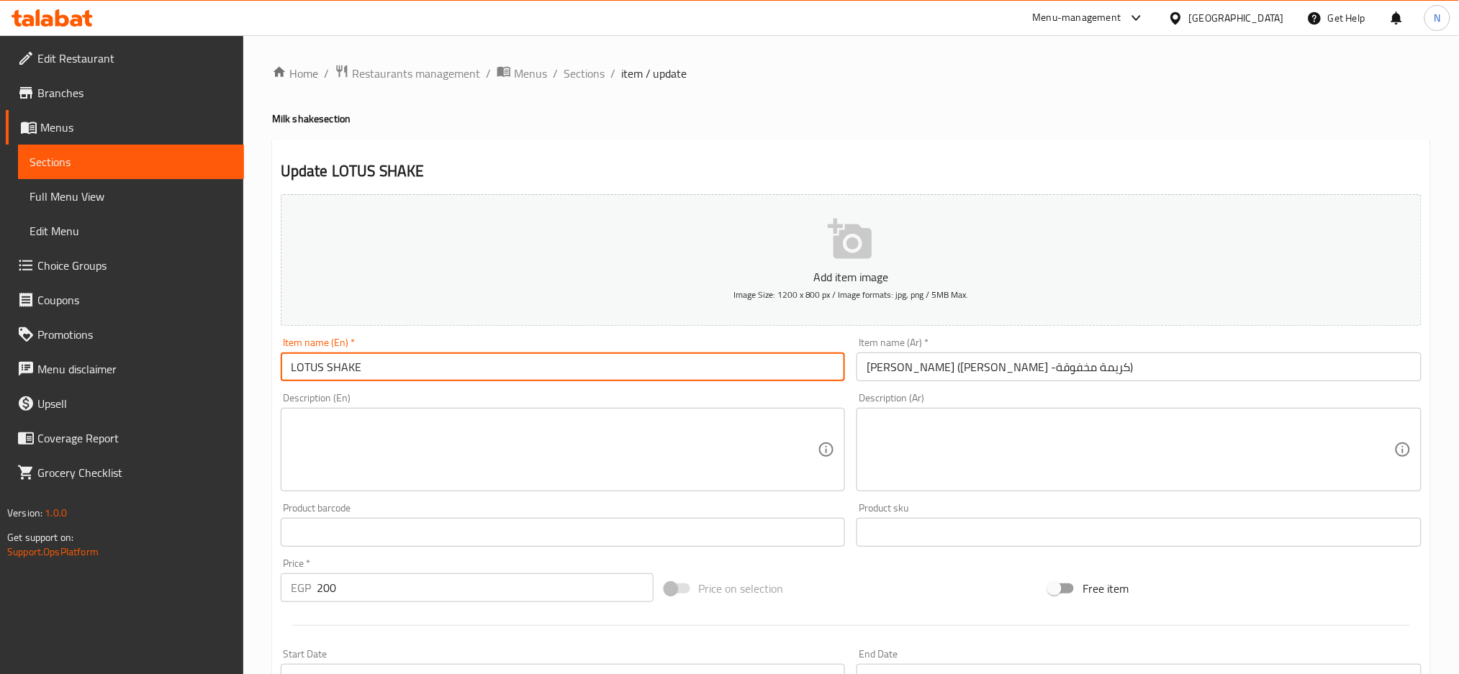
type input "LOTUS SHAKE"
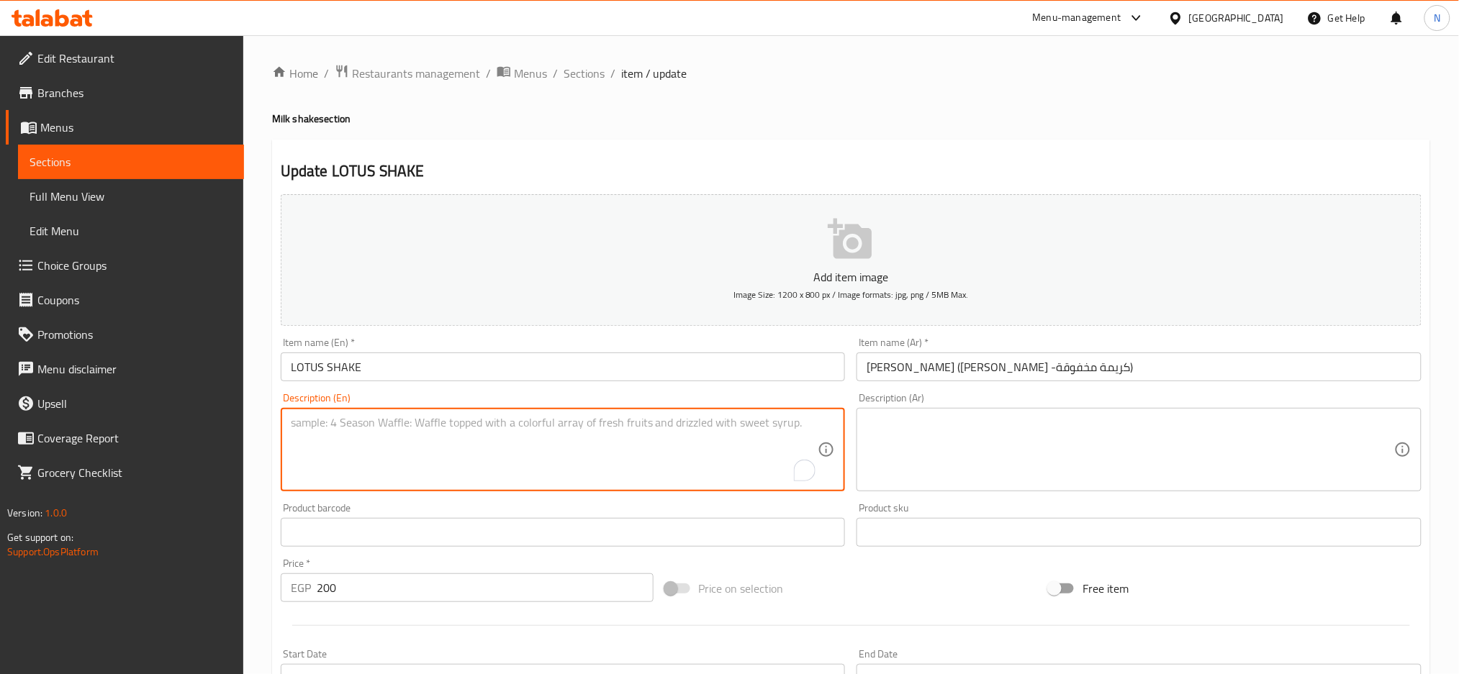
click at [532, 427] on textarea "To enrich screen reader interactions, please activate Accessibility in Grammarl…" at bounding box center [554, 450] width 527 height 68
paste textarea "(LOUTS- VANILLA ICE CREAM -WHIPPED CREAM)"
type textarea "(LOUTS- VANILLA ICE CREAM -WHIPPED CREAM)"
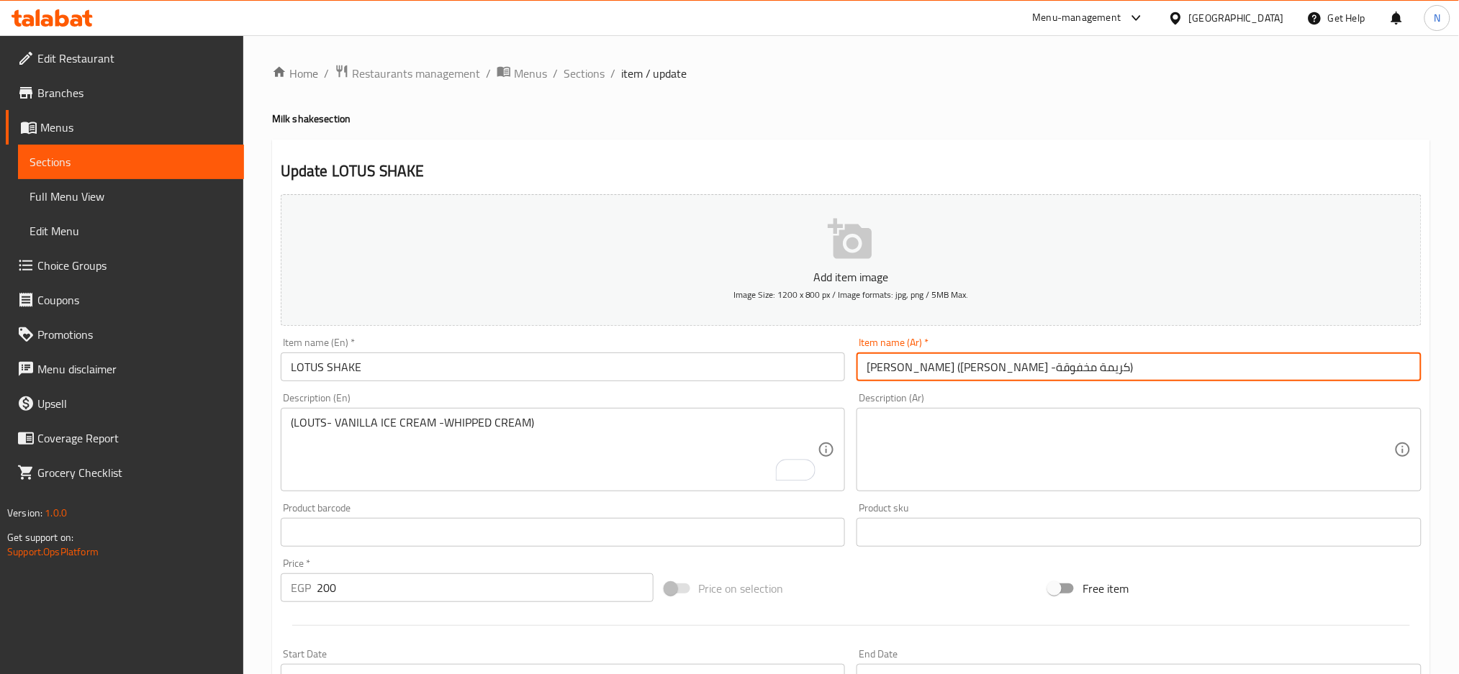
click at [1066, 365] on input "[PERSON_NAME] ([PERSON_NAME] -كريمة مخفوقة)" at bounding box center [1138, 367] width 565 height 29
drag, startPoint x: 1066, startPoint y: 365, endPoint x: 857, endPoint y: 378, distance: 209.1
click at [857, 378] on input "[PERSON_NAME] ([PERSON_NAME] -كريمة مخفوقة)" at bounding box center [1138, 367] width 565 height 29
type input "[PERSON_NAME]"
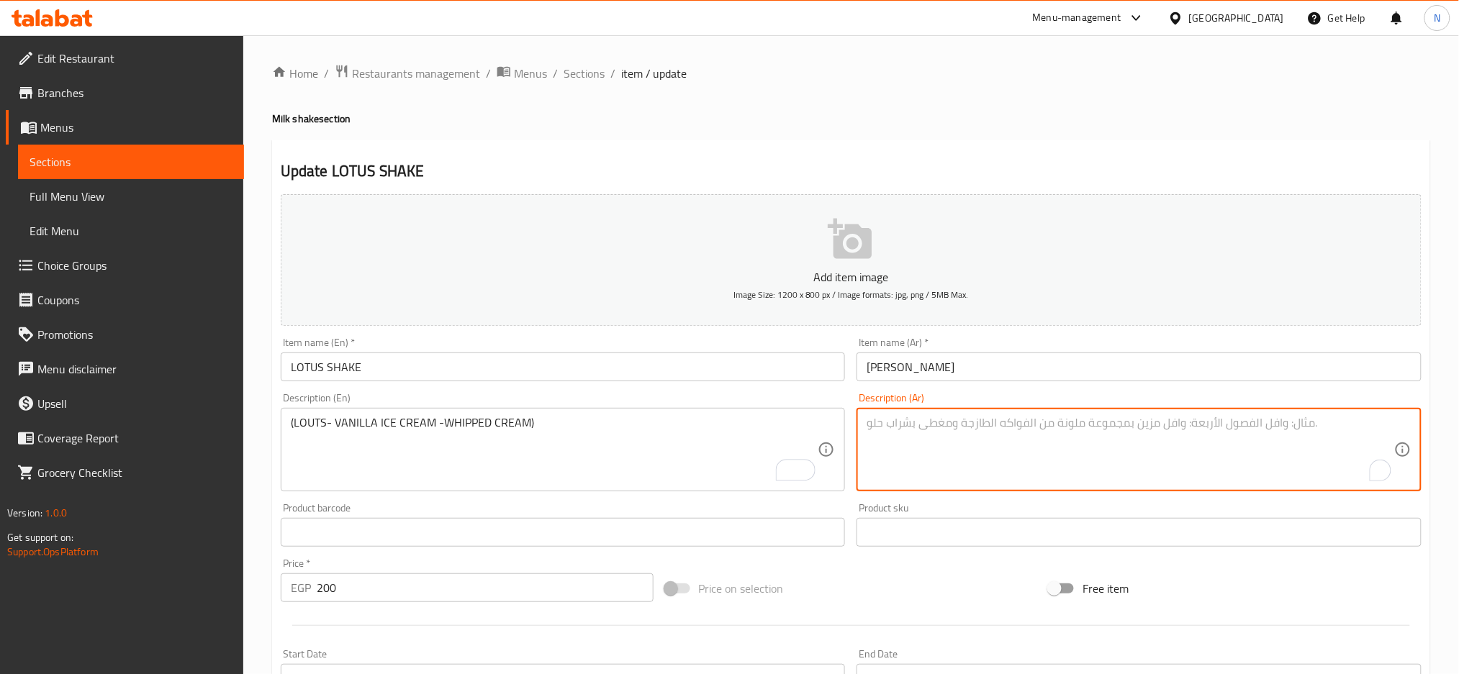
click at [880, 431] on textarea "To enrich screen reader interactions, please activate Accessibility in Grammarl…" at bounding box center [1129, 450] width 527 height 68
paste textarea "([PERSON_NAME] -كريمة مخفوقة)"
click at [1017, 430] on textarea "([PERSON_NAME] -كريمة مخفوقة)" at bounding box center [1129, 450] width 527 height 68
click at [953, 424] on textarea "(لوتس- - [PERSON_NAME] -كريمة مخفوقة)" at bounding box center [1129, 450] width 527 height 68
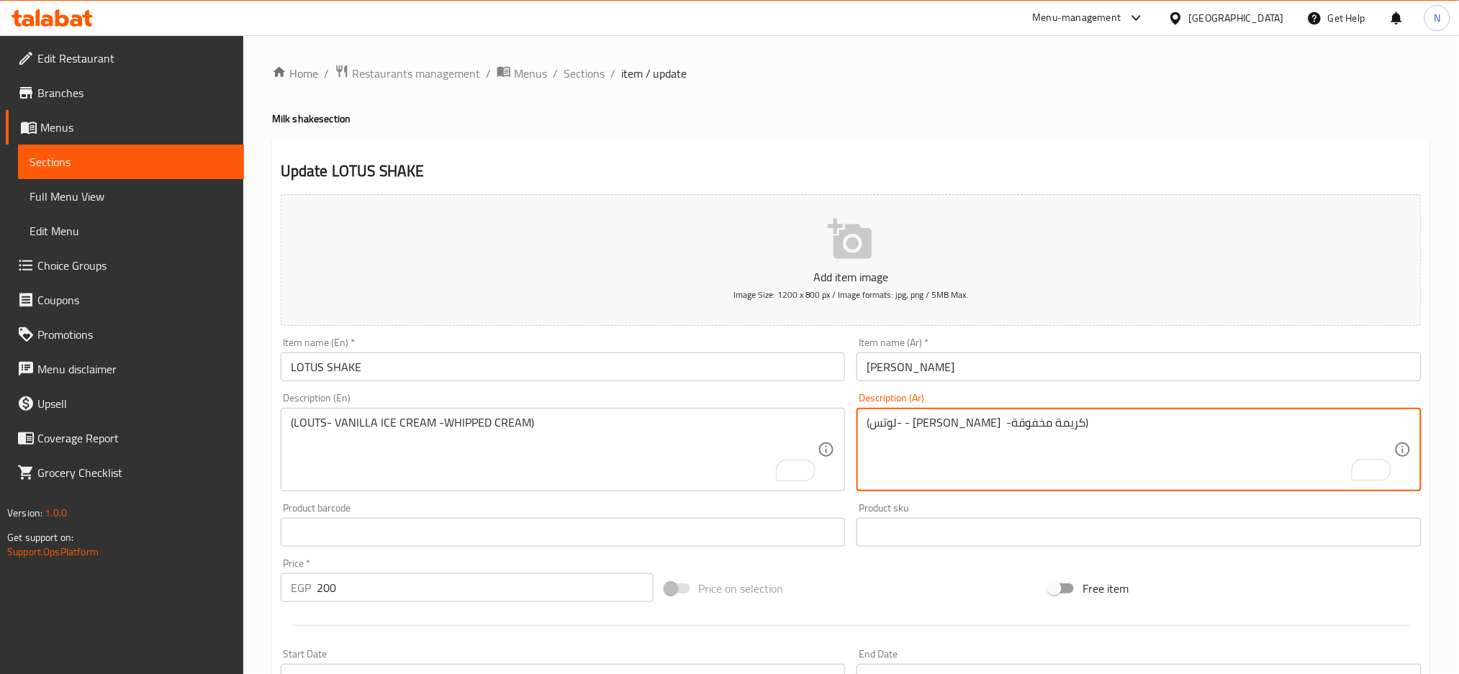
paste textarea "فانليا"
type textarea "(لوتس- - [PERSON_NAME] -كريمة مخفوقة)"
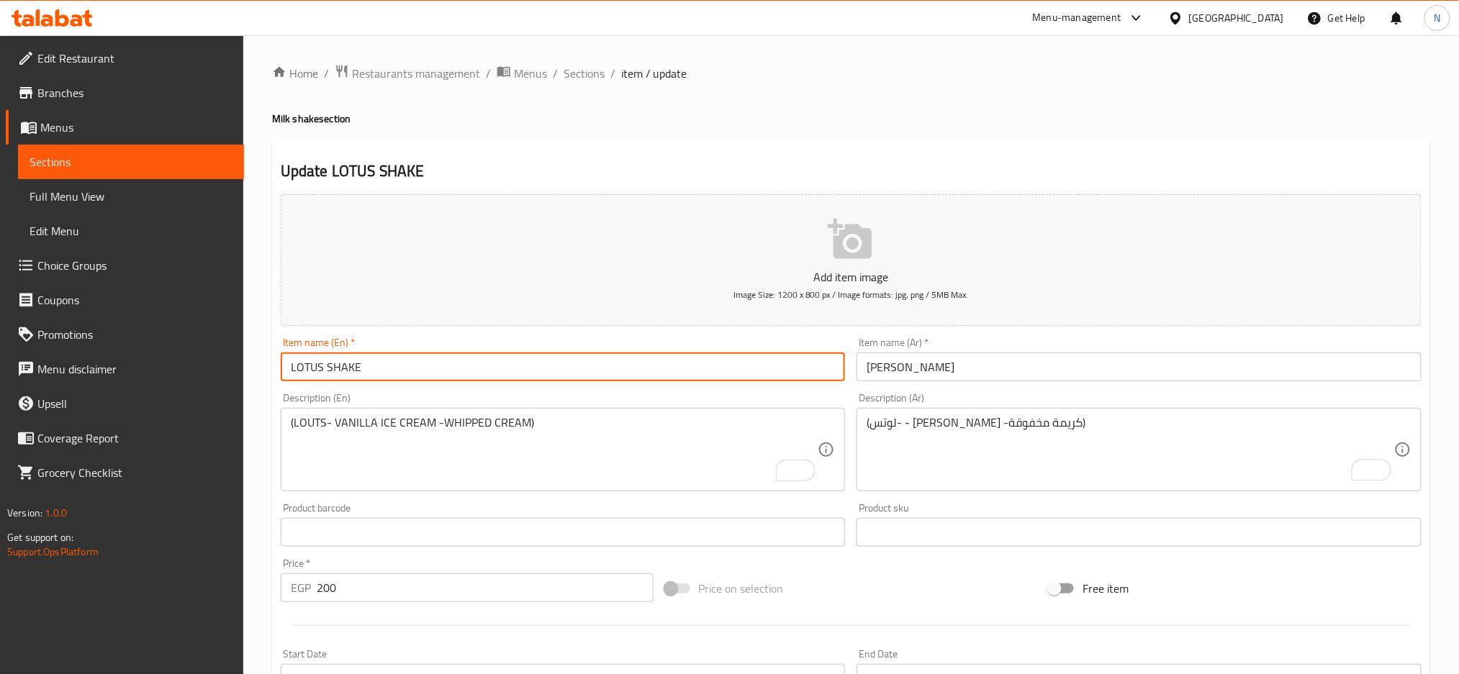
click at [781, 354] on input "LOTUS SHAKE" at bounding box center [563, 367] width 565 height 29
click at [704, 364] on input "LOTUS SHAKE" at bounding box center [563, 367] width 565 height 29
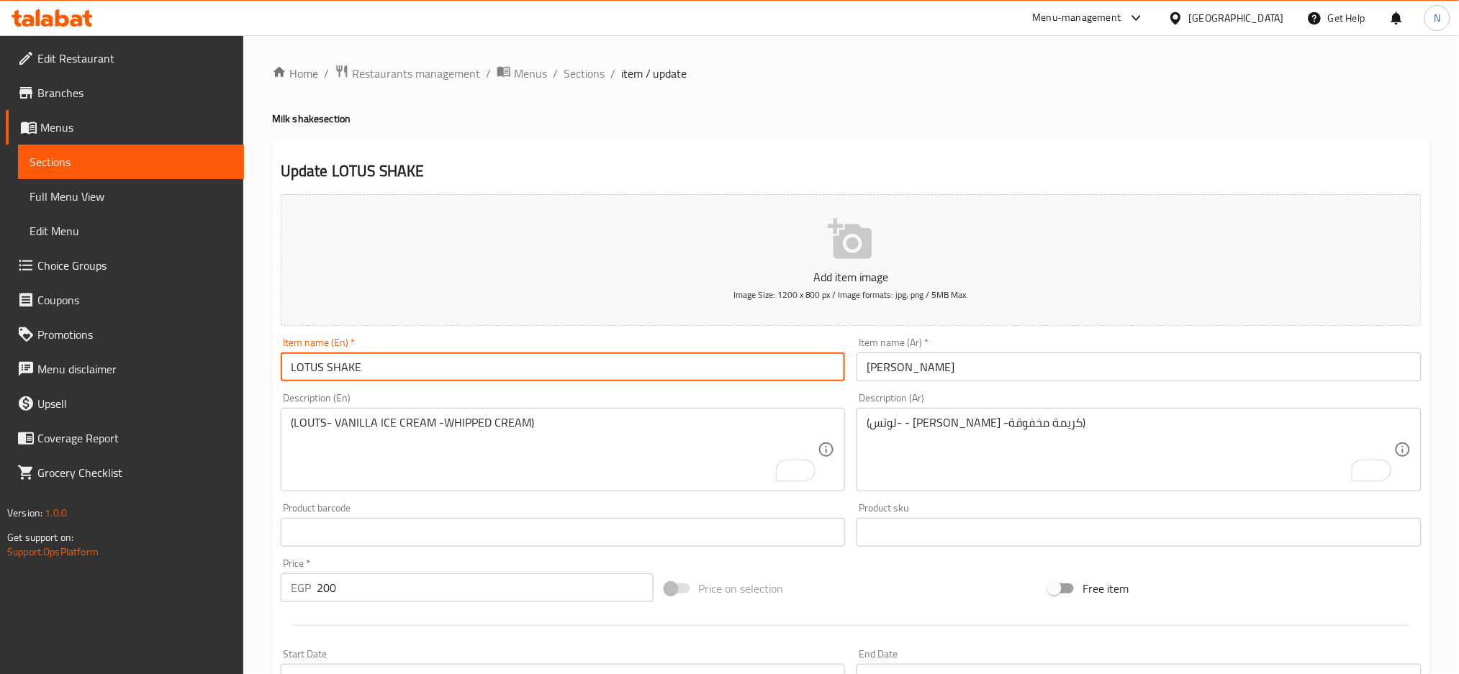
click at [497, 361] on input "LOTUS SHAKE" at bounding box center [563, 367] width 565 height 29
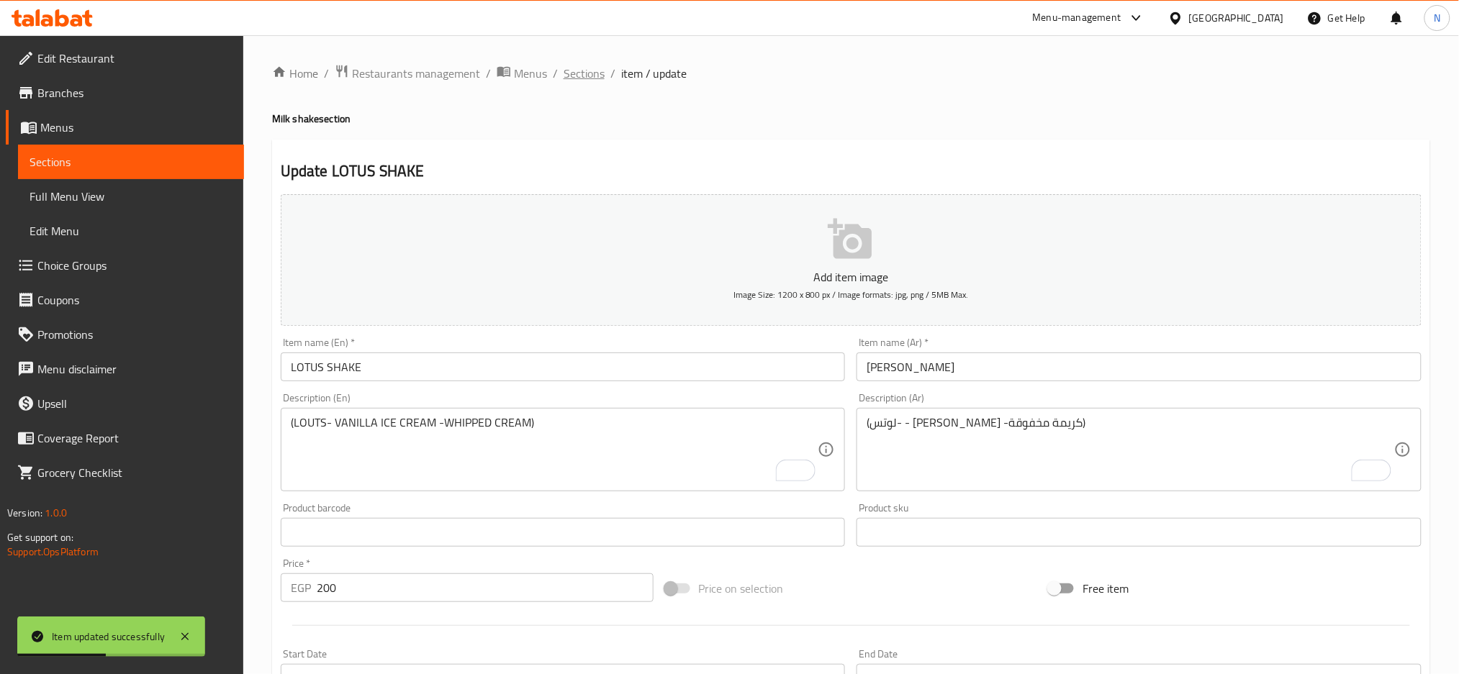
click at [573, 74] on span "Sections" at bounding box center [583, 73] width 41 height 17
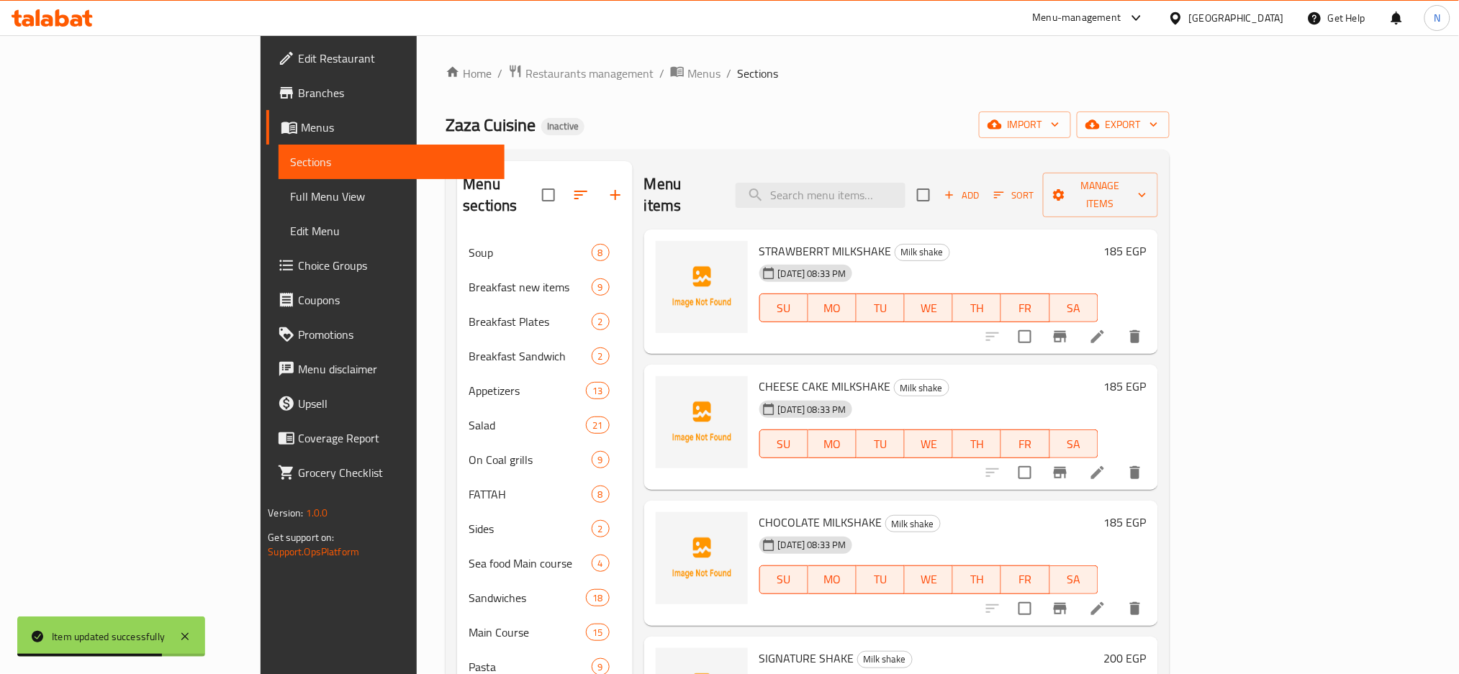
scroll to position [484, 0]
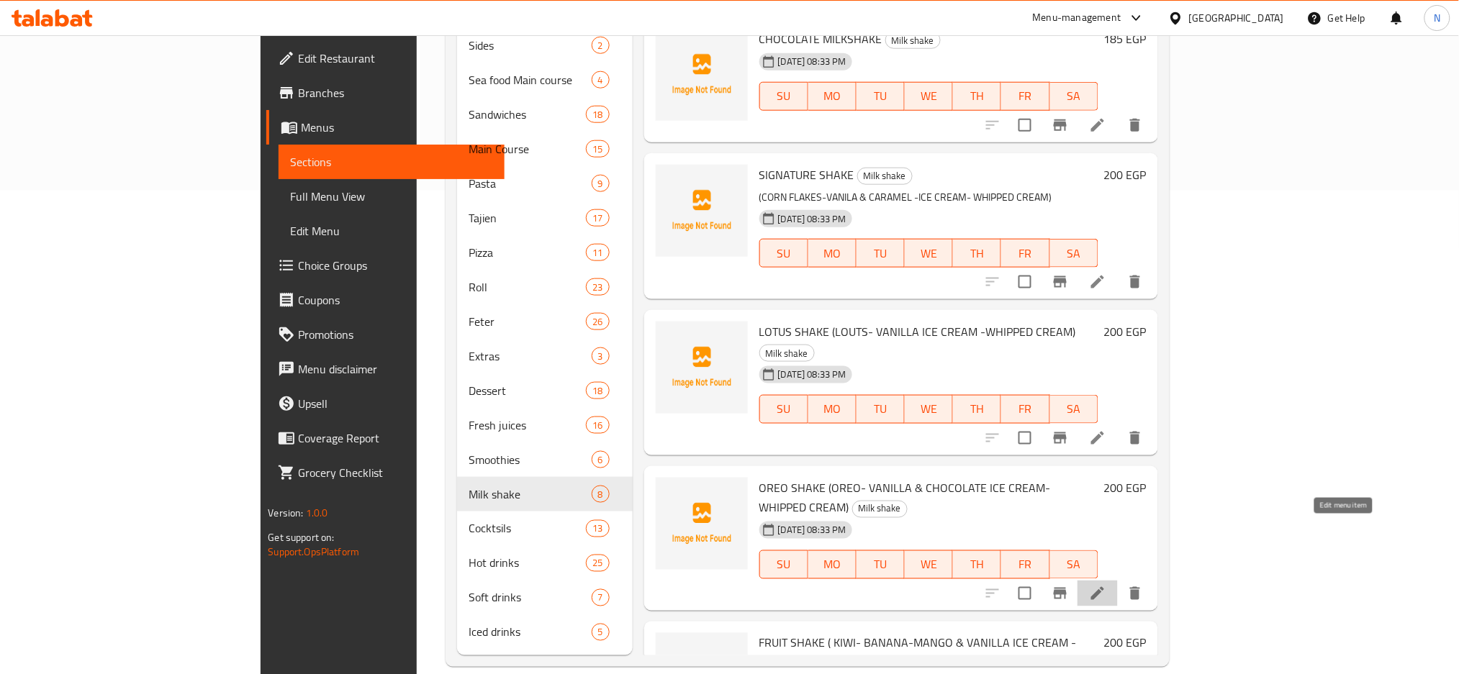
click at [1106, 585] on icon at bounding box center [1097, 593] width 17 height 17
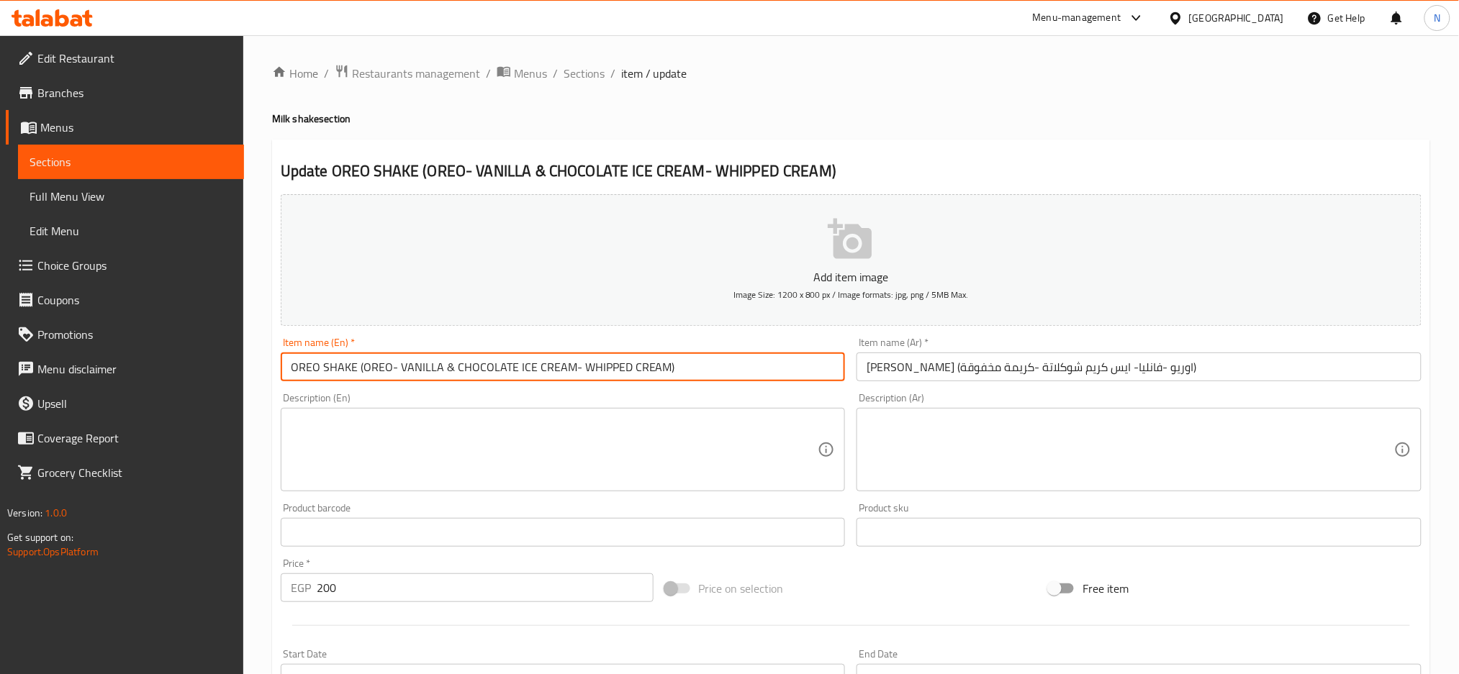
click at [358, 370] on input "OREO SHAKE (OREO- VANILLA & CHOCOLATE ICE CREAM- WHIPPED CREAM)" at bounding box center [563, 367] width 565 height 29
drag, startPoint x: 358, startPoint y: 370, endPoint x: 678, endPoint y: 380, distance: 320.4
click at [678, 380] on input "OREO SHAKE (OREO- VANILLA & CHOCOLATE ICE CREAM- WHIPPED CREAM)" at bounding box center [563, 367] width 565 height 29
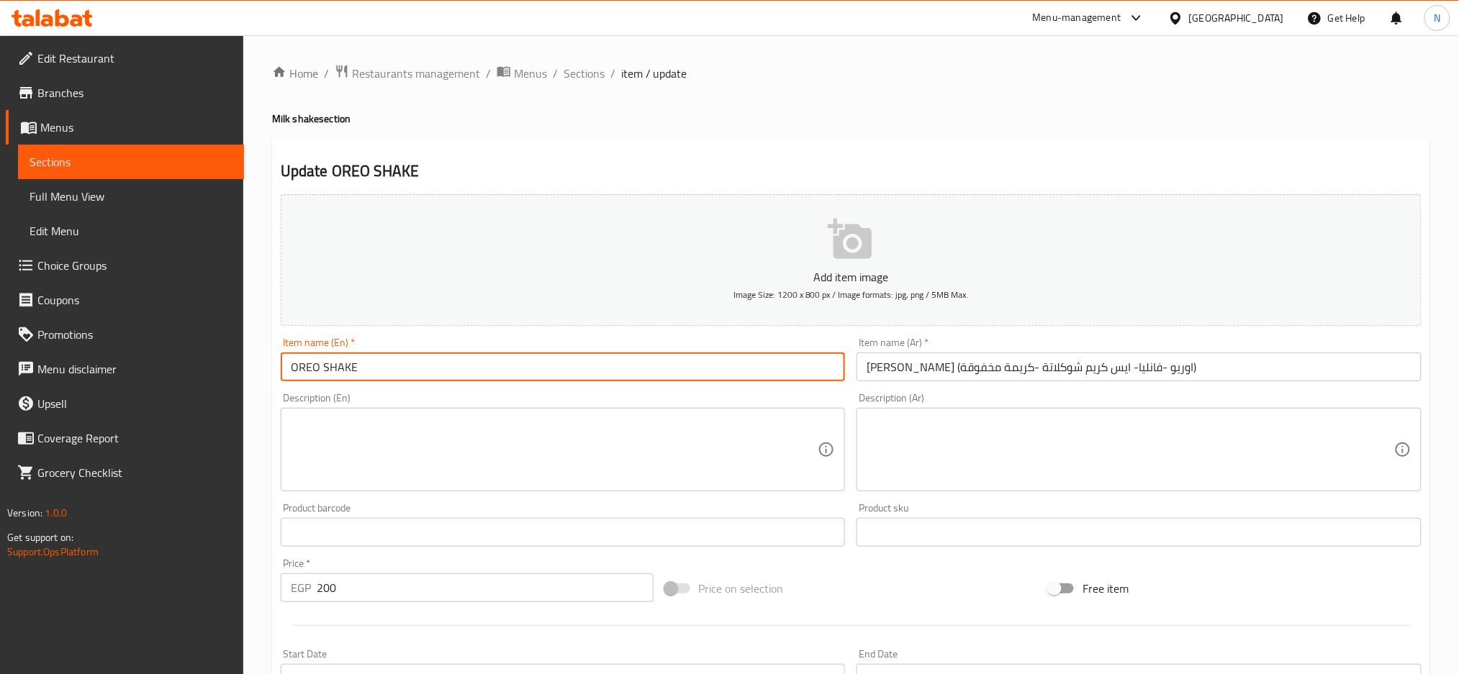
type input "OREO SHAKE"
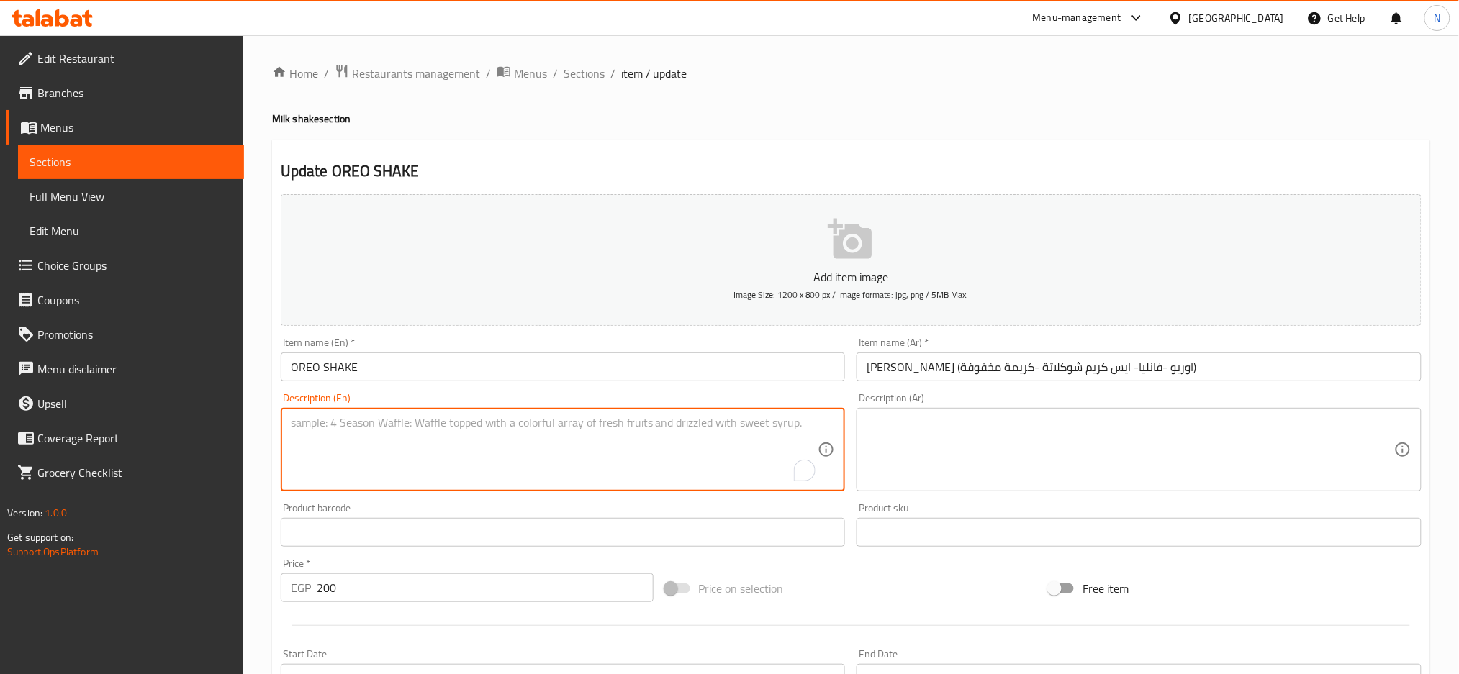
click at [581, 427] on textarea "To enrich screen reader interactions, please activate Accessibility in Grammarl…" at bounding box center [554, 450] width 527 height 68
paste textarea "(OREO- VANILLA & CHOCOLATE ICE CREAM- WHIPPED CREAM)"
type textarea "(OREO- VANILLA & CHOCOLATE ICE CREAM- WHIPPED CREAM)"
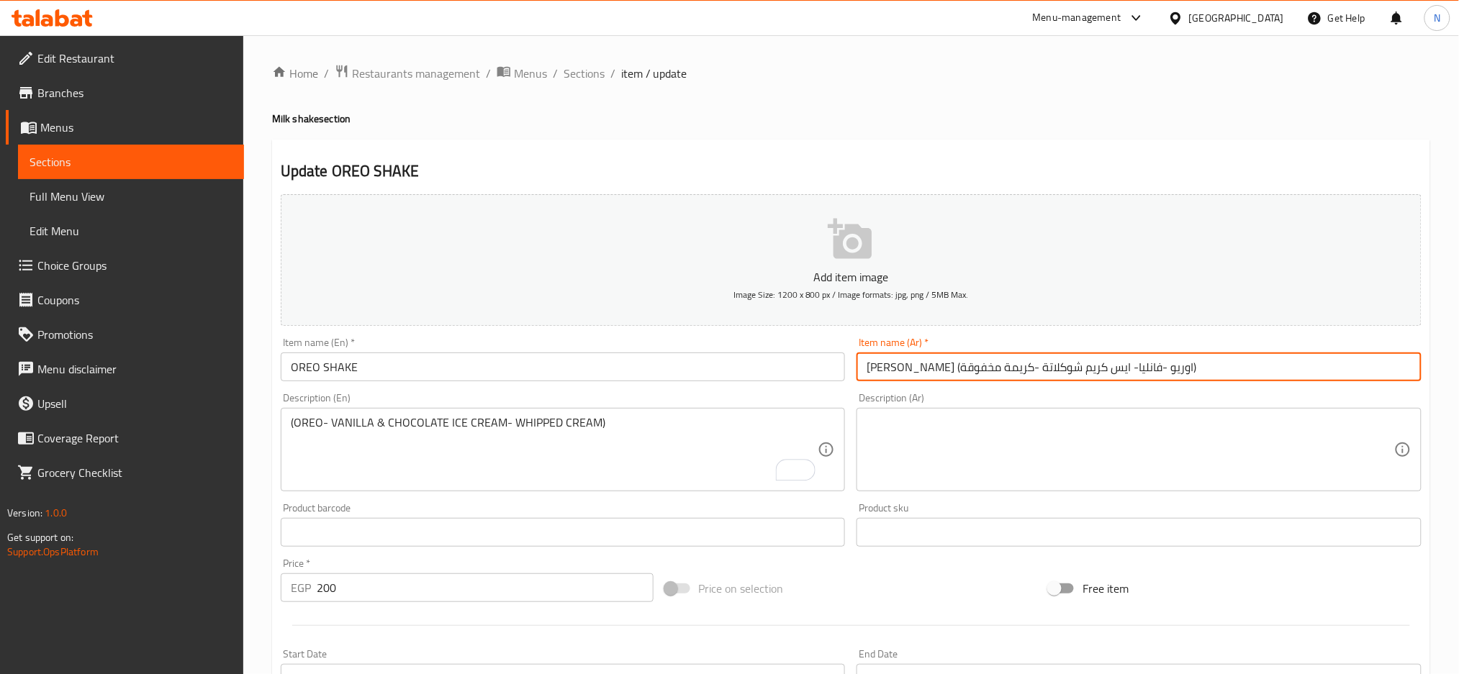
click at [1107, 368] on input "[PERSON_NAME] (اوريو -فانليا- ايس كريم شوكلاتة -كريمة مخفوقة)" at bounding box center [1138, 367] width 565 height 29
drag, startPoint x: 1107, startPoint y: 368, endPoint x: 858, endPoint y: 368, distance: 249.0
click at [858, 368] on input "[PERSON_NAME] (اوريو -فانليا- ايس كريم شوكلاتة -كريمة مخفوقة)" at bounding box center [1138, 367] width 565 height 29
type input "[PERSON_NAME]"
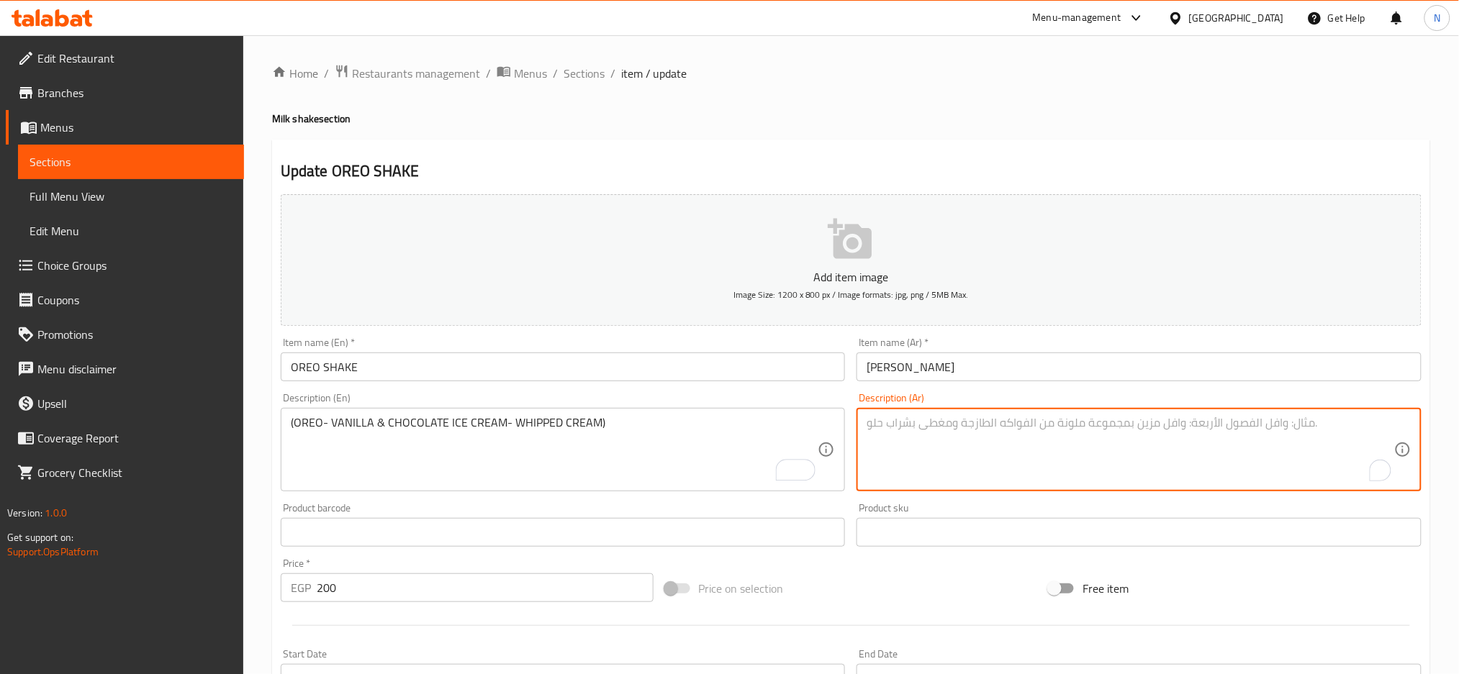
click at [928, 440] on textarea "To enrich screen reader interactions, please activate Accessibility in Grammarl…" at bounding box center [1129, 450] width 527 height 68
paste textarea "(اوريو -فانليا- ايس كريم شوكلاتة -كريمة مخفوقة)"
type textarea "(اوريو -فانليا- ايس كريم شوكلاتة -كريمة مخفوقة)"
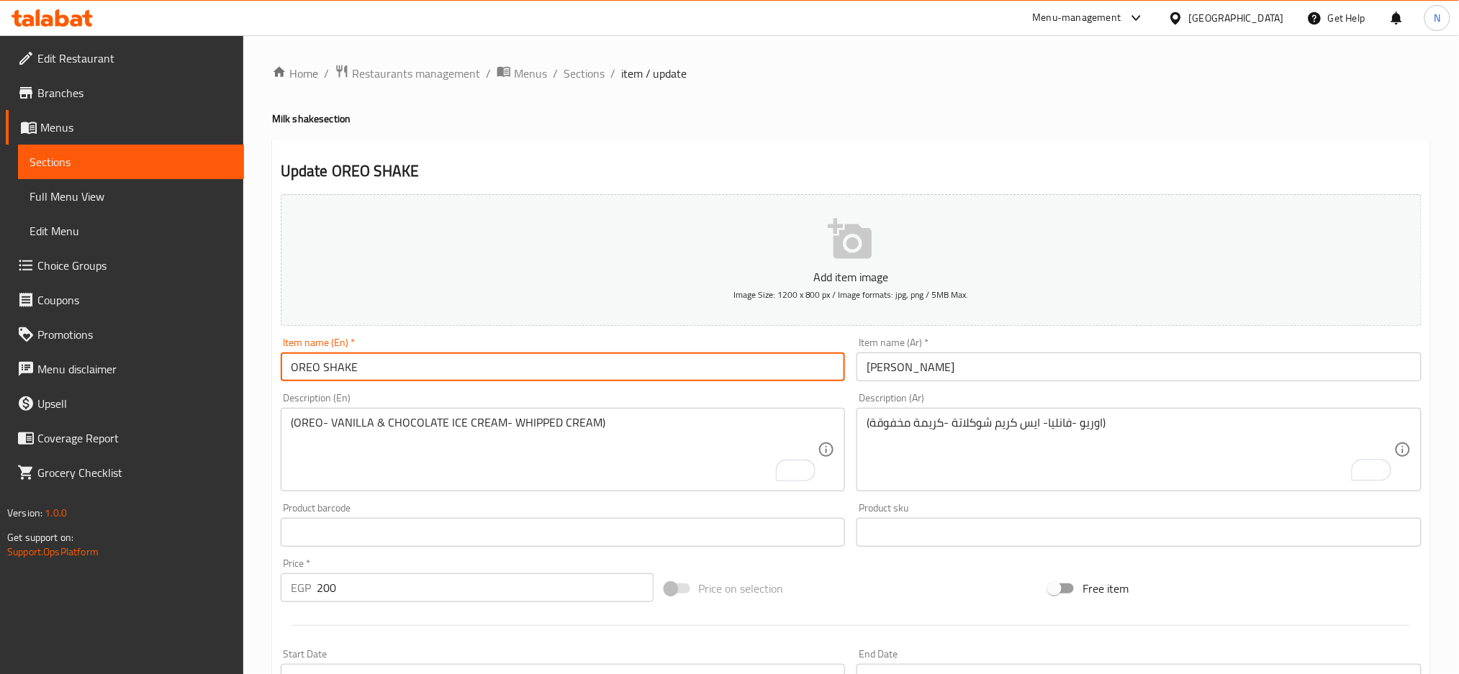
click at [627, 355] on input "OREO SHAKE" at bounding box center [563, 367] width 565 height 29
click at [607, 368] on input "OREO SHAKE" at bounding box center [563, 367] width 565 height 29
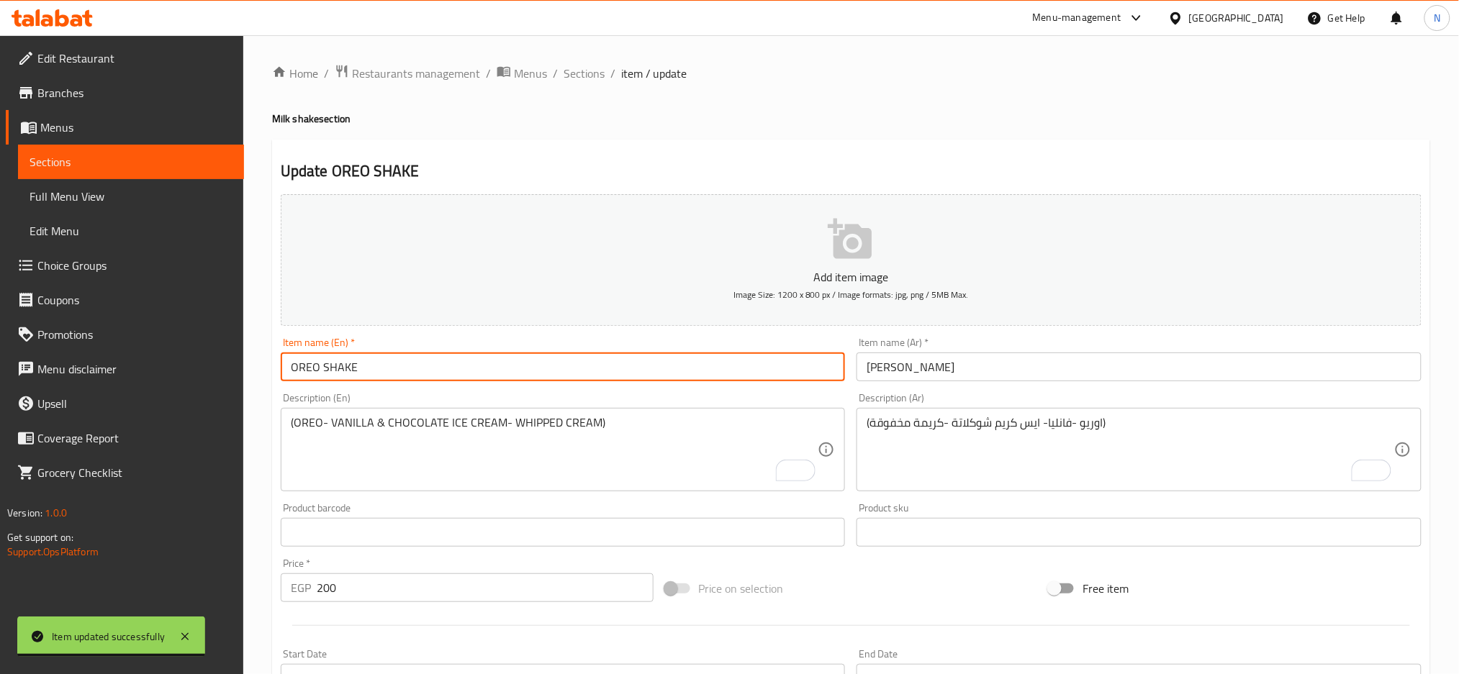
click at [540, 373] on input "OREO SHAKE" at bounding box center [563, 367] width 565 height 29
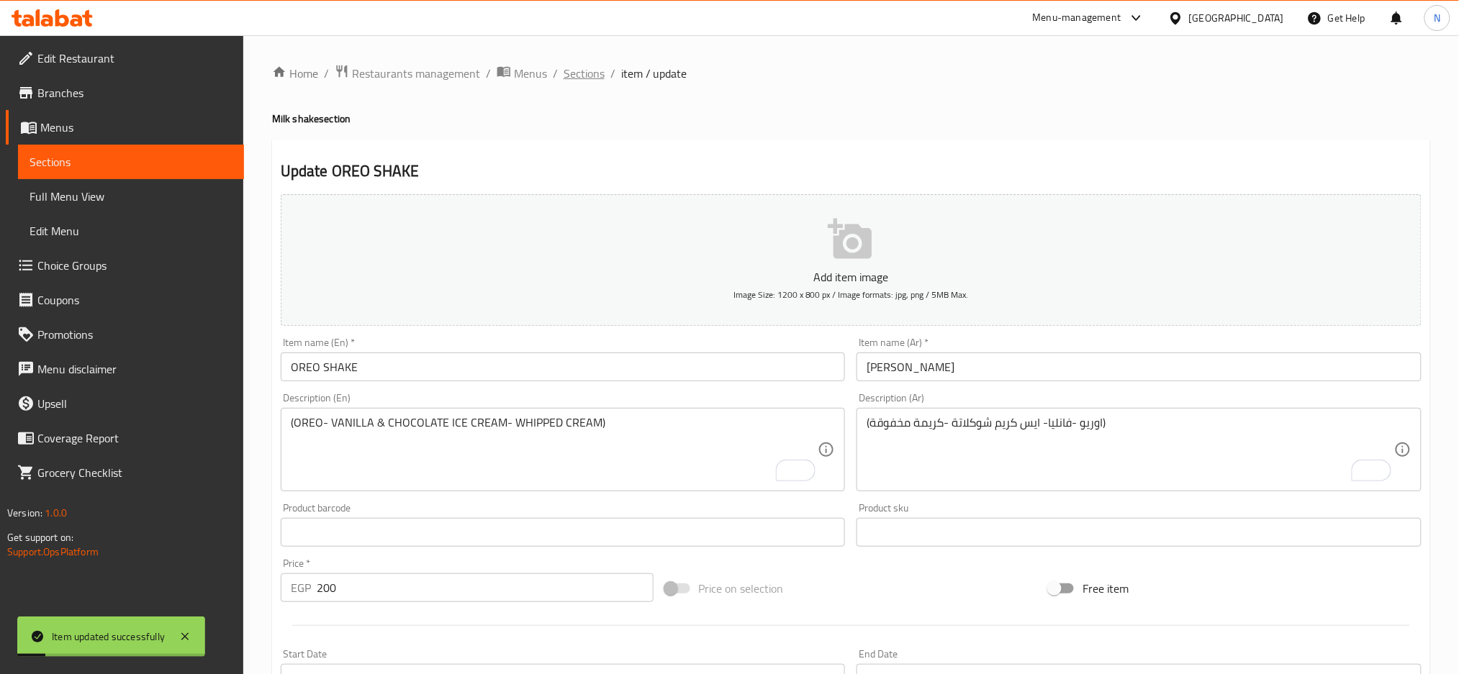
click at [578, 72] on span "Sections" at bounding box center [583, 73] width 41 height 17
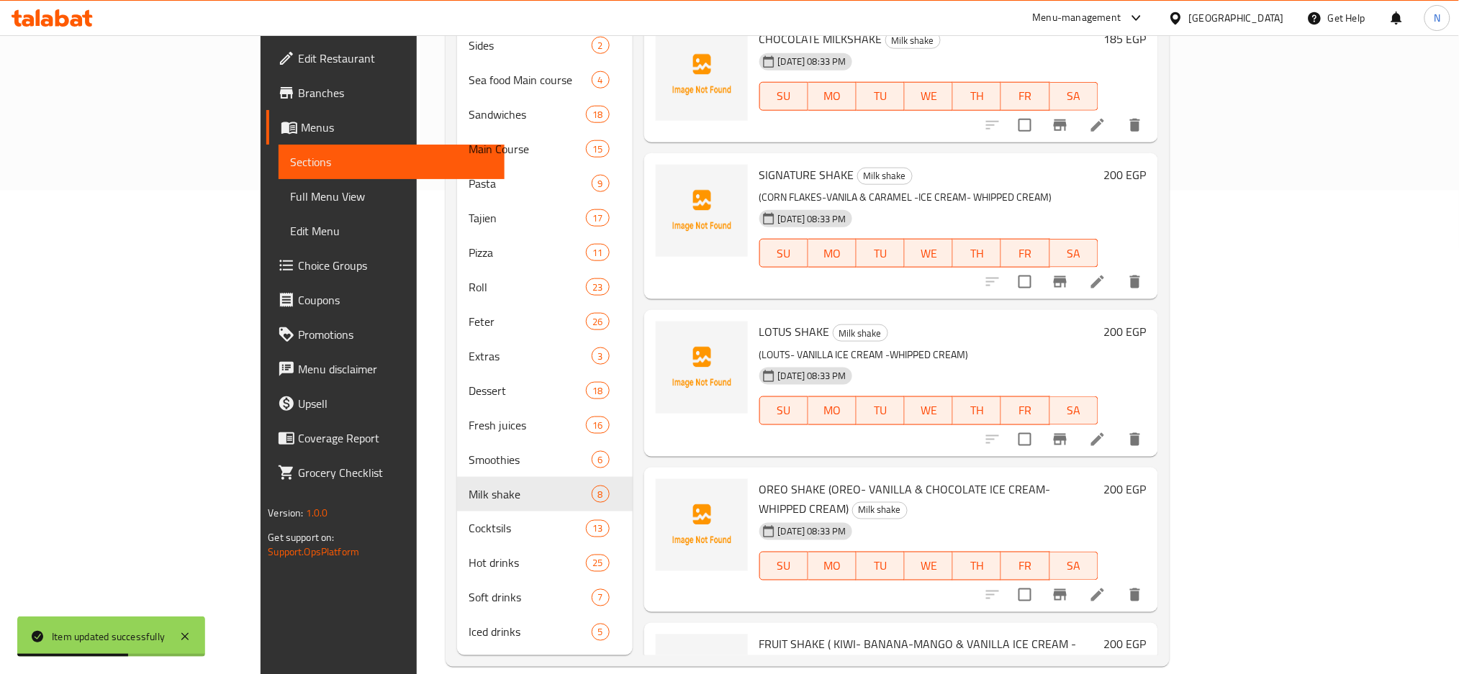
scroll to position [208, 0]
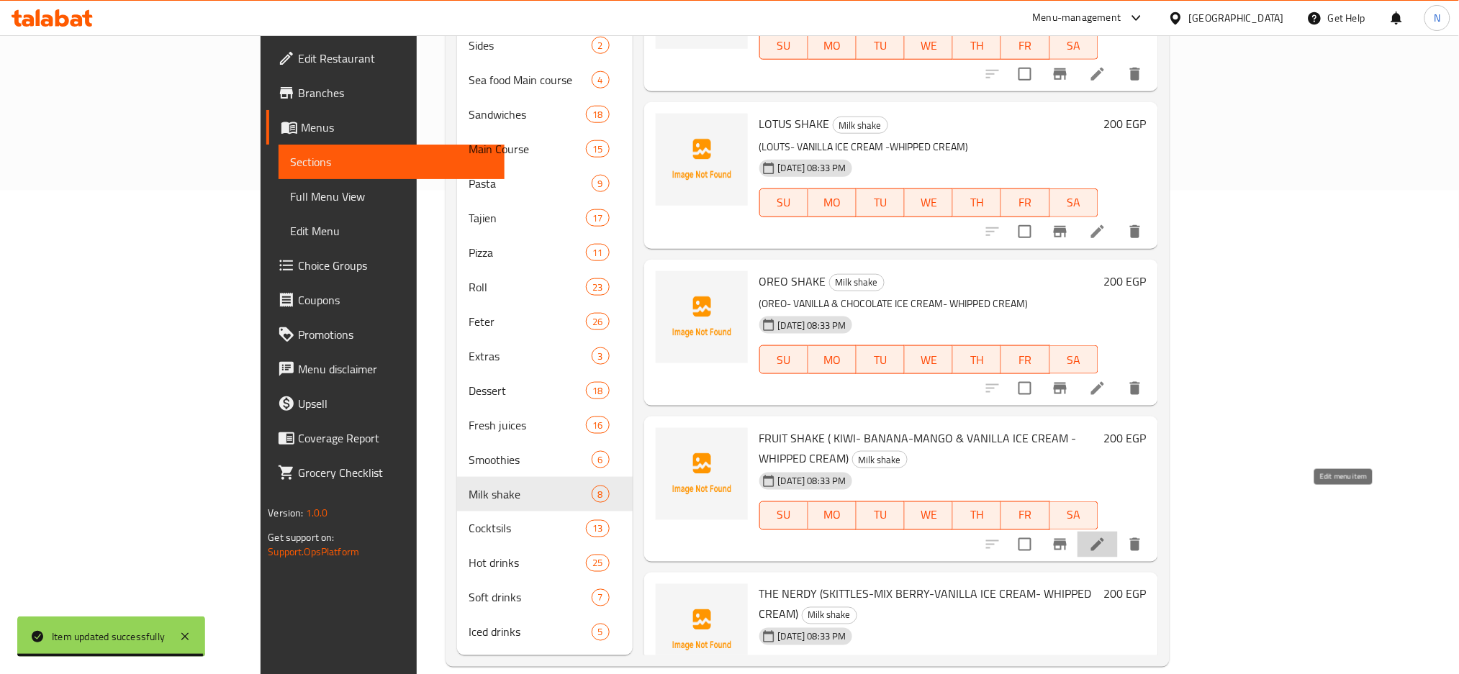
click at [1106, 536] on icon at bounding box center [1097, 544] width 17 height 17
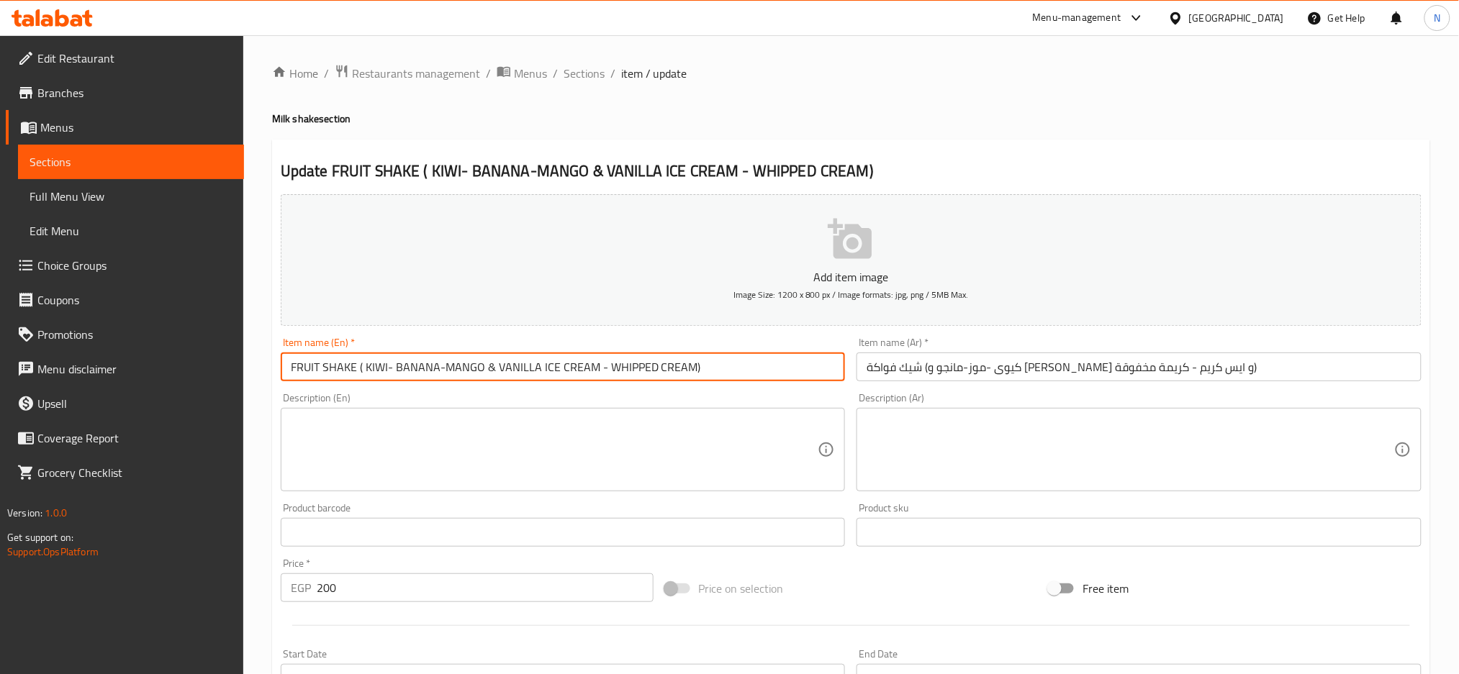
click at [358, 367] on input "FRUIT SHAKE ( KIWI- BANANA-MANGO & VANILLA ICE CREAM - WHIPPED CREAM)" at bounding box center [563, 367] width 565 height 29
drag, startPoint x: 358, startPoint y: 367, endPoint x: 720, endPoint y: 425, distance: 367.3
click at [720, 425] on div "Add item image Image Size: 1200 x 800 px / Image formats: jpg, png / 5MB Max. I…" at bounding box center [851, 499] width 1152 height 620
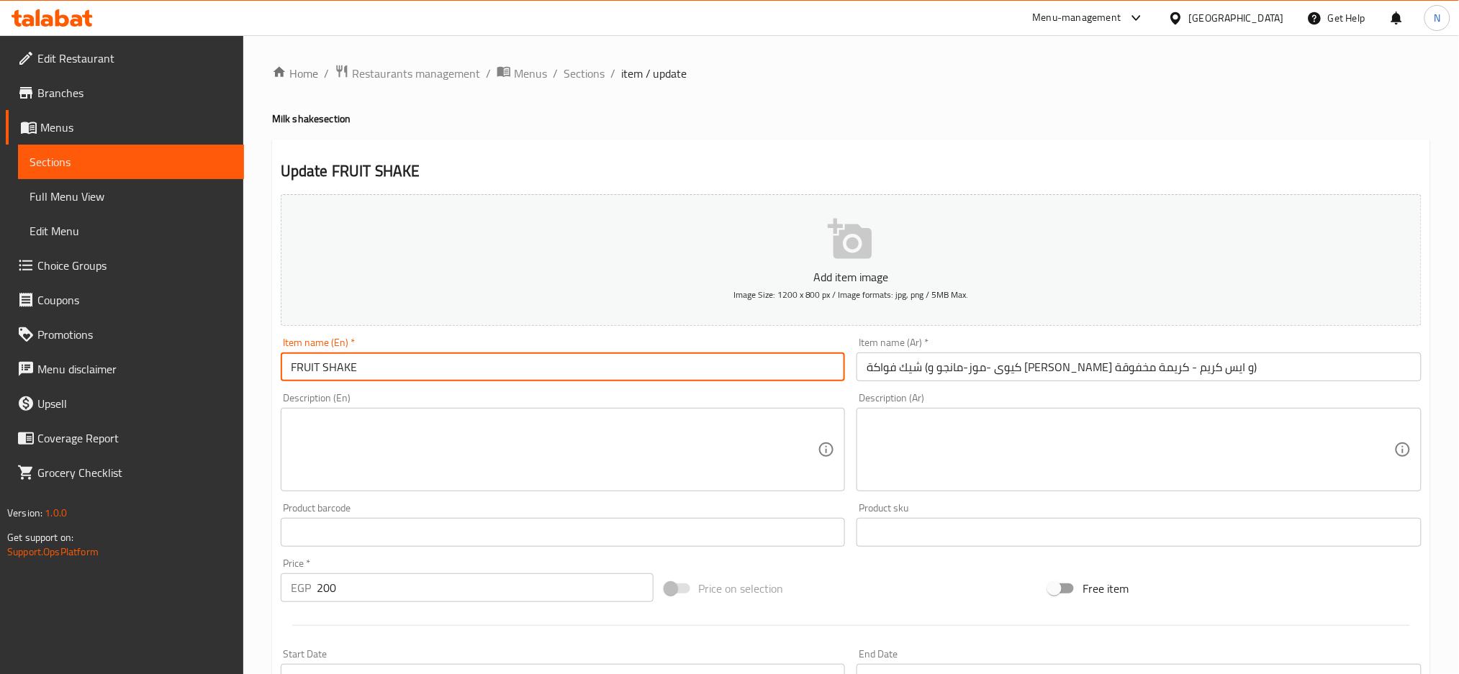
type input "FRUIT SHAKE"
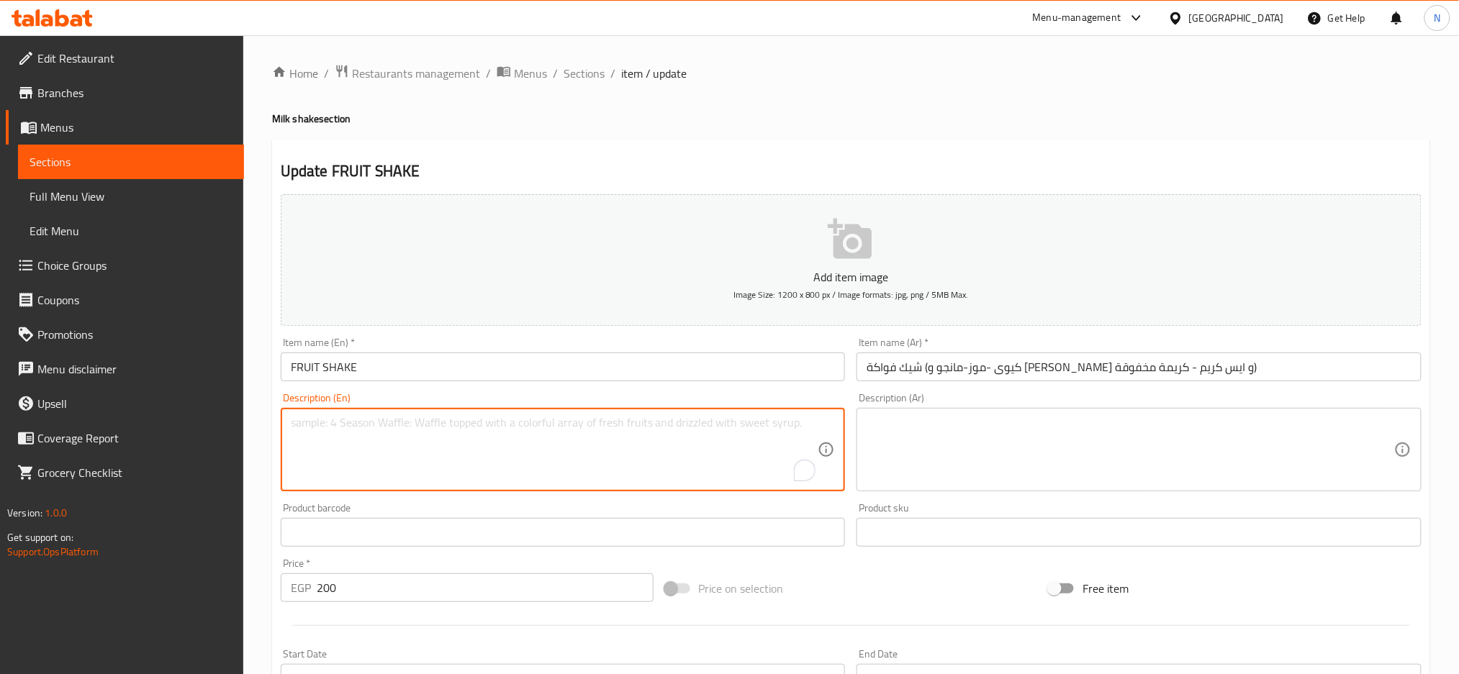
click at [615, 472] on textarea "To enrich screen reader interactions, please activate Accessibility in Grammarl…" at bounding box center [554, 450] width 527 height 68
paste textarea "( KIWI- BANANA-MANGO & VANILLA ICE CREAM - WHIPPED CREAM)"
type textarea "( KIWI- BANANA-MANGO & VANILLA ICE CREAM - WHIPPED CREAM)"
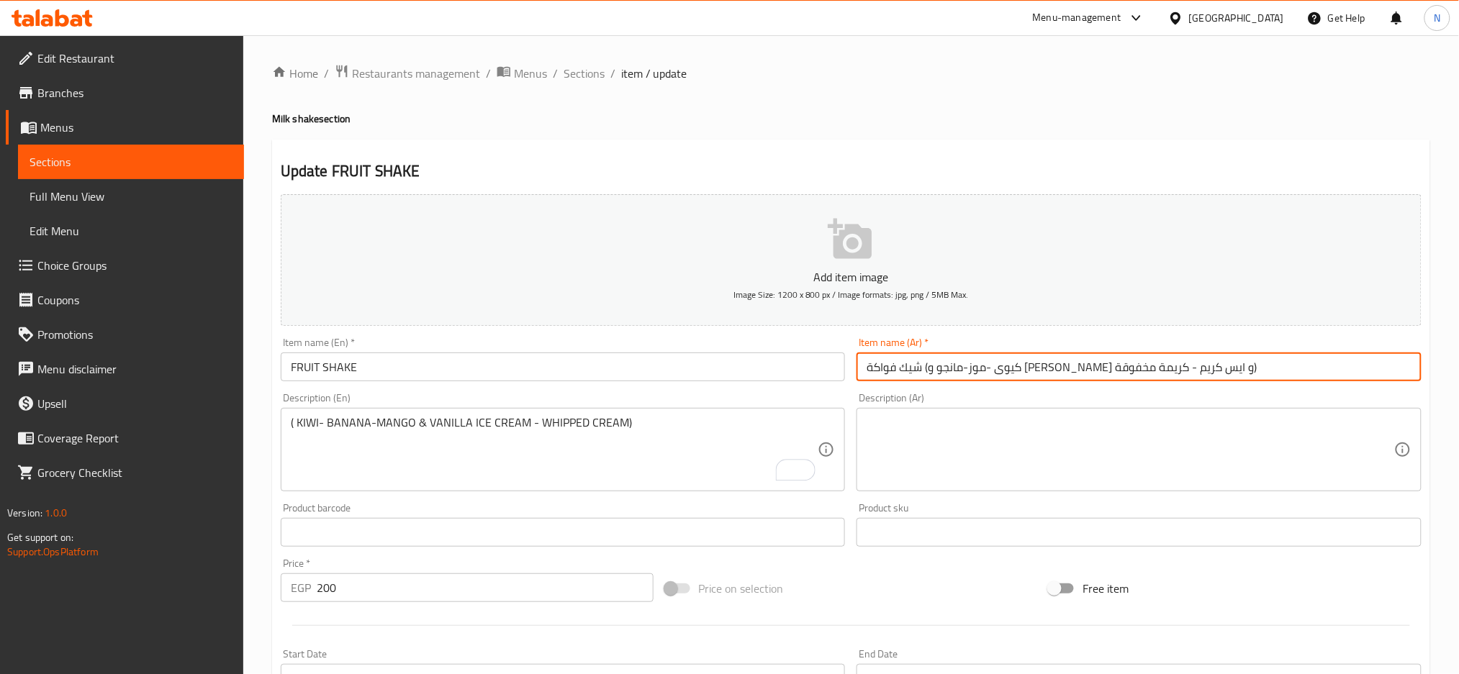
click at [1132, 365] on input "شيك فواكة (كيوى -موز-مانجو و [PERSON_NAME] و ايس كريم - كريمة مخفوقة)" at bounding box center [1138, 367] width 565 height 29
click at [1137, 365] on input "شيك فواكة (كيوى -موز-مانجو و [PERSON_NAME] و ايس كريم - كريمة مخفوقة)" at bounding box center [1138, 367] width 565 height 29
drag, startPoint x: 1137, startPoint y: 365, endPoint x: 858, endPoint y: 368, distance: 279.2
click at [858, 368] on input "شيك فواكة (كيوى -موز-مانجو و [PERSON_NAME] و ايس كريم - كريمة مخفوقة)" at bounding box center [1138, 367] width 565 height 29
type input "شيك فواكة"
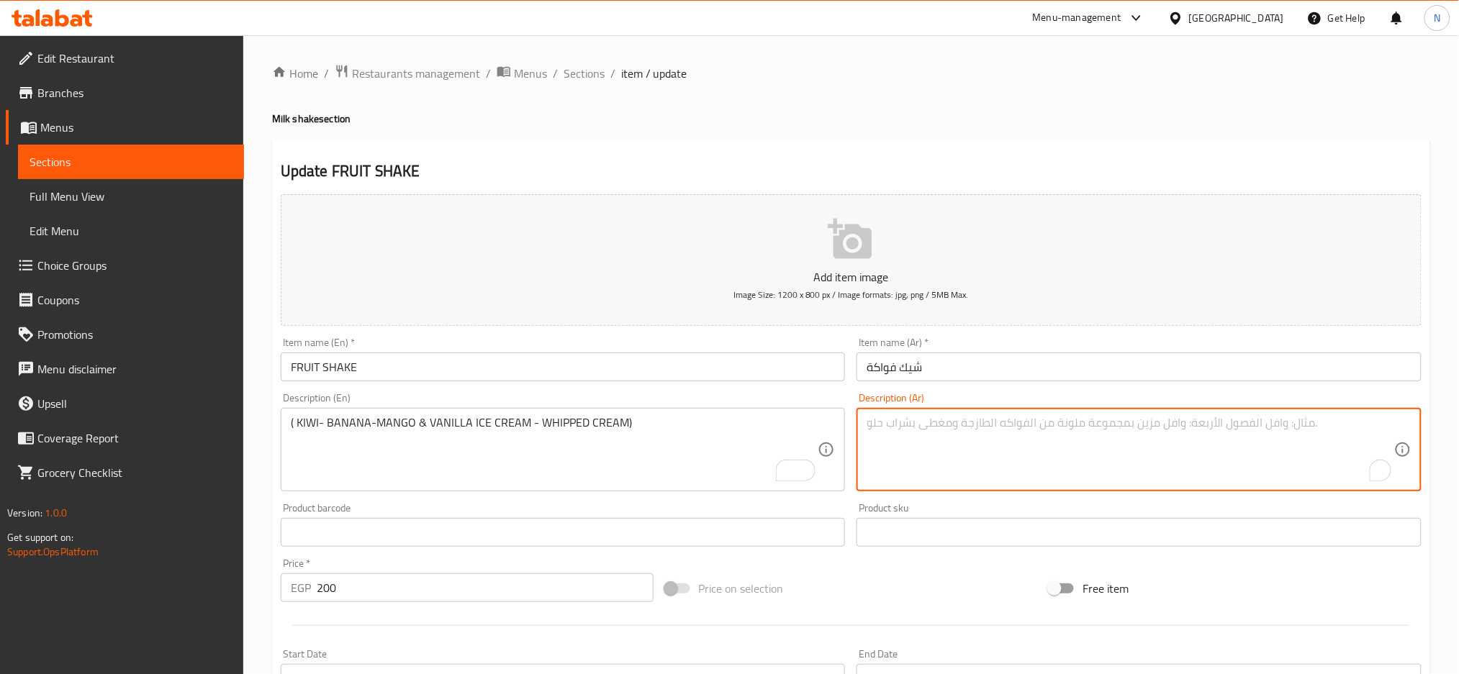
click at [895, 417] on textarea "To enrich screen reader interactions, please activate Accessibility in Grammarl…" at bounding box center [1129, 450] width 527 height 68
paste textarea "(كيوى -موز-مانجو و [PERSON_NAME] و [PERSON_NAME] - كريمة مخفوقة)"
type textarea "(كيوى -موز-مانجو و [PERSON_NAME] و [PERSON_NAME] - كريمة مخفوقة)"
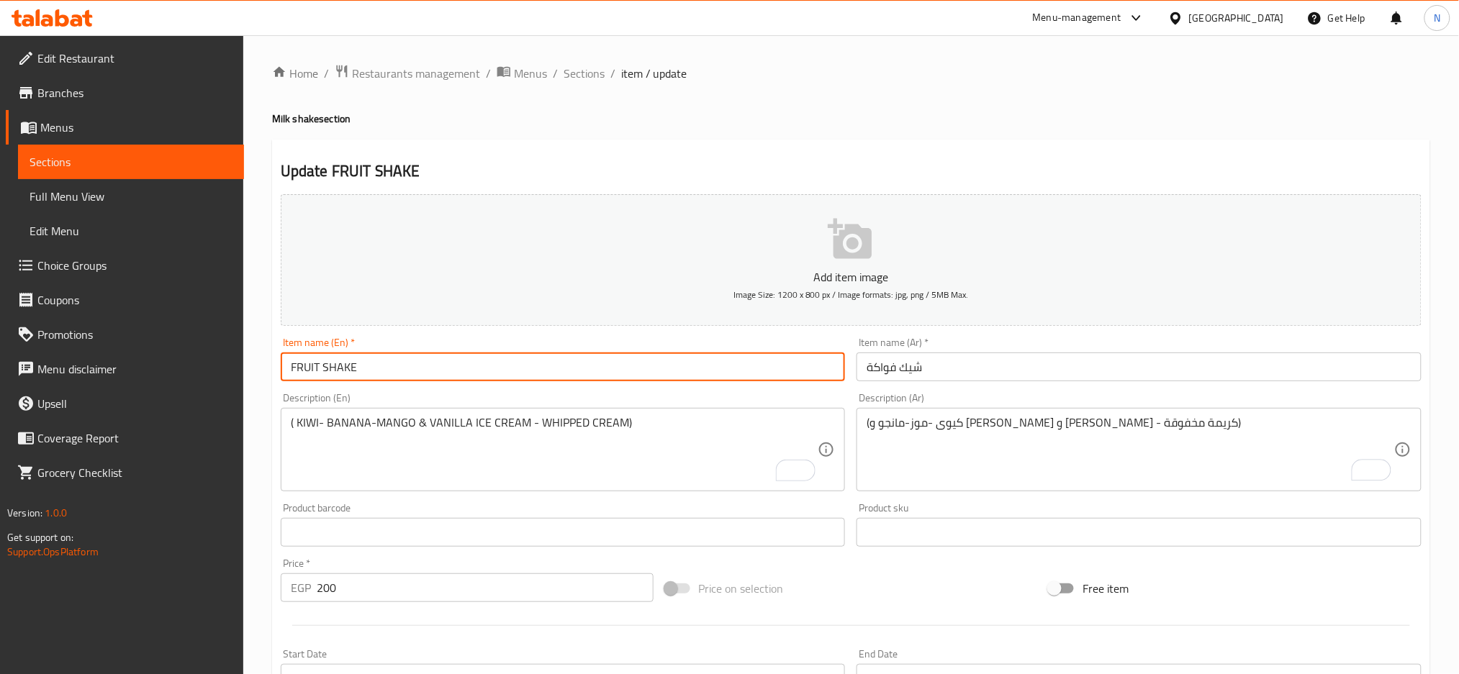
click at [701, 368] on input "FRUIT SHAKE" at bounding box center [563, 367] width 565 height 29
click at [412, 363] on input "FRUIT SHAKE" at bounding box center [563, 367] width 565 height 29
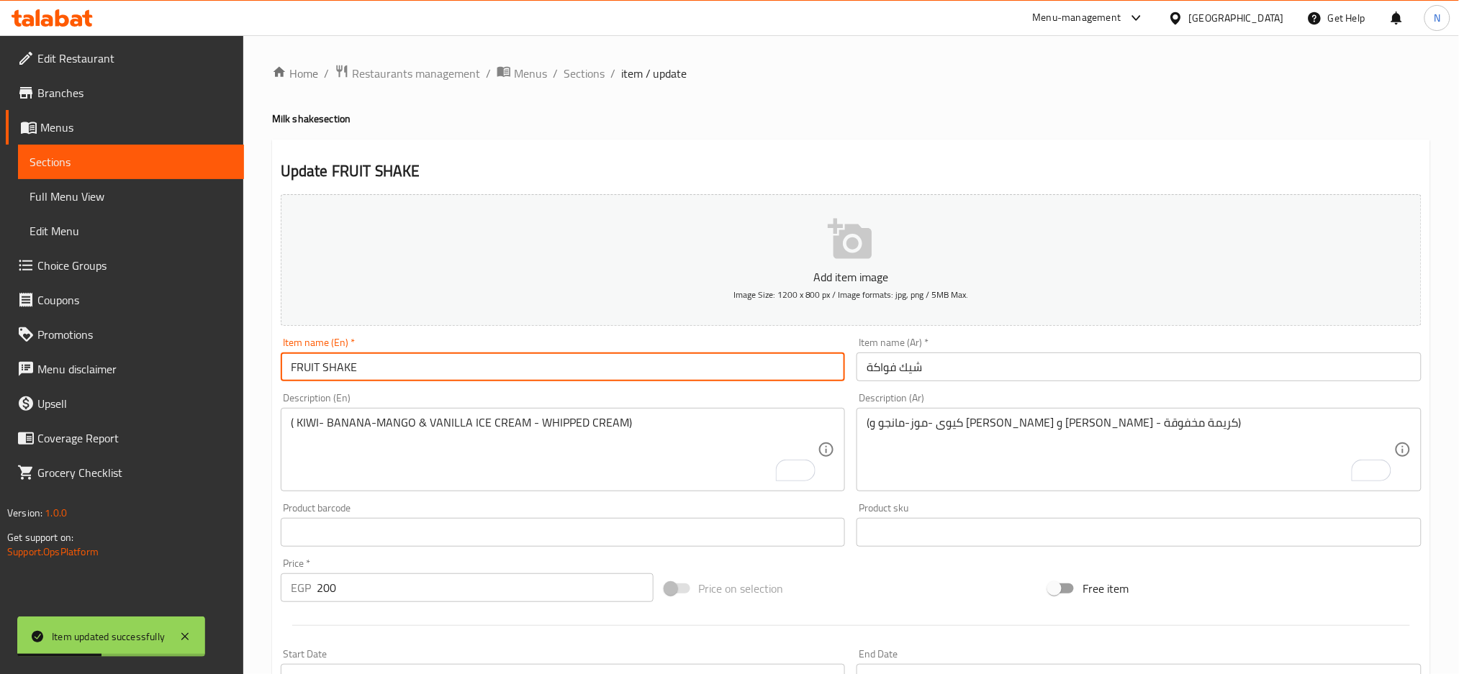
click at [412, 363] on input "FRUIT SHAKE" at bounding box center [563, 367] width 565 height 29
click at [391, 370] on input "FRUIT SHAKE" at bounding box center [563, 367] width 565 height 29
click at [591, 78] on span "Sections" at bounding box center [583, 73] width 41 height 17
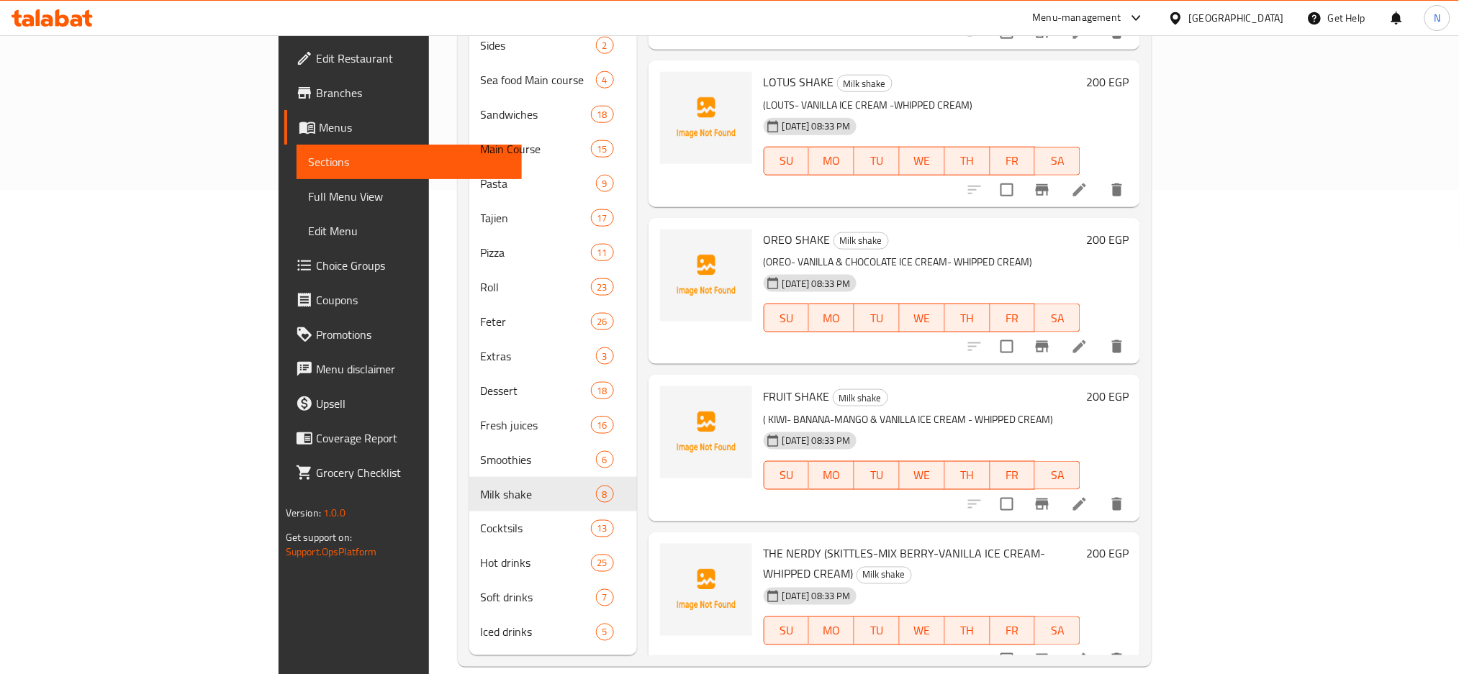
scroll to position [250, 0]
click at [1088, 650] on icon at bounding box center [1079, 658] width 17 height 17
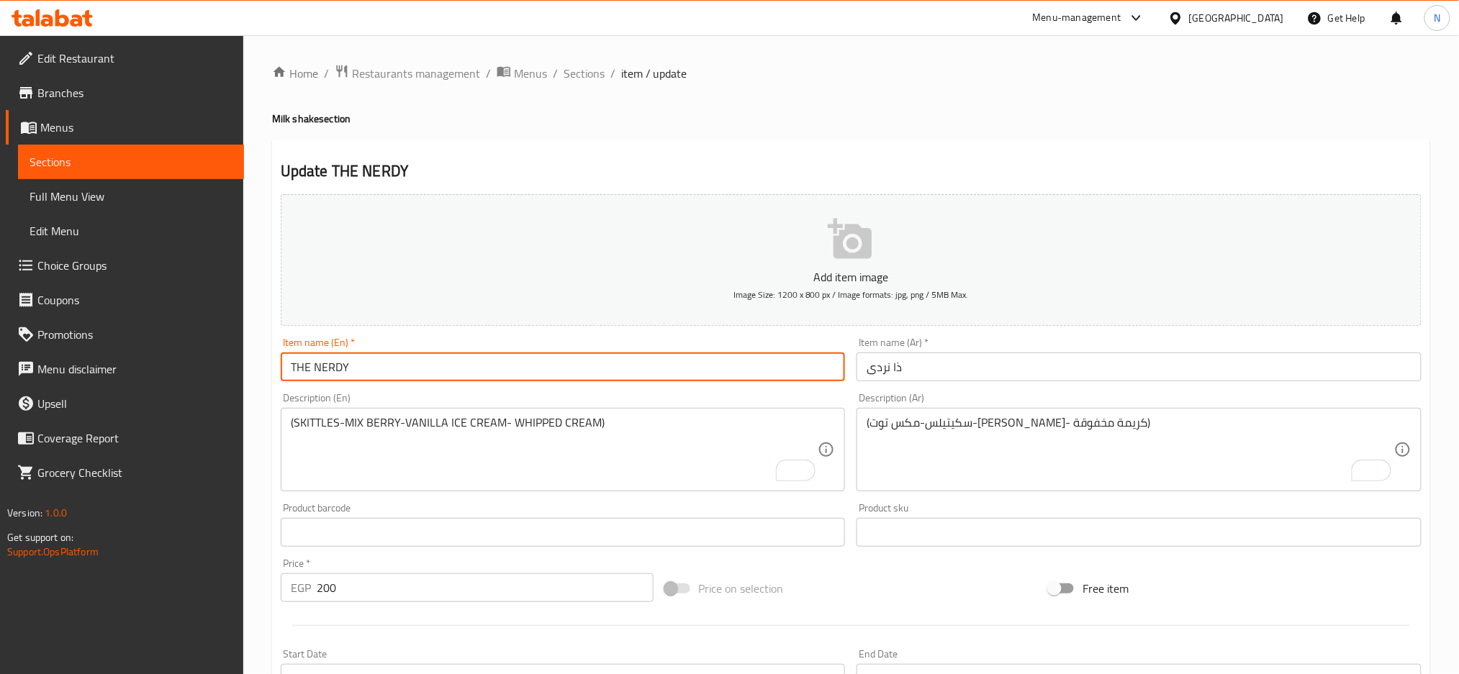
click at [362, 364] on input "THE NERDY" at bounding box center [563, 367] width 565 height 29
click at [504, 365] on input "THE NERDY" at bounding box center [563, 367] width 565 height 29
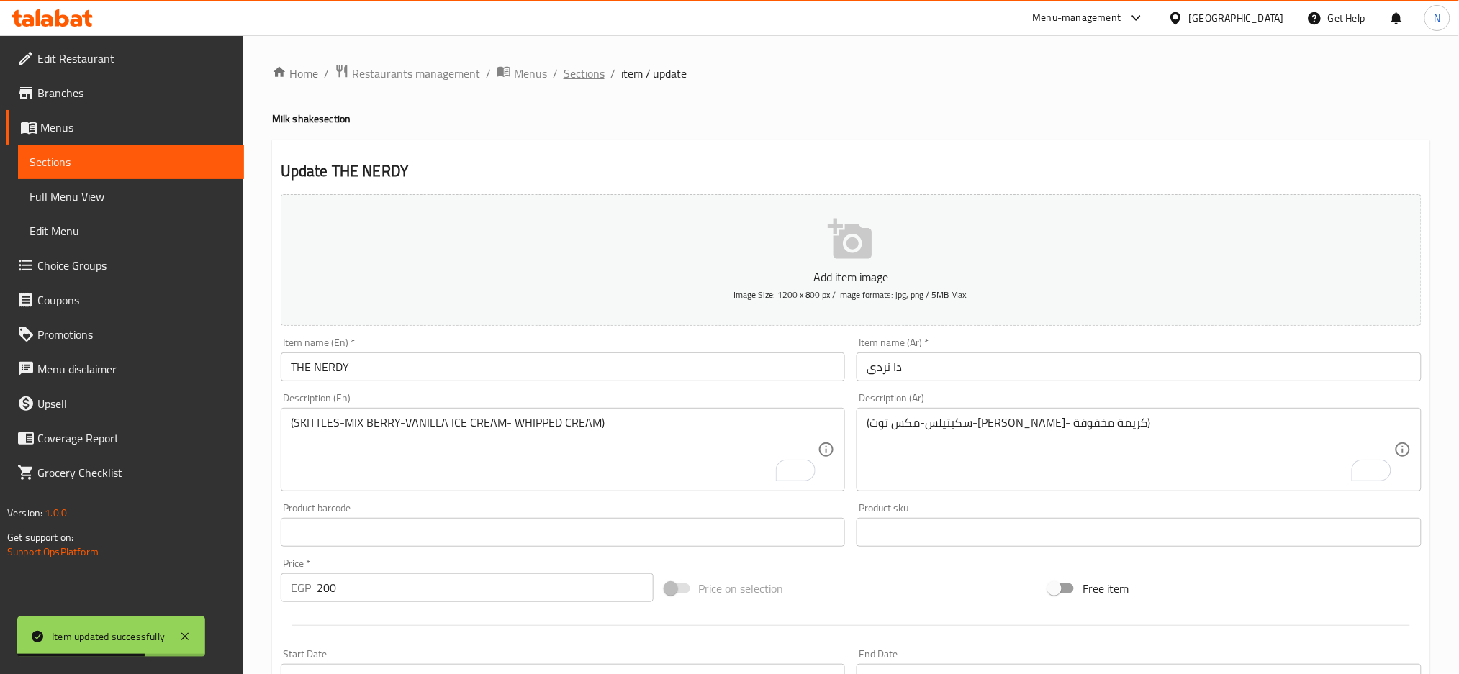
click at [579, 74] on span "Sections" at bounding box center [583, 73] width 41 height 17
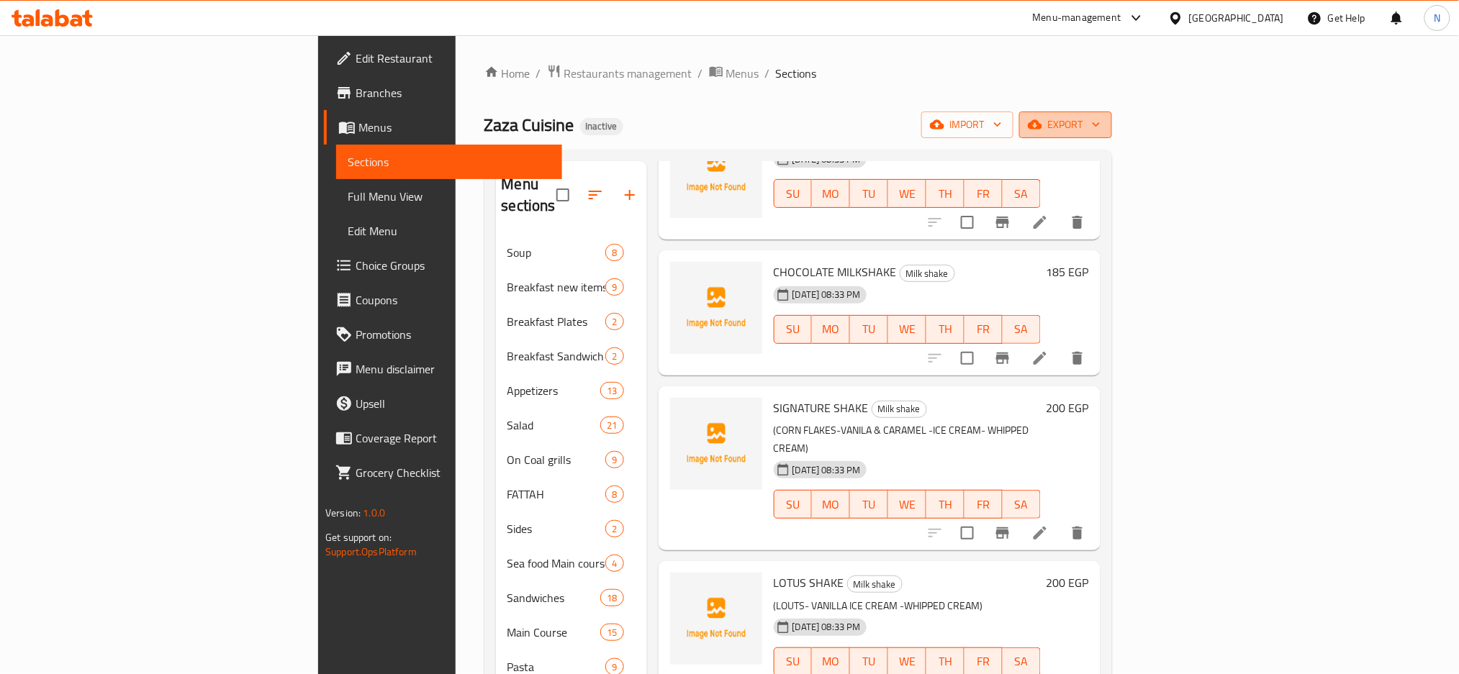
click at [1042, 123] on icon "button" at bounding box center [1035, 124] width 14 height 14
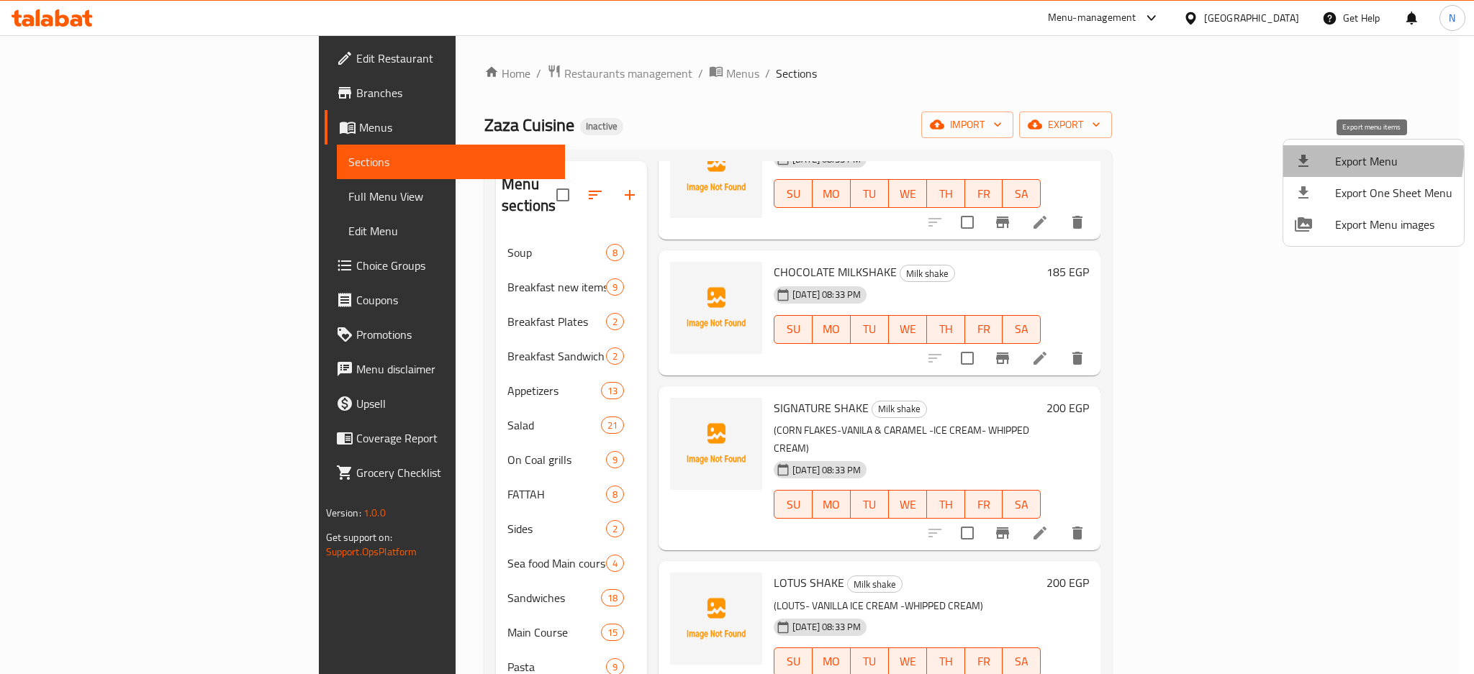
click at [1347, 155] on span "Export Menu" at bounding box center [1393, 161] width 117 height 17
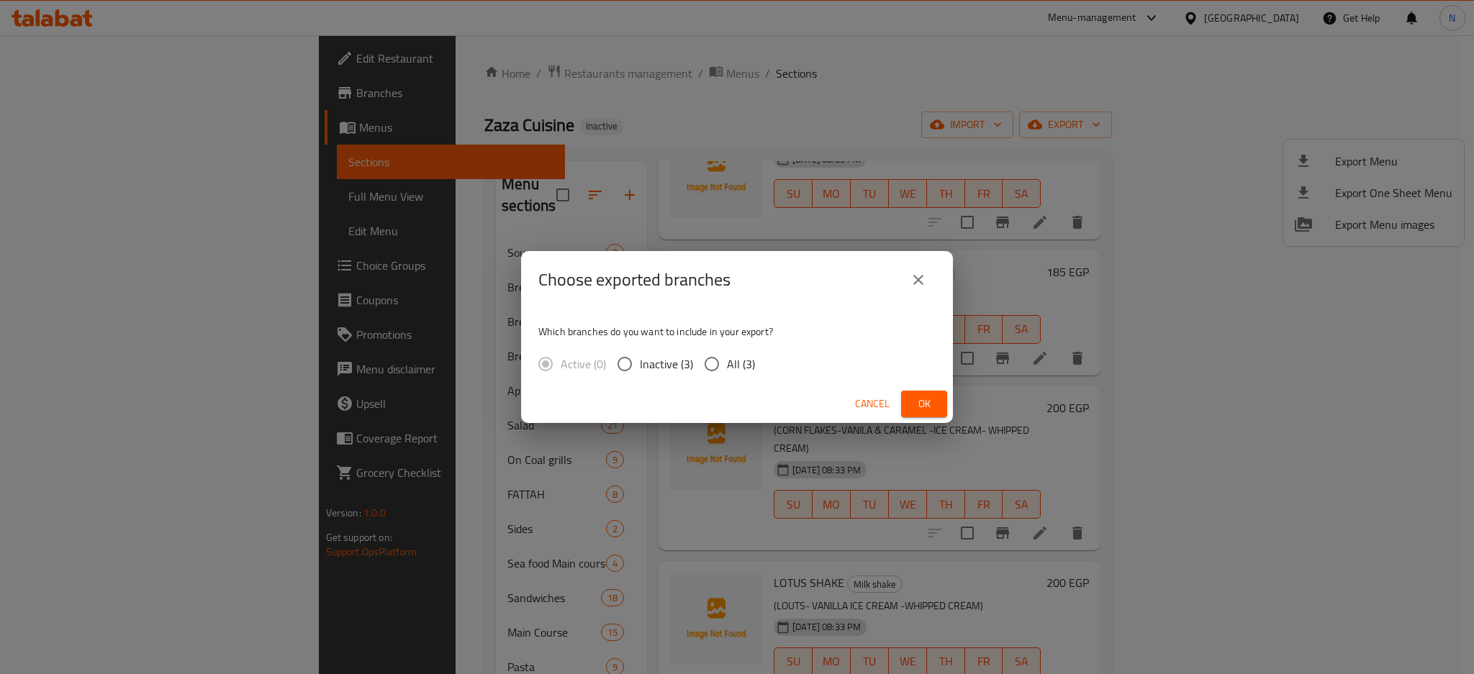
click at [738, 358] on span "All (3)" at bounding box center [741, 363] width 28 height 17
click at [727, 358] on input "All (3)" at bounding box center [712, 364] width 30 height 30
radio input "true"
click at [935, 412] on button "Ok" at bounding box center [924, 404] width 46 height 27
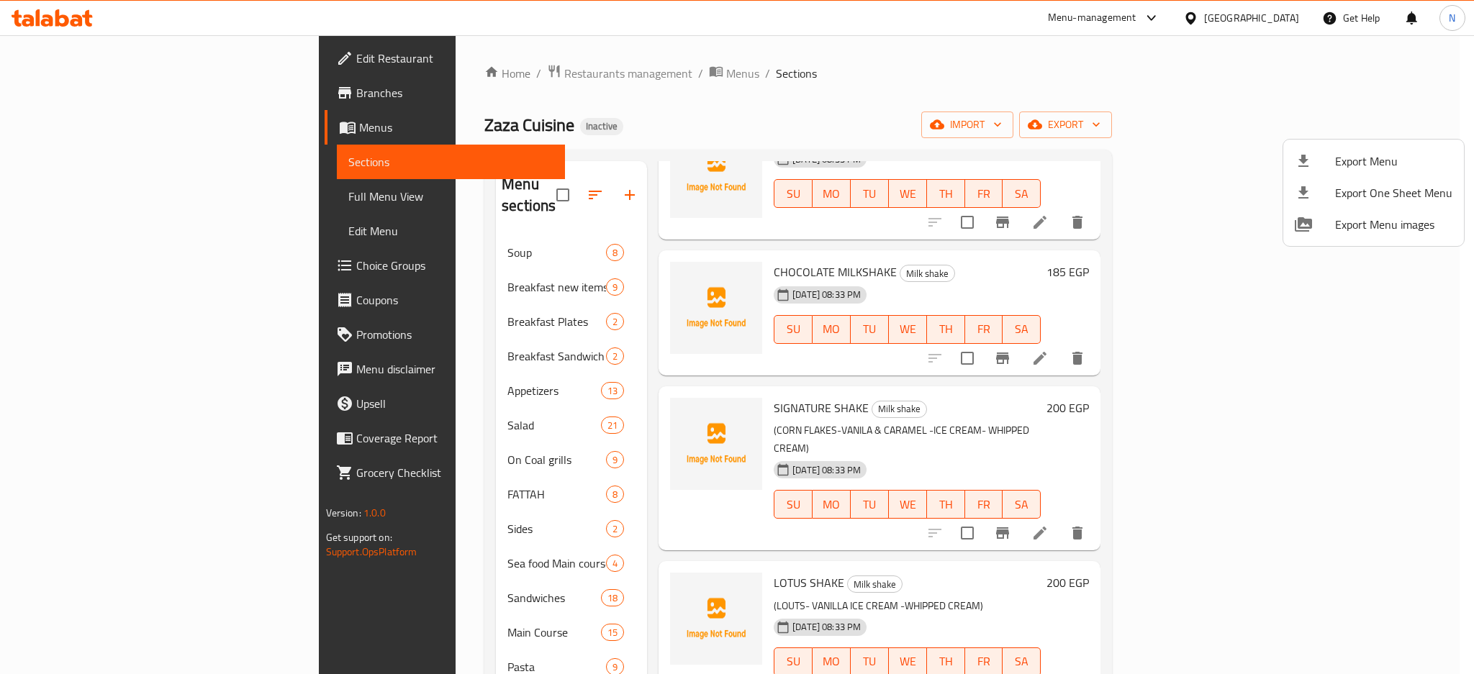
click at [1416, 292] on div at bounding box center [737, 337] width 1474 height 674
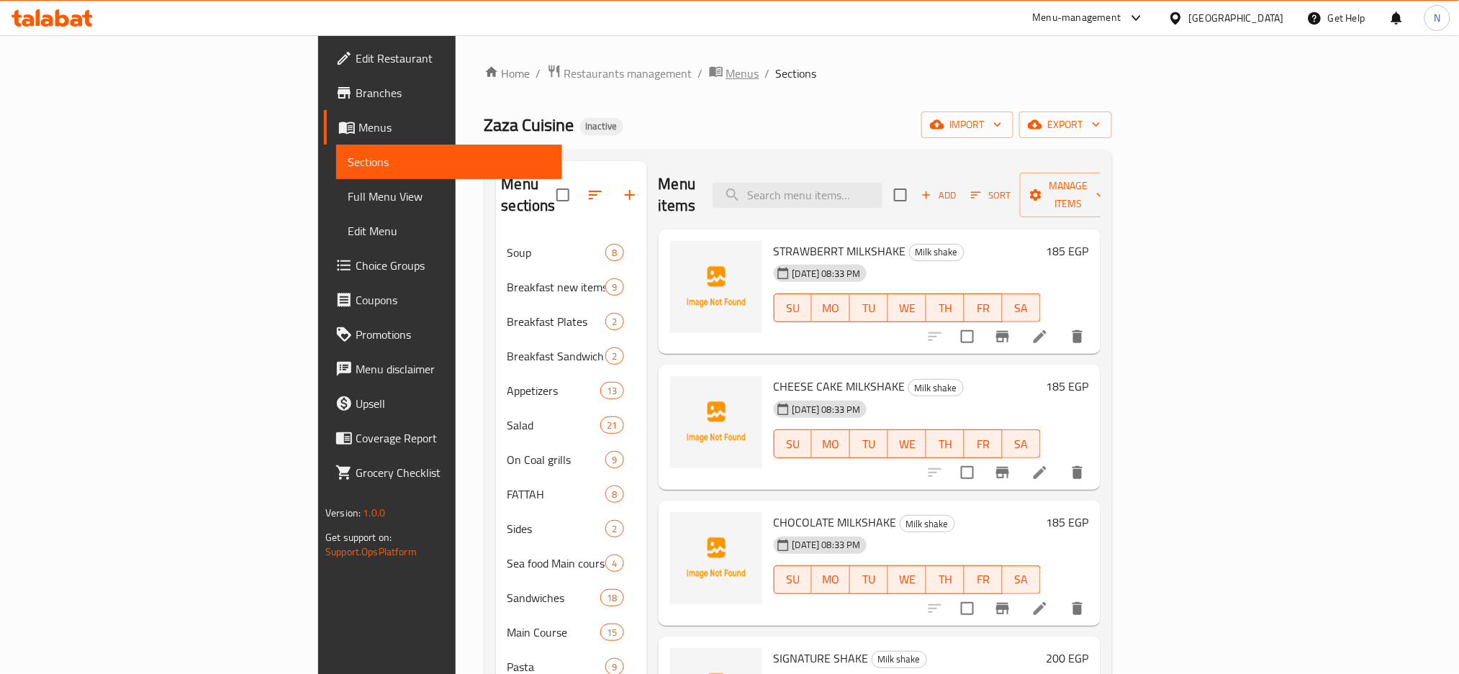
click at [726, 76] on span "Menus" at bounding box center [742, 73] width 33 height 17
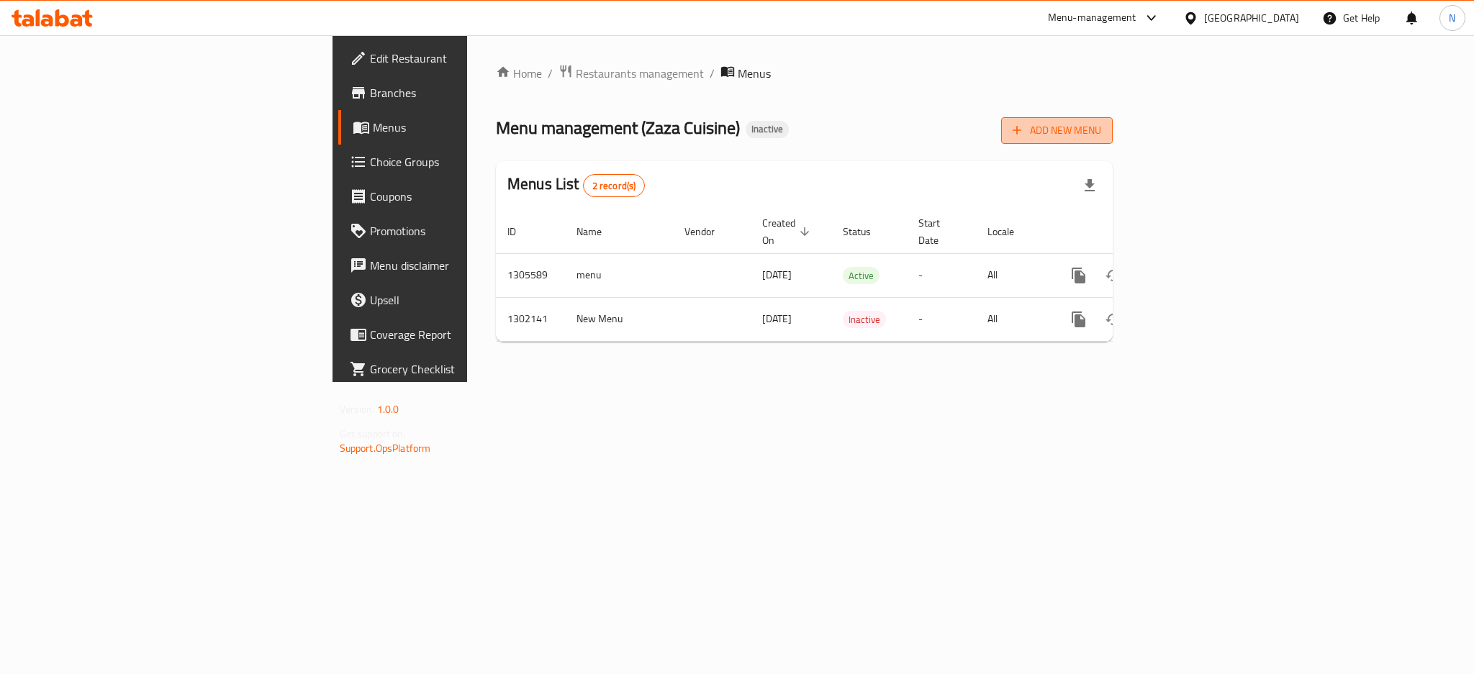
click at [1024, 131] on icon "button" at bounding box center [1017, 130] width 14 height 14
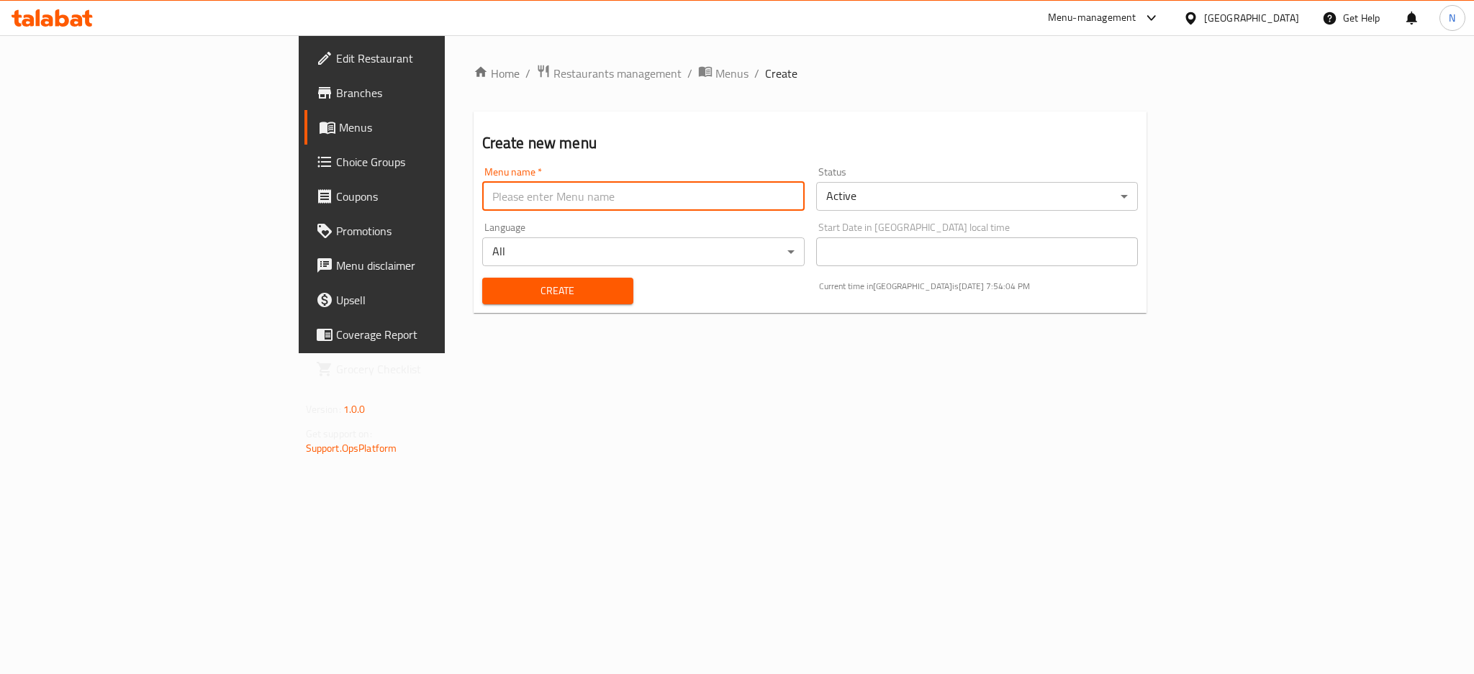
click at [618, 204] on input "text" at bounding box center [643, 196] width 322 height 29
type input "[DATE]"
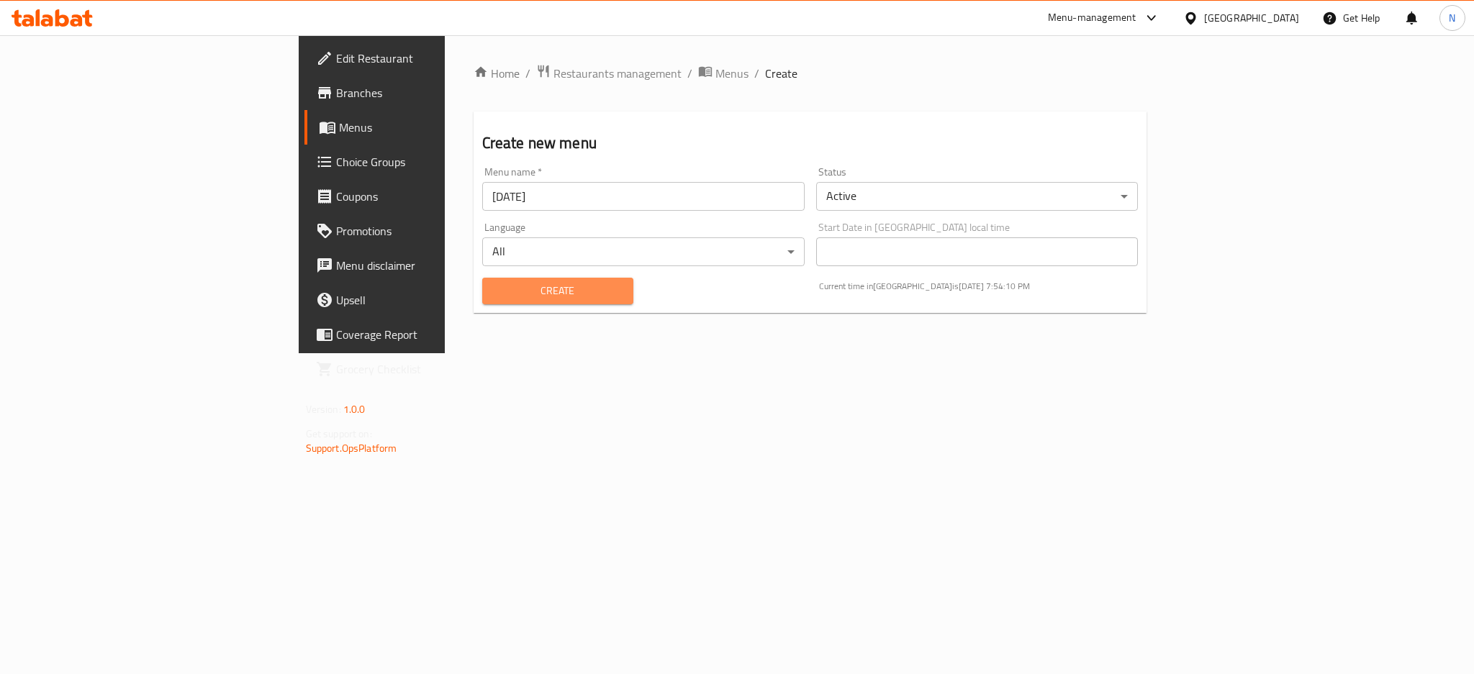
click at [494, 285] on span "Create" at bounding box center [558, 291] width 128 height 18
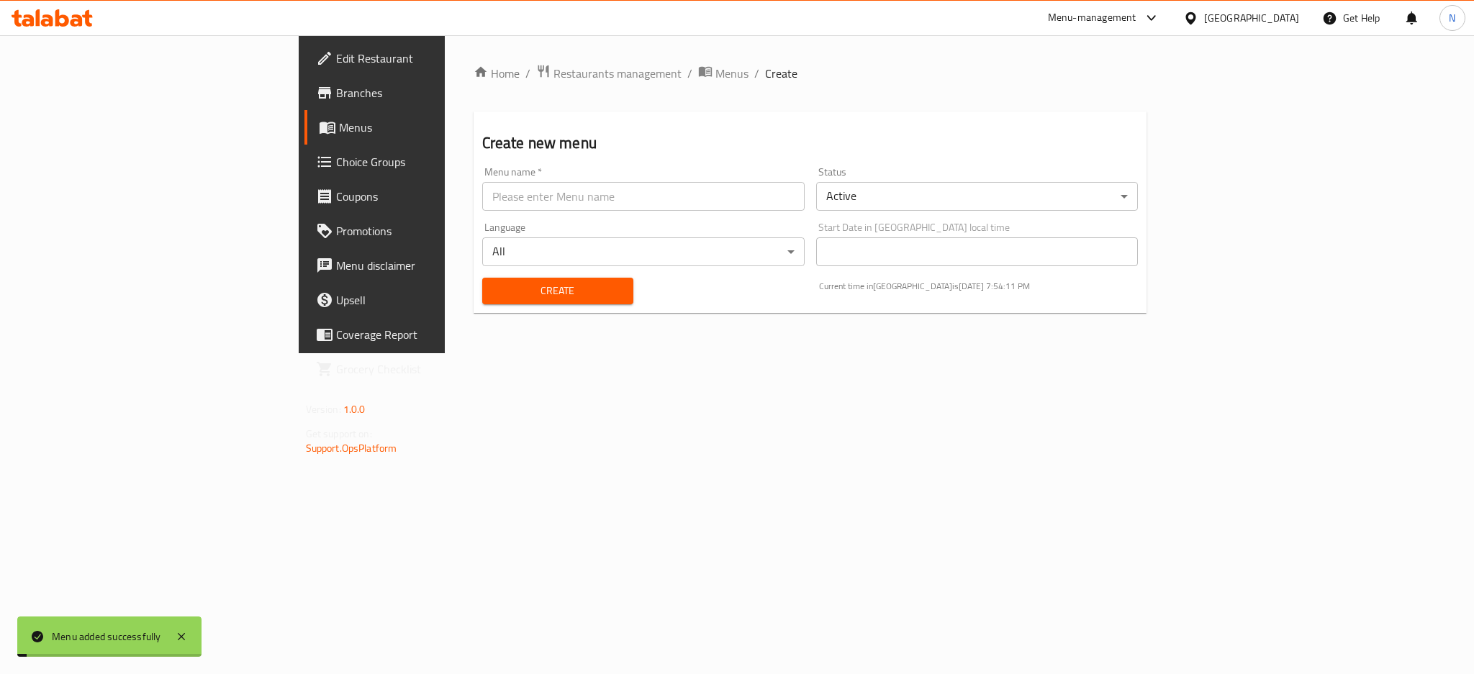
click at [715, 68] on span "Menus" at bounding box center [731, 73] width 33 height 17
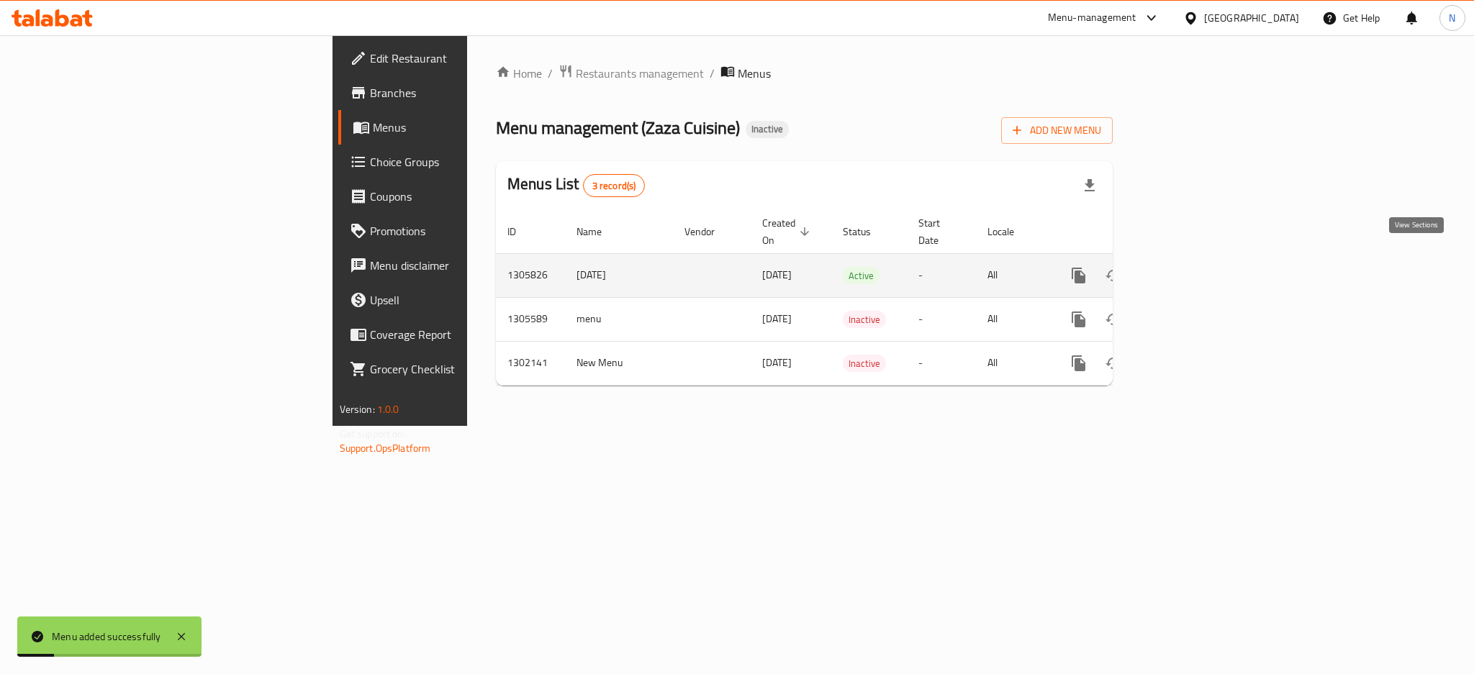
click at [1200, 259] on link "enhanced table" at bounding box center [1182, 275] width 35 height 35
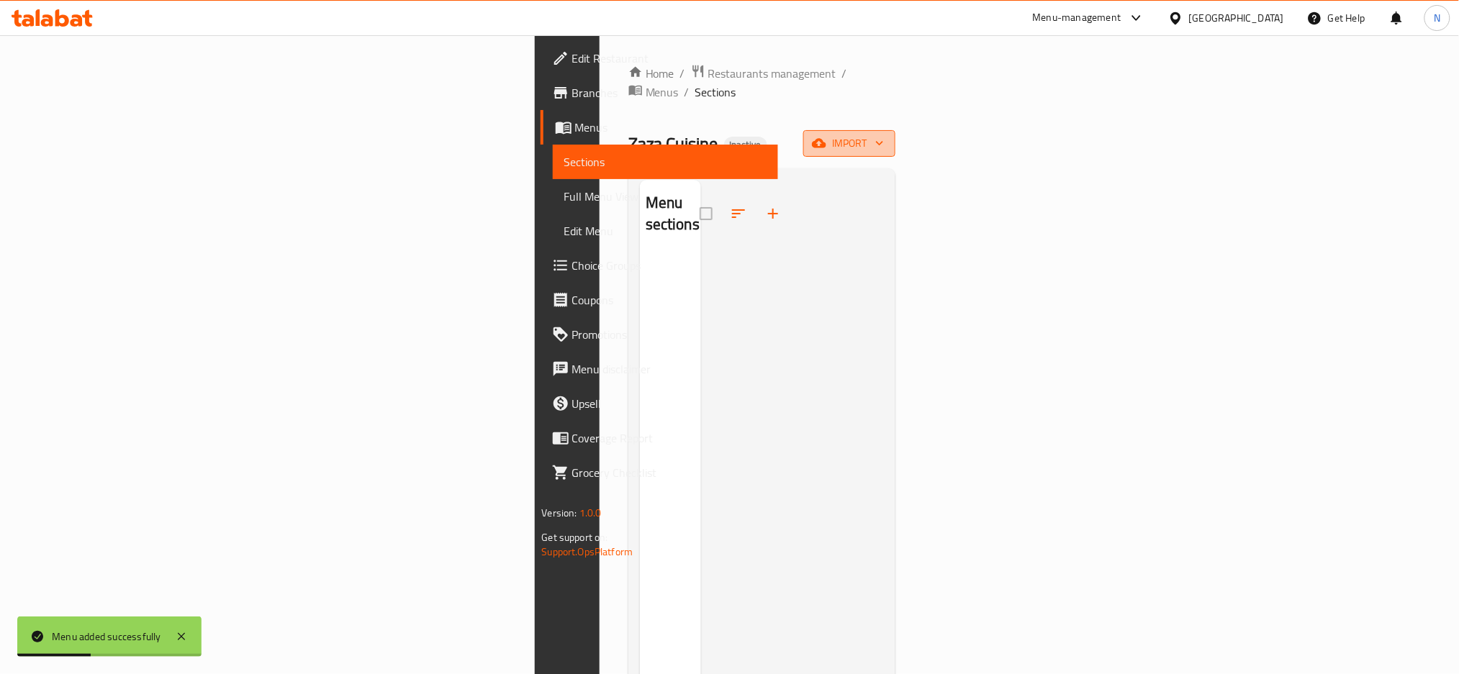
click at [884, 135] on span "import" at bounding box center [849, 144] width 69 height 18
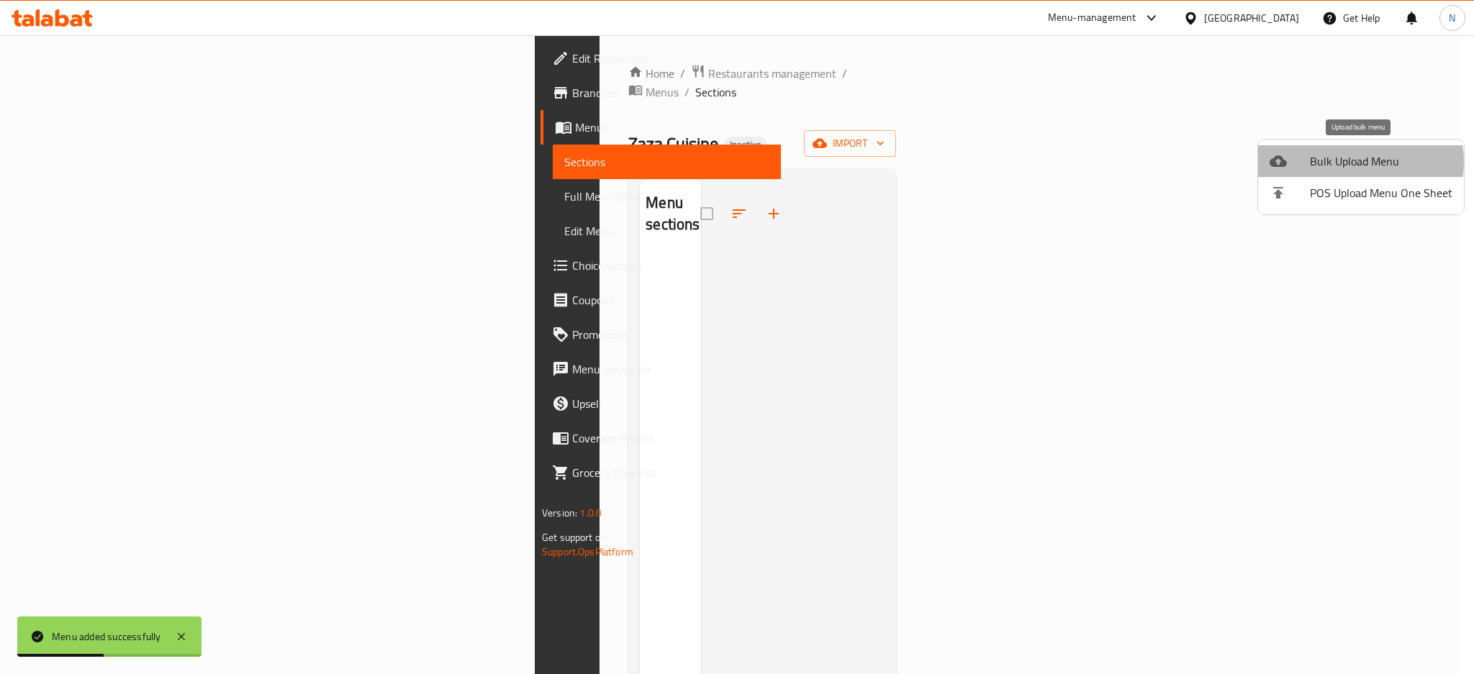
click at [1356, 162] on span "Bulk Upload Menu" at bounding box center [1381, 161] width 142 height 17
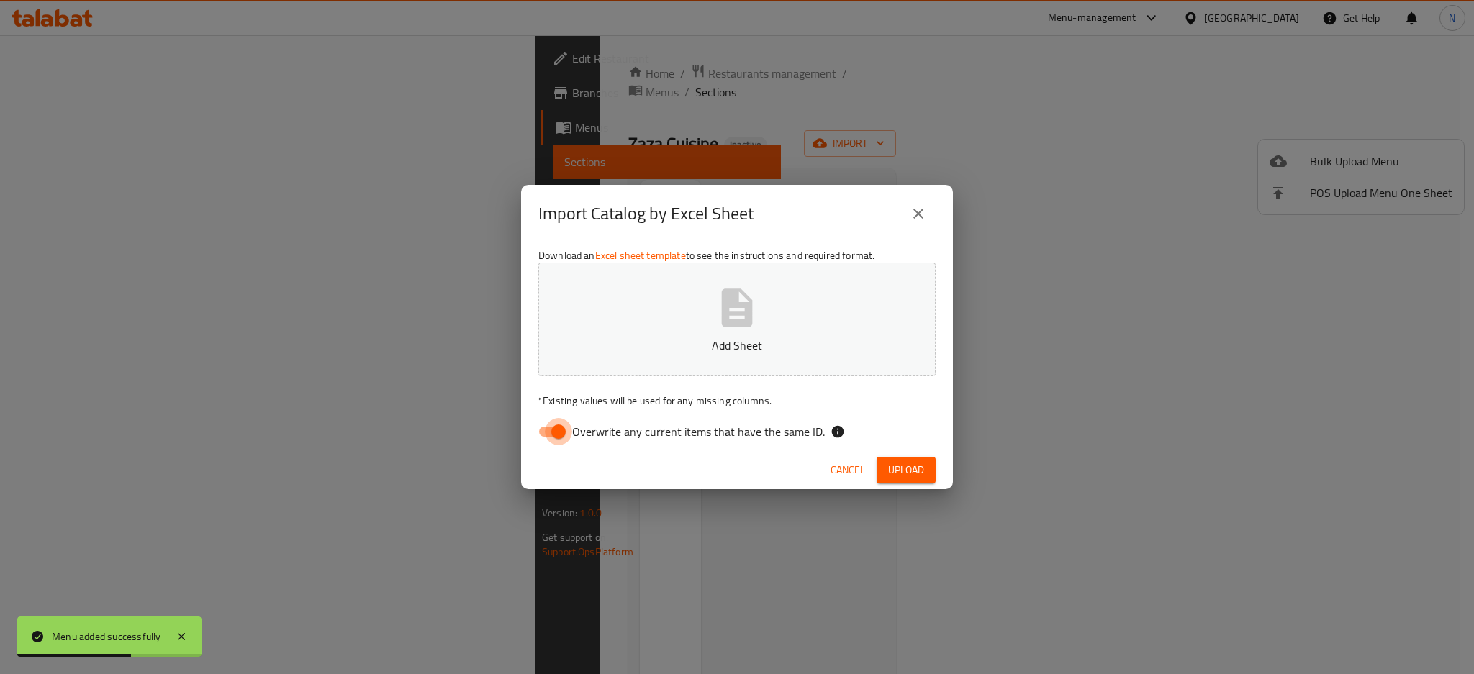
click at [561, 432] on input "Overwrite any current items that have the same ID." at bounding box center [558, 431] width 82 height 27
checkbox input "false"
click at [740, 317] on icon "button" at bounding box center [737, 308] width 46 height 46
click at [911, 477] on span "Upload" at bounding box center [906, 470] width 36 height 18
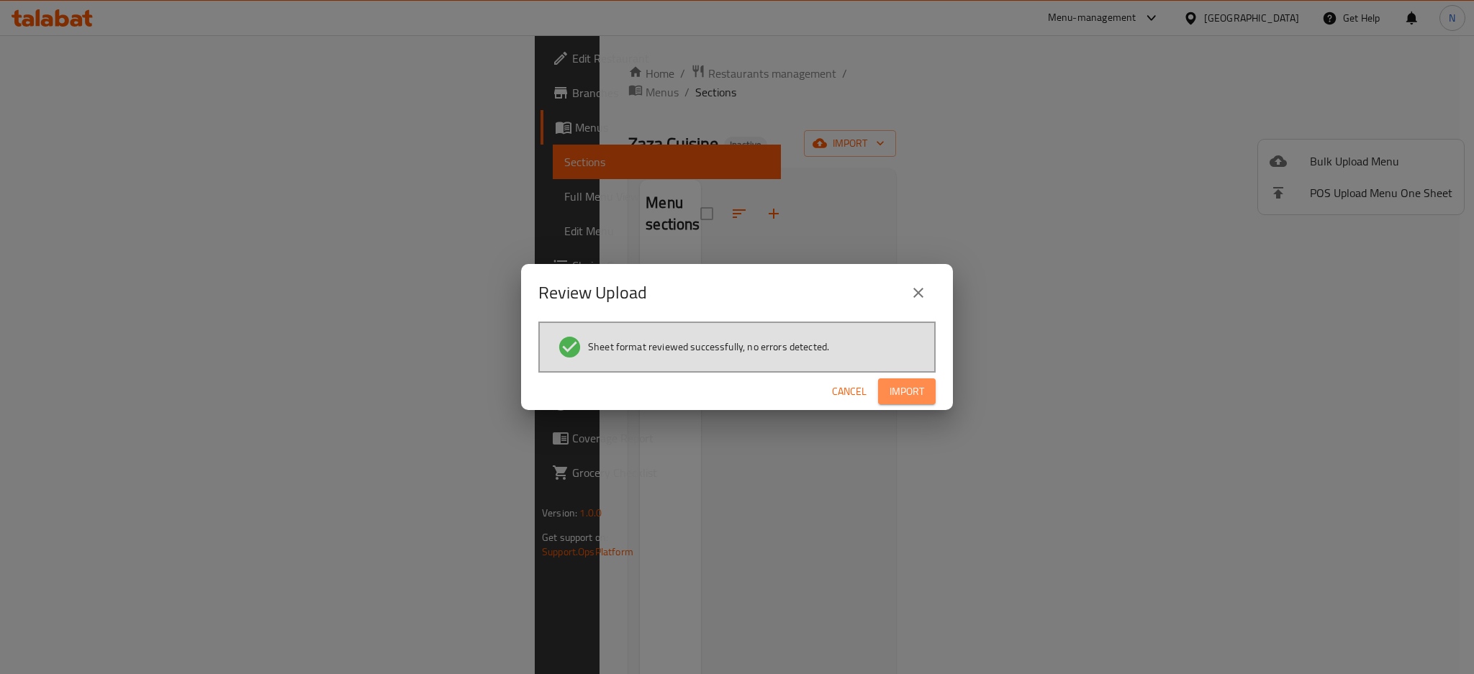
click at [925, 381] on button "Import" at bounding box center [907, 391] width 58 height 27
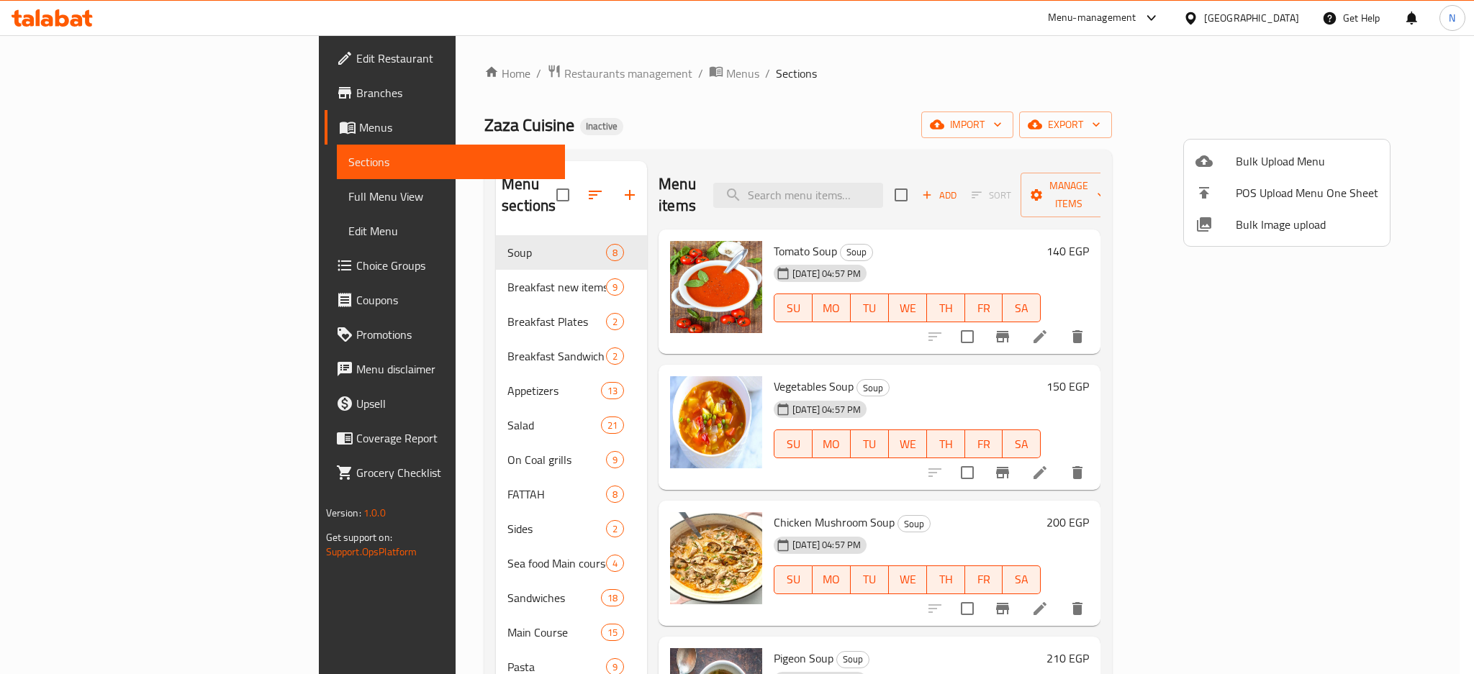
click at [871, 189] on div at bounding box center [737, 337] width 1474 height 674
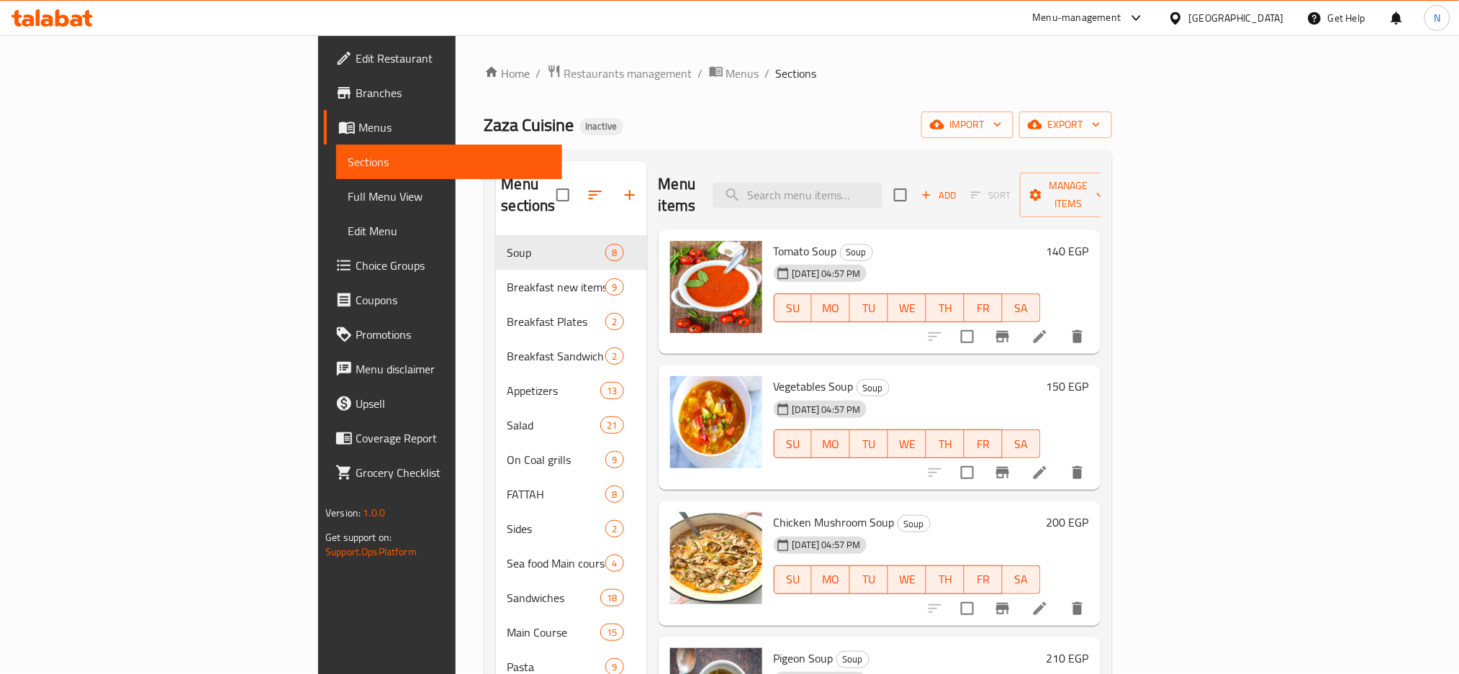
click at [871, 189] on input "search" at bounding box center [797, 195] width 170 height 25
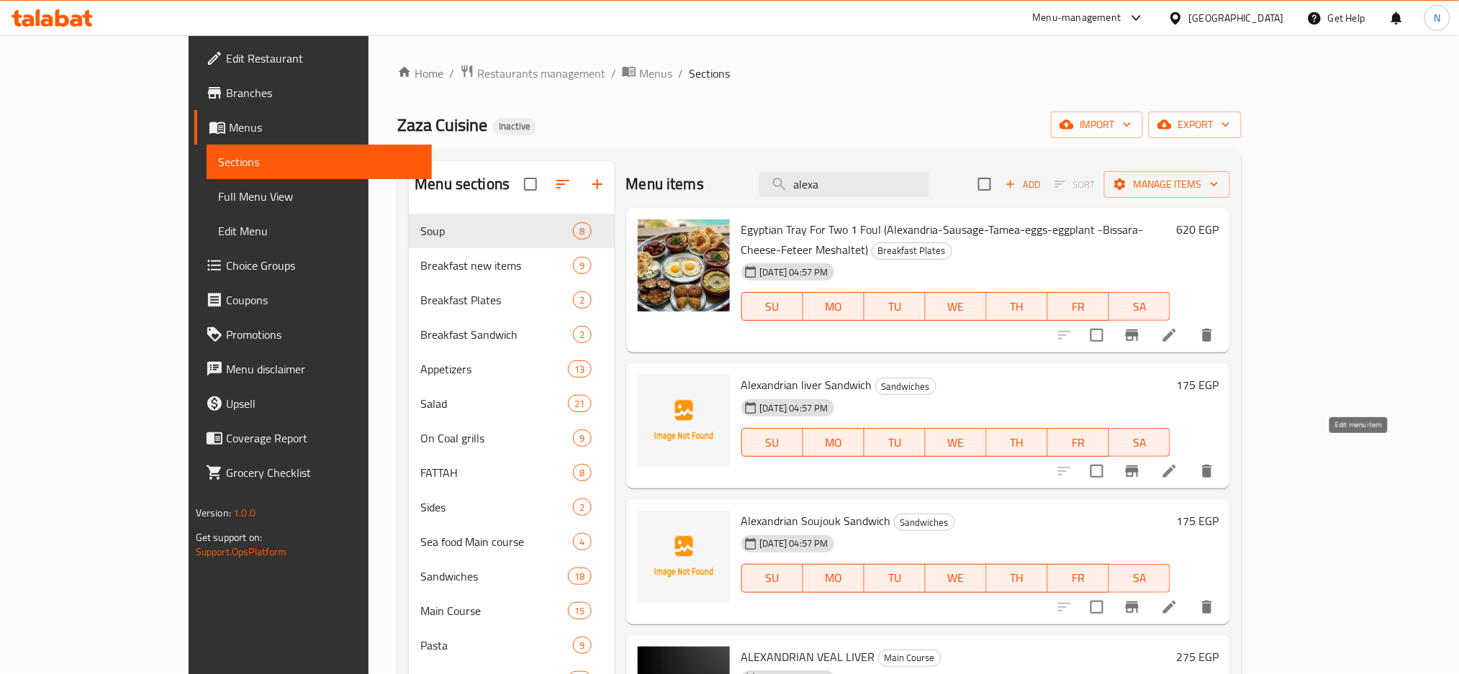
type input "alexa"
click at [1178, 463] on icon at bounding box center [1169, 471] width 17 height 17
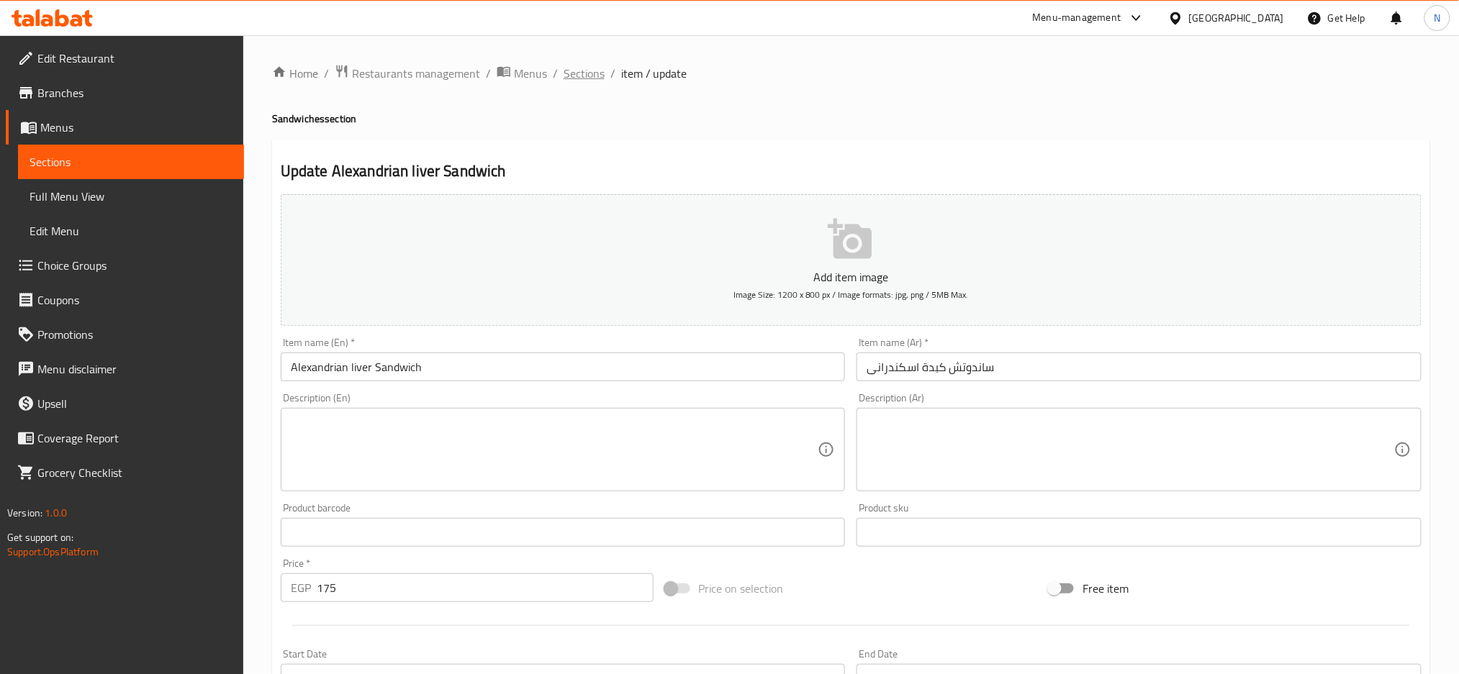
click at [572, 68] on span "Sections" at bounding box center [583, 73] width 41 height 17
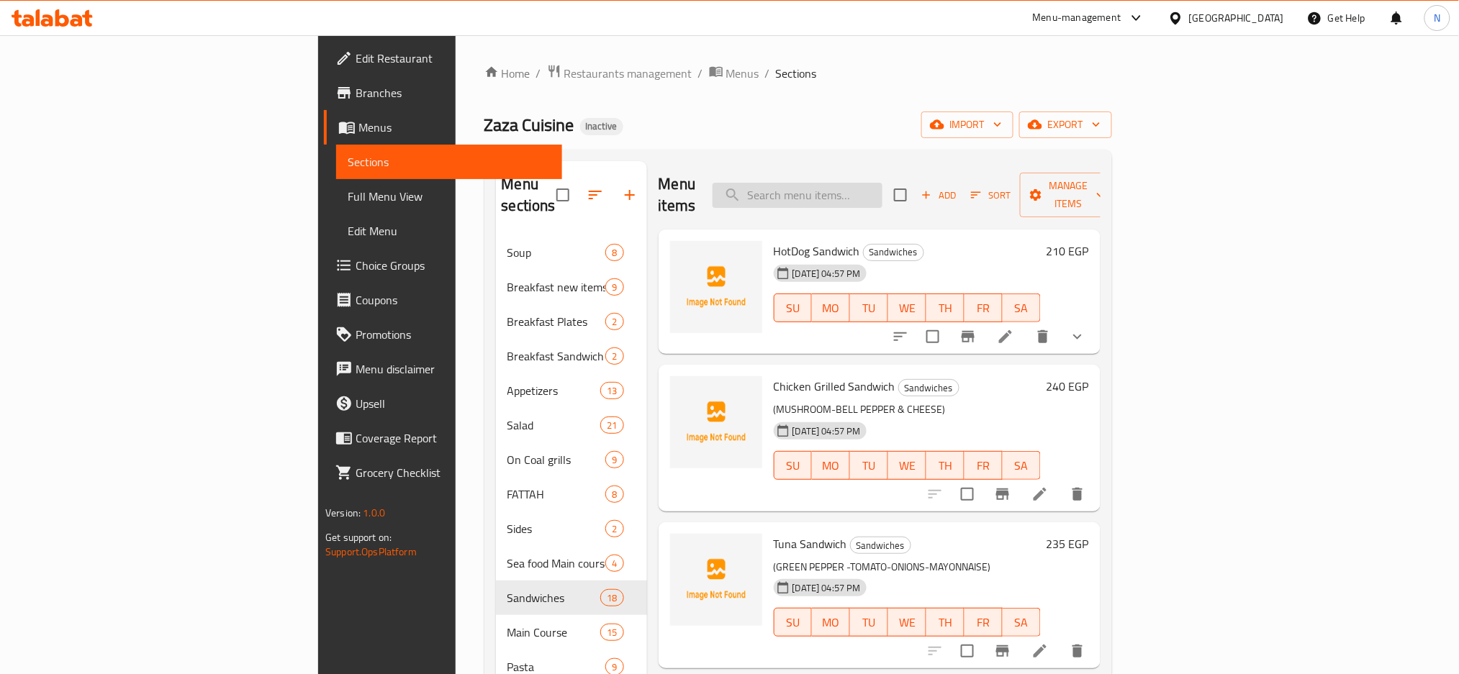
click at [882, 183] on input "search" at bounding box center [797, 195] width 170 height 25
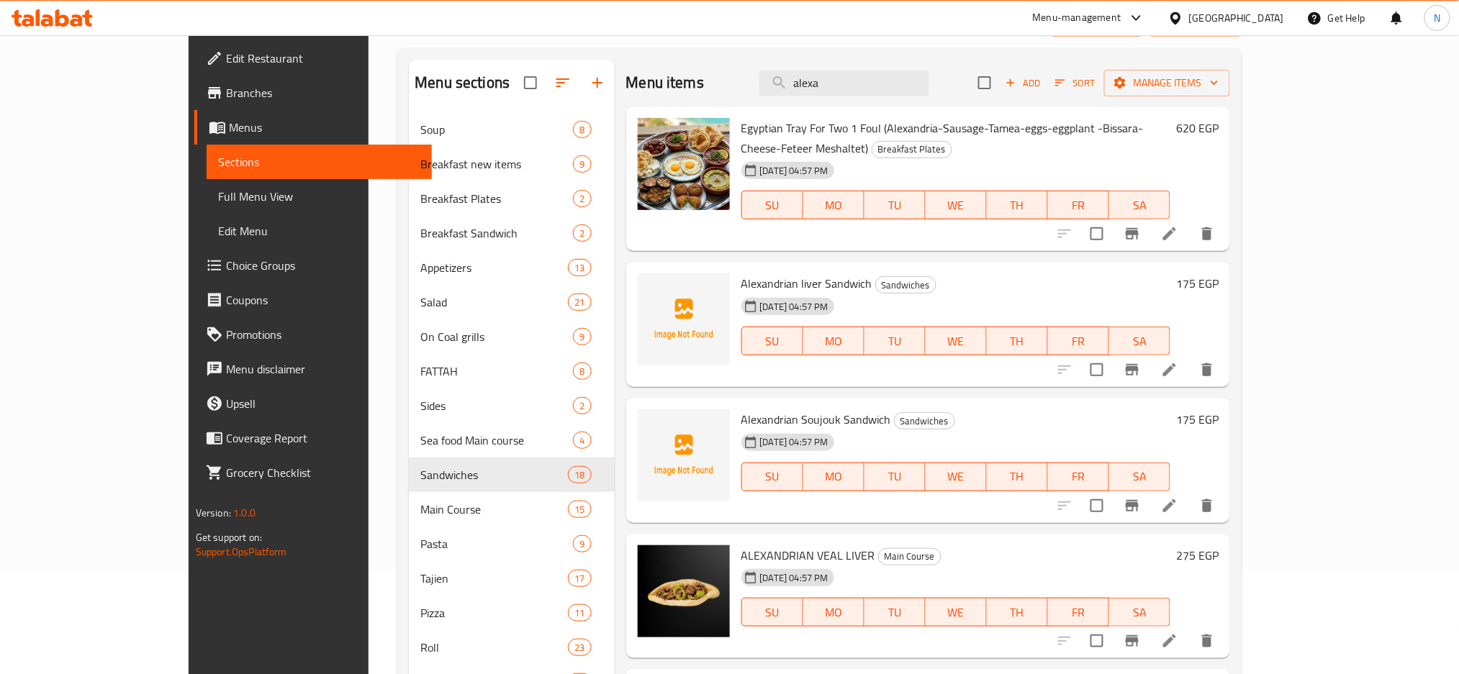
scroll to position [211, 0]
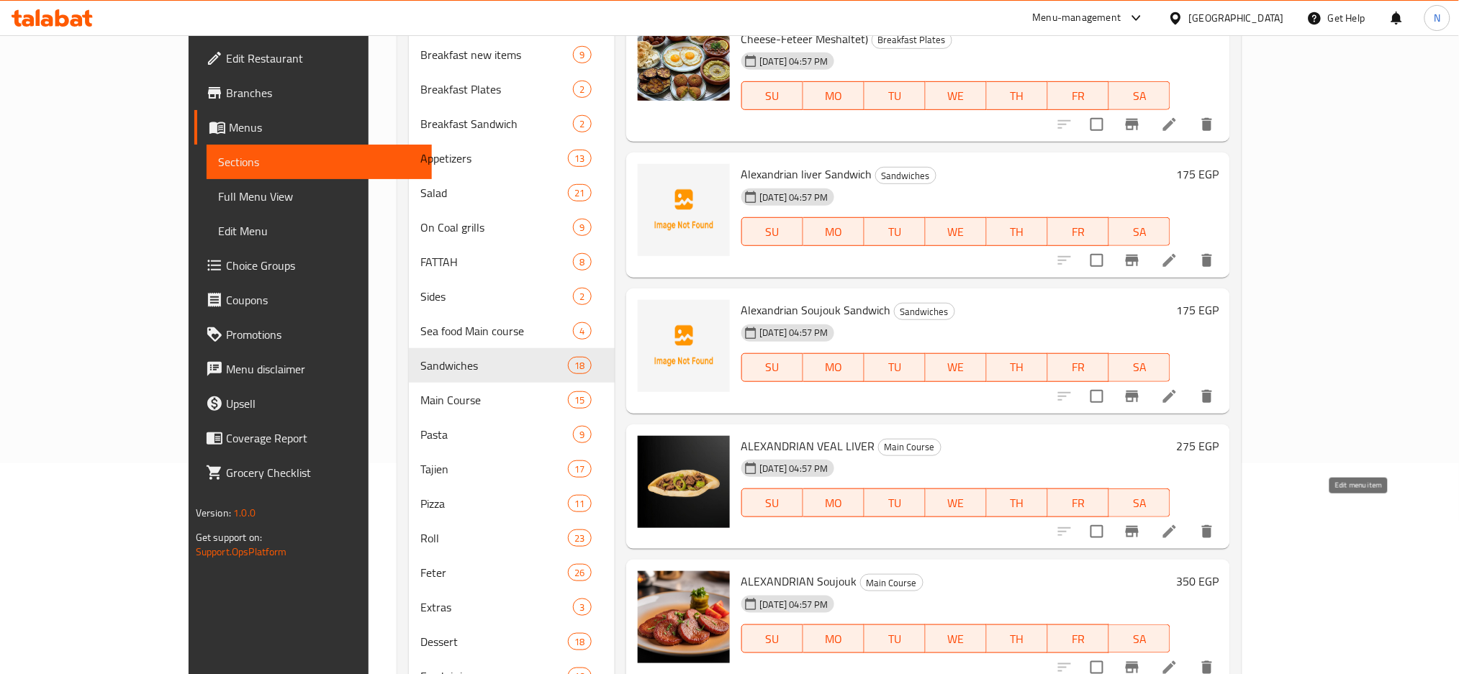
type input "alexa"
click at [1178, 523] on icon at bounding box center [1169, 531] width 17 height 17
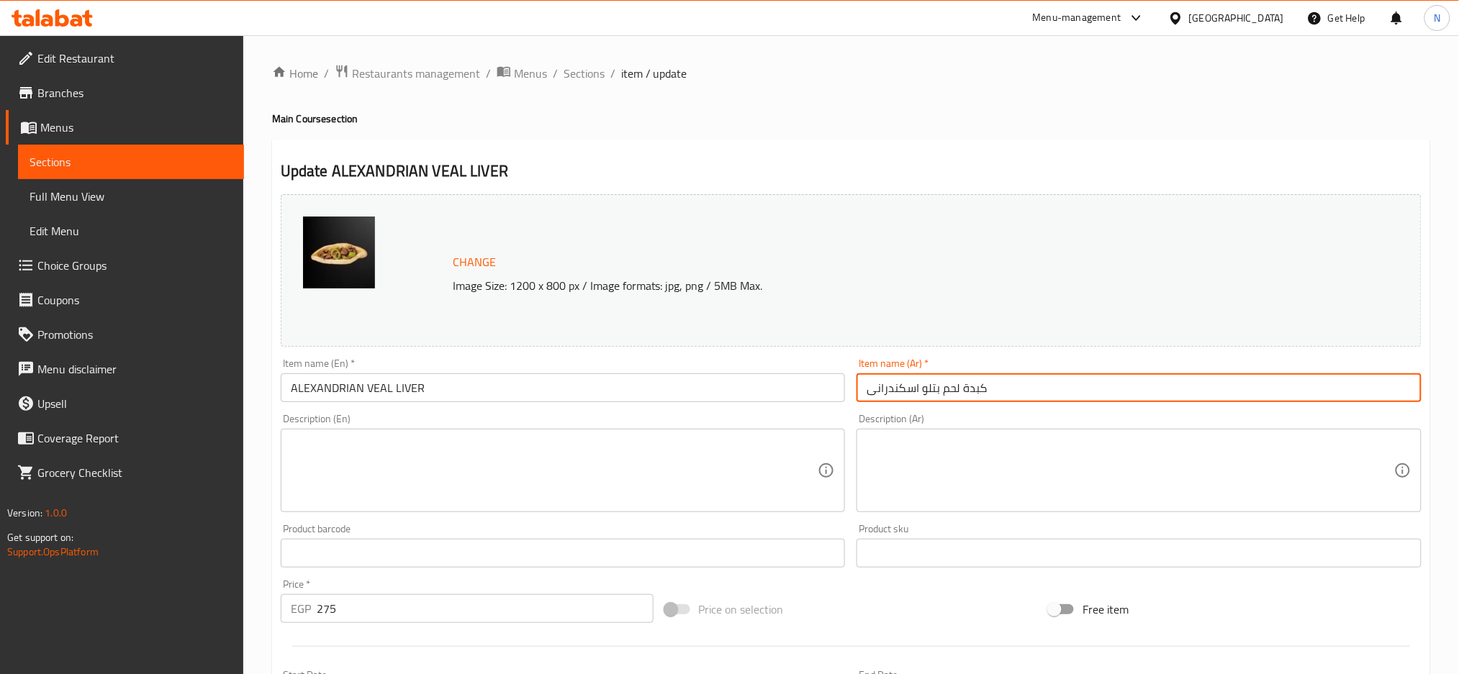
click at [924, 391] on input "كبدة لحم بتلو اسكندرانى" at bounding box center [1138, 387] width 565 height 29
drag, startPoint x: 924, startPoint y: 391, endPoint x: 958, endPoint y: 393, distance: 33.9
click at [958, 393] on input "كبدة لحم بتلو اسكندرانى" at bounding box center [1138, 387] width 565 height 29
click at [417, 390] on input "ALEXANDRIAN VEAL LIVER" at bounding box center [563, 387] width 565 height 29
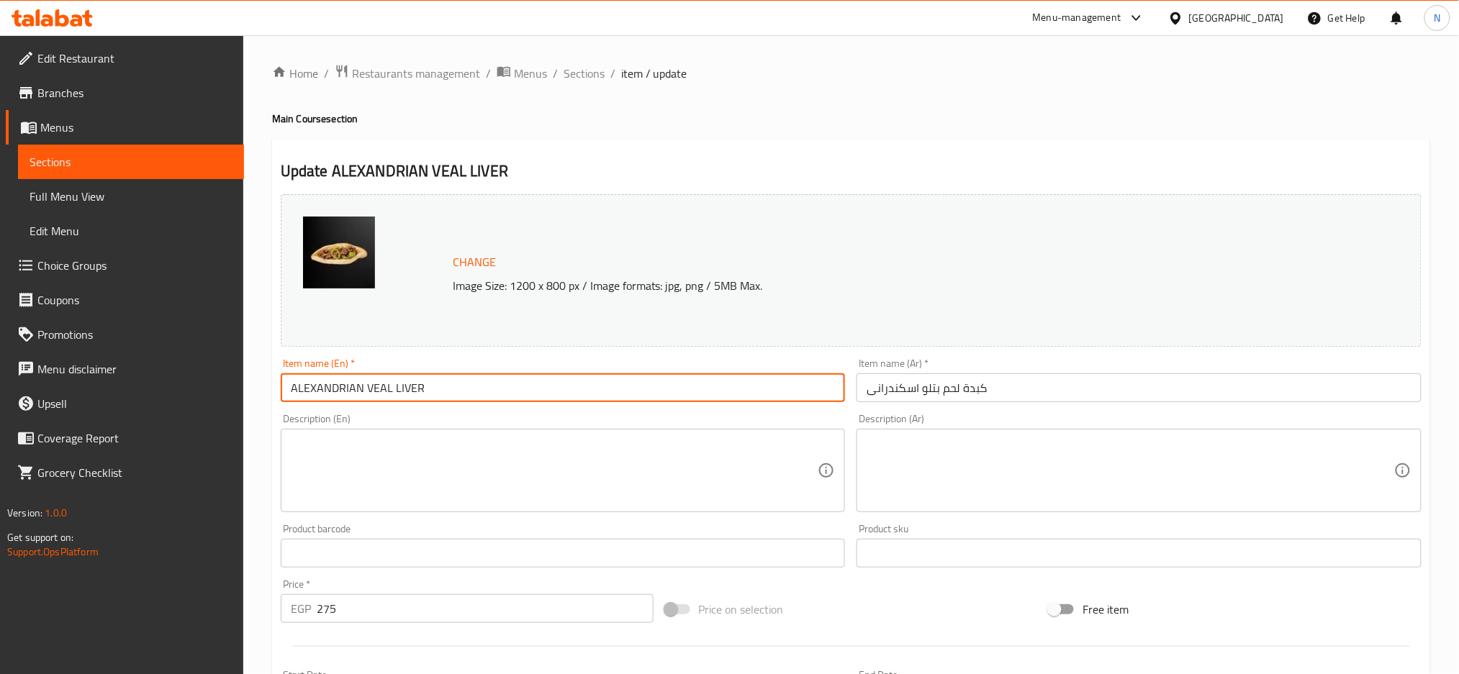
click at [417, 390] on input "ALEXANDRIAN VEAL LIVER" at bounding box center [563, 387] width 565 height 29
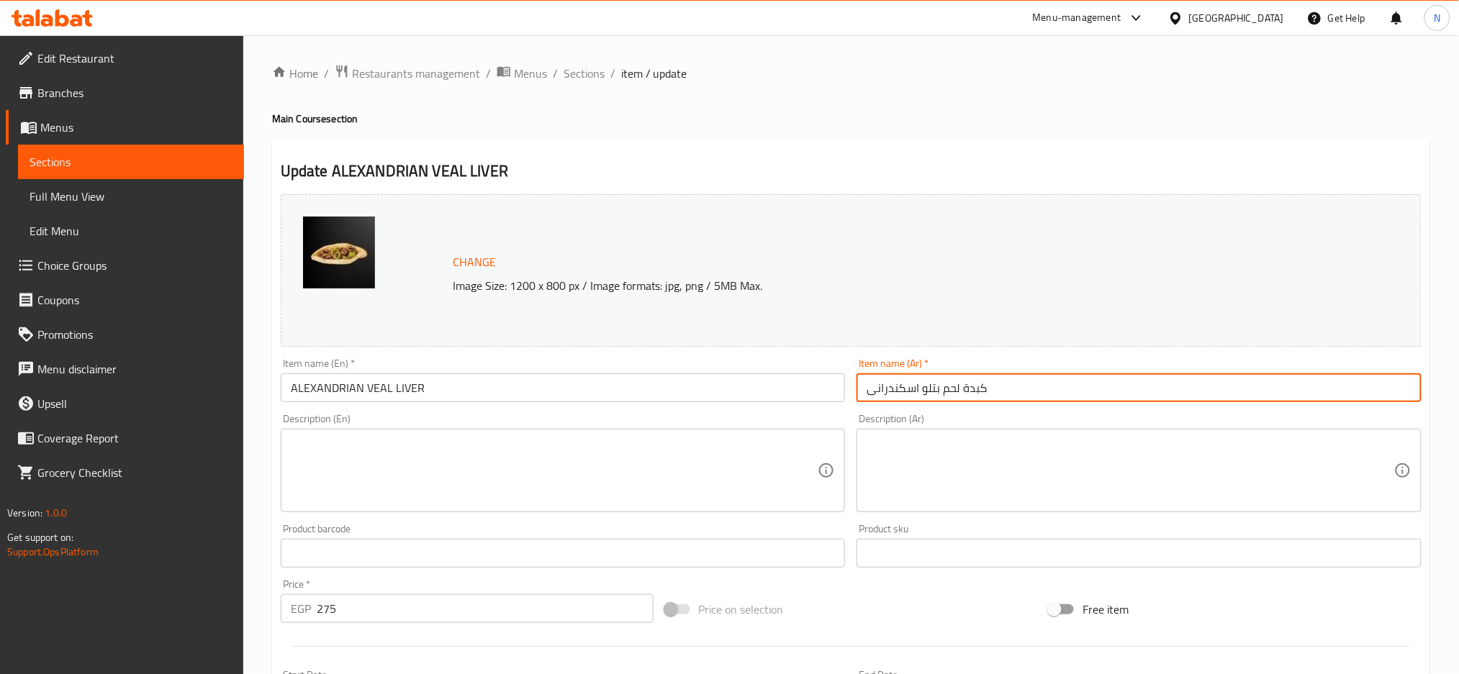
click at [922, 386] on input "كبدة لحم بتلو اسكندرانى" at bounding box center [1138, 387] width 565 height 29
drag, startPoint x: 922, startPoint y: 386, endPoint x: 958, endPoint y: 384, distance: 36.0
click at [958, 384] on input "كبدة لحم بتلو اسكندرانى" at bounding box center [1138, 387] width 565 height 29
click at [889, 388] on input "كبدة عجل اسكندراني اسكندرانى" at bounding box center [1138, 387] width 565 height 29
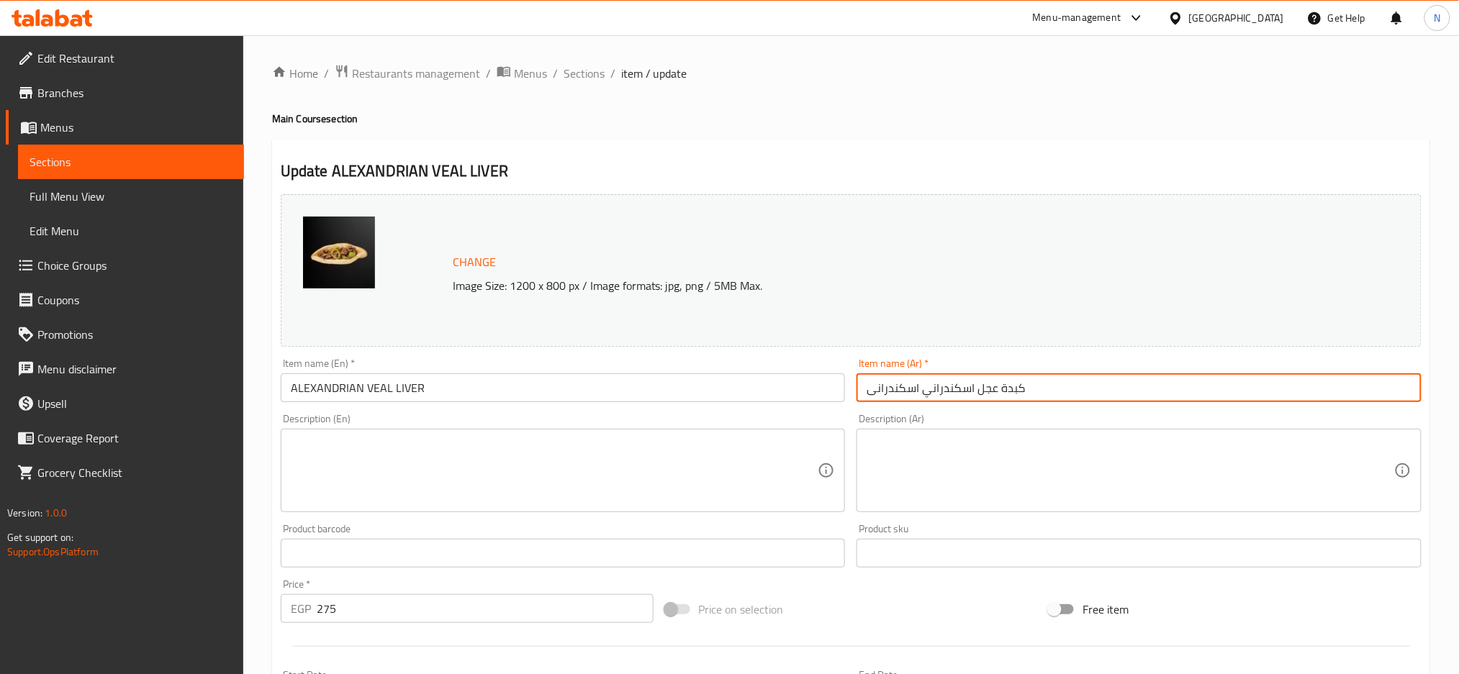
click at [921, 388] on input "كبدة عجل اسكندراني اسكندرانى" at bounding box center [1138, 387] width 565 height 29
click at [868, 391] on input "كبدة عجل اسكندراني اسكندرانى" at bounding box center [1138, 387] width 565 height 29
click at [917, 386] on input "كبدة عجل اسكندراني اسكندرانى" at bounding box center [1138, 387] width 565 height 29
drag, startPoint x: 917, startPoint y: 386, endPoint x: 870, endPoint y: 385, distance: 46.8
click at [870, 385] on input "كبدة عجل اسكندراني اسكندرانى" at bounding box center [1138, 387] width 565 height 29
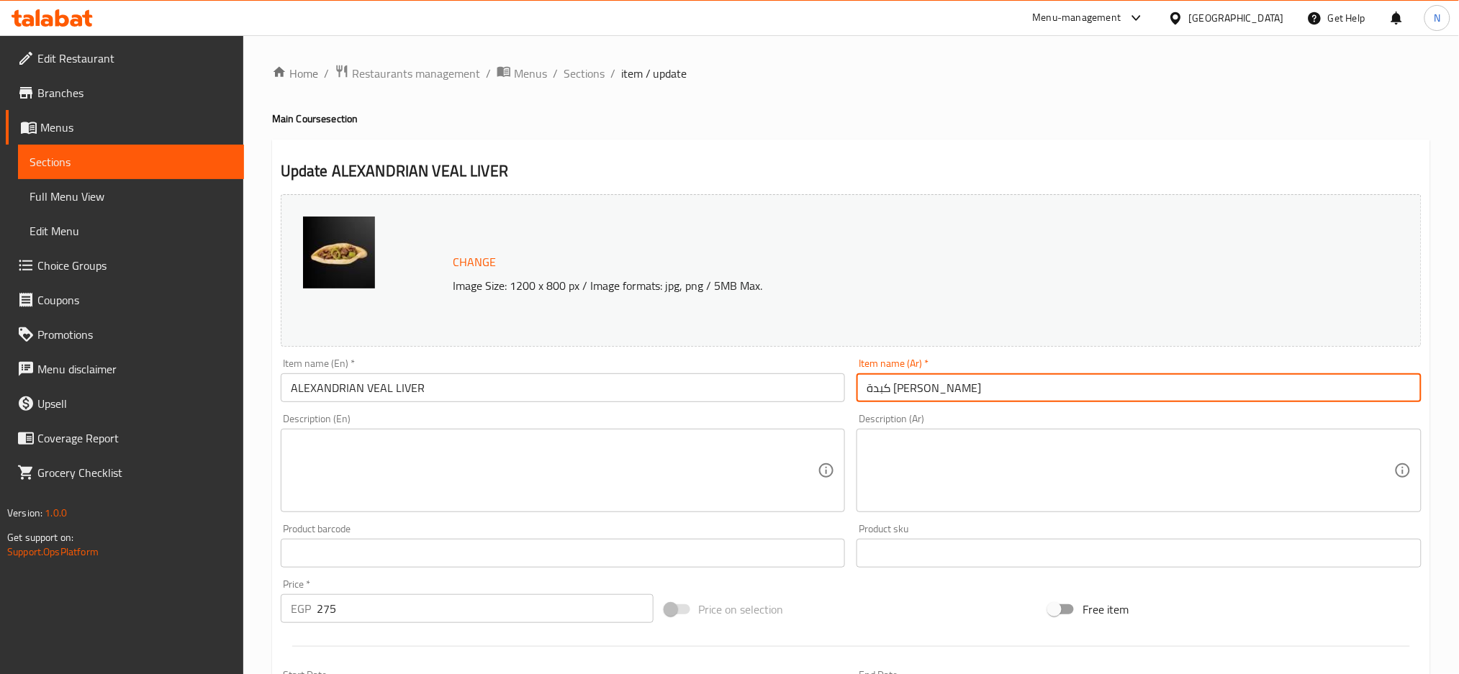
type input "كبدة [PERSON_NAME]"
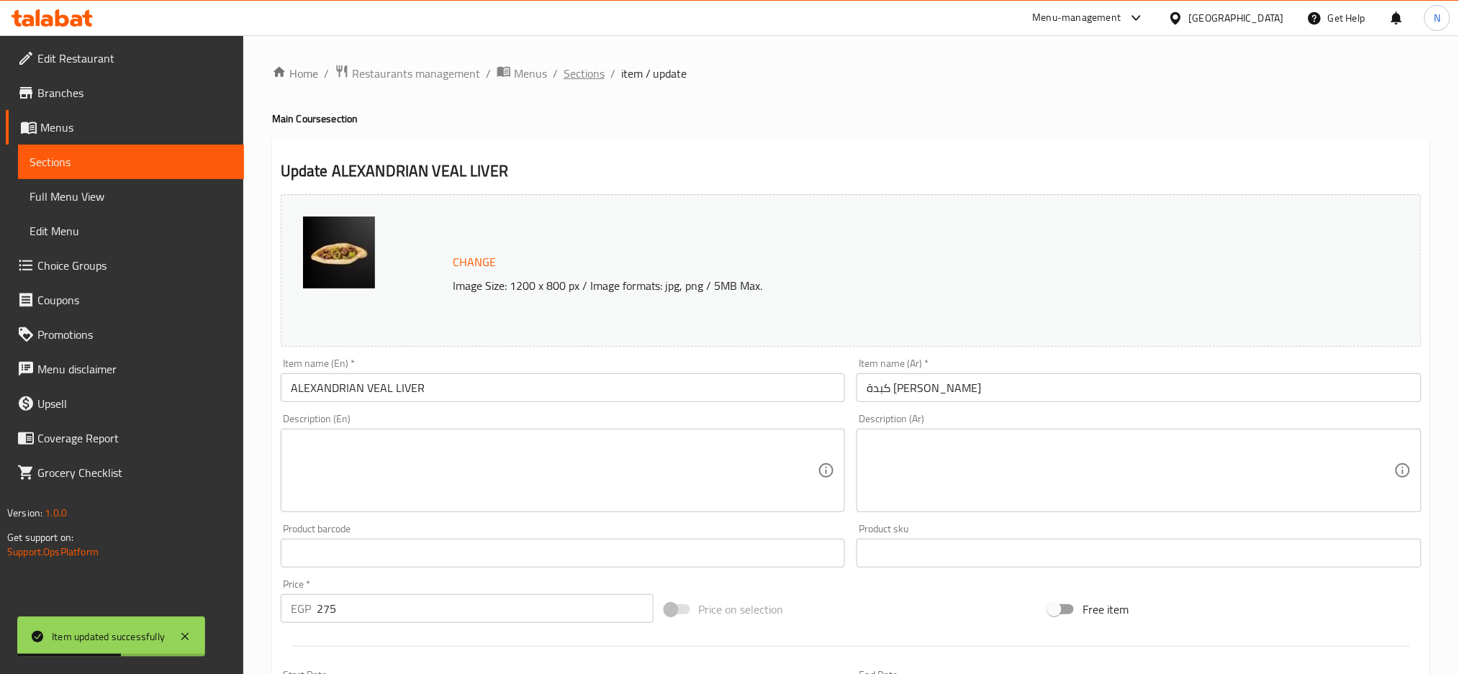
click at [589, 74] on span "Sections" at bounding box center [583, 73] width 41 height 17
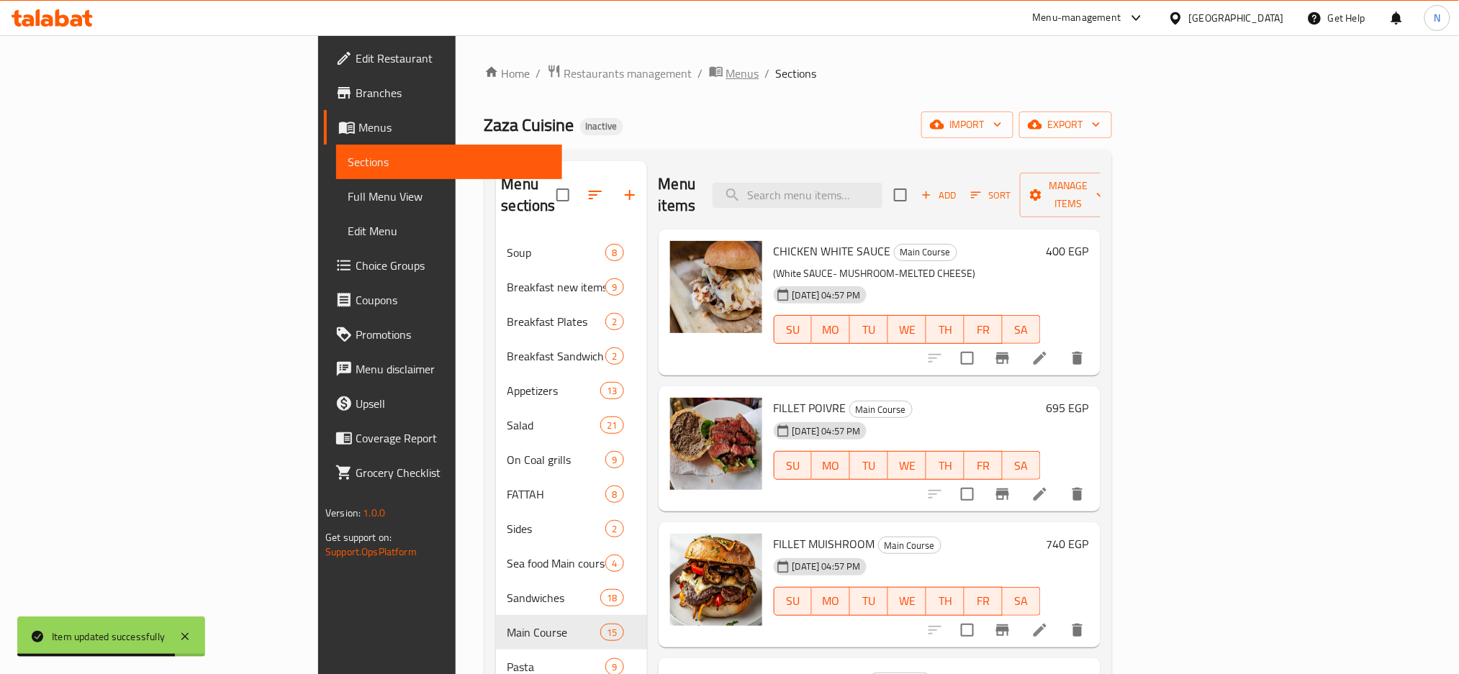
click at [726, 81] on span "Menus" at bounding box center [742, 73] width 33 height 17
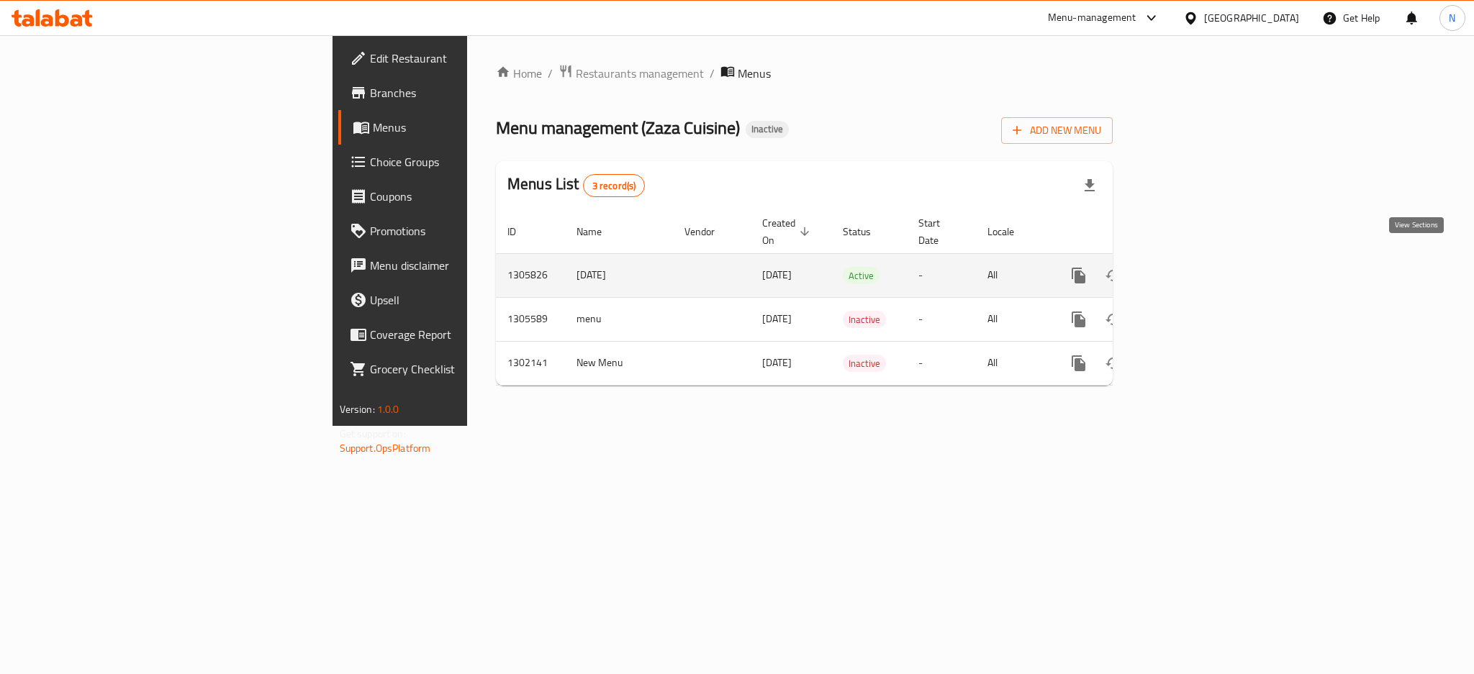
click at [1191, 267] on icon "enhanced table" at bounding box center [1182, 275] width 17 height 17
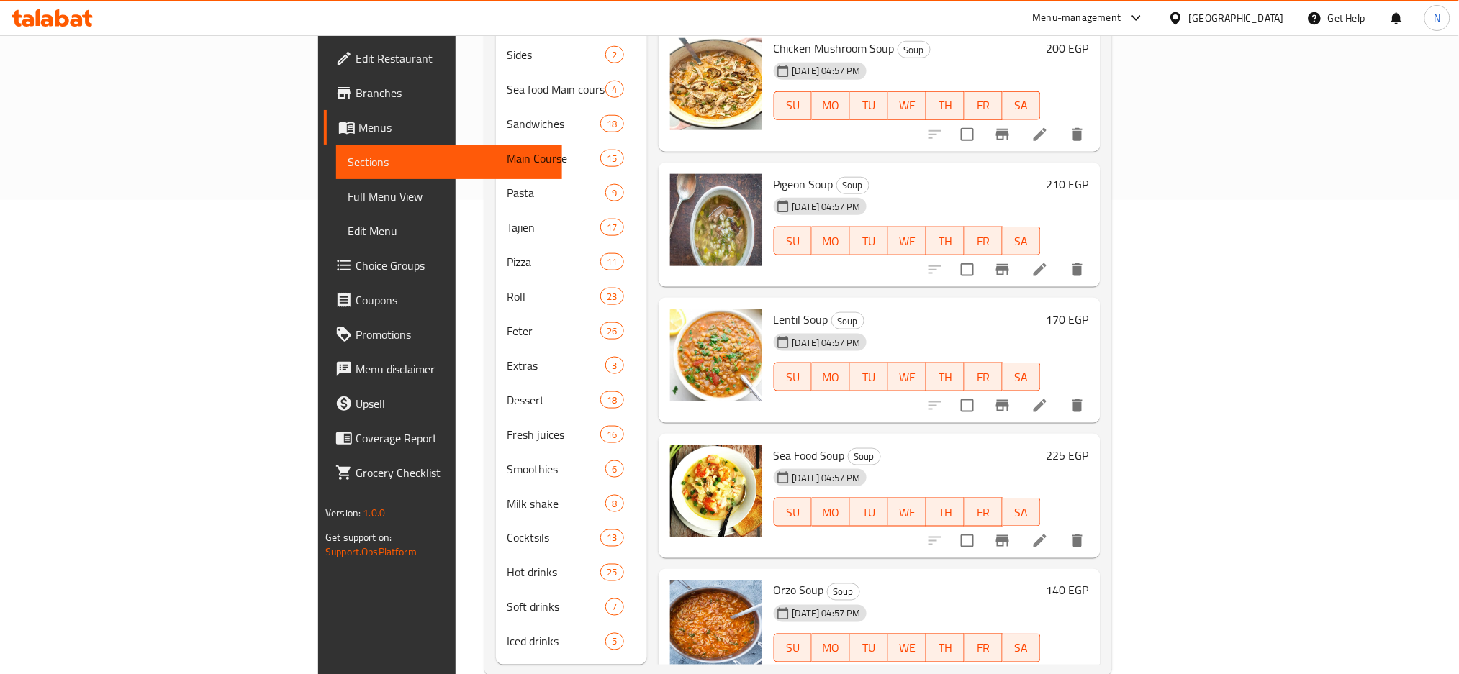
scroll to position [484, 0]
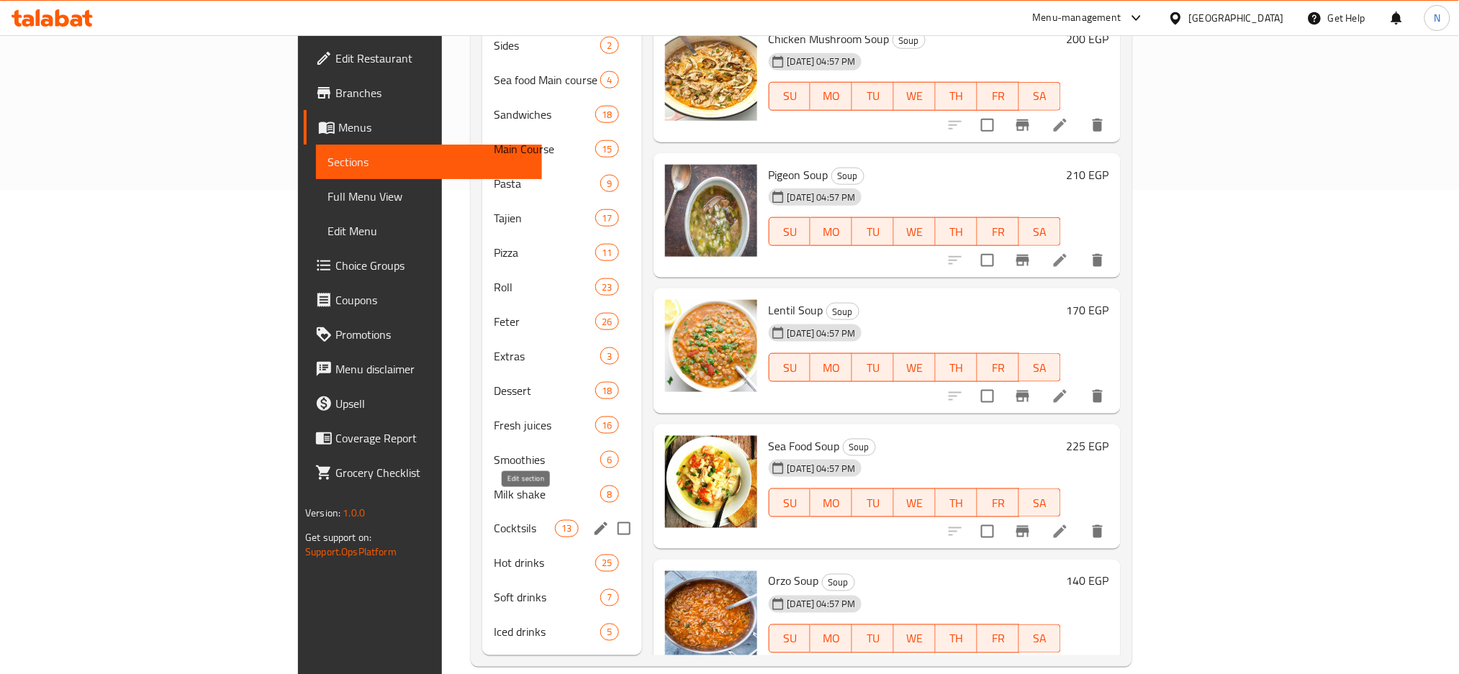
click at [592, 520] on icon "edit" at bounding box center [600, 528] width 17 height 17
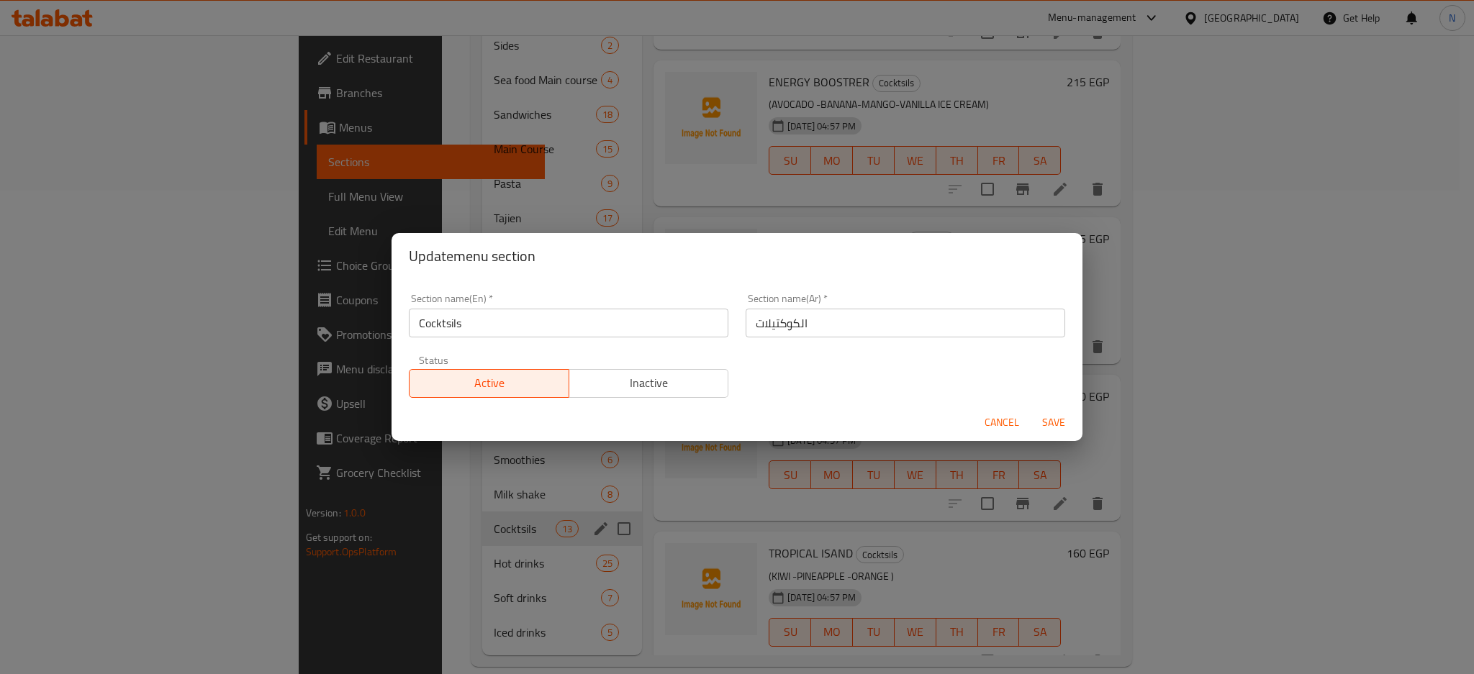
click at [522, 512] on div "Update menu section Section name(En)   * Cocktsils Section name(En) * Section n…" at bounding box center [737, 337] width 1474 height 674
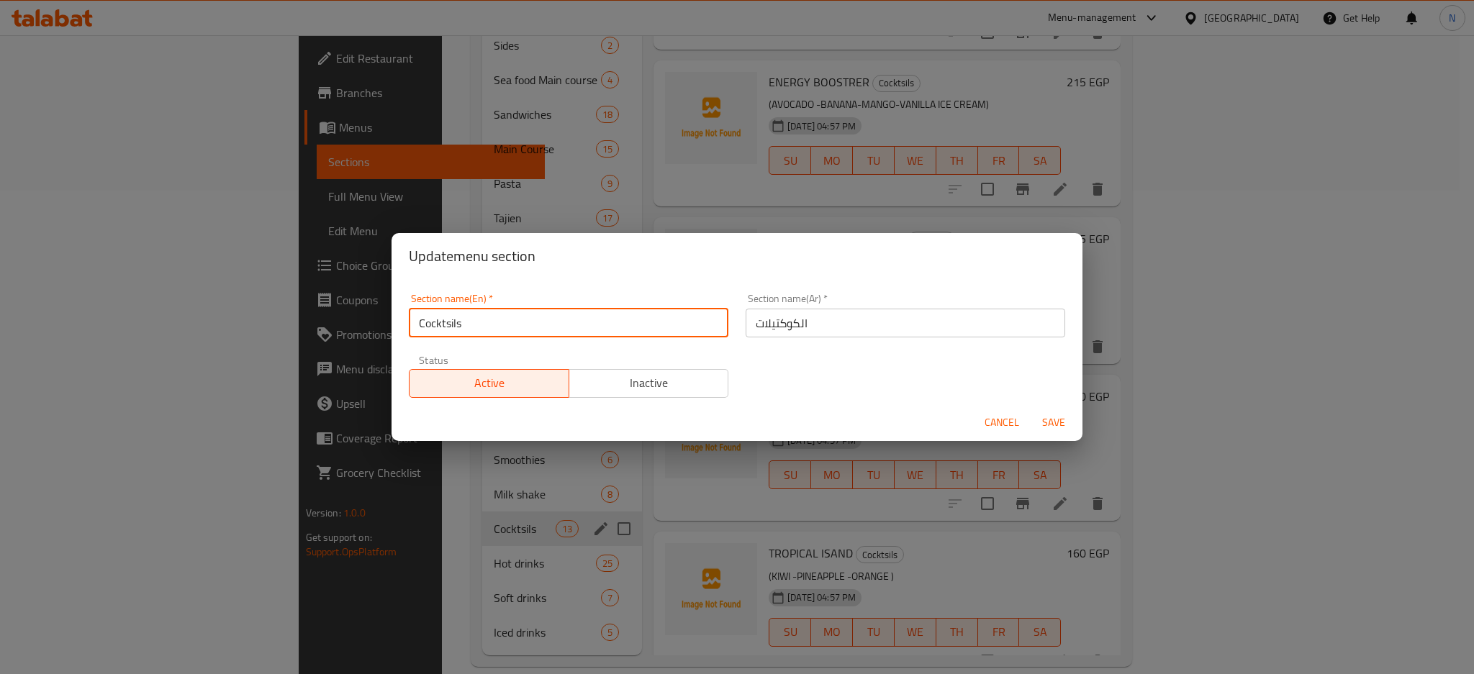
click at [457, 325] on input "Cocktsils" at bounding box center [568, 323] width 319 height 29
click at [451, 320] on input "Cocktsils" at bounding box center [568, 323] width 319 height 29
type input "Cocktails"
click at [1030, 409] on button "Save" at bounding box center [1053, 422] width 46 height 27
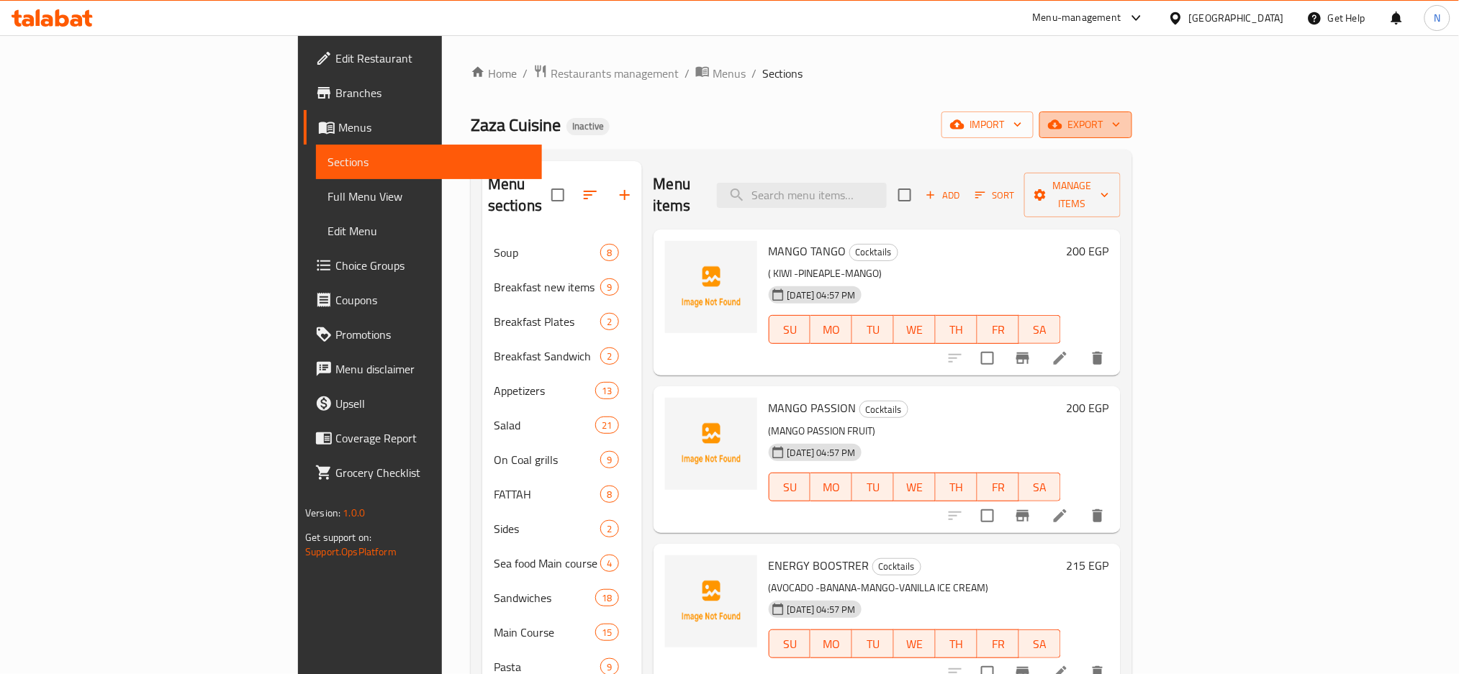
click at [1120, 132] on span "export" at bounding box center [1086, 125] width 70 height 18
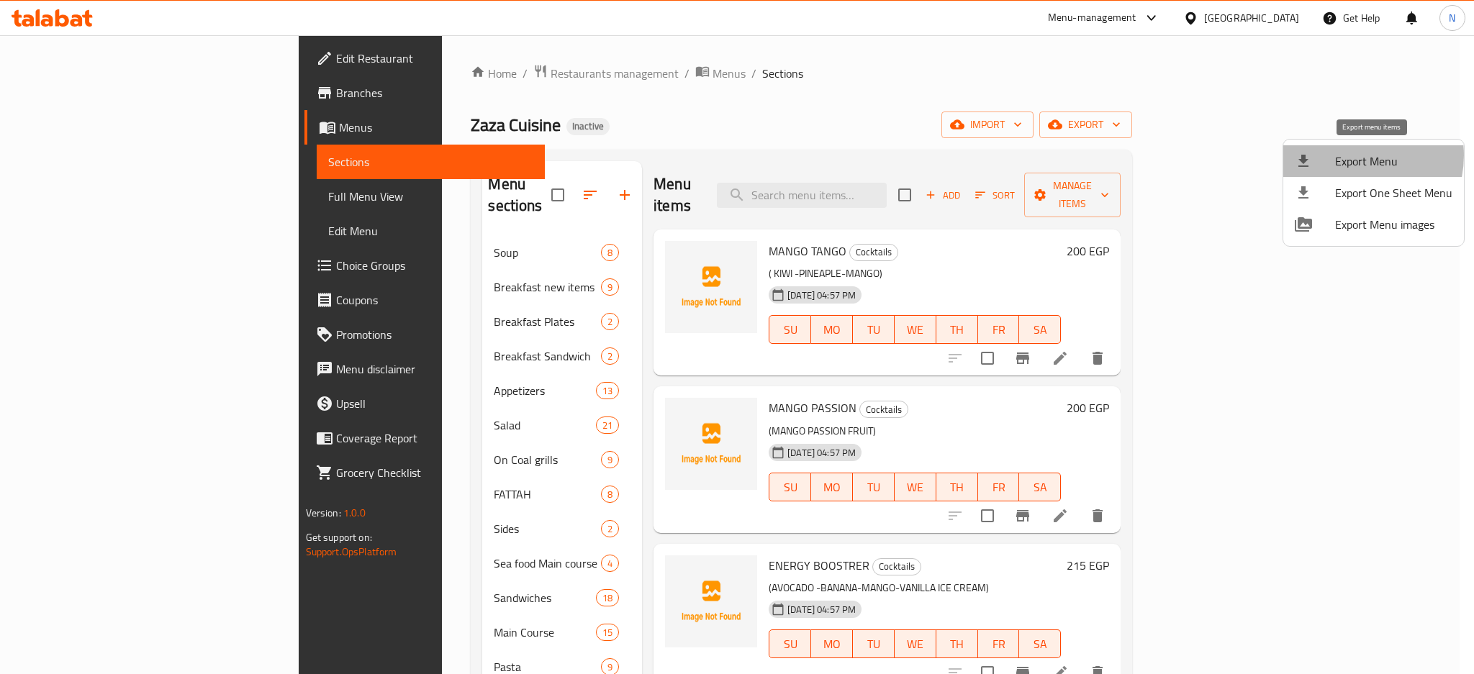
click at [1349, 155] on span "Export Menu" at bounding box center [1393, 161] width 117 height 17
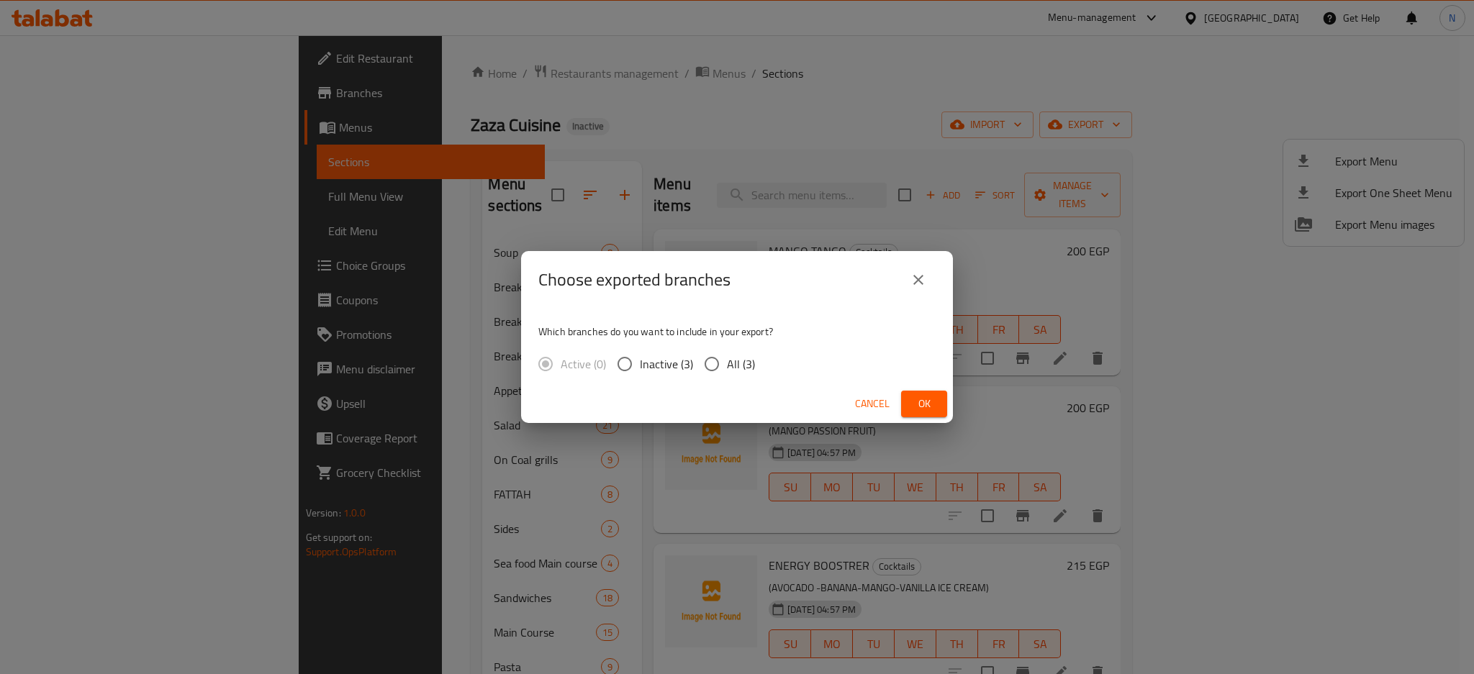
click at [730, 361] on span "All (3)" at bounding box center [741, 363] width 28 height 17
click at [727, 361] on input "All (3)" at bounding box center [712, 364] width 30 height 30
radio input "true"
click at [917, 401] on span "Ok" at bounding box center [923, 404] width 23 height 18
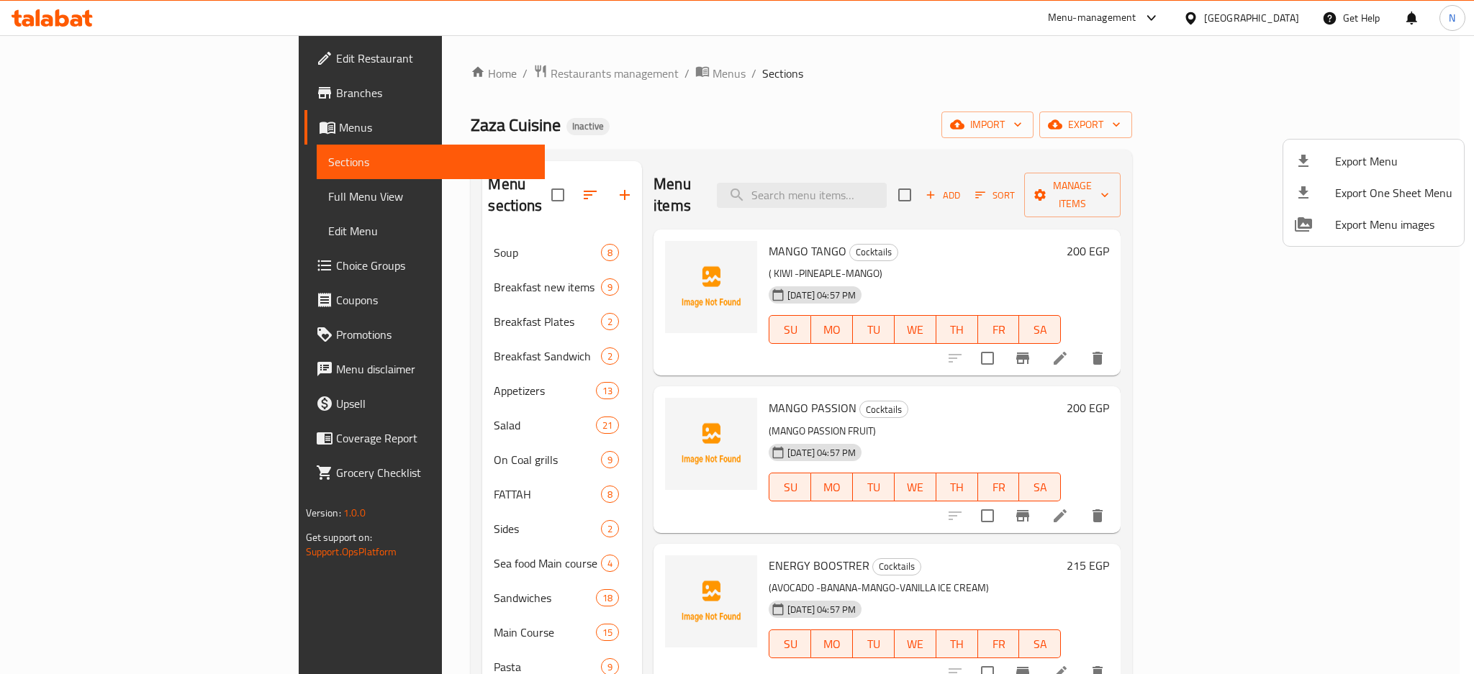
click at [522, 73] on div at bounding box center [737, 337] width 1474 height 674
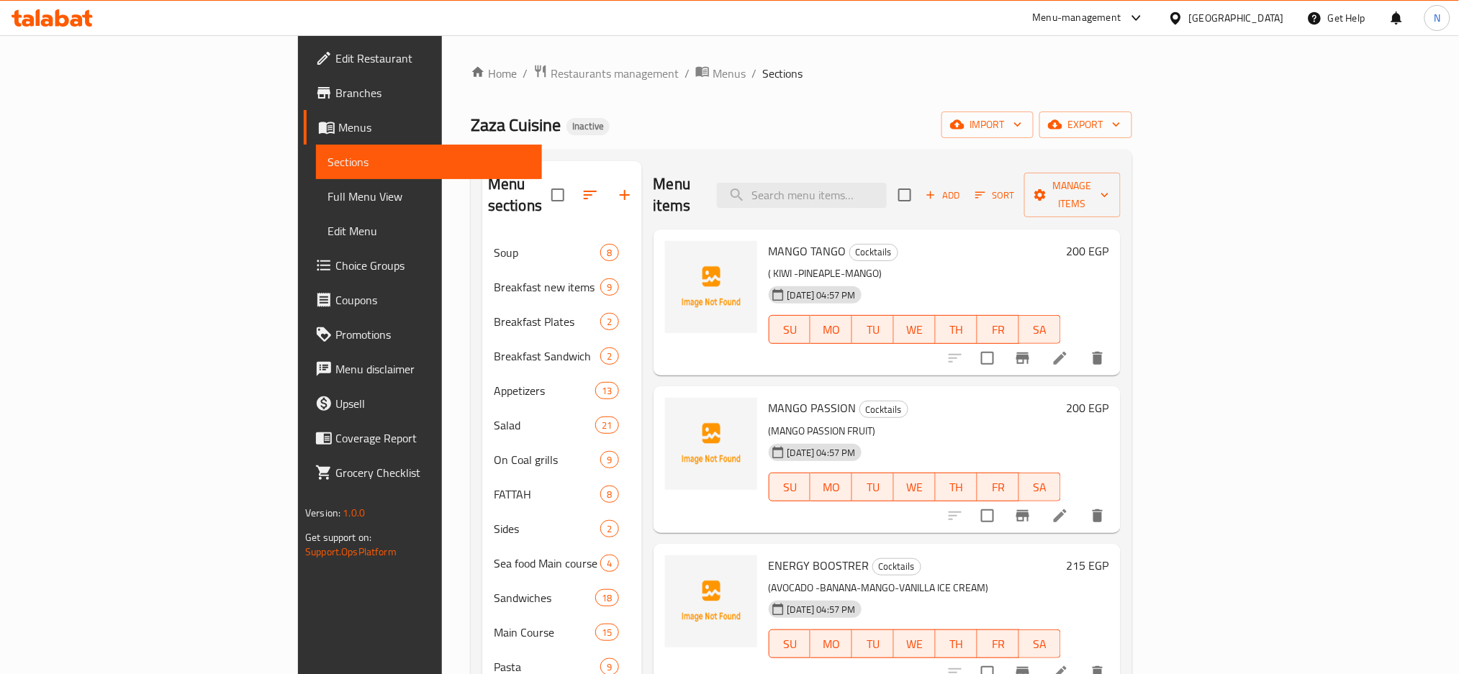
click at [712, 73] on span "Menus" at bounding box center [728, 73] width 33 height 17
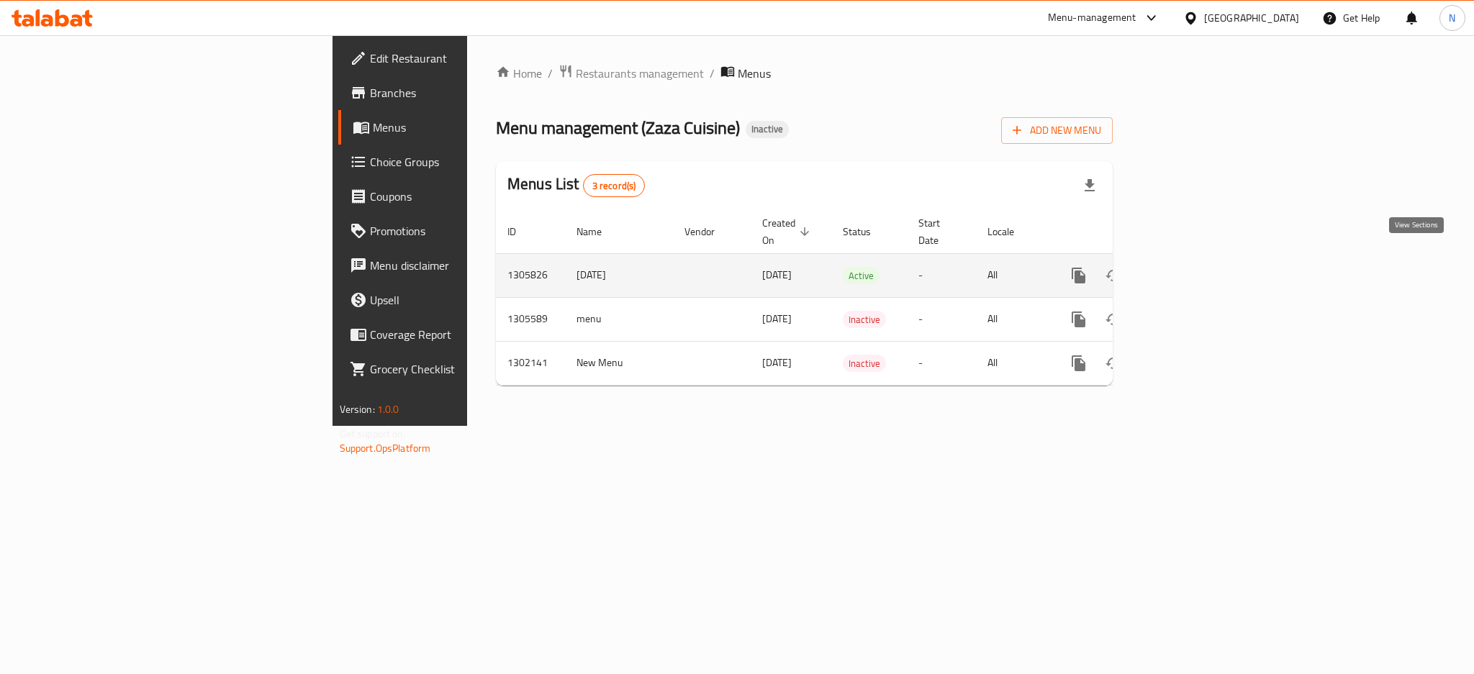
click at [1191, 267] on icon "enhanced table" at bounding box center [1182, 275] width 17 height 17
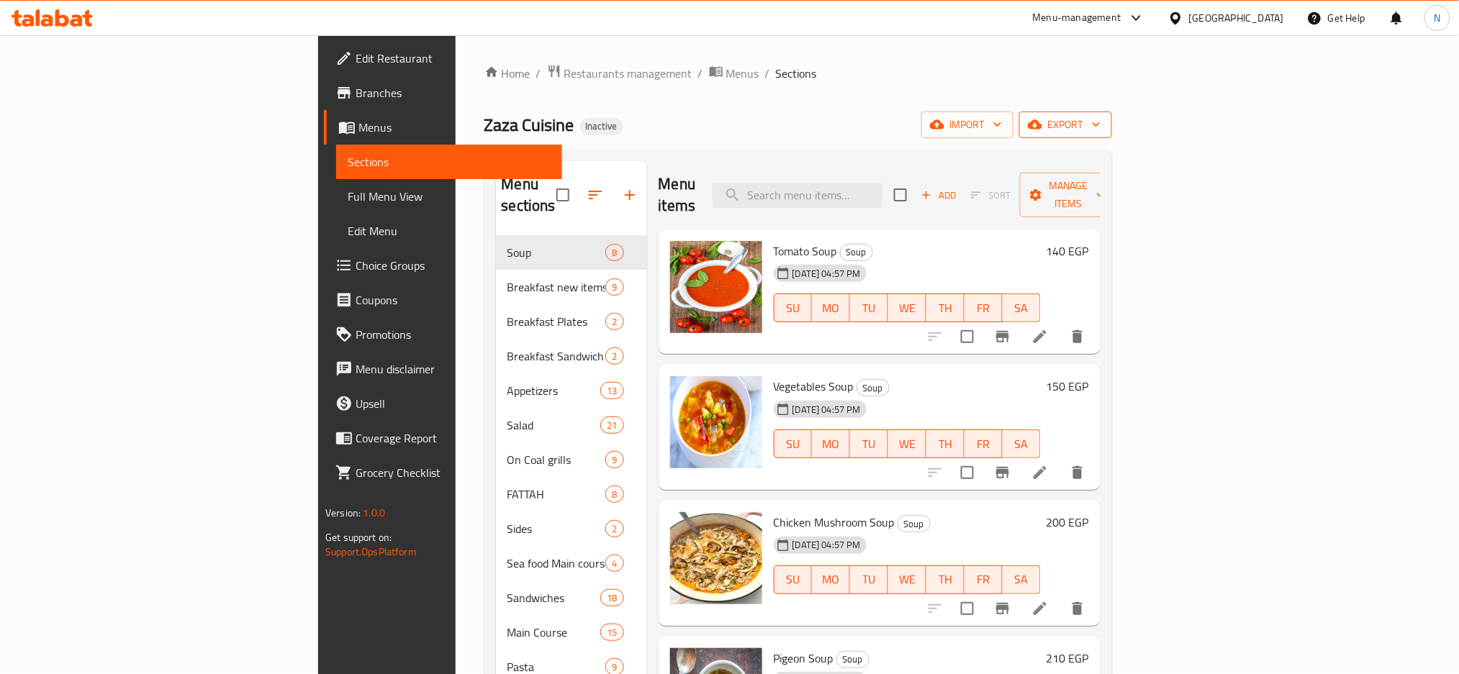
click at [1100, 122] on span "export" at bounding box center [1065, 125] width 70 height 18
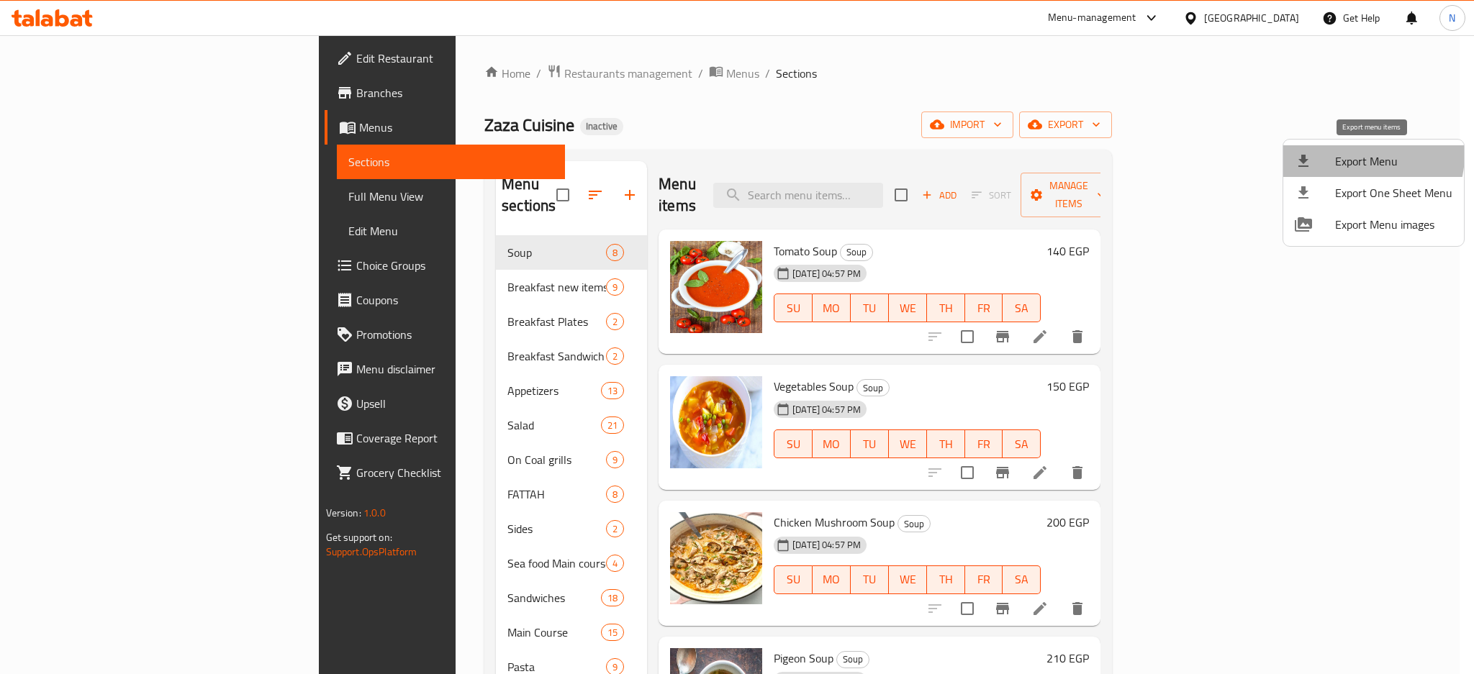
click at [1361, 155] on span "Export Menu" at bounding box center [1393, 161] width 117 height 17
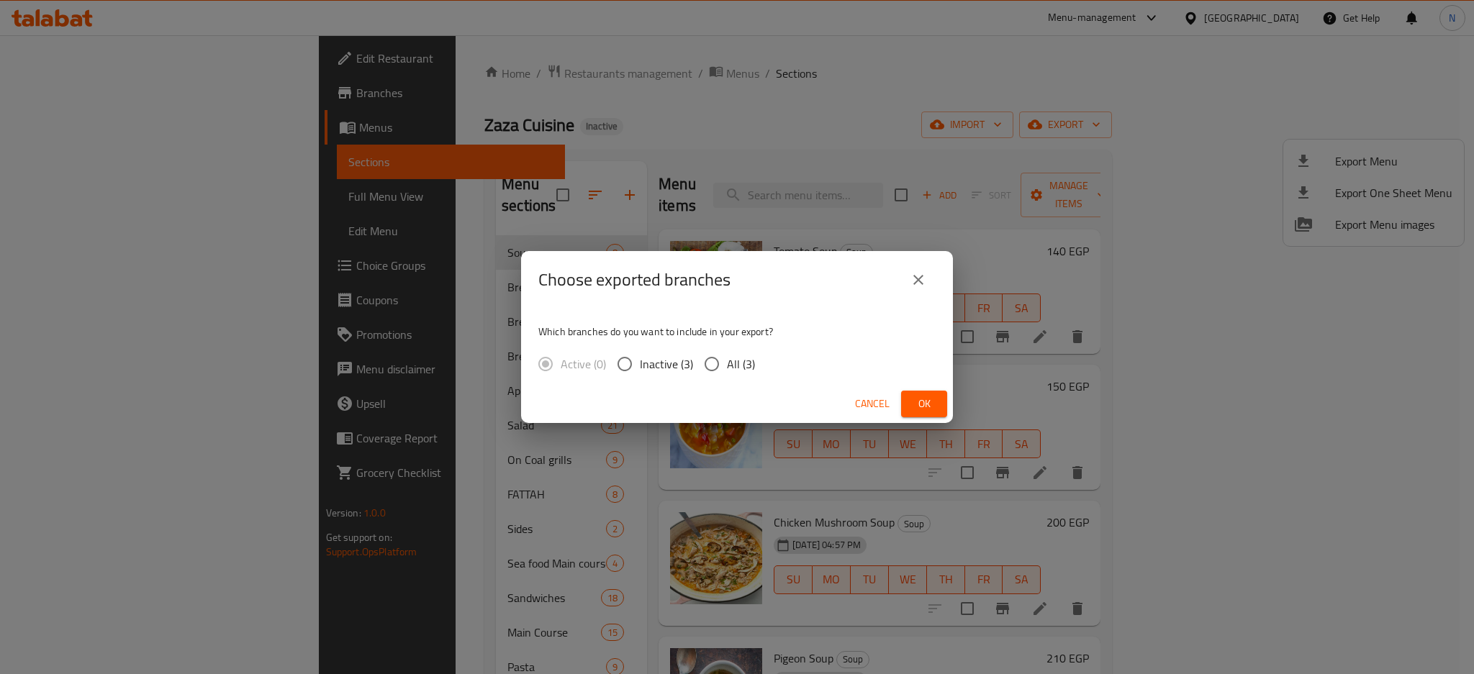
click at [746, 364] on span "All (3)" at bounding box center [741, 363] width 28 height 17
click at [727, 364] on input "All (3)" at bounding box center [712, 364] width 30 height 30
radio input "true"
click at [921, 408] on span "Ok" at bounding box center [923, 404] width 23 height 18
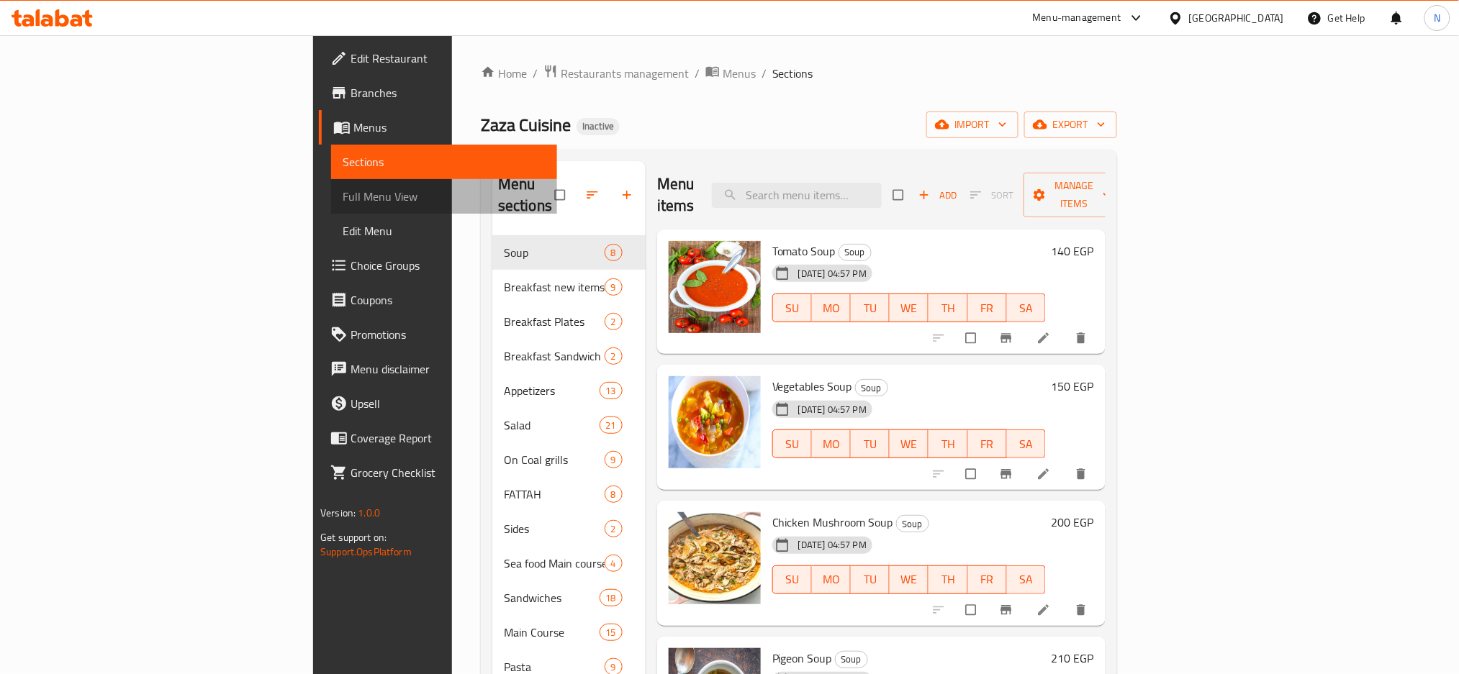
click at [343, 191] on span "Full Menu View" at bounding box center [444, 196] width 203 height 17
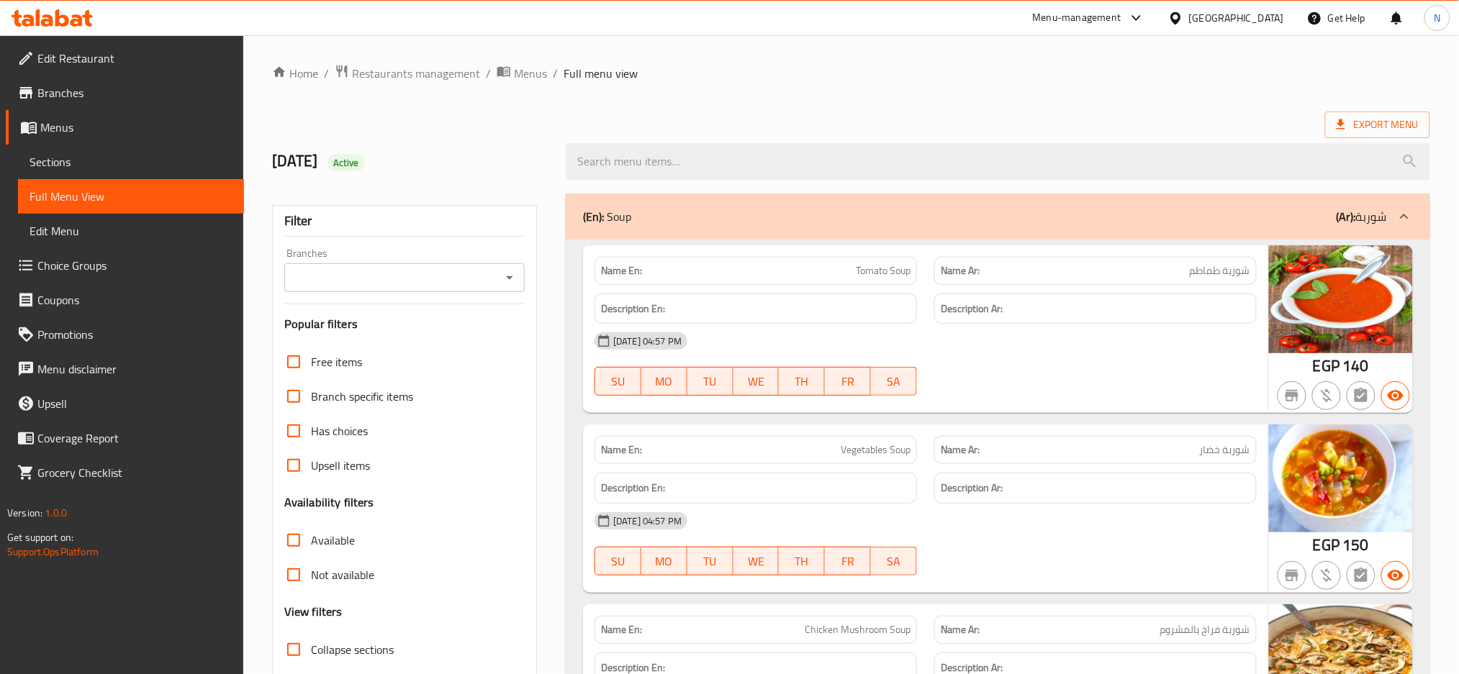
scroll to position [590, 0]
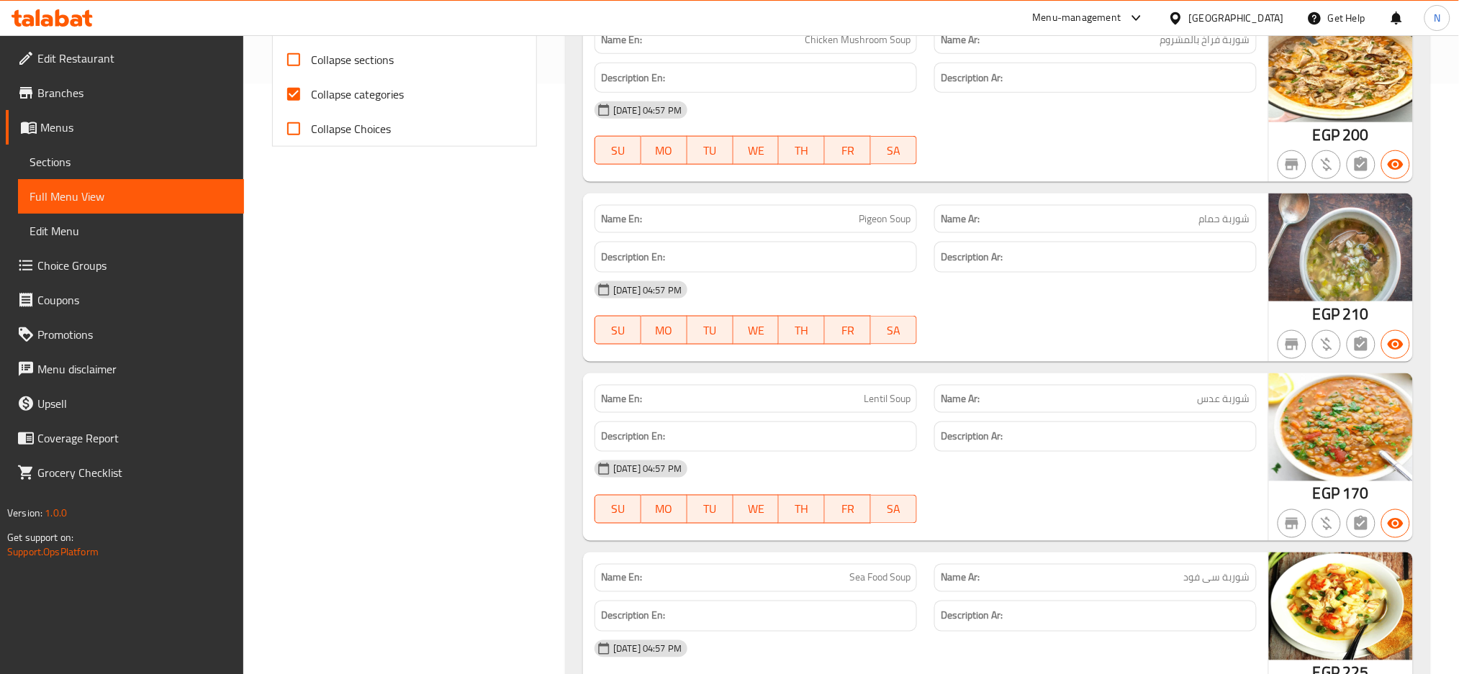
click at [291, 93] on input "Collapse categories" at bounding box center [293, 94] width 35 height 35
checkbox input "false"
click at [294, 65] on input "Collapse sections" at bounding box center [293, 59] width 35 height 35
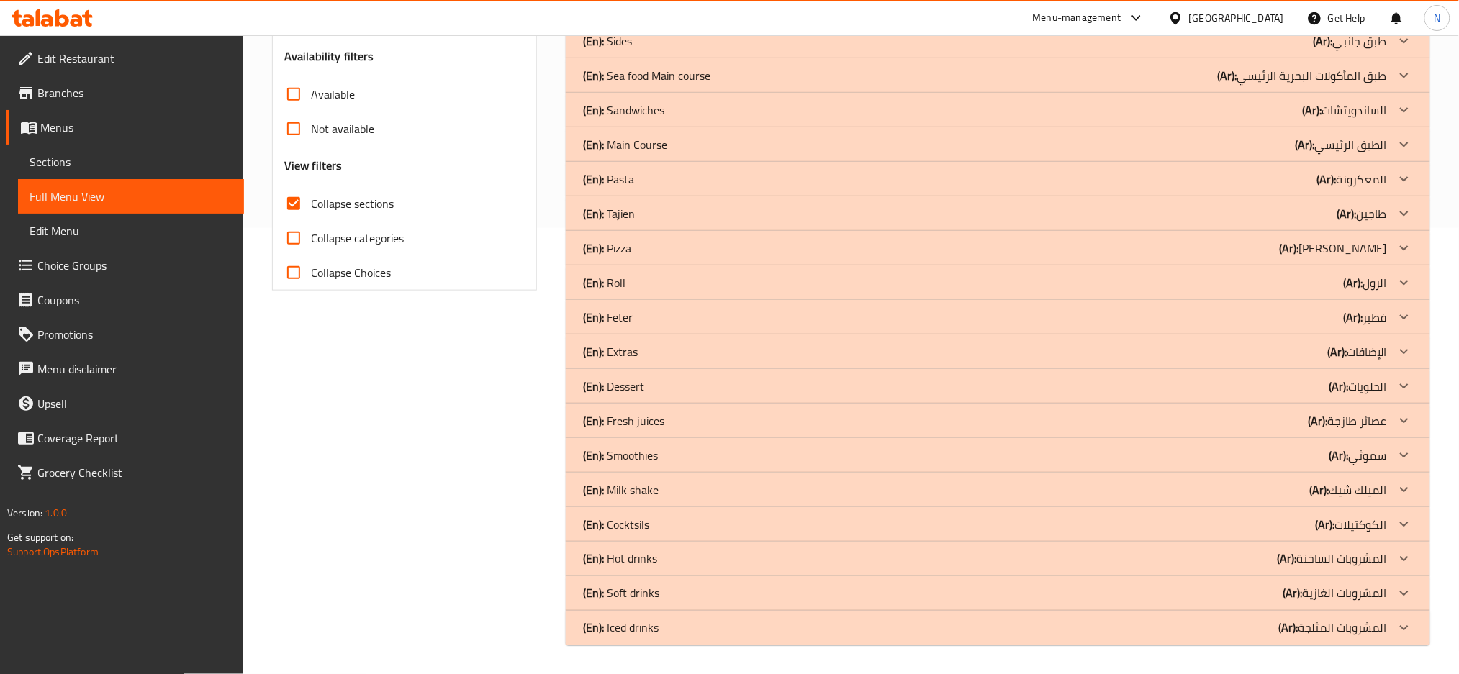
scroll to position [446, 0]
click at [381, 197] on span "Collapse sections" at bounding box center [352, 203] width 83 height 17
click at [311, 197] on input "Collapse sections" at bounding box center [293, 203] width 35 height 35
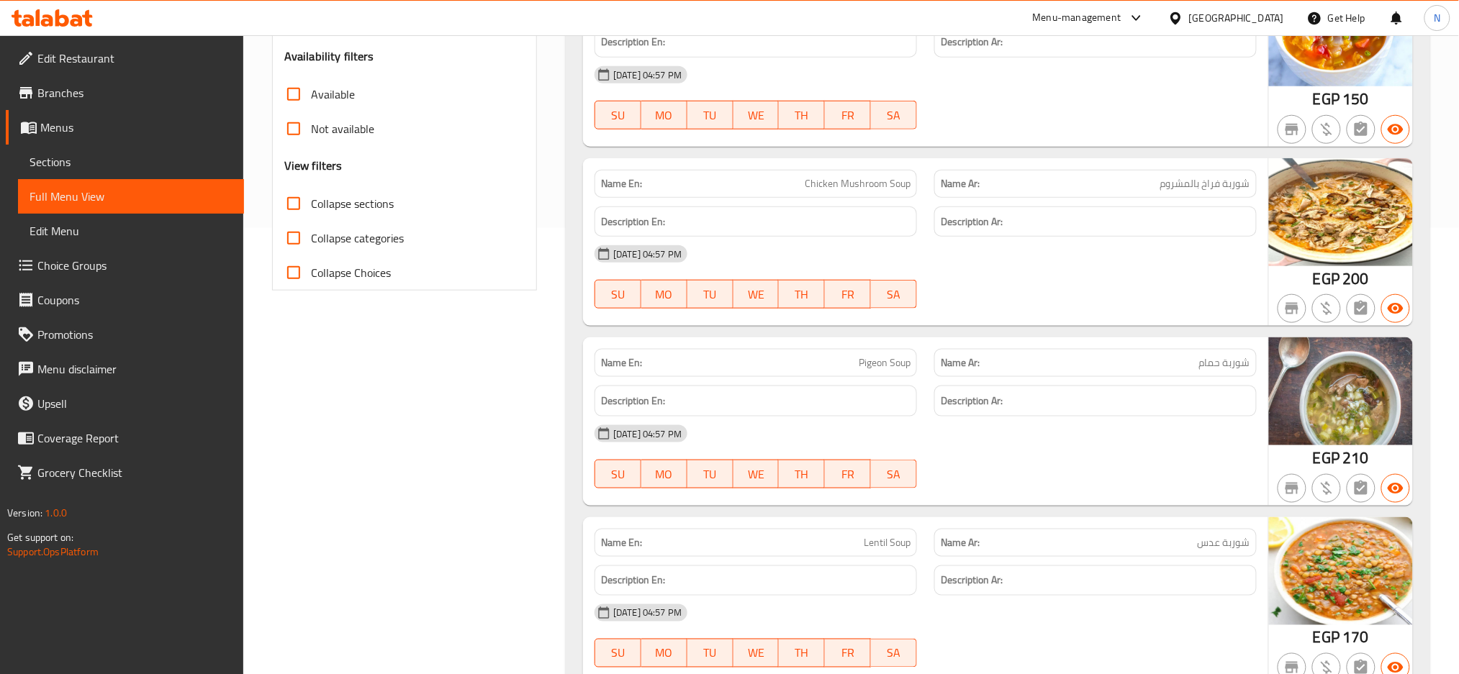
click at [381, 197] on span "Collapse sections" at bounding box center [352, 203] width 83 height 17
click at [311, 197] on input "Collapse sections" at bounding box center [293, 203] width 35 height 35
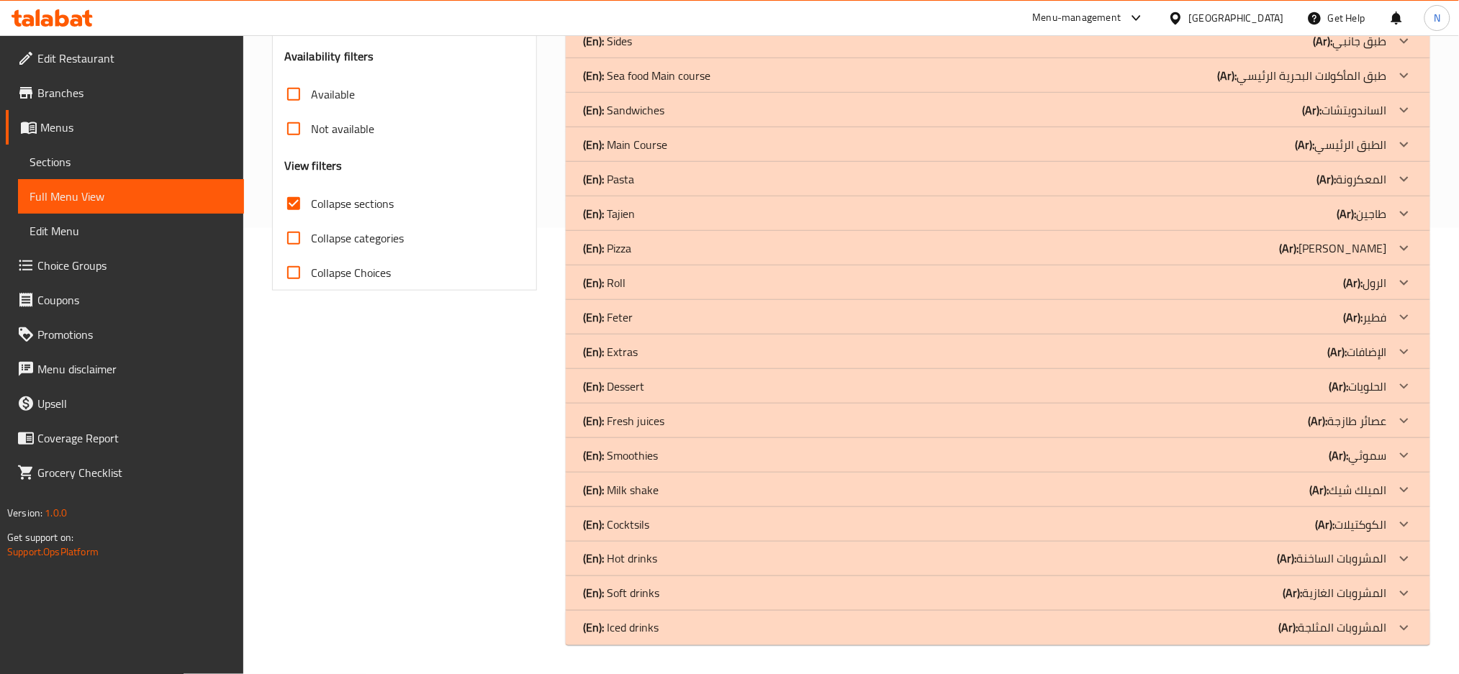
click at [387, 196] on span "Collapse sections" at bounding box center [352, 203] width 83 height 17
click at [311, 196] on input "Collapse sections" at bounding box center [293, 203] width 35 height 35
checkbox input "false"
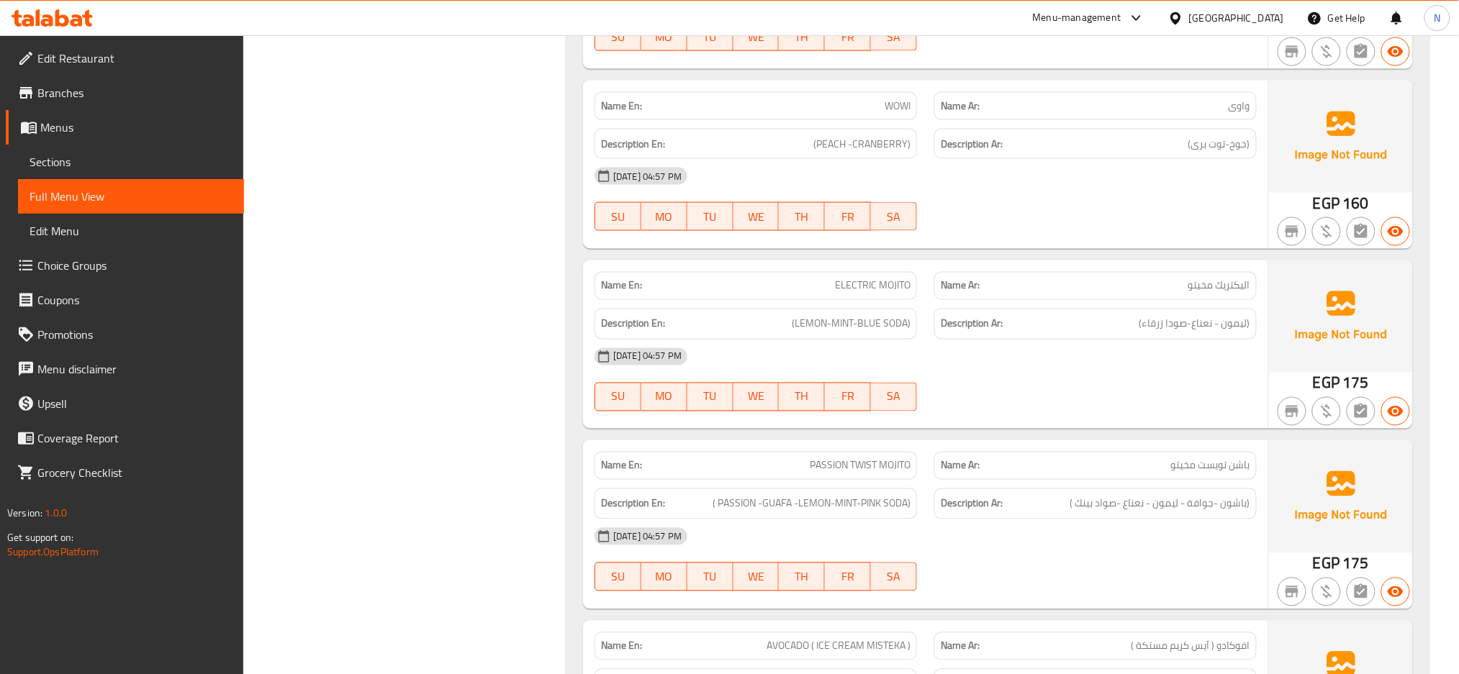
scroll to position [50487, 0]
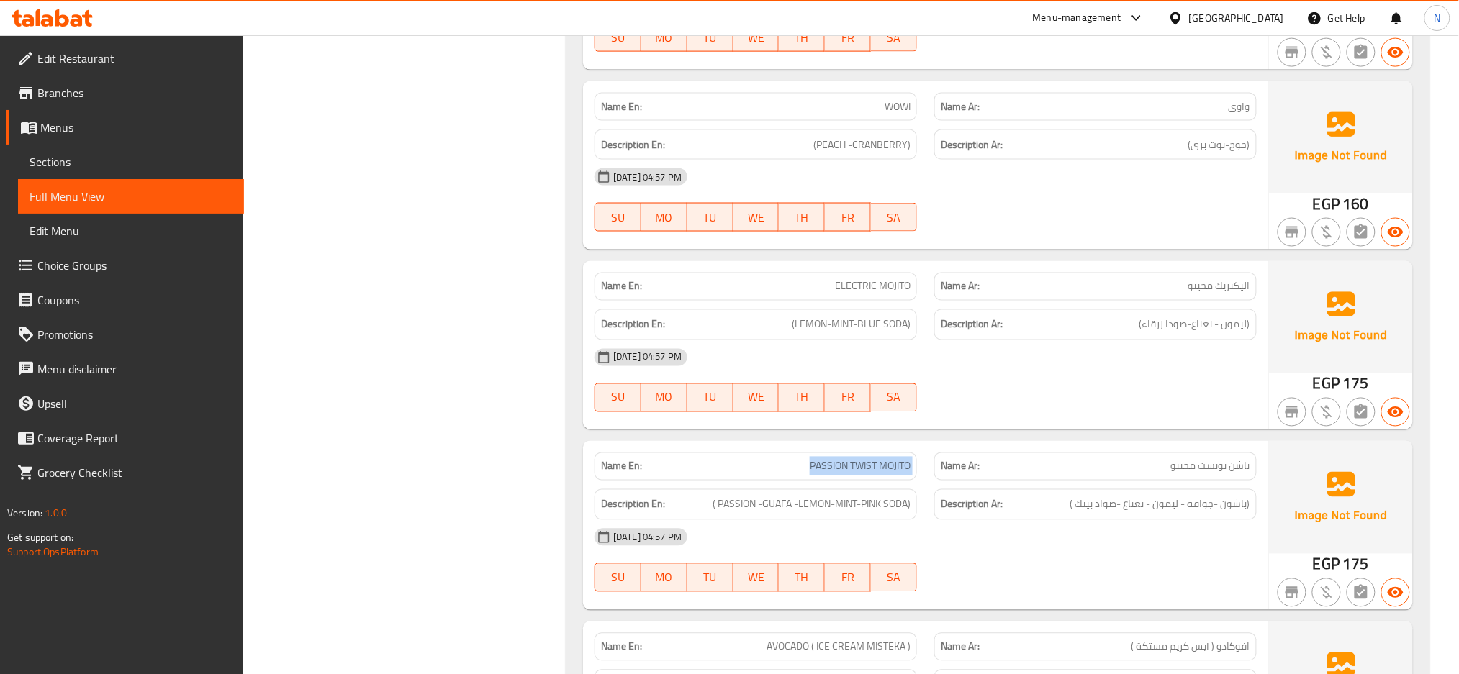
copy span "PASSION TWIST MOJITO"
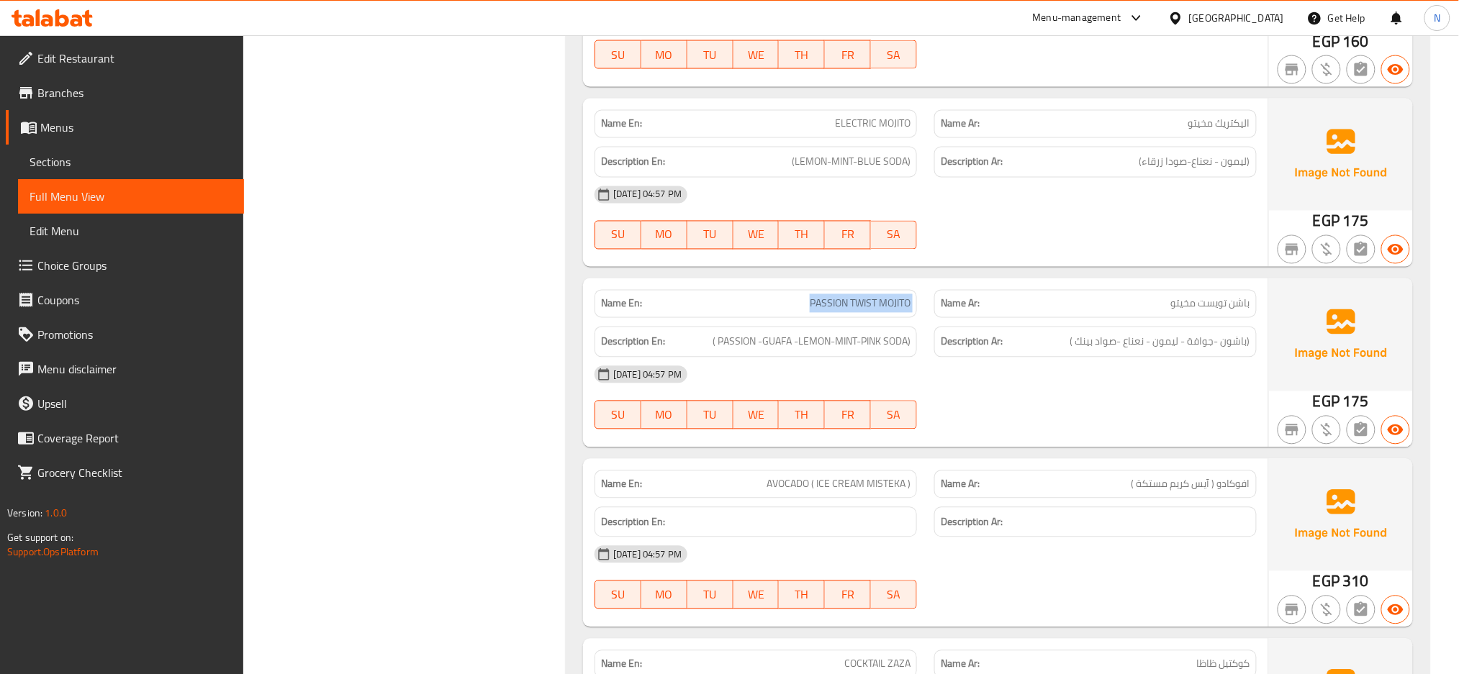
scroll to position [50678, 0]
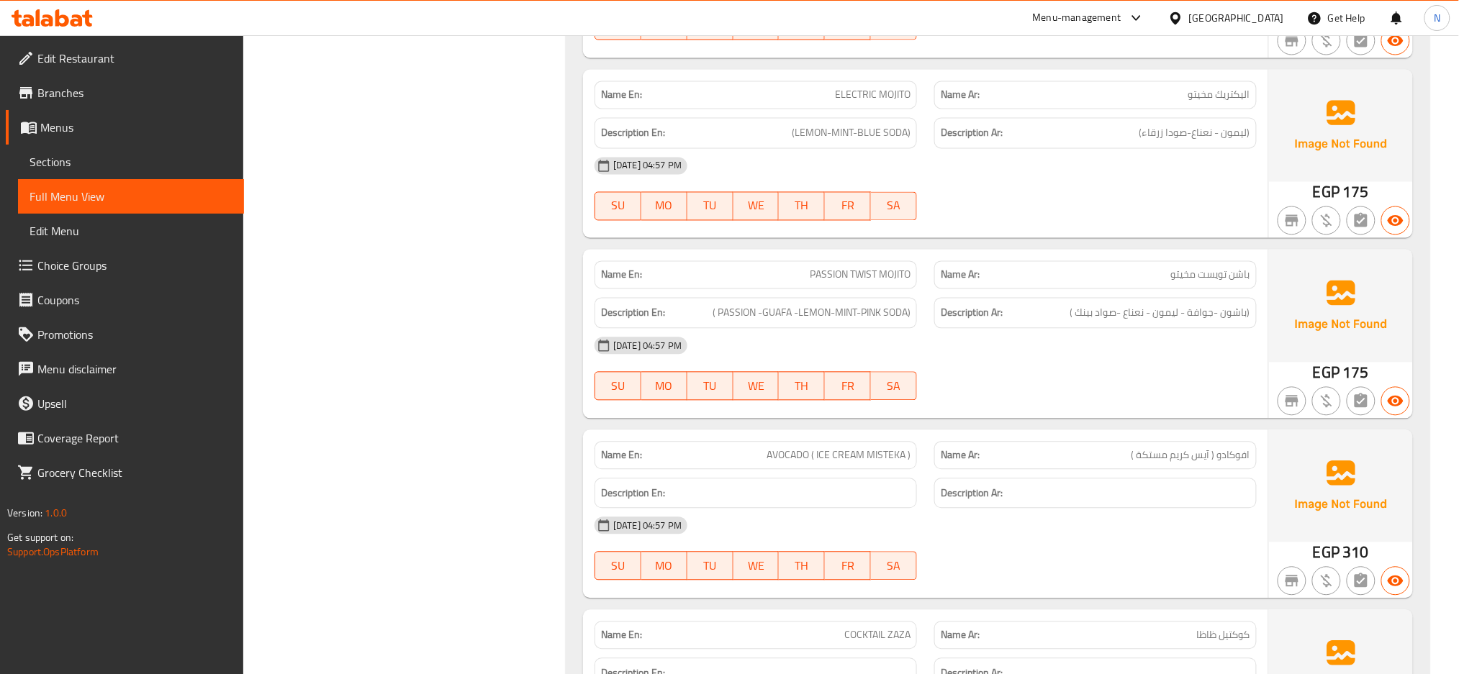
copy span "ELECTRIC MOJITO"
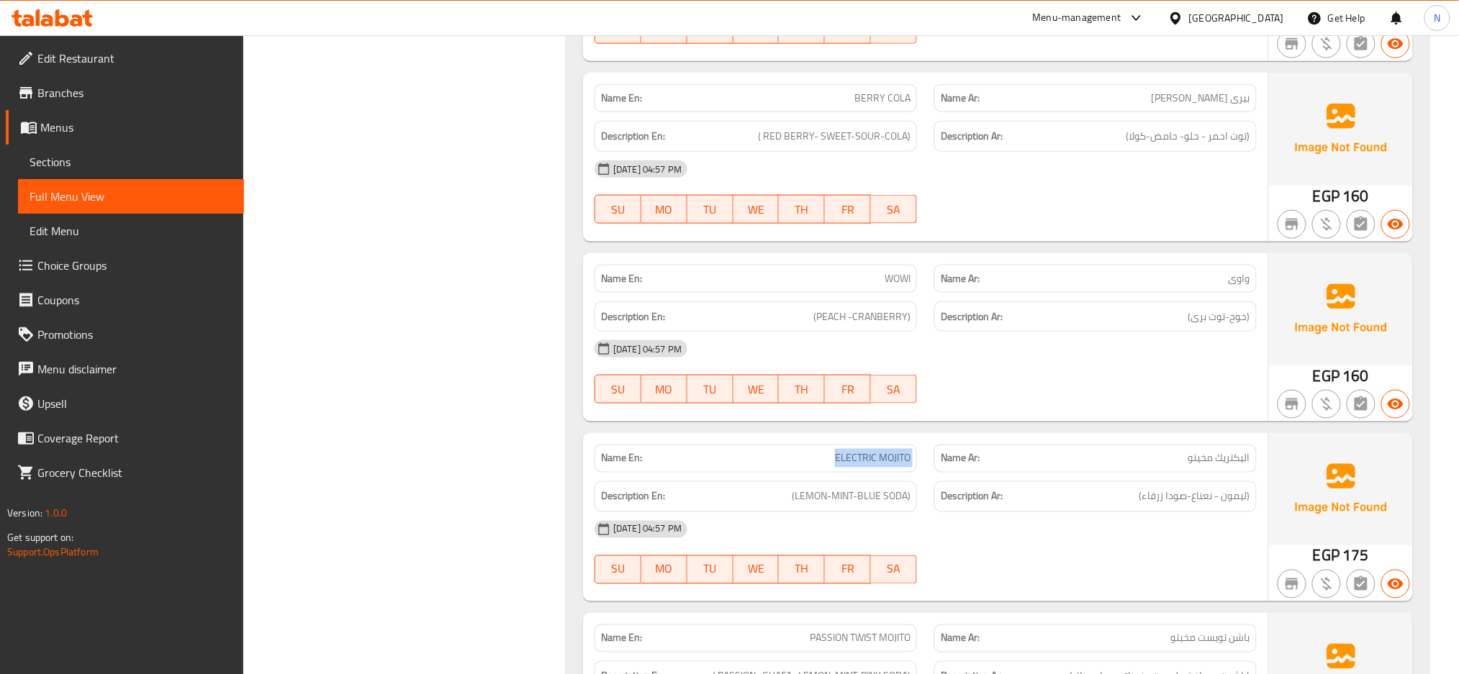
scroll to position [50295, 0]
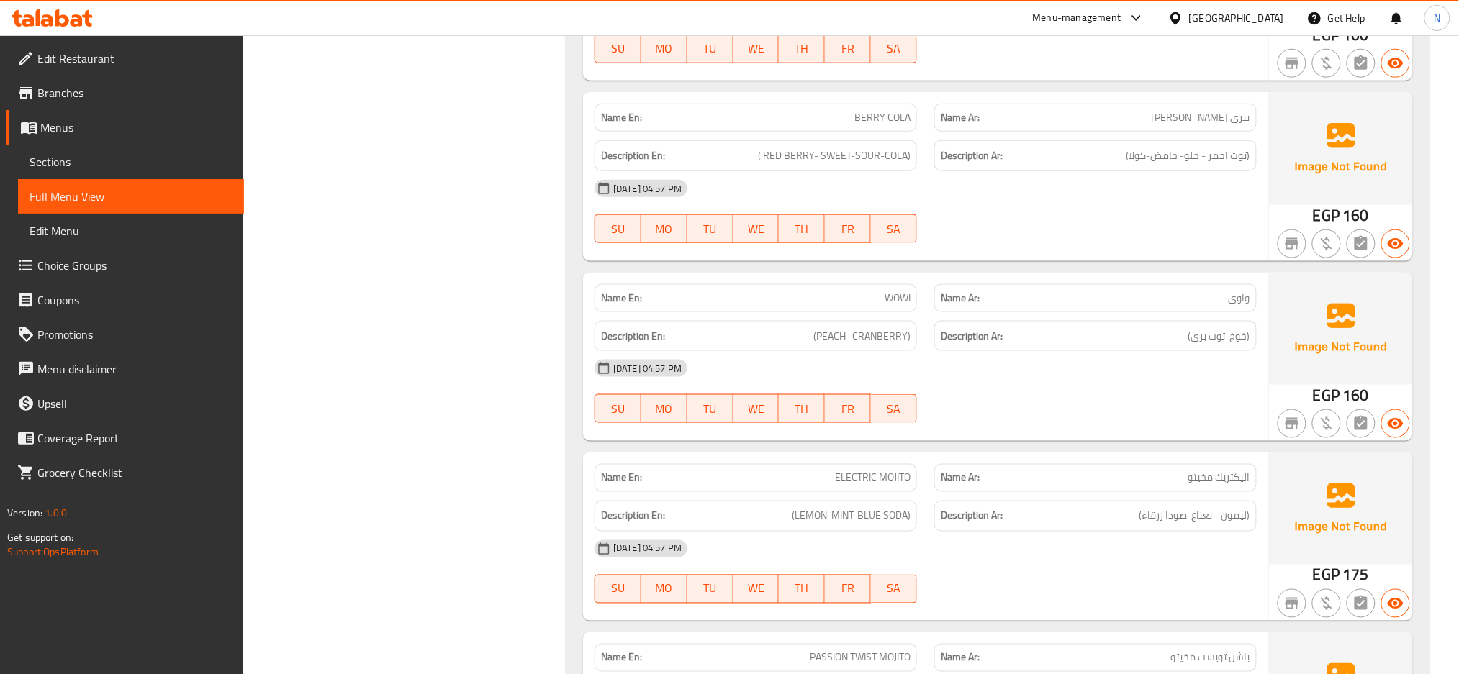
copy span "WOWI"
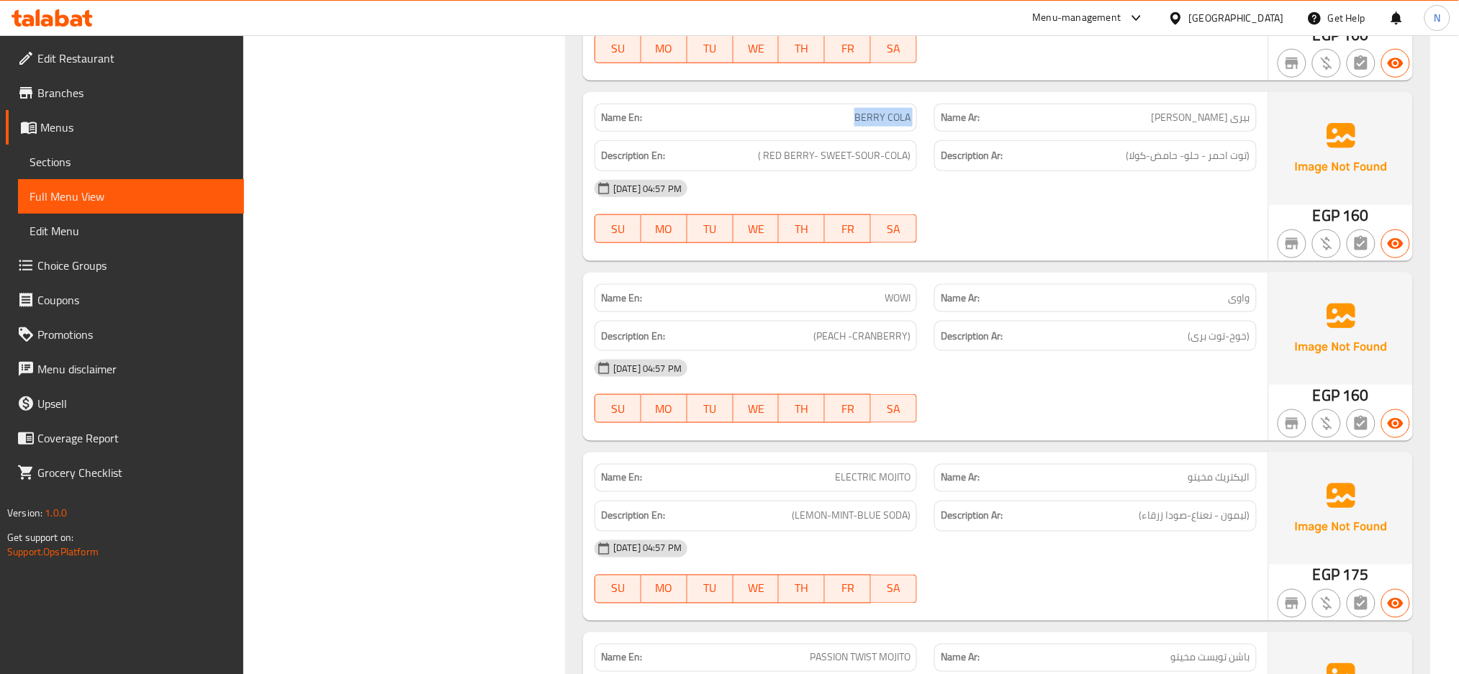
copy span "BERRY COLA"
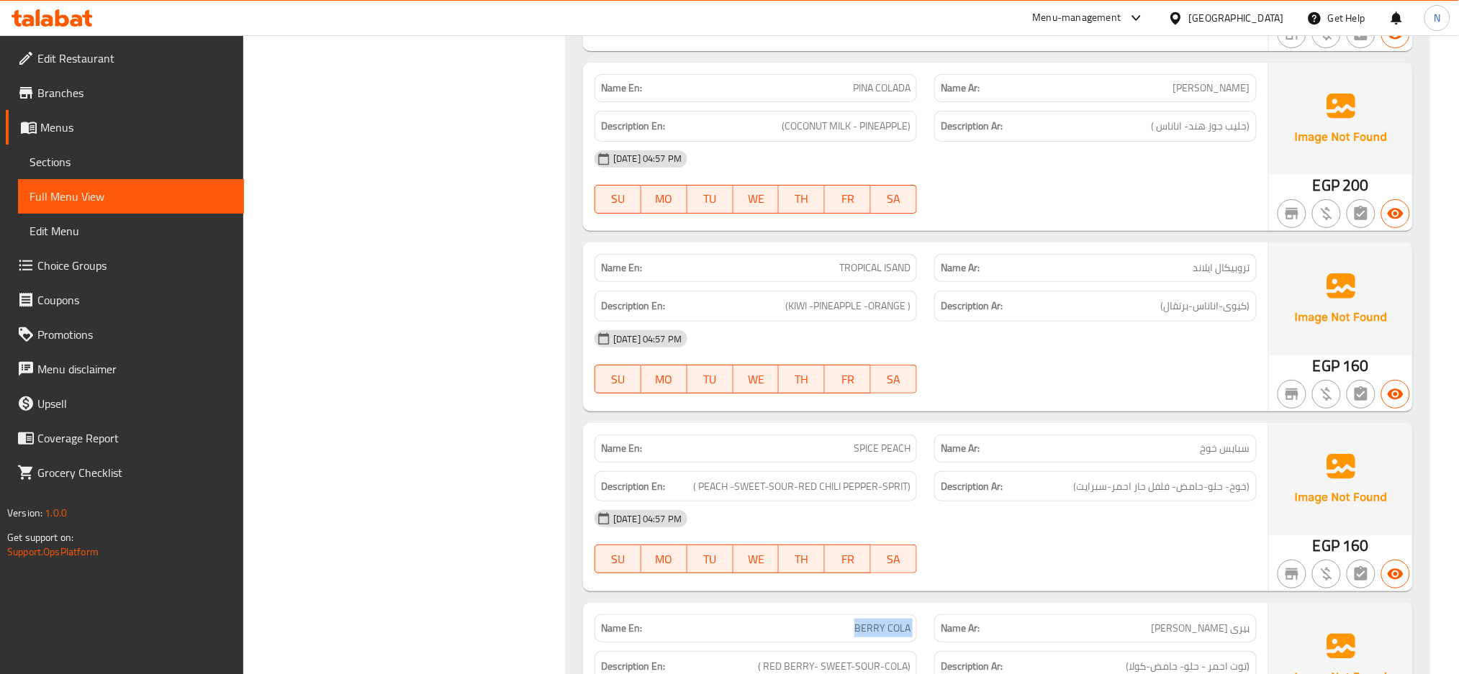
scroll to position [49759, 0]
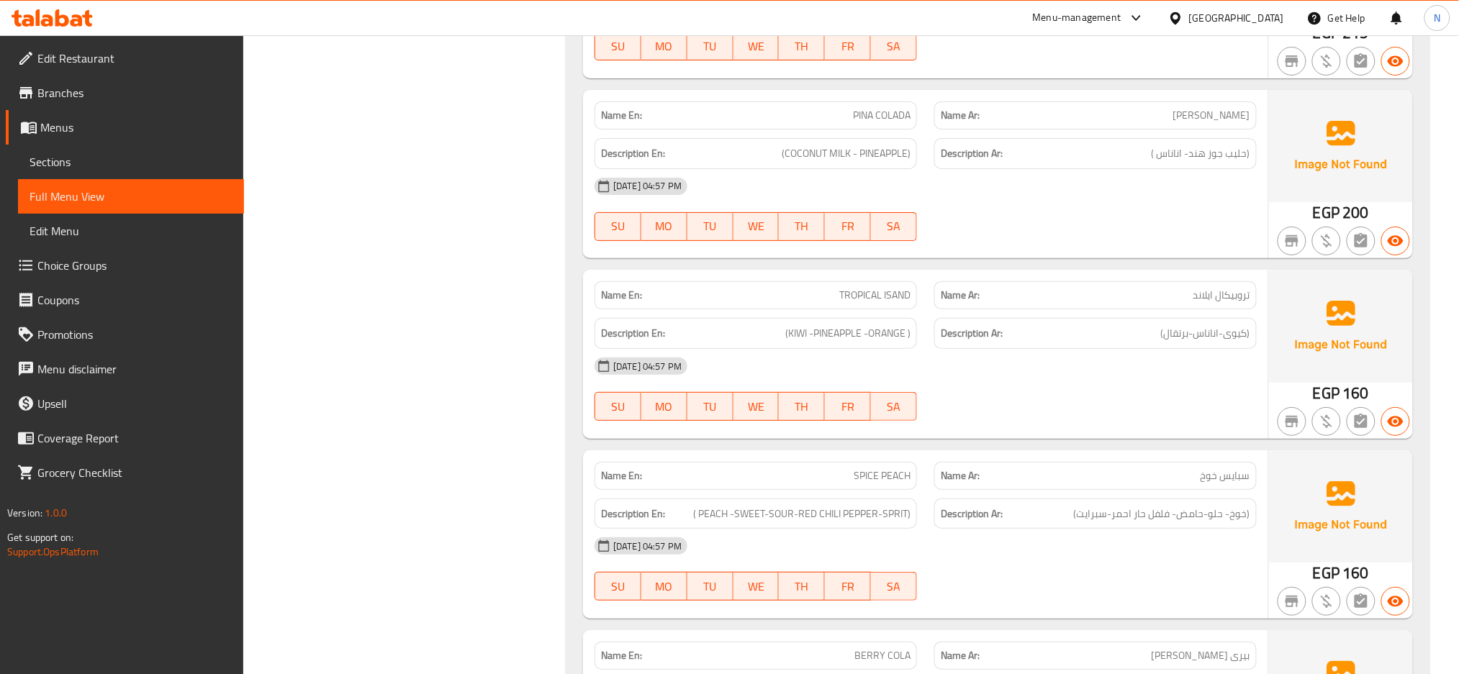
copy span "SPICE PEACH"
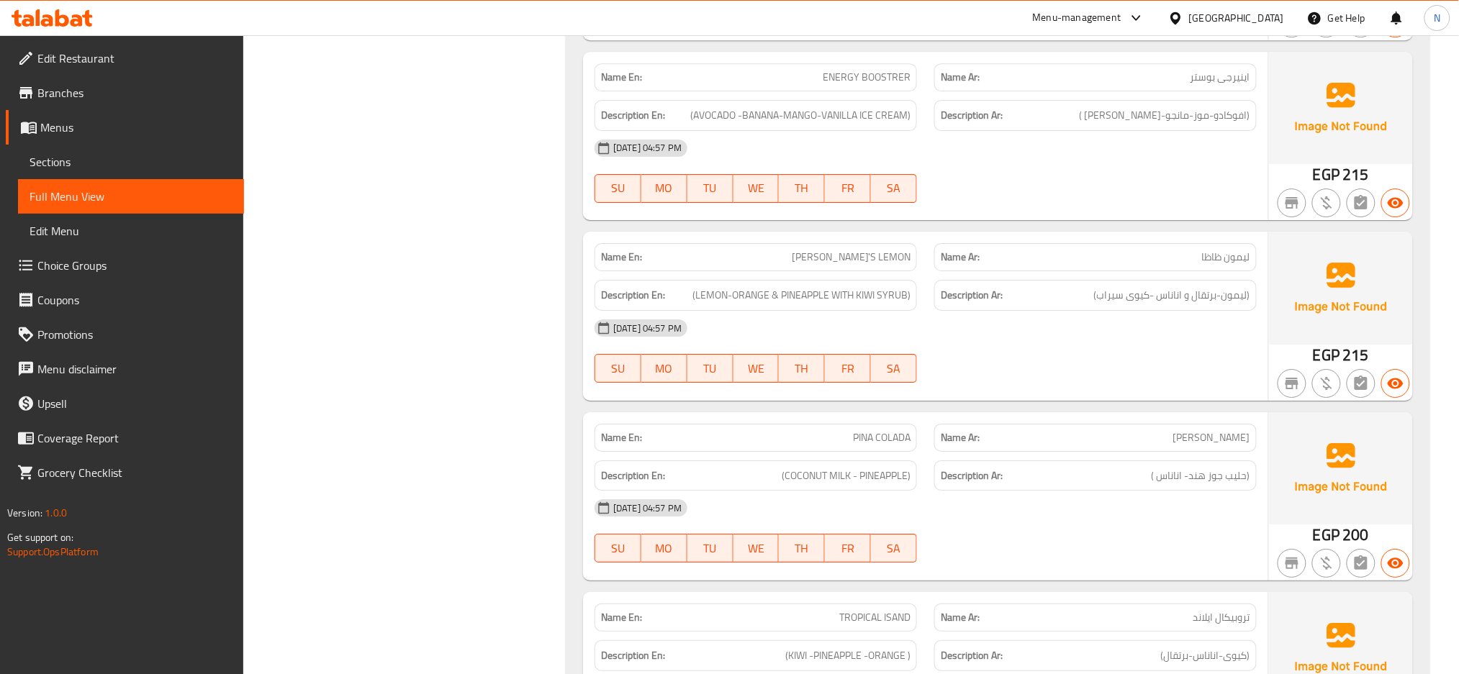
scroll to position [49427, 0]
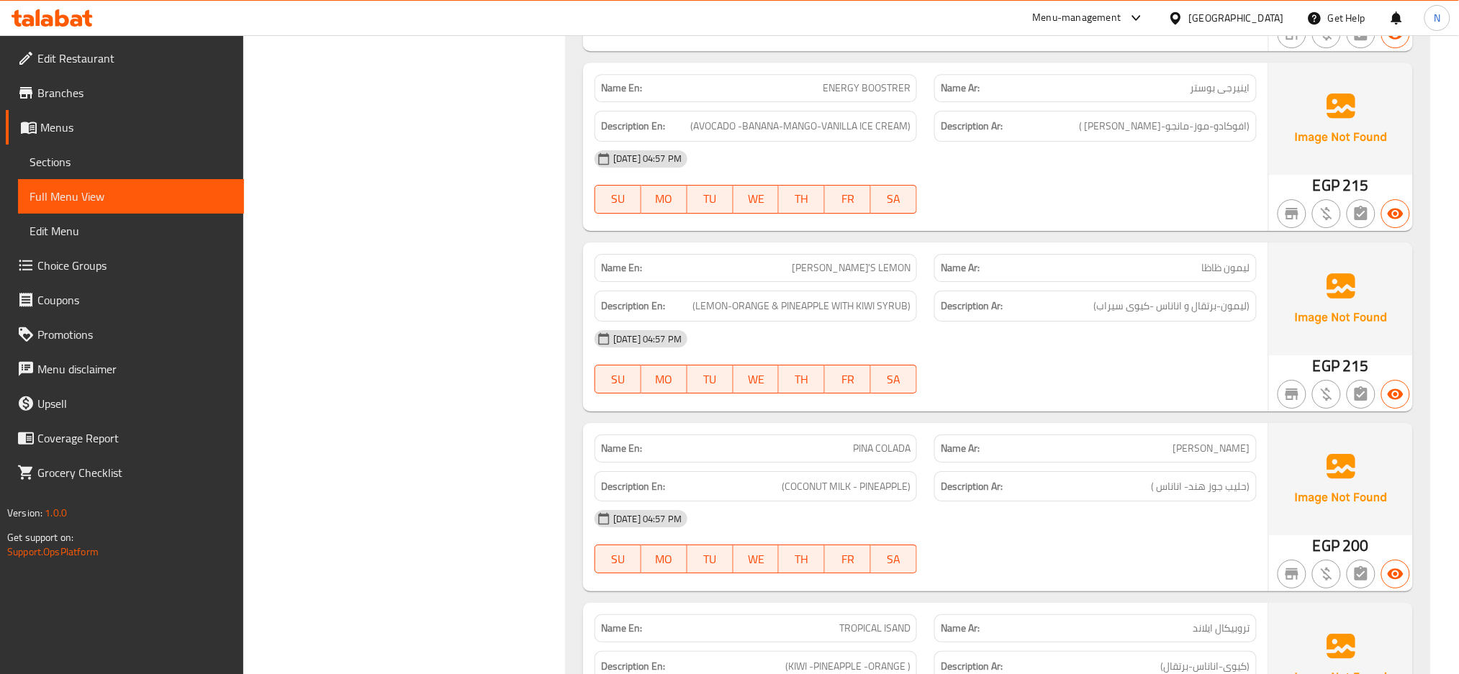
copy span "PINA COLADA"
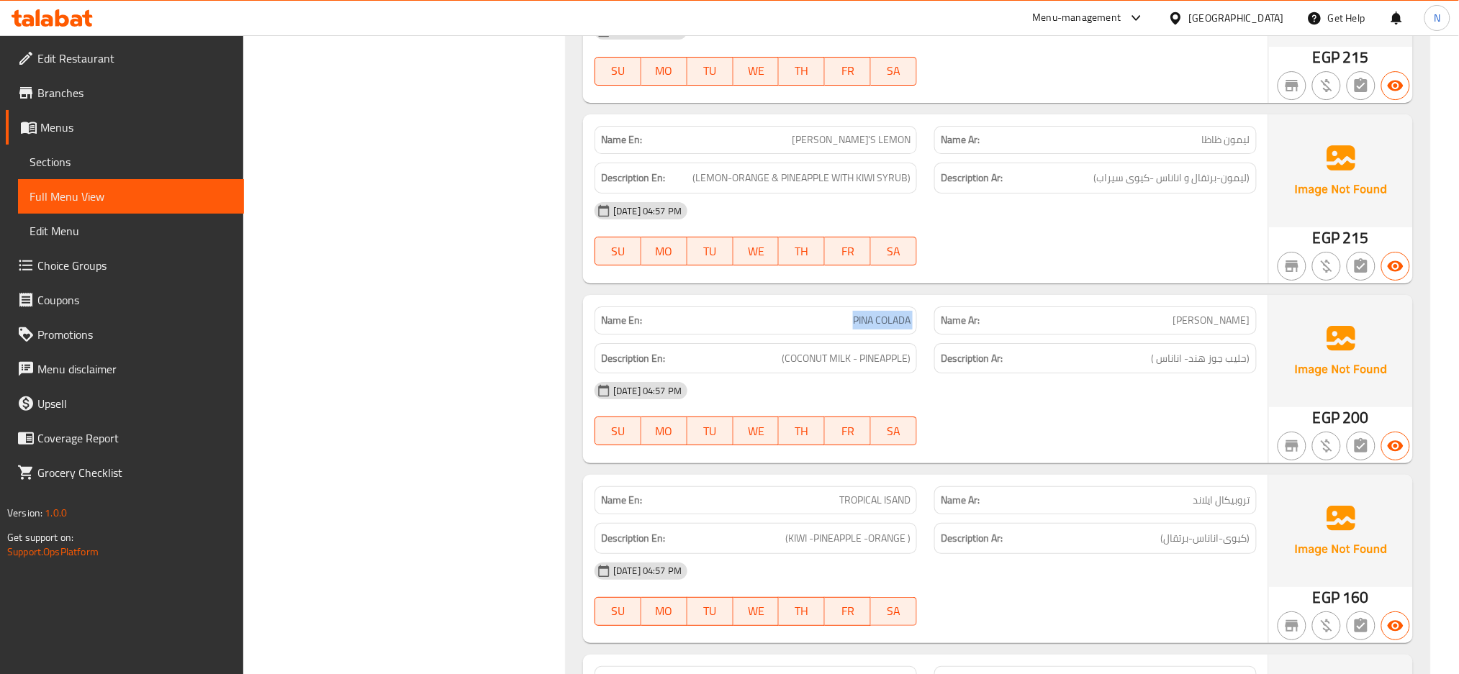
scroll to position [49561, 0]
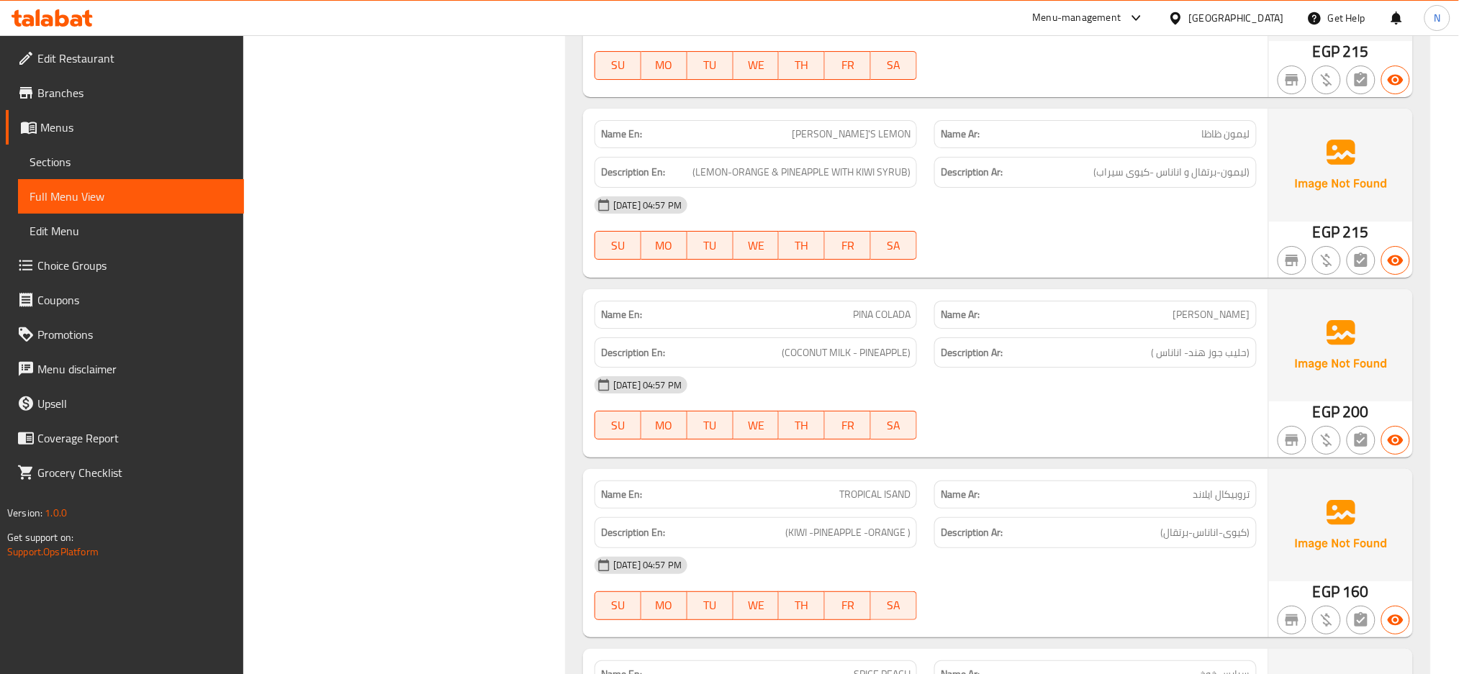
copy span "TROPICAL ISAND"
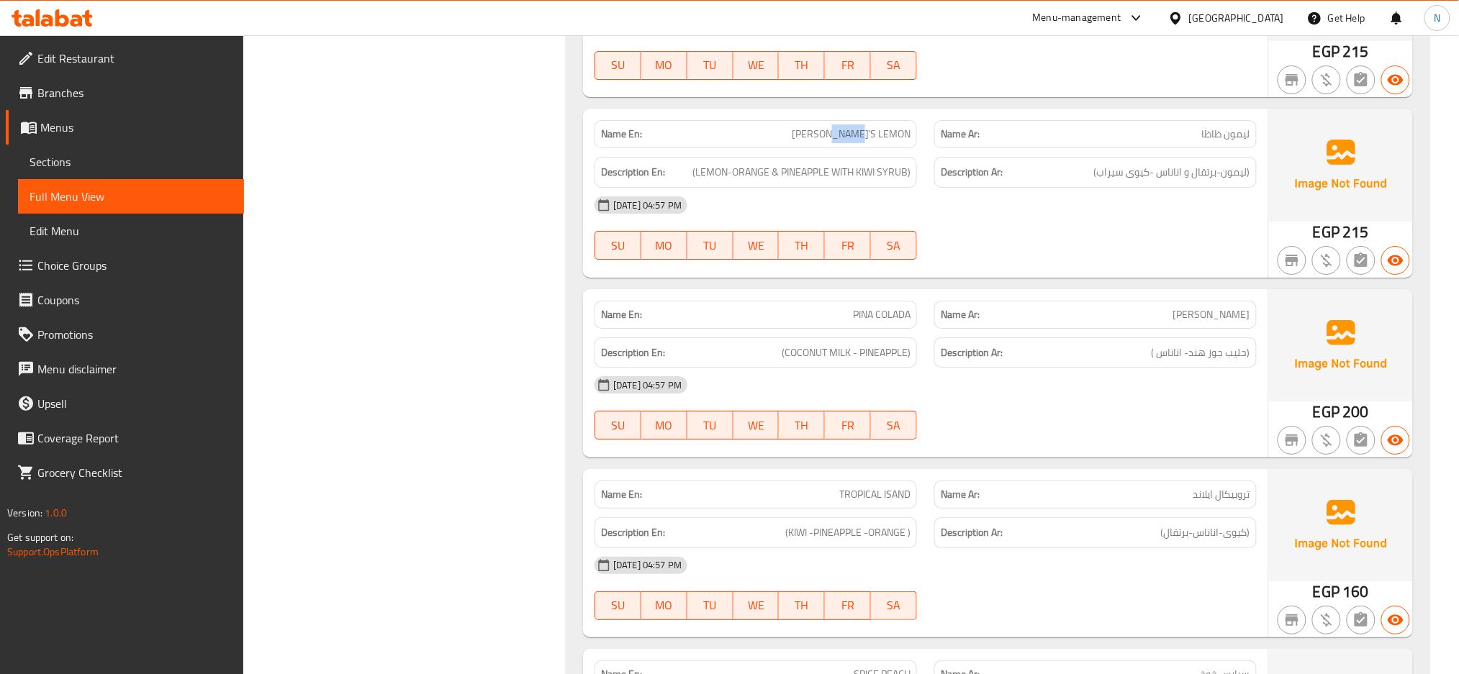
copy span "[PERSON_NAME]'S LEMON"
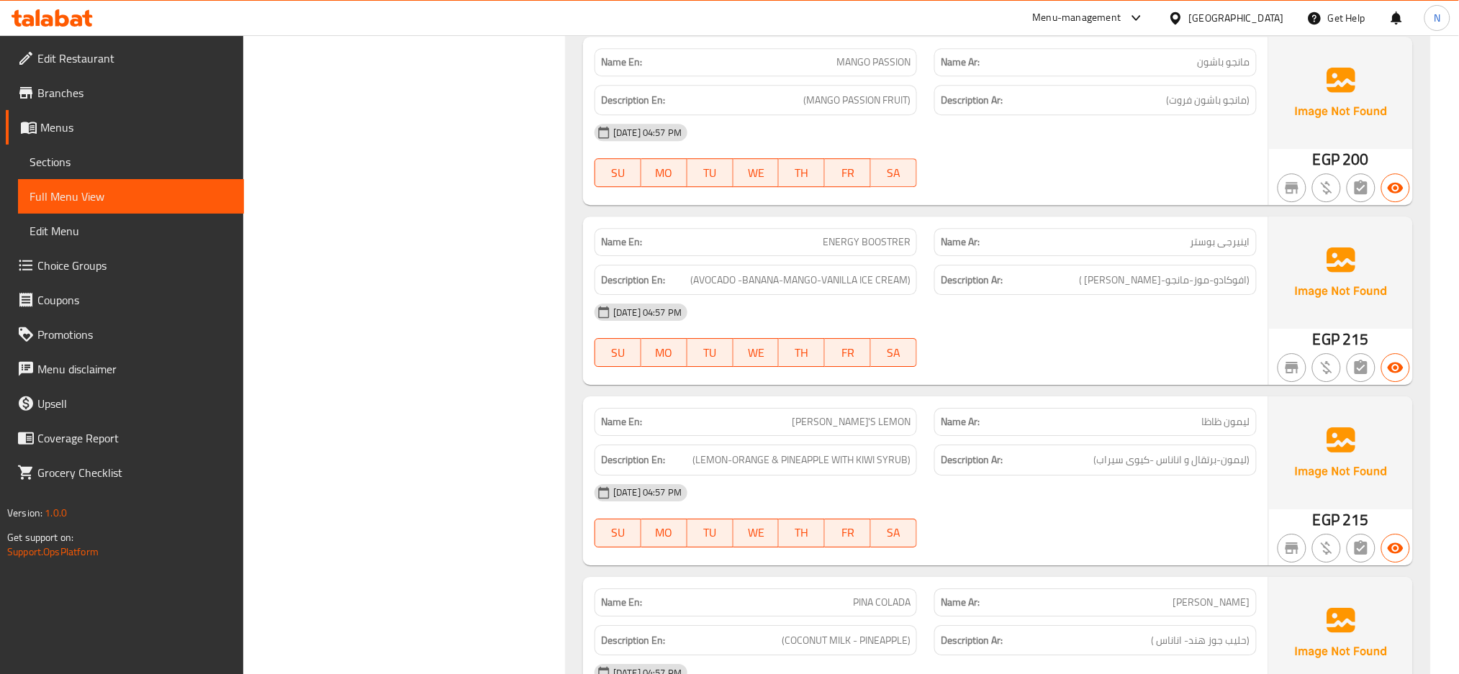
scroll to position [49203, 0]
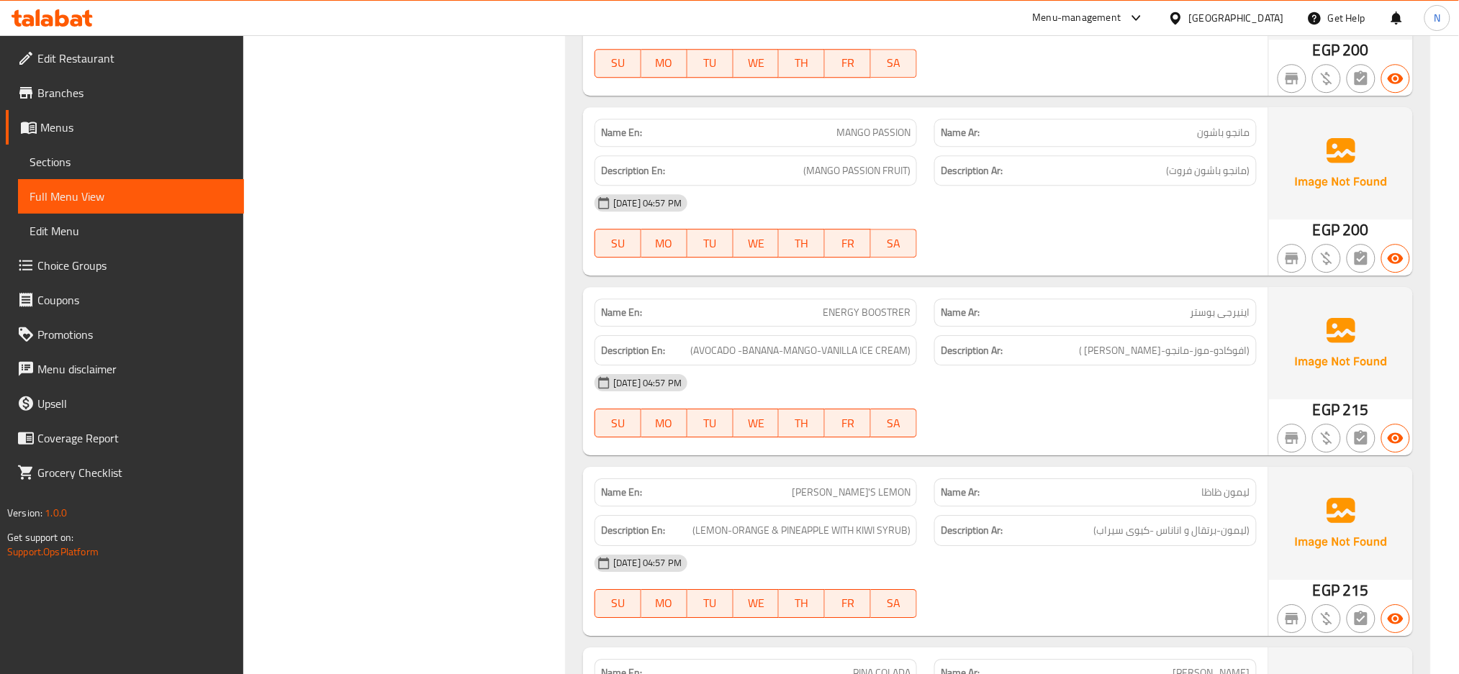
copy span "ENERGY BOOSTRER"
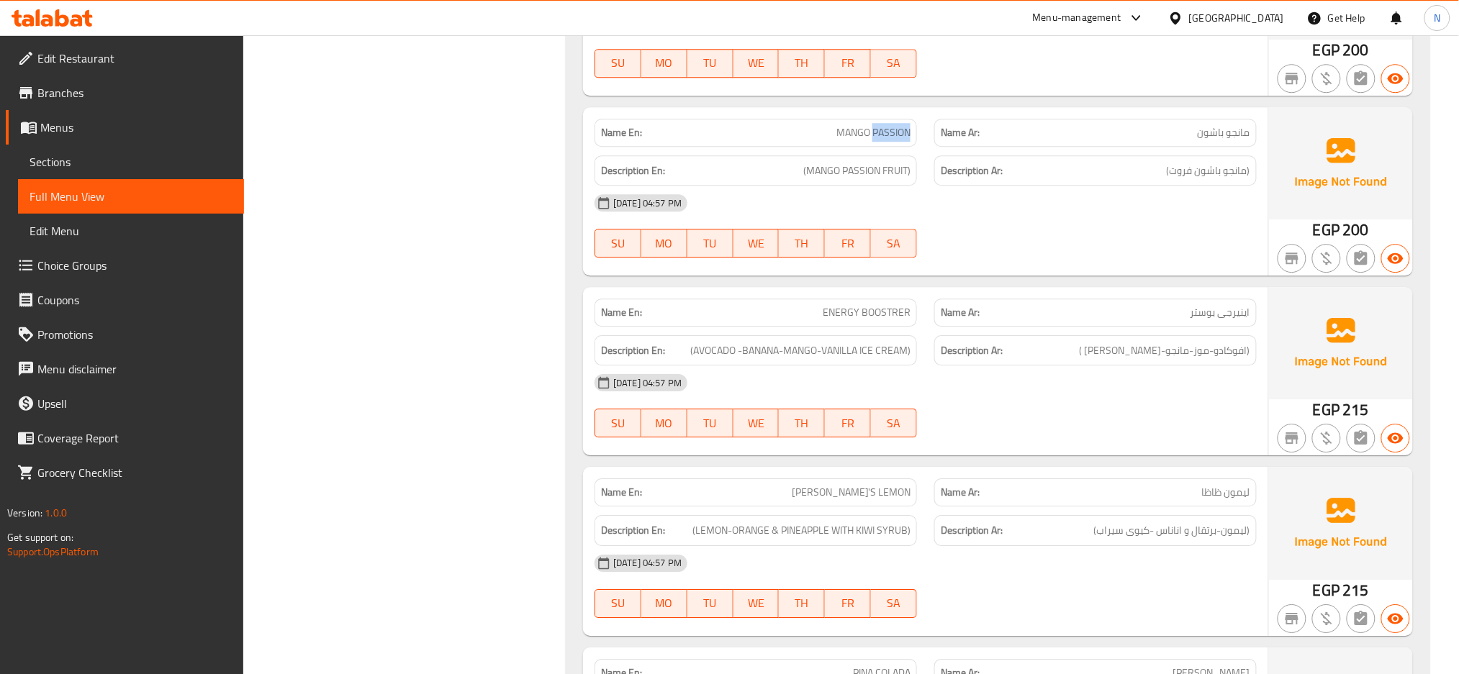
copy span "MANGO PASSION"
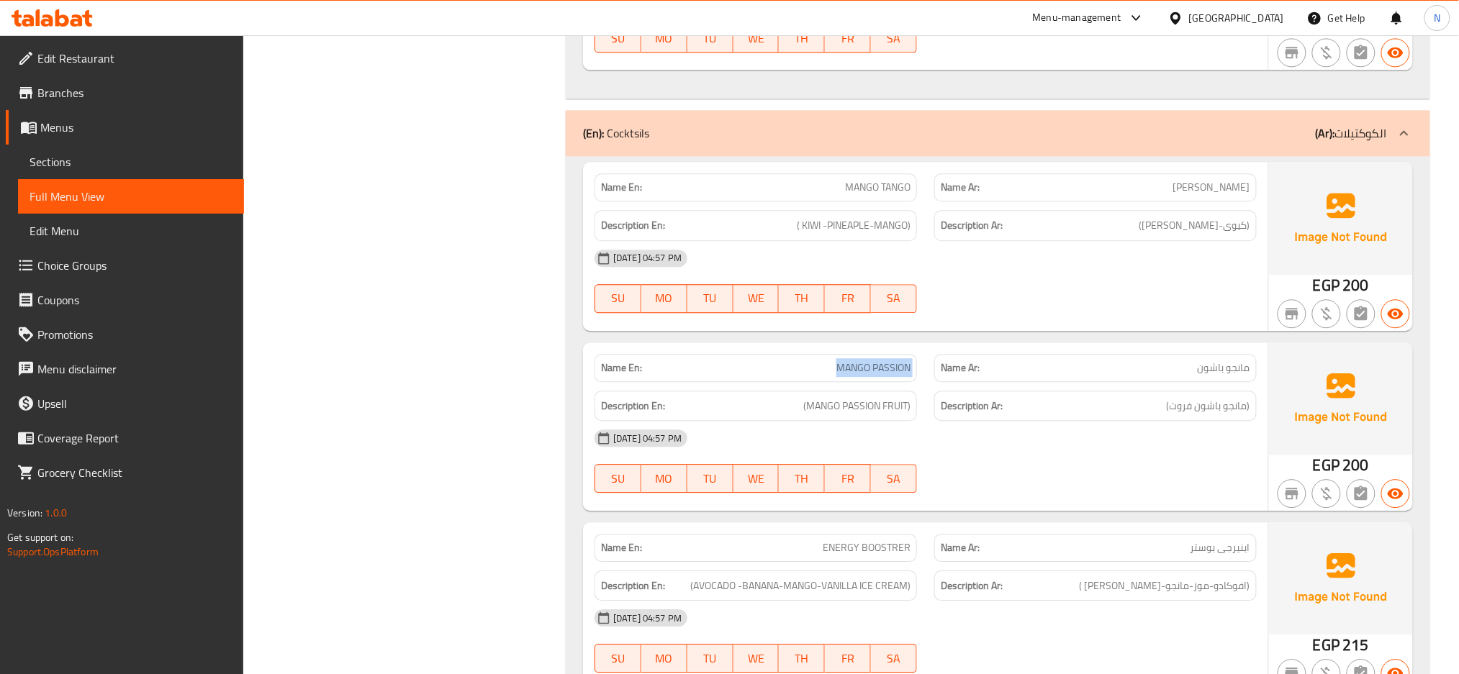
scroll to position [48922, 0]
